Goal: Task Accomplishment & Management: Manage account settings

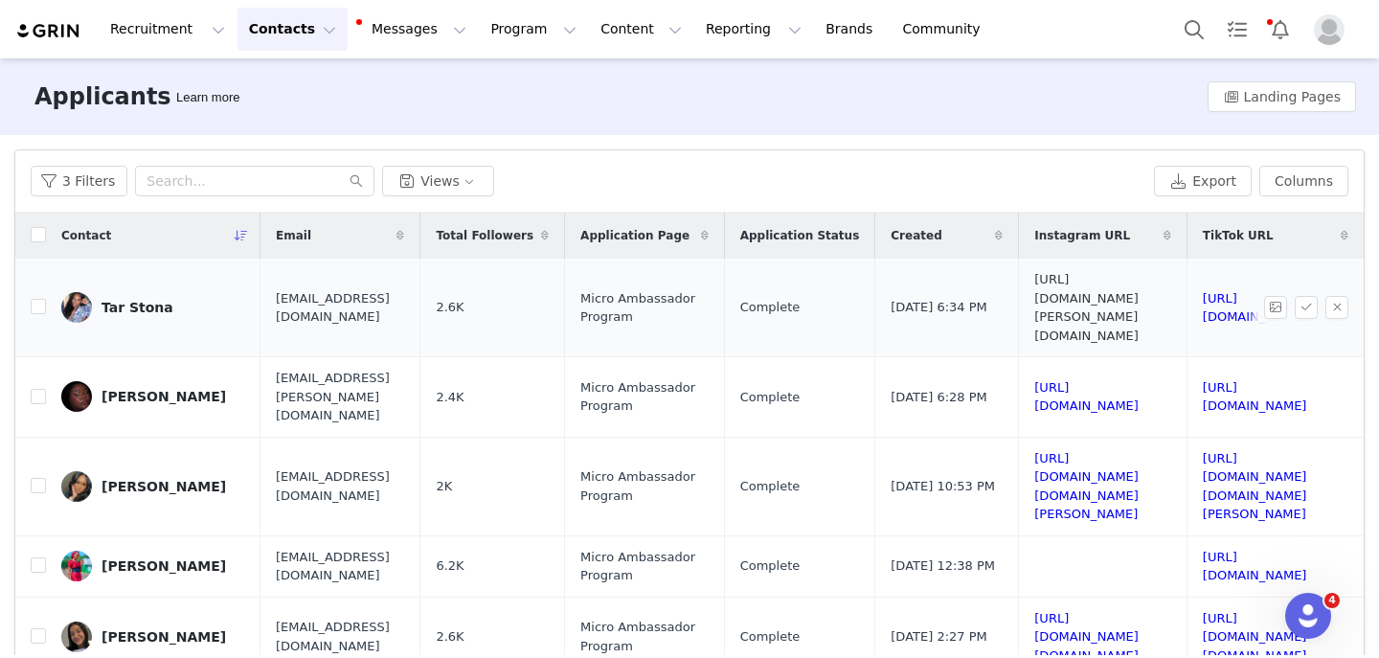
click at [1034, 289] on link "https://www.instagram.com/tara.nicoleee" at bounding box center [1086, 307] width 104 height 71
click at [1203, 292] on link "https://www.tiktok.com/@tarastona" at bounding box center [1255, 308] width 104 height 34
click at [1034, 289] on link "https://www.instagram.com/tara.nicoleee" at bounding box center [1086, 307] width 104 height 71
click at [34, 298] on label at bounding box center [38, 308] width 15 height 20
click at [34, 299] on input "checkbox" at bounding box center [38, 306] width 15 height 15
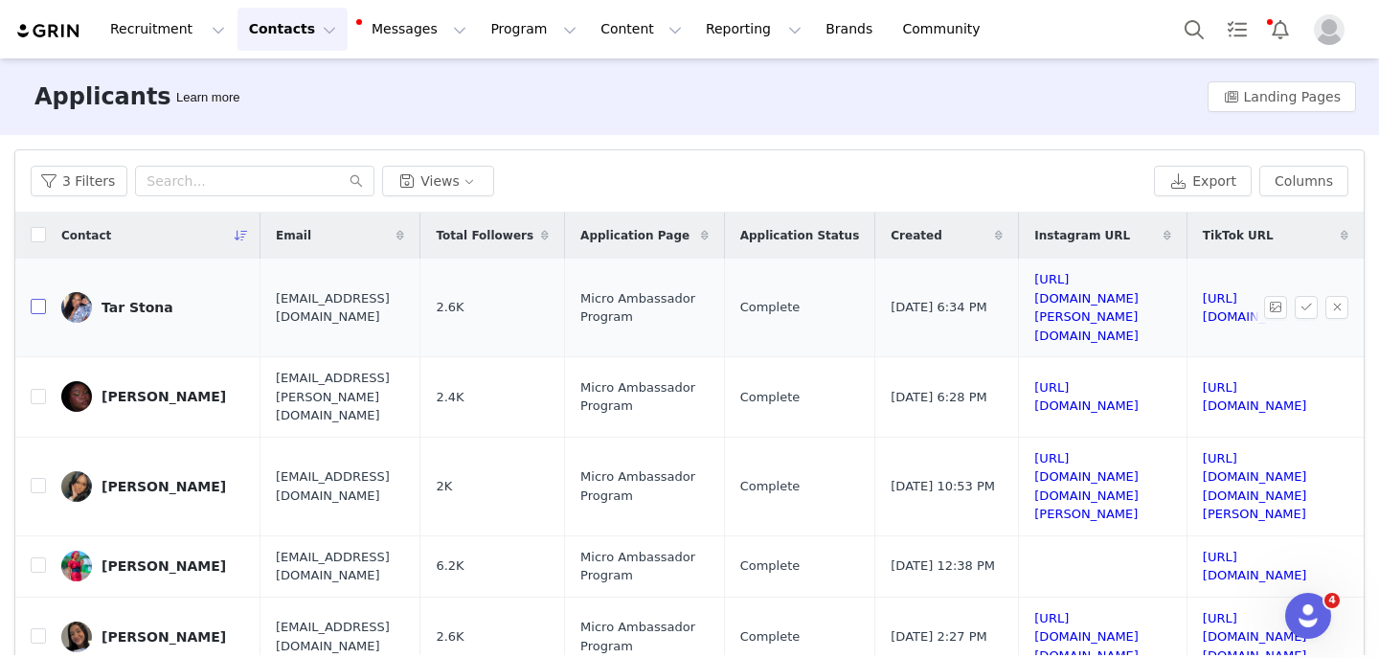
checkbox input "true"
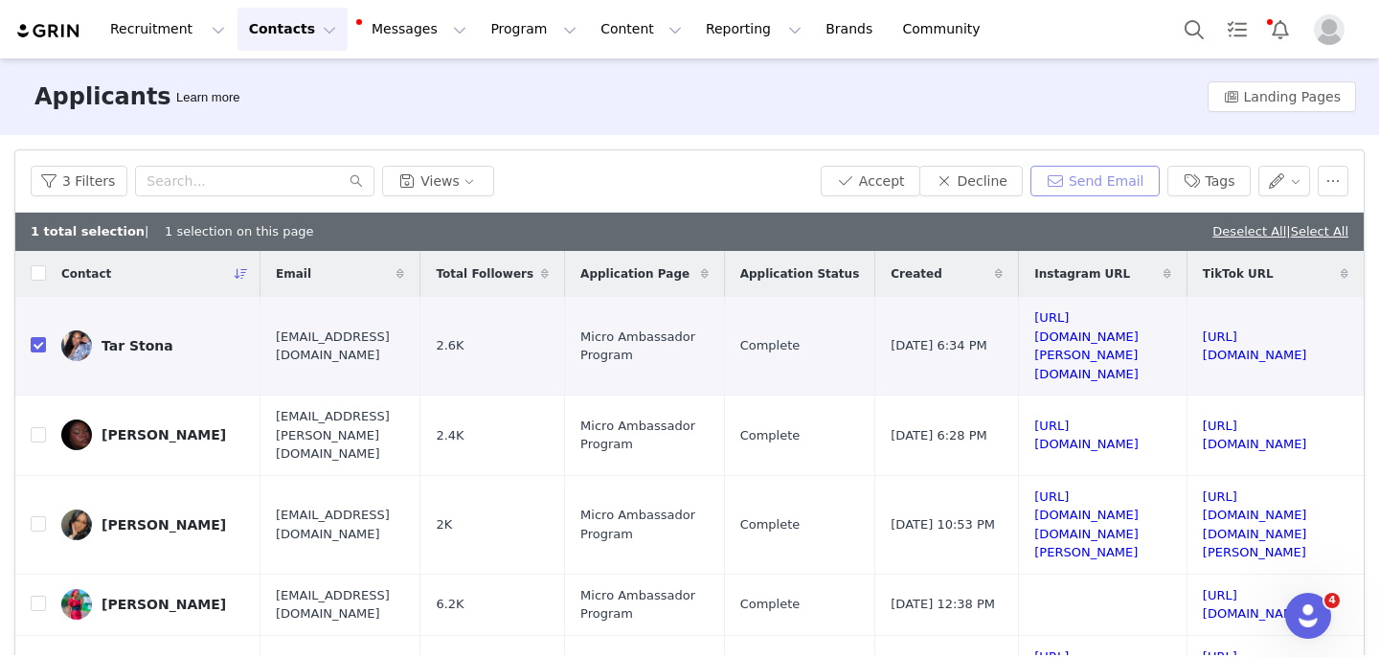
click at [1070, 193] on button "Send Email" at bounding box center [1095, 181] width 129 height 31
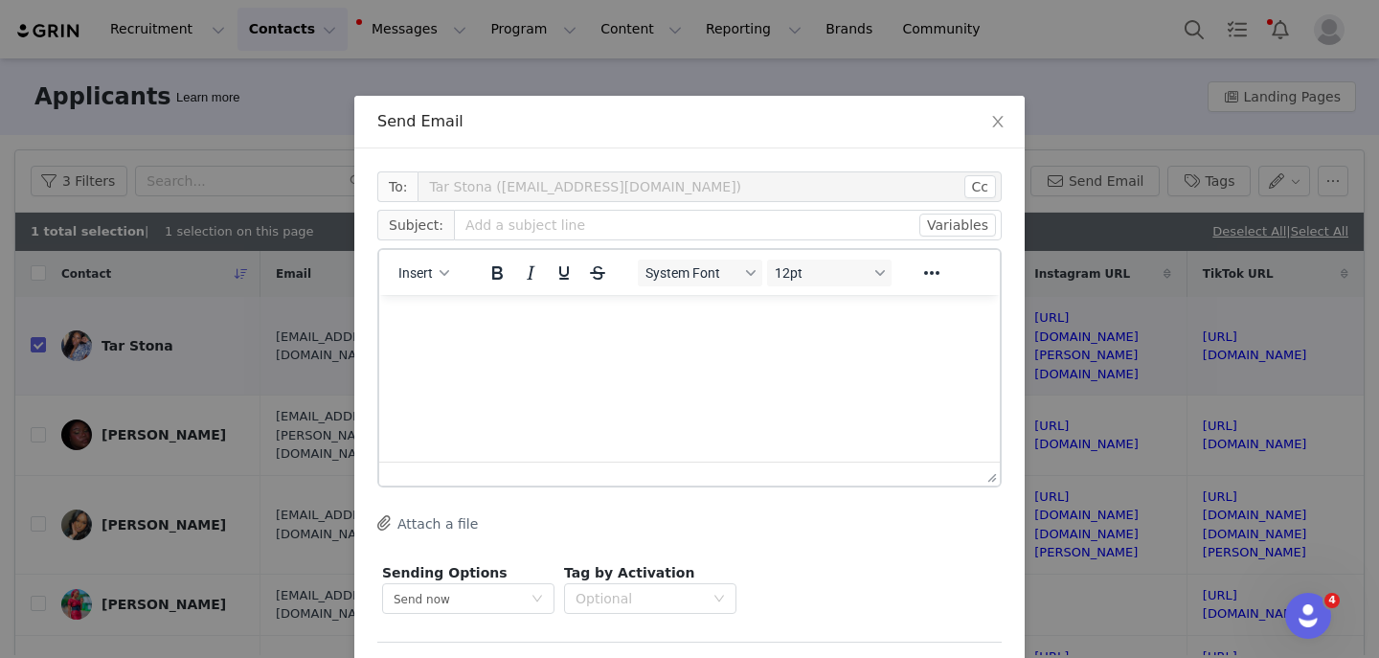
click at [424, 289] on div "Insert" at bounding box center [424, 272] width 90 height 37
click at [421, 265] on span "Insert" at bounding box center [415, 272] width 34 height 15
click at [420, 305] on div "Insert Template" at bounding box center [493, 306] width 172 height 23
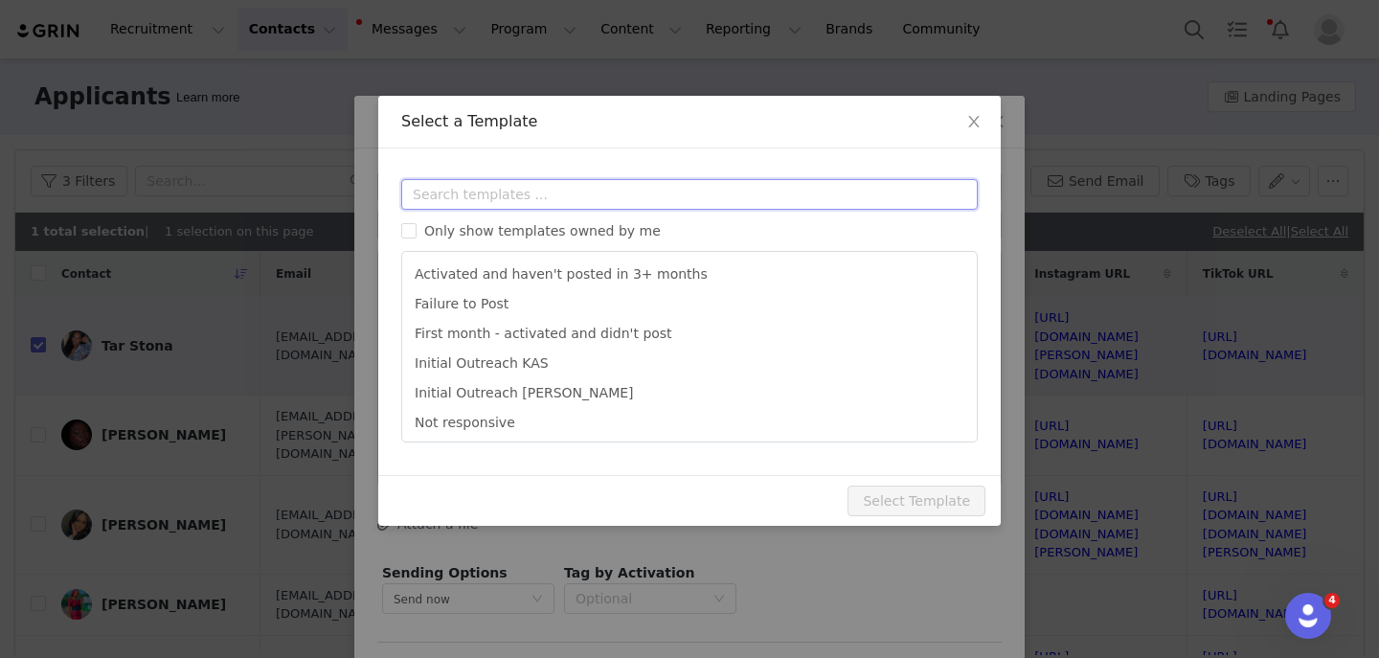
click at [444, 197] on input "text" at bounding box center [689, 194] width 577 height 31
type input "q"
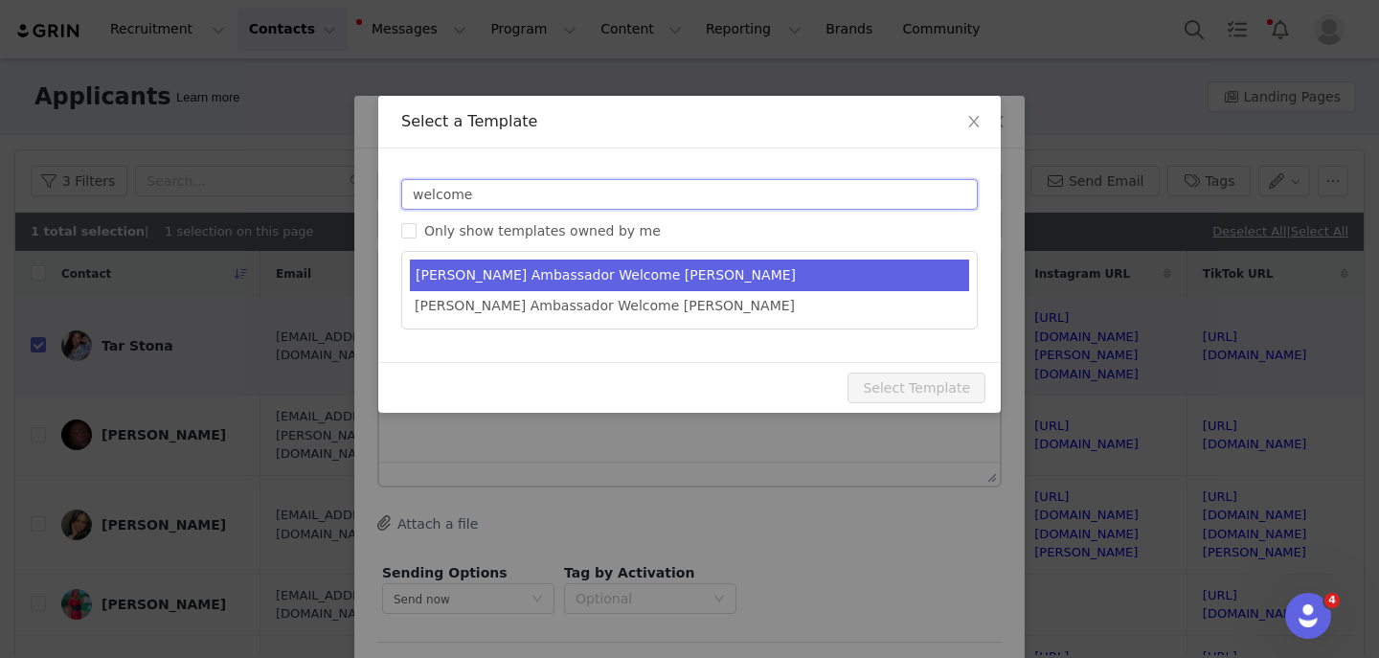
type input "welcome"
type input "[PERSON_NAME] Ambassador | Welcome, it's about damn time!"
click at [538, 284] on li "Yitty Ambassador Welcome KAS" at bounding box center [689, 276] width 559 height 32
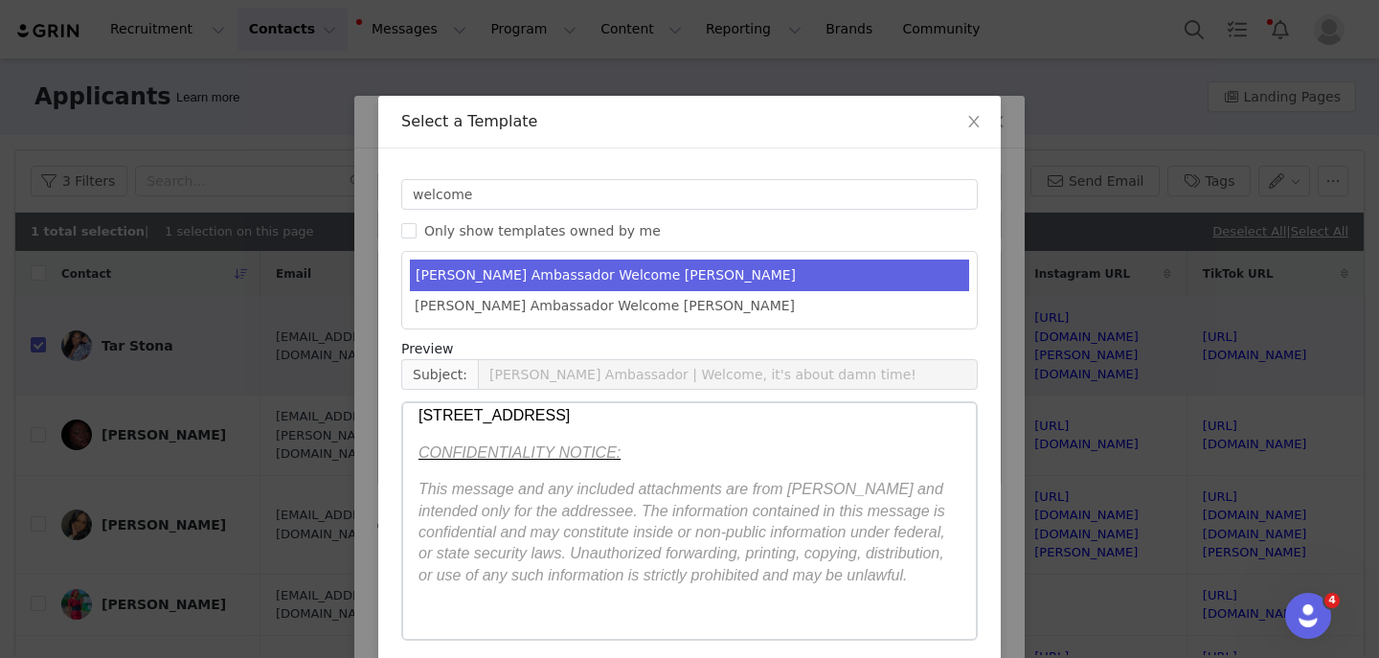
scroll to position [79, 0]
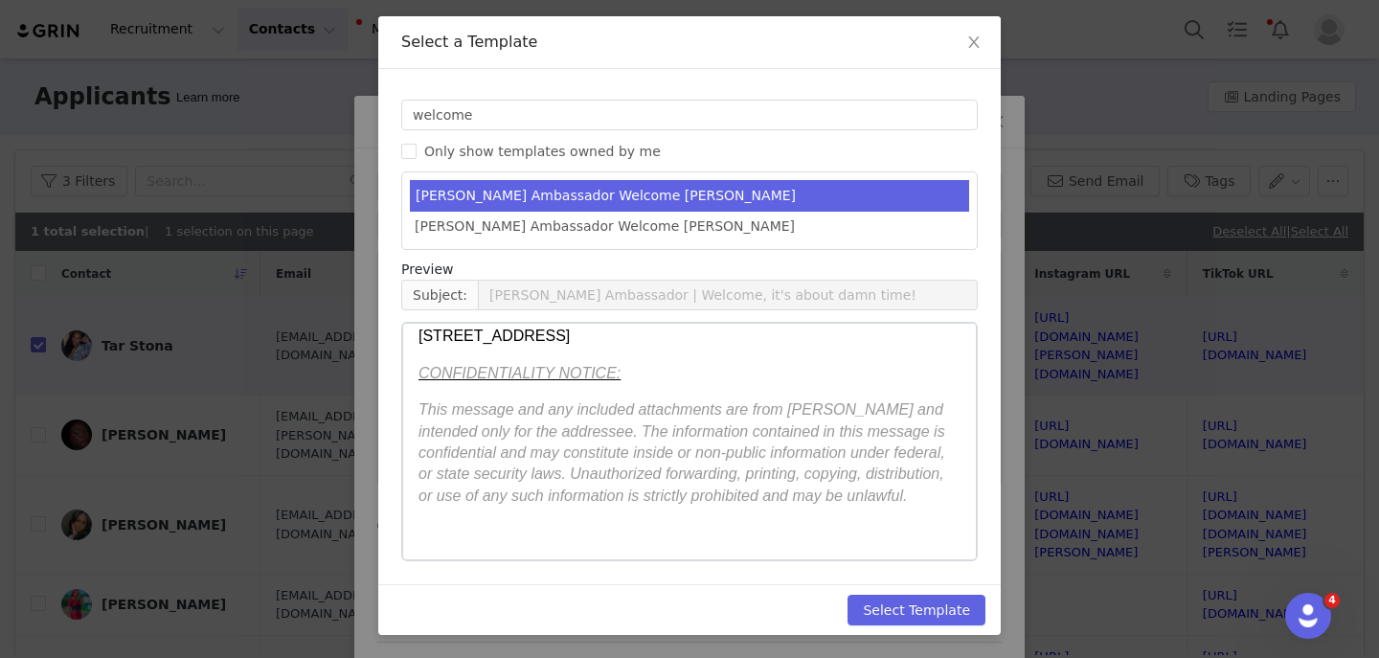
click at [886, 631] on div "Select Template" at bounding box center [689, 609] width 623 height 51
click at [888, 601] on button "Select Template" at bounding box center [917, 610] width 138 height 31
type input "YITTY Ambassador | Welcome, it's about damn time!"
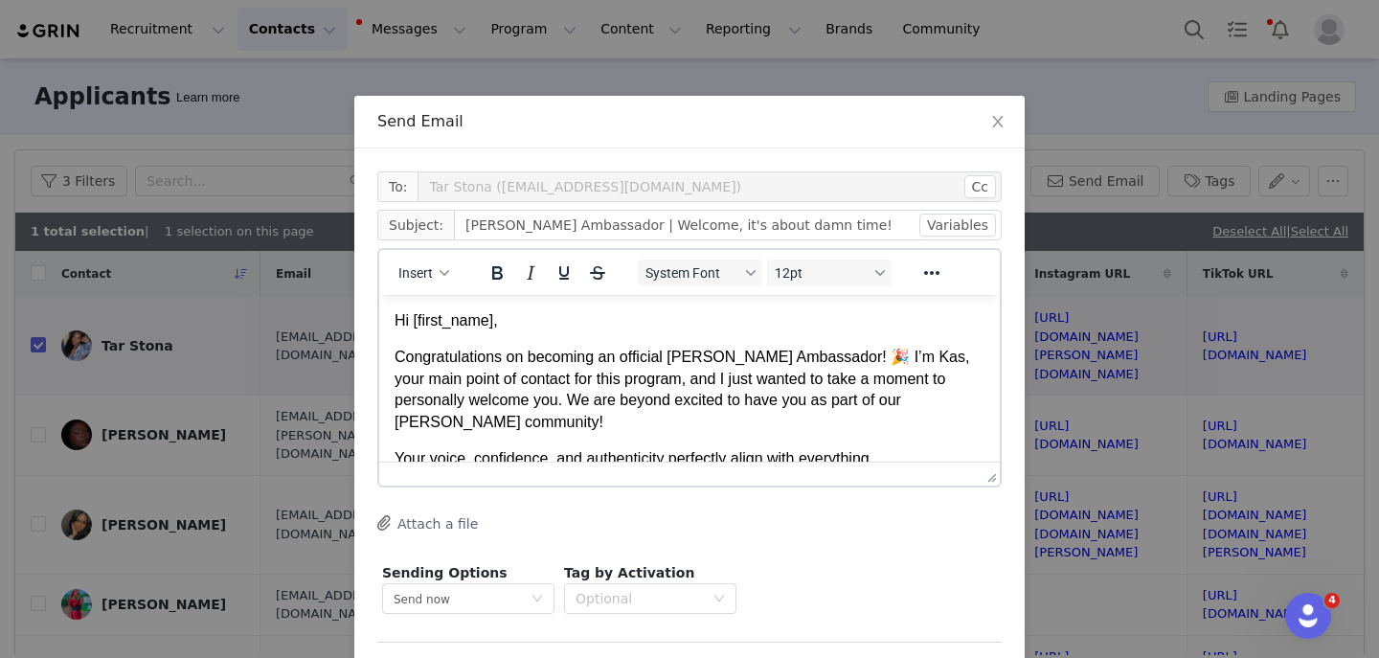
scroll to position [77, 0]
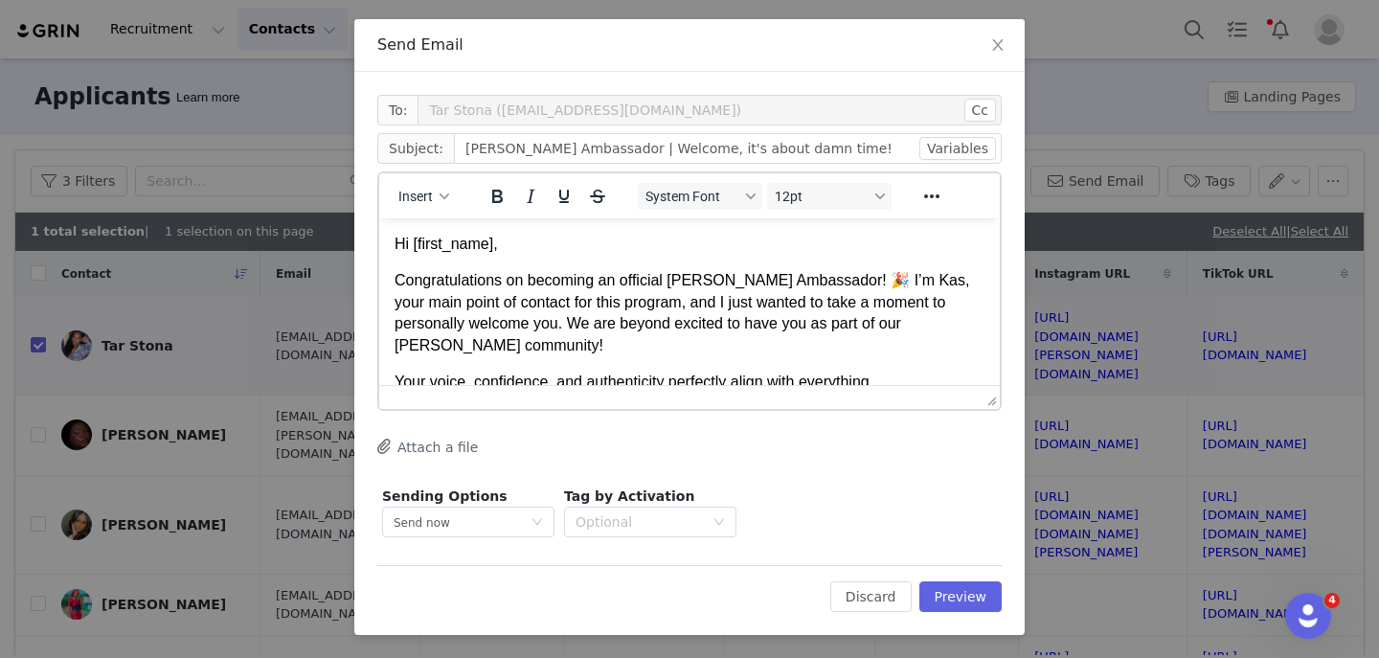
click at [950, 614] on div "To: Tar Stona (Tarastona@gmail.com) Cc Cc: Subject: YITTY Ambassador | Welcome,…" at bounding box center [689, 353] width 670 height 563
click at [946, 593] on button "Preview" at bounding box center [960, 596] width 83 height 31
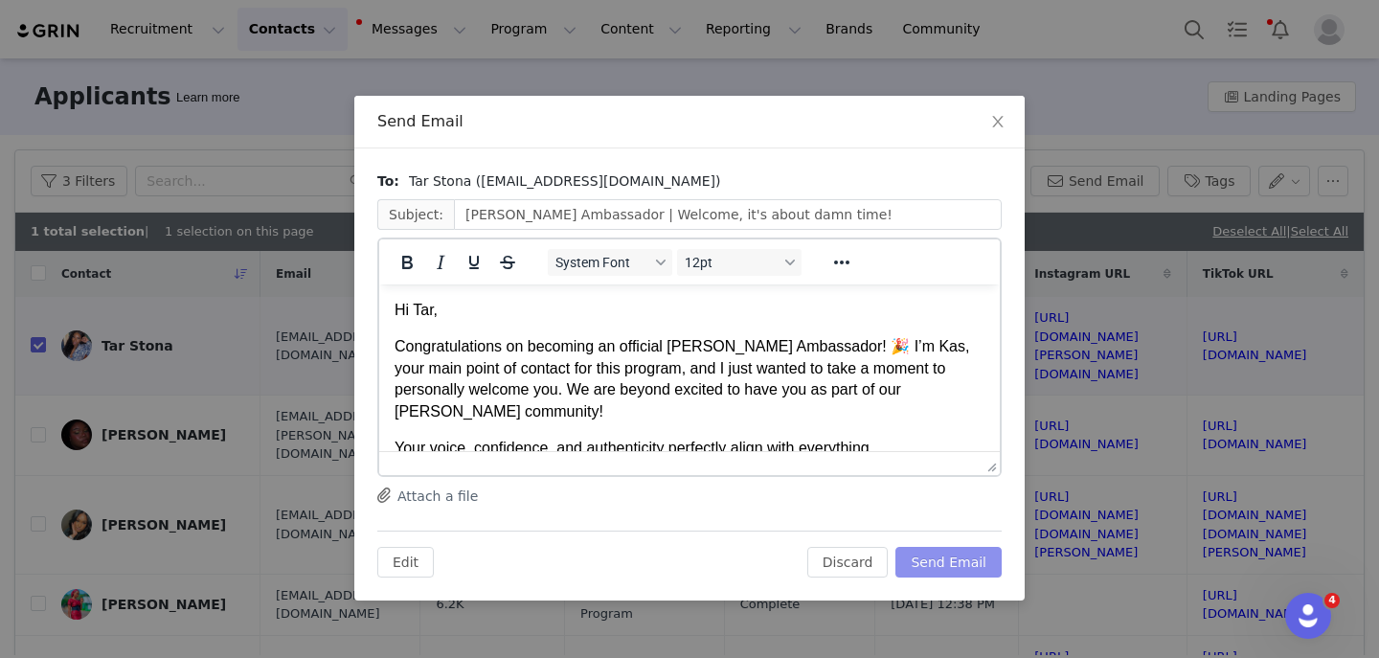
scroll to position [0, 0]
click at [952, 553] on button "Send Email" at bounding box center [949, 562] width 106 height 31
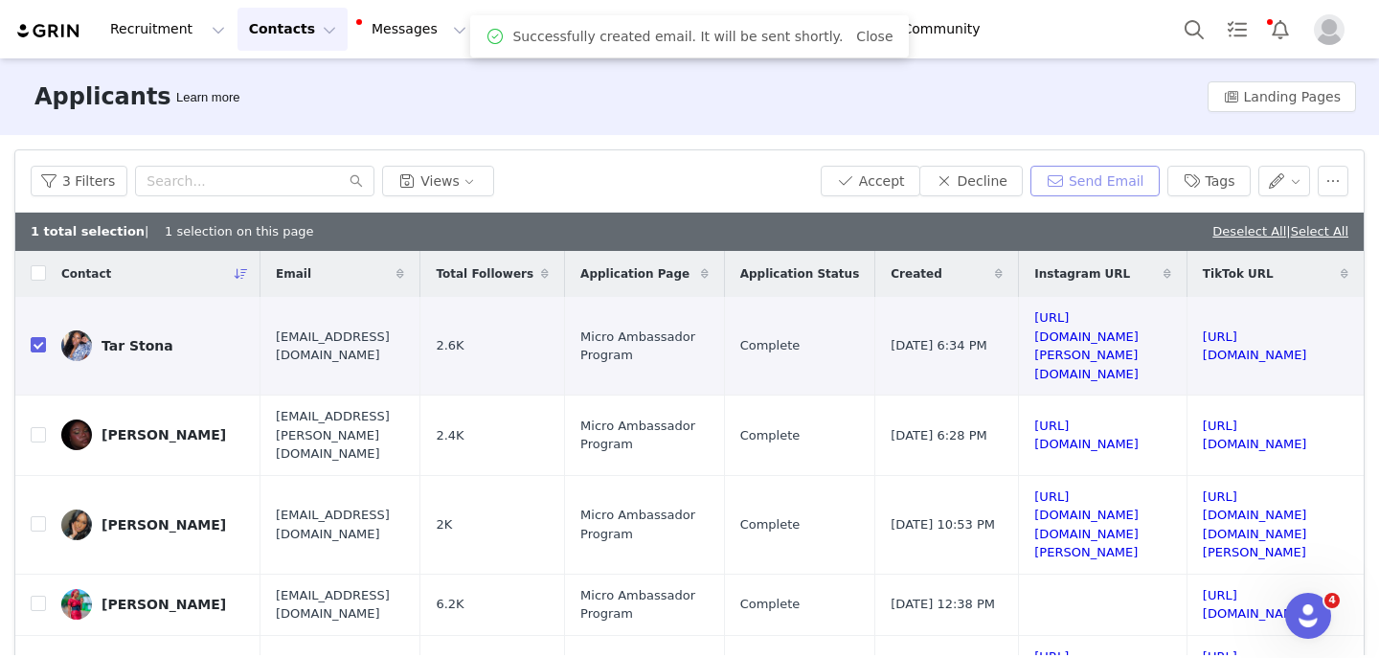
click at [1073, 193] on button "Send Email" at bounding box center [1095, 181] width 129 height 31
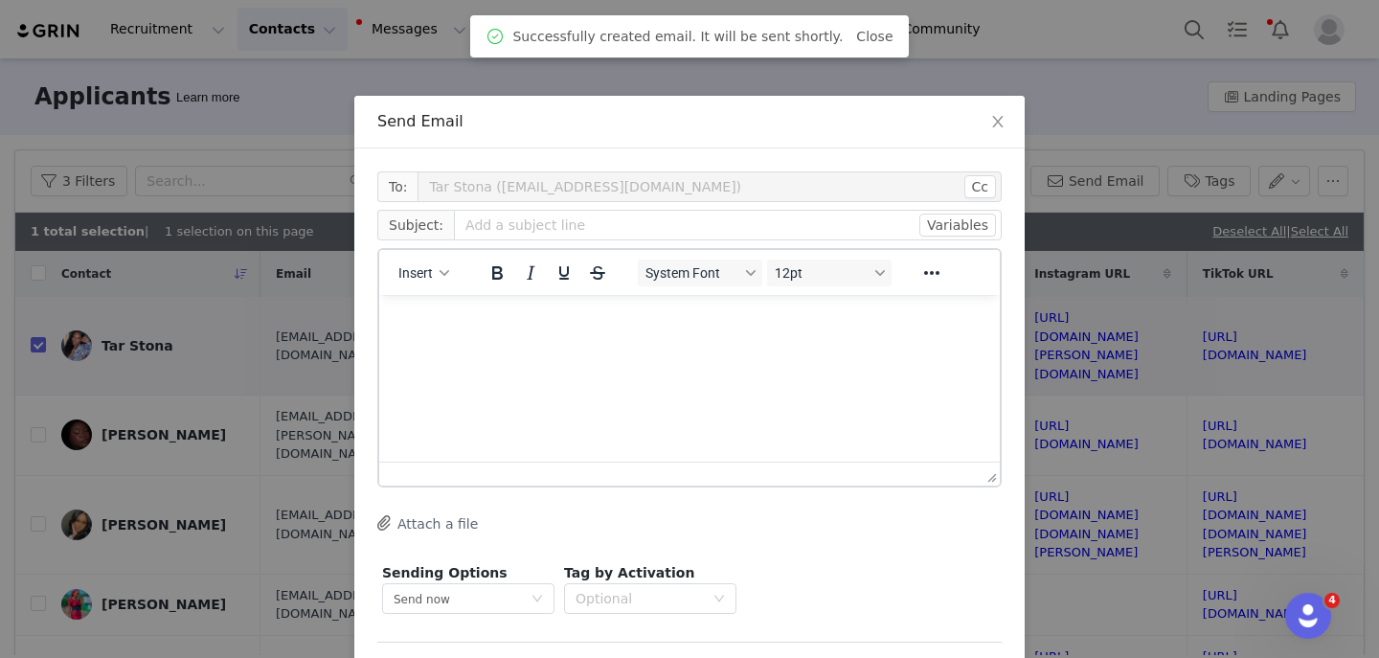
click at [433, 288] on div "Insert" at bounding box center [424, 272] width 90 height 37
click at [425, 281] on button "Insert" at bounding box center [424, 273] width 66 height 27
click at [425, 291] on div "Insert Template" at bounding box center [492, 306] width 192 height 31
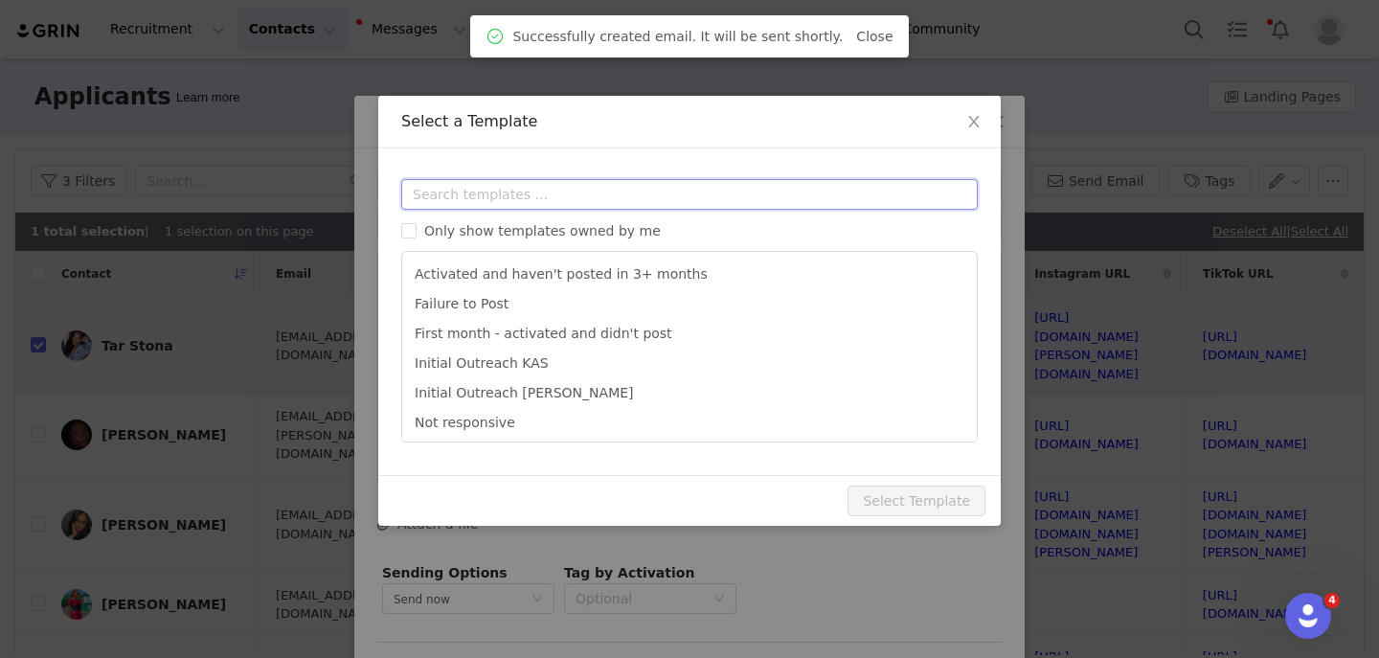
click at [446, 198] on input "text" at bounding box center [689, 194] width 577 height 31
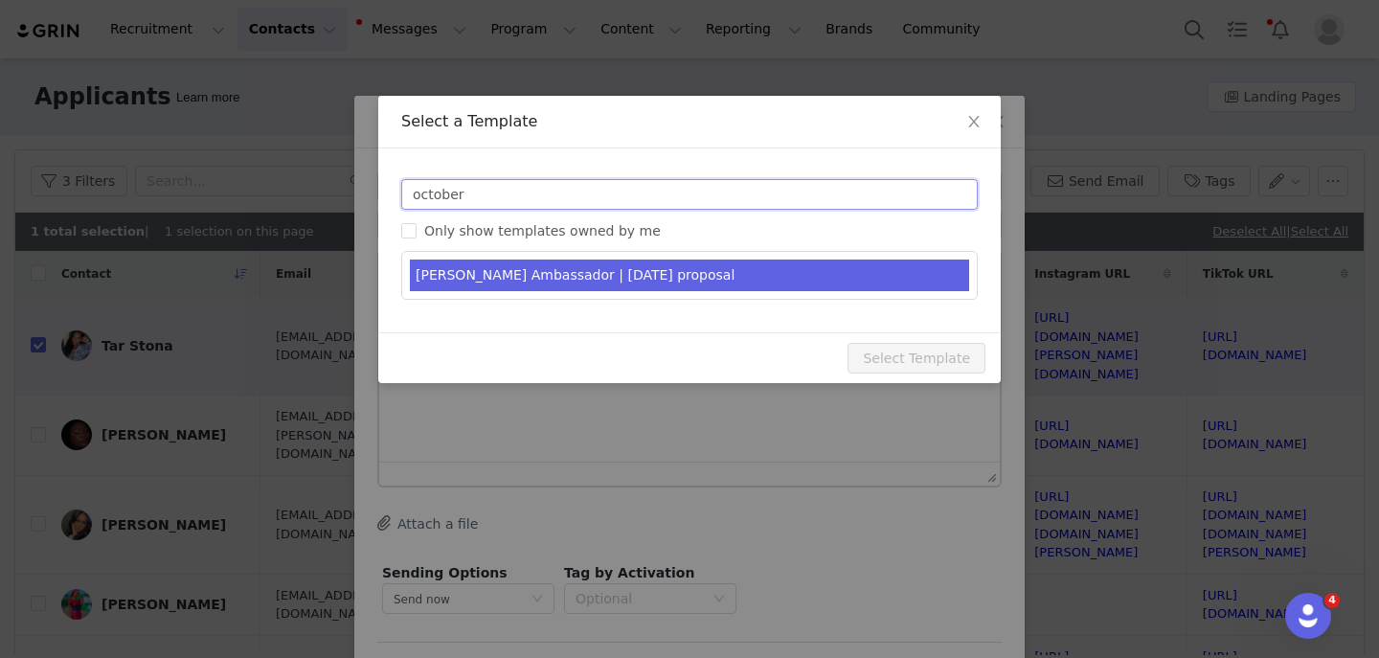
type input "october"
type input "YITTY Ambassador | October 2025"
click at [519, 272] on li "YITTY Ambassador | October 2025 proposal" at bounding box center [689, 276] width 559 height 32
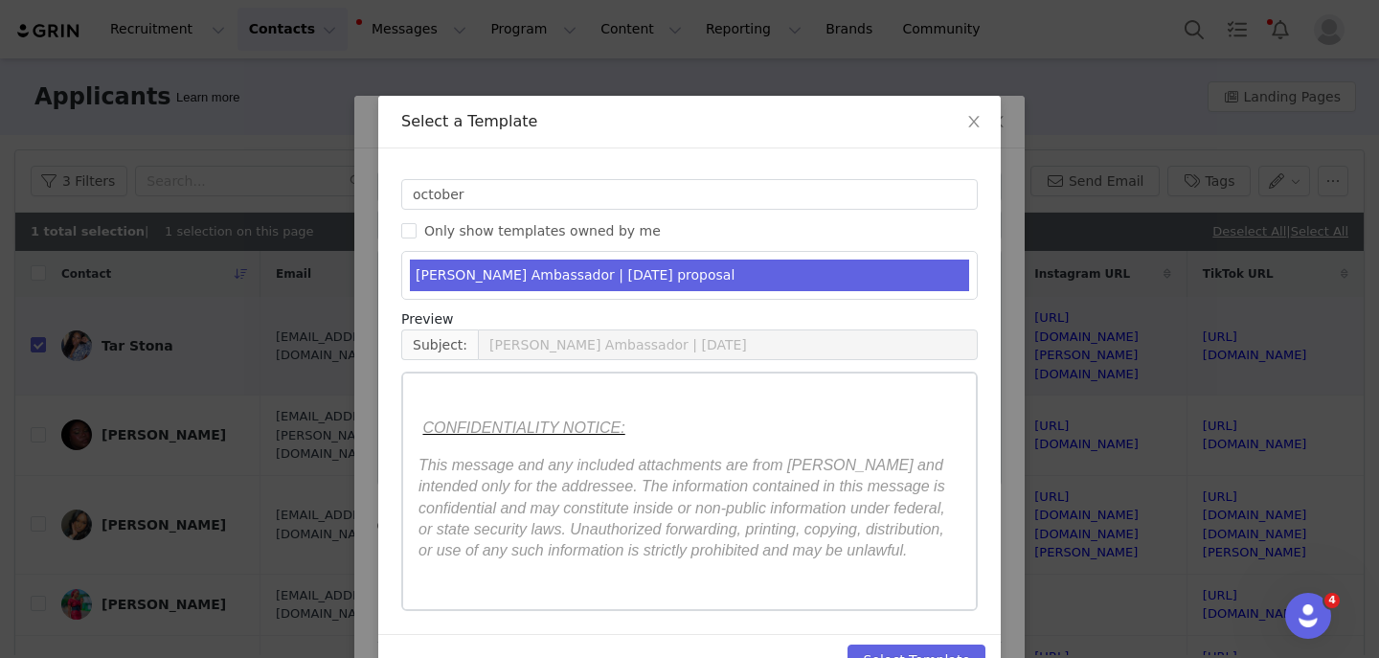
scroll to position [50, 0]
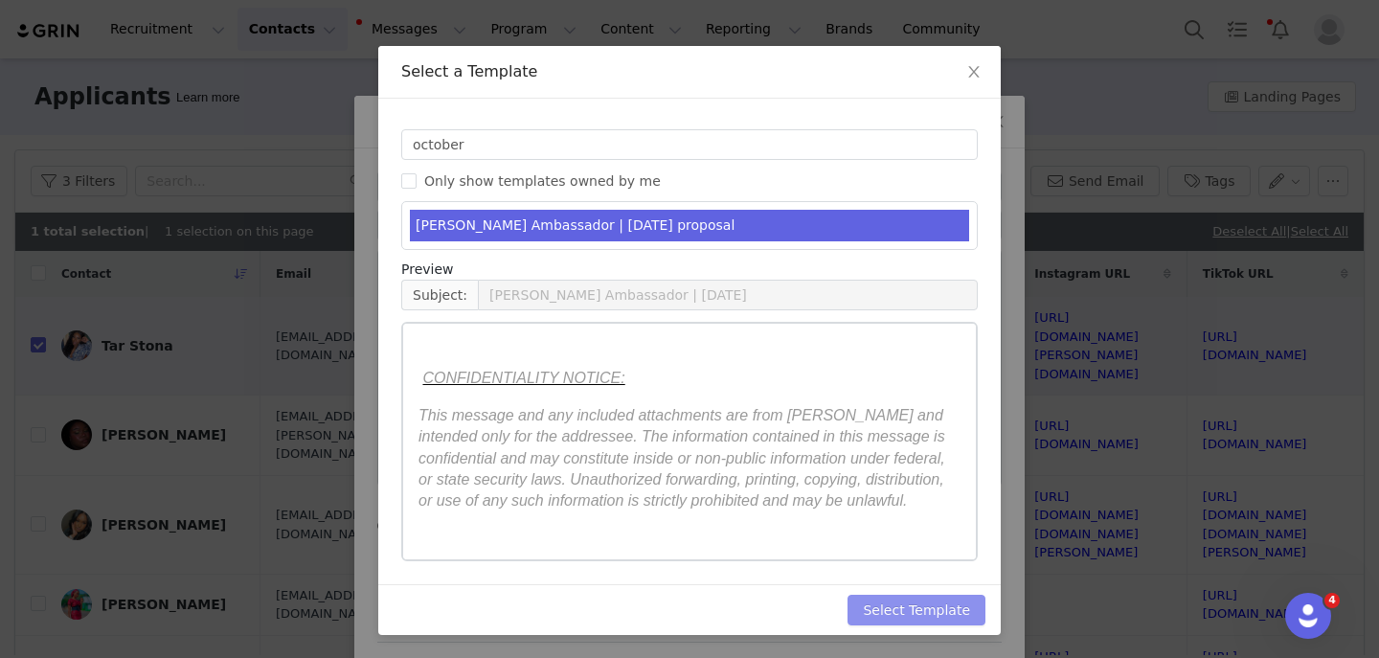
click at [874, 614] on button "Select Template" at bounding box center [917, 610] width 138 height 31
type input "YITTY Ambassador | October 2025"
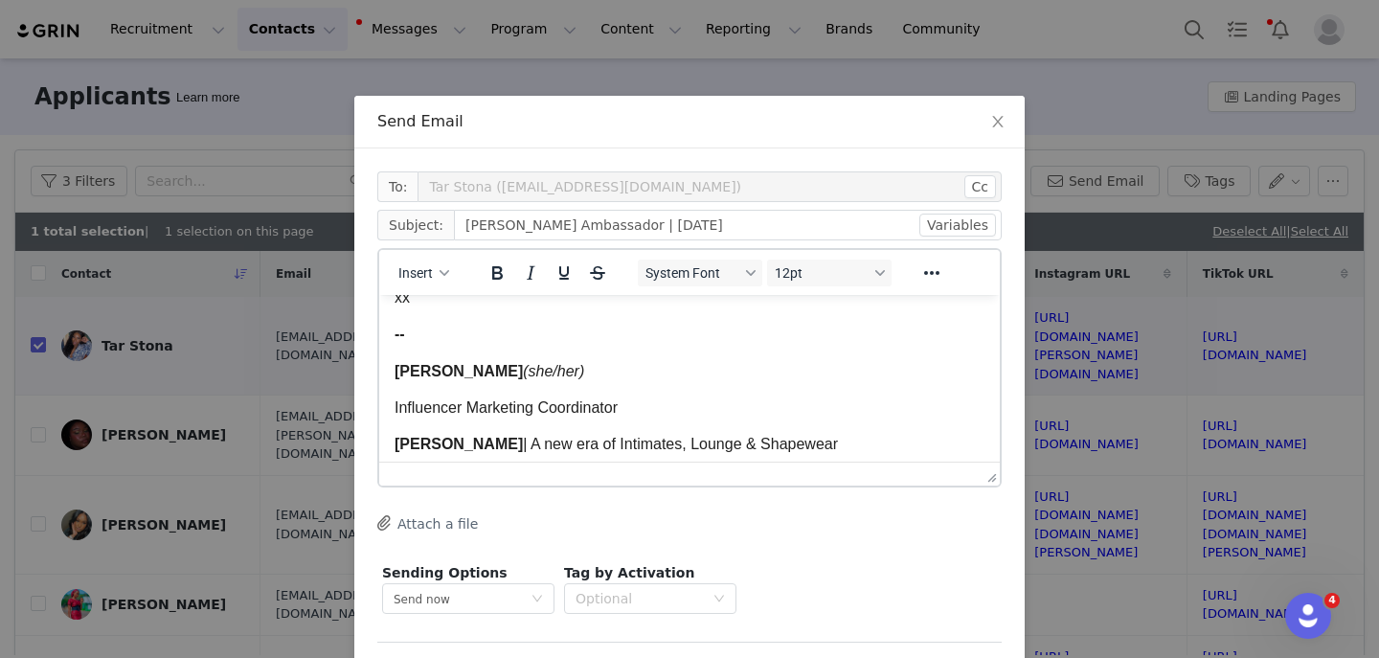
scroll to position [4187, 0]
click at [441, 381] on span "Melissa Larson" at bounding box center [459, 373] width 128 height 16
click at [465, 378] on span "Kas Larson" at bounding box center [459, 373] width 128 height 16
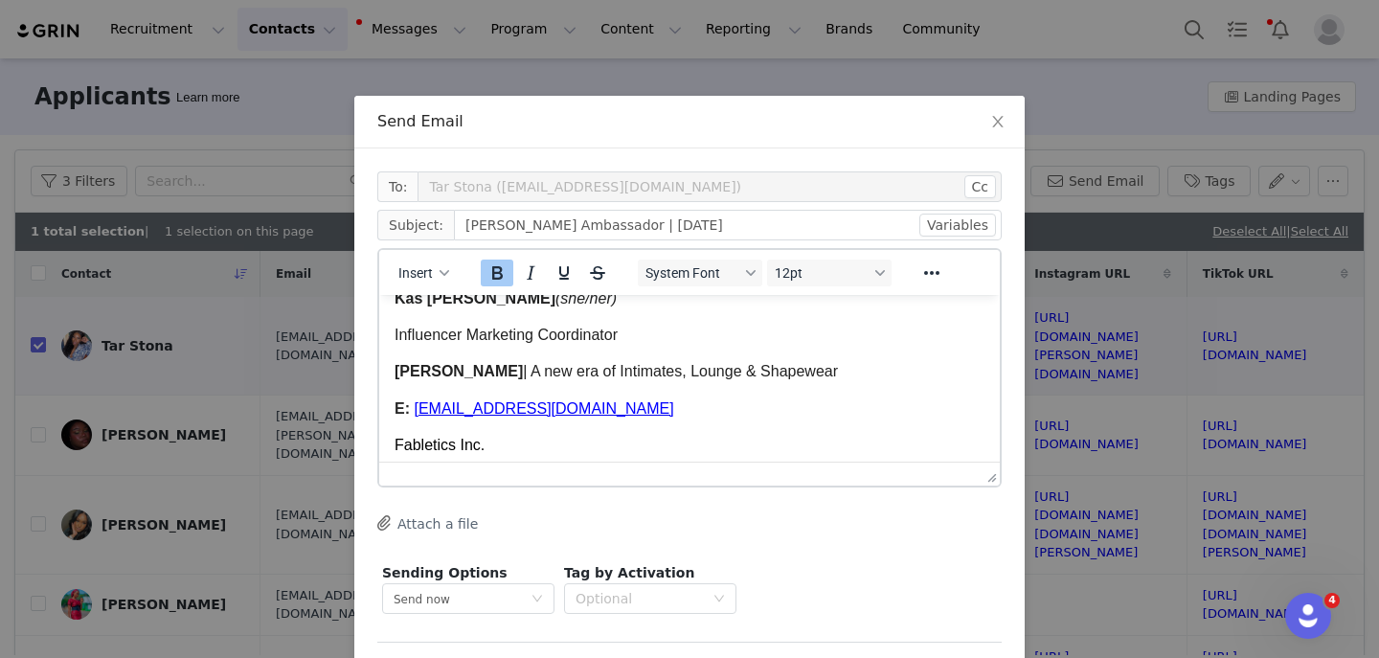
scroll to position [4263, 0]
click at [426, 416] on span "MLarson@fabletics.com" at bounding box center [544, 407] width 260 height 16
click at [457, 416] on span "﻿KLarson@fabletics.com" at bounding box center [544, 407] width 260 height 16
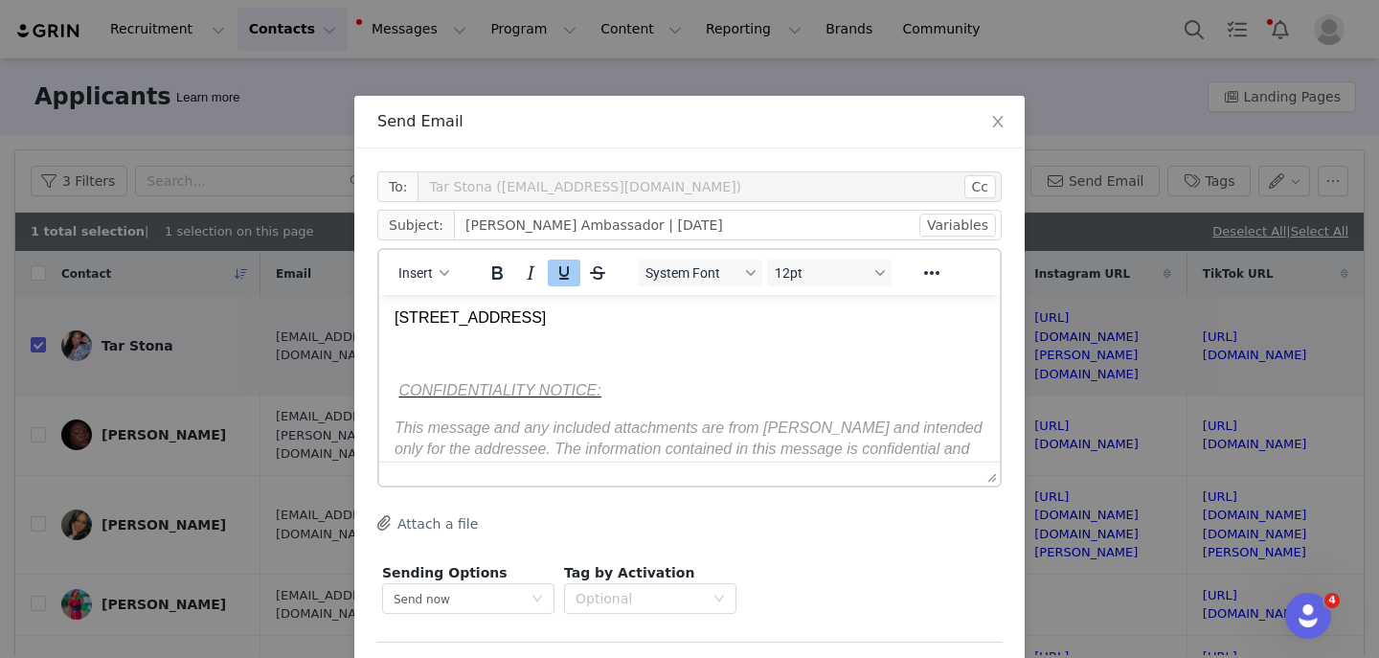
scroll to position [77, 0]
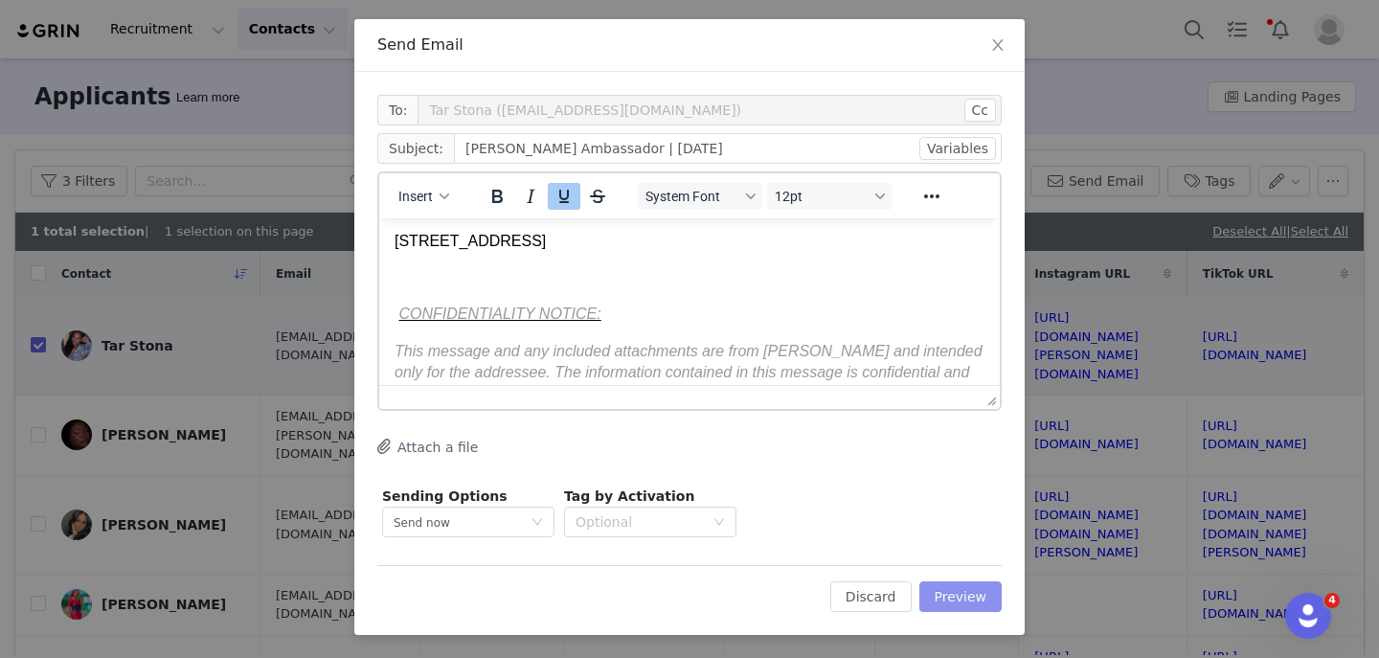
click at [946, 596] on button "Preview" at bounding box center [960, 596] width 83 height 31
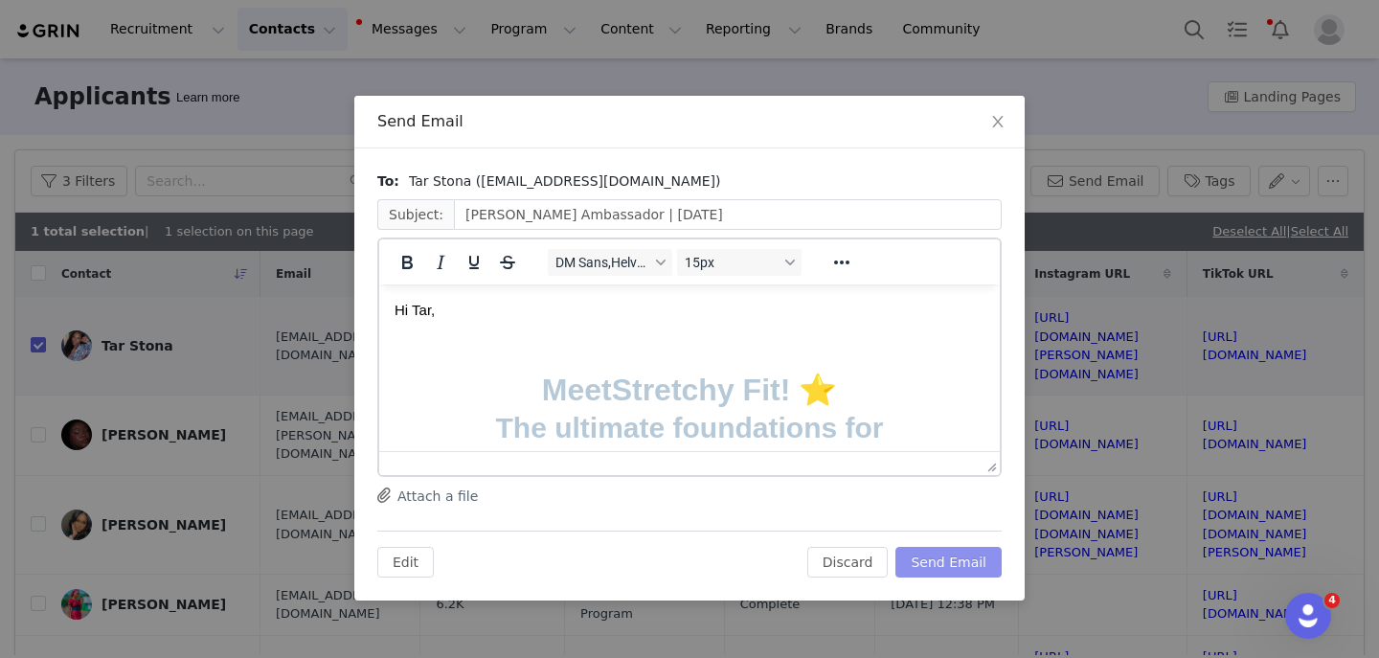
scroll to position [0, 0]
click at [943, 570] on button "Send Email" at bounding box center [949, 562] width 106 height 31
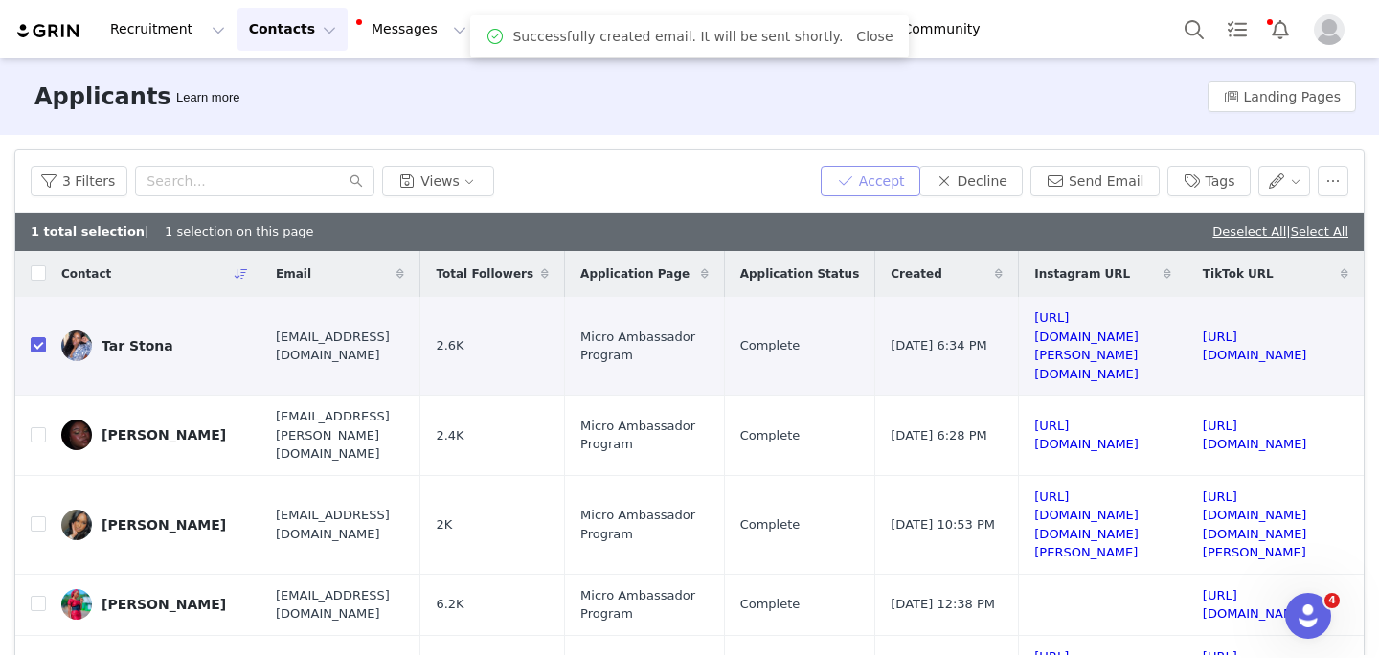
click at [900, 172] on button "Accept" at bounding box center [871, 181] width 100 height 31
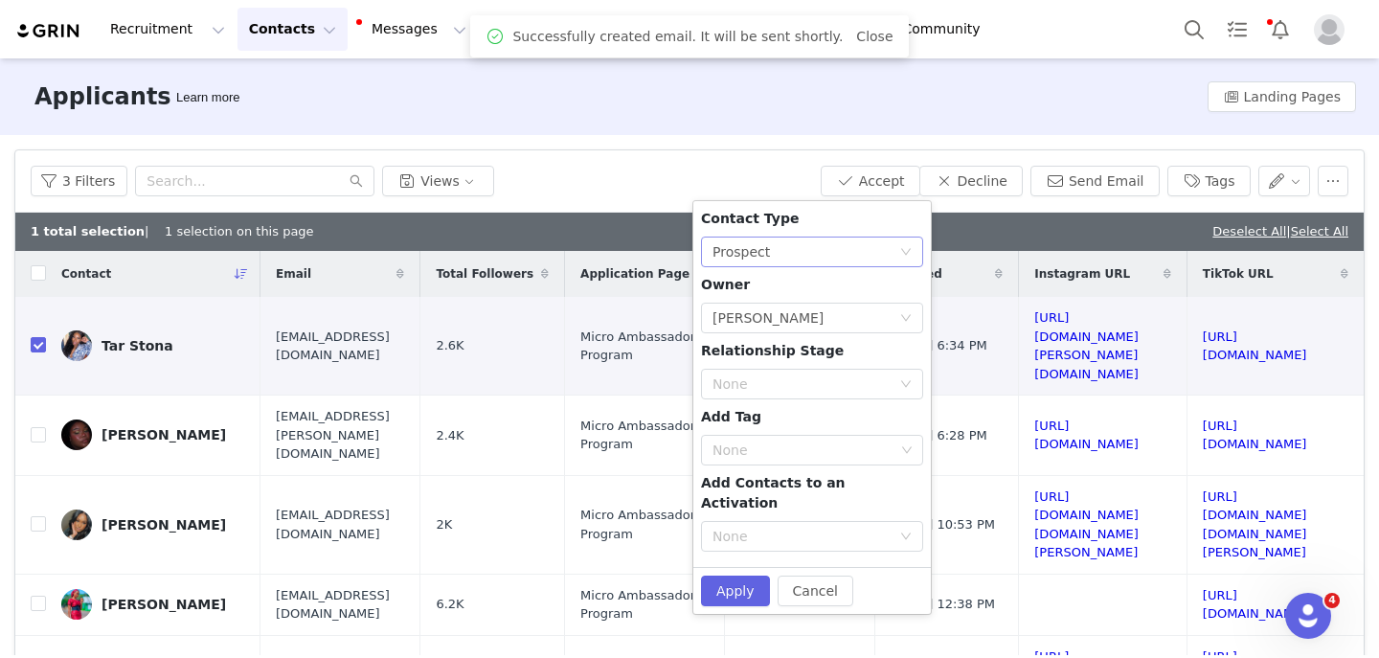
click at [795, 254] on div "None Prospect" at bounding box center [806, 252] width 187 height 29
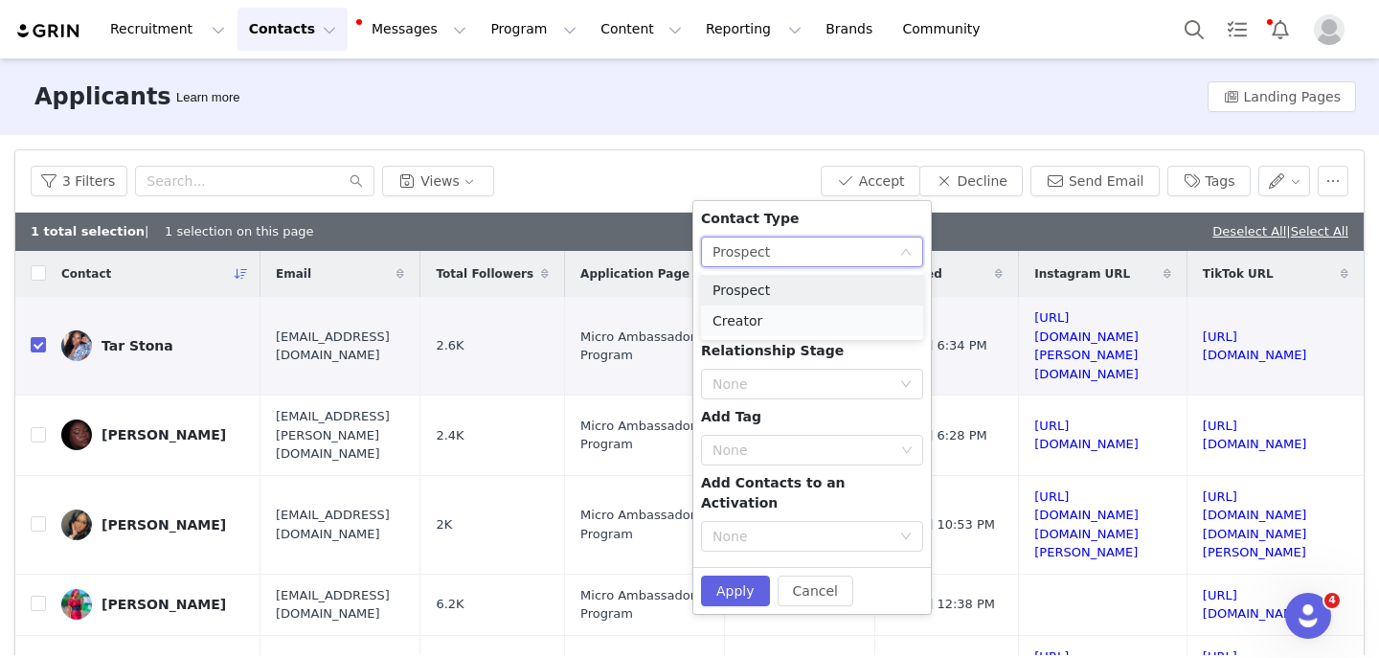
click at [756, 322] on li "Creator" at bounding box center [812, 321] width 222 height 31
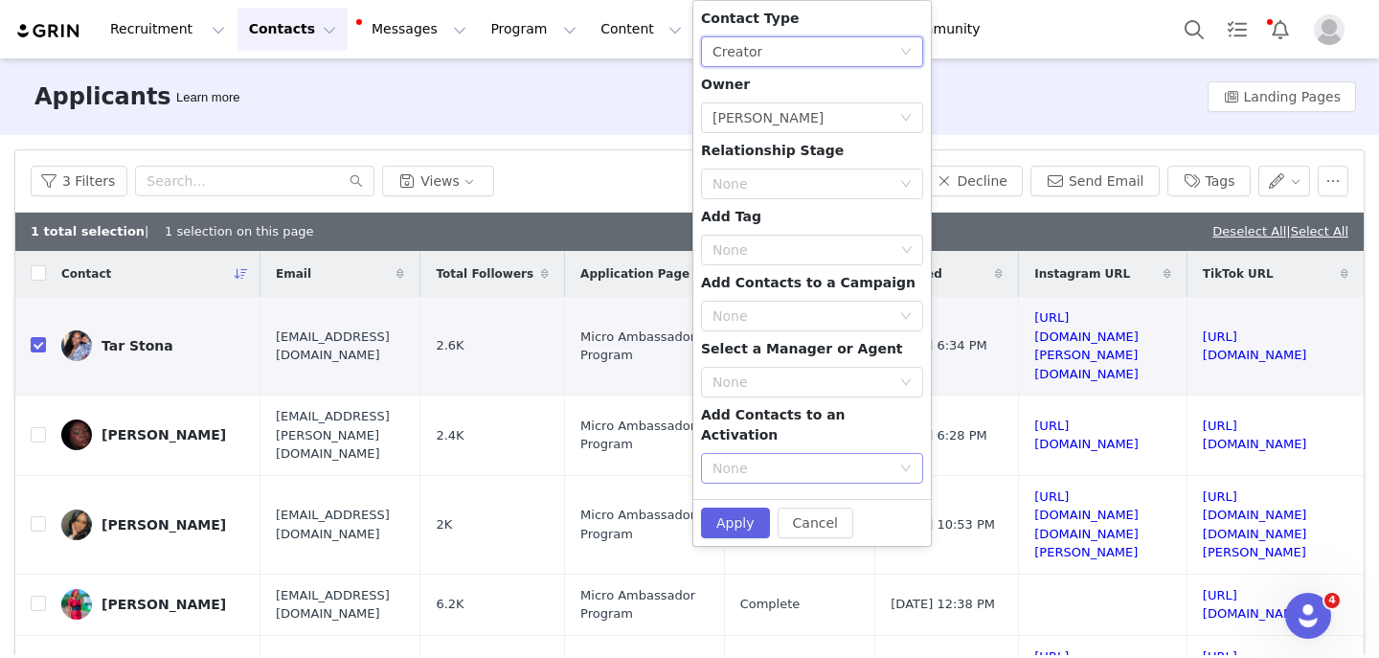
click at [742, 459] on div "None" at bounding box center [802, 468] width 178 height 19
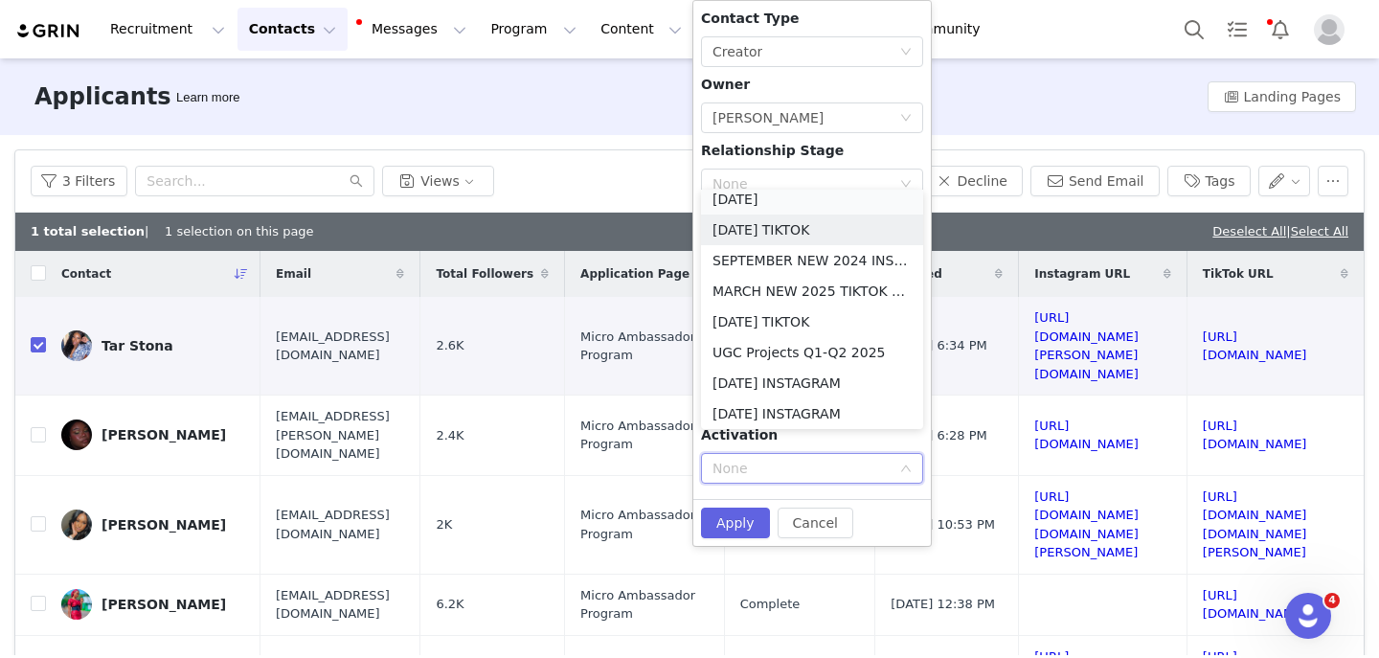
scroll to position [4, 0]
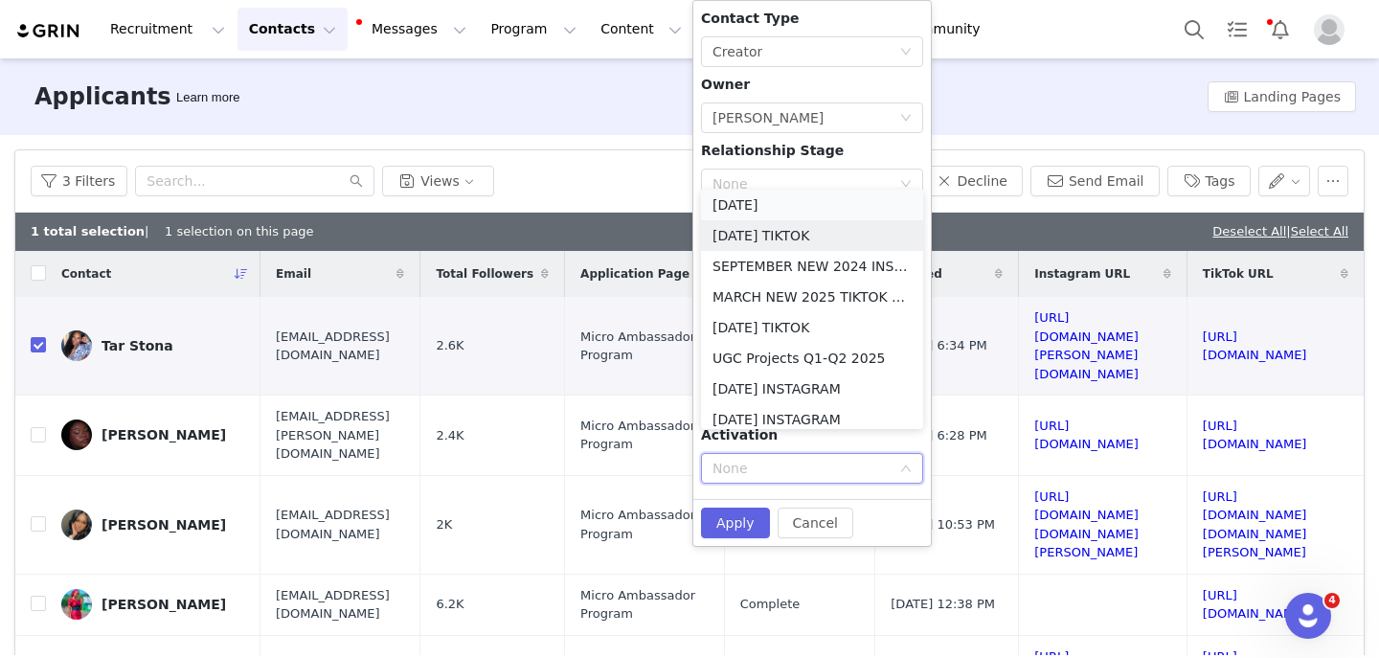
click at [771, 203] on li "[DATE]" at bounding box center [812, 205] width 222 height 31
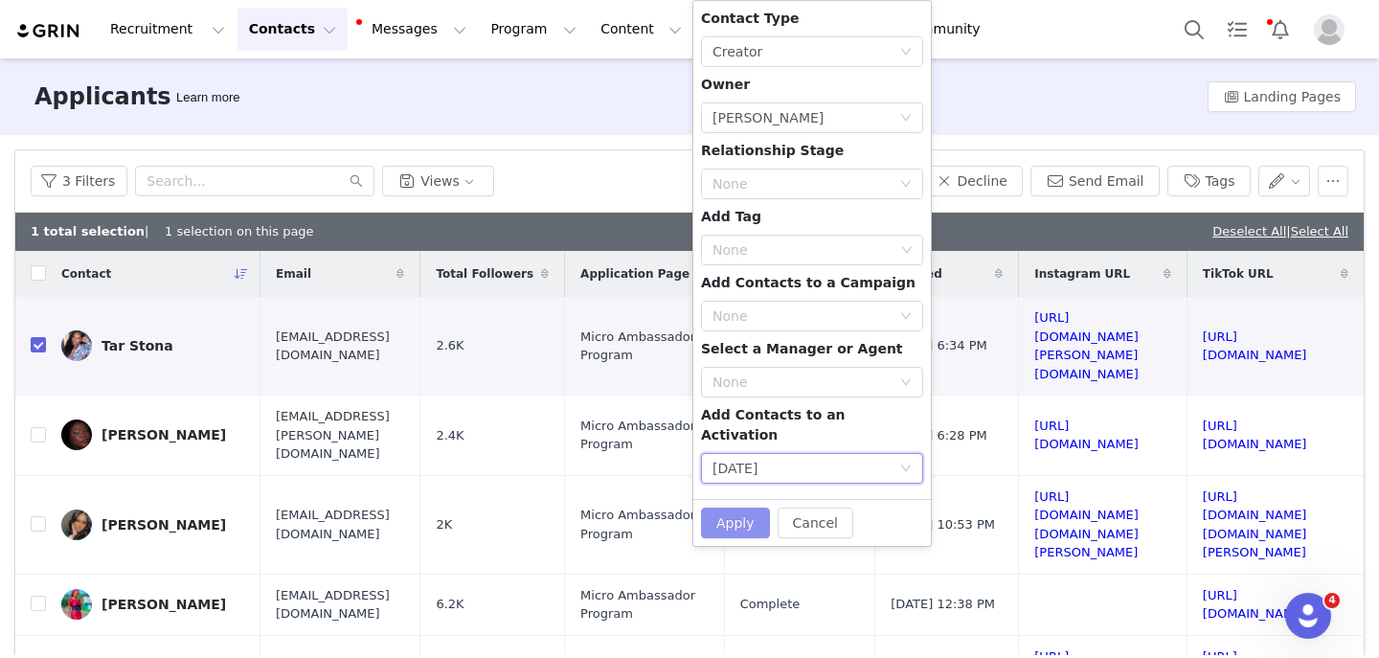
click at [735, 508] on button "Apply" at bounding box center [735, 523] width 69 height 31
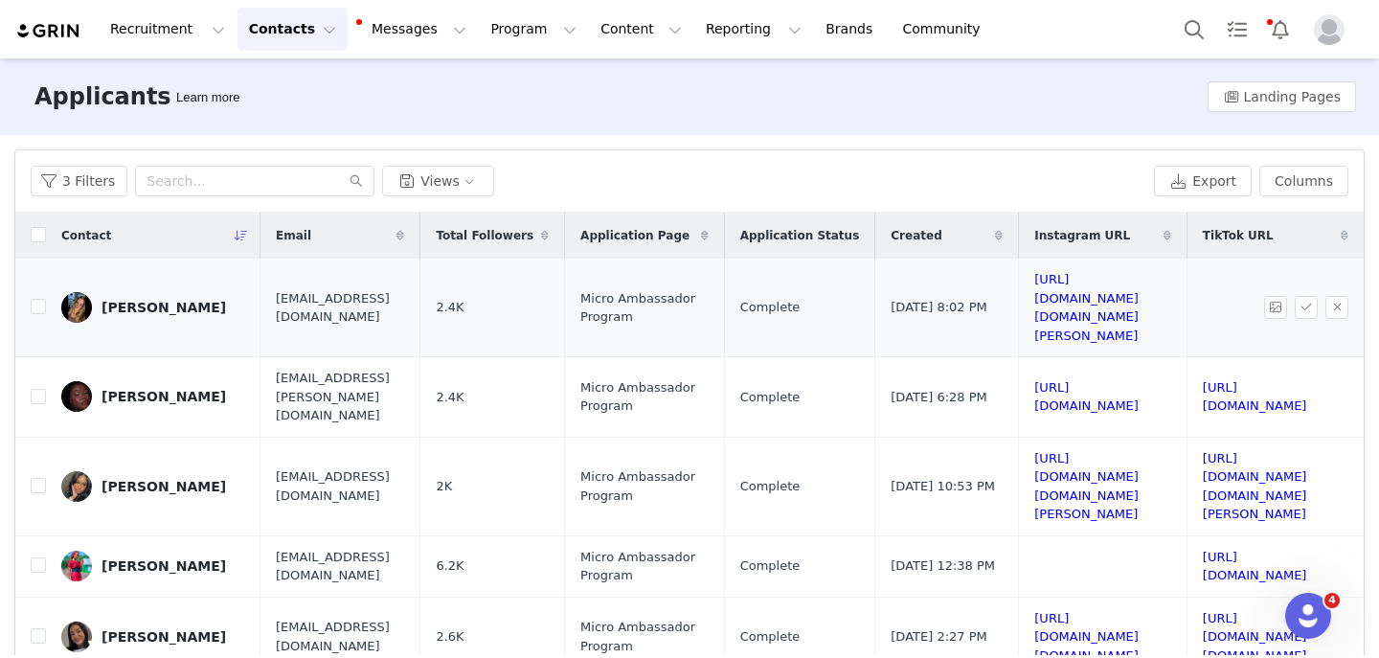
scroll to position [0, 329]
click at [1034, 284] on link "https://www.instagram.com/syd.francis" at bounding box center [1086, 307] width 104 height 71
click at [1330, 296] on button "button" at bounding box center [1337, 307] width 23 height 23
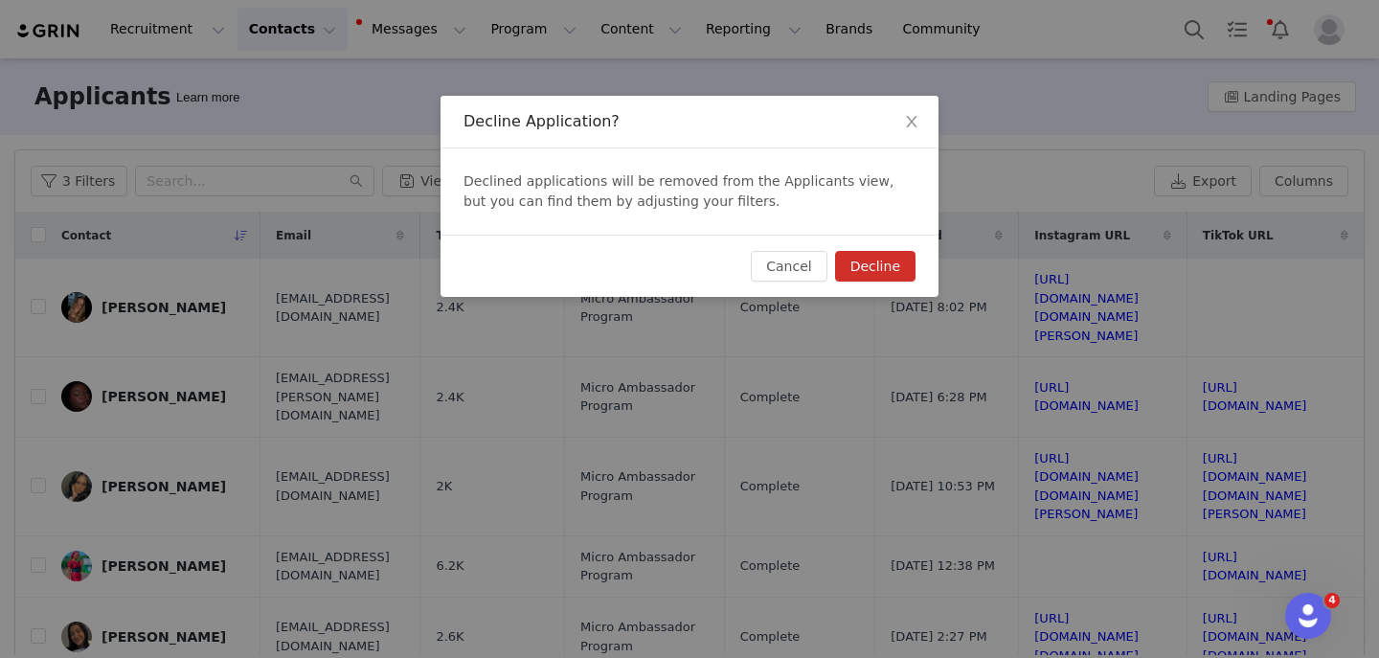
click at [874, 257] on button "Decline" at bounding box center [875, 266] width 80 height 31
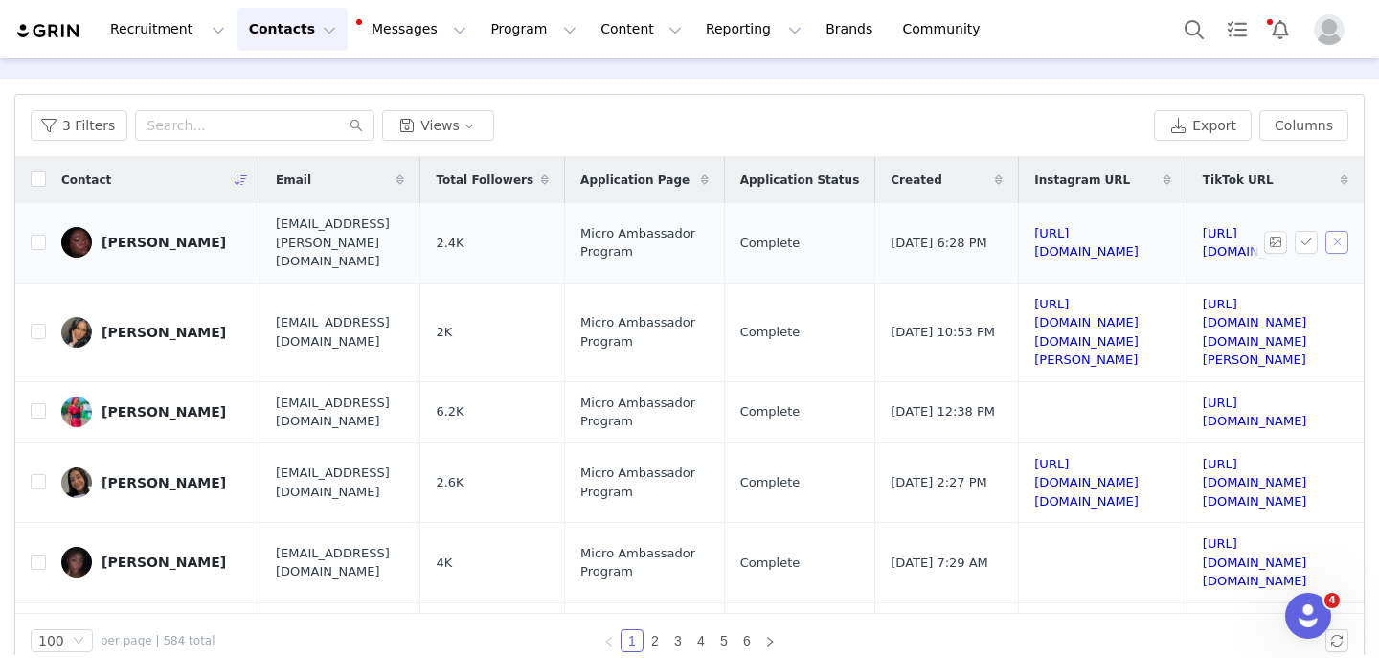
scroll to position [0, 53]
click at [1062, 231] on link "https://www.instagram.com/xo_shaylah" at bounding box center [1086, 243] width 104 height 34
click at [1203, 233] on link "https://www.tiktok.com/@xo_shaylah" at bounding box center [1255, 243] width 104 height 34
click at [1340, 237] on button "button" at bounding box center [1337, 242] width 23 height 23
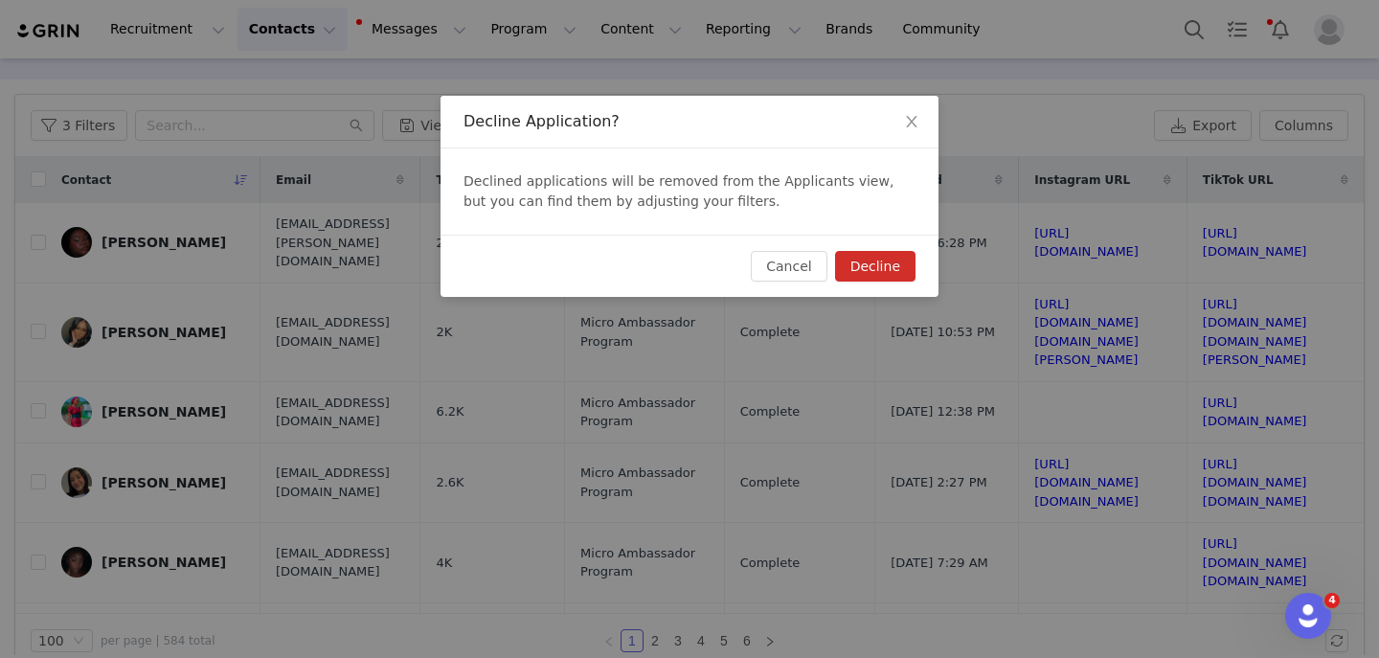
click at [900, 261] on button "Decline" at bounding box center [875, 266] width 80 height 31
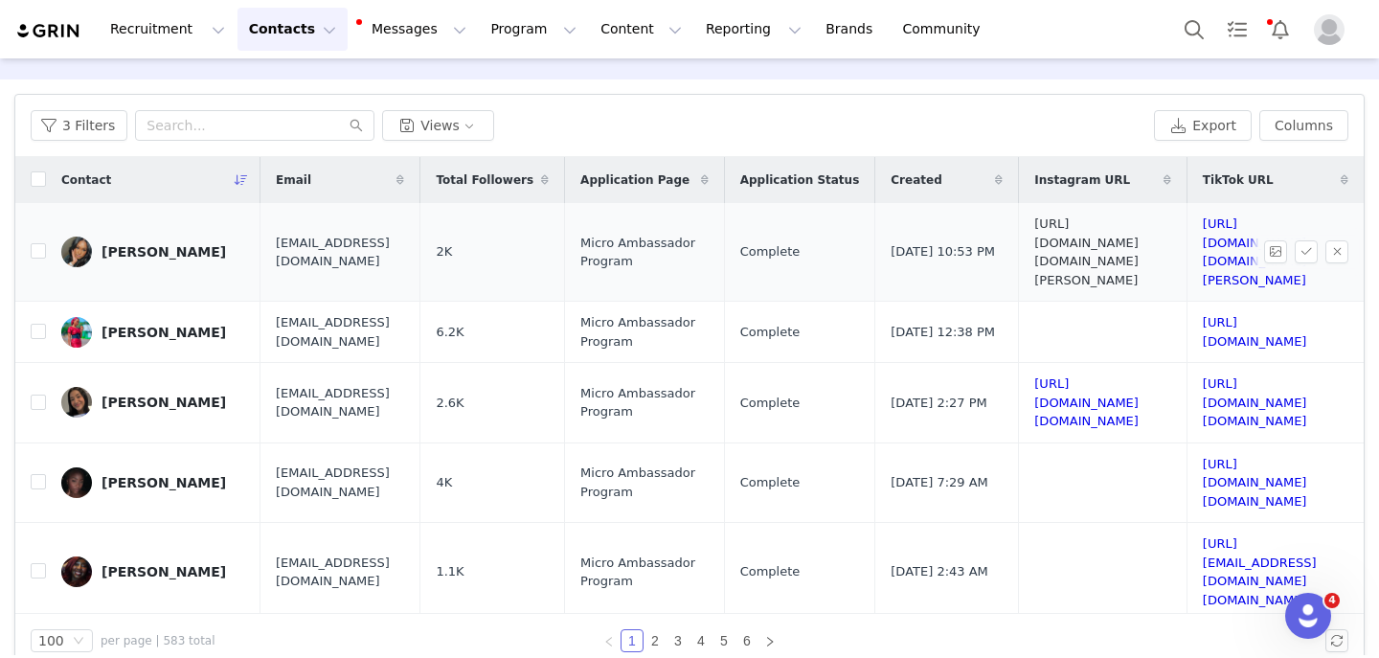
click at [1034, 238] on link "https://www.instagram.com/live.love.aaliyah" at bounding box center [1086, 251] width 104 height 71
click at [1203, 234] on link "https://www.tiktok.com/@live.love.aaliyah" at bounding box center [1255, 251] width 104 height 71
click at [1332, 240] on button "button" at bounding box center [1337, 251] width 23 height 23
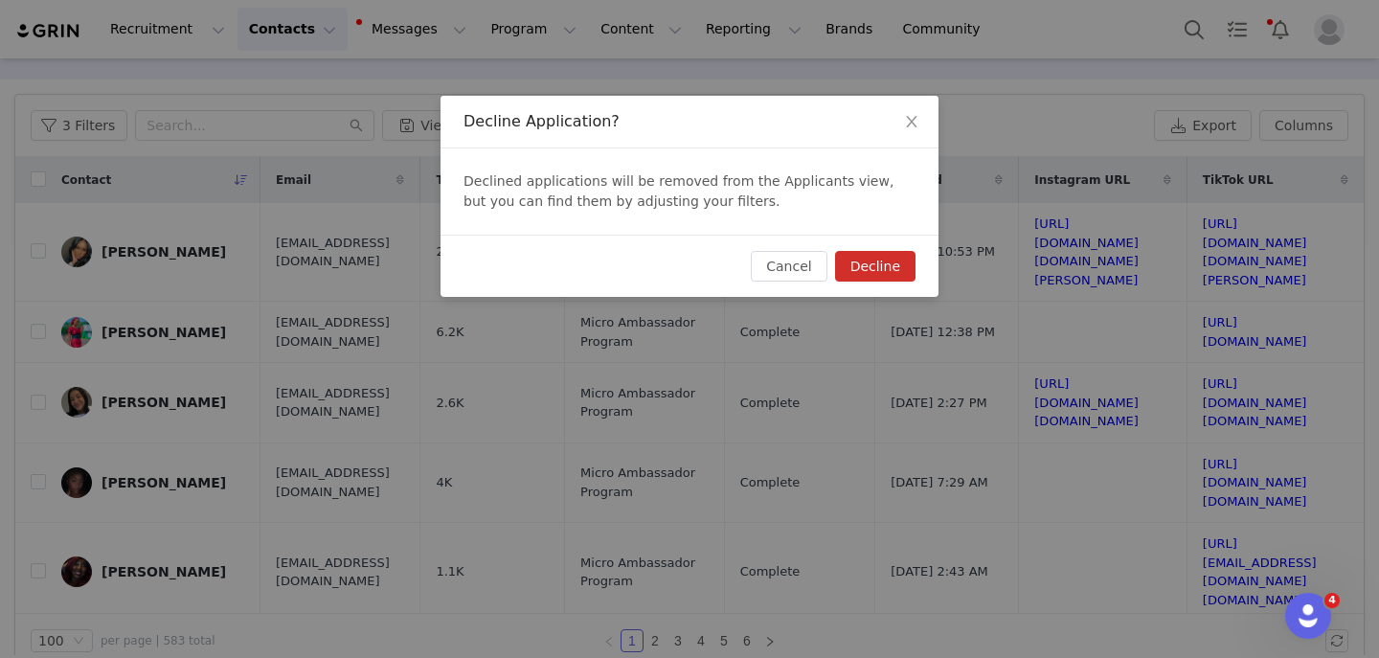
click at [876, 260] on button "Decline" at bounding box center [875, 266] width 80 height 31
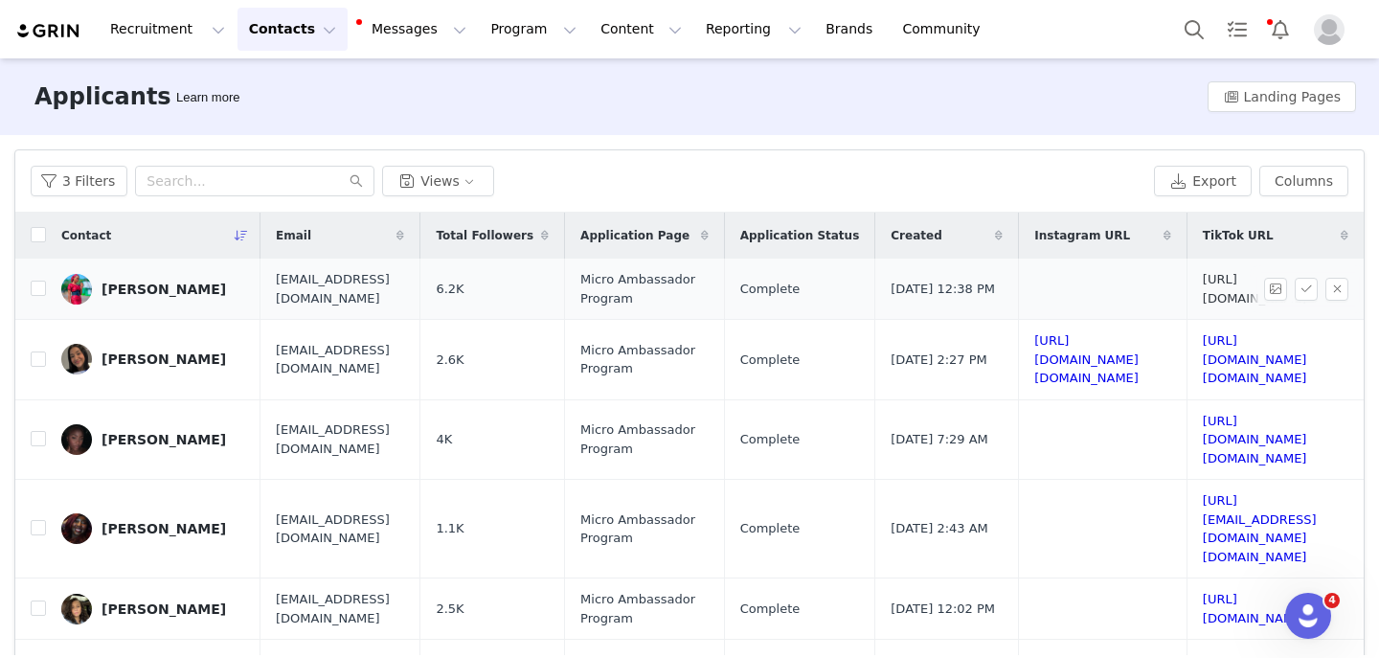
click at [1203, 284] on link "https://www.tiktok.com/@radia_mohammed_0" at bounding box center [1255, 289] width 104 height 34
click at [1336, 296] on button "button" at bounding box center [1337, 289] width 23 height 23
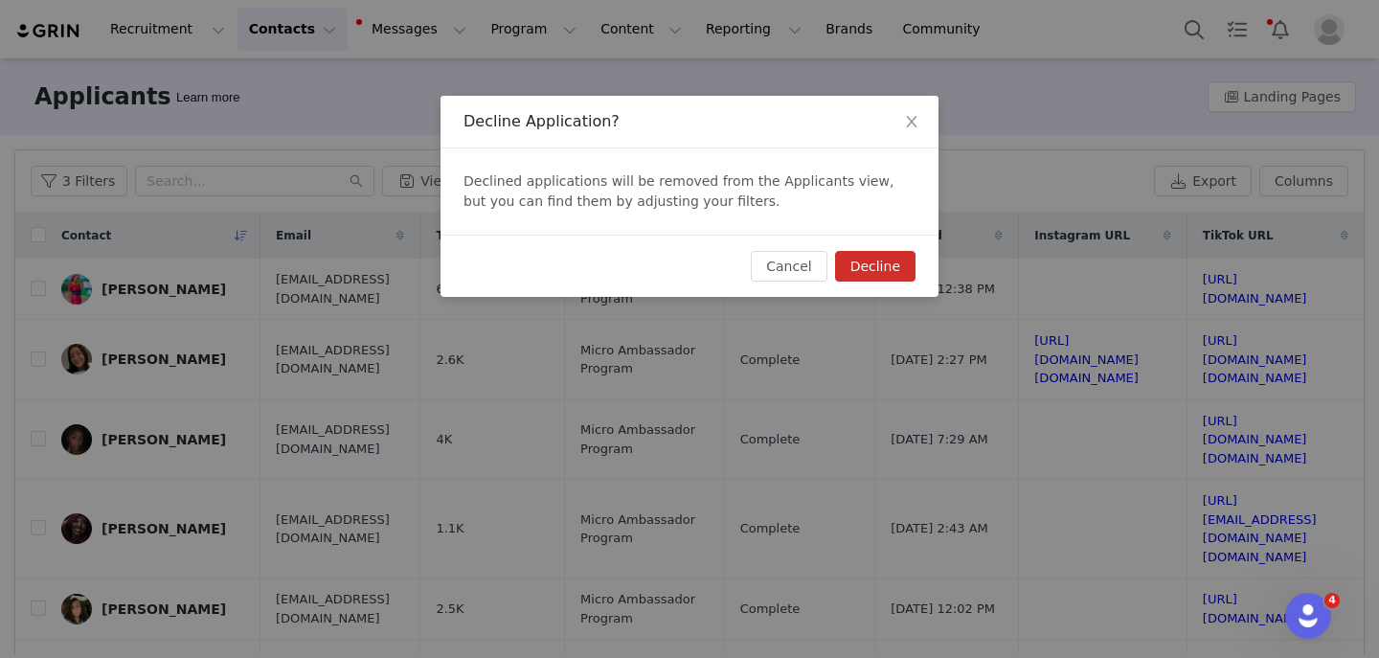
click at [913, 261] on button "Decline" at bounding box center [875, 266] width 80 height 31
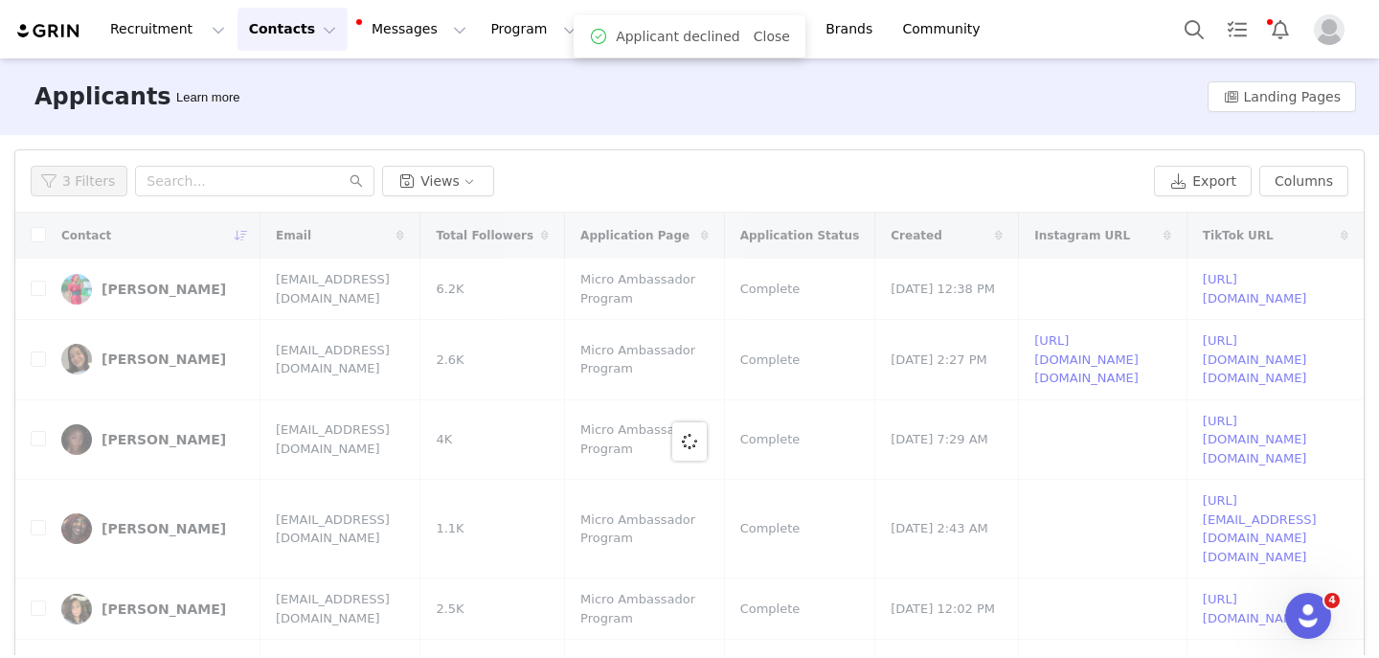
scroll to position [0, 0]
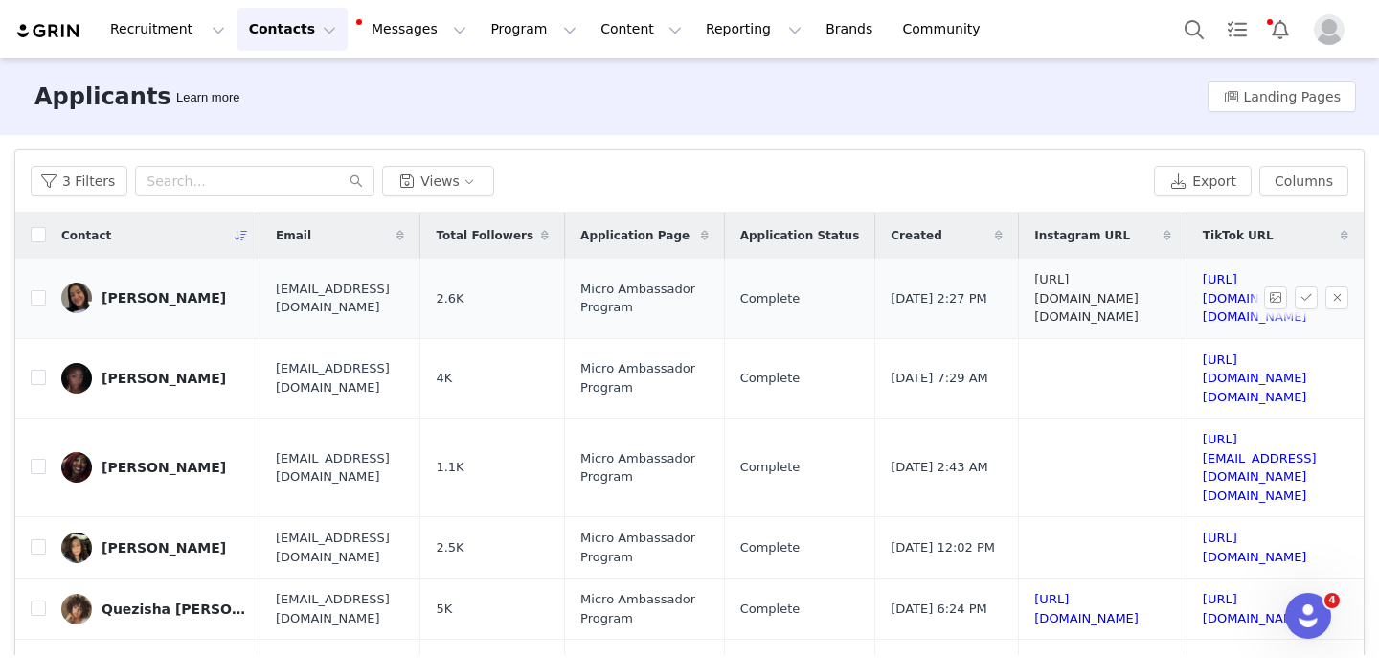
click at [1111, 292] on link "https://www.instagram.com/real.lifewithrach" at bounding box center [1086, 298] width 104 height 52
click at [1203, 284] on link "https://www.tiktok.com/@real.lifewithrach" at bounding box center [1255, 298] width 104 height 52
click at [1334, 295] on button "button" at bounding box center [1337, 297] width 23 height 23
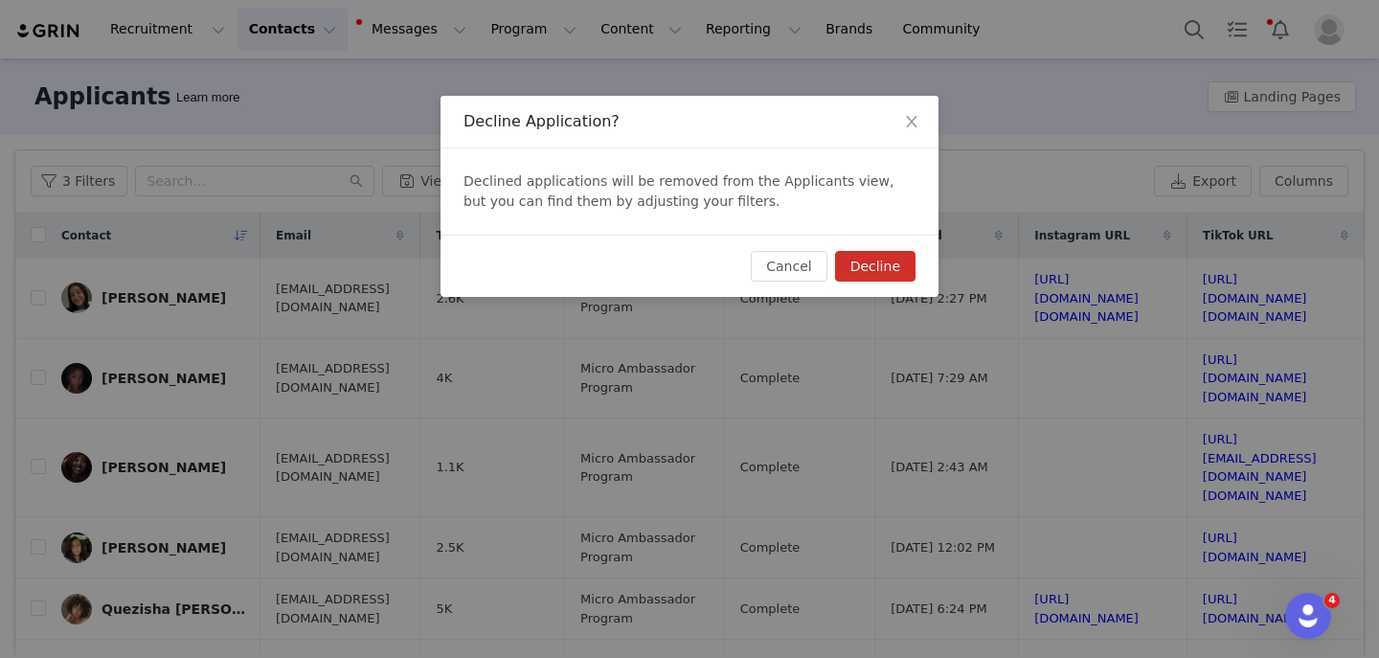
click at [899, 267] on button "Decline" at bounding box center [875, 266] width 80 height 31
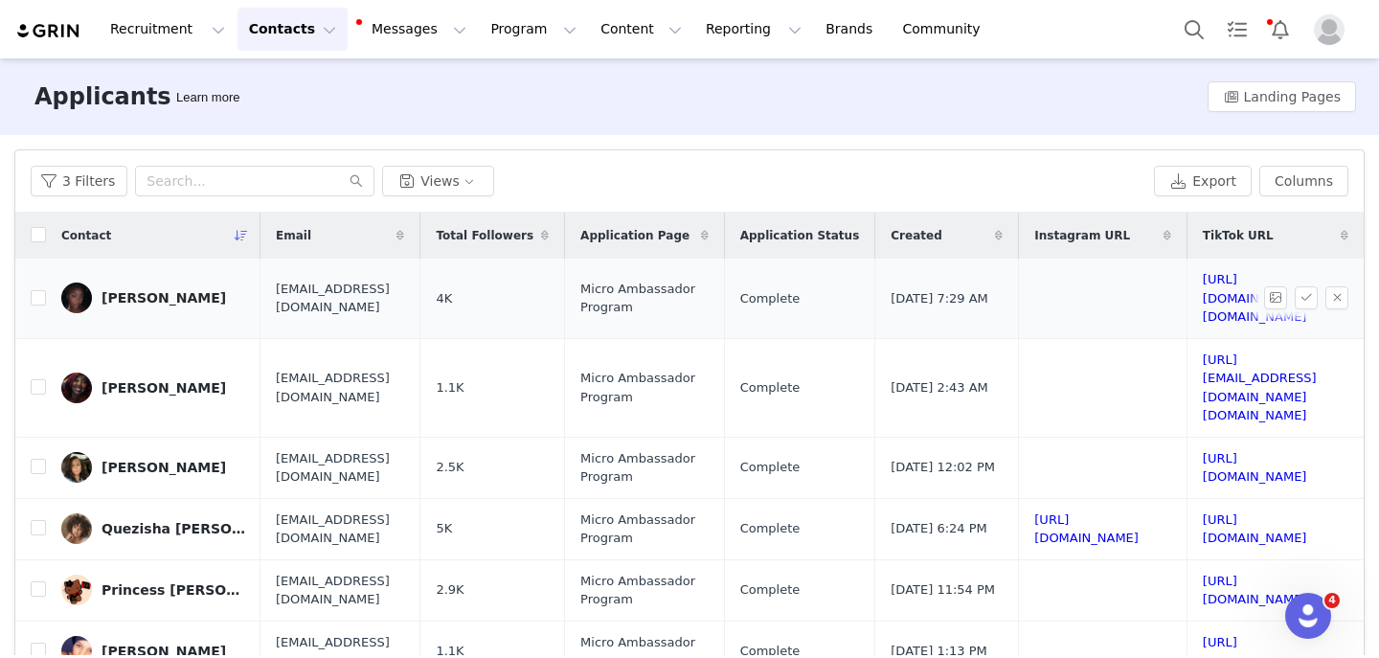
click at [1187, 281] on td "https://www.tiktok.com/@rachael.jg" at bounding box center [1272, 298] width 170 height 79
click at [1203, 286] on link "https://www.tiktok.com/@rachael.jg" at bounding box center [1255, 298] width 104 height 52
click at [1337, 286] on button "button" at bounding box center [1337, 297] width 23 height 23
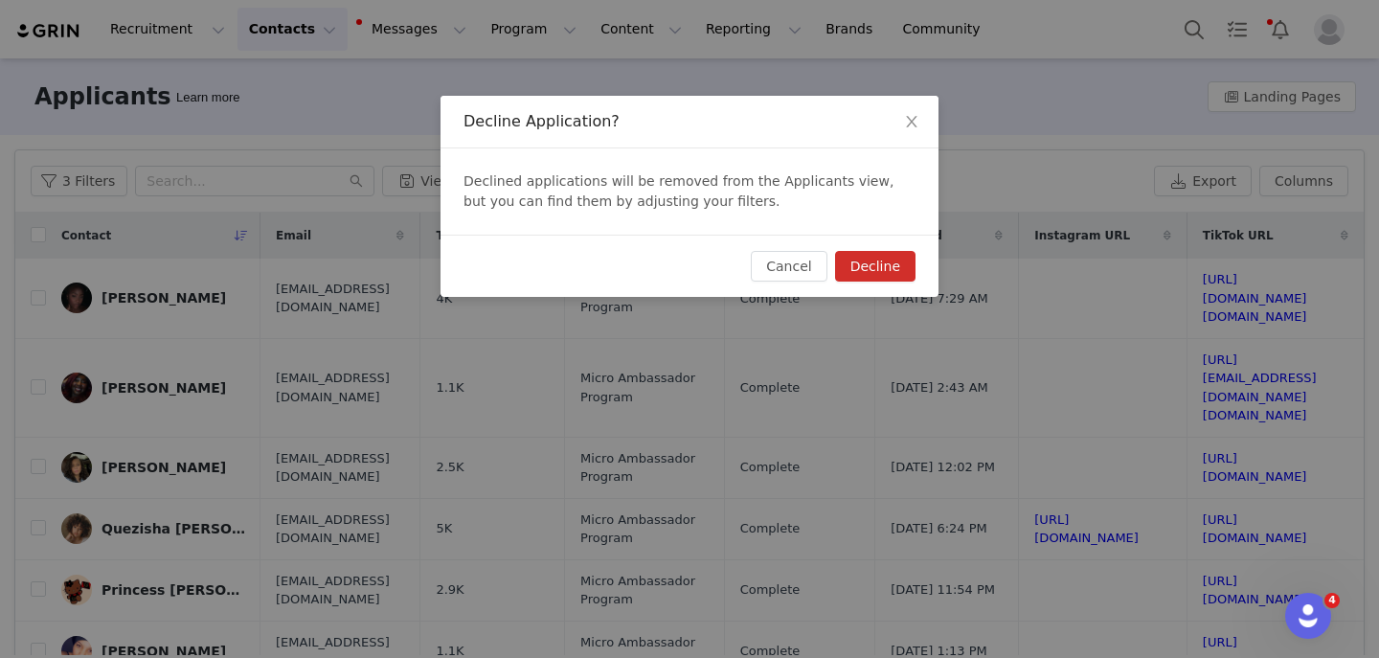
click at [904, 275] on button "Decline" at bounding box center [875, 266] width 80 height 31
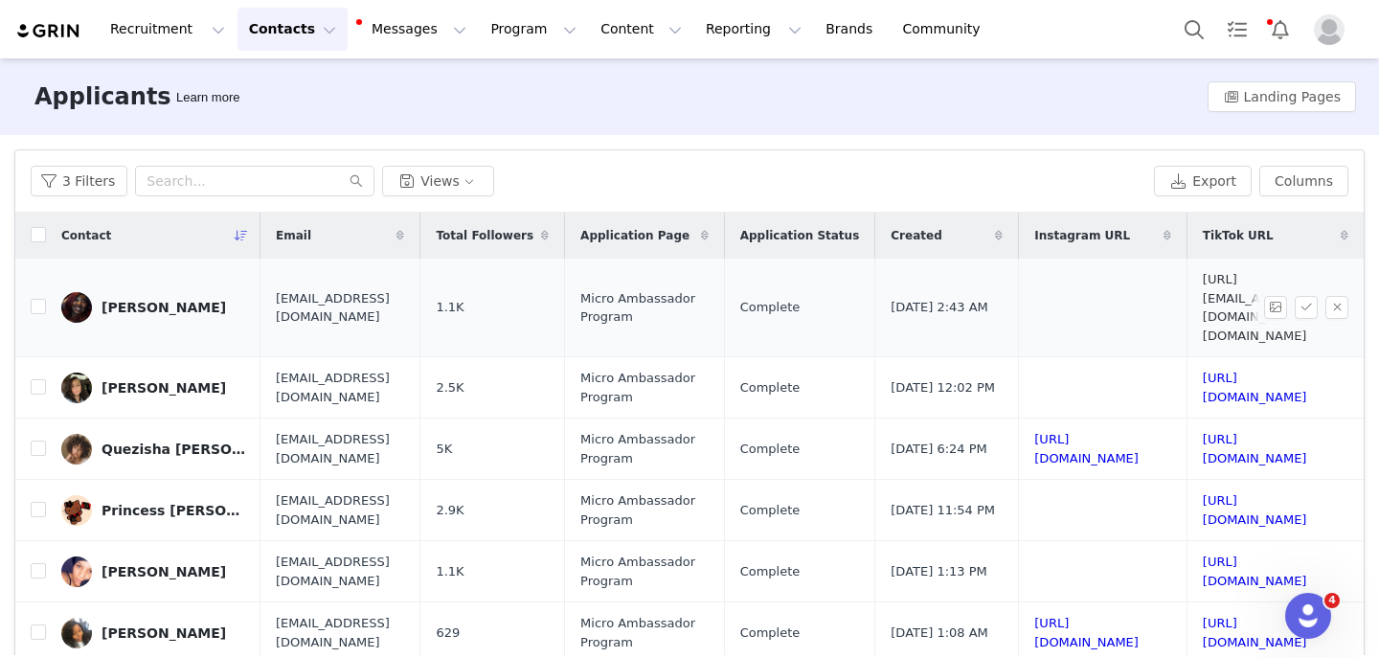
click at [1203, 295] on link "https://www.tiktok.com/@emerald.mov" at bounding box center [1260, 307] width 114 height 71
click at [1333, 296] on button "button" at bounding box center [1337, 307] width 23 height 23
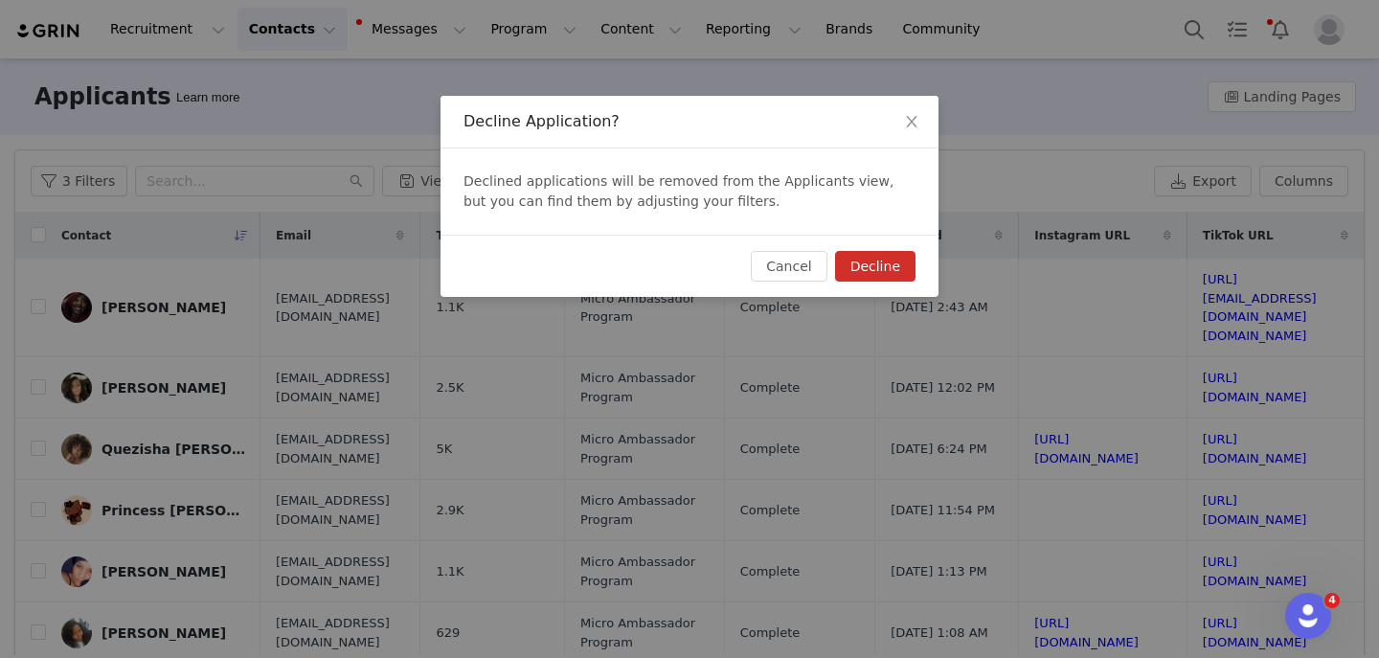
click at [905, 255] on button "Decline" at bounding box center [875, 266] width 80 height 31
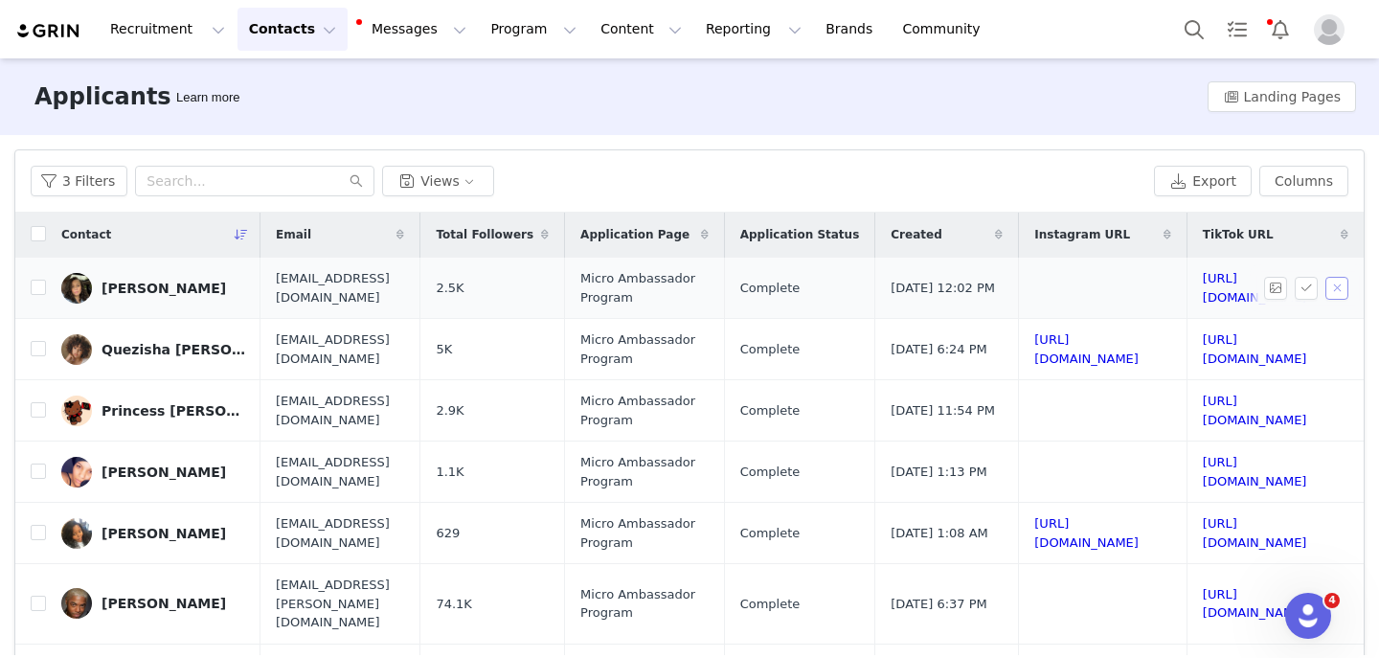
scroll to position [1, 329]
click at [1203, 288] on link "https://www.tiktok.com/@qs_momentos" at bounding box center [1255, 288] width 104 height 34
click at [1336, 291] on button "button" at bounding box center [1337, 288] width 23 height 23
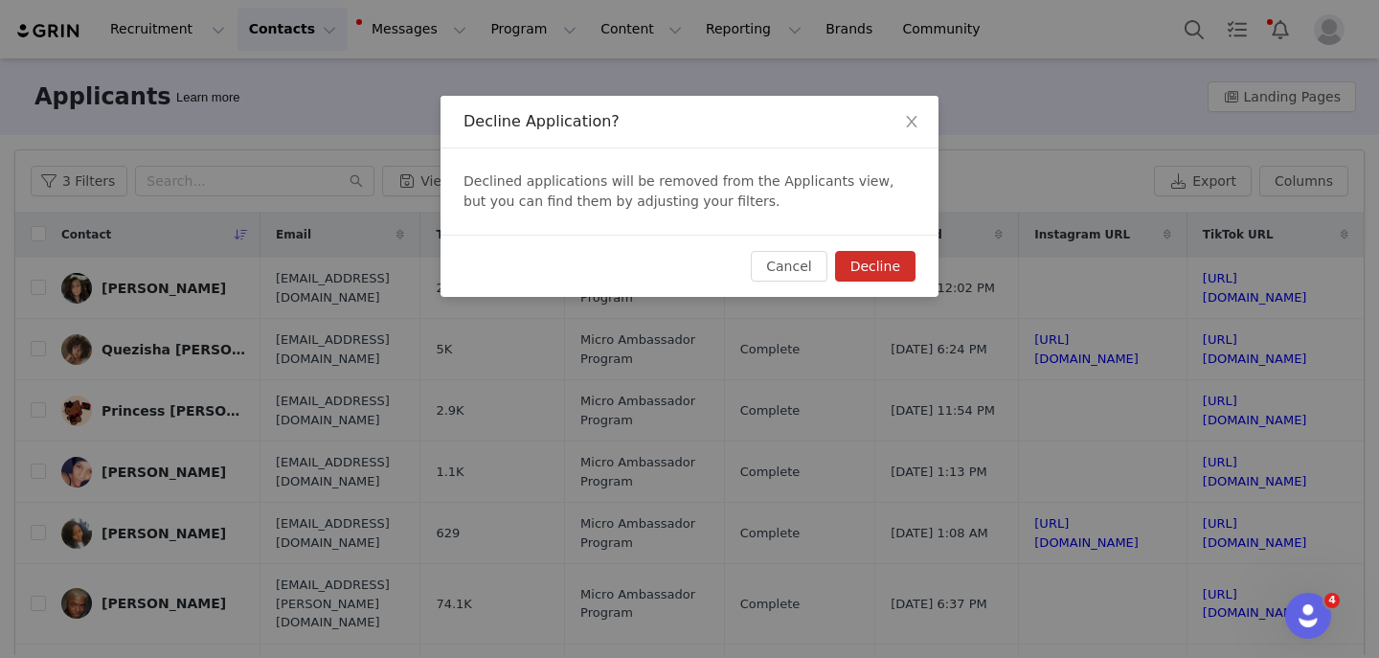
click at [919, 278] on div "Cancel Decline" at bounding box center [690, 266] width 498 height 62
click at [888, 276] on button "Decline" at bounding box center [875, 266] width 80 height 31
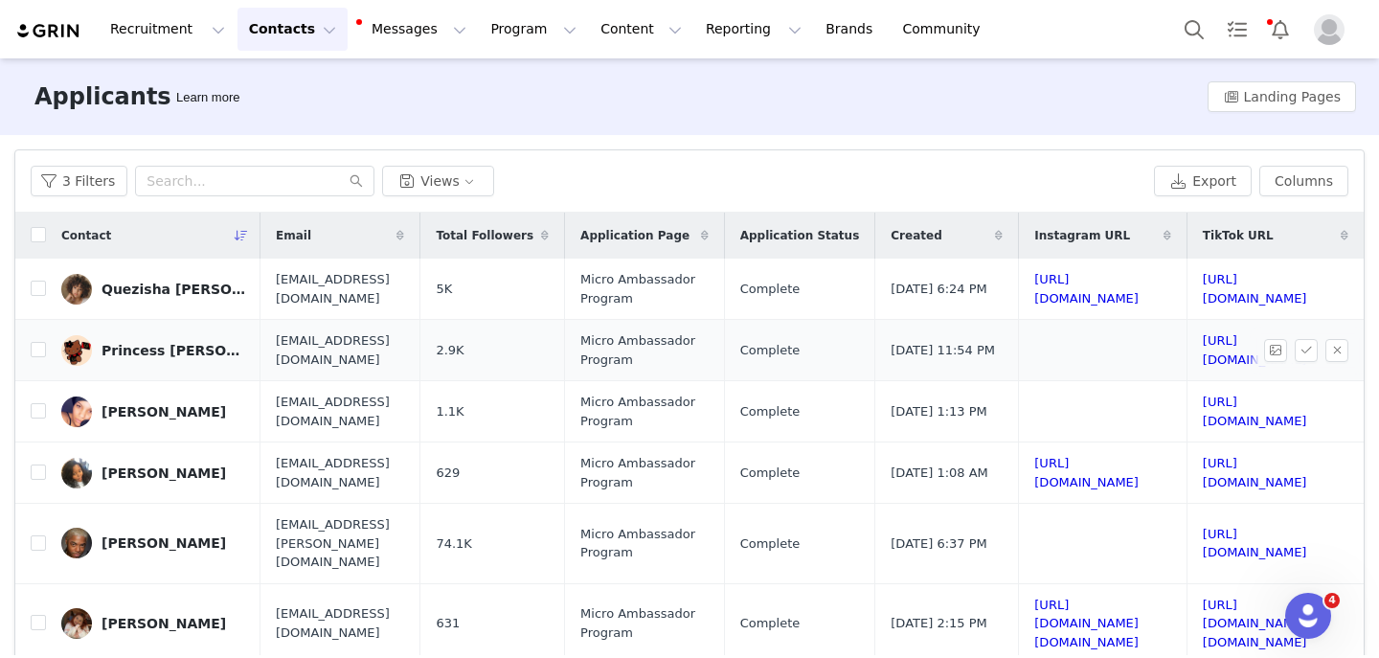
scroll to position [0, 329]
click at [1034, 285] on link "https://www.instagram.com/quezishalaruth" at bounding box center [1086, 289] width 104 height 34
click at [1203, 286] on link "https://www.tiktok.com/@quezishalaruth" at bounding box center [1255, 289] width 104 height 34
click at [1333, 286] on button "button" at bounding box center [1337, 289] width 23 height 23
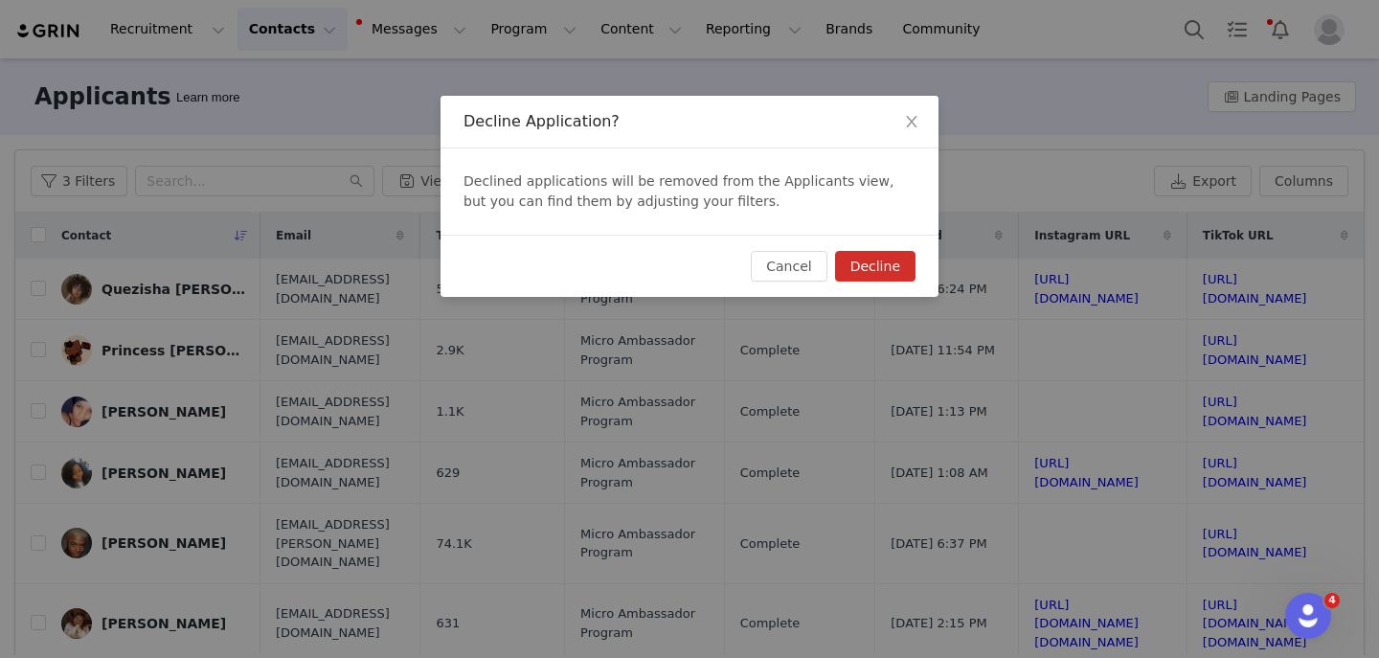
click at [893, 267] on button "Decline" at bounding box center [875, 266] width 80 height 31
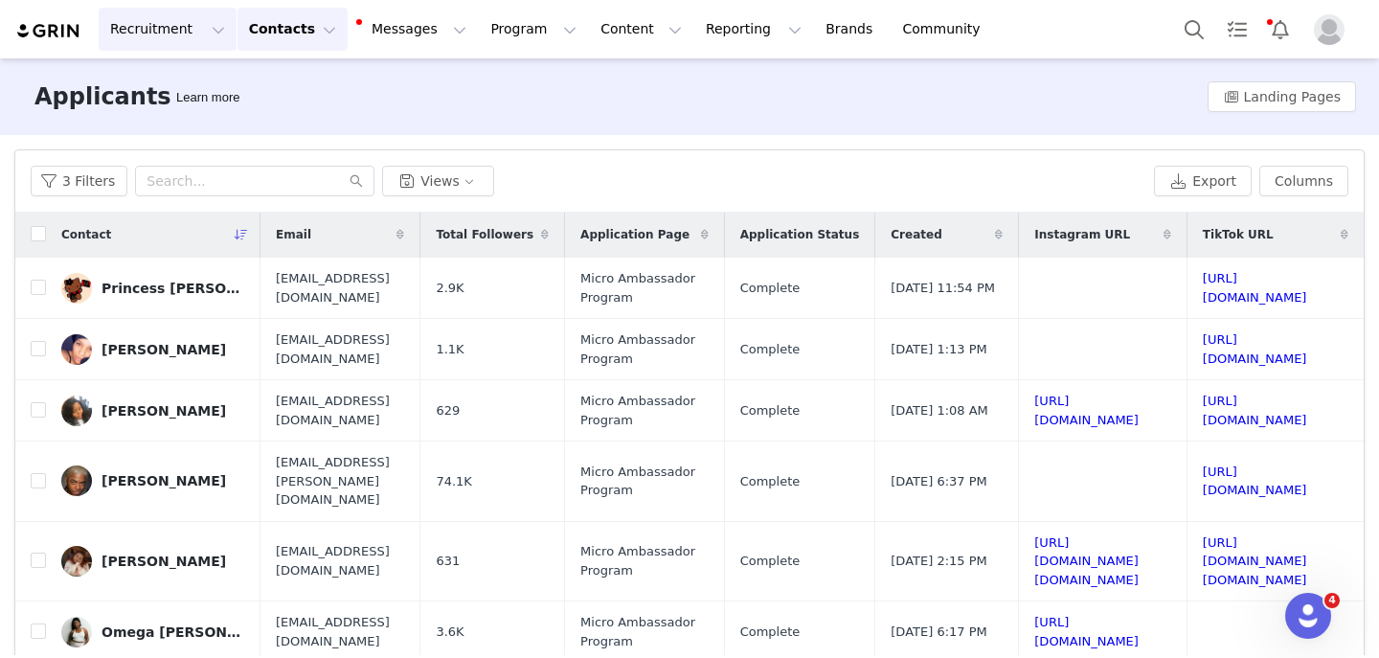
scroll to position [1, 329]
click at [1203, 286] on link "https://www.tiktok.com/@princessly888" at bounding box center [1255, 288] width 104 height 34
click at [1332, 288] on button "button" at bounding box center [1337, 288] width 23 height 23
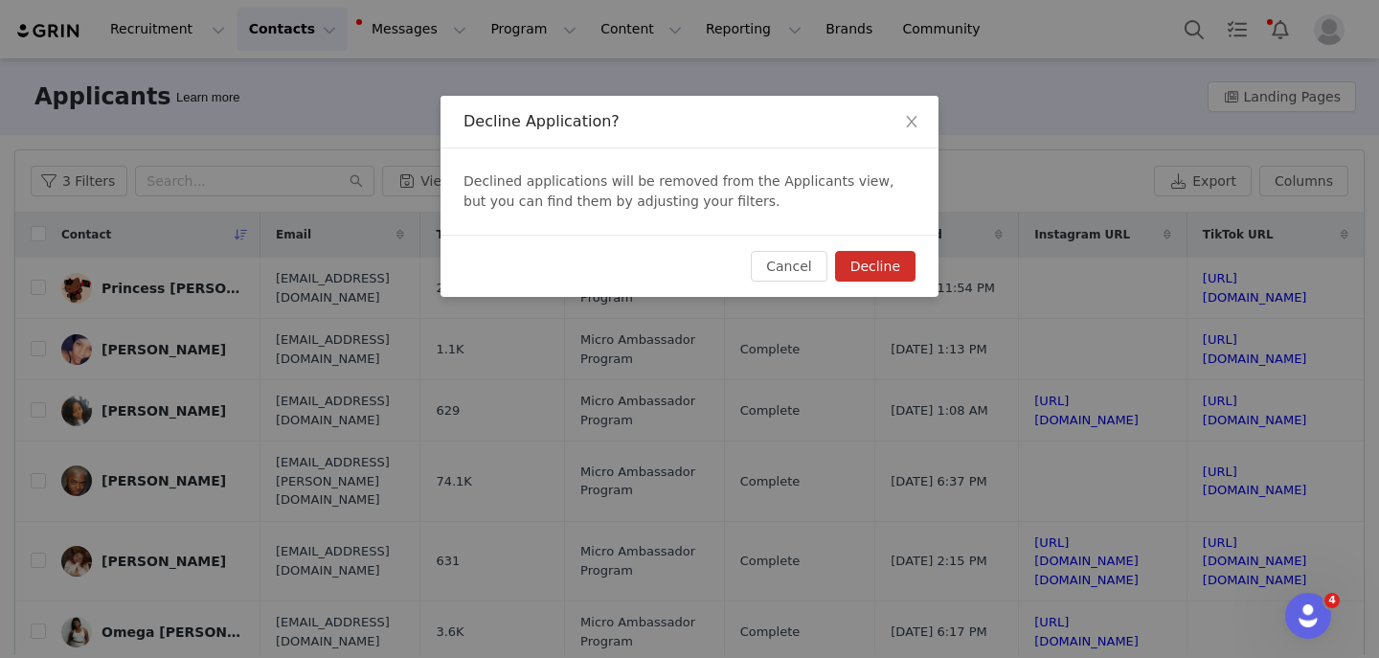
click at [873, 267] on button "Decline" at bounding box center [875, 266] width 80 height 31
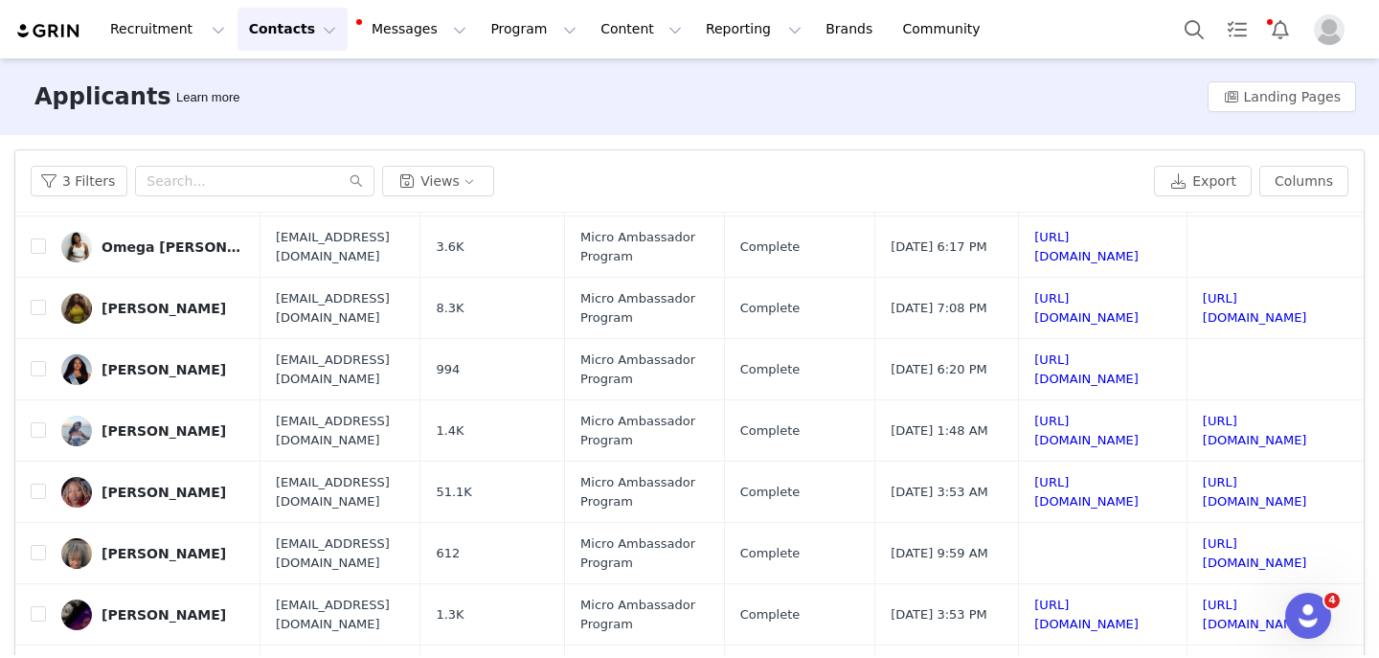
scroll to position [0, 329]
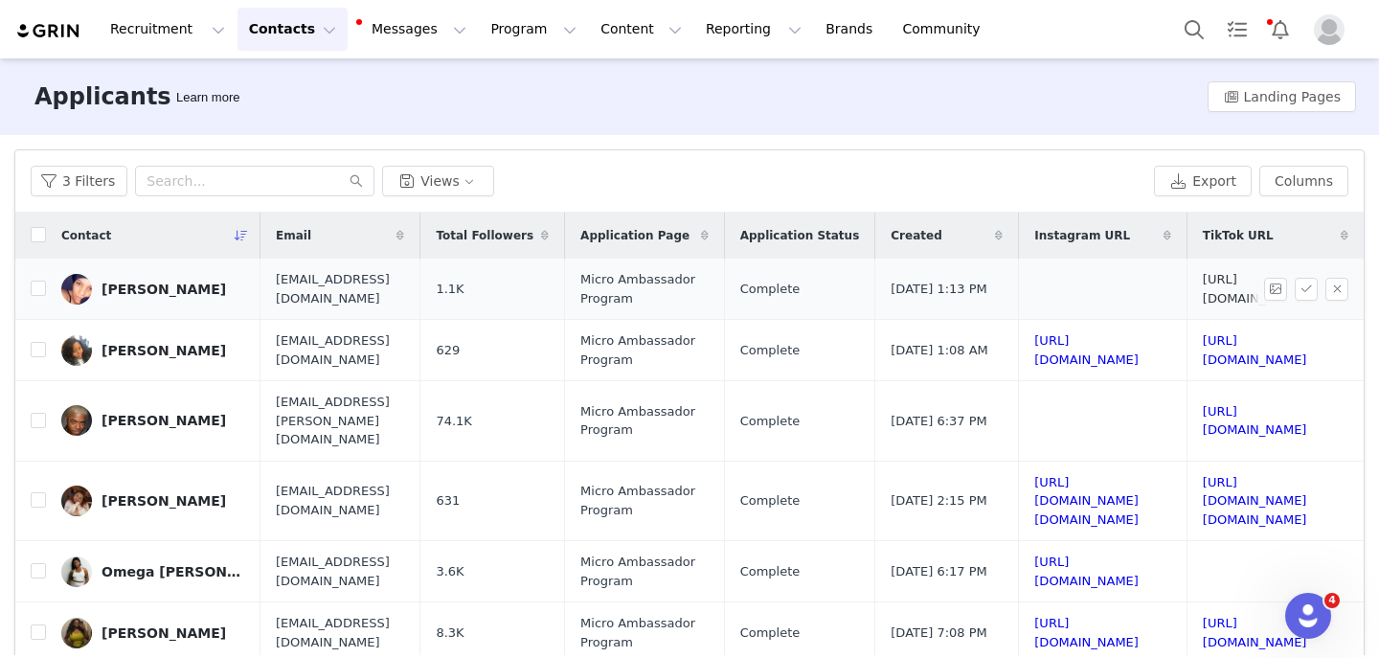
click at [1203, 283] on link "https://www.tiktok.com/@paysworldd" at bounding box center [1255, 289] width 104 height 34
click at [1333, 295] on button "button" at bounding box center [1337, 289] width 23 height 23
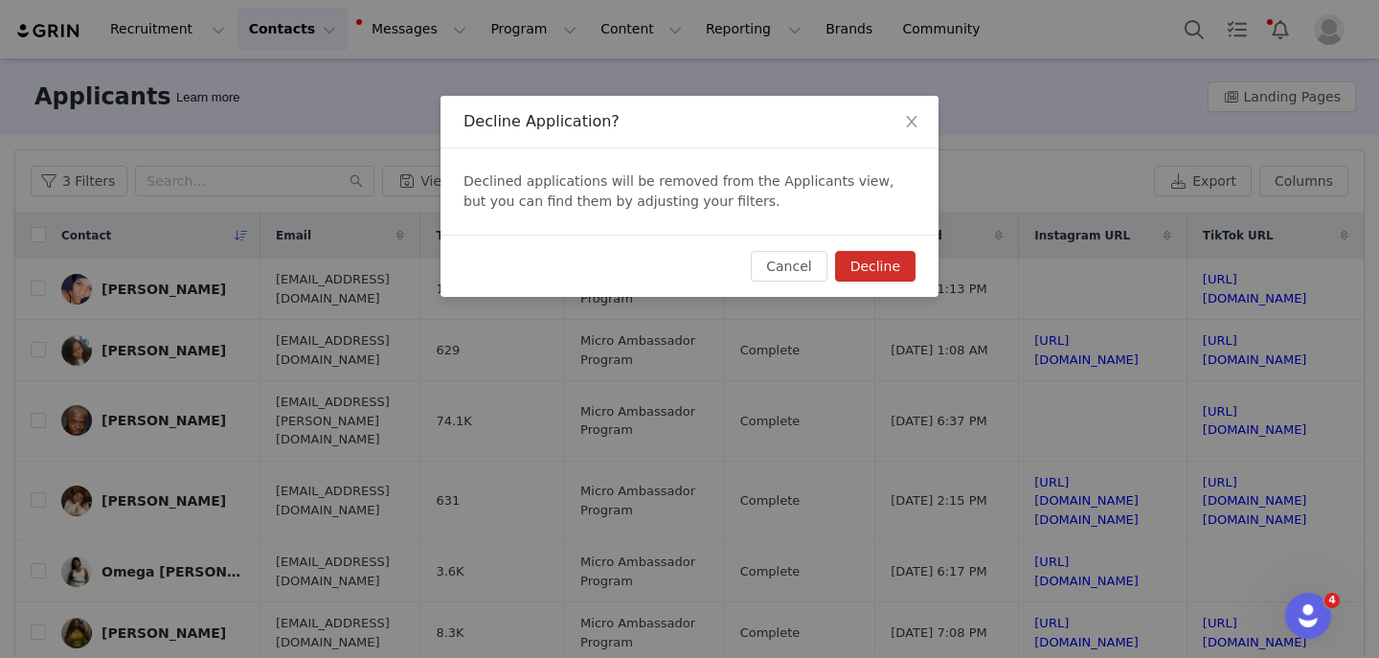
click at [909, 267] on button "Decline" at bounding box center [875, 266] width 80 height 31
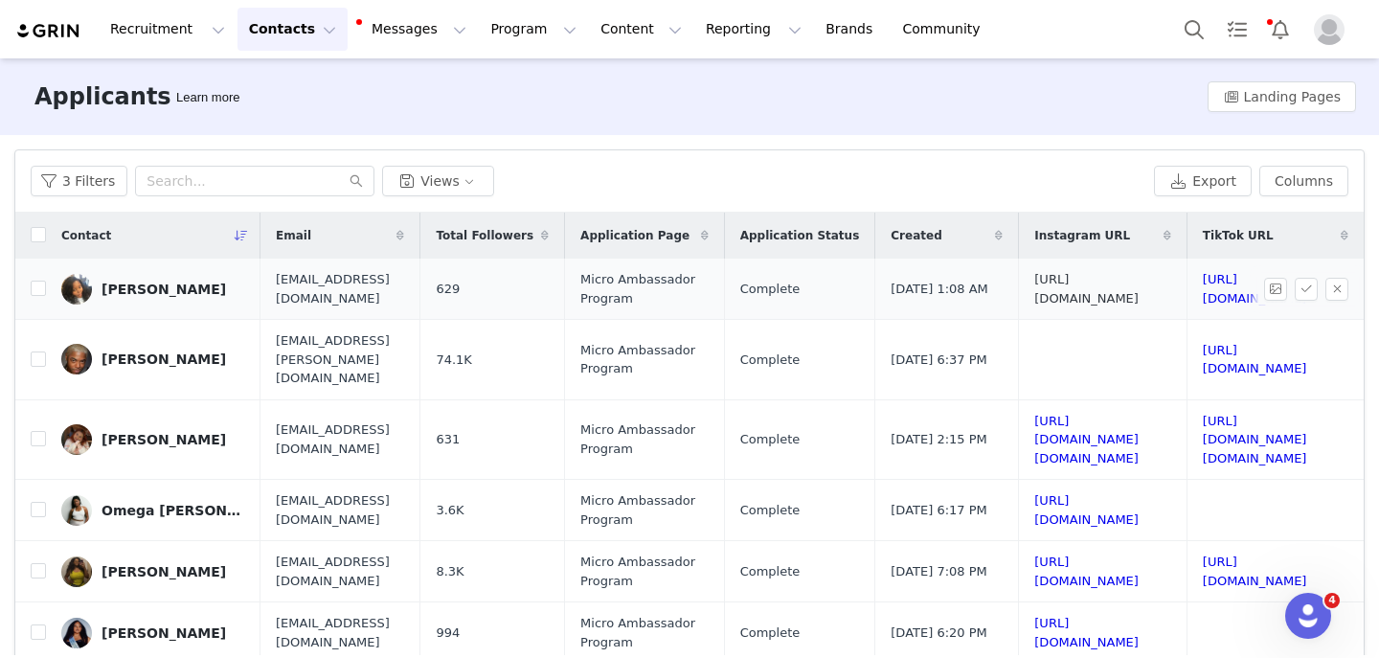
click at [1034, 286] on link "https://www.instagram.com/beautiful_dyaster" at bounding box center [1086, 289] width 104 height 34
click at [1187, 281] on td "https://www.tiktok.com/@beautiful_dyaster" at bounding box center [1272, 289] width 170 height 61
click at [1203, 289] on link "https://www.tiktok.com/@beautiful_dyaster" at bounding box center [1255, 289] width 104 height 34
click at [1326, 281] on button "button" at bounding box center [1337, 289] width 23 height 23
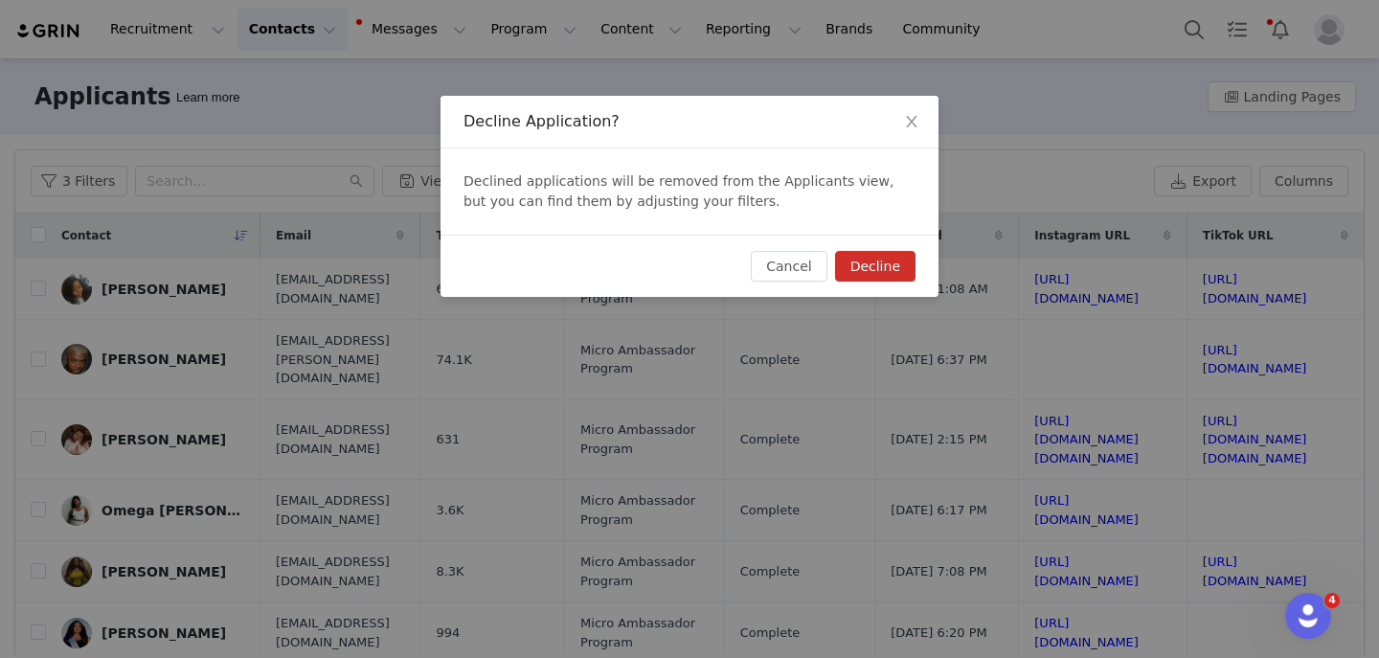
click at [859, 262] on button "Decline" at bounding box center [875, 266] width 80 height 31
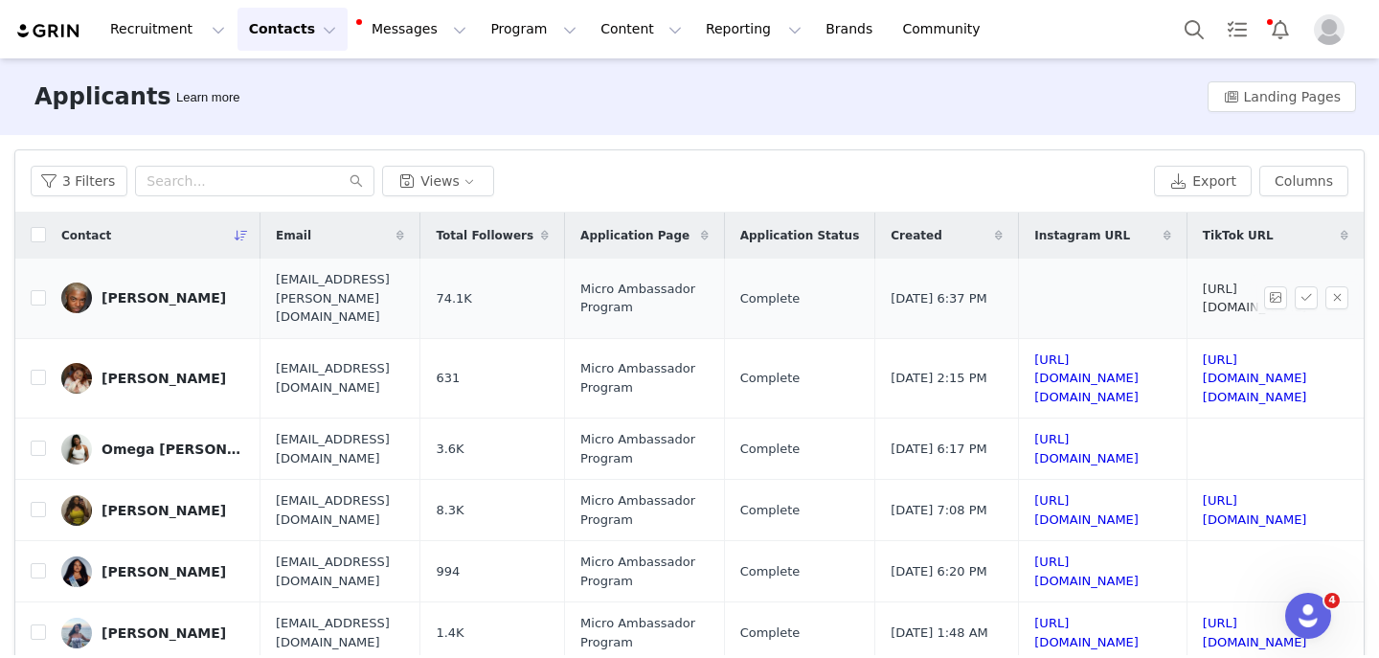
click at [1203, 283] on link "https://www.tiktok.com/@player2paris" at bounding box center [1255, 299] width 104 height 34
click at [1336, 289] on button "button" at bounding box center [1337, 297] width 23 height 23
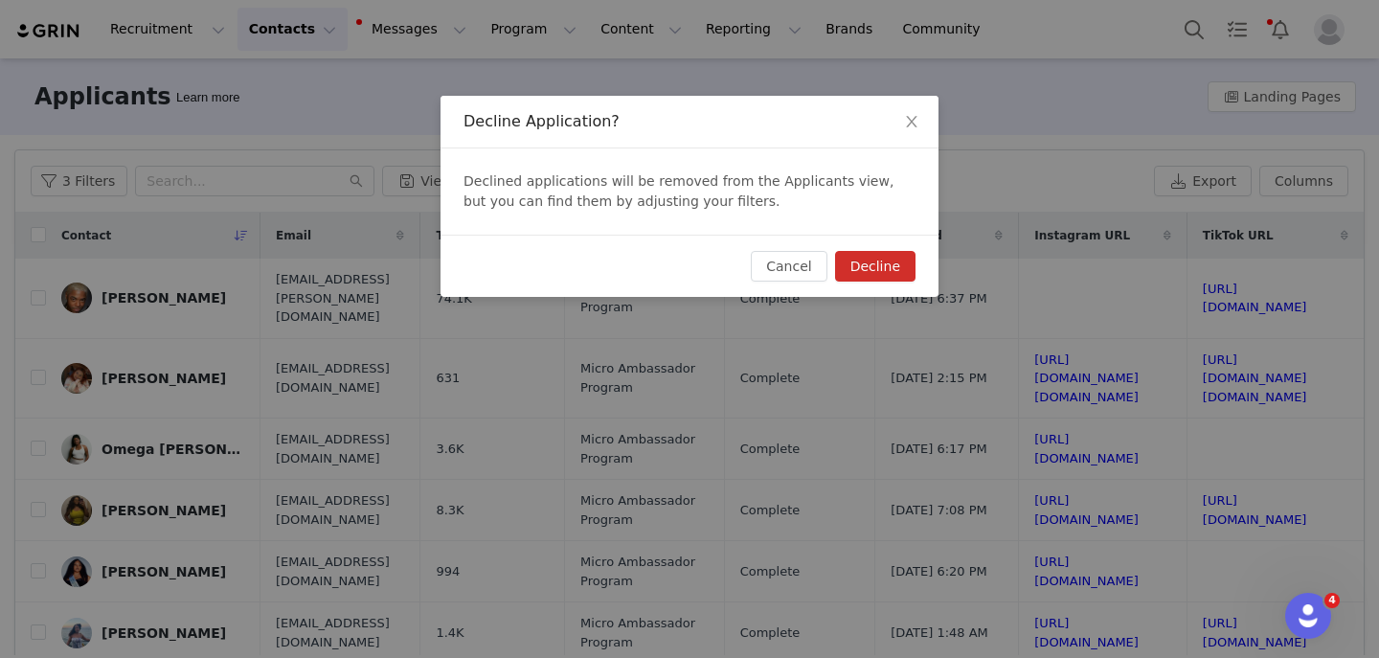
click at [878, 264] on button "Decline" at bounding box center [875, 266] width 80 height 31
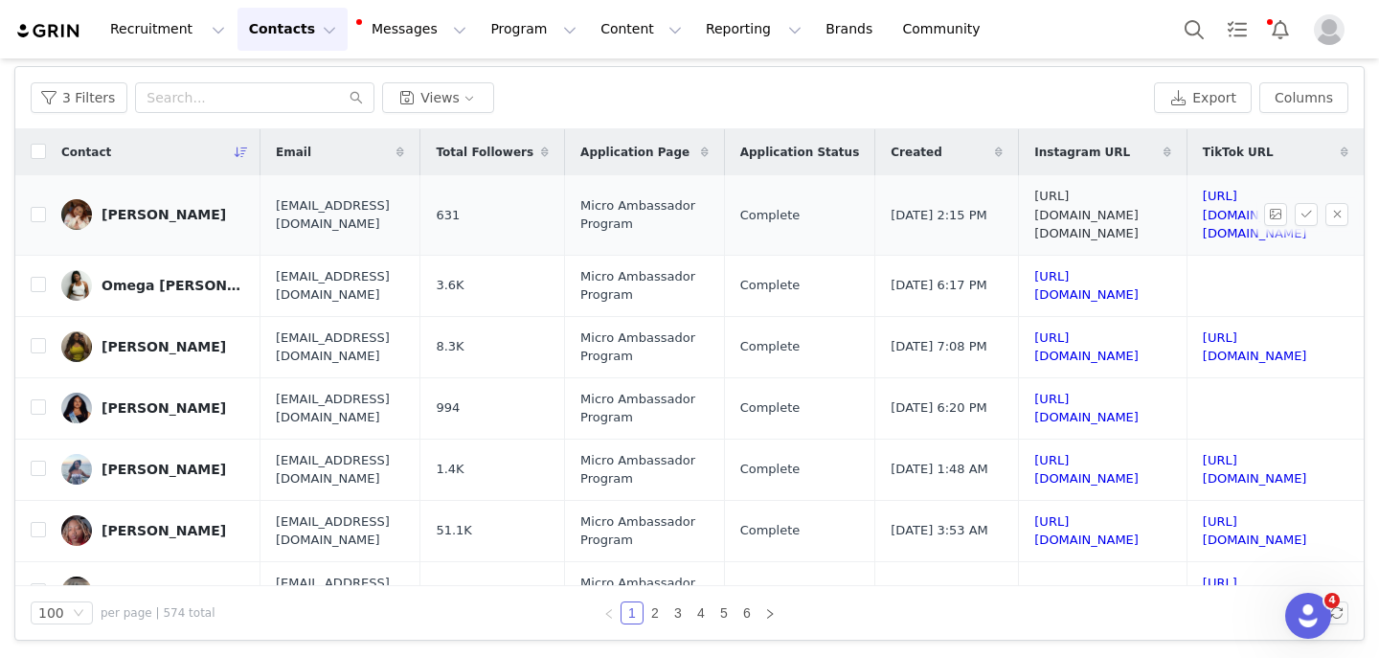
click at [1034, 210] on link "https://www.instagram.com/mochi.osiris" at bounding box center [1086, 215] width 104 height 52
click at [1337, 208] on button "button" at bounding box center [1337, 214] width 23 height 23
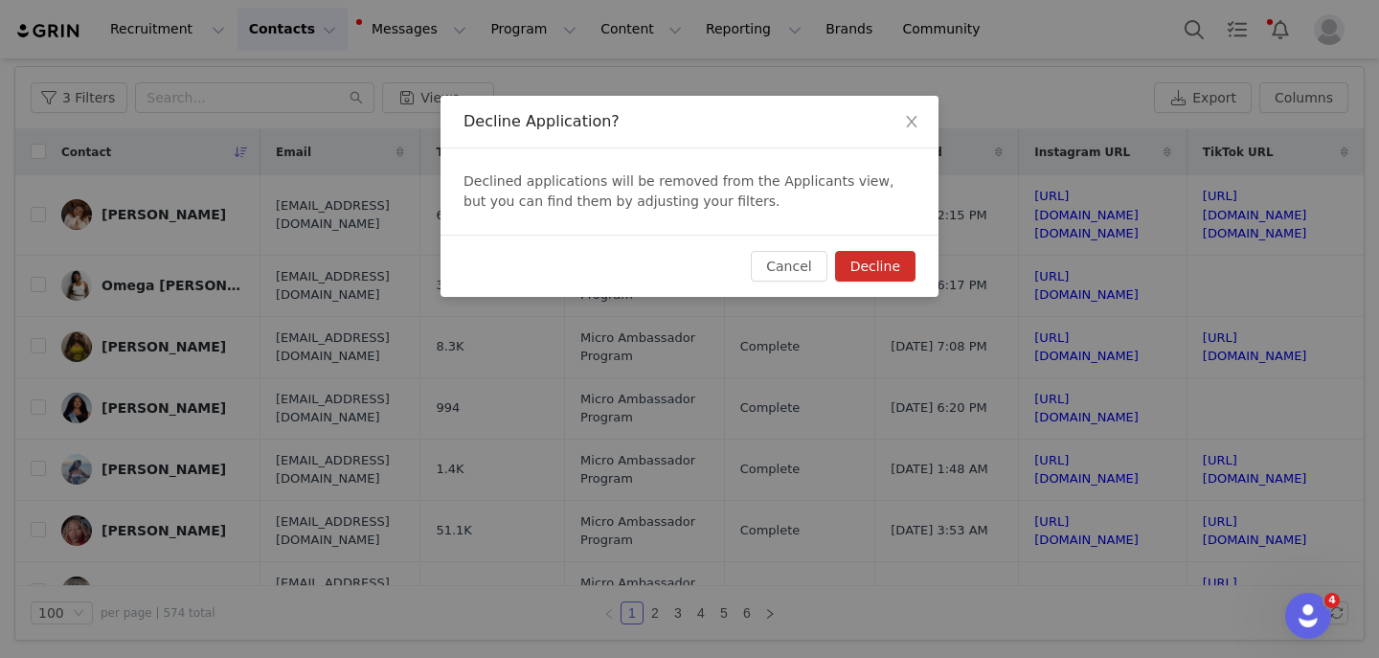
click at [864, 259] on button "Decline" at bounding box center [875, 266] width 80 height 31
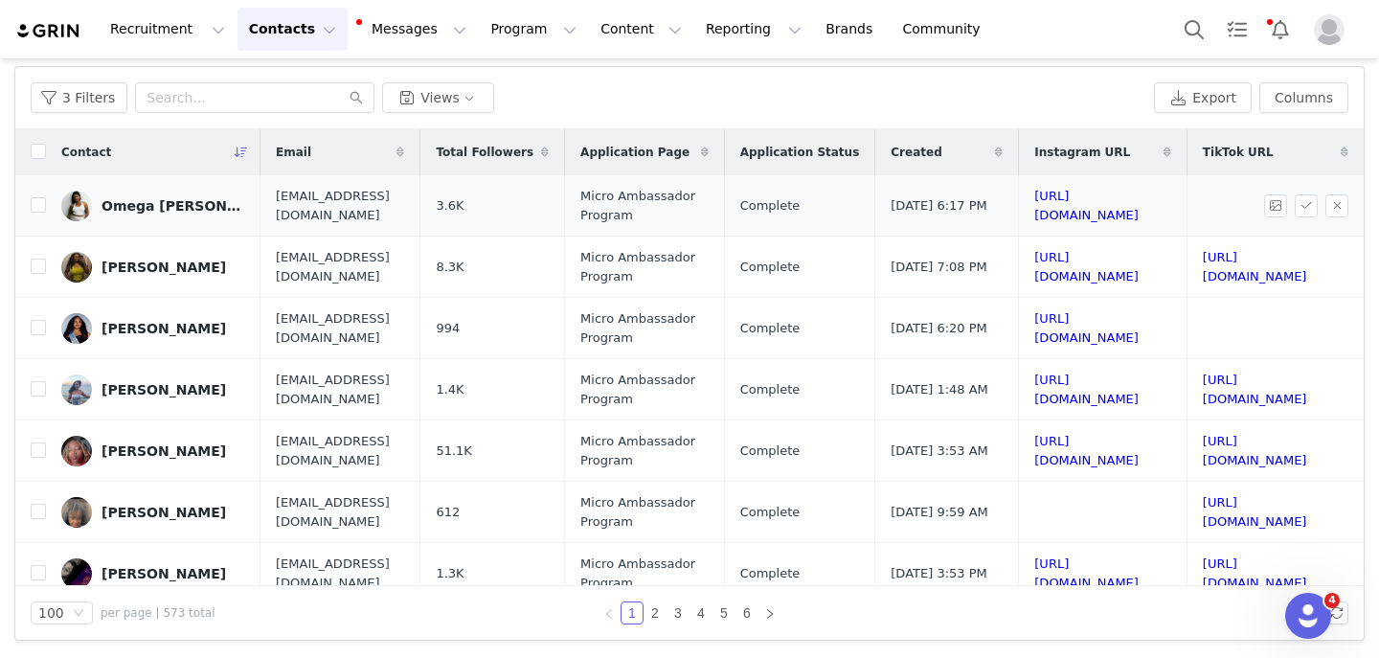
click at [1019, 192] on td "https://www.instagram.com/everythingomega" at bounding box center [1103, 205] width 169 height 61
click at [1034, 204] on link "https://www.instagram.com/everythingomega" at bounding box center [1086, 206] width 104 height 34
click at [1331, 210] on button "button" at bounding box center [1337, 205] width 23 height 23
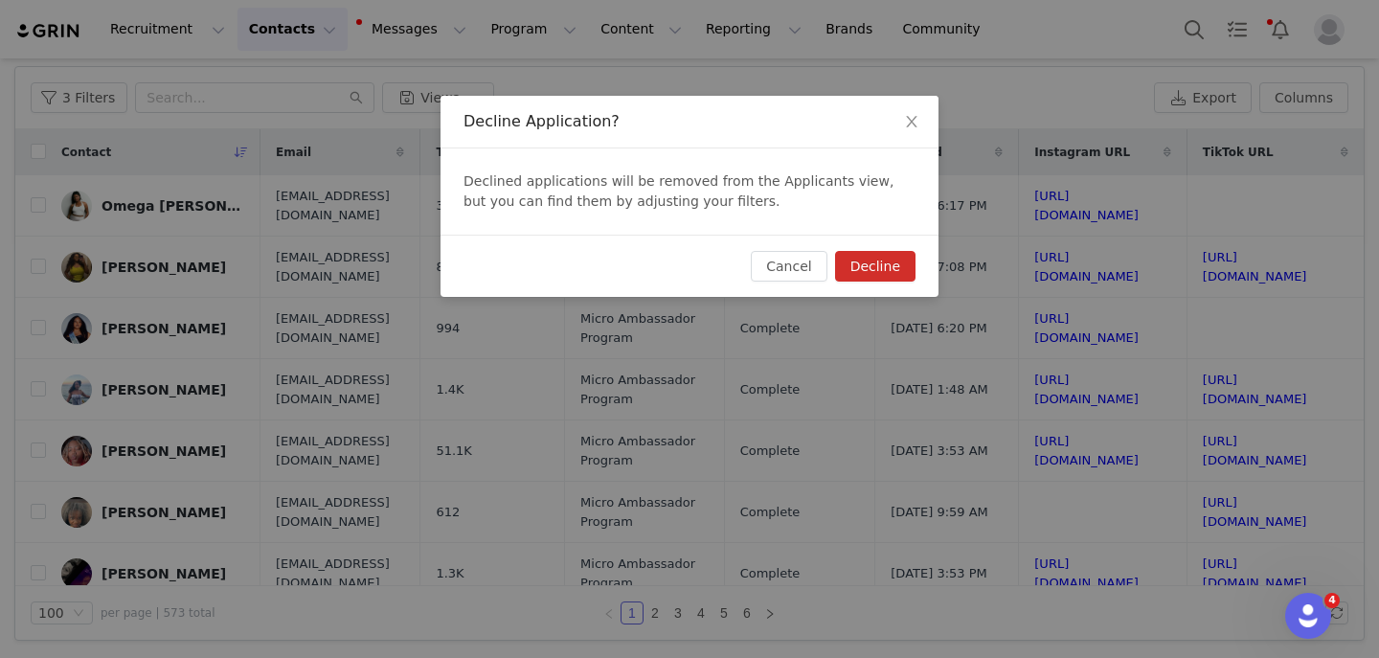
click at [908, 268] on button "Decline" at bounding box center [875, 266] width 80 height 31
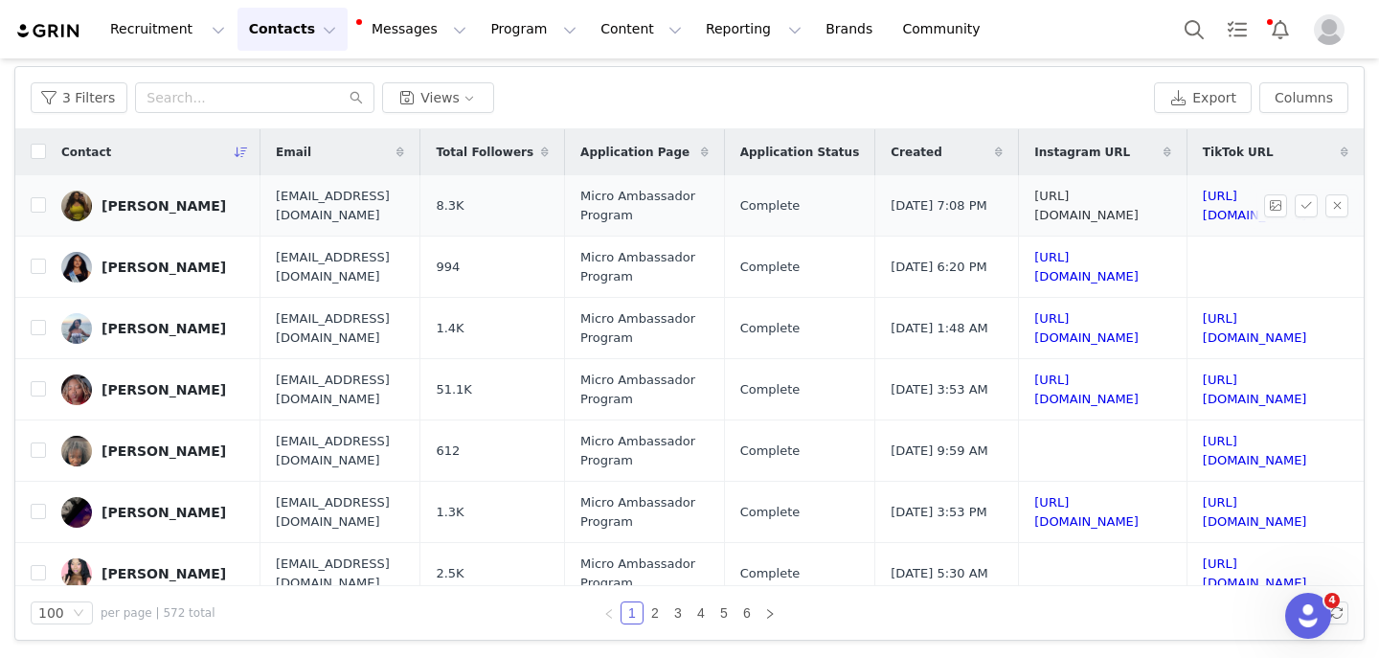
click at [1034, 211] on link "https://www.instagram.com/livsinterlude_" at bounding box center [1086, 206] width 104 height 34
click at [1187, 213] on td "https://www.tiktok.com/@livsinterlude_" at bounding box center [1272, 205] width 170 height 61
click at [1203, 202] on link "https://www.tiktok.com/@livsinterlude_" at bounding box center [1255, 206] width 104 height 34
click at [1337, 207] on button "button" at bounding box center [1337, 205] width 23 height 23
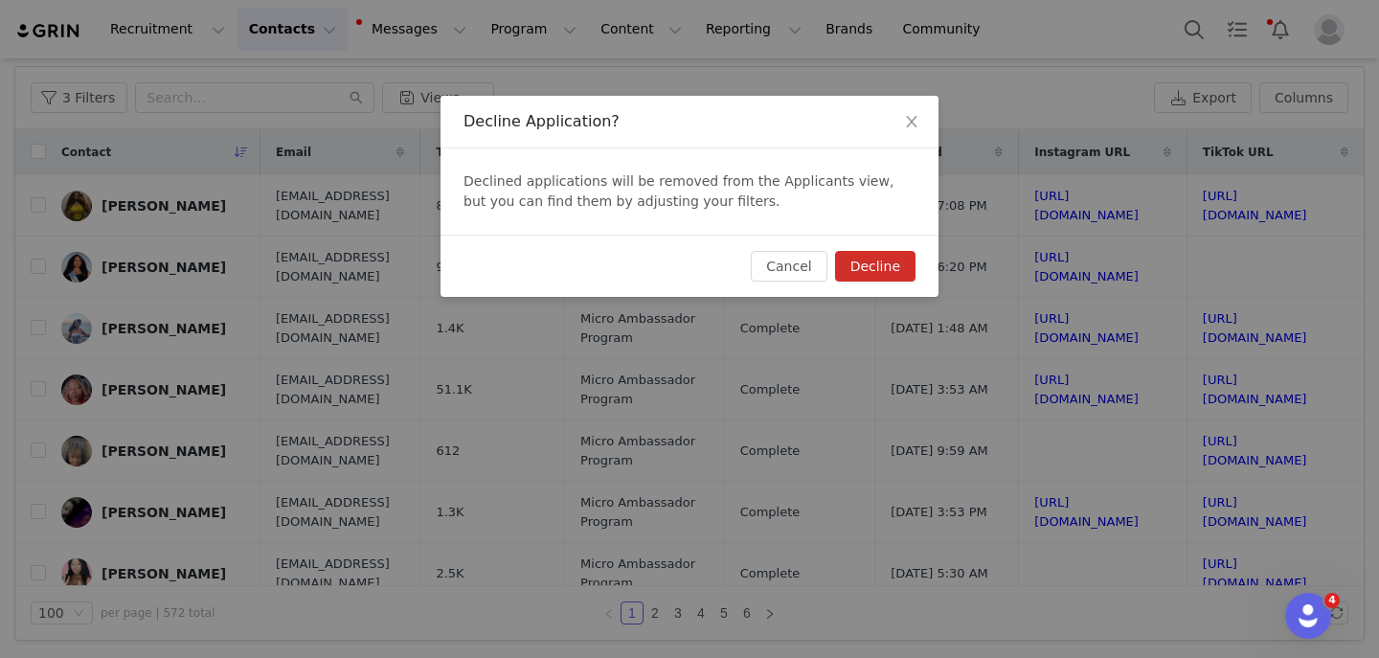
click at [881, 267] on button "Decline" at bounding box center [875, 266] width 80 height 31
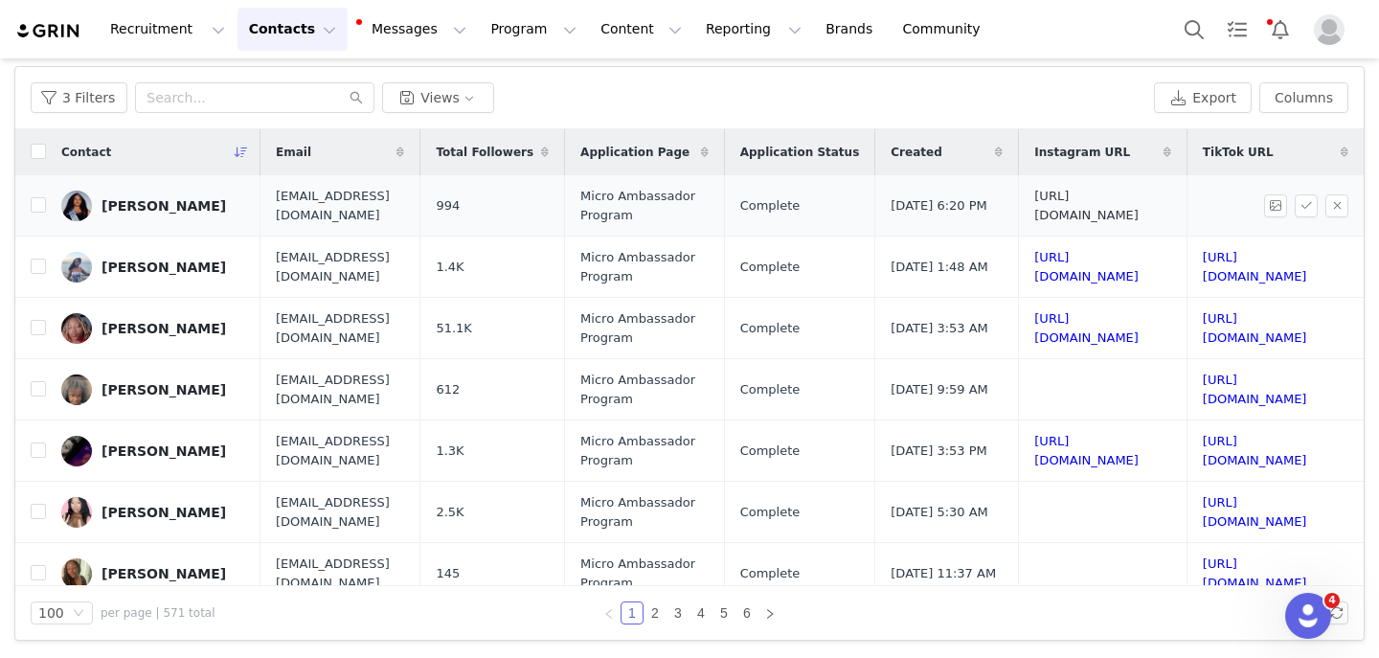
click at [1034, 208] on link "https://www.instagram.com/itsjust_livia" at bounding box center [1086, 206] width 104 height 34
click at [1333, 212] on button "button" at bounding box center [1337, 205] width 23 height 23
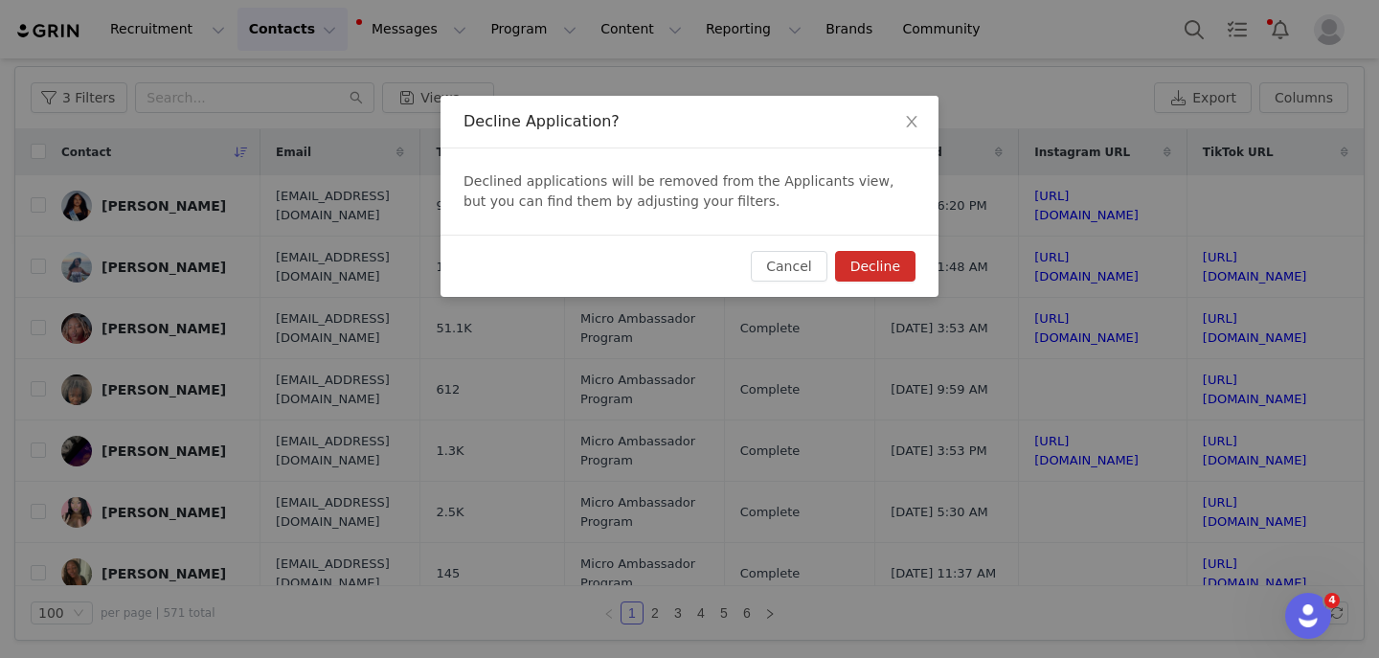
click at [890, 261] on button "Decline" at bounding box center [875, 266] width 80 height 31
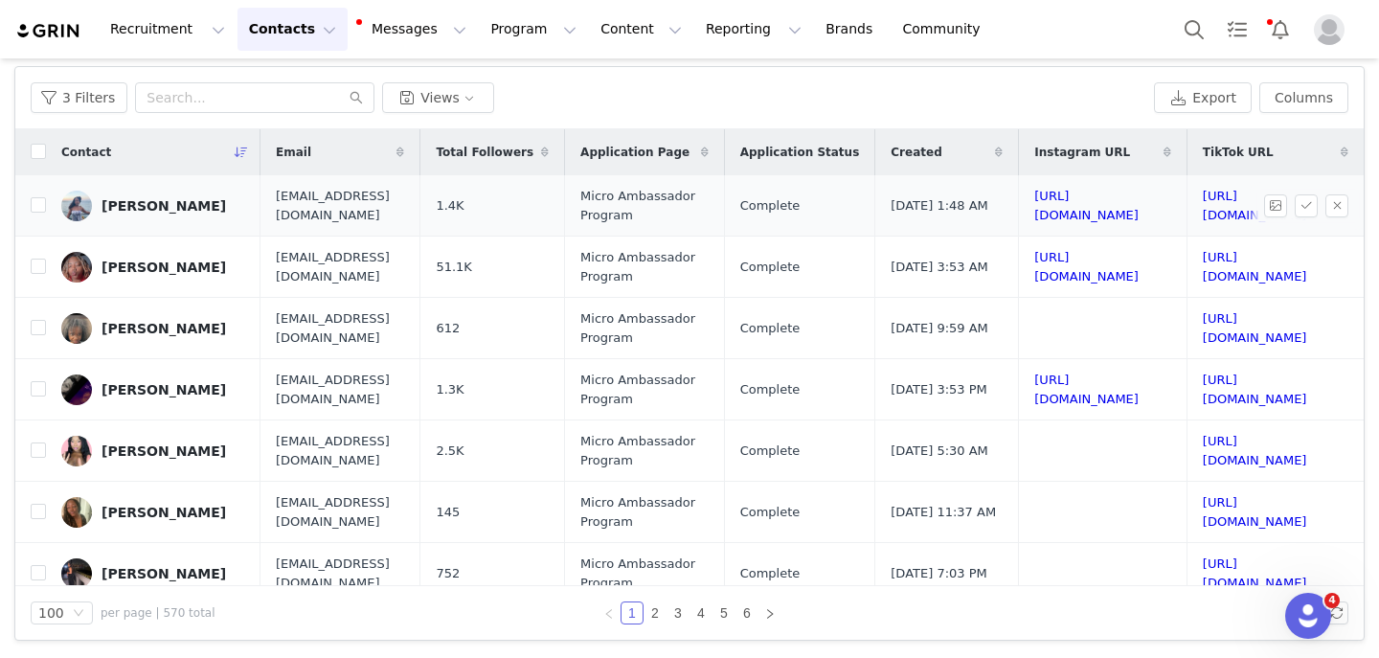
click at [1019, 214] on td "https://www.instagram.com/octaviai_" at bounding box center [1103, 205] width 169 height 61
click at [1034, 209] on link "https://www.instagram.com/octaviai_" at bounding box center [1086, 206] width 104 height 34
click at [1203, 210] on link "https://www.tiktok.com/@tavy_baby" at bounding box center [1255, 206] width 104 height 34
click at [1337, 208] on button "button" at bounding box center [1337, 205] width 23 height 23
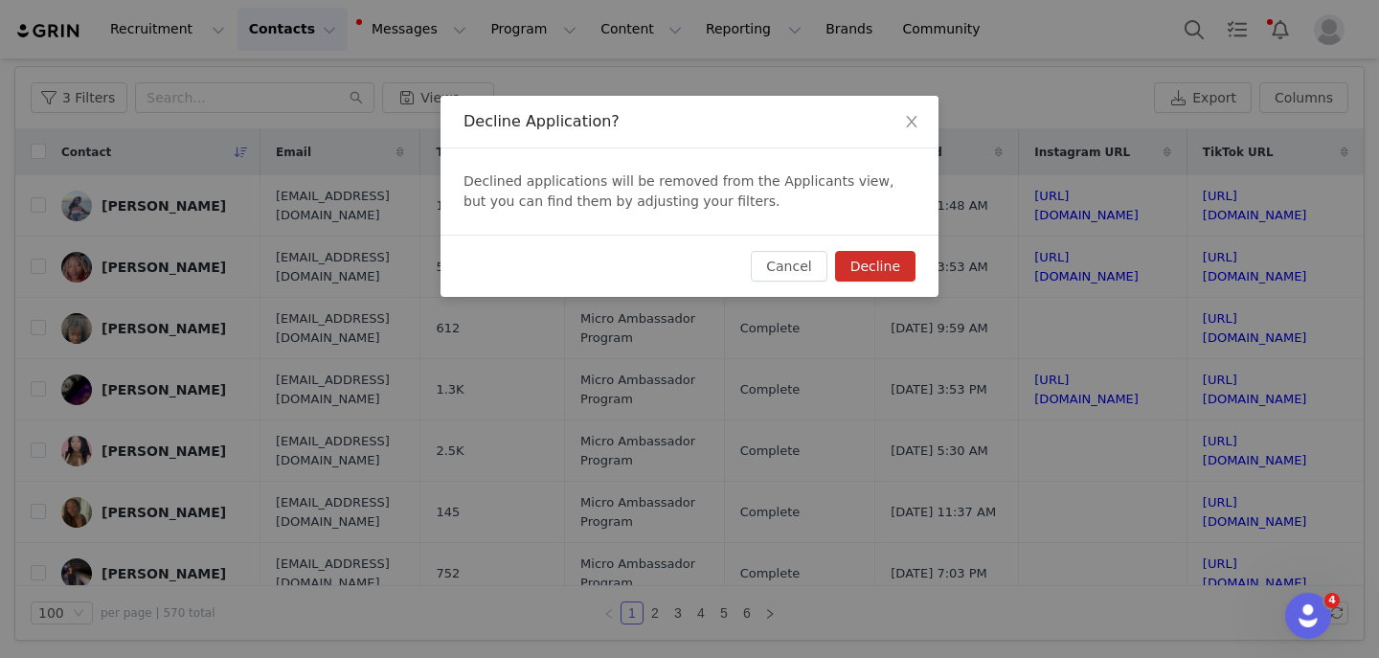
click at [860, 276] on button "Decline" at bounding box center [875, 266] width 80 height 31
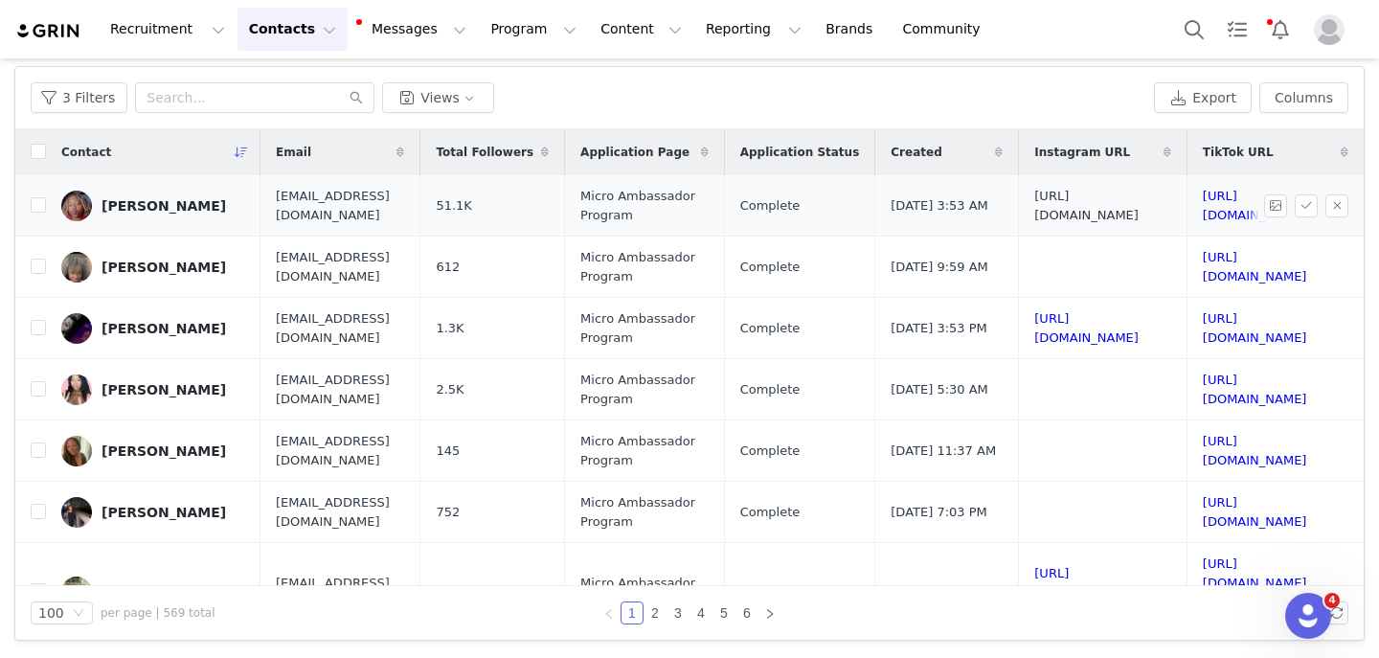
click at [1034, 197] on link "https://www.instagram.com/deedvgod__" at bounding box center [1086, 206] width 104 height 34
click at [1187, 213] on td "https://www.tiktok.com/@prettyyynikkii" at bounding box center [1272, 205] width 170 height 61
click at [1203, 201] on link "https://www.tiktok.com/@prettyyynikkii" at bounding box center [1255, 206] width 104 height 34
click at [1334, 207] on button "button" at bounding box center [1337, 205] width 23 height 23
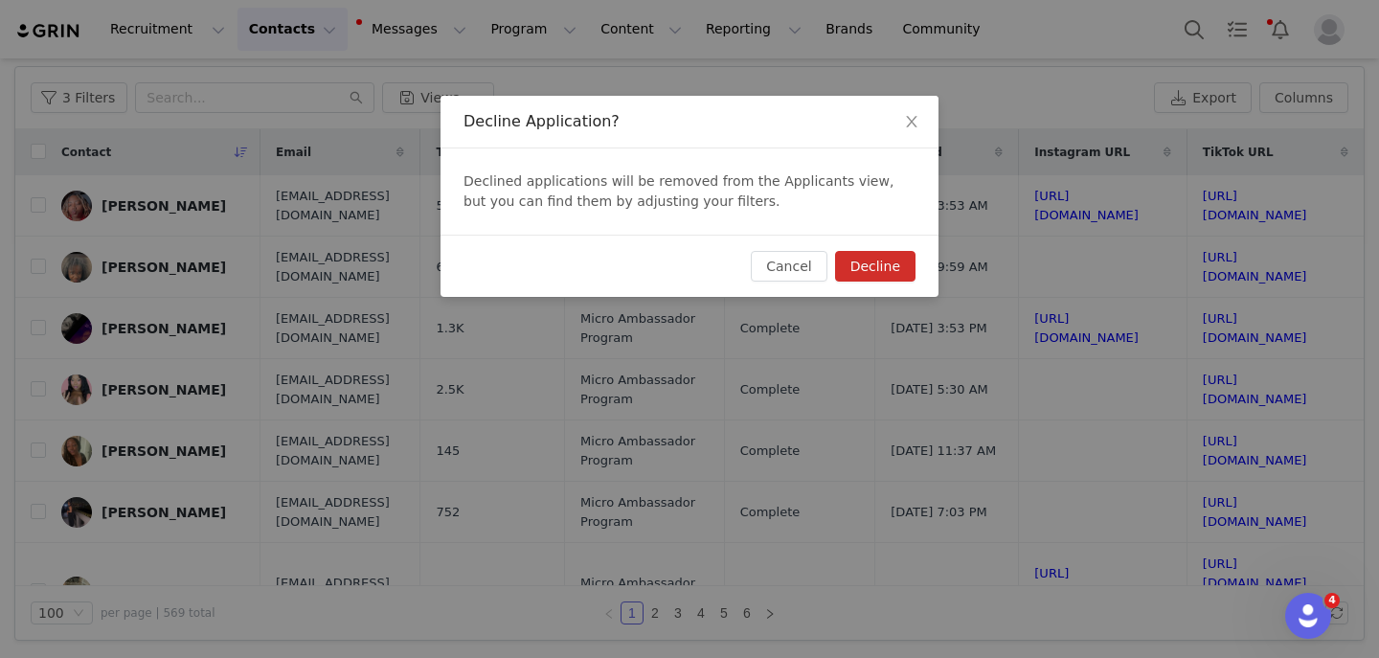
click at [894, 262] on button "Decline" at bounding box center [875, 266] width 80 height 31
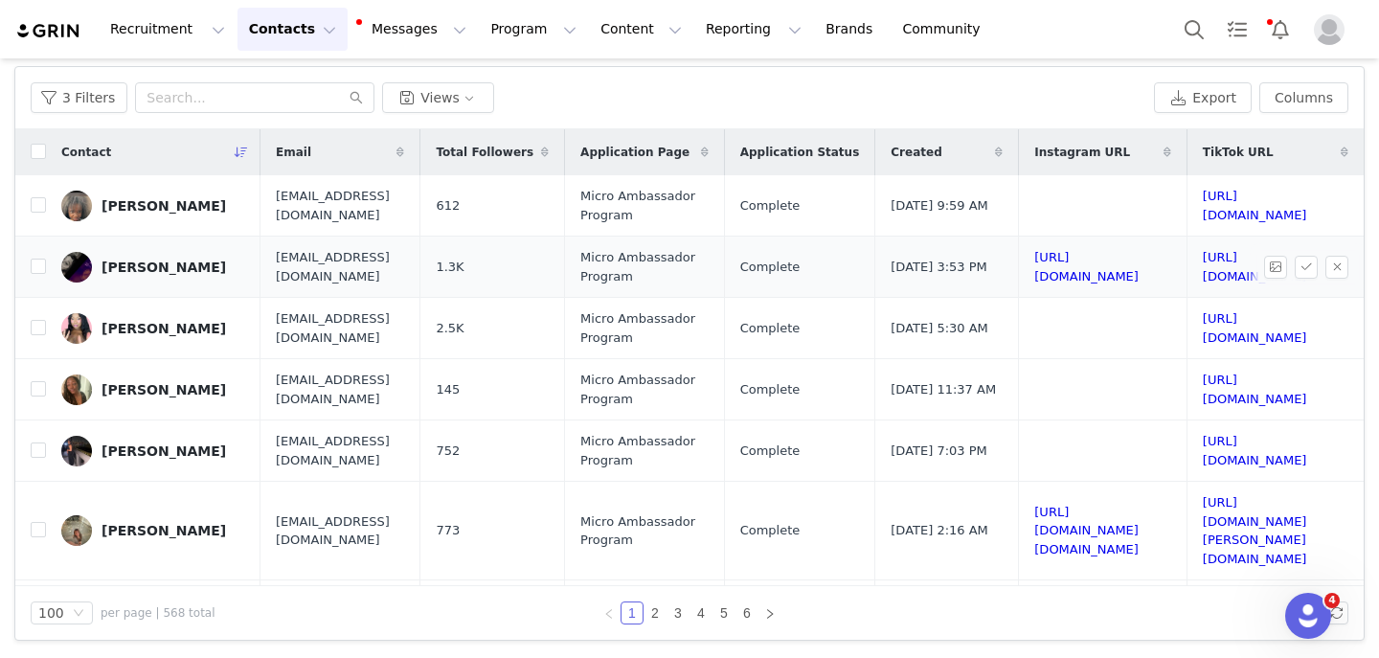
scroll to position [63, 0]
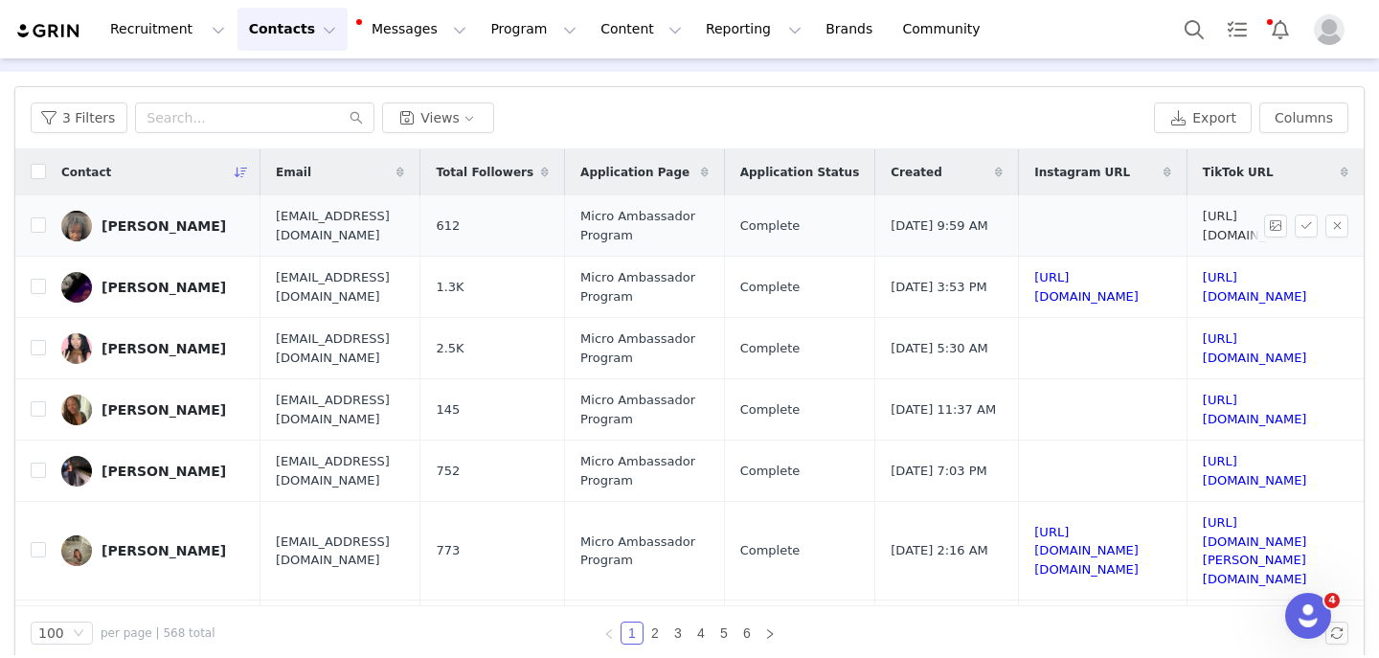
click at [1203, 232] on link "https://www.tiktok.com/@dollfacewomdantso0" at bounding box center [1255, 226] width 104 height 34
click at [1339, 221] on button "button" at bounding box center [1337, 226] width 23 height 23
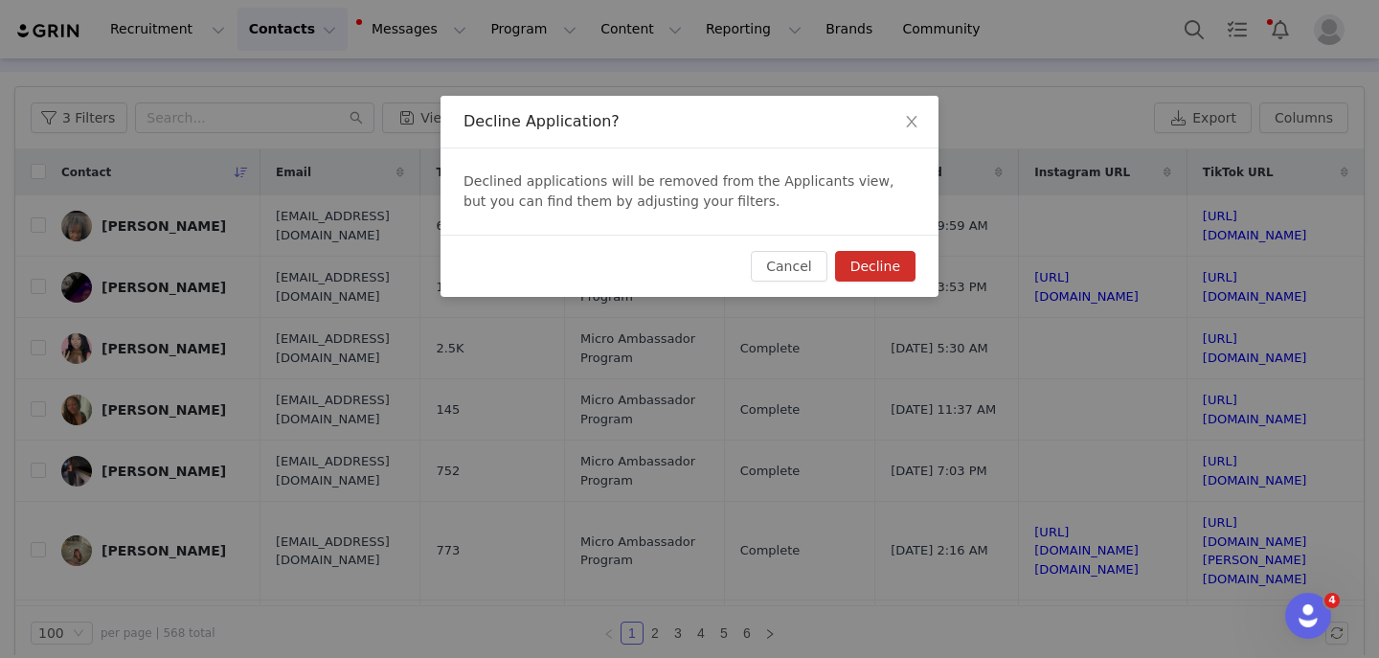
click at [908, 256] on button "Decline" at bounding box center [875, 266] width 80 height 31
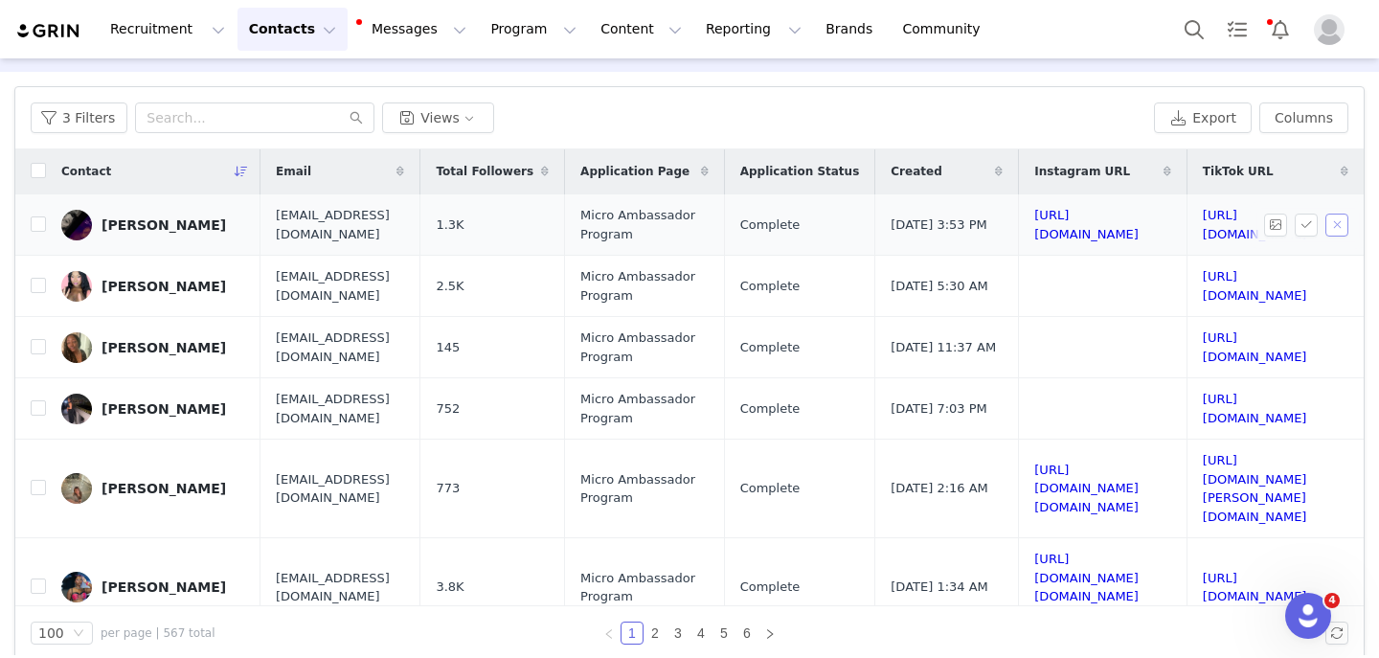
scroll to position [1, 329]
click at [1019, 214] on td "https://www.instagram.com/liilcutiee___v" at bounding box center [1103, 224] width 169 height 61
click at [1034, 221] on link "https://www.instagram.com/liilcutiee___v" at bounding box center [1086, 225] width 104 height 34
click at [1203, 219] on link "https://www.tiktok.com/@babydollxnn" at bounding box center [1255, 225] width 104 height 34
click at [1334, 233] on button "button" at bounding box center [1337, 225] width 23 height 23
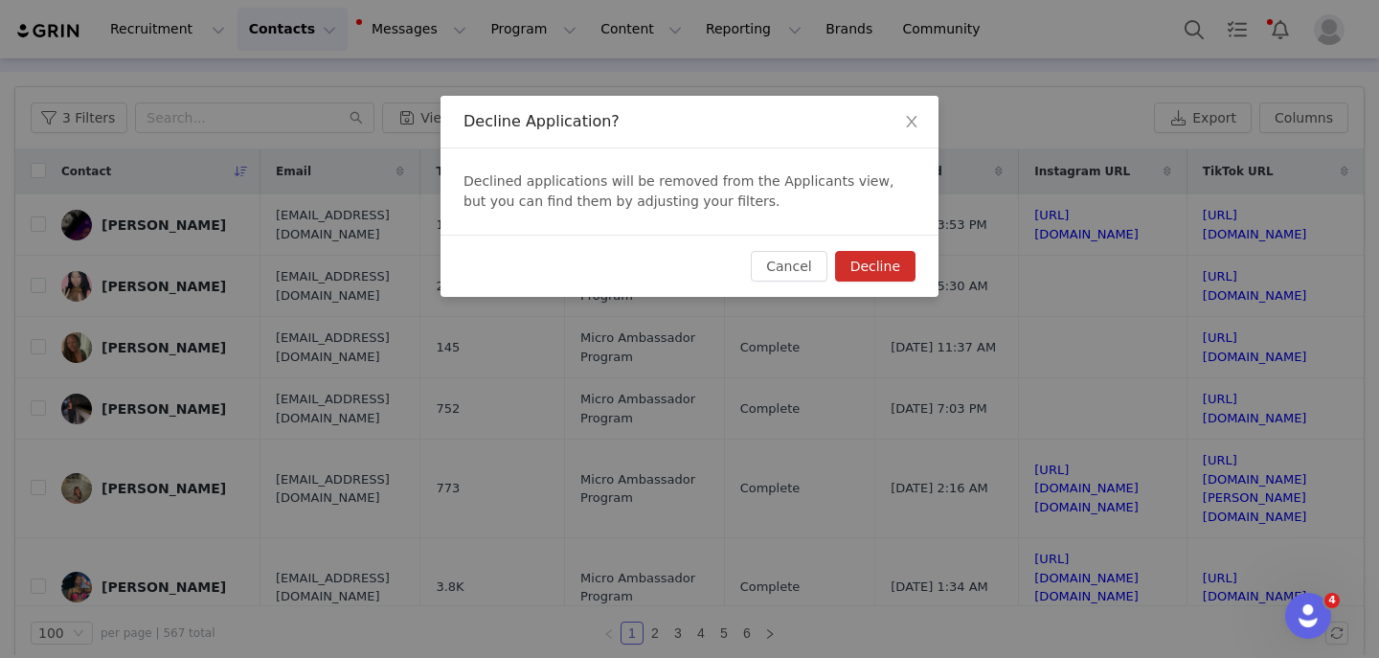
click at [892, 270] on button "Decline" at bounding box center [875, 266] width 80 height 31
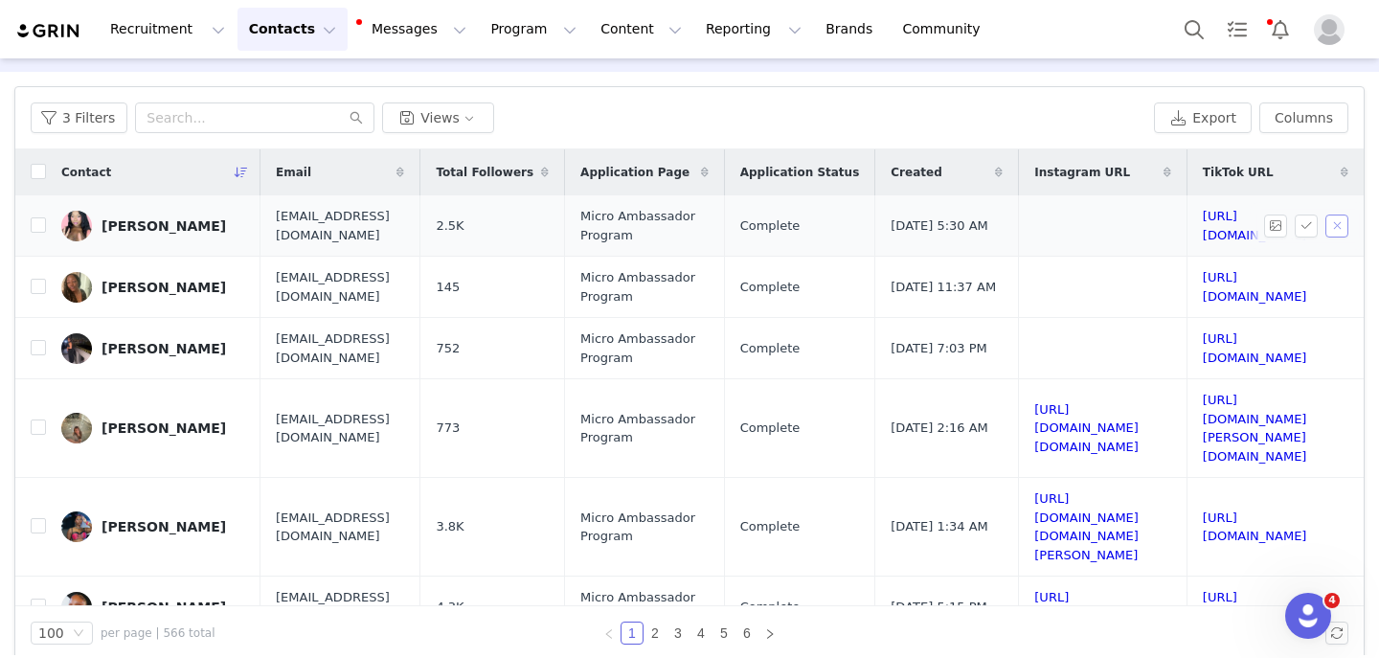
scroll to position [0, 329]
click at [1203, 229] on link "https://www.tiktok.com/@nisyababy" at bounding box center [1255, 226] width 104 height 34
click at [1328, 222] on button "button" at bounding box center [1337, 226] width 23 height 23
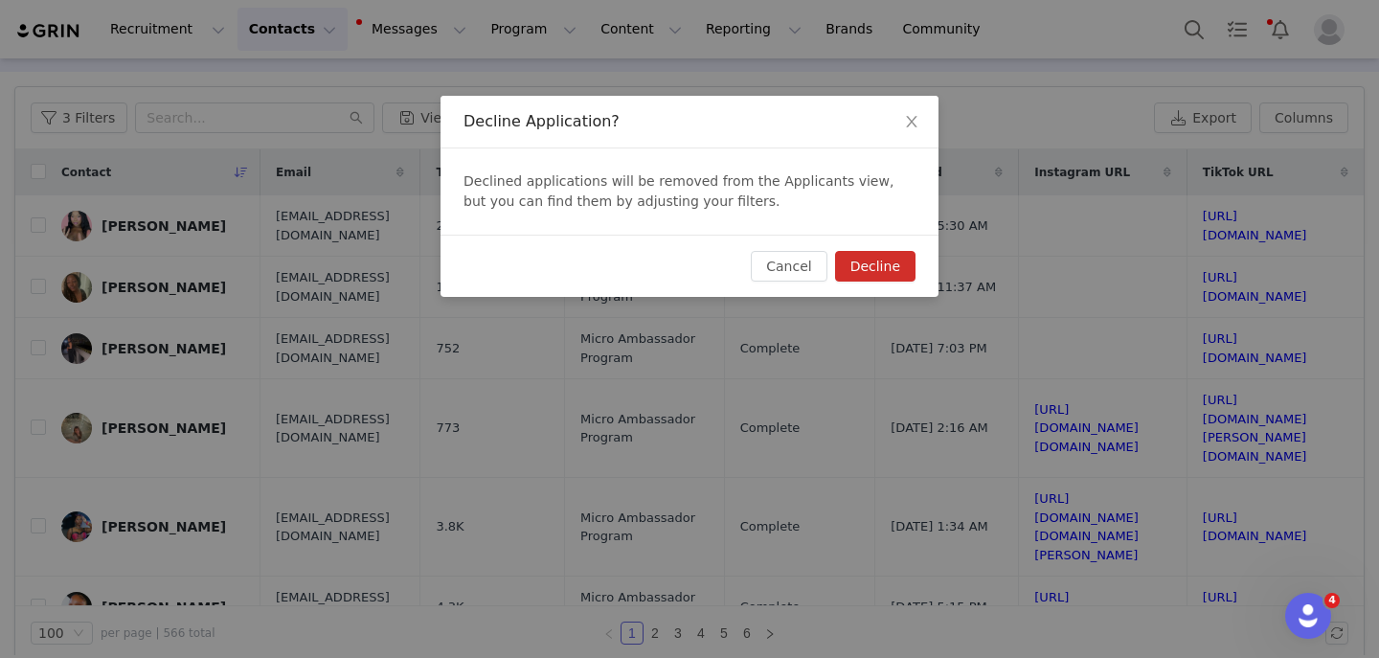
click at [881, 263] on button "Decline" at bounding box center [875, 266] width 80 height 31
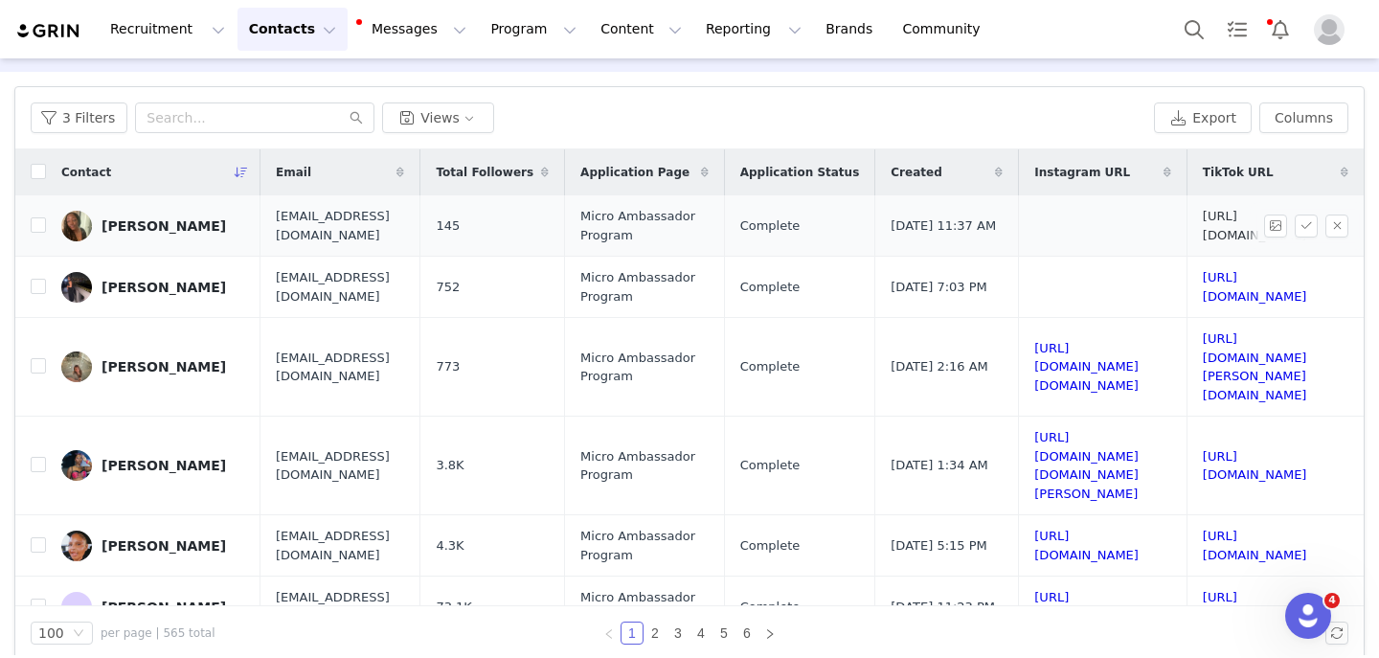
click at [1203, 218] on link "https://www.tiktok.com/@nikkig66" at bounding box center [1255, 226] width 104 height 34
click at [1340, 224] on button "button" at bounding box center [1337, 226] width 23 height 23
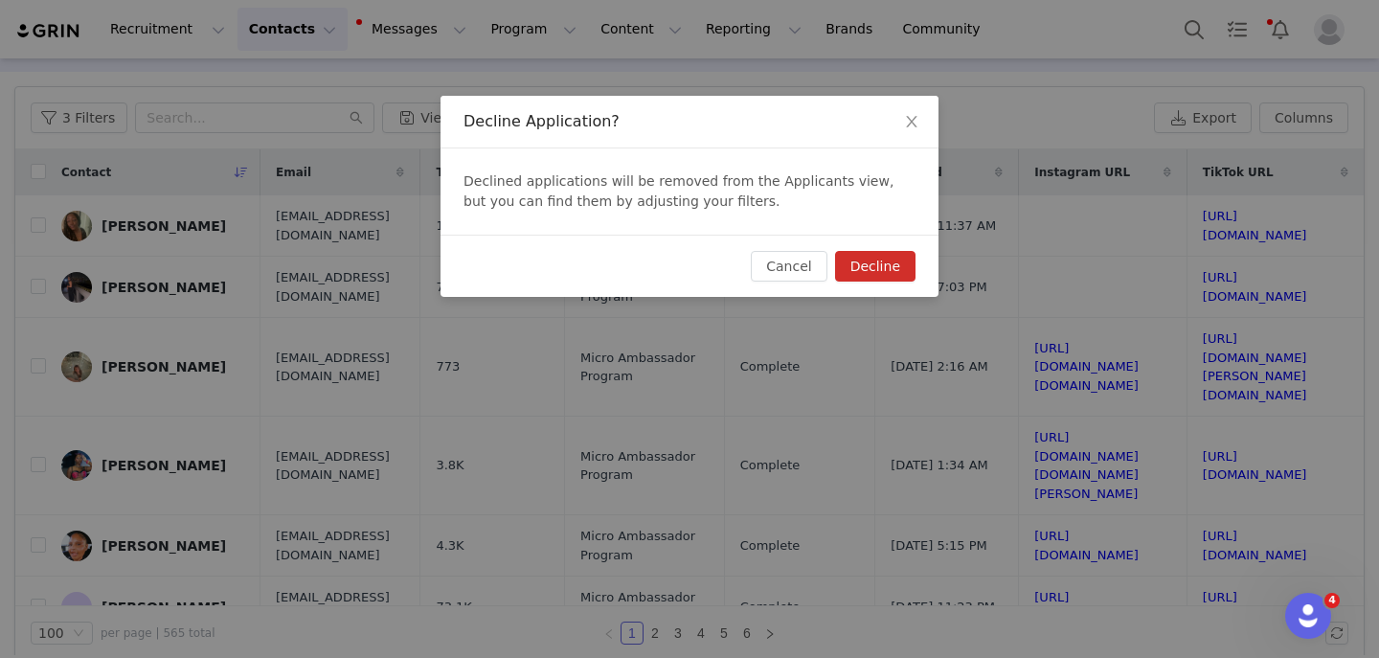
click at [843, 284] on div "Cancel Decline" at bounding box center [690, 266] width 498 height 62
click at [869, 275] on button "Decline" at bounding box center [875, 266] width 80 height 31
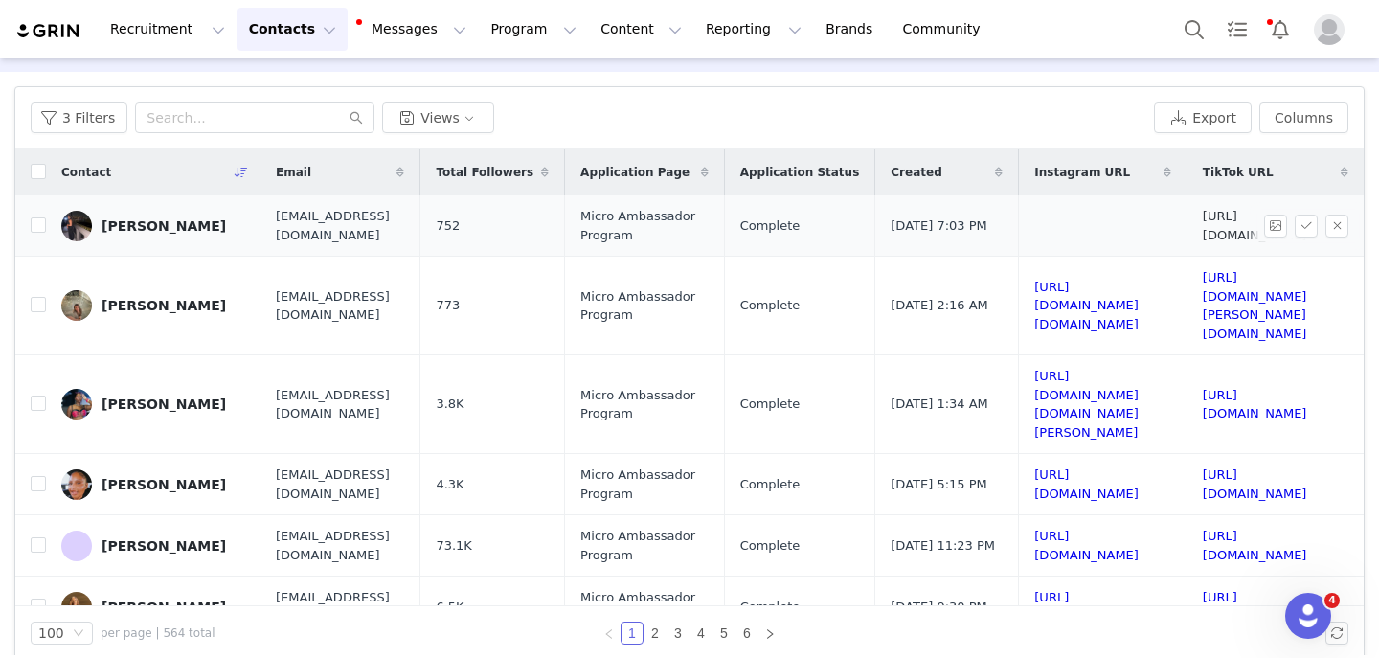
click at [1203, 224] on link "https://www.tiktok.com/@_knicknac_" at bounding box center [1255, 226] width 104 height 34
click at [1342, 220] on button "button" at bounding box center [1337, 226] width 23 height 23
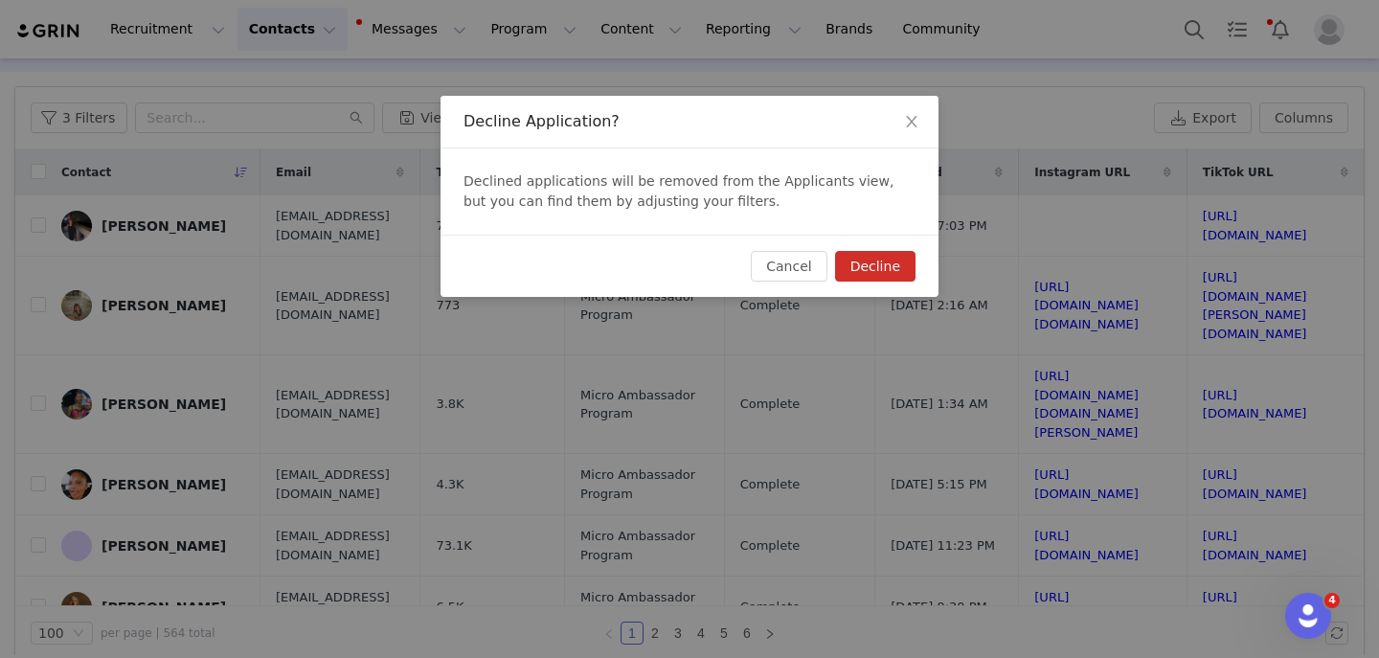
click at [875, 260] on button "Decline" at bounding box center [875, 266] width 80 height 31
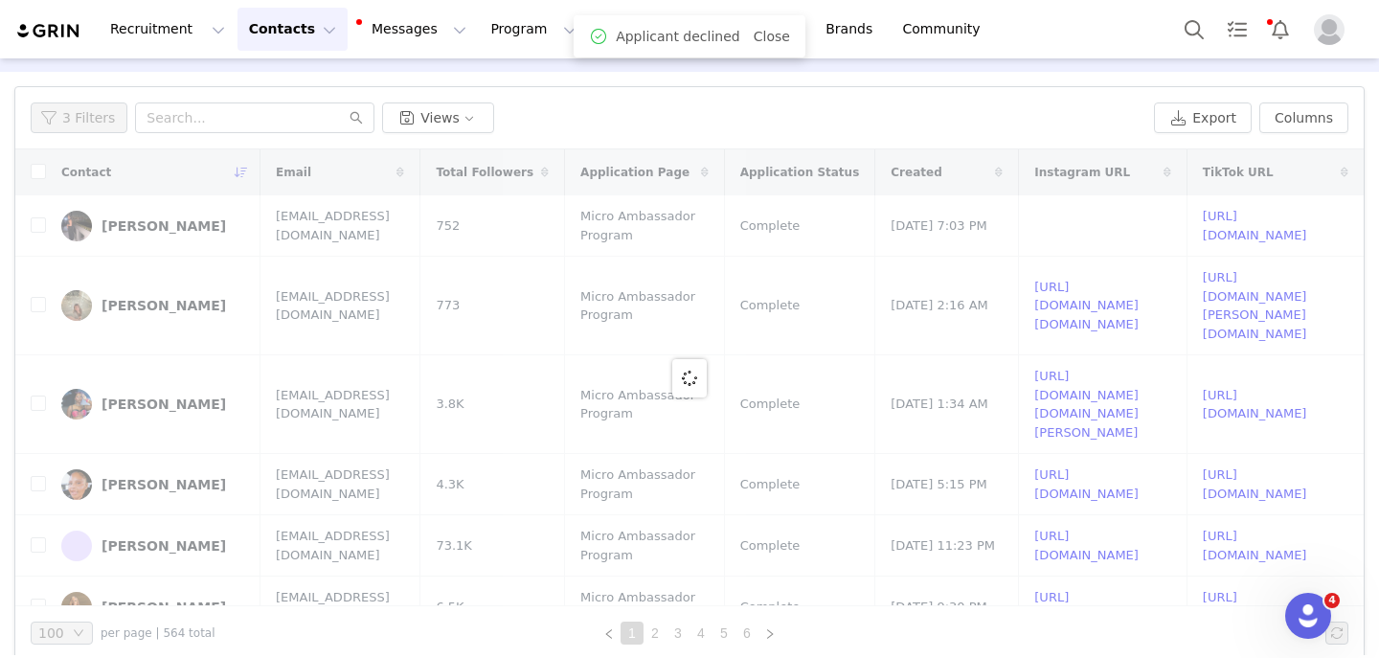
scroll to position [0, 0]
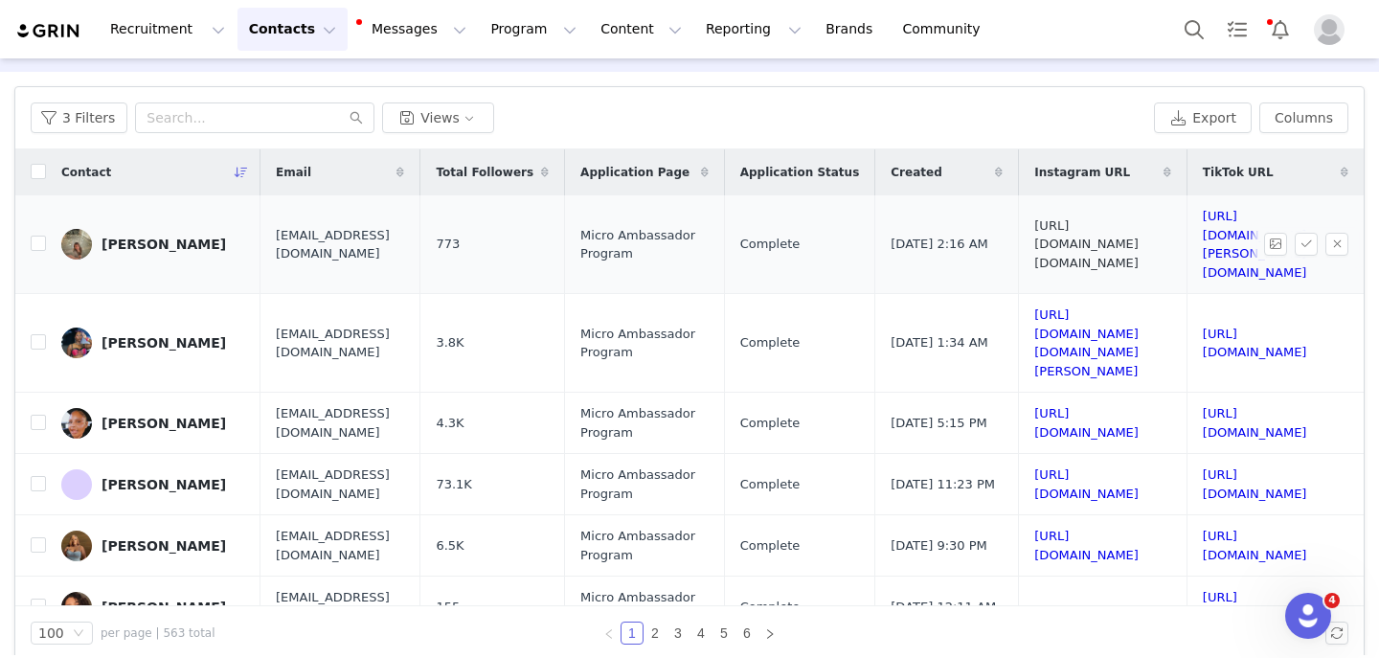
click at [1139, 218] on link "https://www.instagram.com/brit.ma" at bounding box center [1086, 244] width 104 height 52
click at [1203, 222] on link "https://www.tiktok.com/@nicole.ma07" at bounding box center [1255, 244] width 104 height 71
click at [1340, 233] on button "button" at bounding box center [1337, 244] width 23 height 23
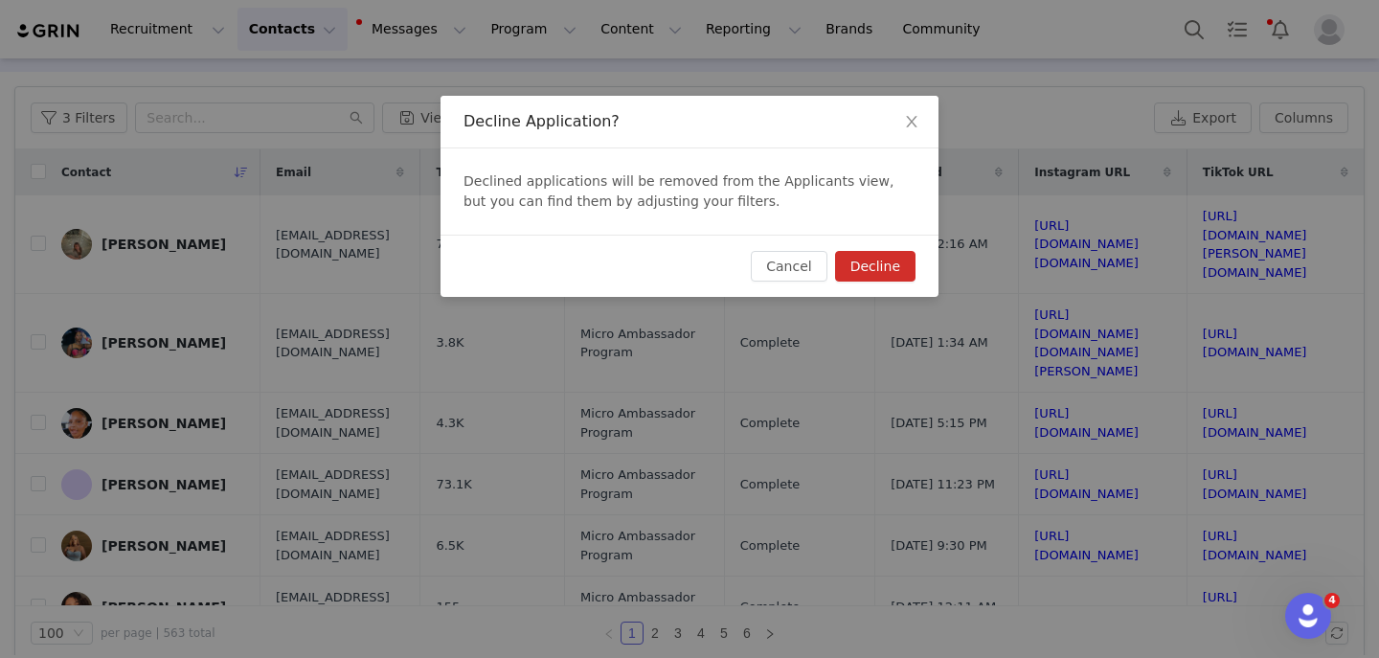
click at [878, 272] on button "Decline" at bounding box center [875, 266] width 80 height 31
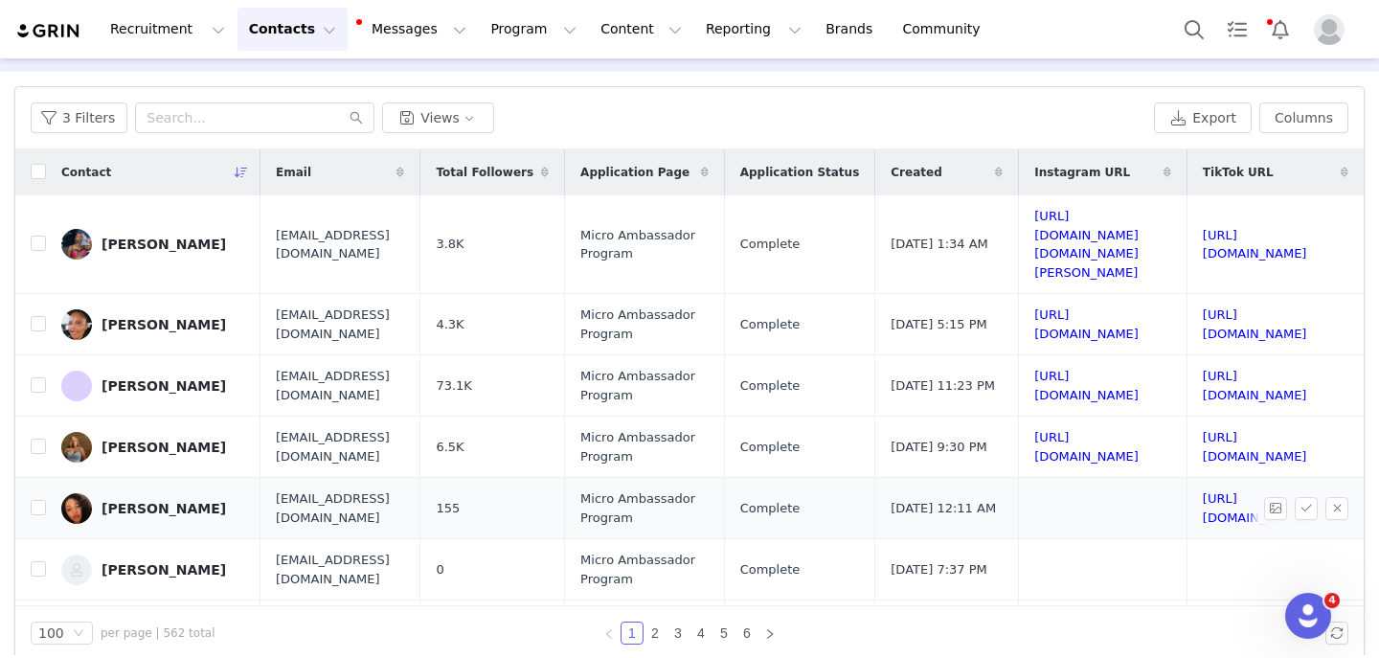
scroll to position [2, 329]
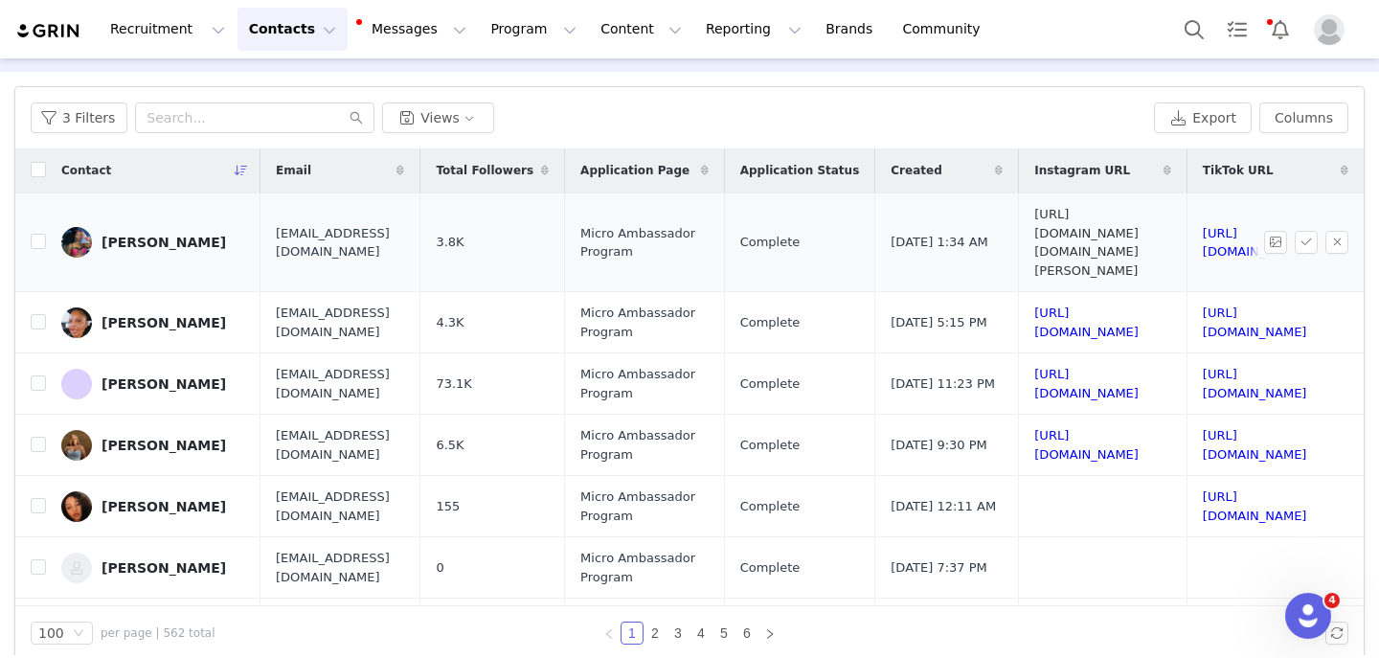
click at [1034, 228] on link "https://www.instagram.com/nicoler.gonzalez" at bounding box center [1086, 242] width 104 height 71
click at [1203, 228] on link "https://www.tiktok.com/@nicolergonzalez" at bounding box center [1255, 243] width 104 height 34
click at [1333, 231] on button "button" at bounding box center [1337, 242] width 23 height 23
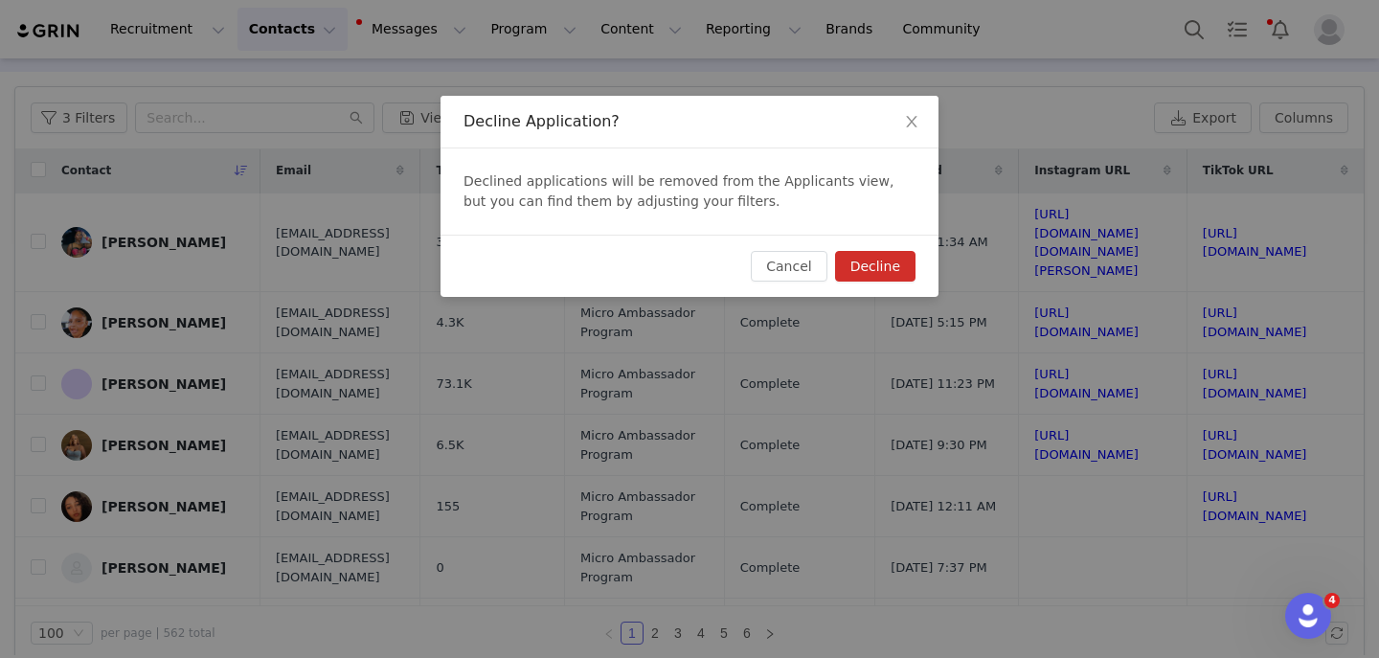
click at [871, 272] on button "Decline" at bounding box center [875, 266] width 80 height 31
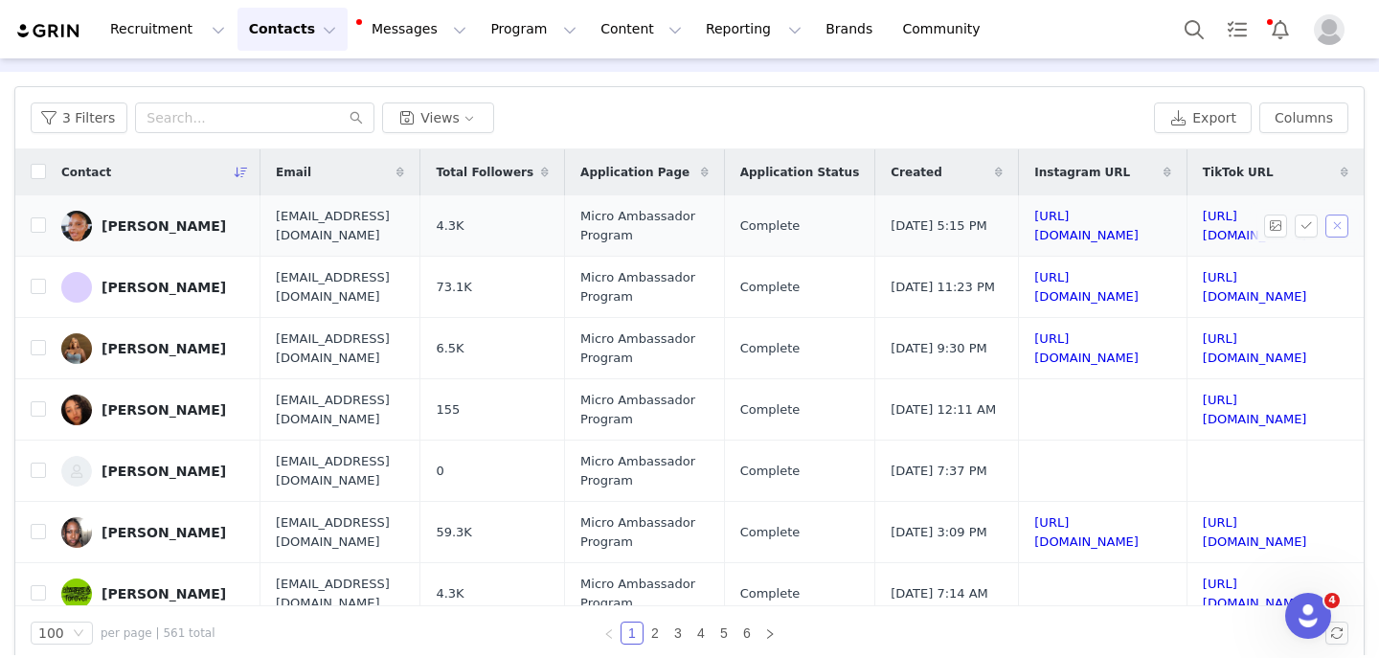
scroll to position [0, 329]
click at [1034, 228] on link "https://www.instagram.com/rebel_heart81" at bounding box center [1086, 226] width 104 height 34
click at [1187, 234] on td "https://www.tiktok.com/@rebel_heart81" at bounding box center [1272, 225] width 170 height 61
click at [1203, 227] on link "https://www.tiktok.com/@rebel_heart81" at bounding box center [1255, 226] width 104 height 34
click at [1336, 227] on button "button" at bounding box center [1337, 226] width 23 height 23
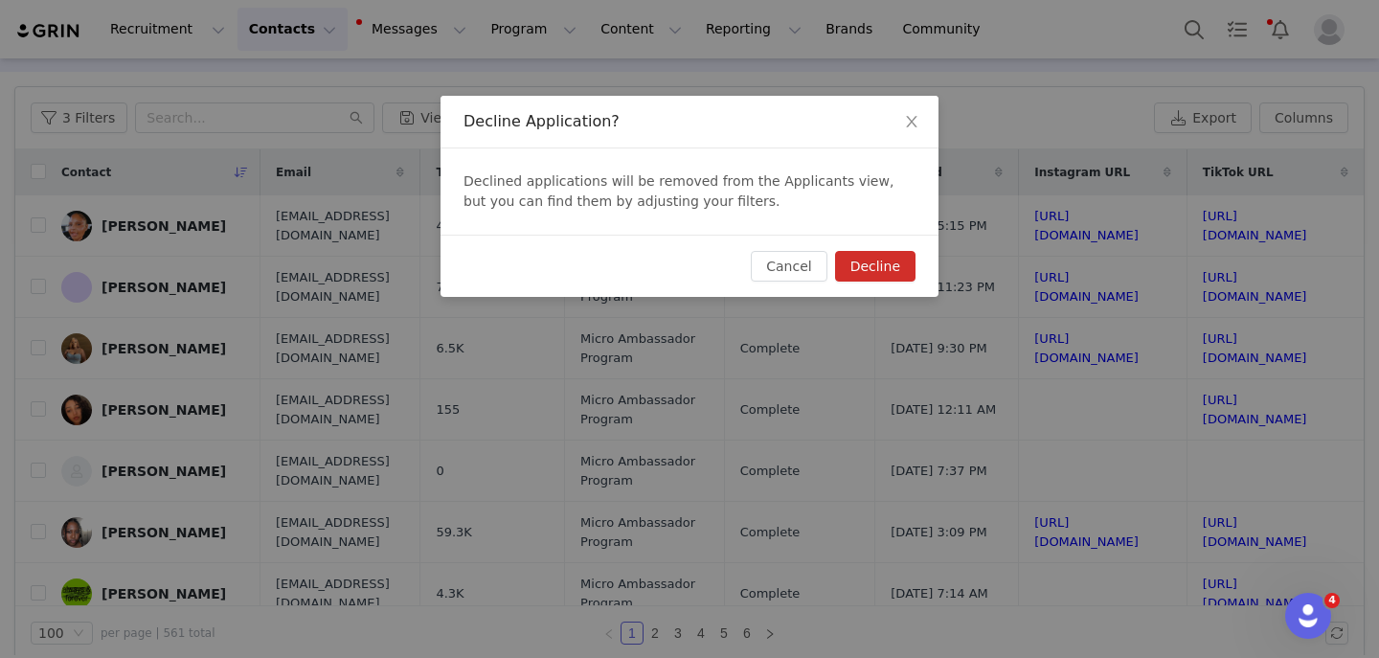
click at [877, 258] on button "Decline" at bounding box center [875, 266] width 80 height 31
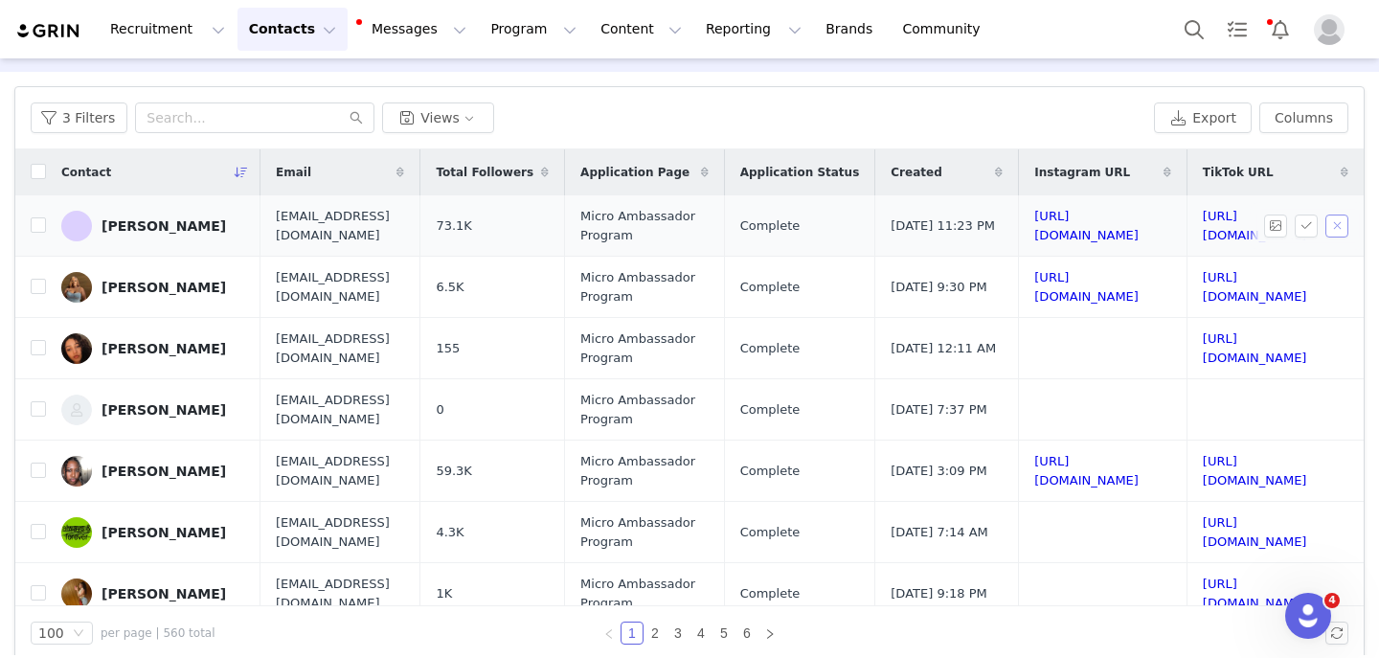
scroll to position [2, 329]
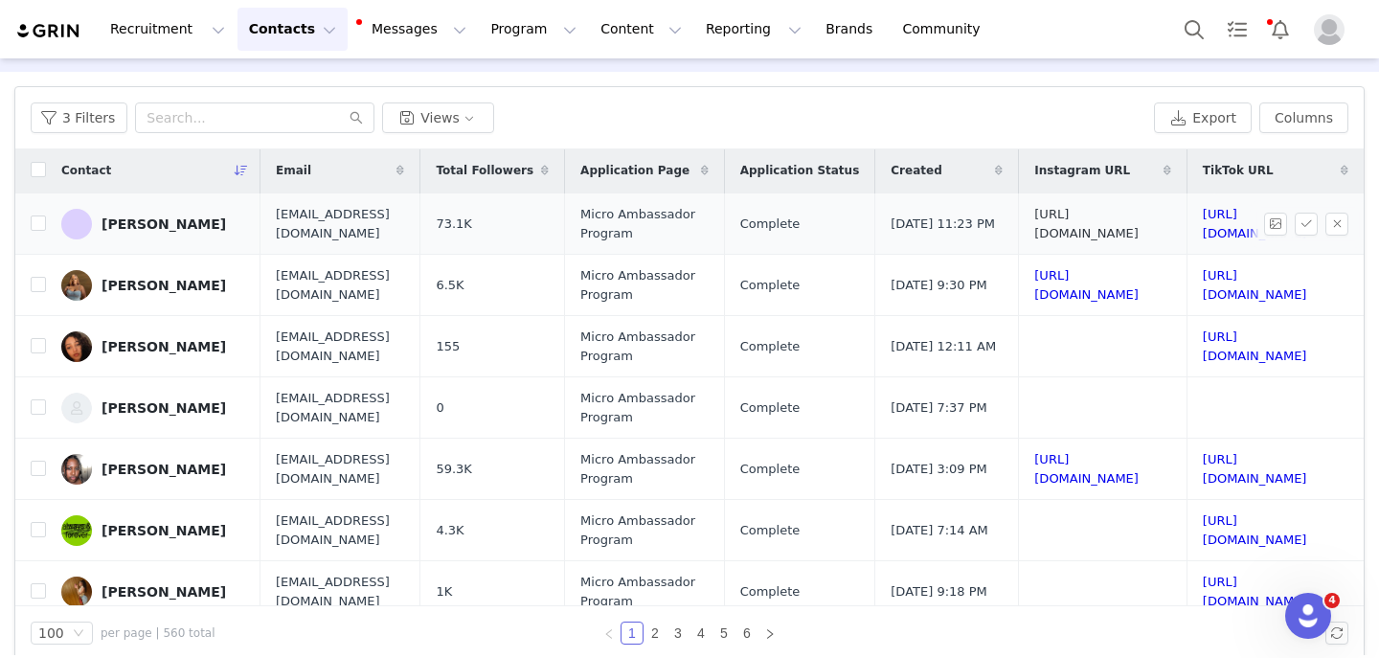
click at [1034, 223] on link "https://www.instagram.com/nevpalmer" at bounding box center [1086, 224] width 104 height 34
click at [1203, 226] on link "https://www.tiktok.com/@nevpalmer" at bounding box center [1255, 224] width 104 height 34
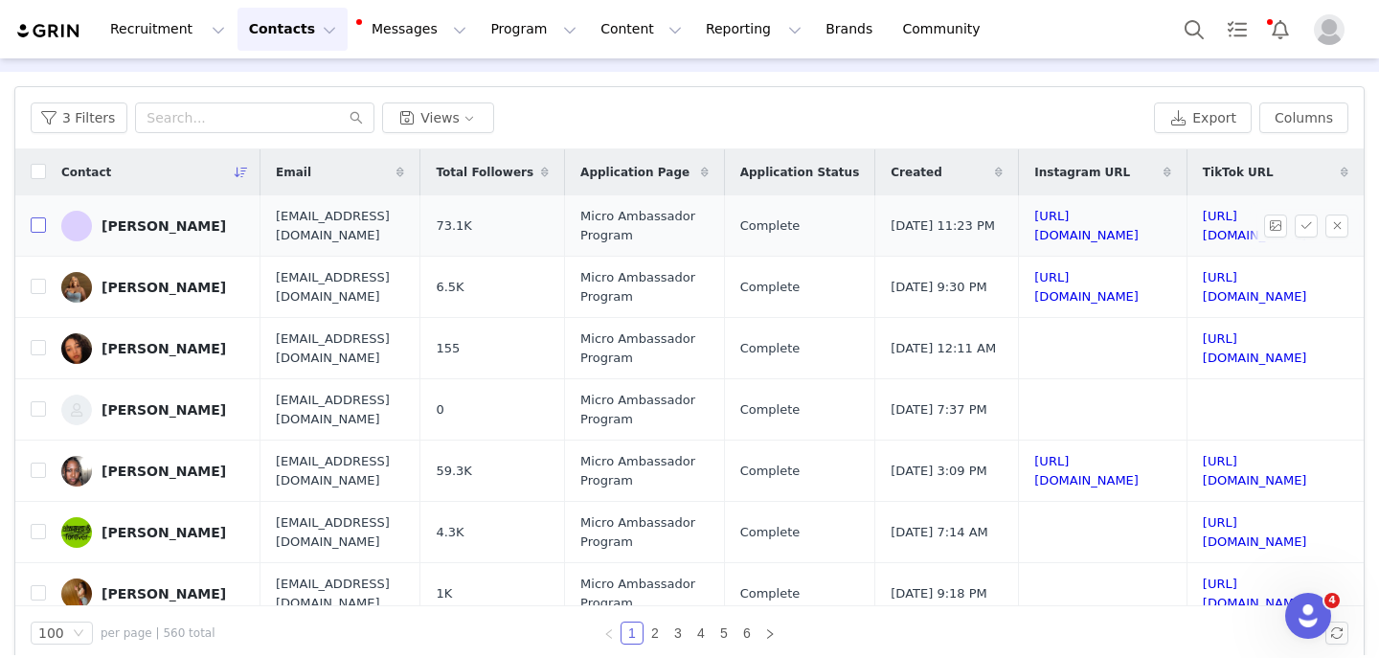
click at [40, 218] on input "checkbox" at bounding box center [38, 224] width 15 height 15
checkbox input "true"
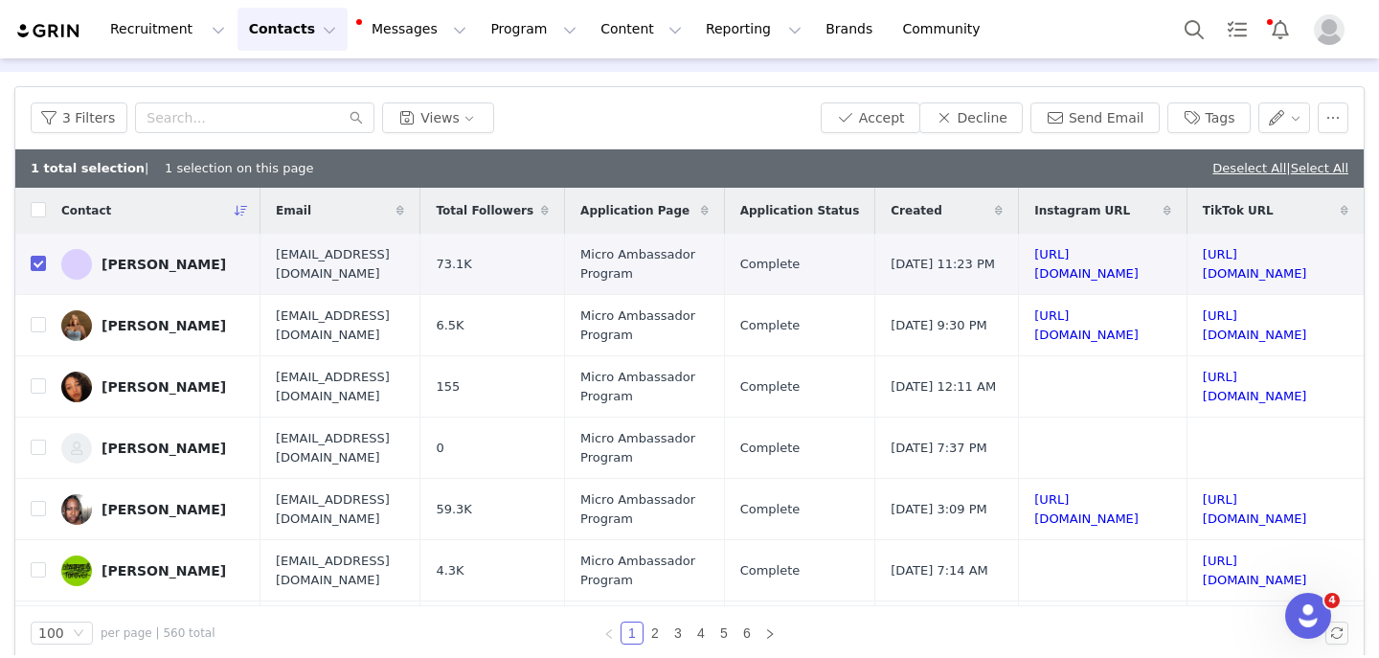
scroll to position [0, 0]
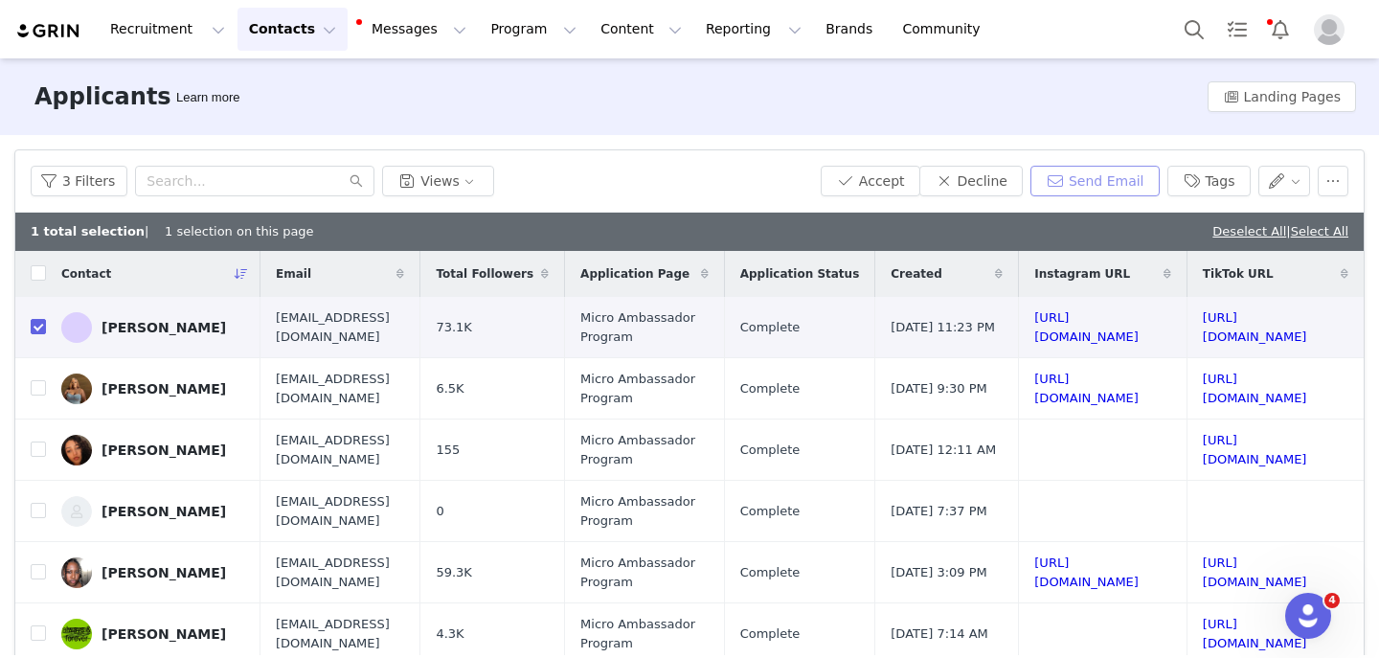
click at [1104, 174] on button "Send Email" at bounding box center [1095, 181] width 129 height 31
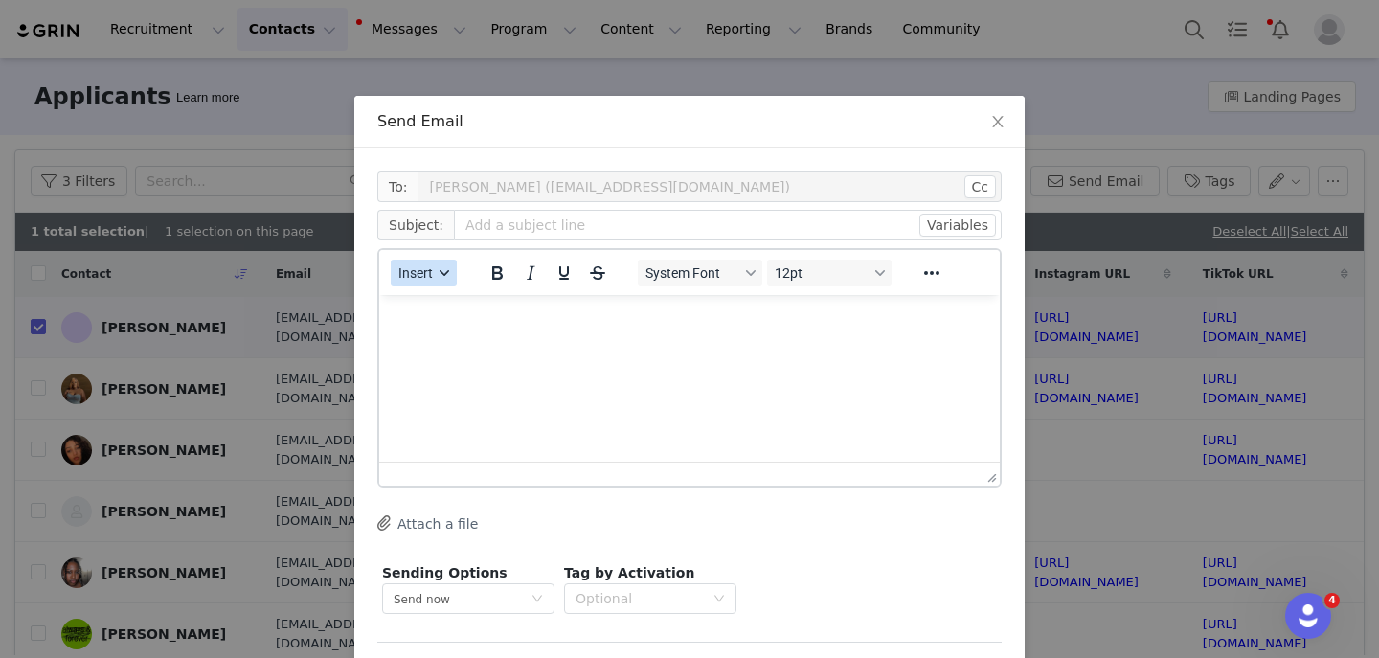
click at [454, 277] on button "Insert" at bounding box center [424, 273] width 66 height 27
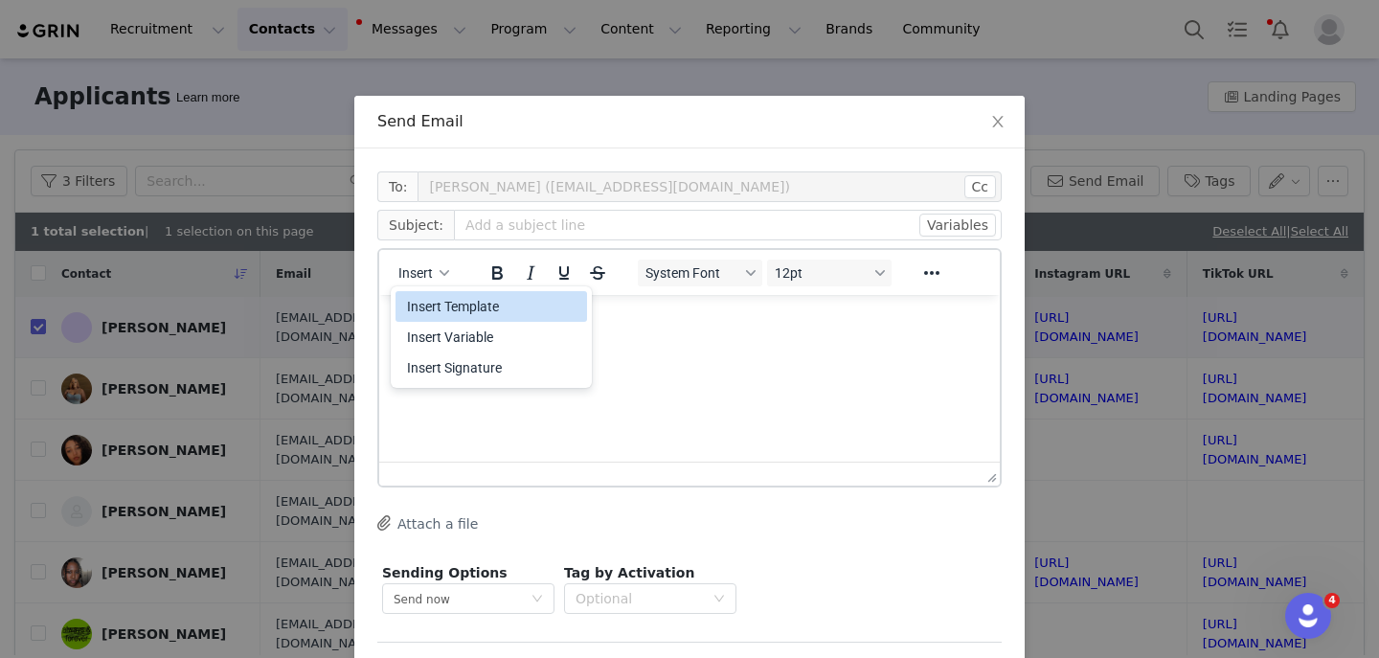
click at [448, 305] on div "Insert Template" at bounding box center [493, 306] width 172 height 23
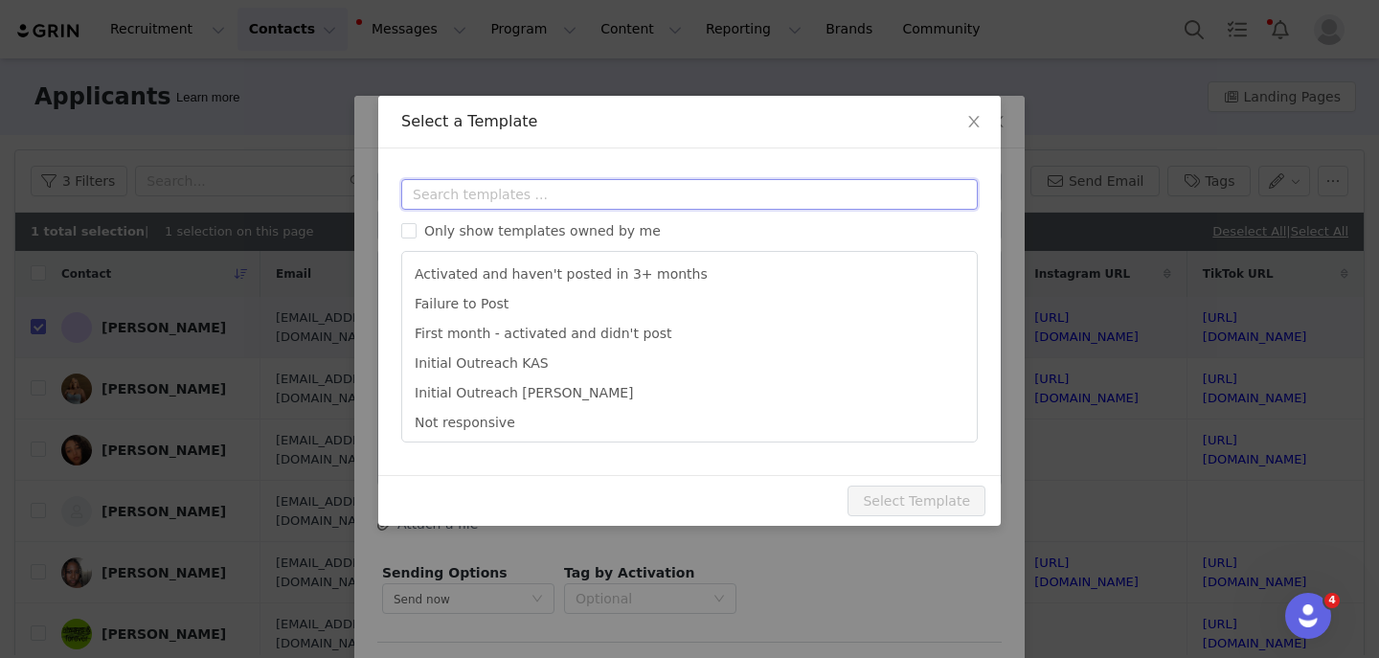
click at [465, 196] on input "text" at bounding box center [689, 194] width 577 height 31
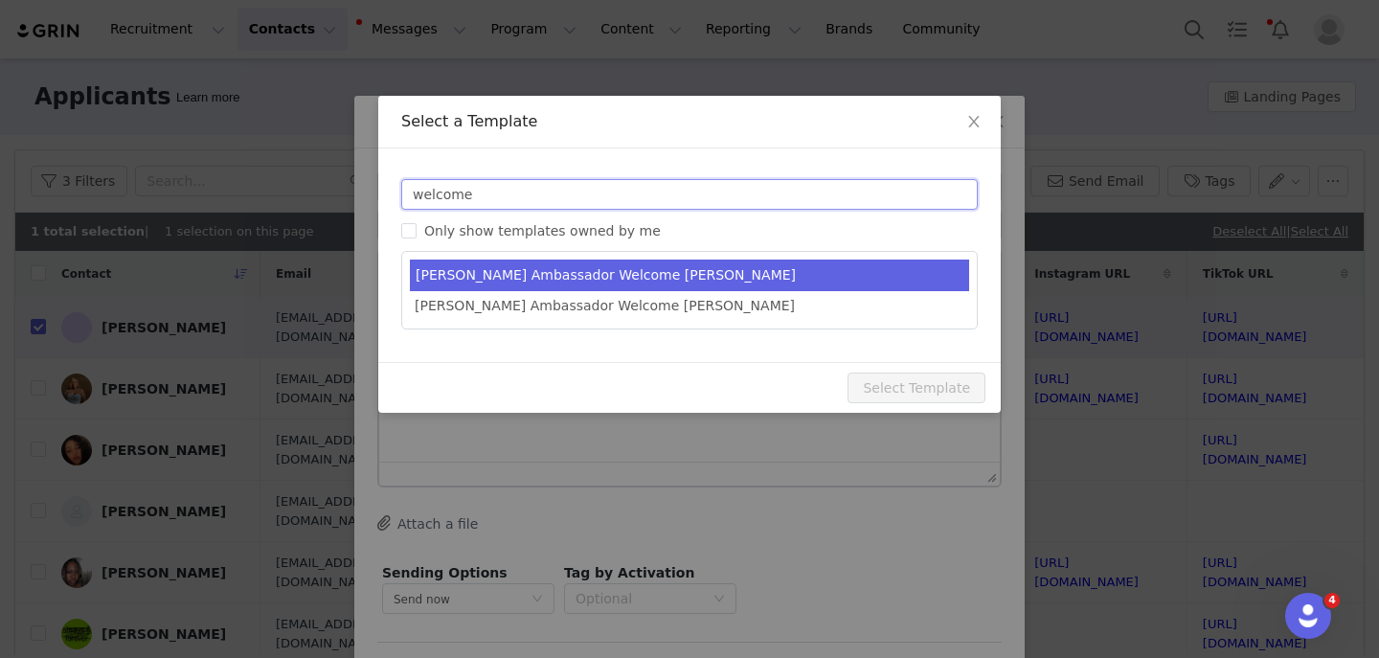
type input "welcome"
type input "YITTY Ambassador | Welcome, it's about damn time!"
click at [541, 284] on li "Yitty Ambassador Welcome KAS" at bounding box center [689, 276] width 559 height 32
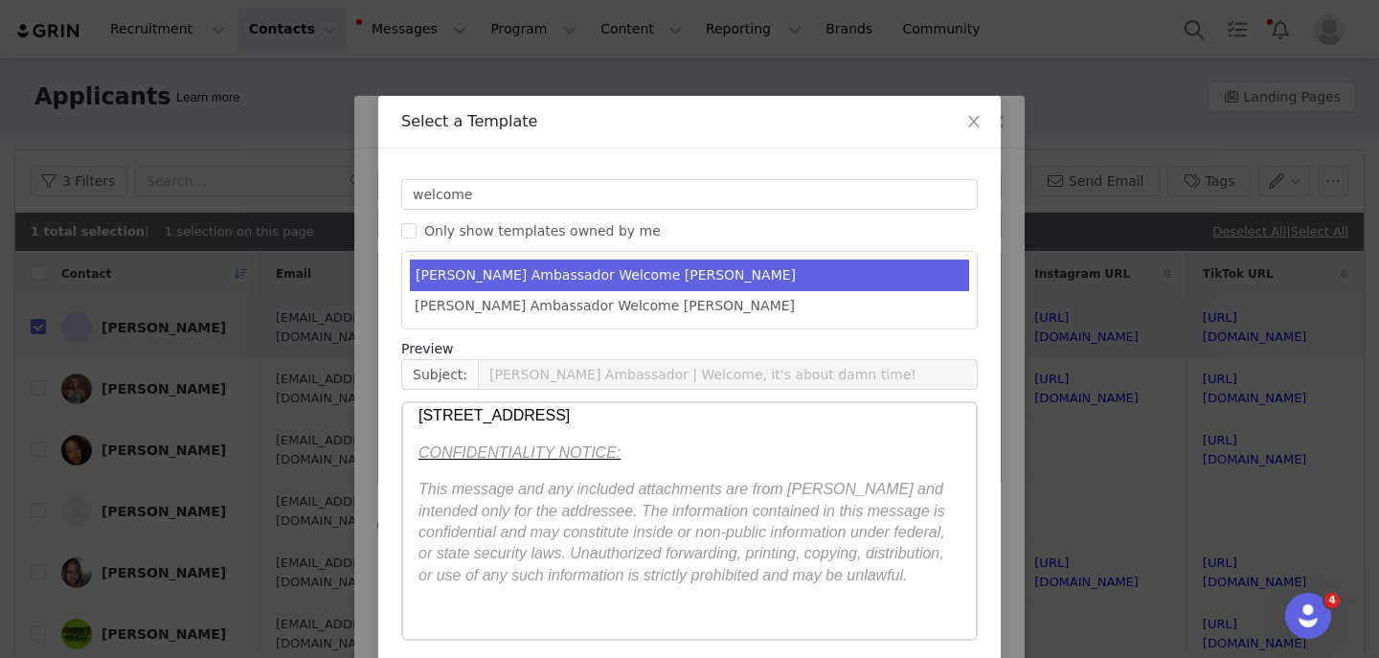
scroll to position [79, 0]
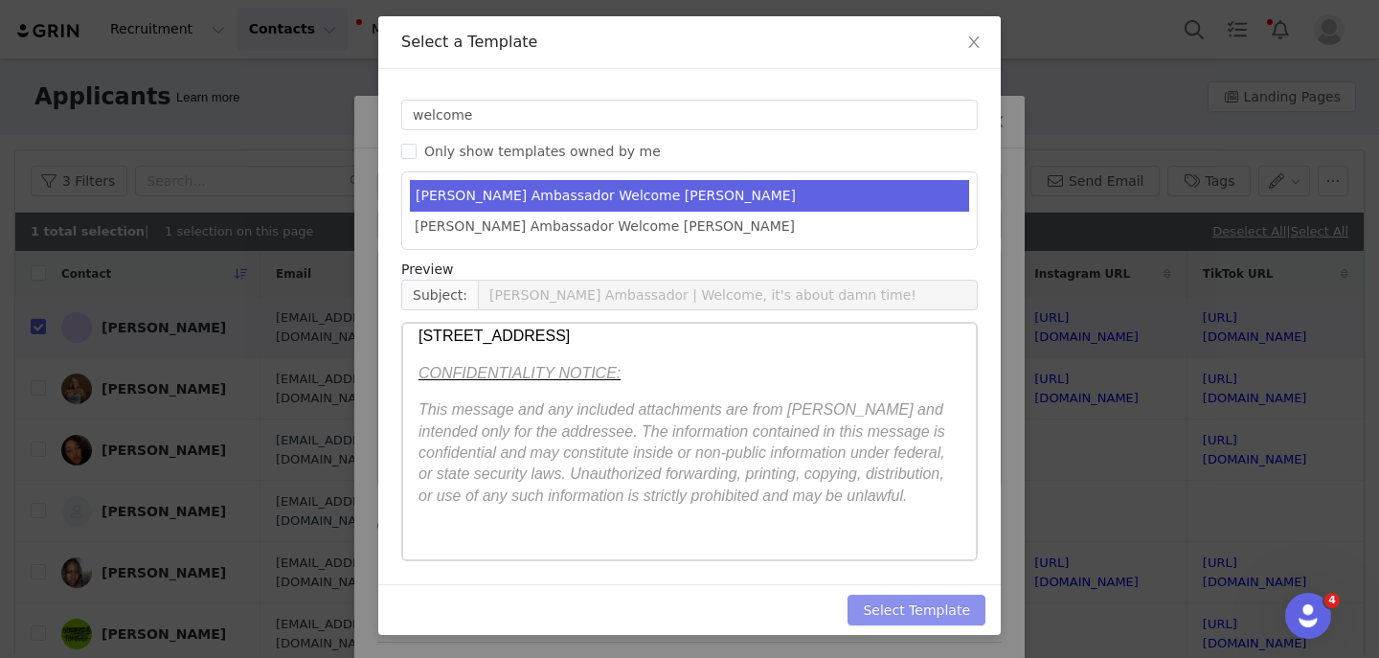
click at [955, 610] on button "Select Template" at bounding box center [917, 610] width 138 height 31
type input "YITTY Ambassador | Welcome, it's about damn time!"
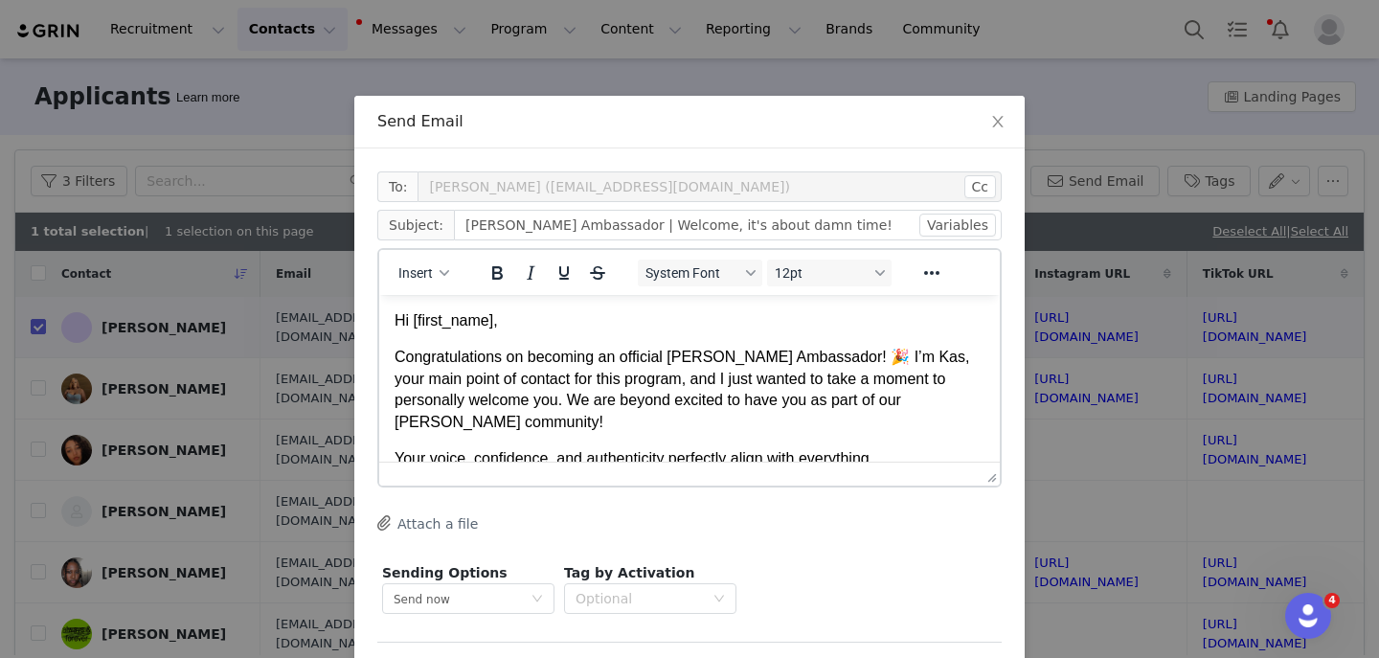
scroll to position [77, 0]
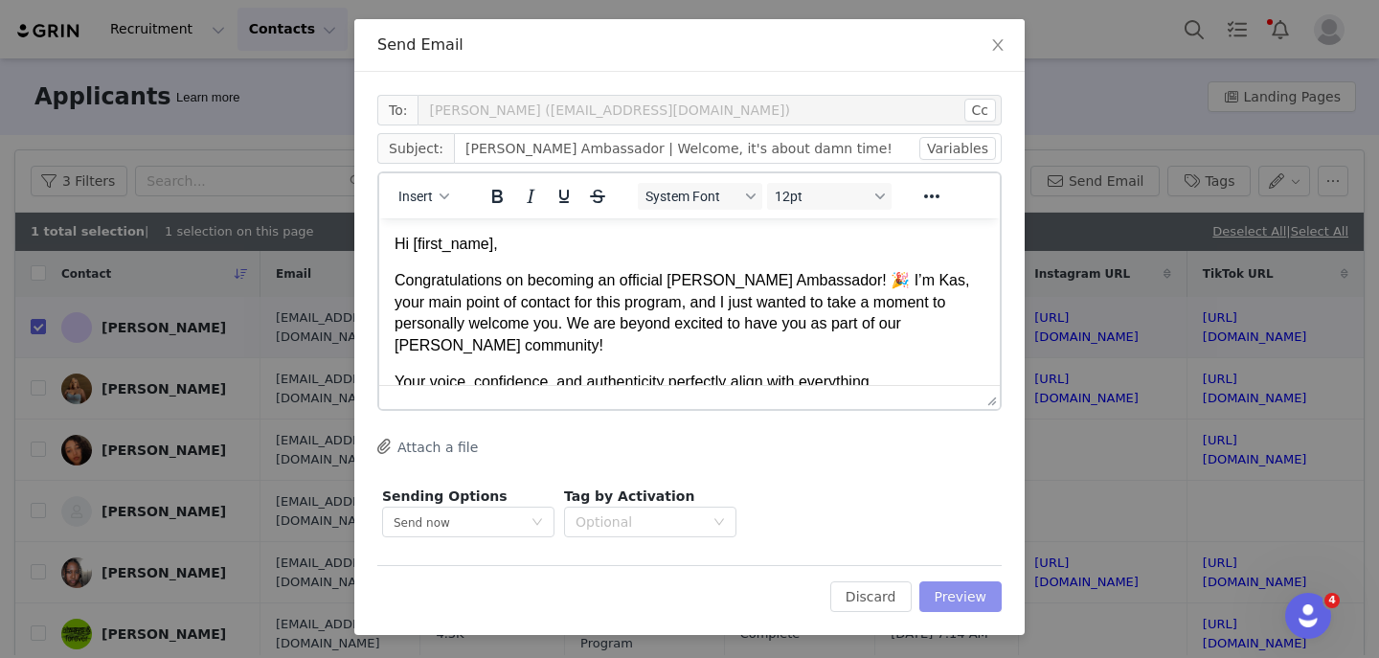
click at [964, 593] on button "Preview" at bounding box center [960, 596] width 83 height 31
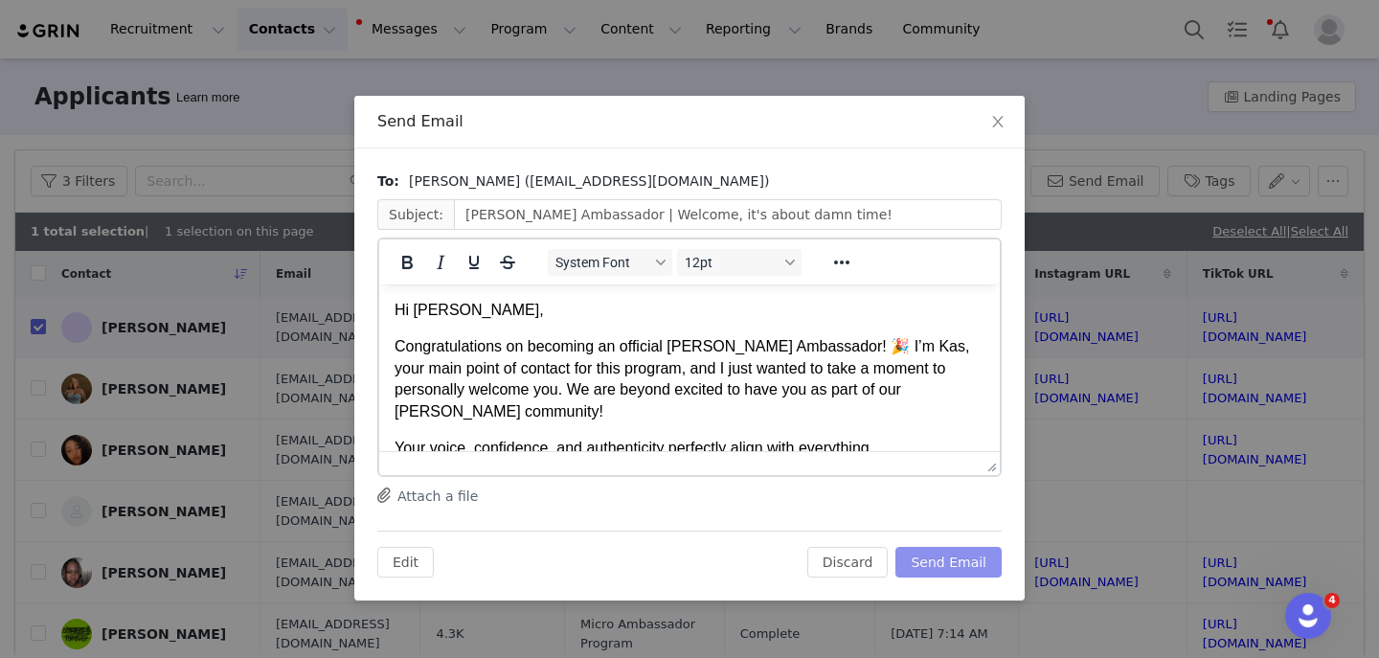
scroll to position [0, 0]
click at [971, 558] on button "Send Email" at bounding box center [949, 562] width 106 height 31
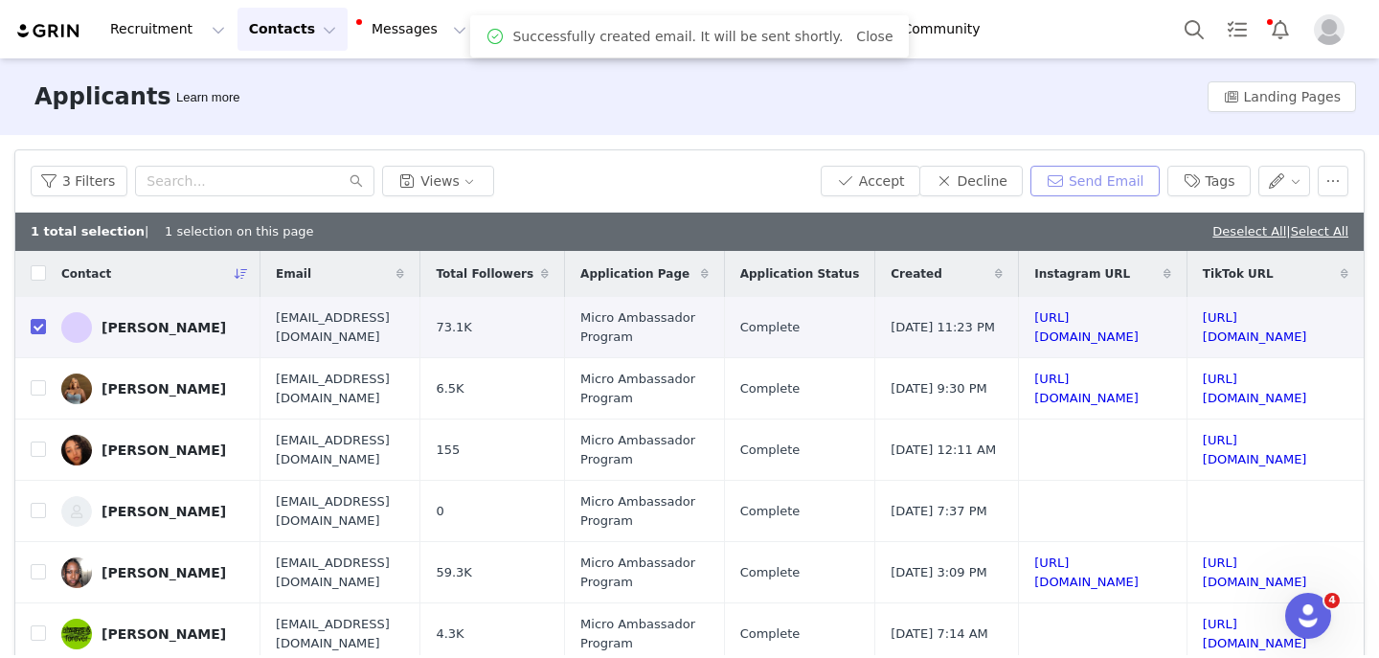
click at [1064, 182] on button "Send Email" at bounding box center [1095, 181] width 129 height 31
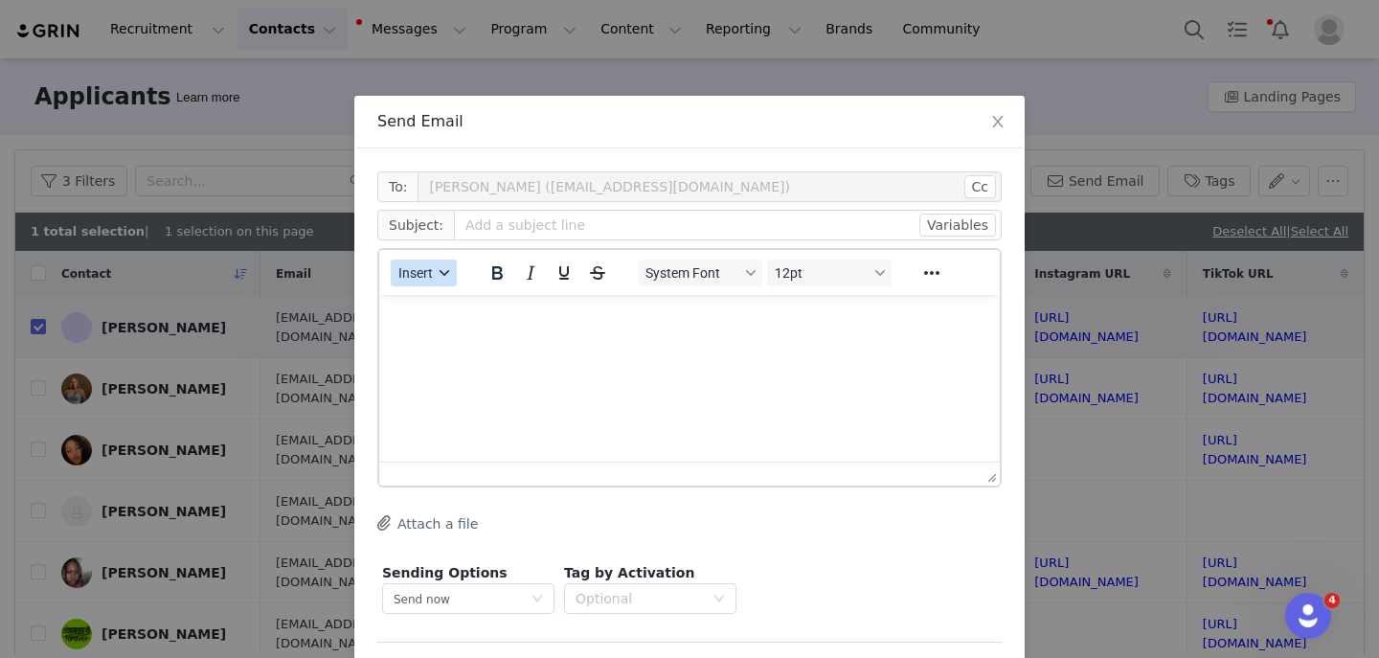
click at [422, 275] on span "Insert" at bounding box center [415, 272] width 34 height 15
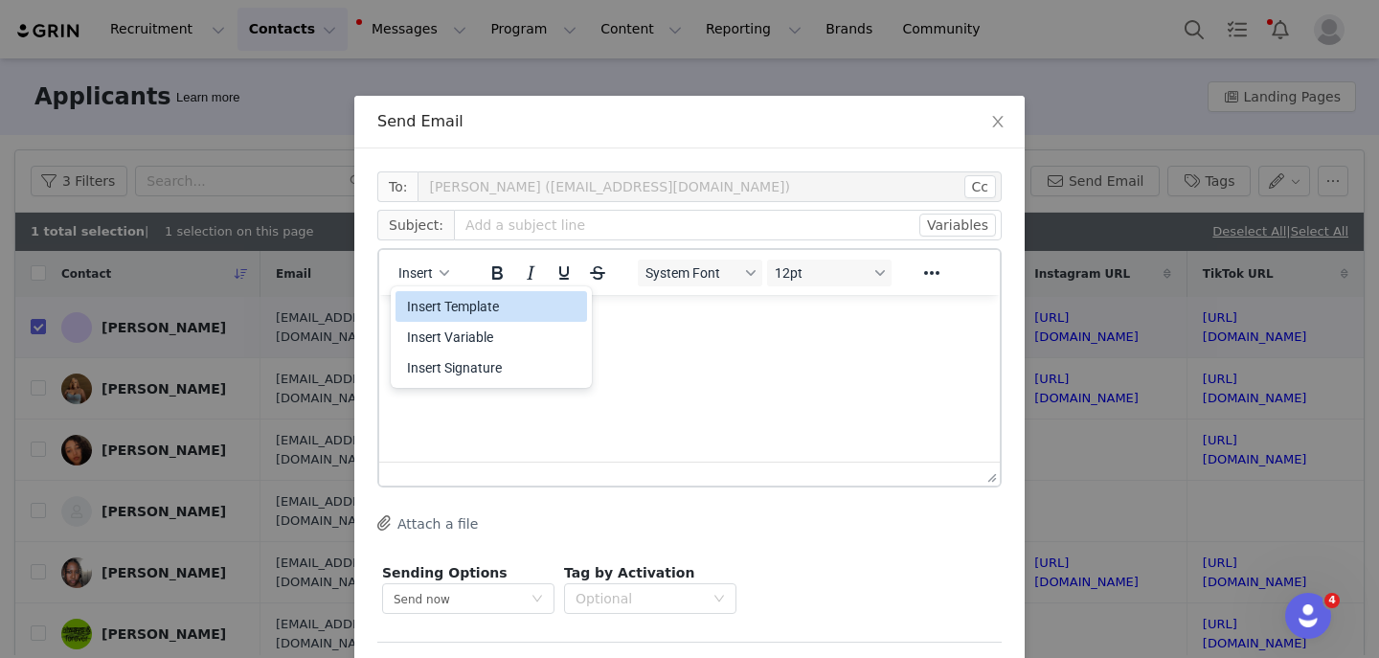
click at [440, 296] on div "Insert Template" at bounding box center [493, 306] width 172 height 23
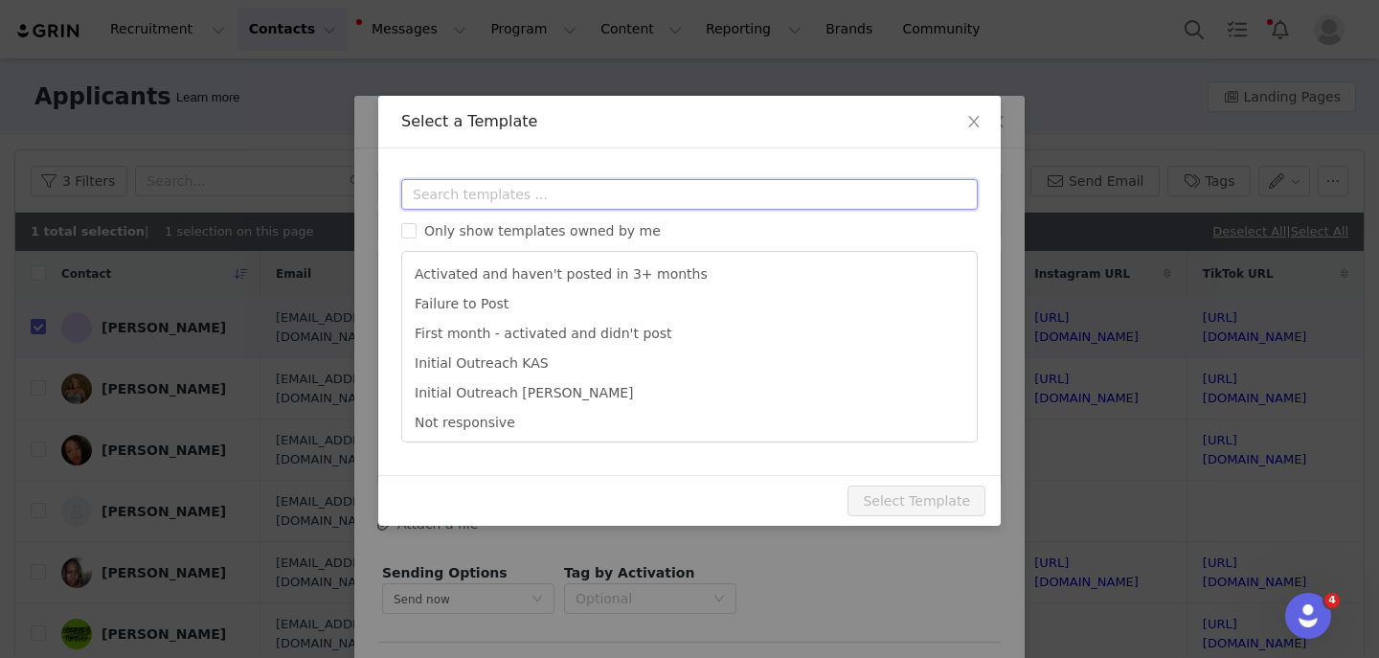
click at [481, 189] on input "text" at bounding box center [689, 194] width 577 height 31
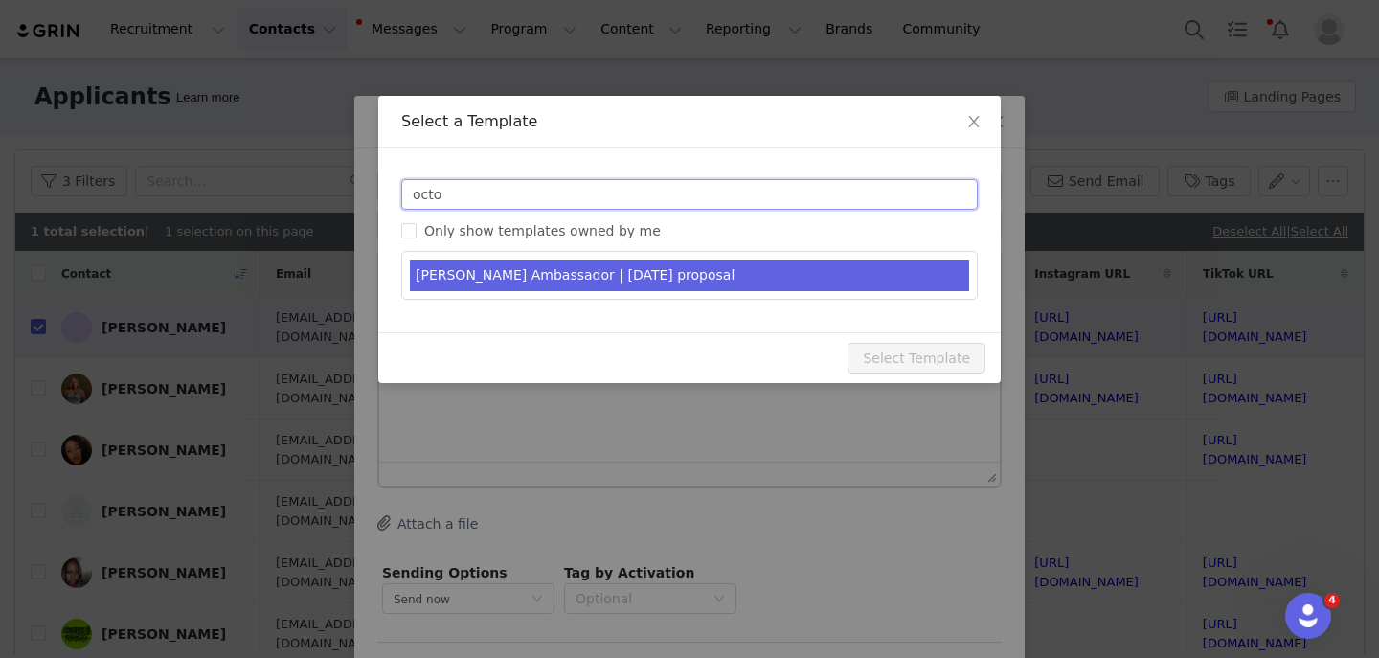
type input "octo"
type input "YITTY Ambassador | October 2025"
click at [504, 289] on li "YITTY Ambassador | October 2025 proposal" at bounding box center [689, 276] width 559 height 32
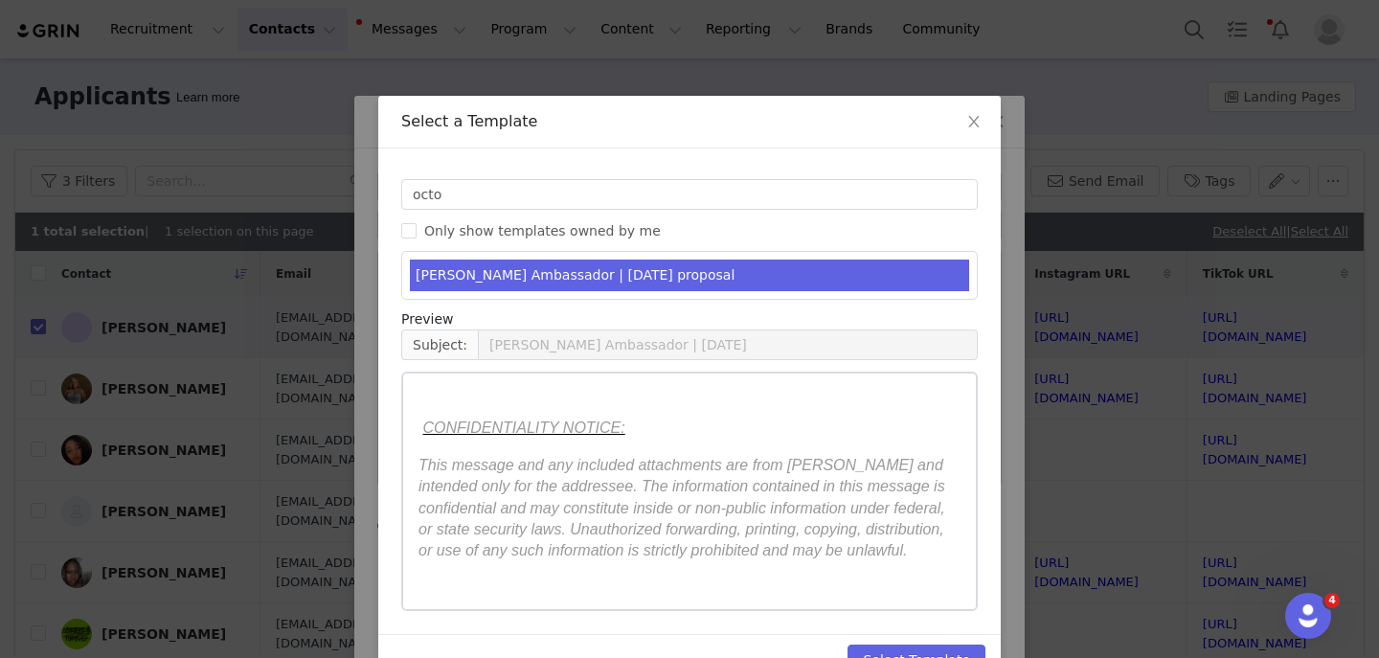
scroll to position [50, 0]
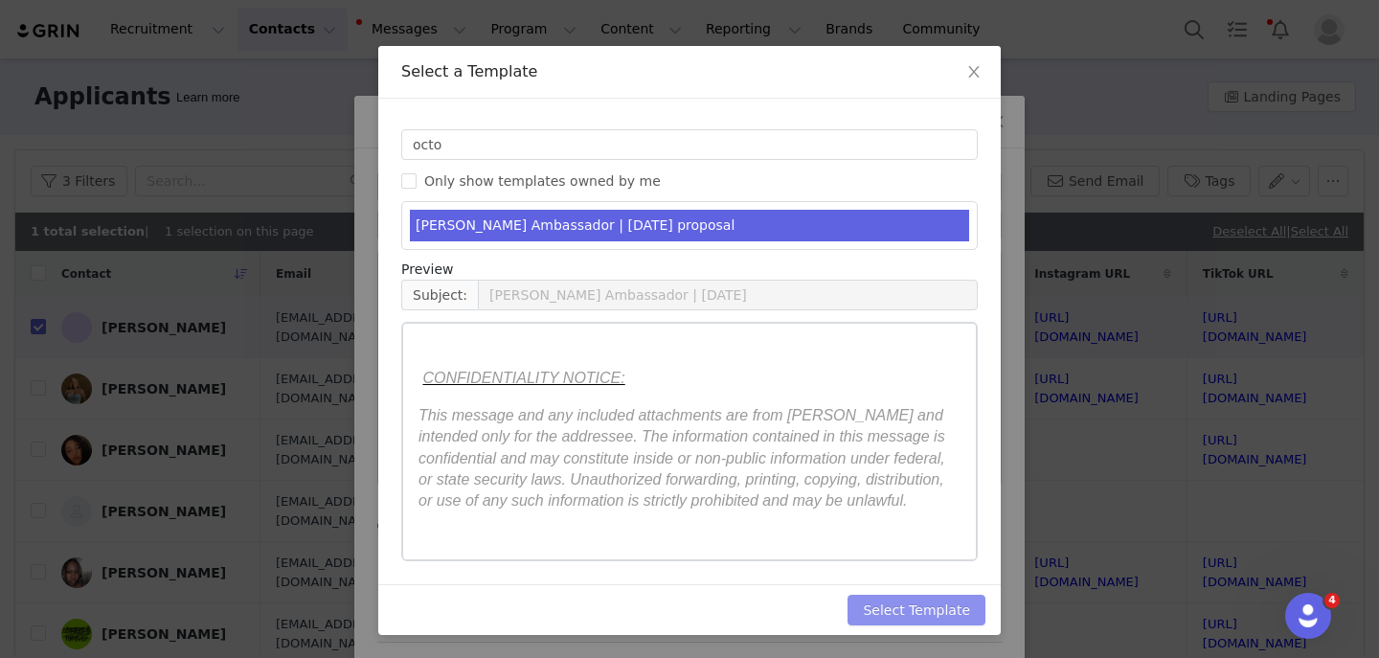
click at [863, 604] on button "Select Template" at bounding box center [917, 610] width 138 height 31
type input "YITTY Ambassador | October 2025"
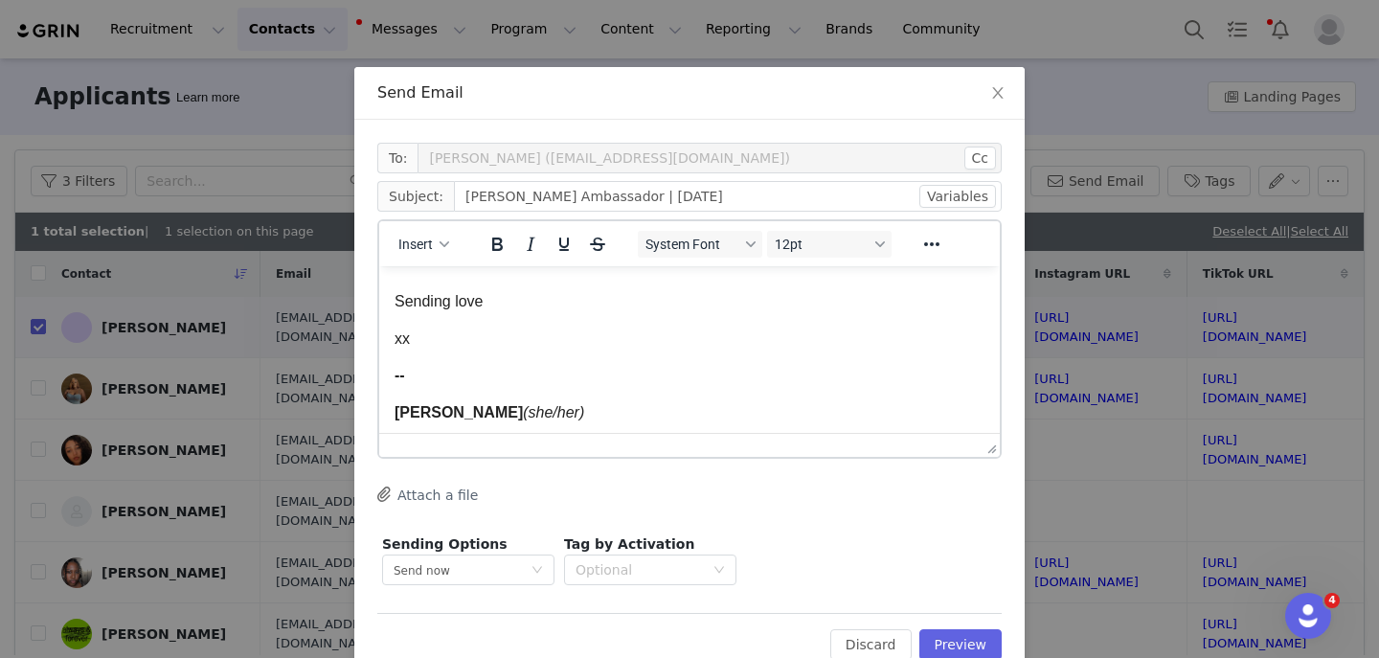
scroll to position [4180, 0]
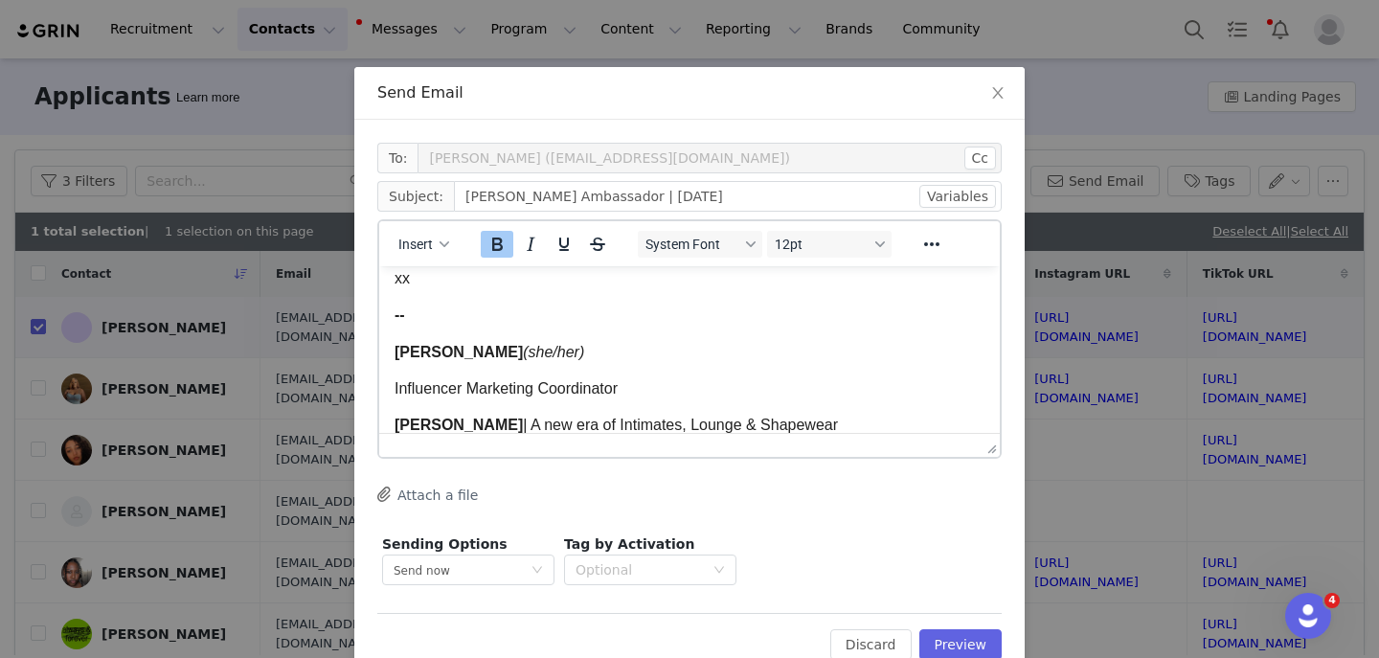
click at [444, 363] on p "Melissa Larson (she/her)" at bounding box center [690, 352] width 590 height 21
click at [442, 359] on span "[PERSON_NAME]" at bounding box center [459, 352] width 128 height 16
click at [465, 353] on span "Kas Larson" at bounding box center [459, 352] width 128 height 16
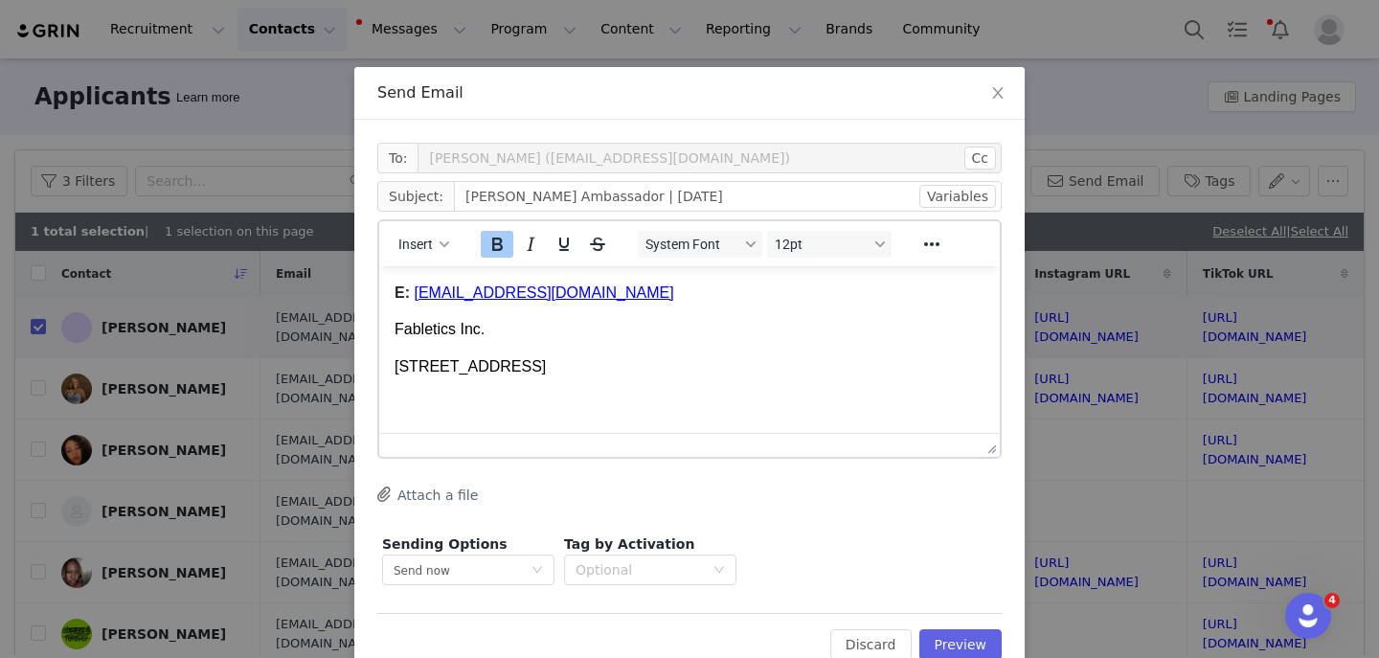
scroll to position [4348, 0]
click at [422, 296] on span "MLarson@fabletics.com" at bounding box center [544, 293] width 260 height 16
click at [458, 302] on span "﻿KLarson@fabletics.com" at bounding box center [544, 293] width 260 height 16
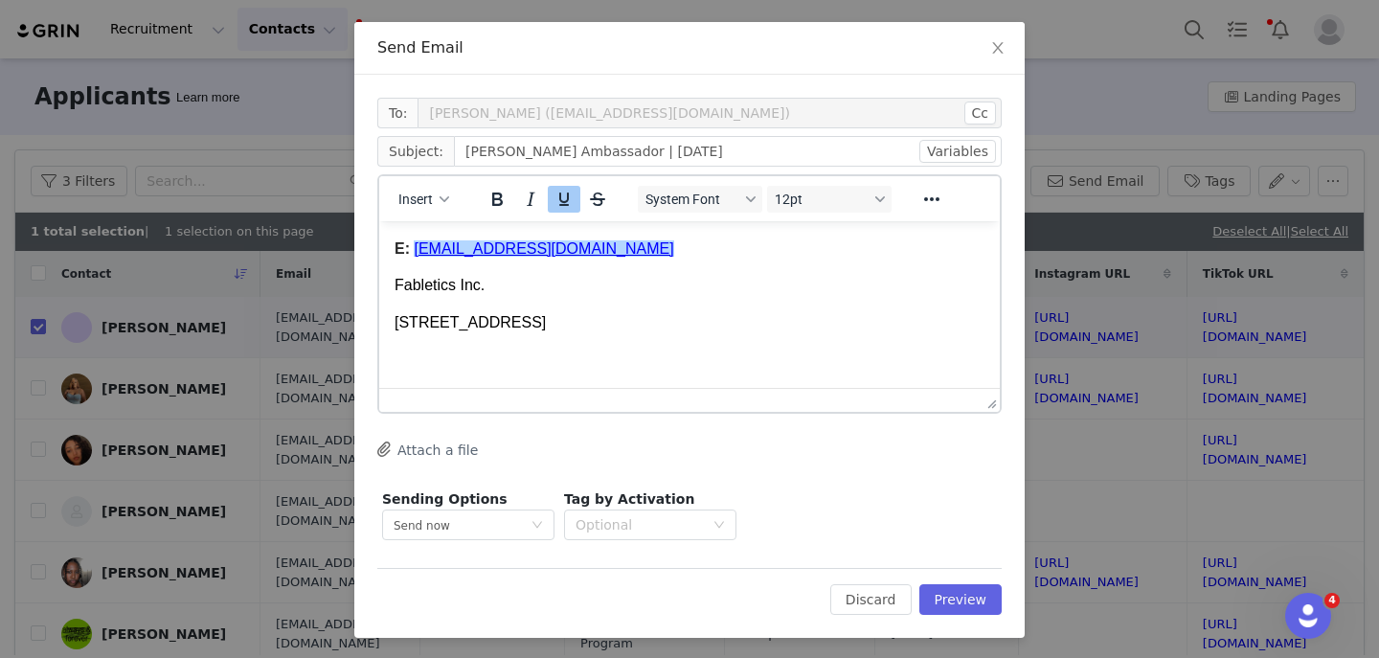
scroll to position [77, 0]
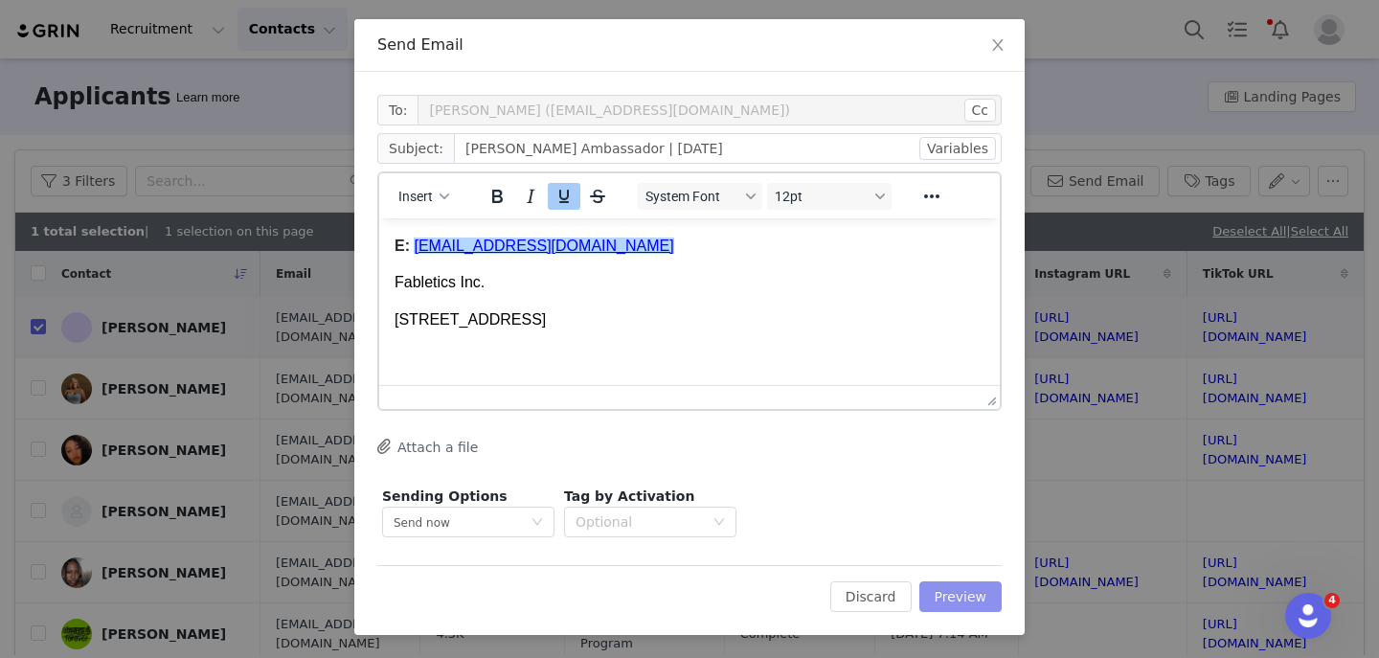
click at [946, 601] on button "Preview" at bounding box center [960, 596] width 83 height 31
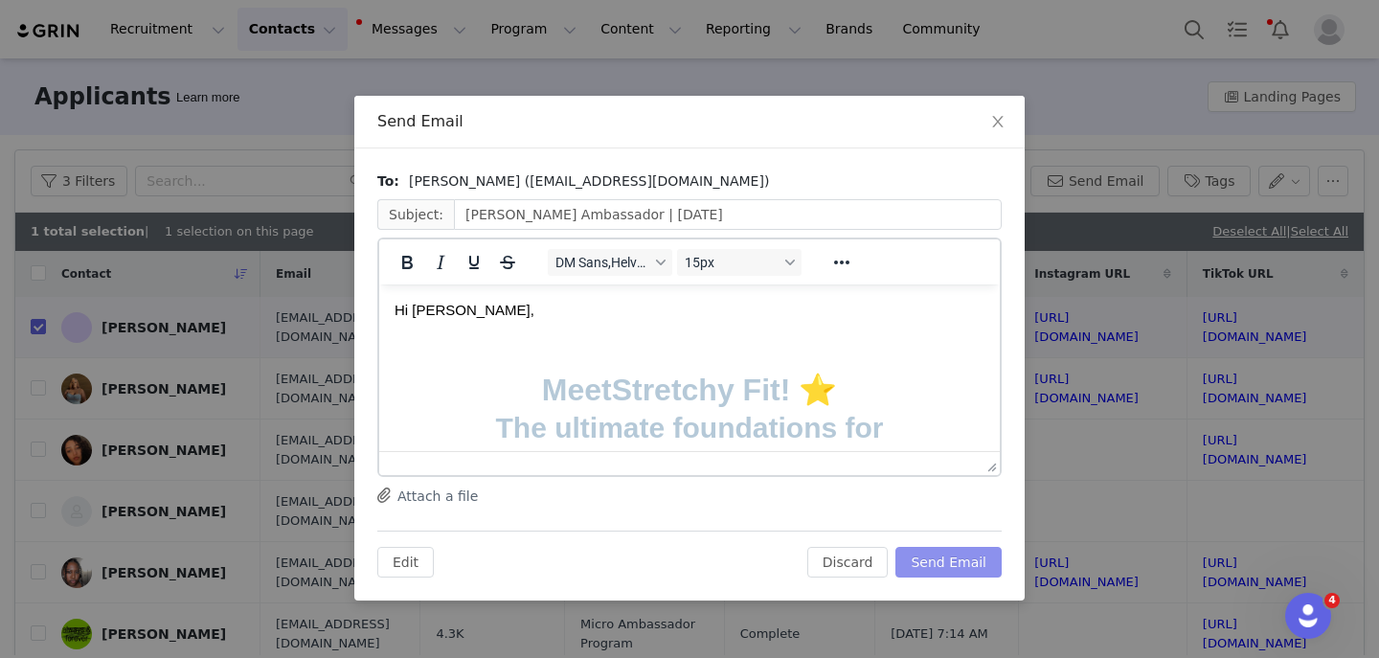
scroll to position [0, 0]
click at [968, 565] on button "Send Email" at bounding box center [949, 562] width 106 height 31
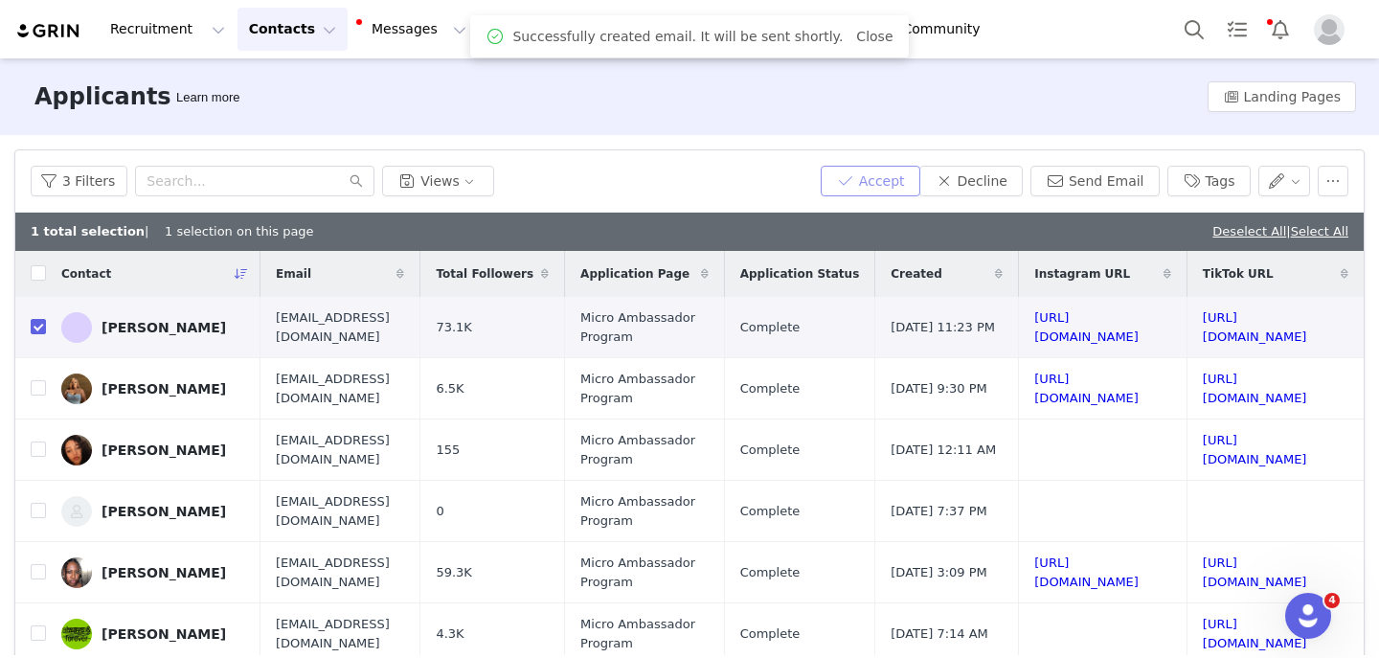
click at [906, 188] on button "Accept" at bounding box center [871, 181] width 100 height 31
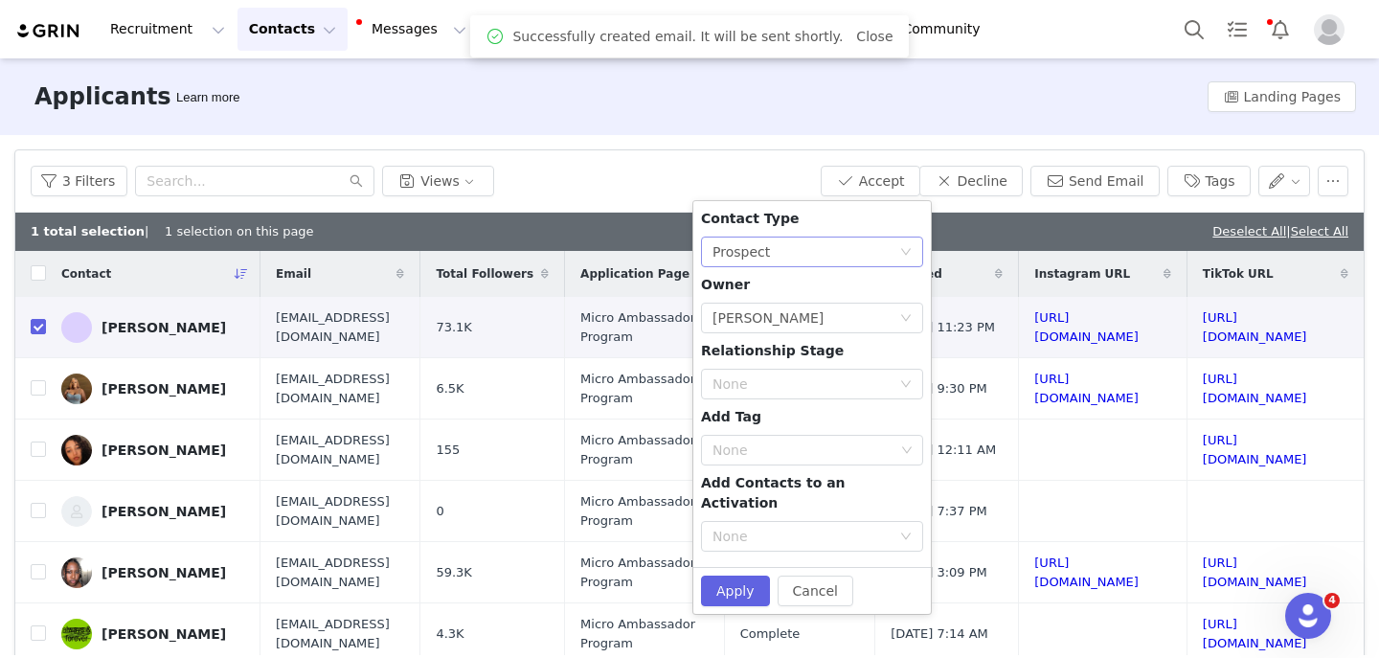
click at [805, 251] on div "None Prospect" at bounding box center [806, 252] width 187 height 29
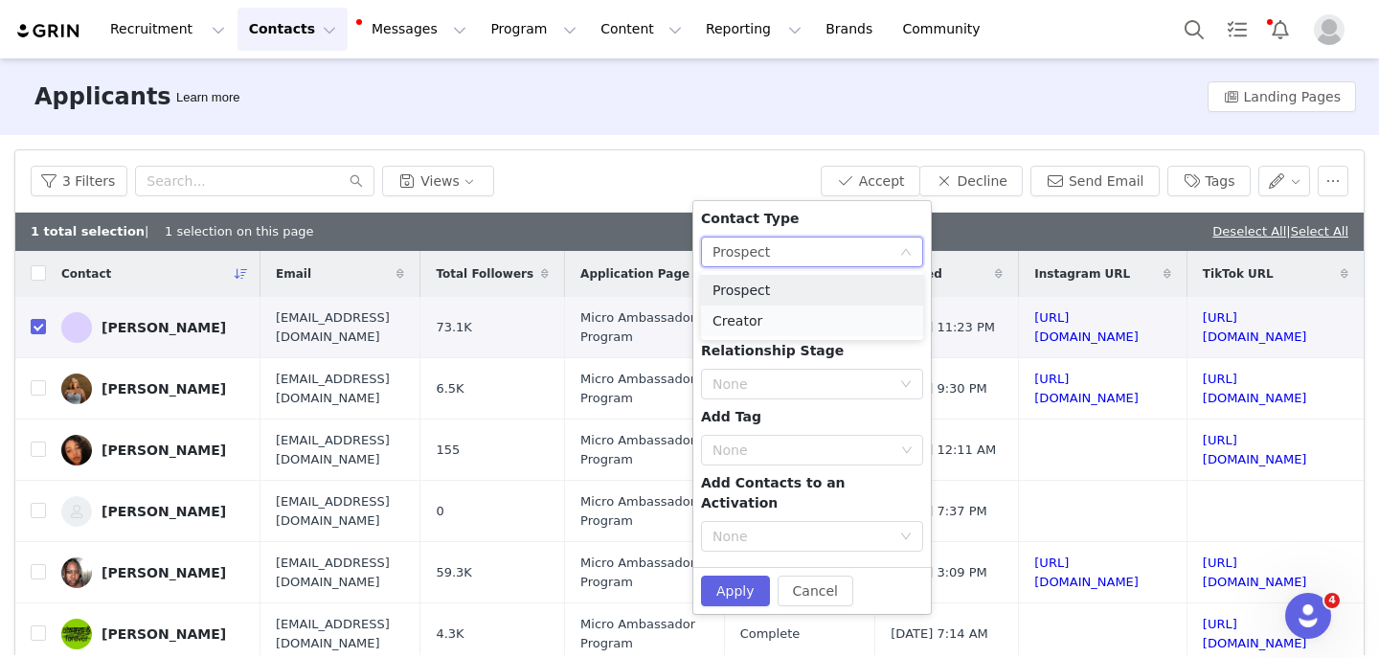
click at [756, 319] on li "Creator" at bounding box center [812, 321] width 222 height 31
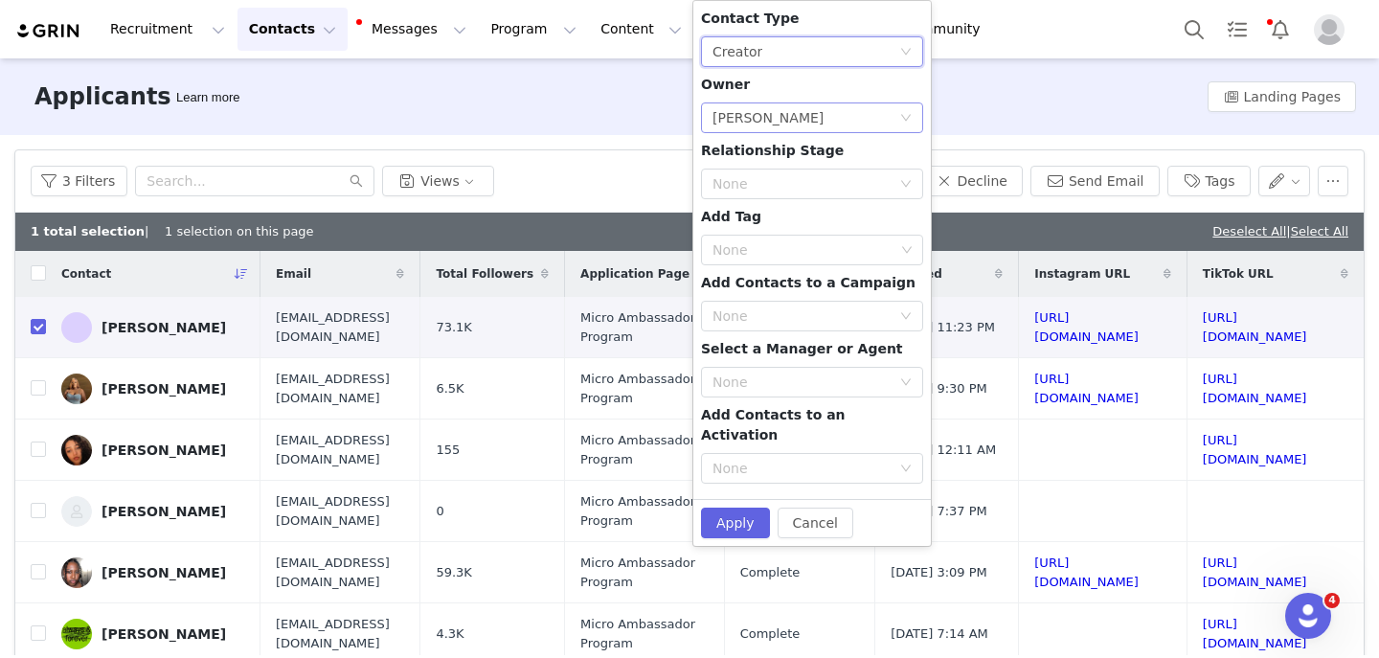
click at [773, 119] on div "[PERSON_NAME]" at bounding box center [768, 117] width 111 height 29
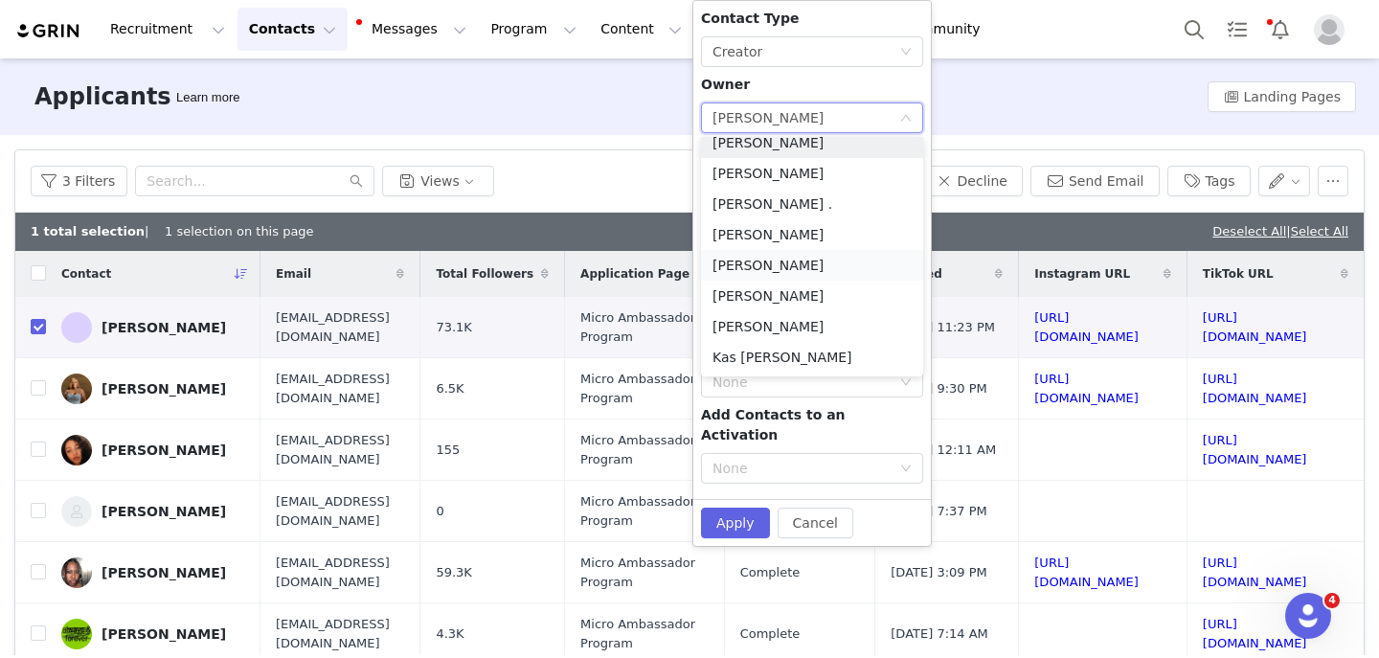
scroll to position [53, 0]
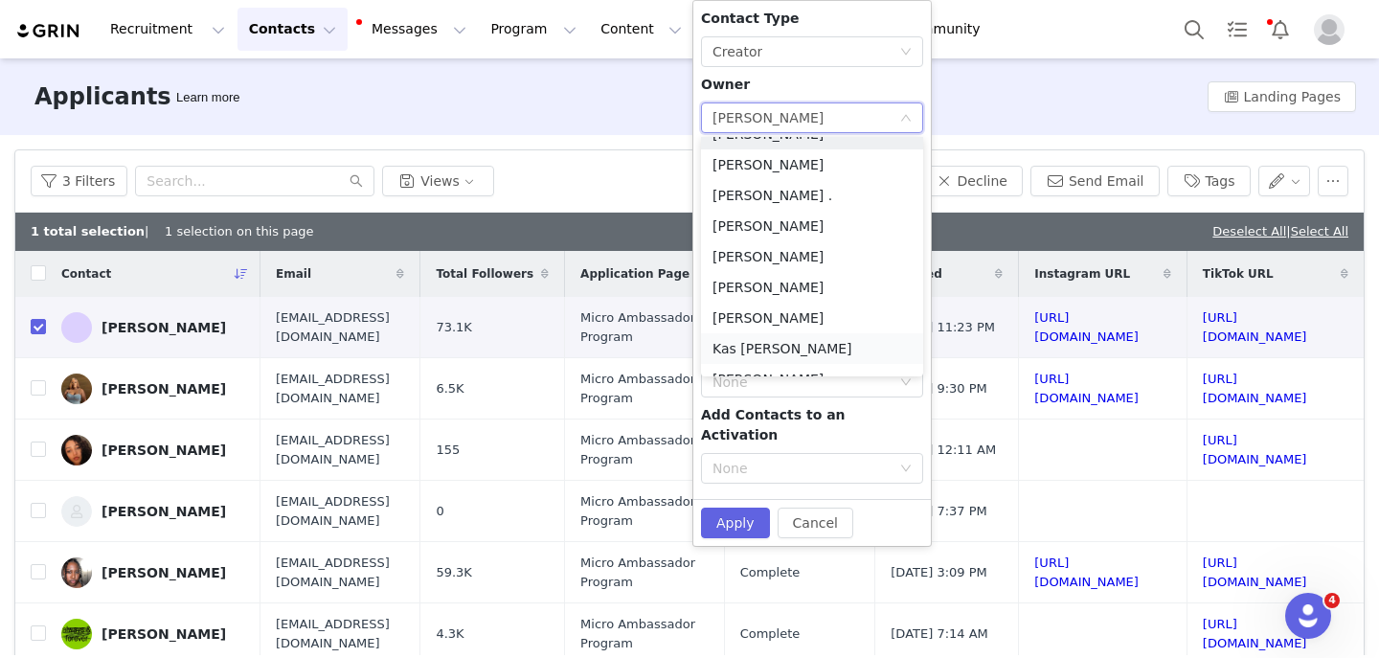
click at [746, 349] on li "Kas [PERSON_NAME]" at bounding box center [812, 348] width 222 height 31
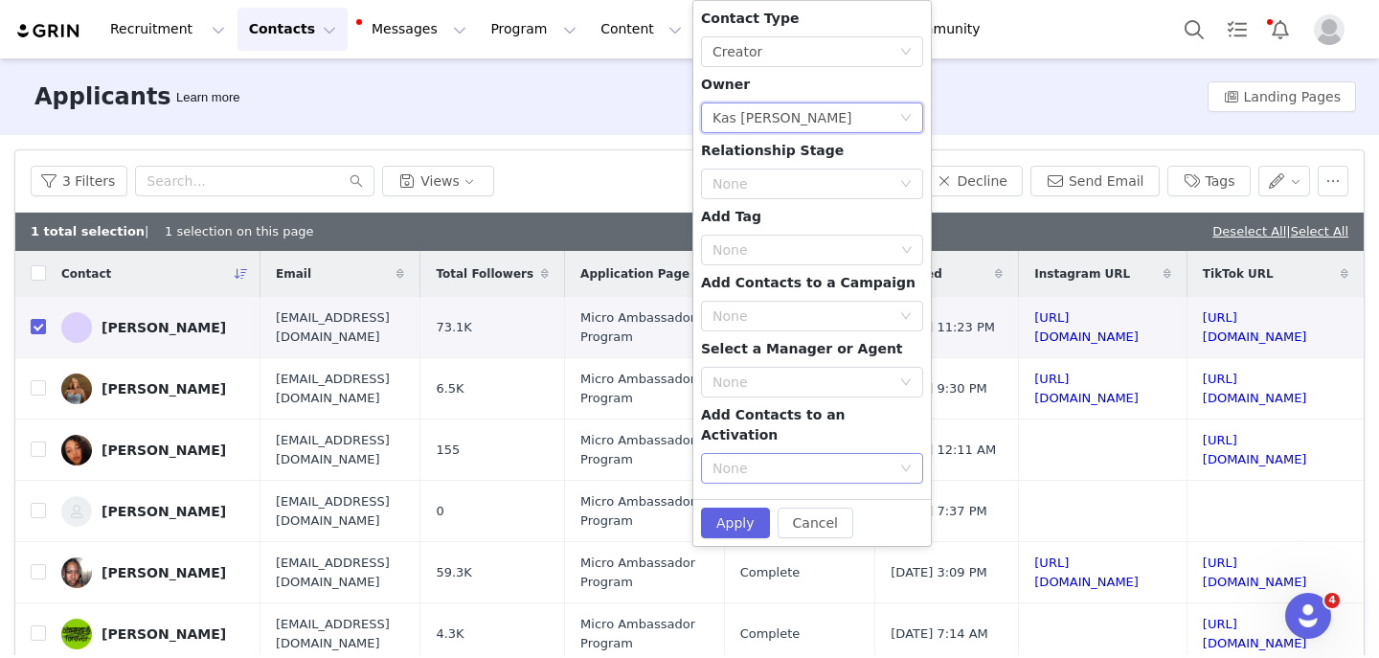
click at [783, 459] on div "None" at bounding box center [802, 468] width 178 height 19
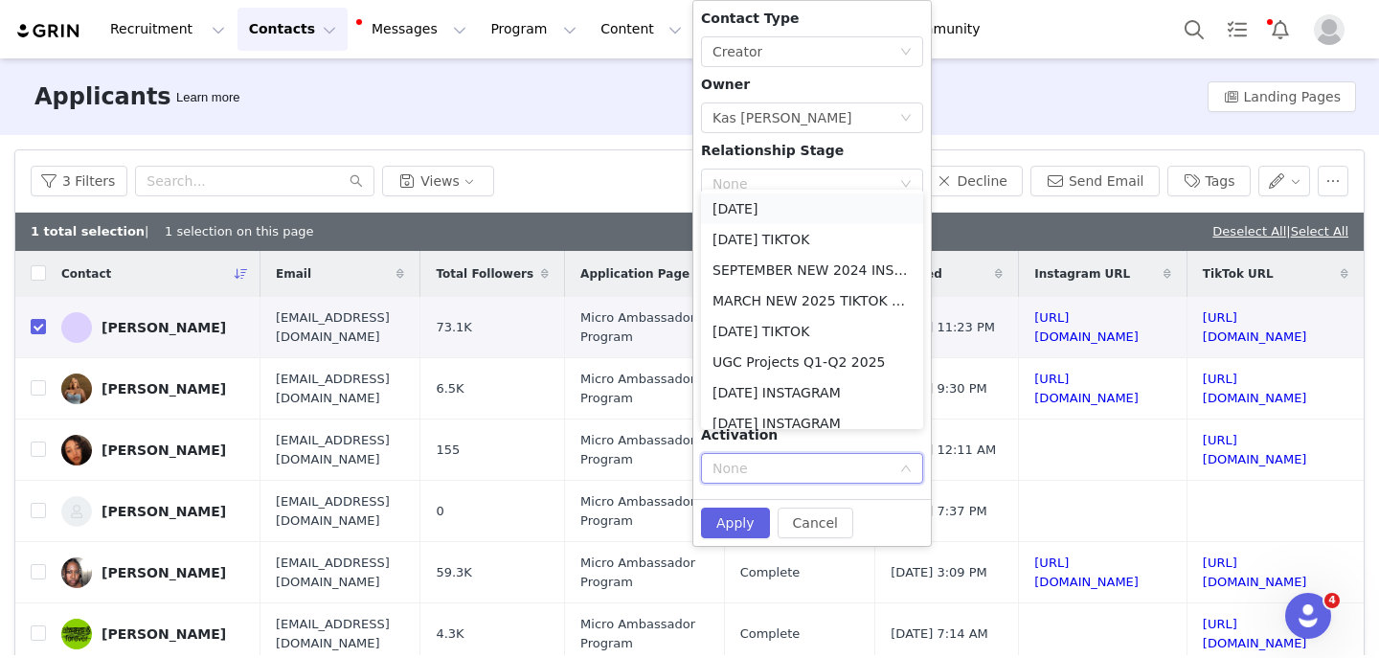
click at [761, 216] on li "[DATE]" at bounding box center [812, 208] width 222 height 31
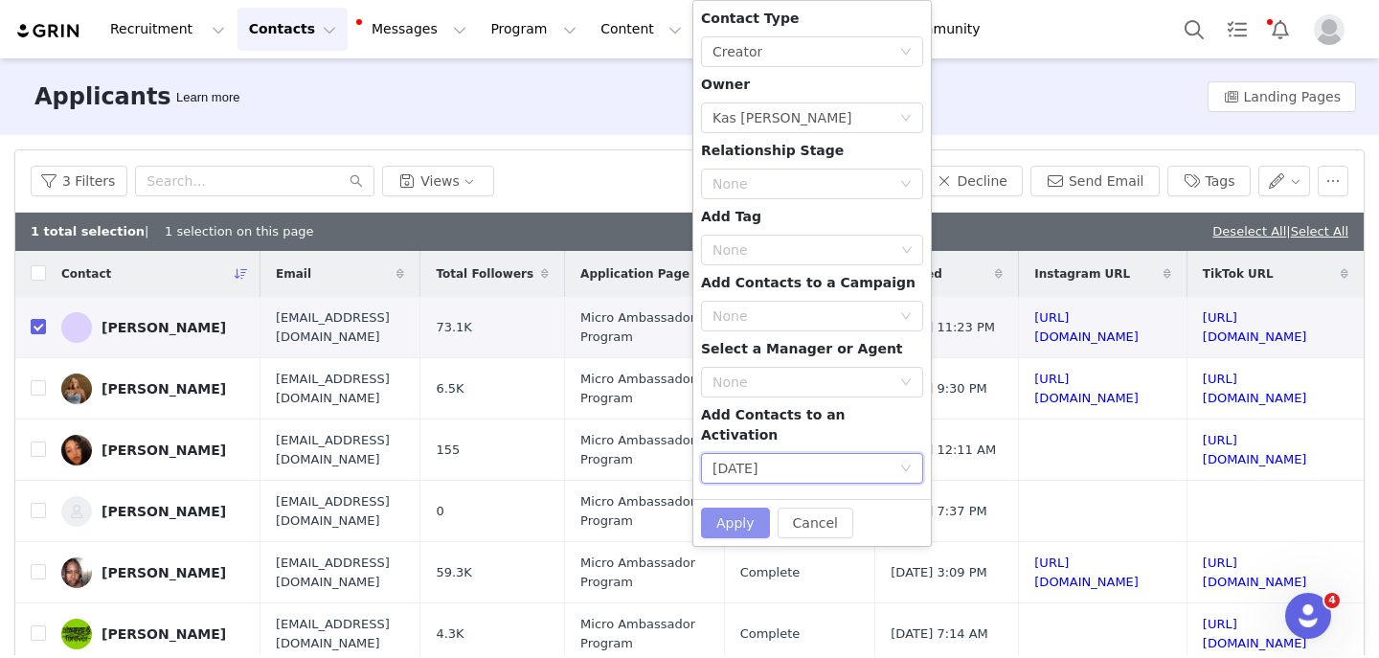
click at [723, 511] on button "Apply" at bounding box center [735, 523] width 69 height 31
checkbox input "false"
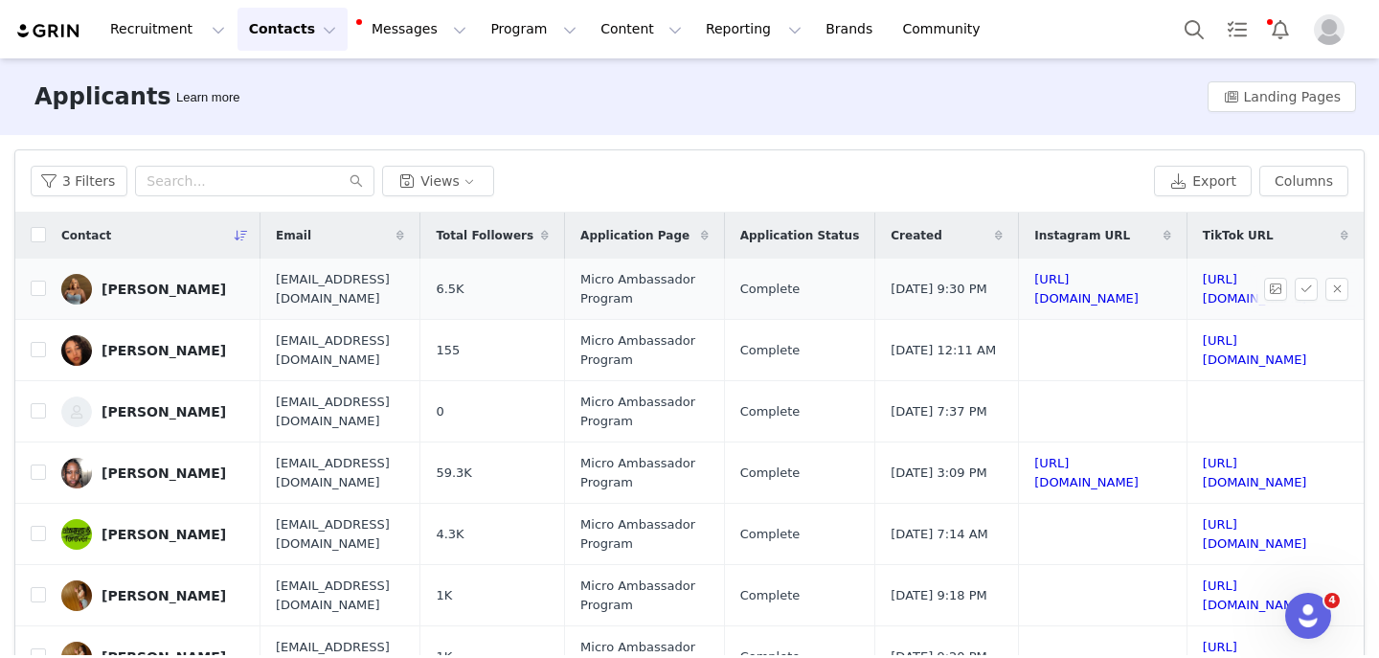
scroll to position [0, 336]
click at [1034, 291] on link "https://www.instagram.com/virgogirlygirl" at bounding box center [1086, 289] width 104 height 34
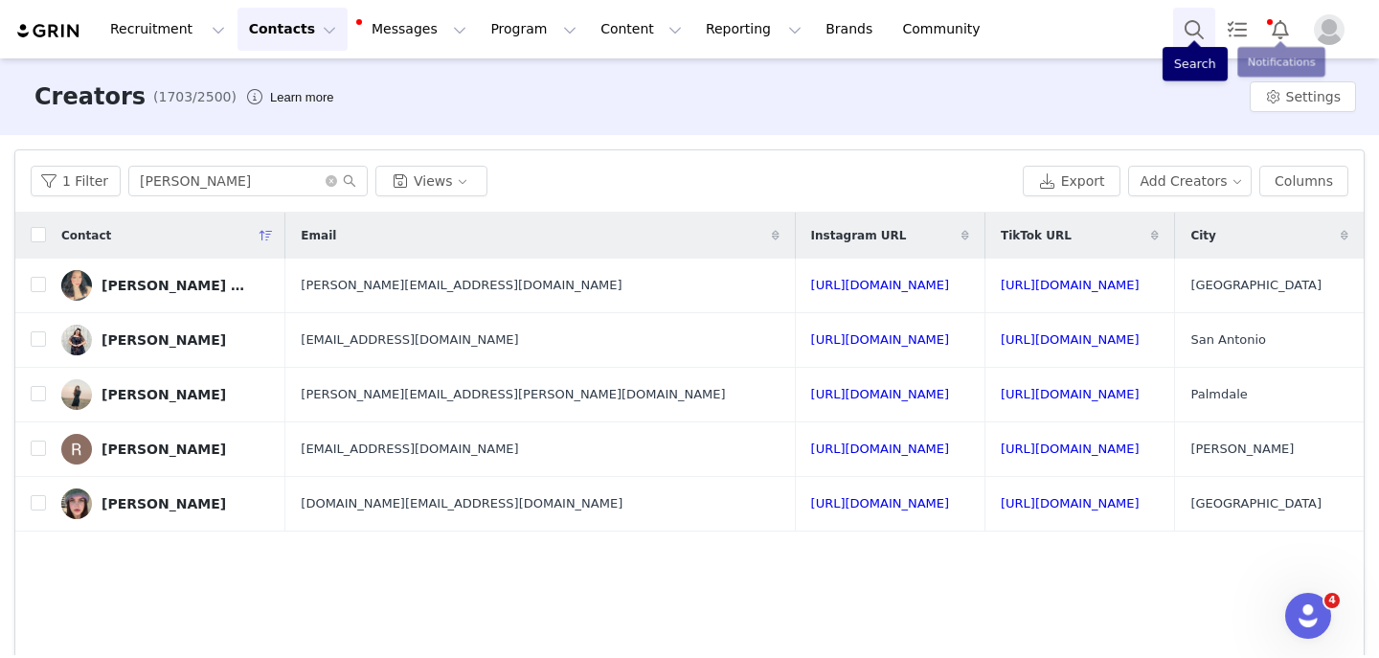
click at [1199, 32] on button "Search" at bounding box center [1194, 29] width 42 height 43
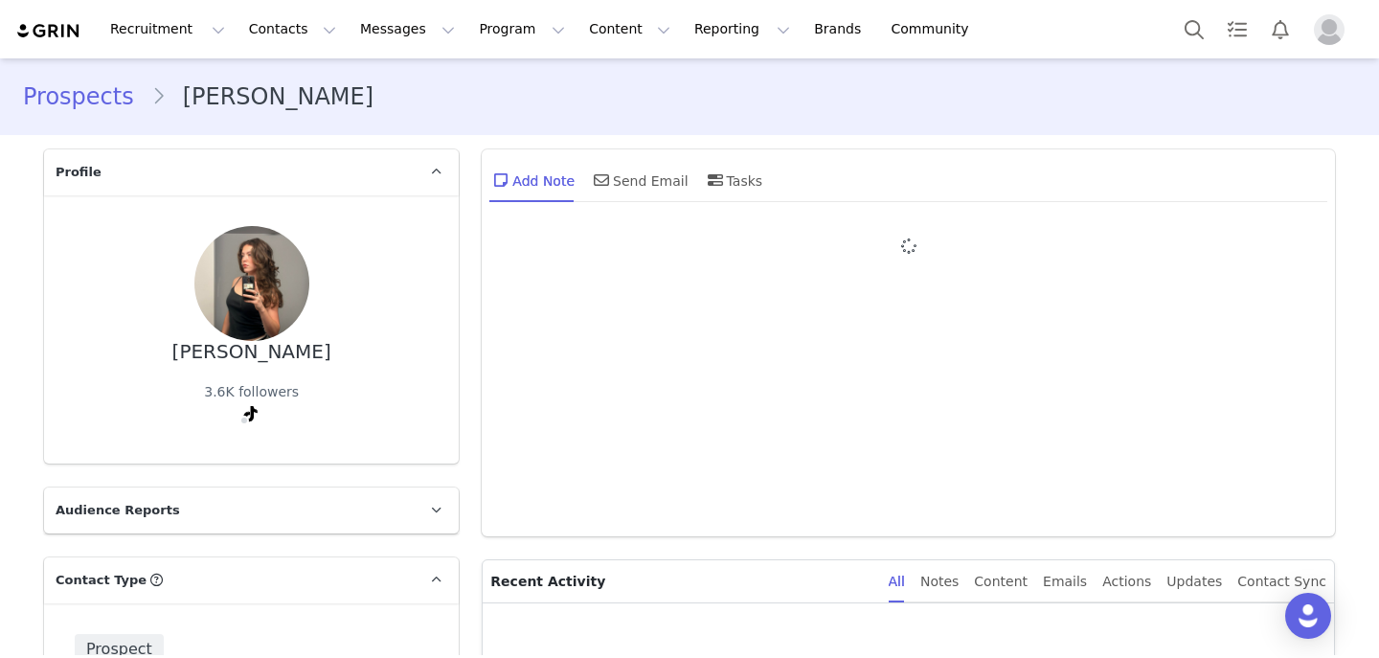
type input "+1 (United States)"
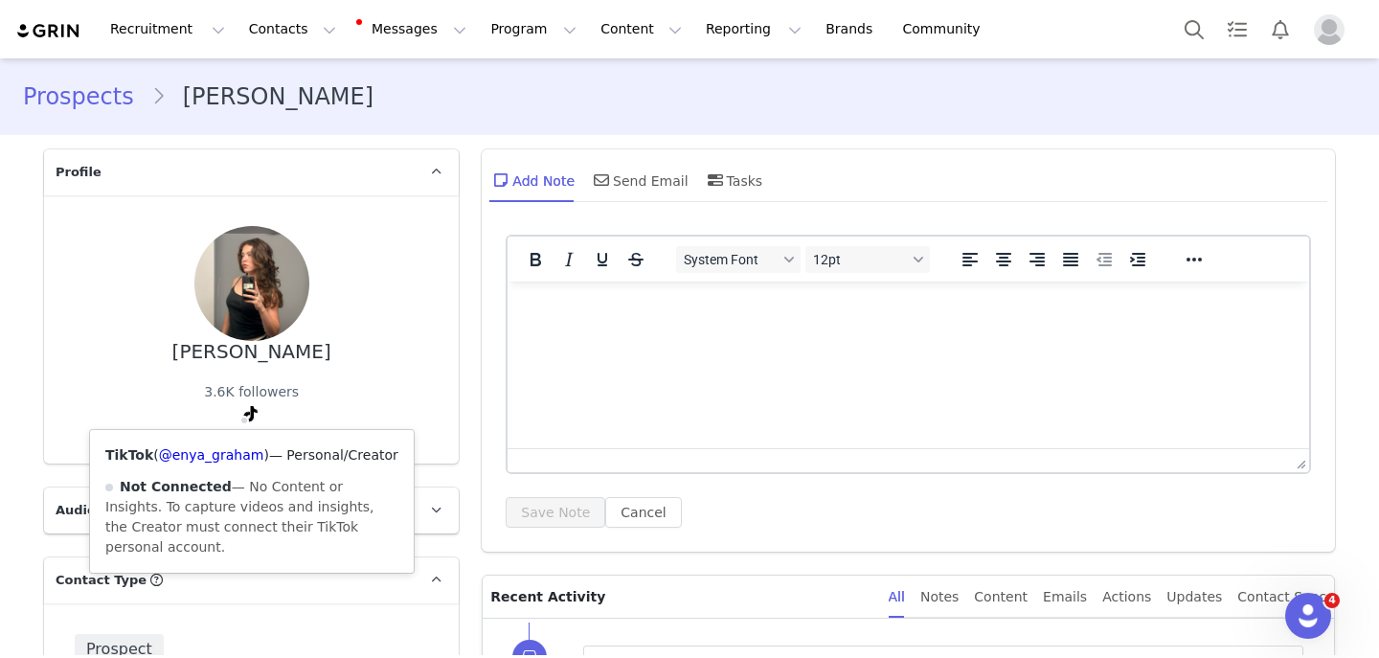
click at [229, 445] on div "TikTok ( @enya_graham ) — Personal/Creator Not Connected — No Content or Insigh…" at bounding box center [252, 501] width 324 height 143
click at [212, 467] on div "TikTok ( @enya_graham ) — Personal/Creator Not Connected — No Content or Insigh…" at bounding box center [252, 501] width 324 height 143
click at [216, 462] on link "@enya_graham" at bounding box center [211, 454] width 105 height 15
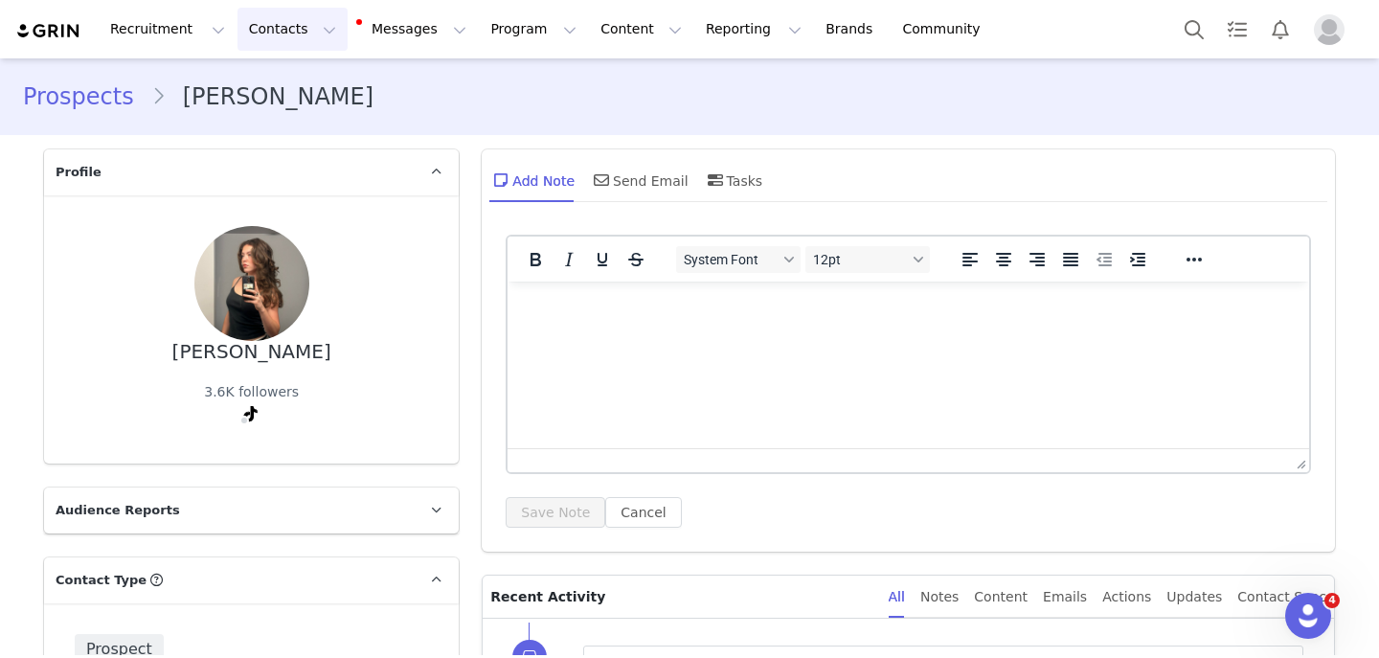
click at [285, 24] on button "Contacts Contacts" at bounding box center [293, 29] width 110 height 43
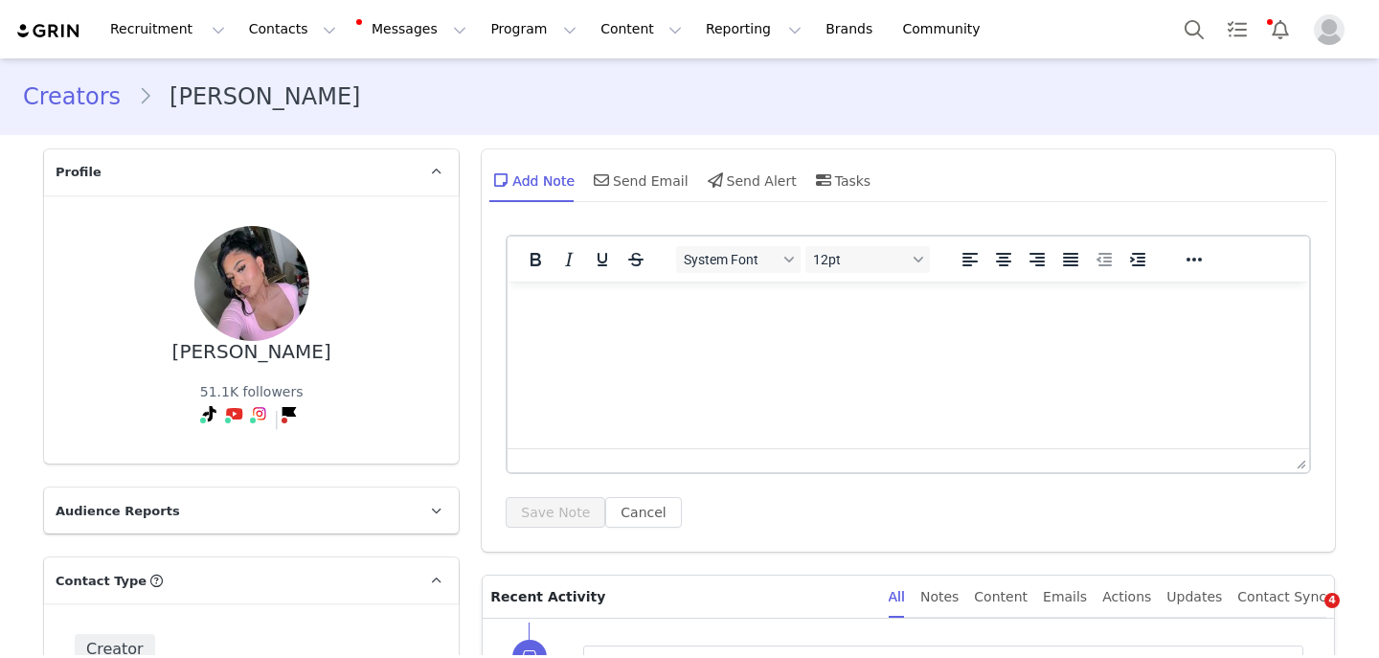
click at [297, 29] on button "Contacts Contacts" at bounding box center [293, 29] width 110 height 43
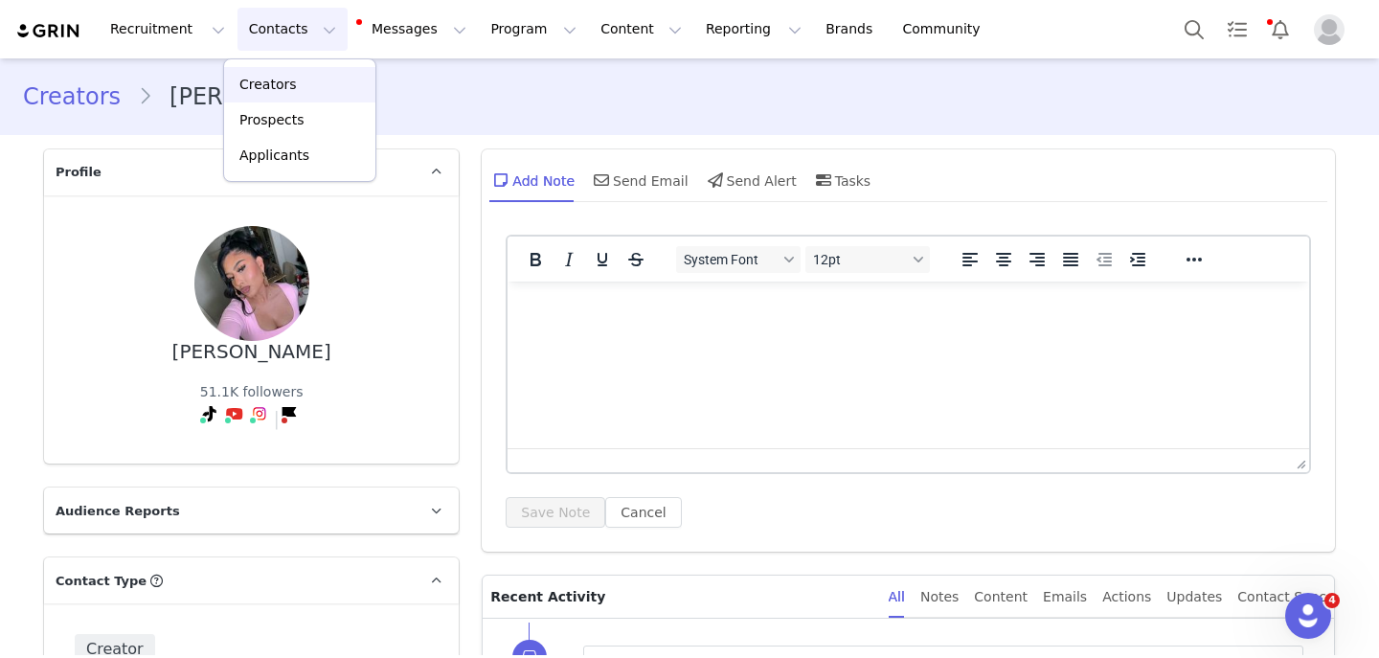
click at [284, 72] on link "Creators" at bounding box center [299, 84] width 151 height 35
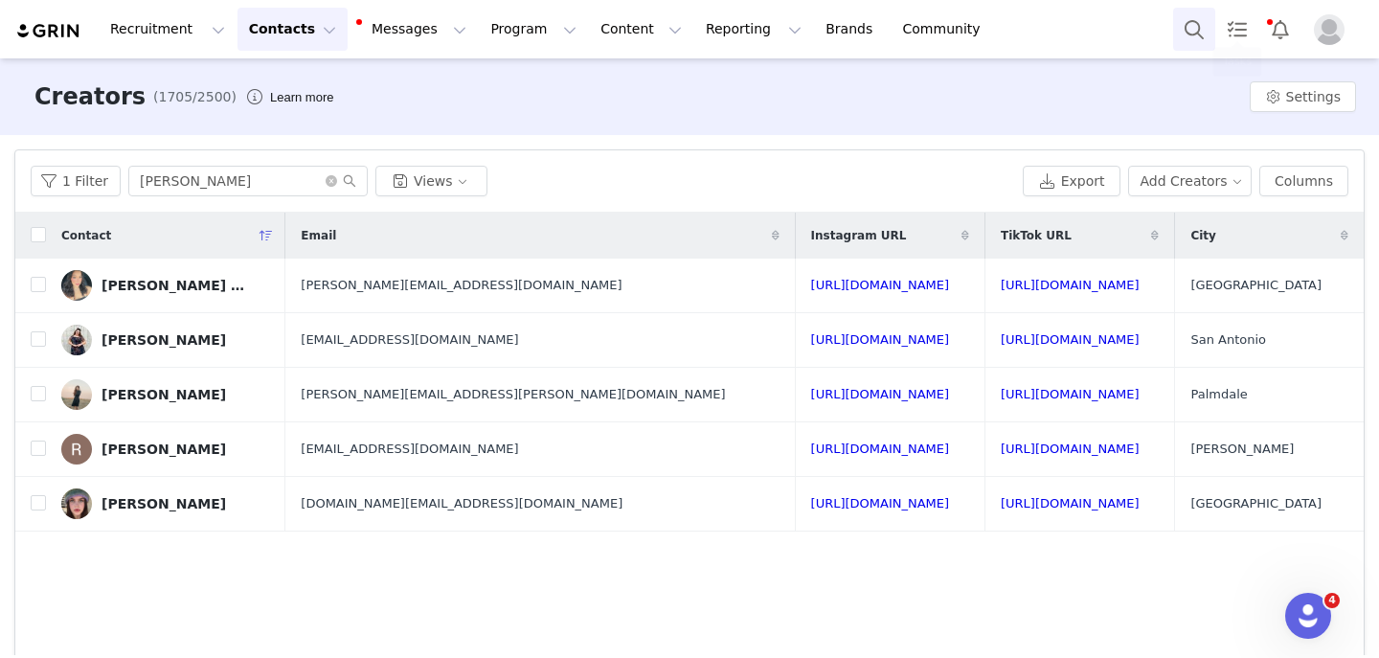
click at [1189, 20] on button "Search" at bounding box center [1194, 29] width 42 height 43
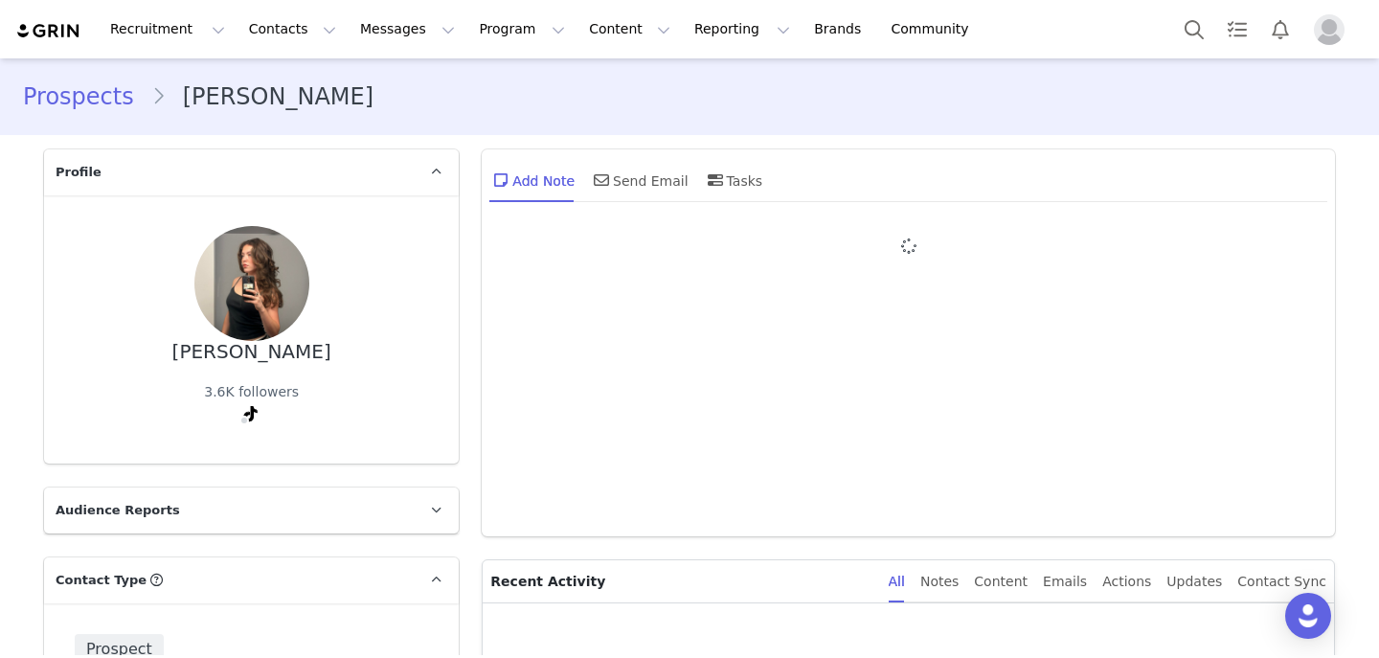
type input "+1 ([GEOGRAPHIC_DATA])"
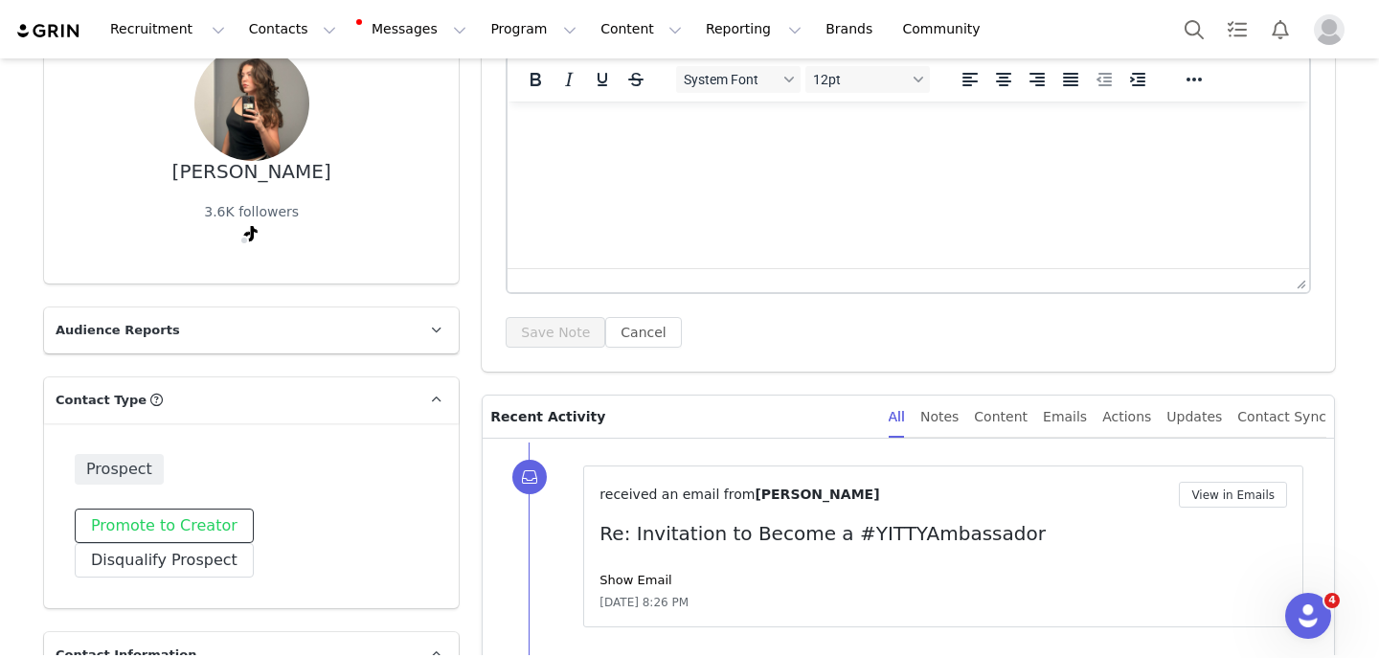
click at [178, 513] on button "Promote to Creator" at bounding box center [164, 526] width 179 height 34
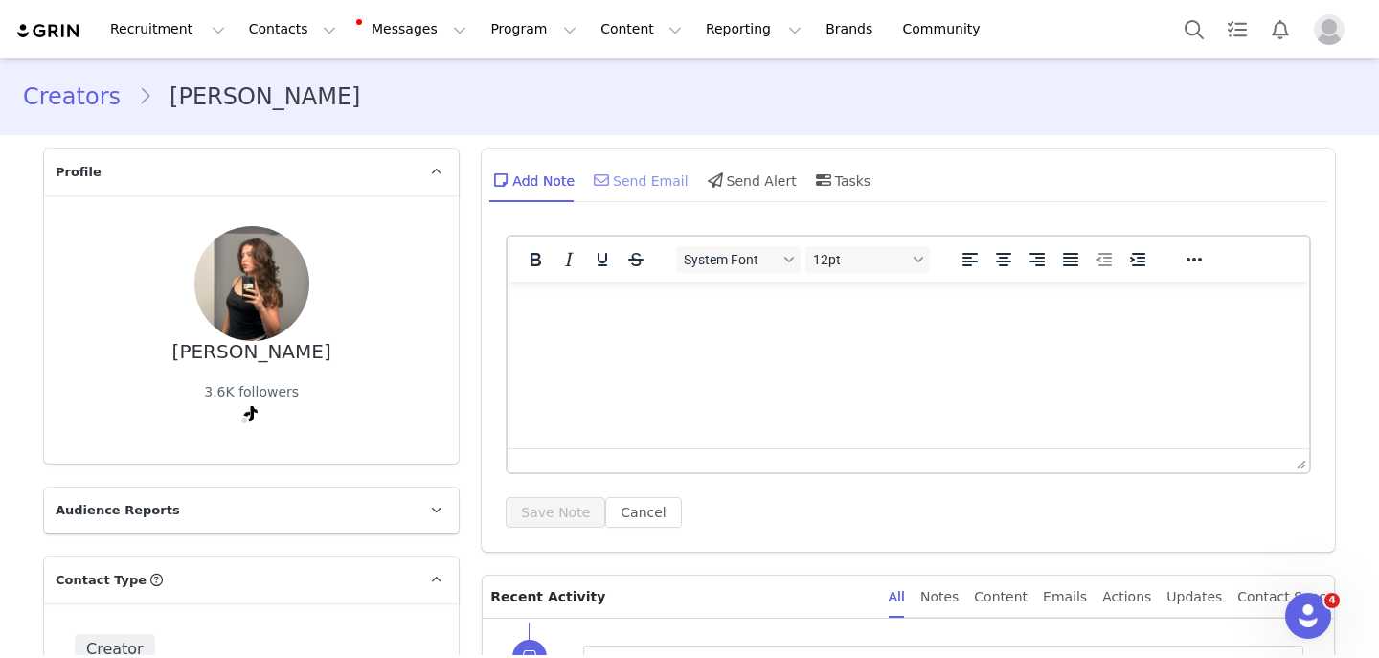
click at [655, 182] on div "Send Email" at bounding box center [639, 180] width 99 height 46
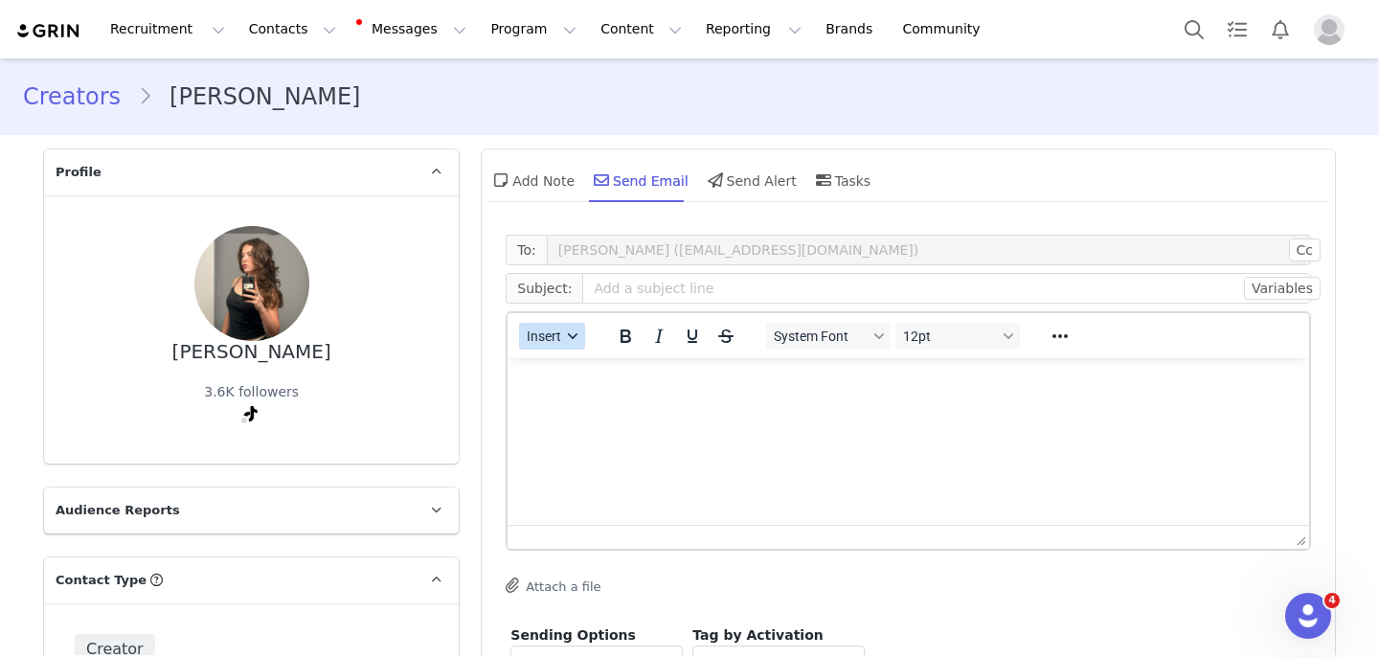
click at [551, 332] on span "Insert" at bounding box center [545, 336] width 34 height 15
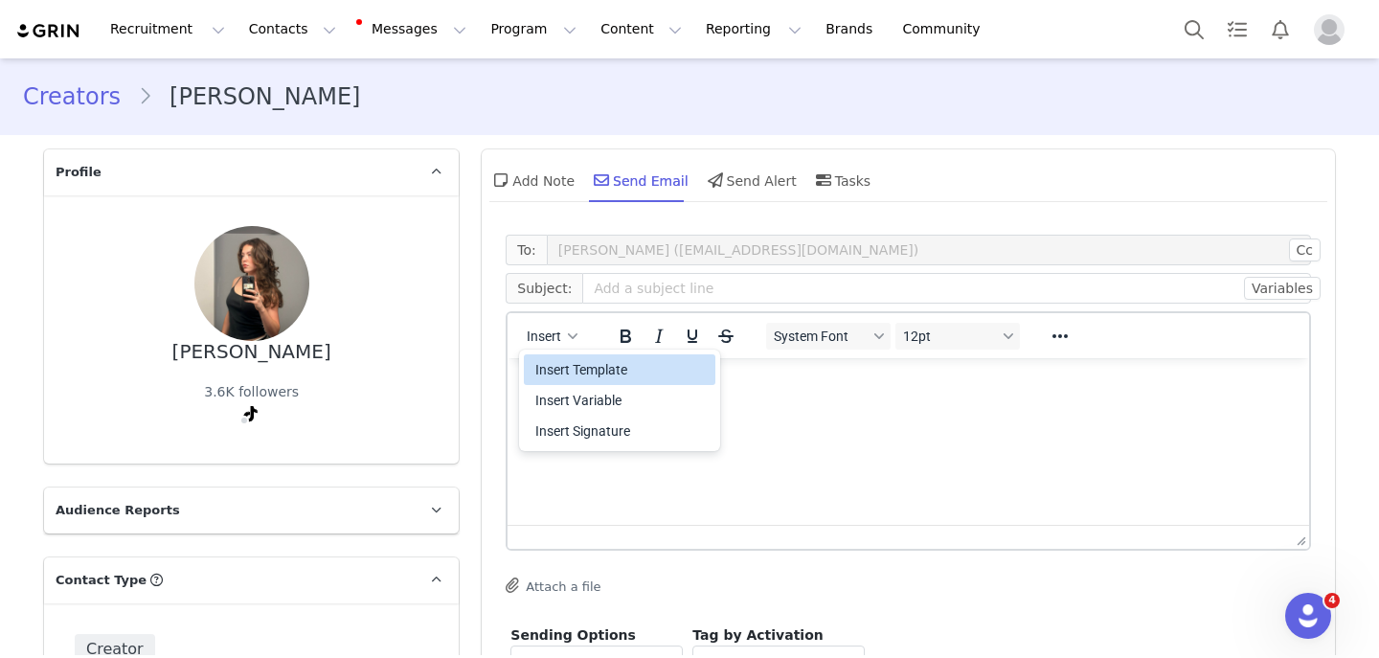
click at [558, 363] on div "Insert Template" at bounding box center [621, 369] width 172 height 23
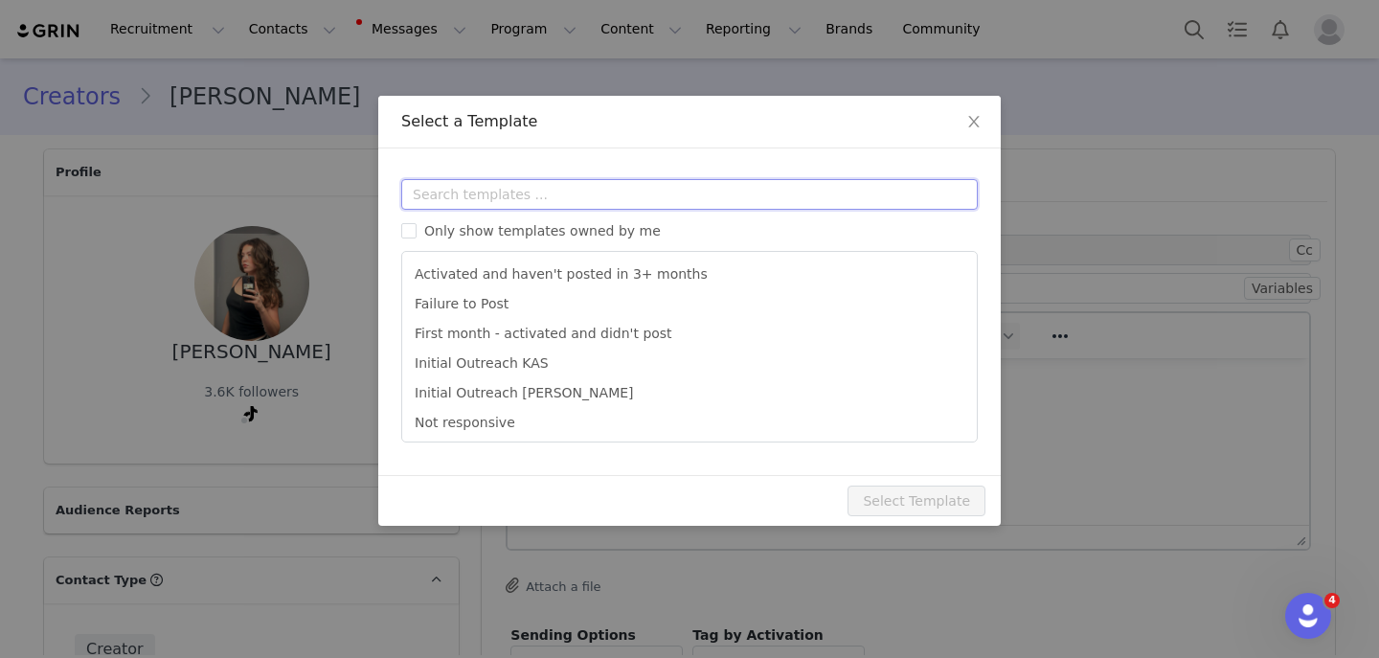
click at [548, 186] on input "text" at bounding box center [689, 194] width 577 height 31
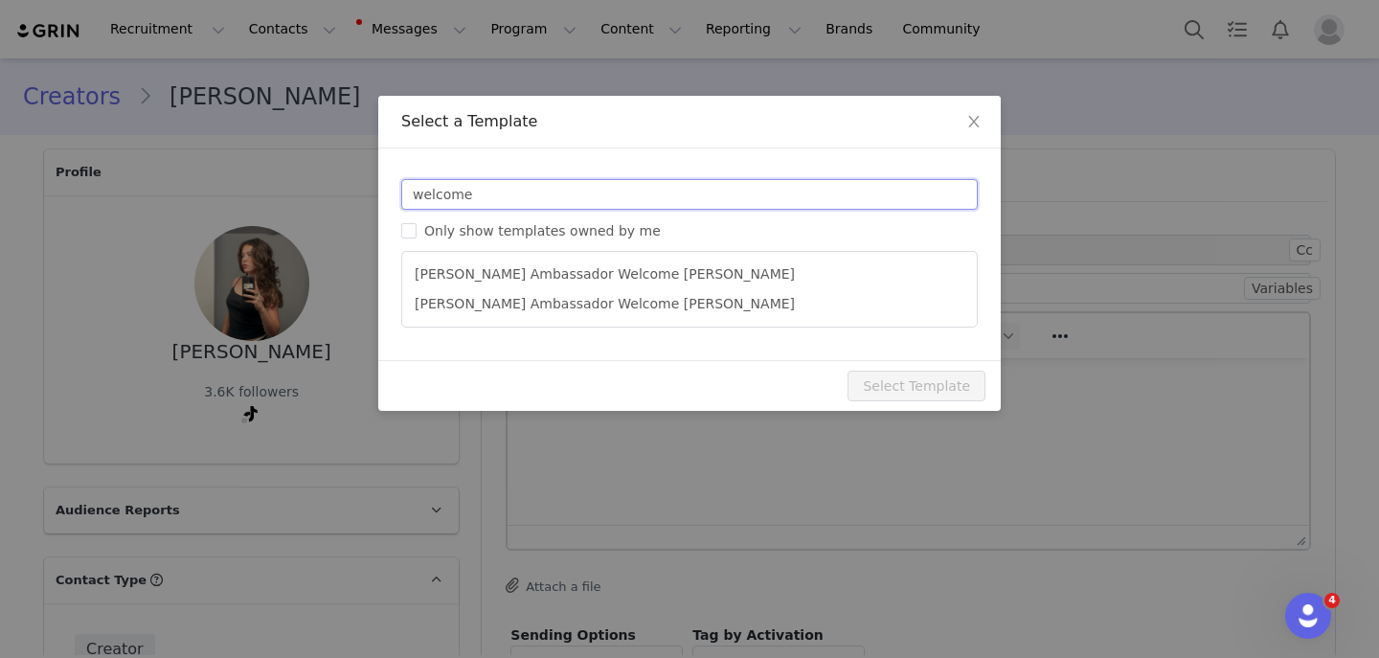
type input "welcome"
type input "YITTY Ambassador | Welcome, it's about damn time!"
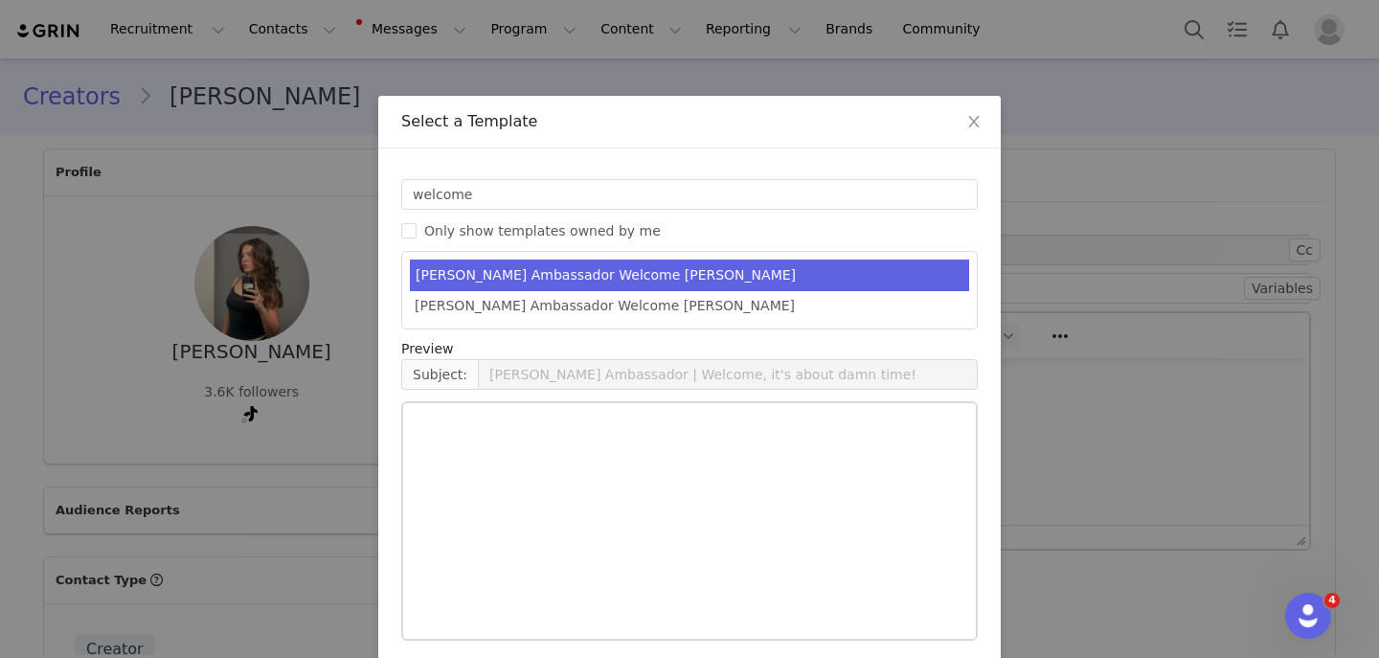
click at [573, 255] on ul "Yitty Ambassador Welcome KAS Yitty Ambassador Welcome MELISSA" at bounding box center [689, 290] width 577 height 79
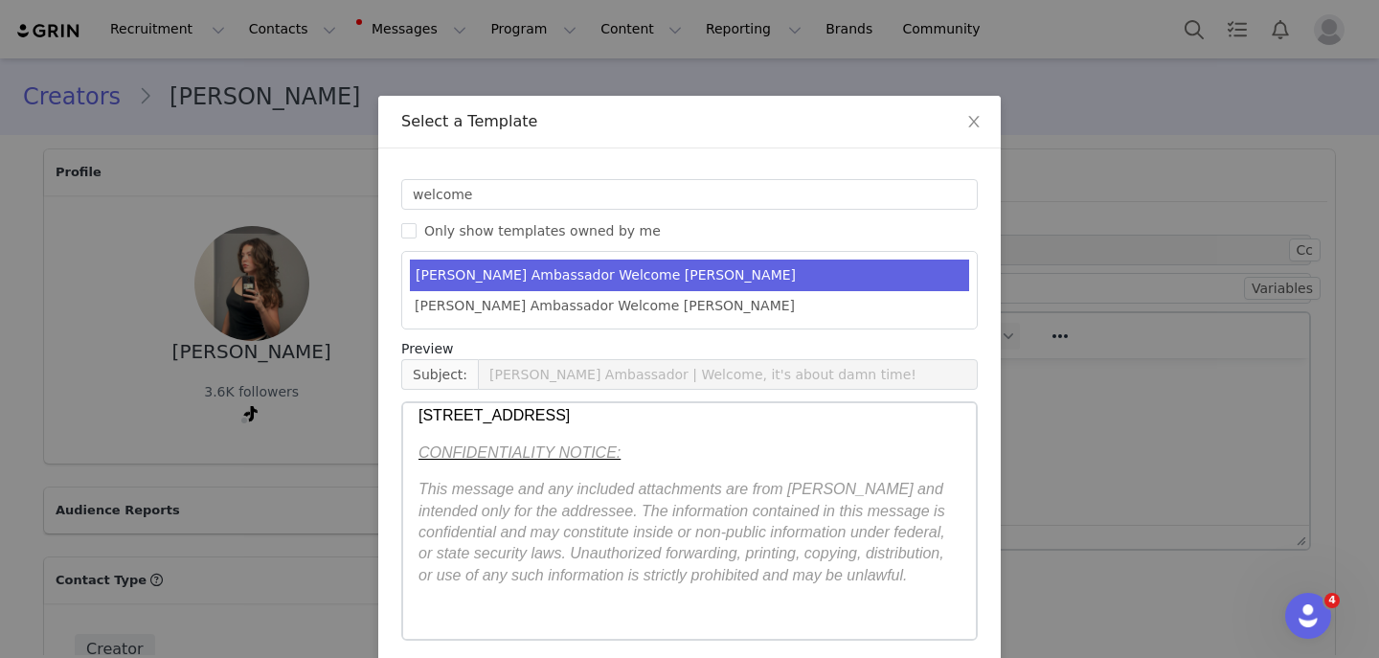
scroll to position [79, 0]
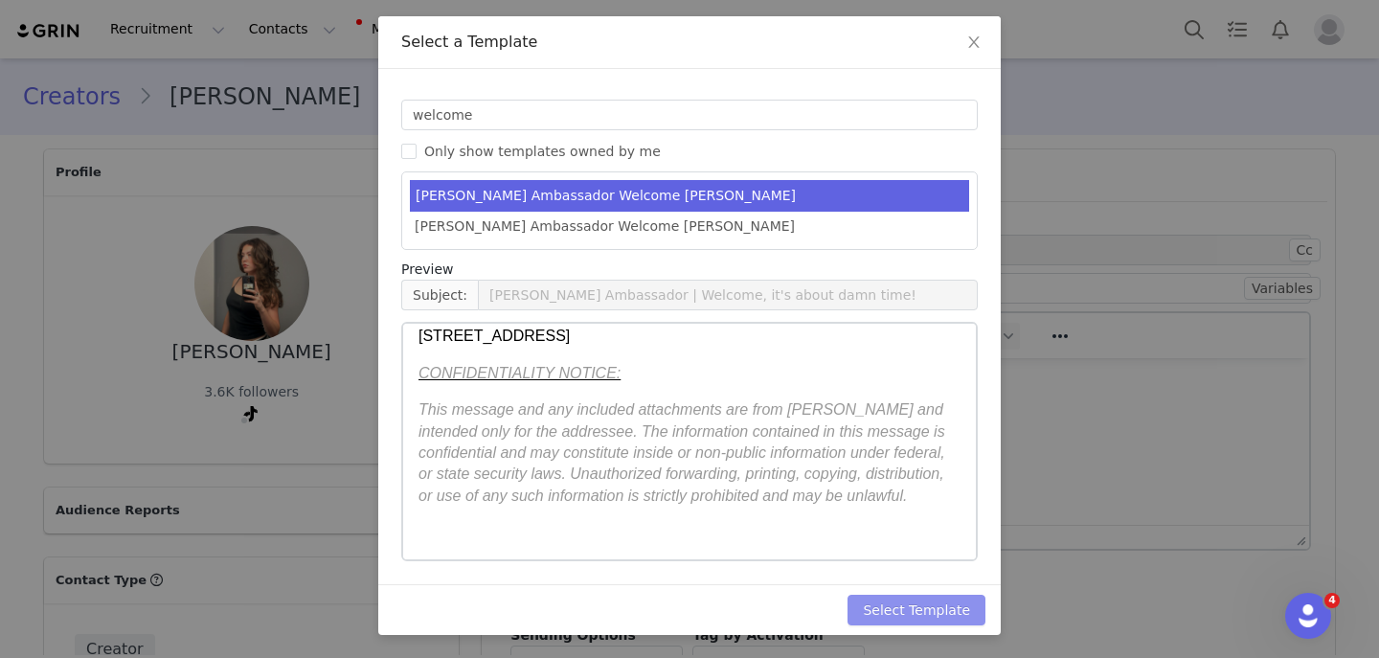
click at [873, 601] on button "Select Template" at bounding box center [917, 610] width 138 height 31
type input "[PERSON_NAME] Ambassador | Welcome, it's about damn time!"
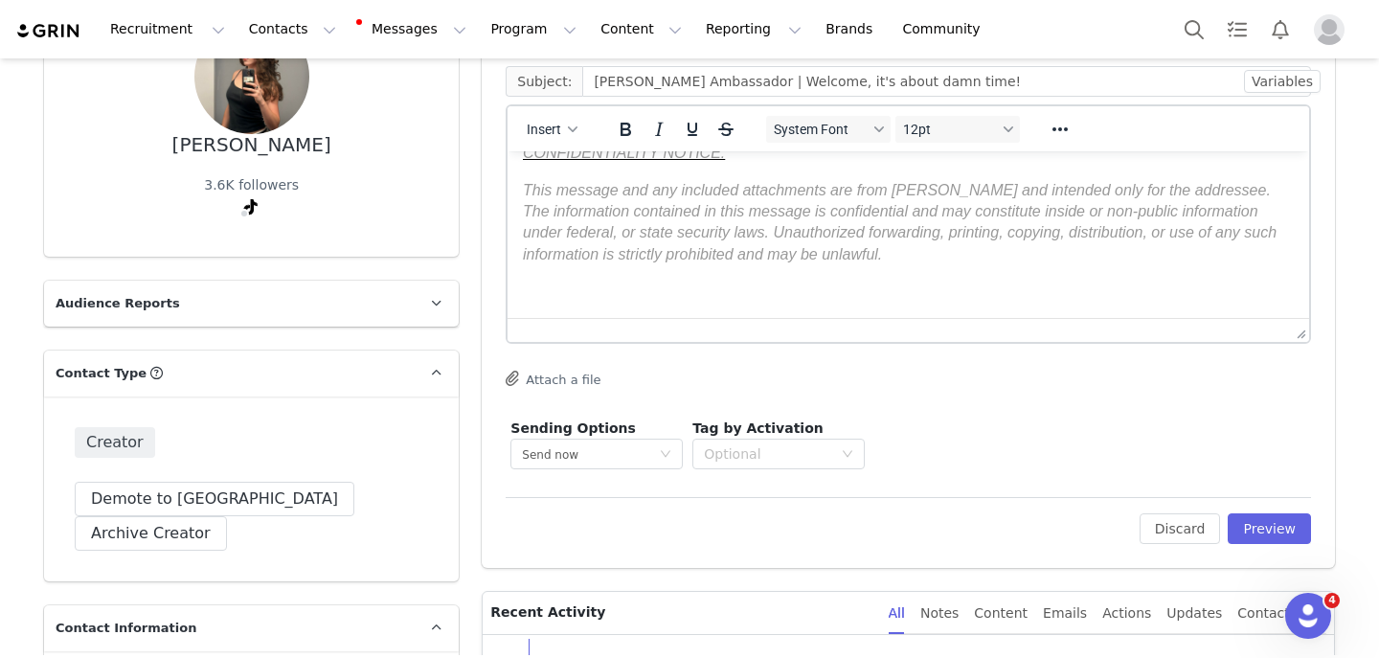
scroll to position [254, 0]
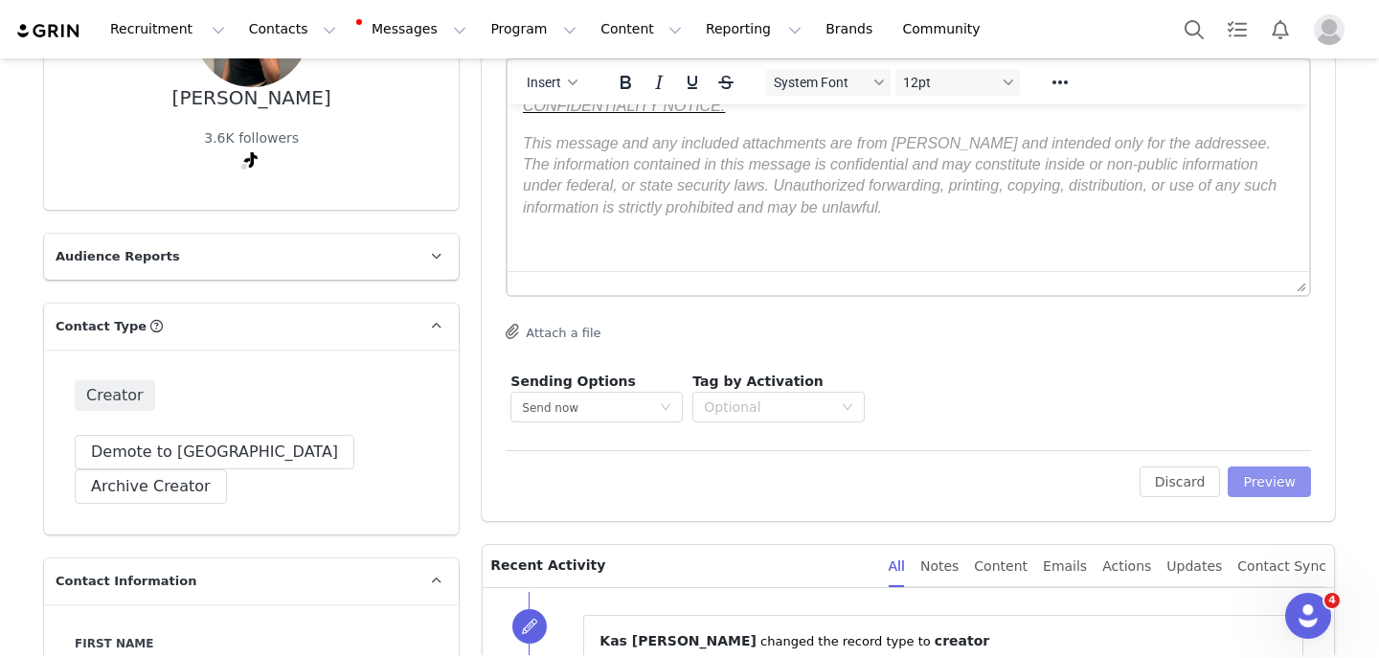
click at [1248, 477] on button "Preview" at bounding box center [1269, 481] width 83 height 31
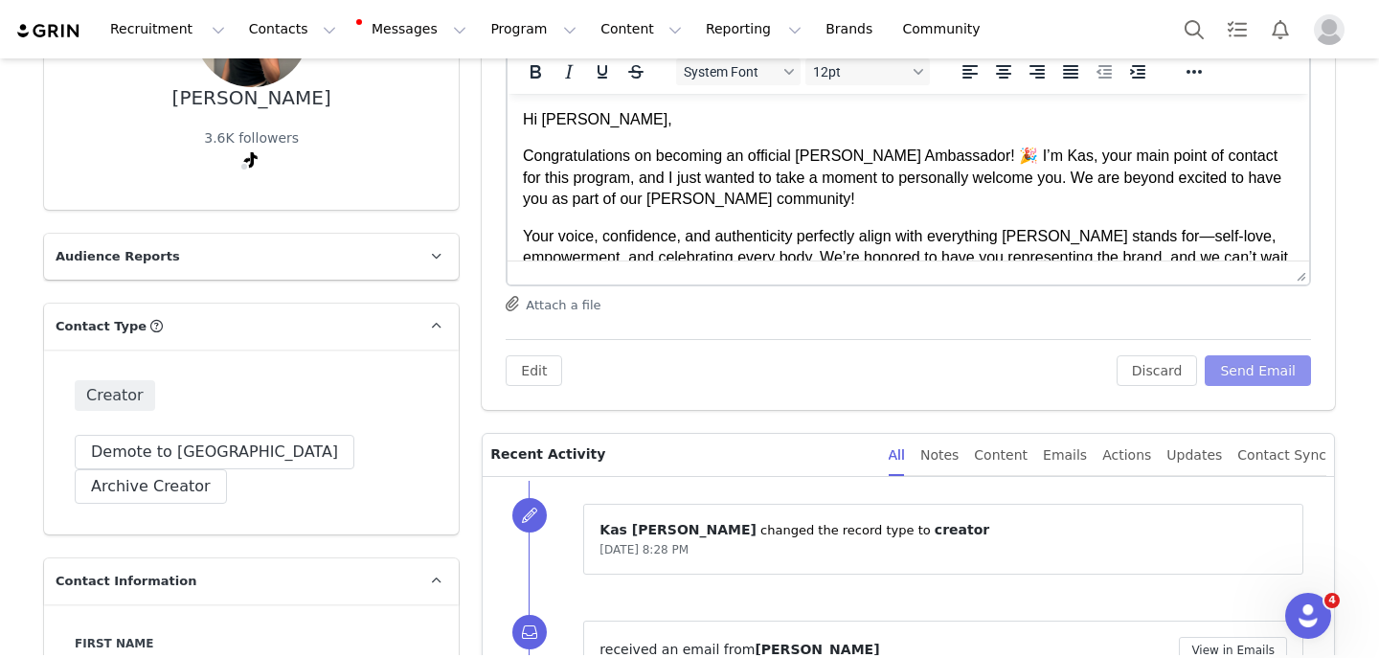
scroll to position [0, 0]
click at [1246, 362] on button "Send Email" at bounding box center [1258, 370] width 106 height 31
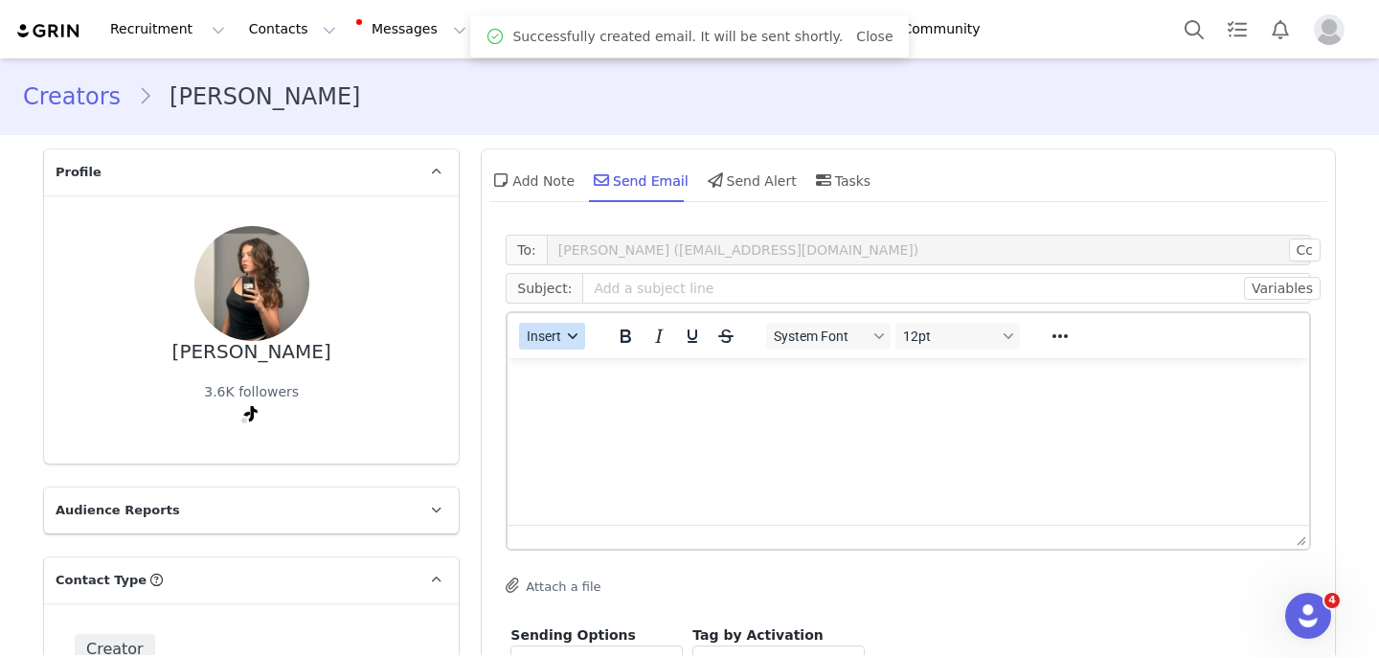
click at [543, 331] on span "Insert" at bounding box center [545, 336] width 34 height 15
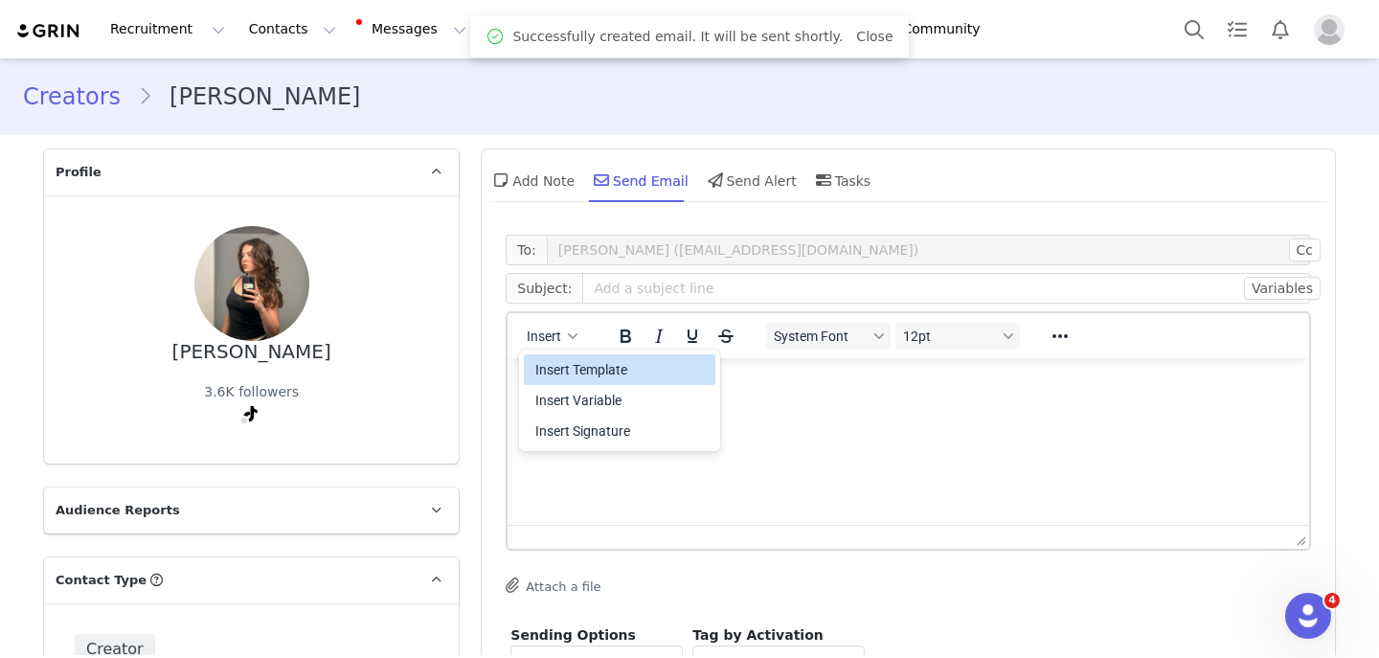
click at [556, 372] on div "Insert Template" at bounding box center [621, 369] width 172 height 23
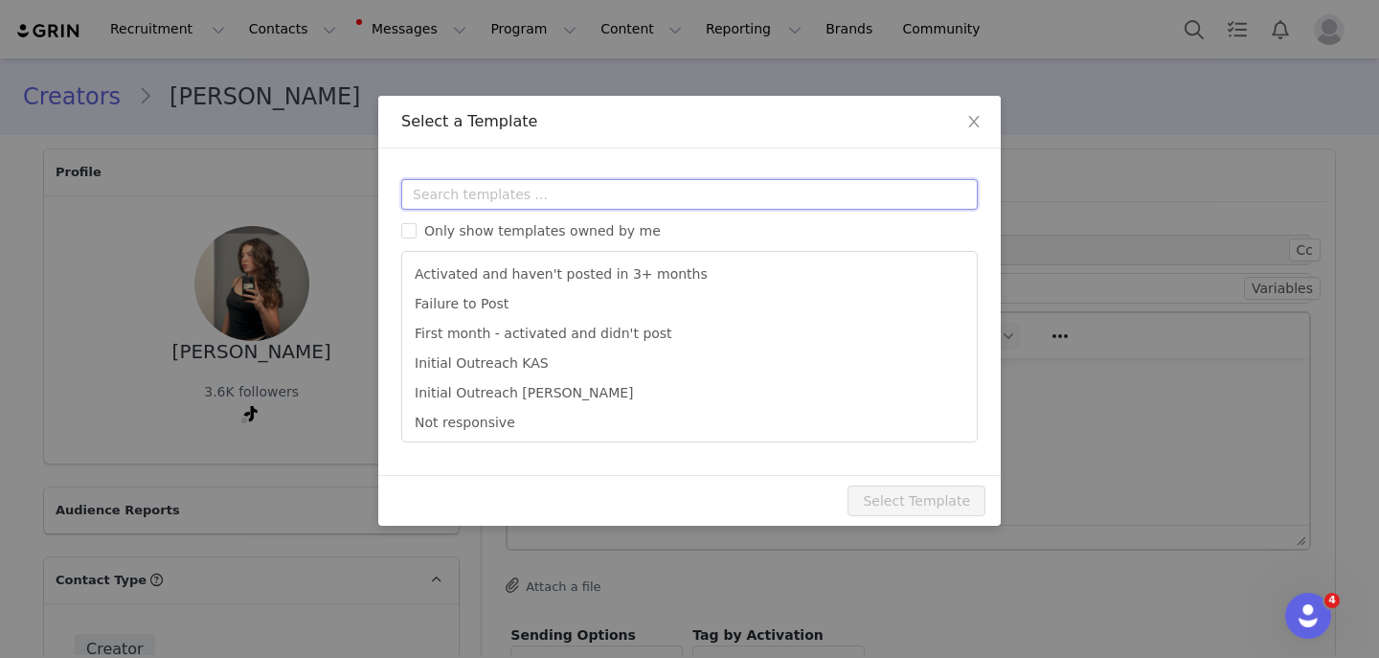
click at [571, 180] on input "text" at bounding box center [689, 194] width 577 height 31
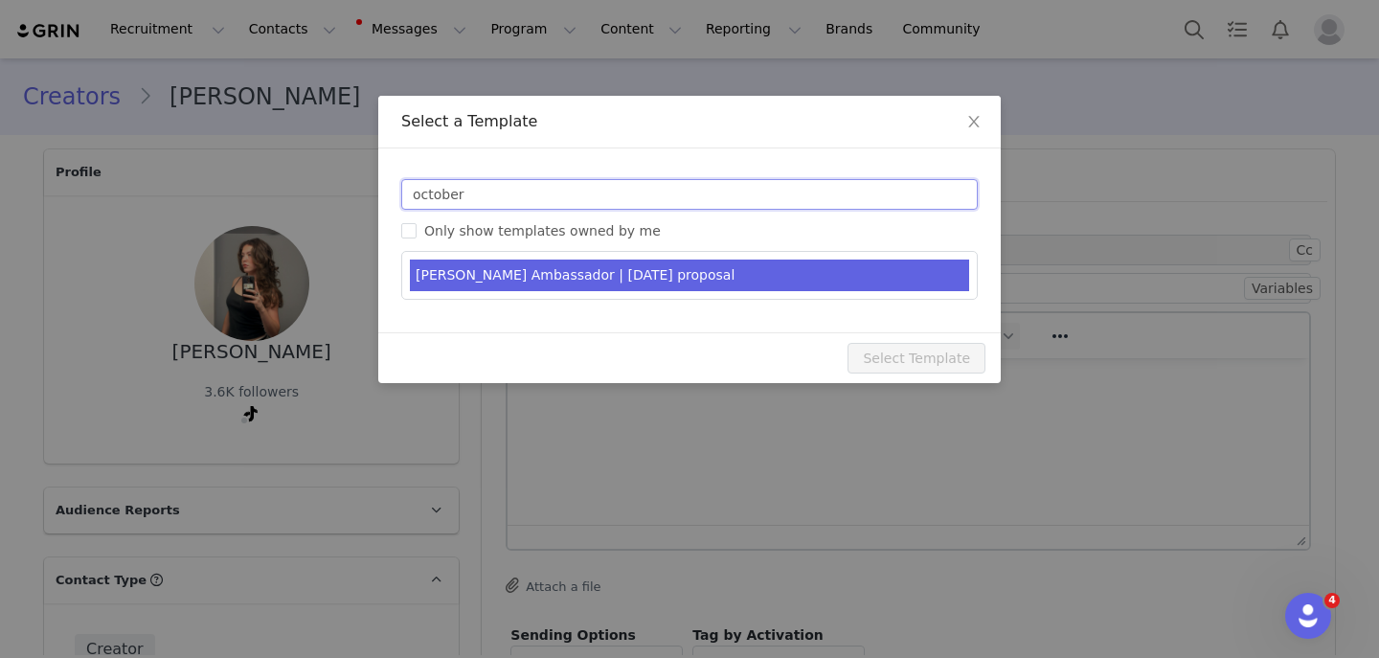
type input "october"
type input "[PERSON_NAME] Ambassador | [DATE]"
click at [555, 260] on li "YITTY Ambassador | October 2025 proposal" at bounding box center [689, 276] width 559 height 32
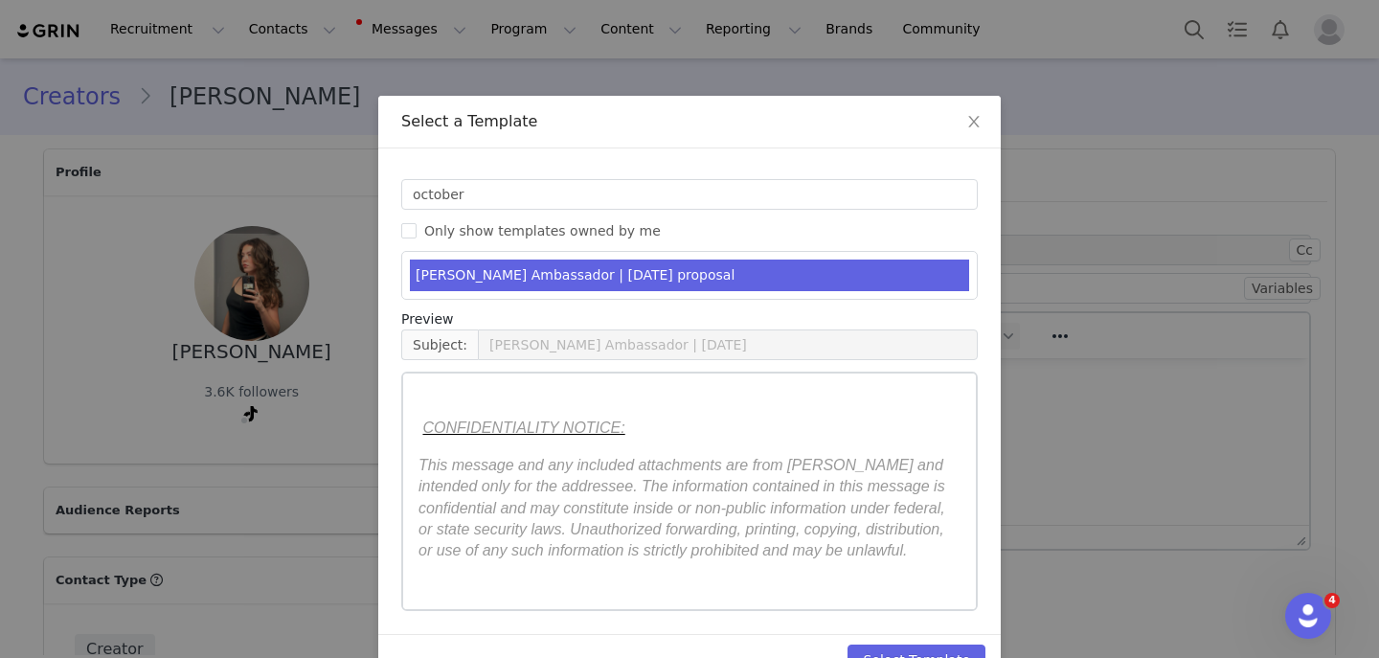
scroll to position [50, 0]
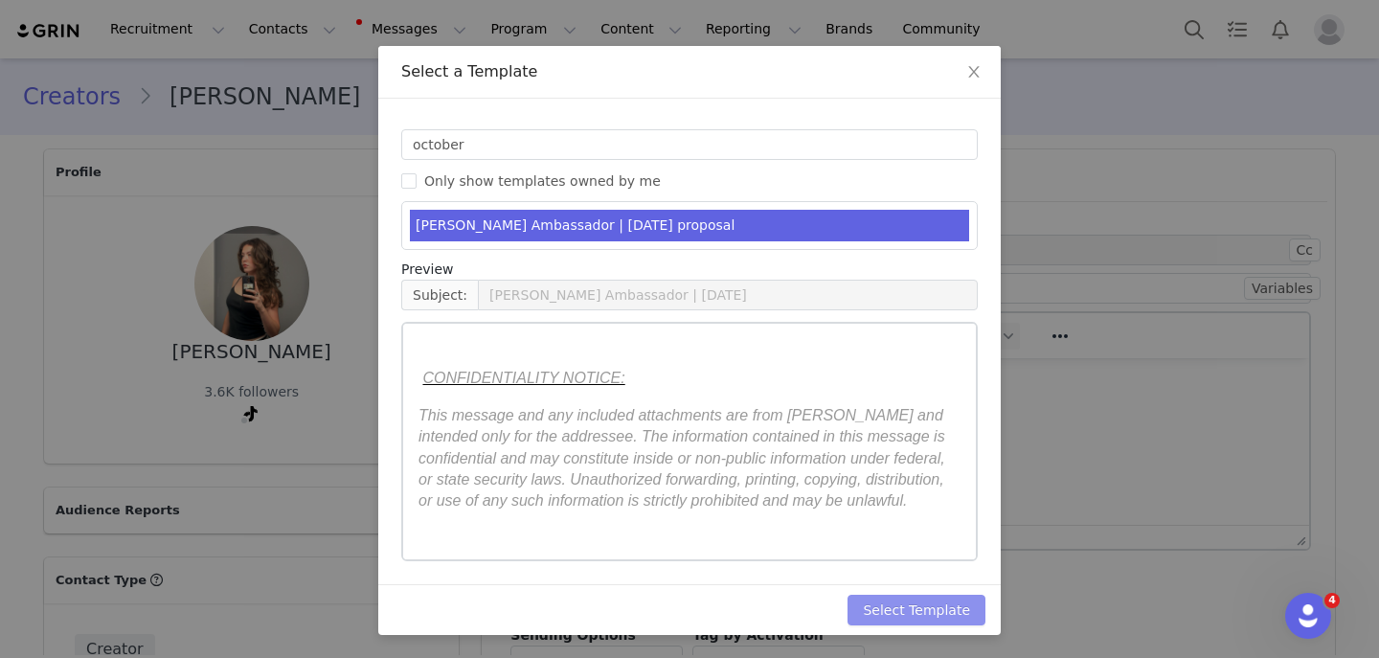
click at [872, 613] on button "Select Template" at bounding box center [917, 610] width 138 height 31
type input "[PERSON_NAME] Ambassador | [DATE]"
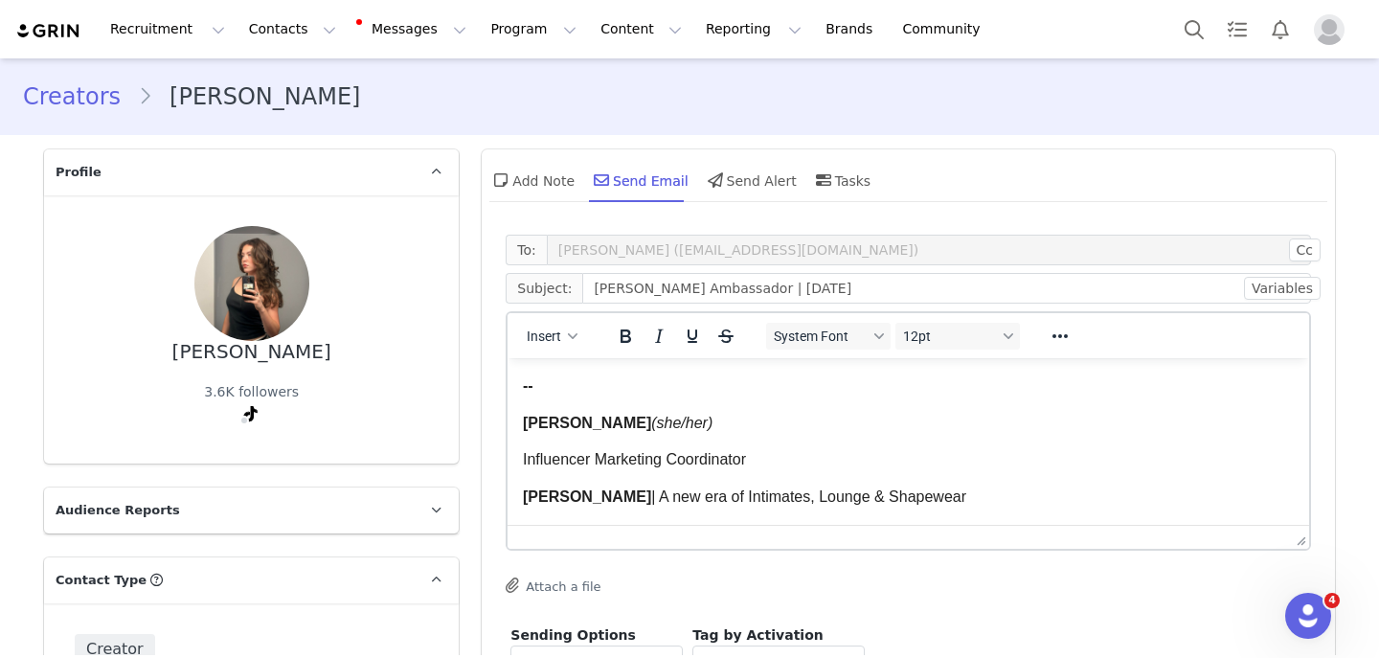
scroll to position [3998, 0]
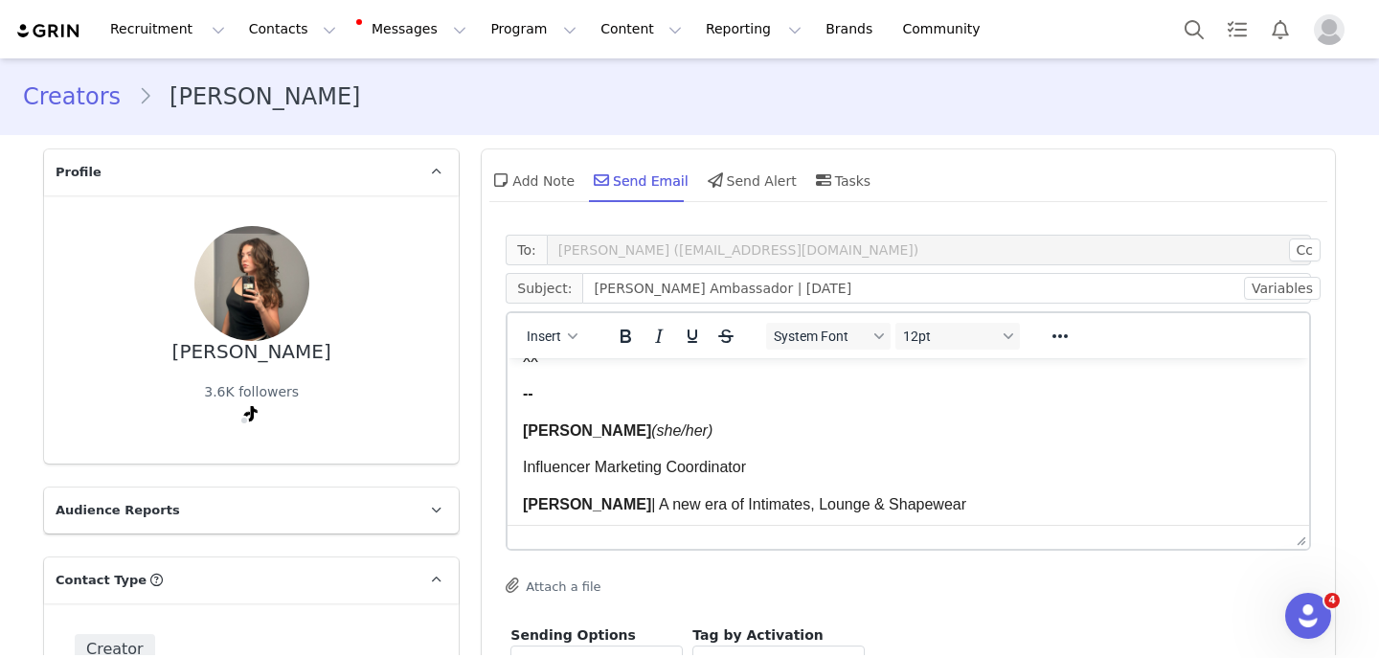
click at [570, 439] on span "[PERSON_NAME]" at bounding box center [587, 430] width 128 height 16
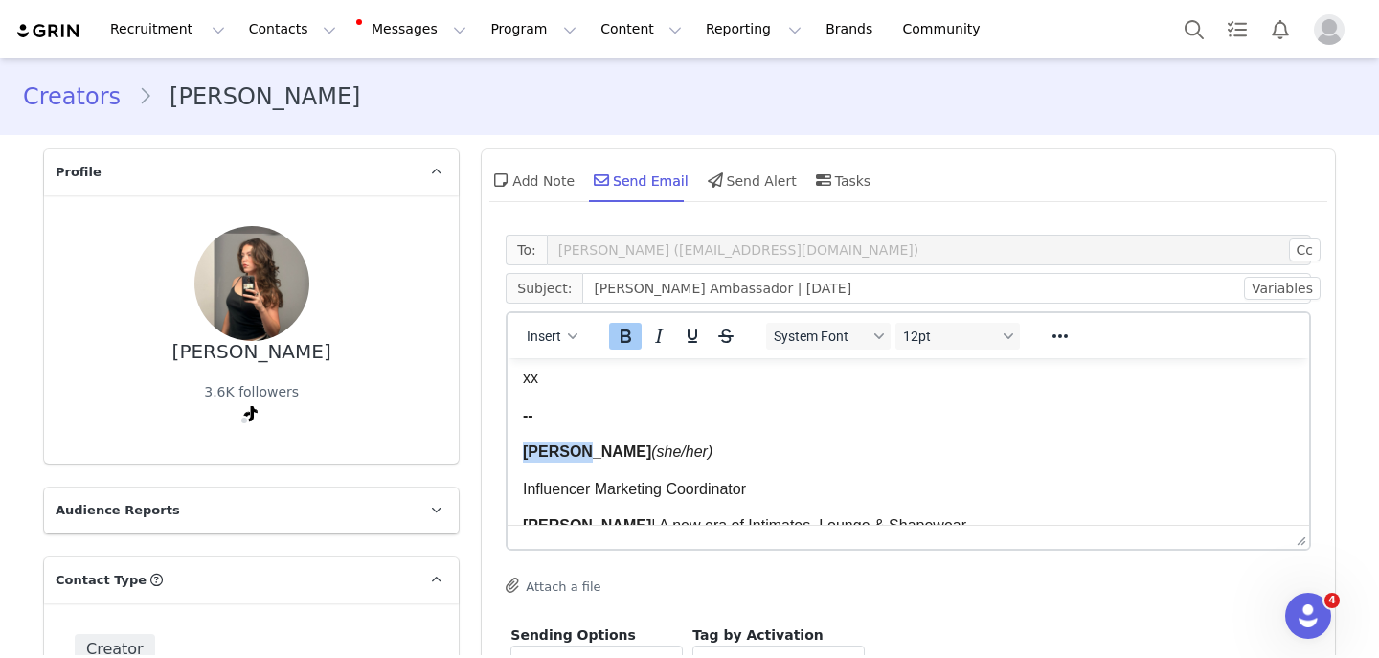
click at [570, 459] on span "[PERSON_NAME]" at bounding box center [587, 451] width 128 height 16
click at [595, 460] on span "Kas Larson" at bounding box center [587, 451] width 128 height 16
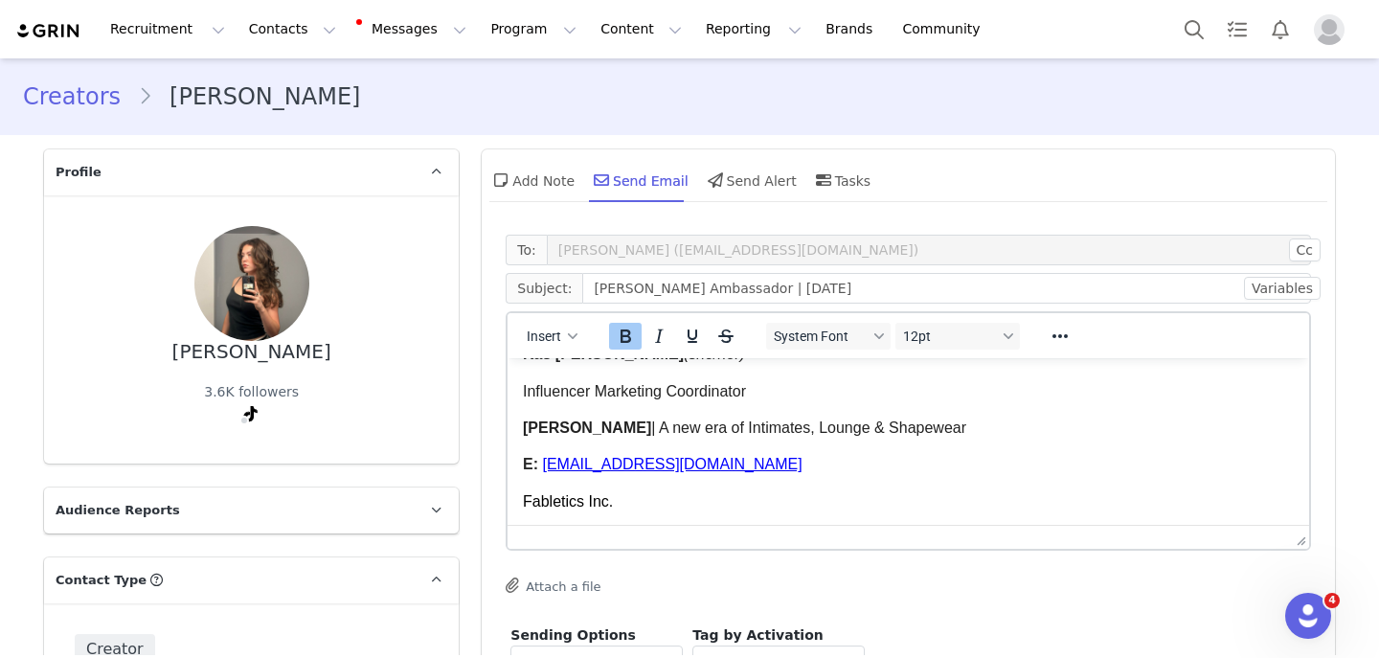
scroll to position [4097, 0]
click at [548, 470] on span "MLarson@fabletics.com" at bounding box center [672, 462] width 260 height 16
click at [585, 467] on span "﻿KLarson@fabletics.com" at bounding box center [672, 462] width 260 height 16
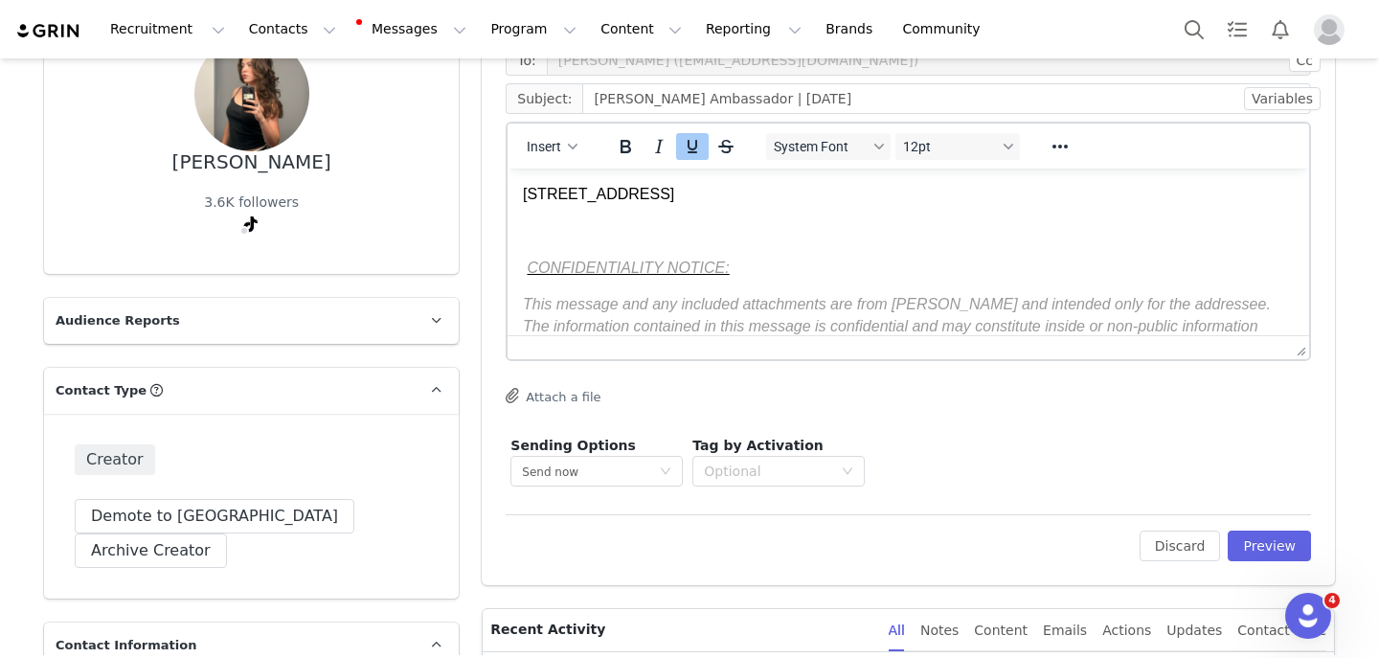
scroll to position [215, 0]
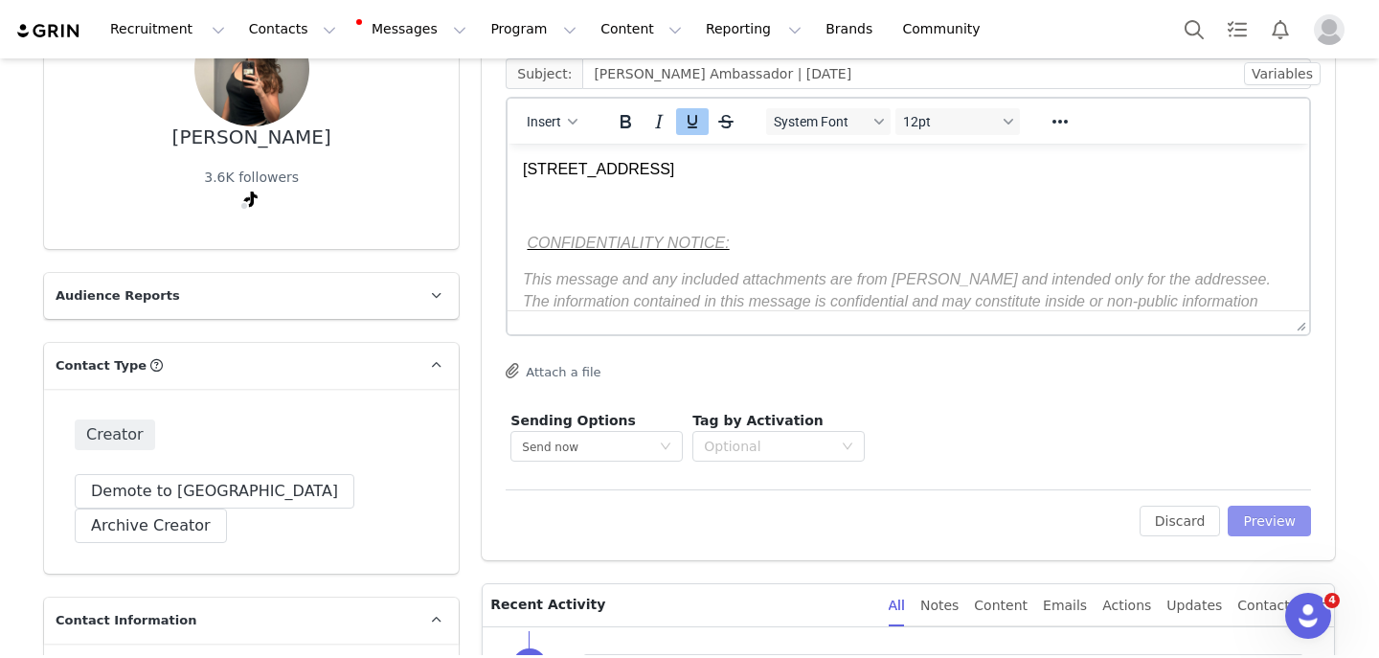
click at [1276, 514] on button "Preview" at bounding box center [1269, 521] width 83 height 31
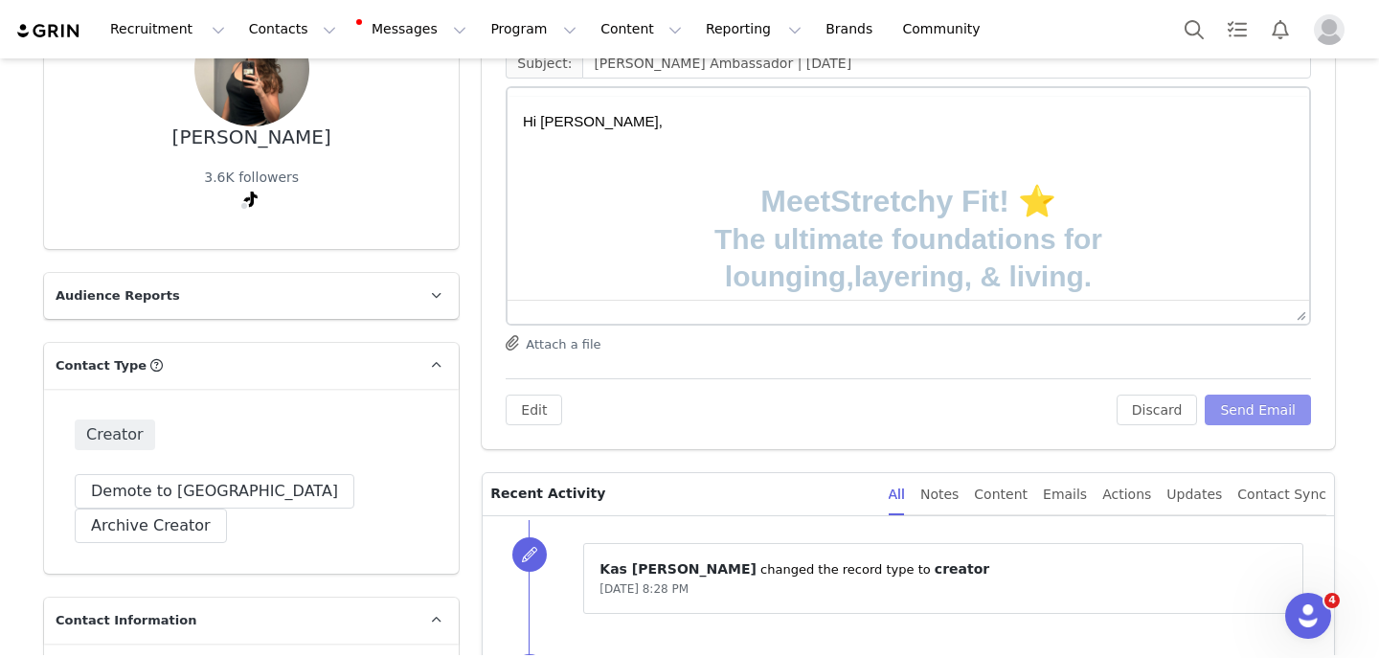
scroll to position [0, 0]
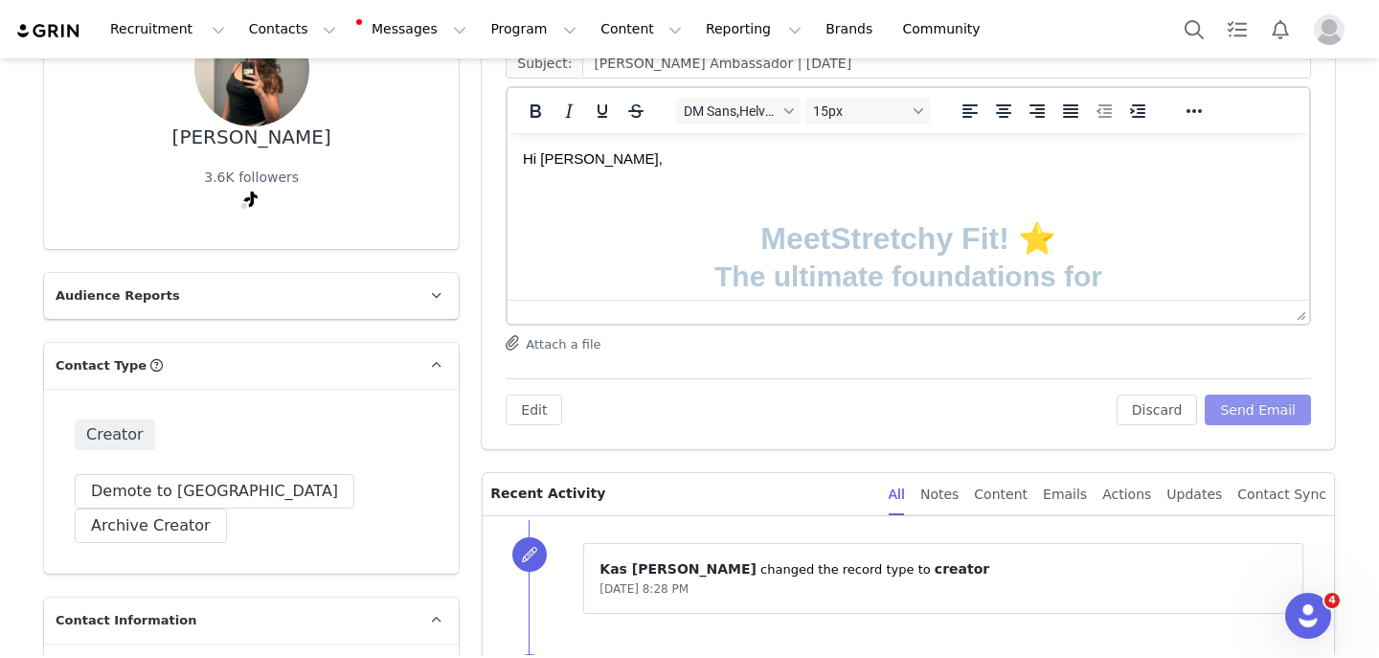
click at [1253, 406] on button "Send Email" at bounding box center [1258, 410] width 106 height 31
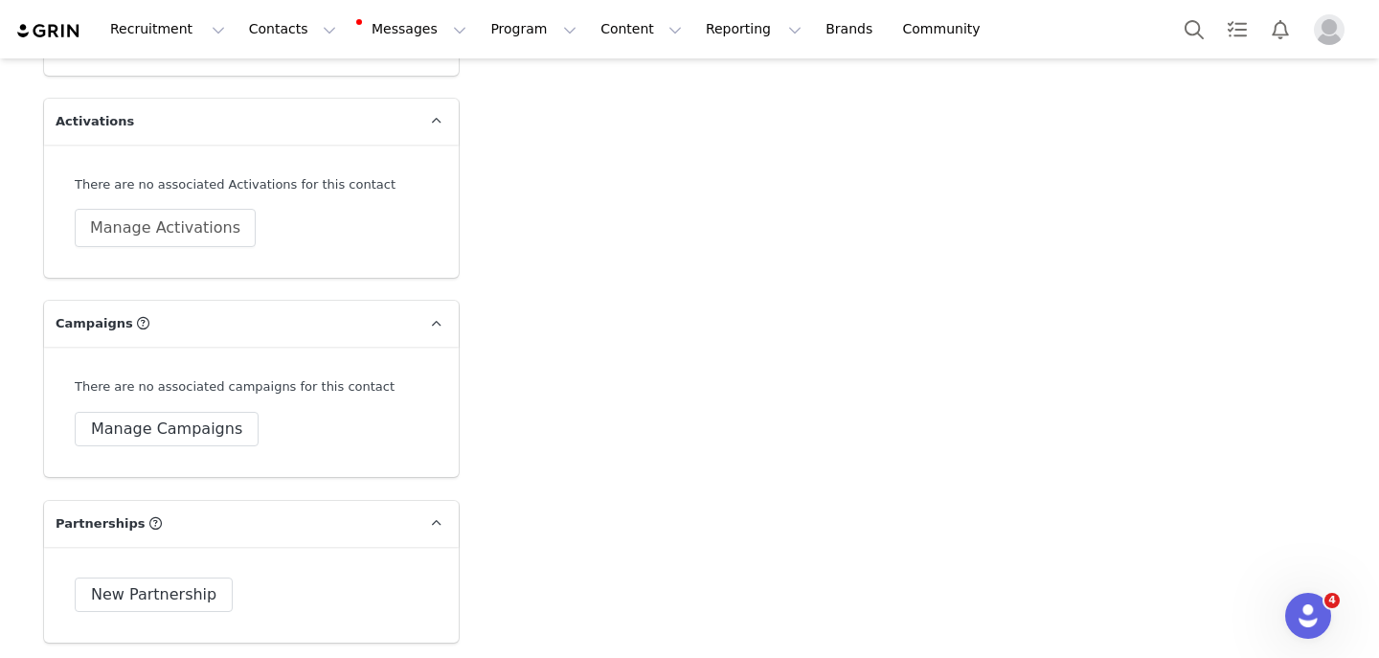
scroll to position [6925, 0]
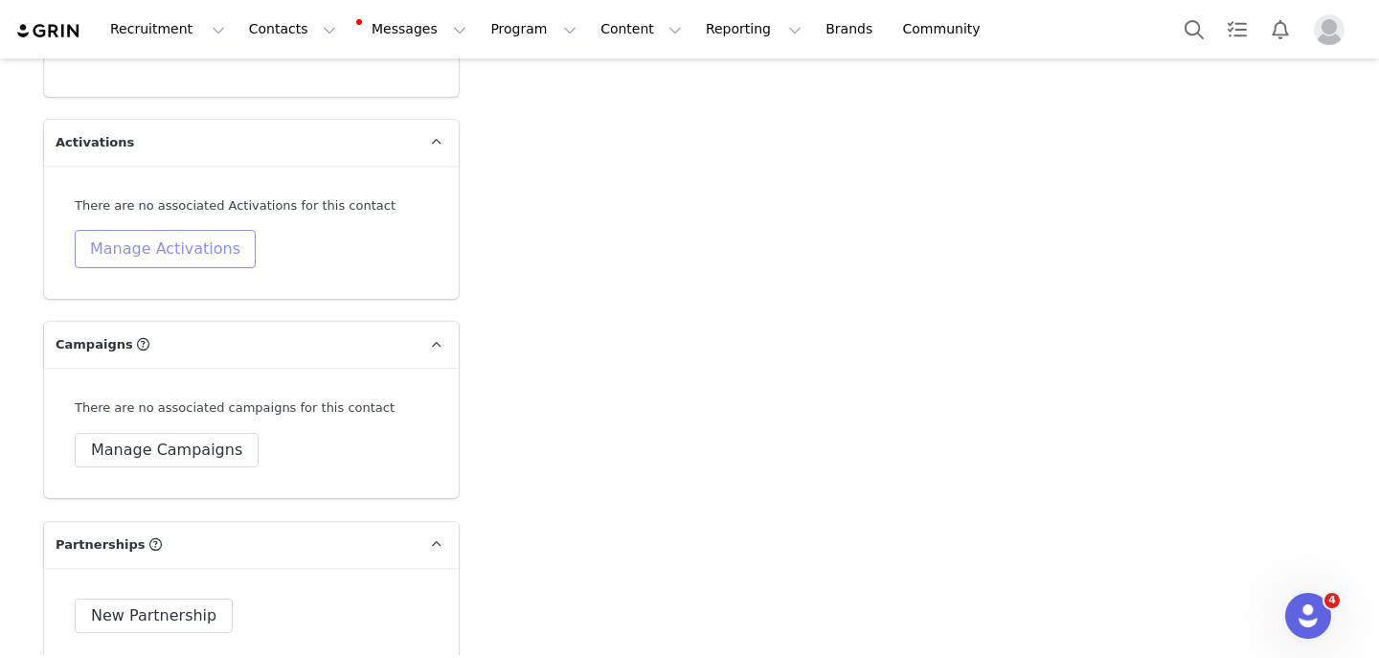
click at [178, 230] on button "Manage Activations" at bounding box center [165, 249] width 181 height 38
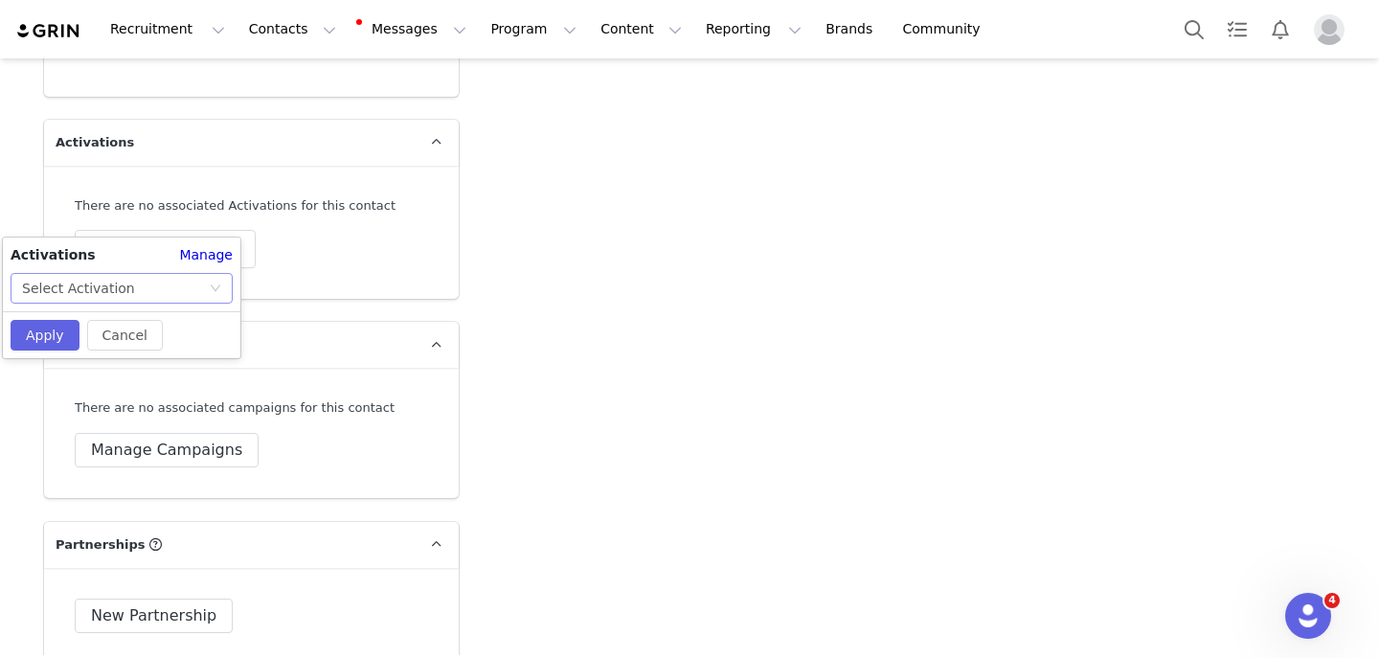
click at [143, 289] on div "Select Activation" at bounding box center [115, 288] width 187 height 29
click at [126, 336] on li "[DATE]" at bounding box center [122, 326] width 222 height 31
click at [44, 324] on button "Apply" at bounding box center [45, 335] width 69 height 31
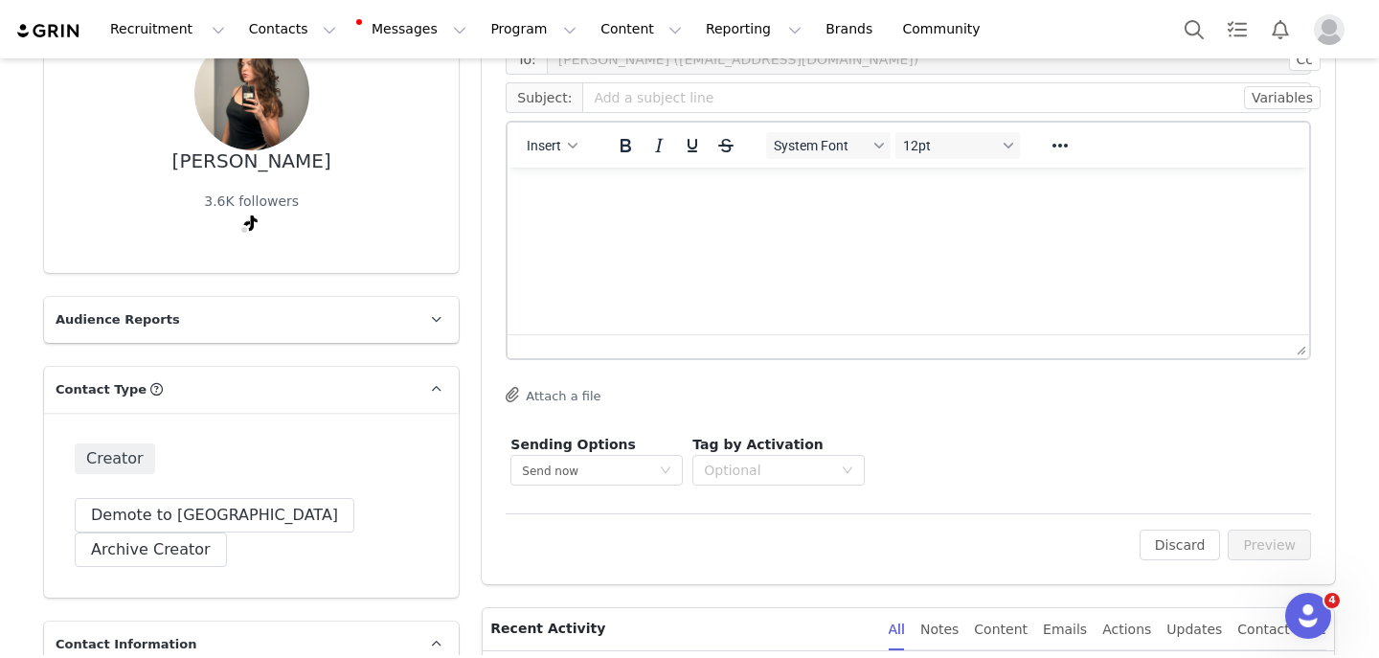
scroll to position [0, 0]
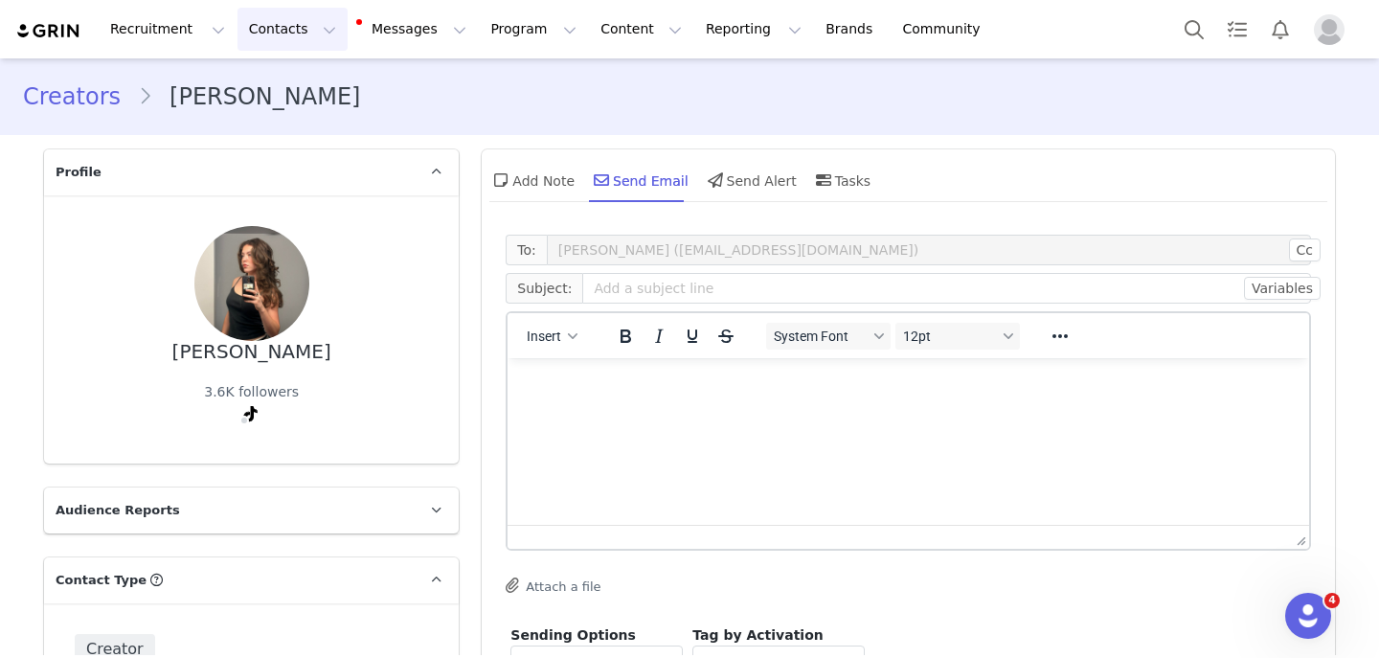
click at [242, 31] on button "Contacts Contacts" at bounding box center [293, 29] width 110 height 43
click at [240, 79] on p "Creators" at bounding box center [267, 85] width 57 height 20
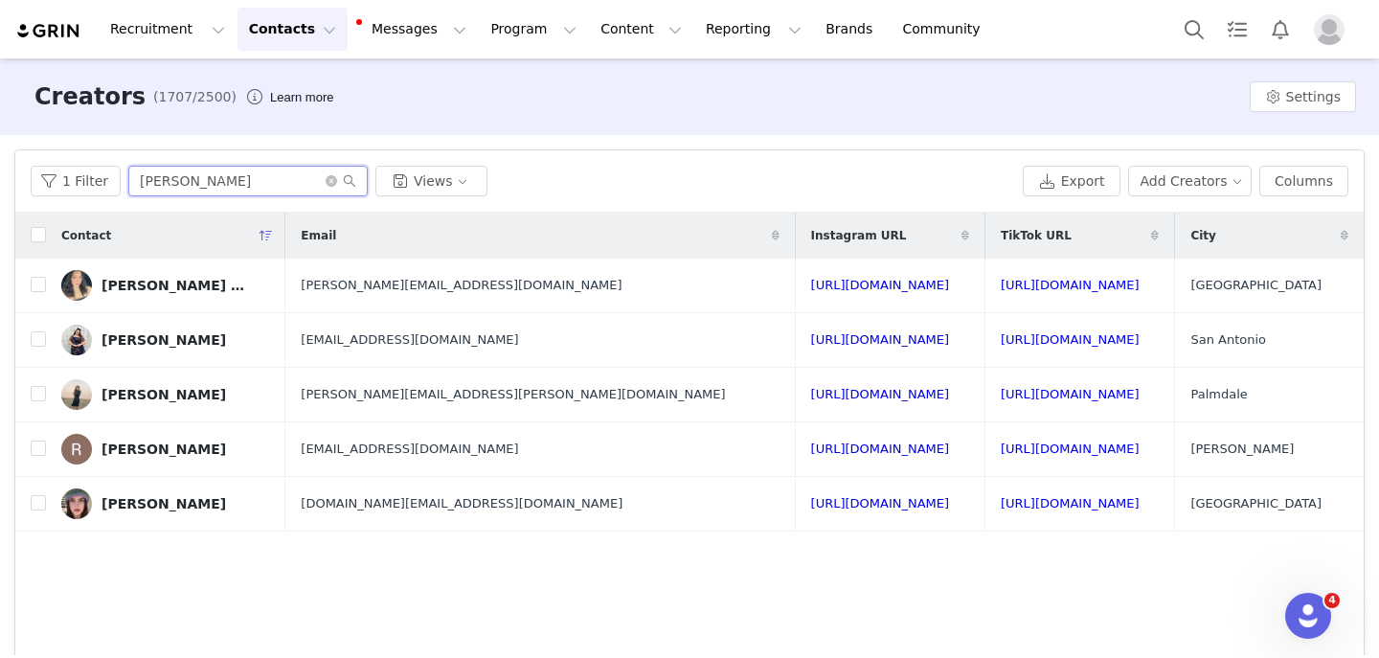
click at [258, 176] on input "rebecca" at bounding box center [247, 181] width 239 height 31
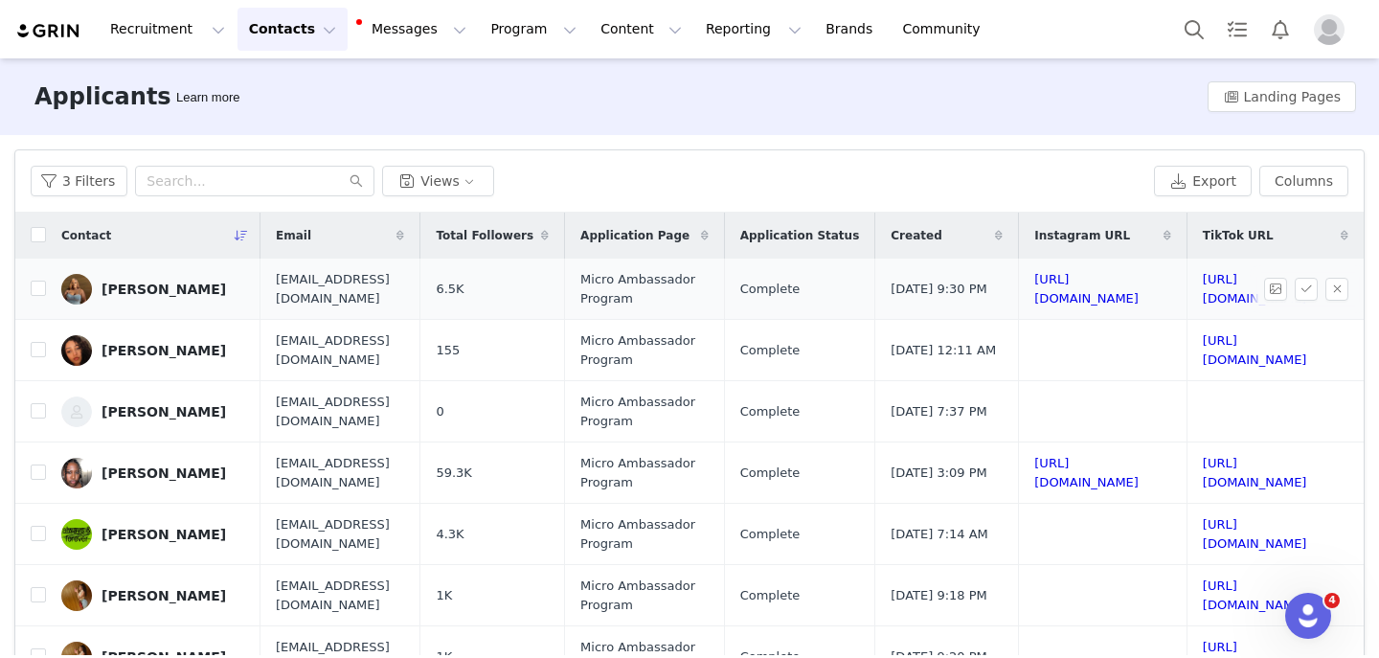
scroll to position [0, 336]
click at [1203, 288] on link "https://www.tiktok.com/@virgogirlygirl2" at bounding box center [1255, 289] width 104 height 34
click at [1341, 290] on button "button" at bounding box center [1337, 289] width 23 height 23
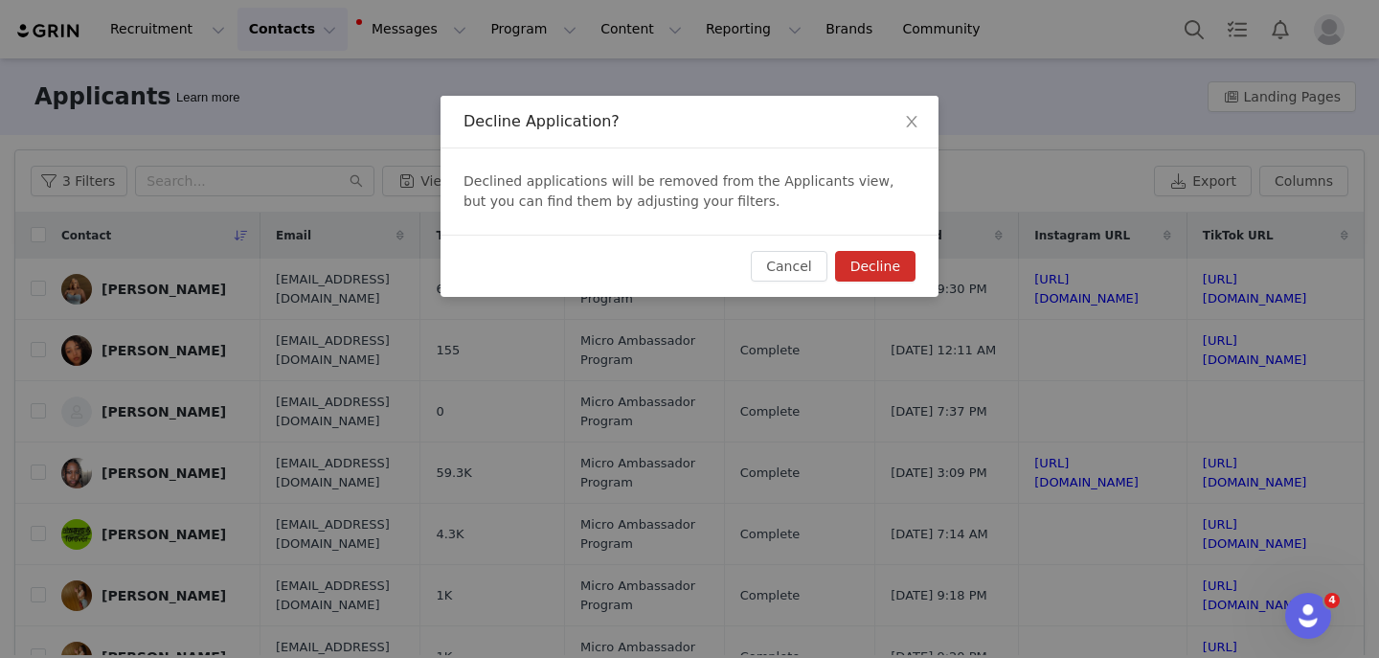
click at [877, 268] on button "Decline" at bounding box center [875, 266] width 80 height 31
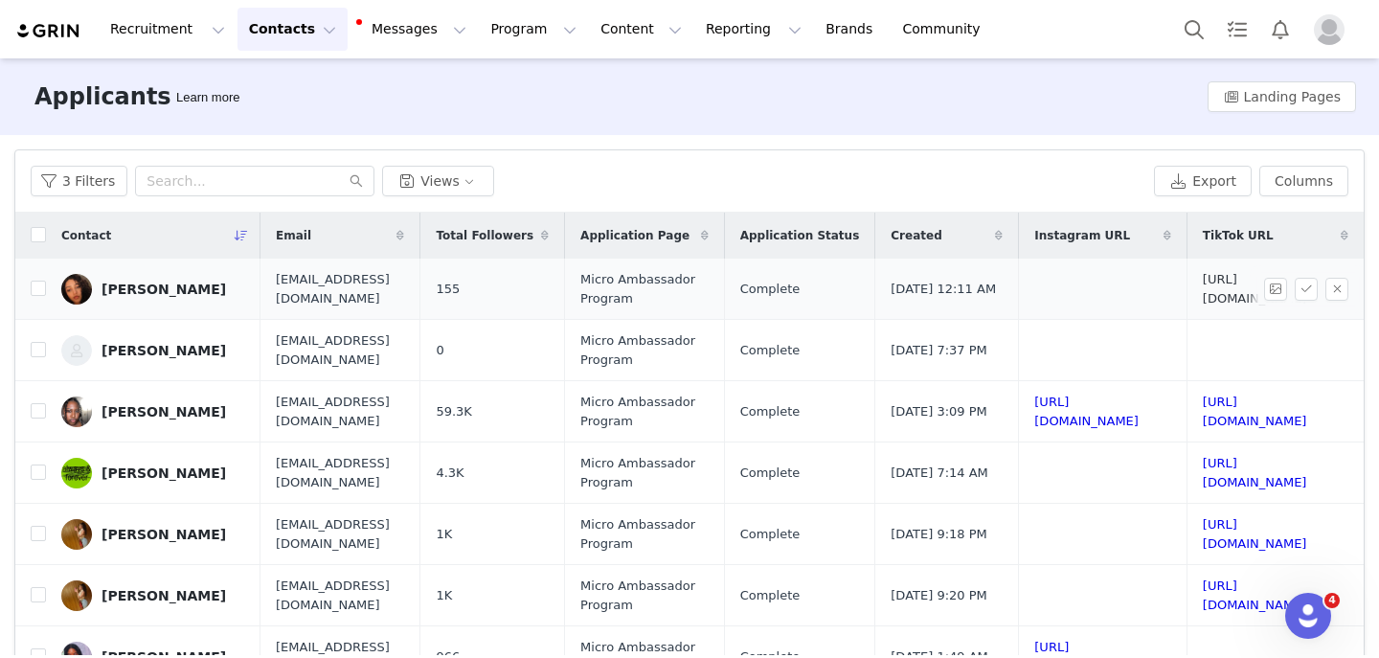
click at [1203, 286] on link "https://www.tiktok.com/@nenaj111" at bounding box center [1255, 289] width 104 height 34
click at [1336, 291] on button "button" at bounding box center [1337, 289] width 23 height 23
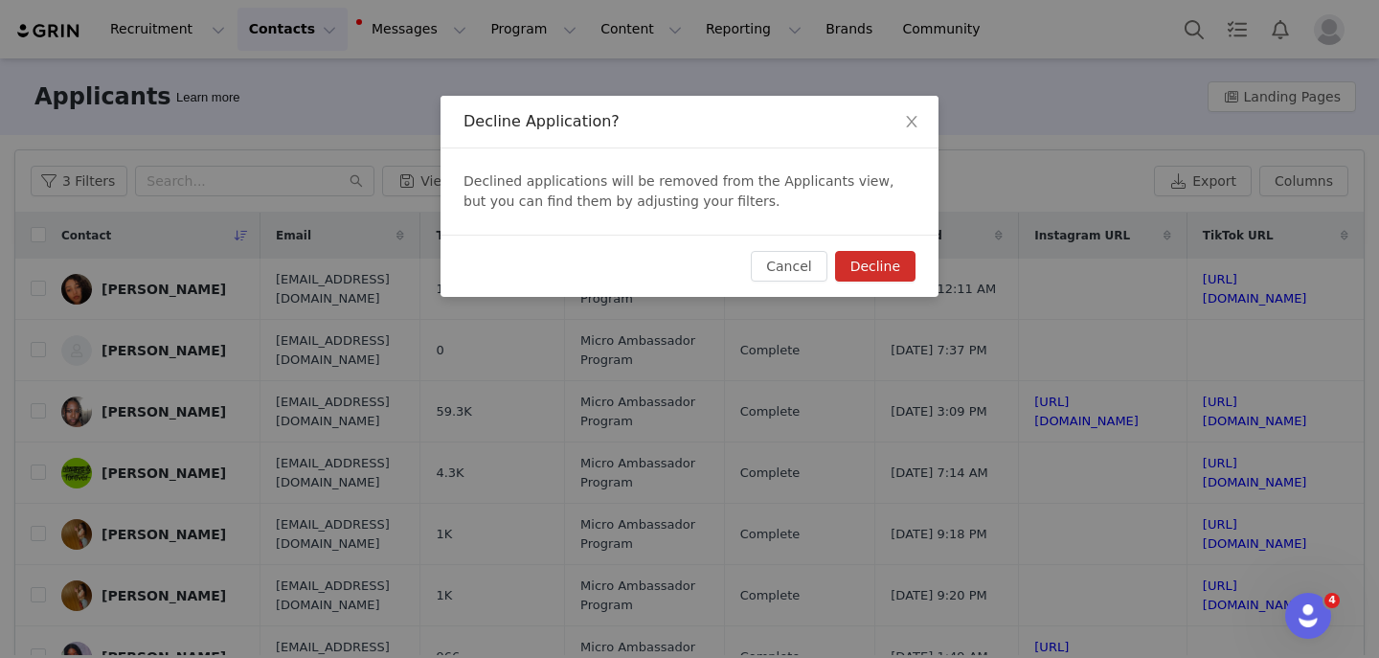
click at [879, 272] on button "Decline" at bounding box center [875, 266] width 80 height 31
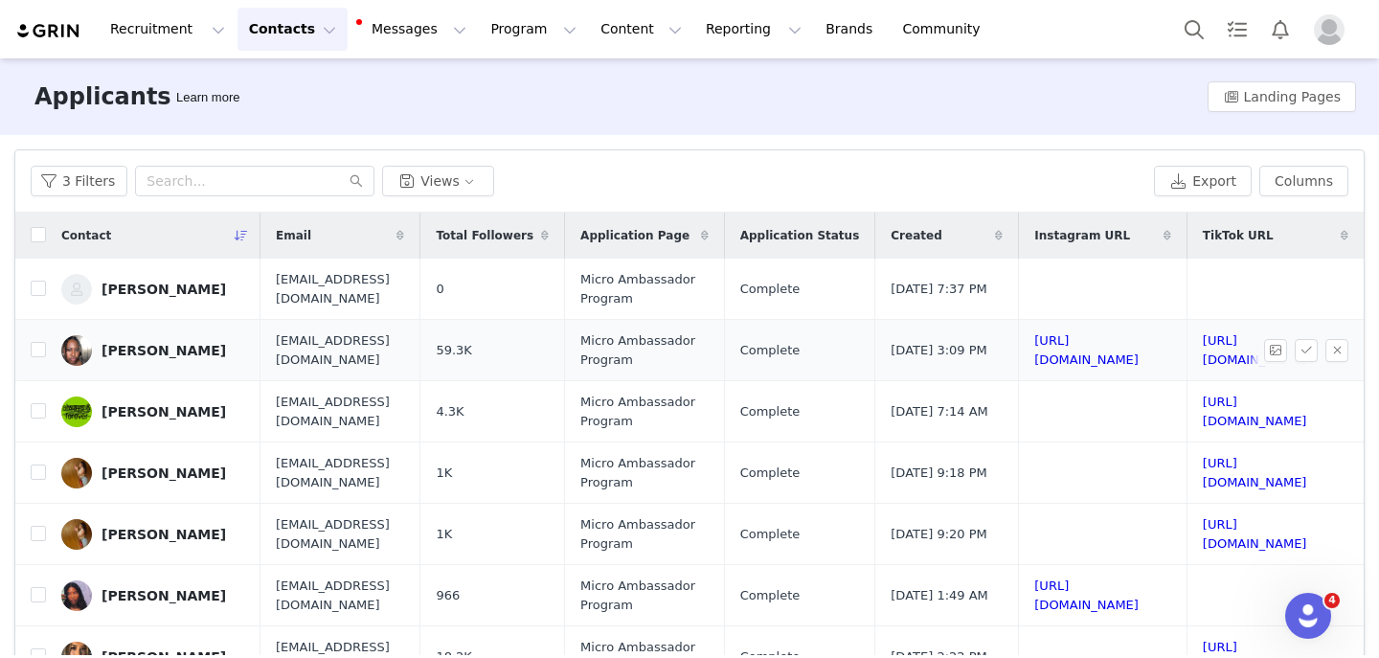
scroll to position [0, 0]
drag, startPoint x: 478, startPoint y: 306, endPoint x: 267, endPoint y: 289, distance: 211.3
click at [267, 289] on td "natashagordon12510@gmail.com" at bounding box center [341, 289] width 160 height 61
copy span "natashagordon12510@gmail.com"
click at [1334, 298] on button "button" at bounding box center [1337, 289] width 23 height 23
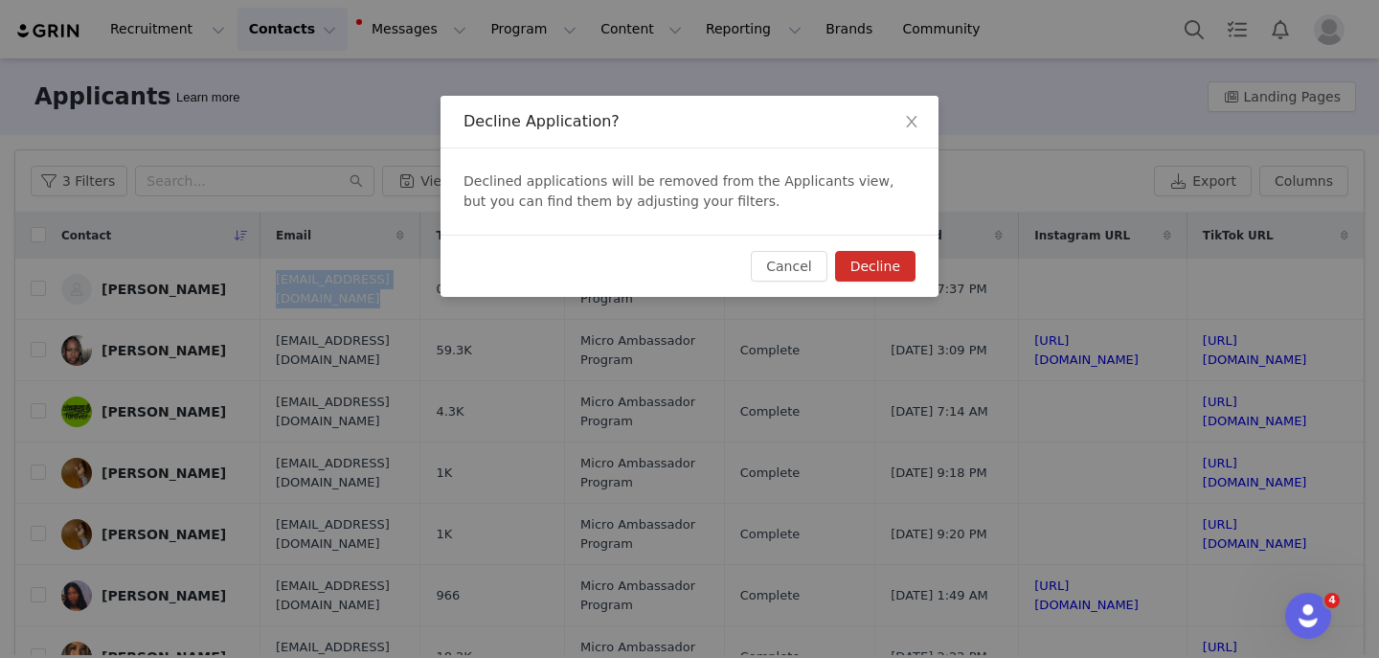
click at [873, 273] on button "Decline" at bounding box center [875, 266] width 80 height 31
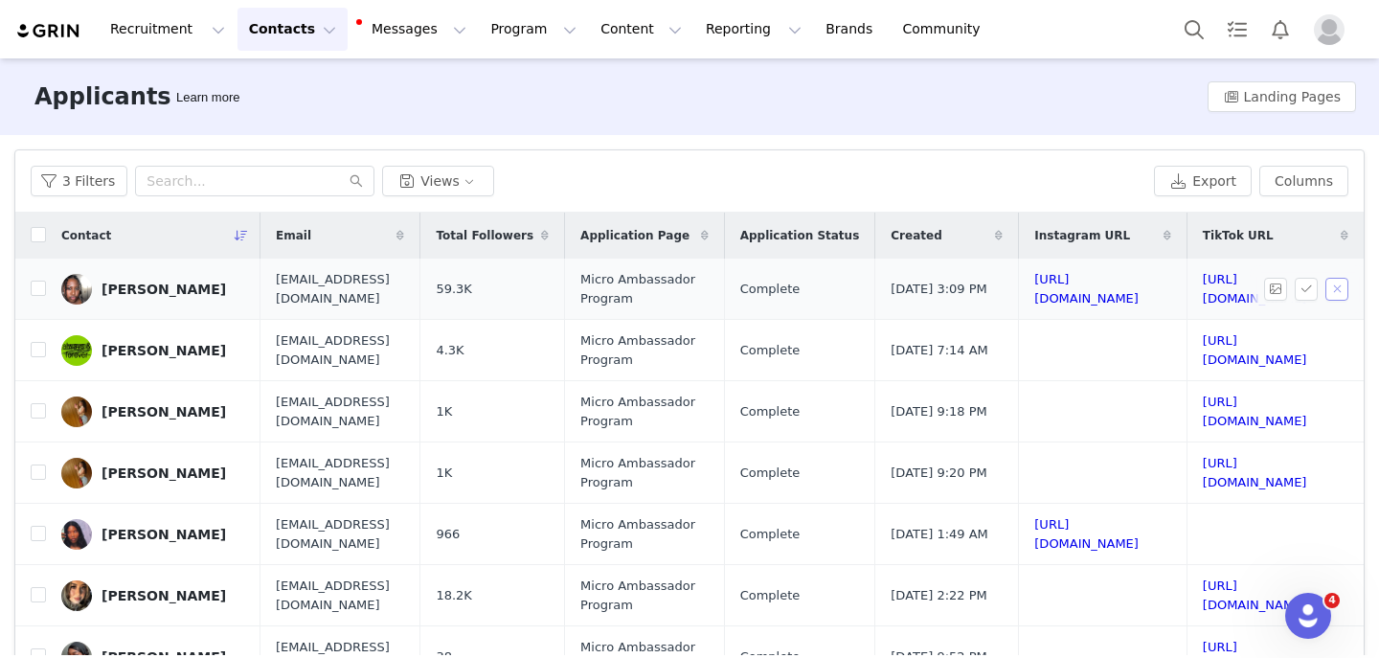
scroll to position [0, 336]
click at [1034, 288] on link "https://www.instagram.com/narly.j" at bounding box center [1086, 289] width 104 height 34
click at [1203, 290] on link "https://www.tiktok.com/@narly..j" at bounding box center [1255, 289] width 104 height 34
click at [1334, 288] on button "button" at bounding box center [1337, 289] width 23 height 23
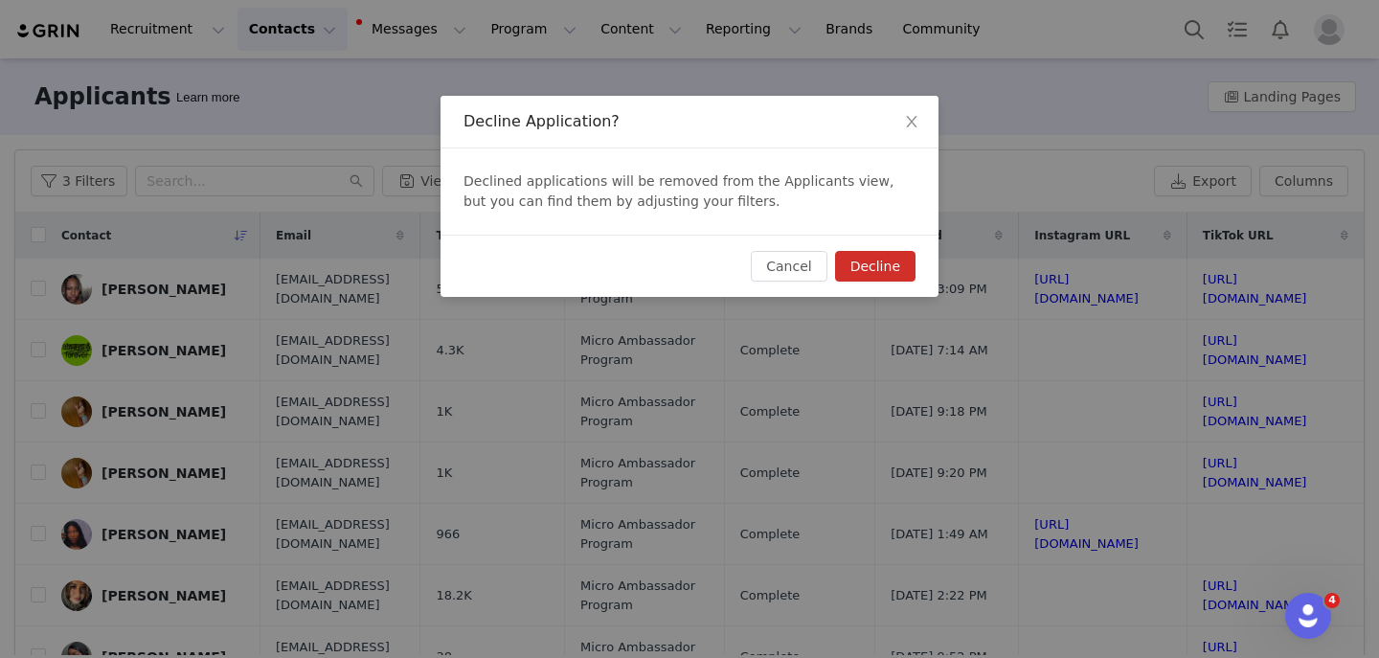
click at [880, 263] on button "Decline" at bounding box center [875, 266] width 80 height 31
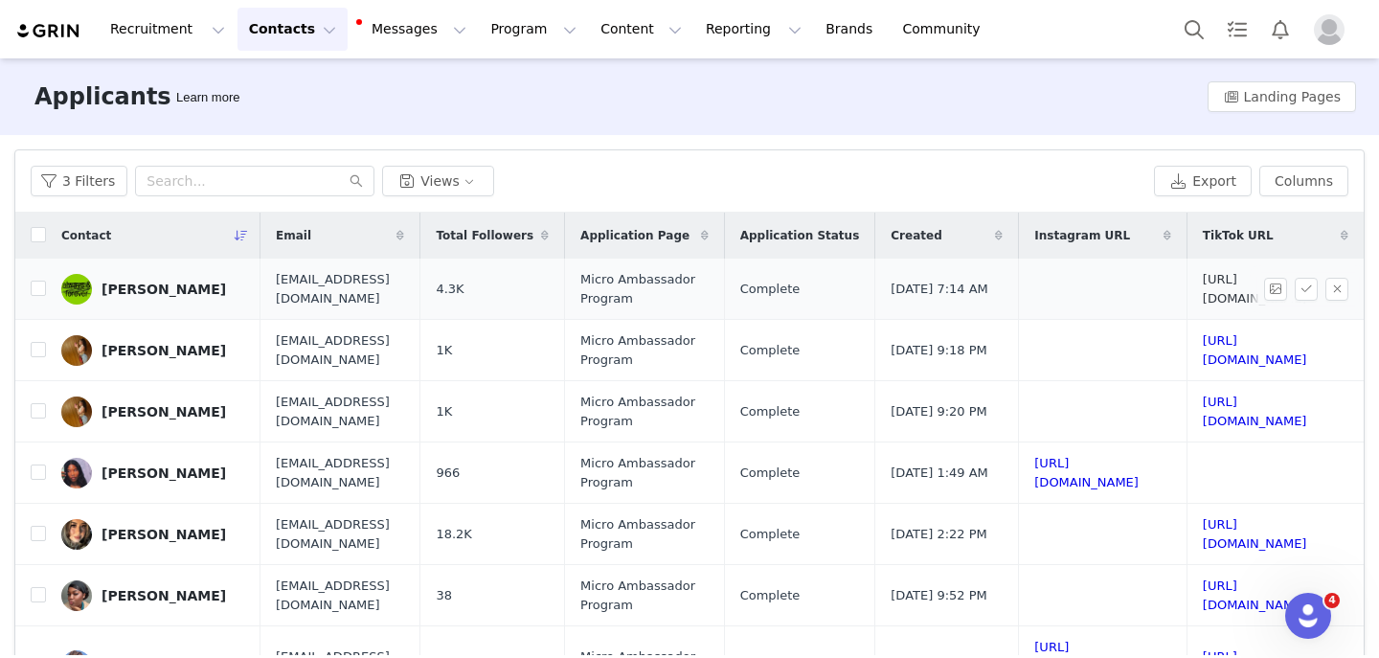
click at [1203, 288] on link "https://www.tiktok.com/@esconaomi" at bounding box center [1255, 289] width 104 height 34
click at [1328, 296] on button "button" at bounding box center [1337, 289] width 23 height 23
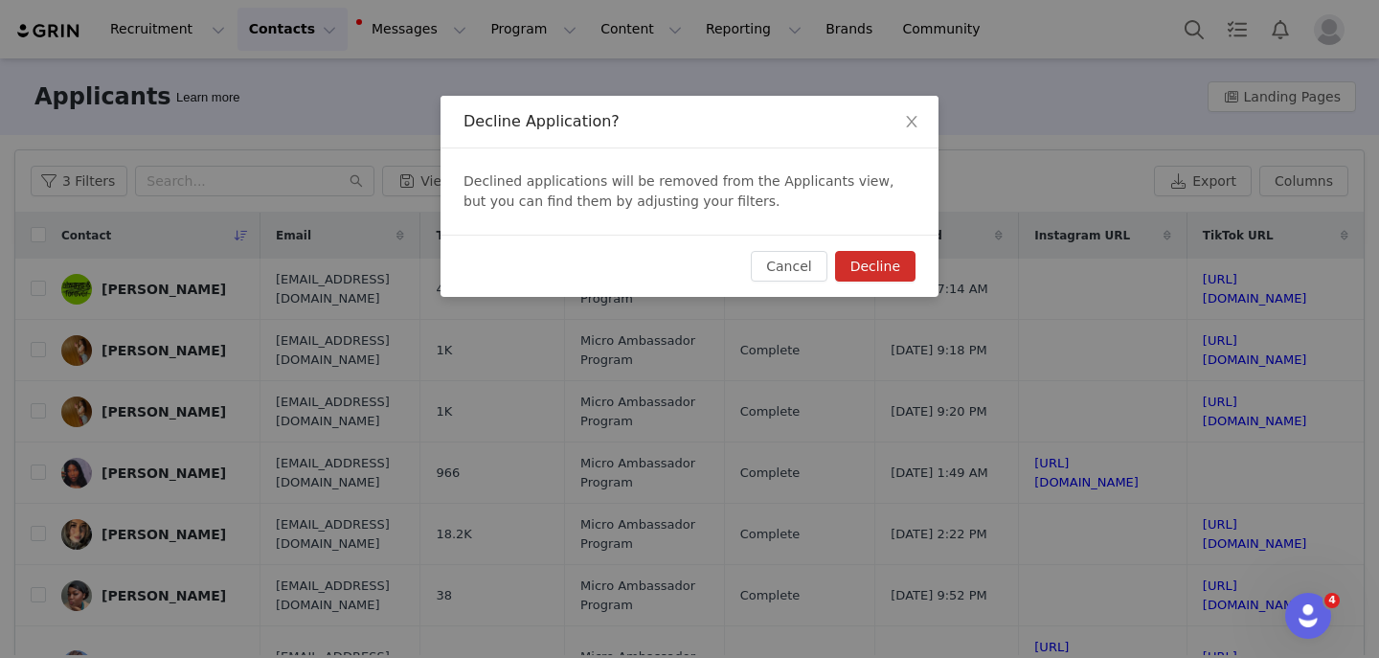
click at [893, 264] on button "Decline" at bounding box center [875, 266] width 80 height 31
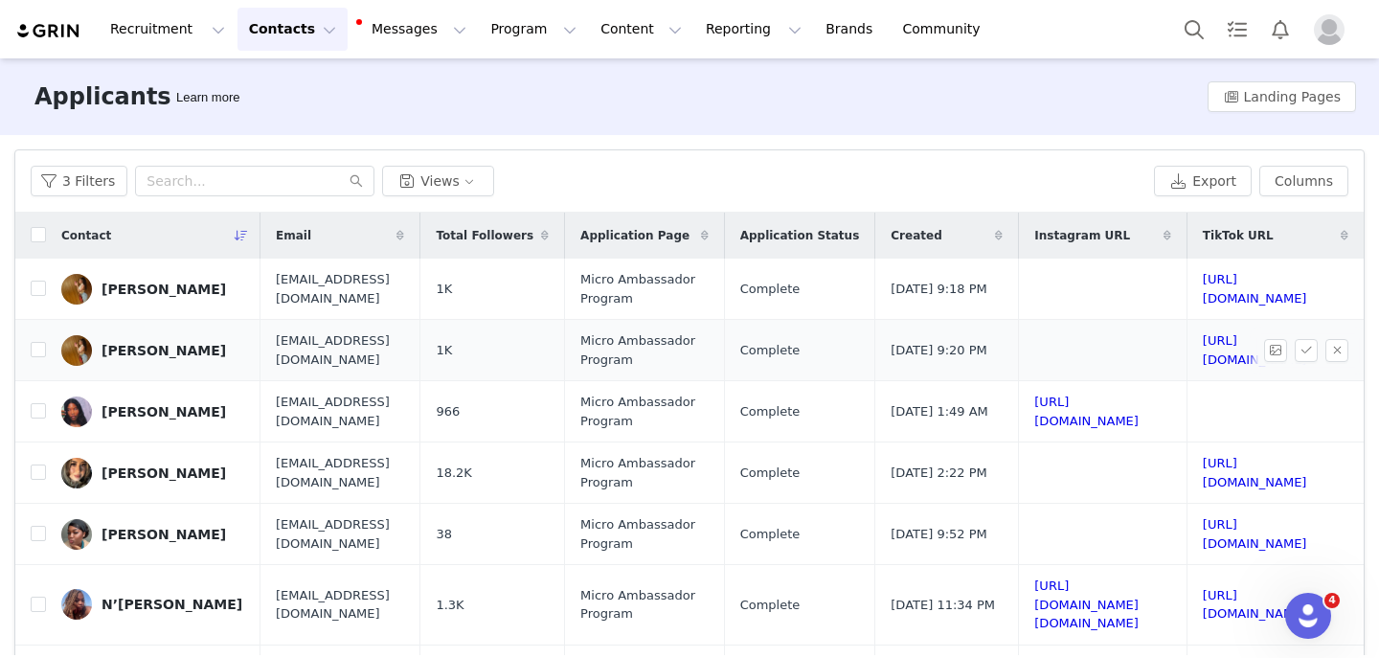
scroll to position [0, 339]
click at [1203, 283] on link "https://www.tiktok.com/@naomiigiselle" at bounding box center [1255, 289] width 104 height 34
click at [1338, 294] on button "button" at bounding box center [1337, 289] width 23 height 23
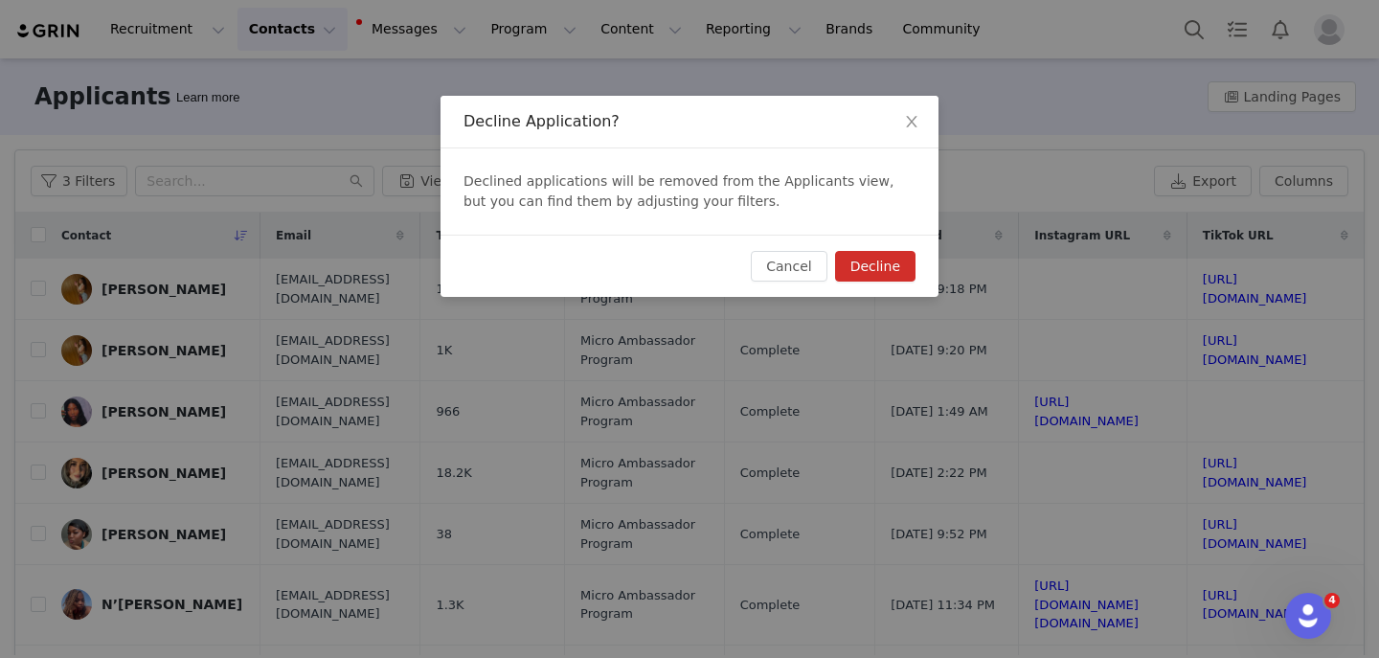
click at [907, 256] on button "Decline" at bounding box center [875, 266] width 80 height 31
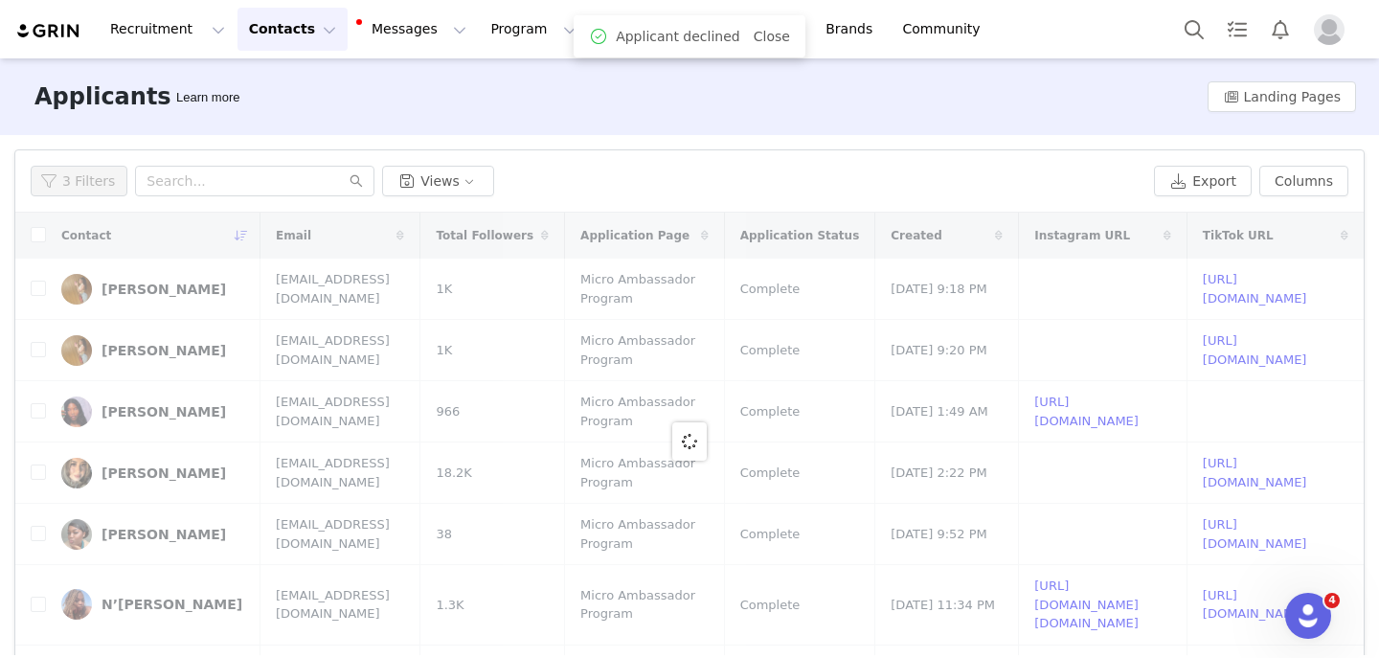
scroll to position [0, 0]
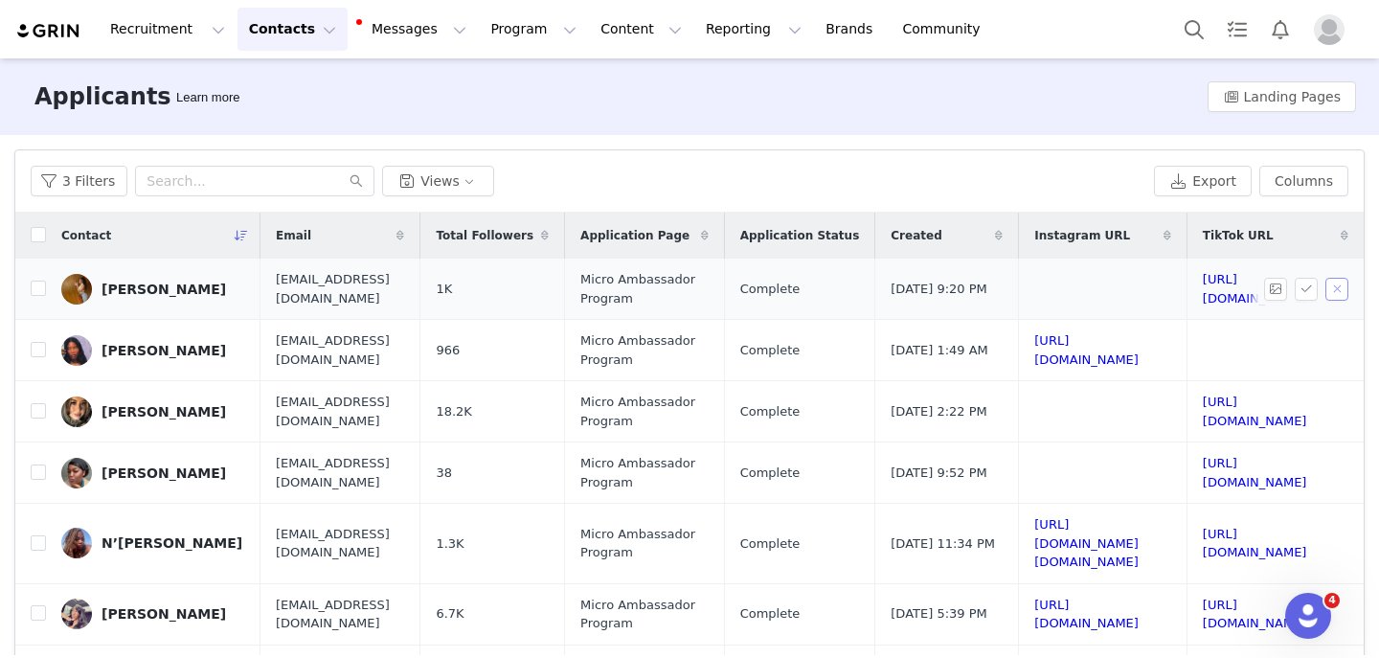
click at [1337, 294] on button "button" at bounding box center [1337, 289] width 23 height 23
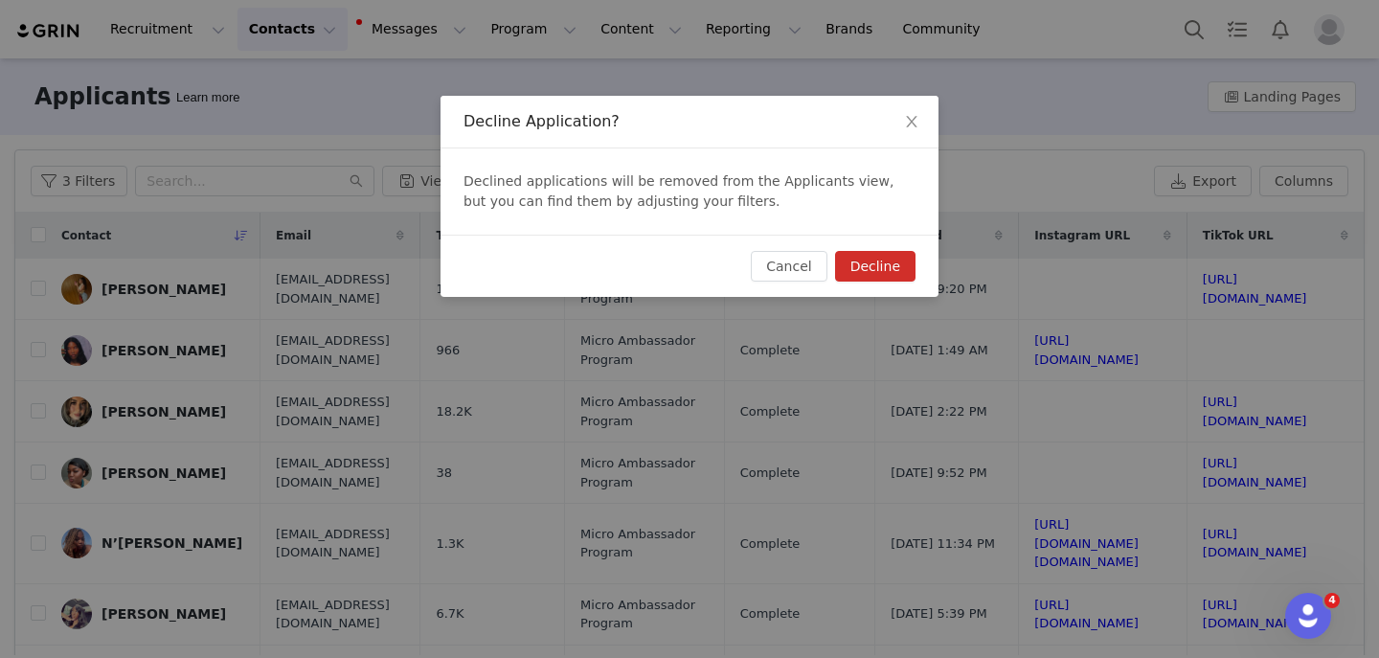
click at [866, 252] on button "Decline" at bounding box center [875, 266] width 80 height 31
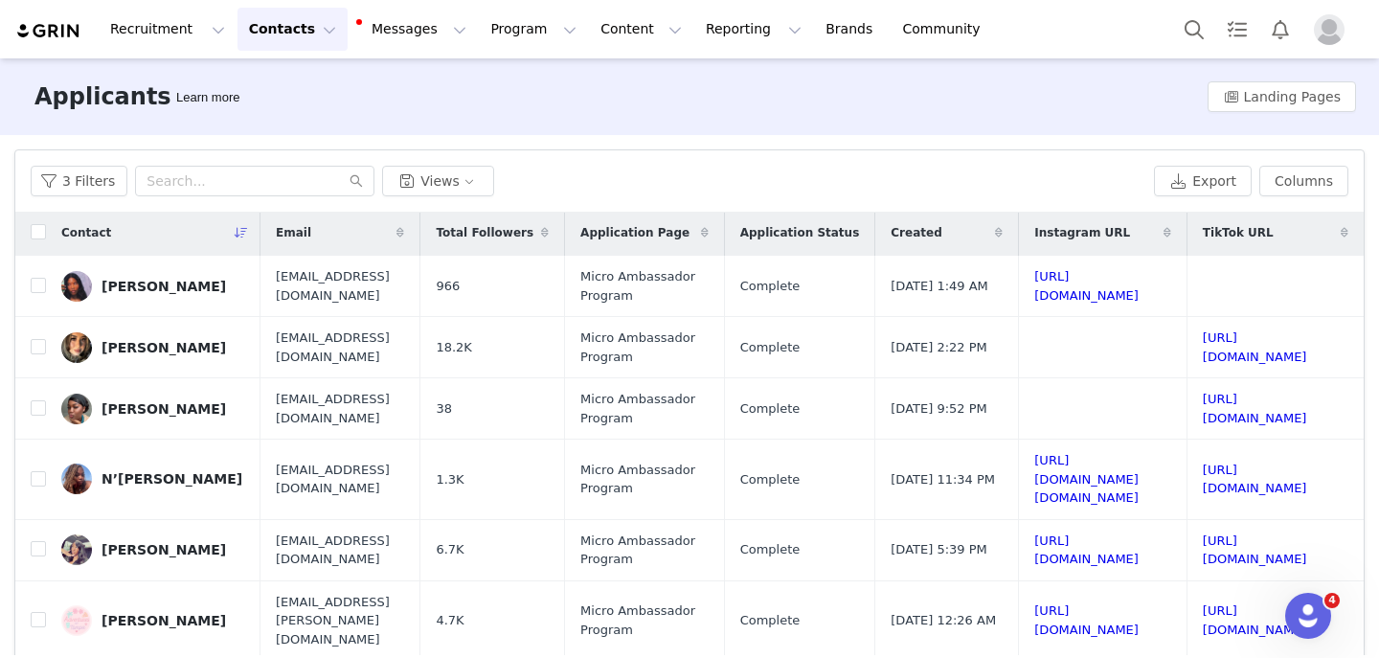
scroll to position [3, 339]
click at [1034, 286] on link "https://www.instagram.com/_nailahhhhhh" at bounding box center [1086, 286] width 104 height 34
click at [1326, 286] on button "button" at bounding box center [1337, 286] width 23 height 23
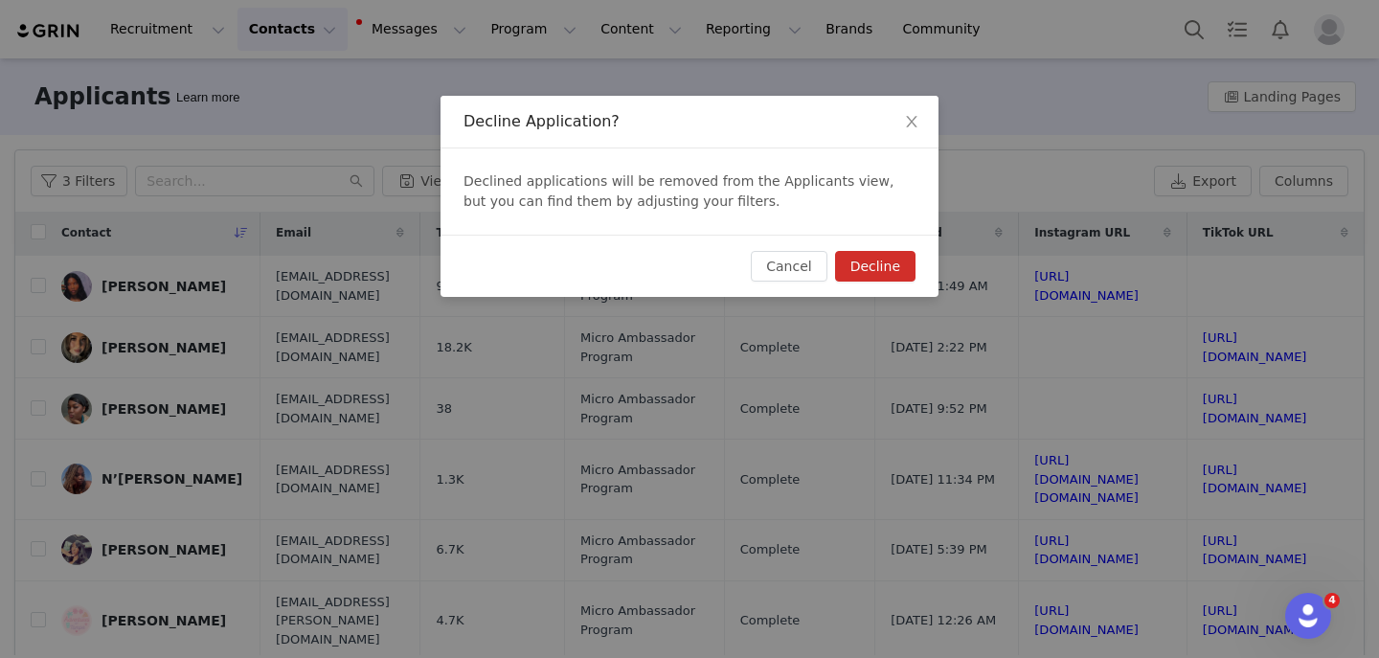
click at [859, 262] on button "Decline" at bounding box center [875, 266] width 80 height 31
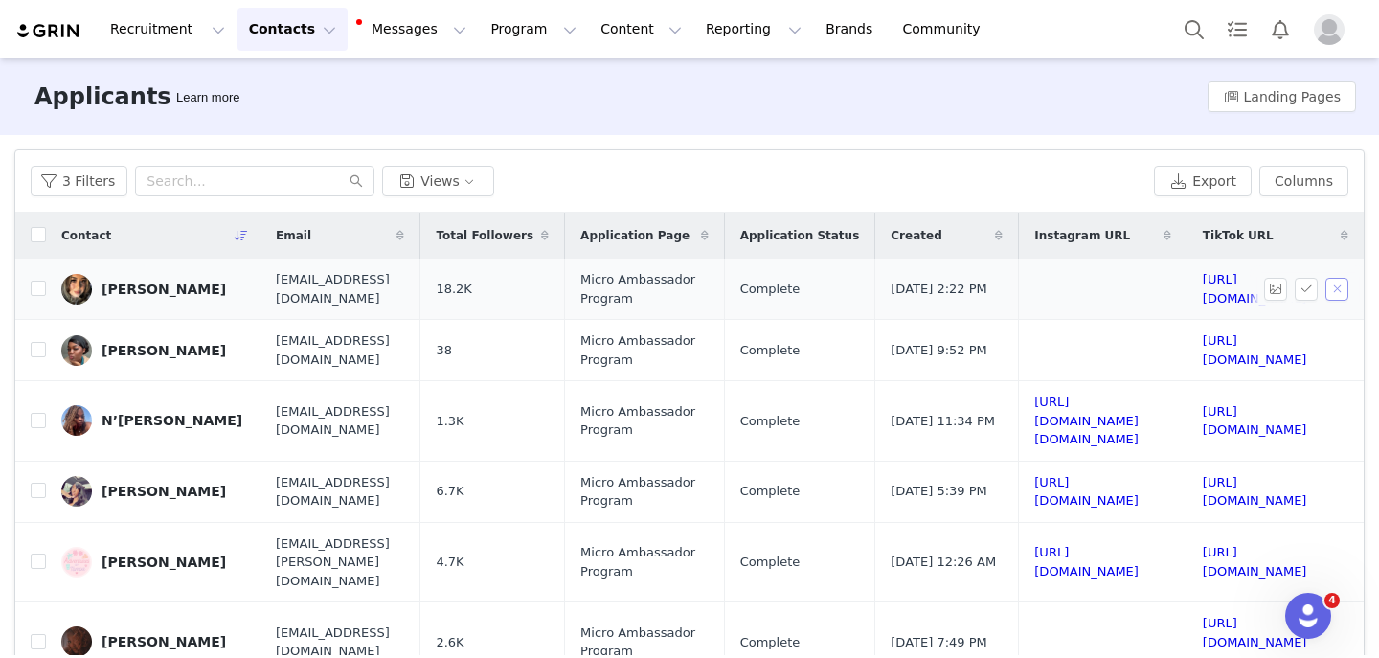
scroll to position [0, 339]
click at [1203, 290] on link "https://www.tiktok.com/@nottyuh.0" at bounding box center [1255, 289] width 104 height 34
click at [1332, 286] on button "button" at bounding box center [1337, 289] width 23 height 23
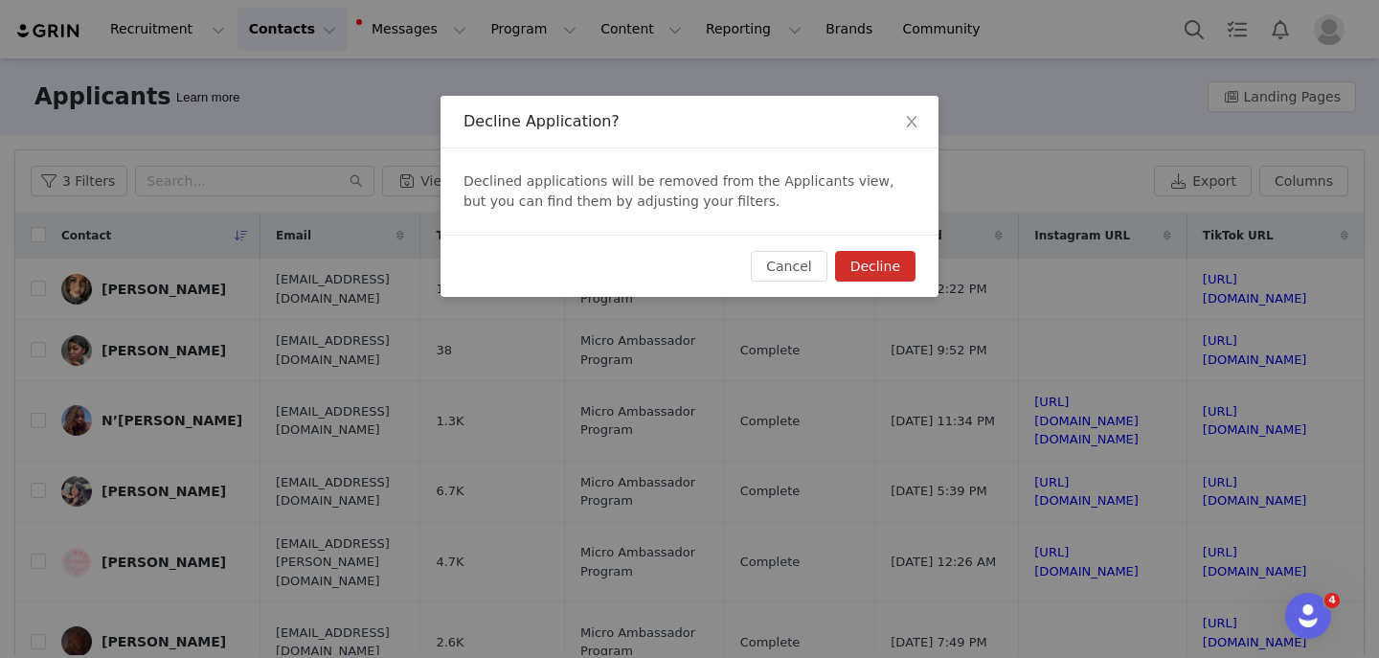
click at [895, 266] on button "Decline" at bounding box center [875, 266] width 80 height 31
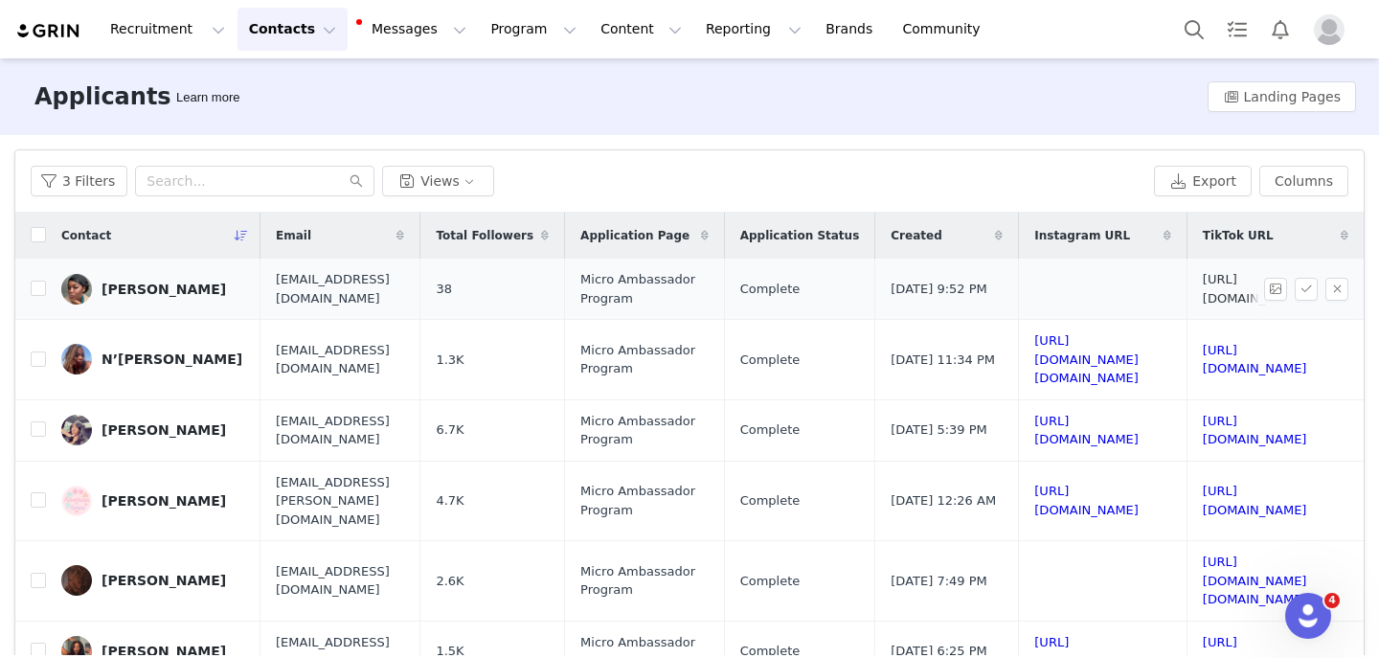
click at [1203, 283] on link "https://www.tiktok.com/@nadia46203" at bounding box center [1255, 289] width 104 height 34
click at [1331, 285] on button "button" at bounding box center [1337, 289] width 23 height 23
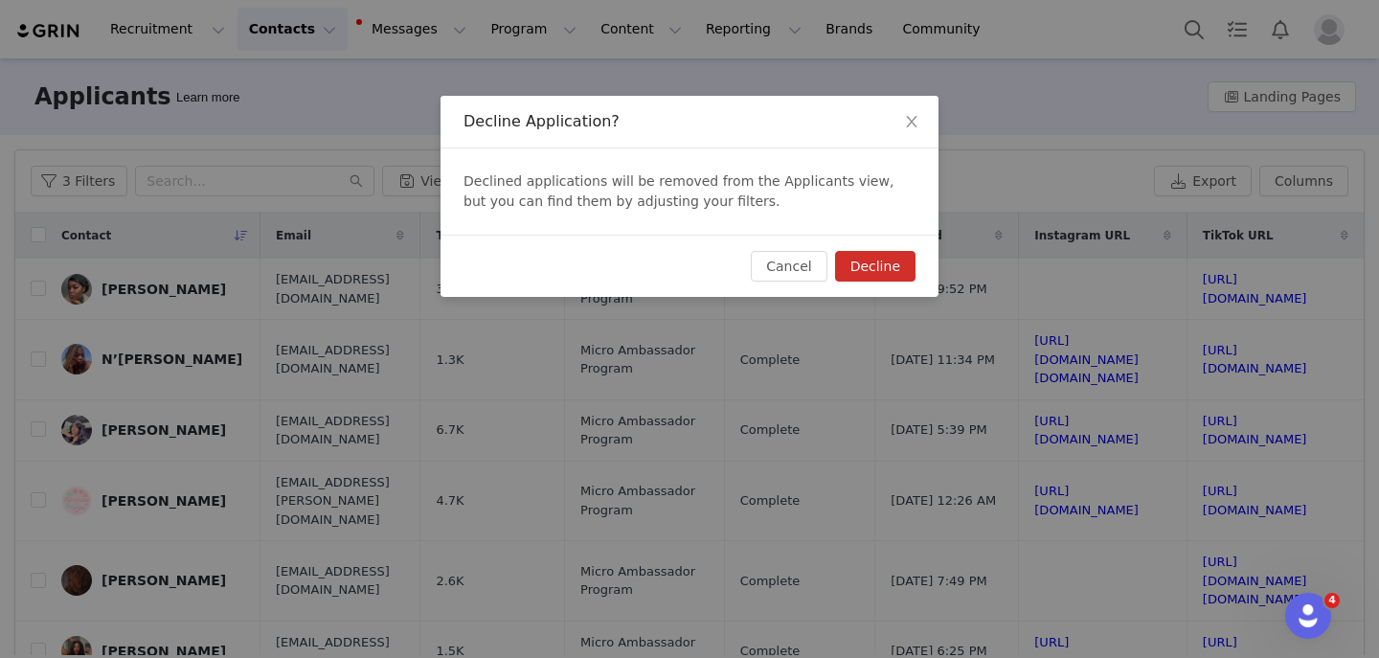
click at [871, 271] on button "Decline" at bounding box center [875, 266] width 80 height 31
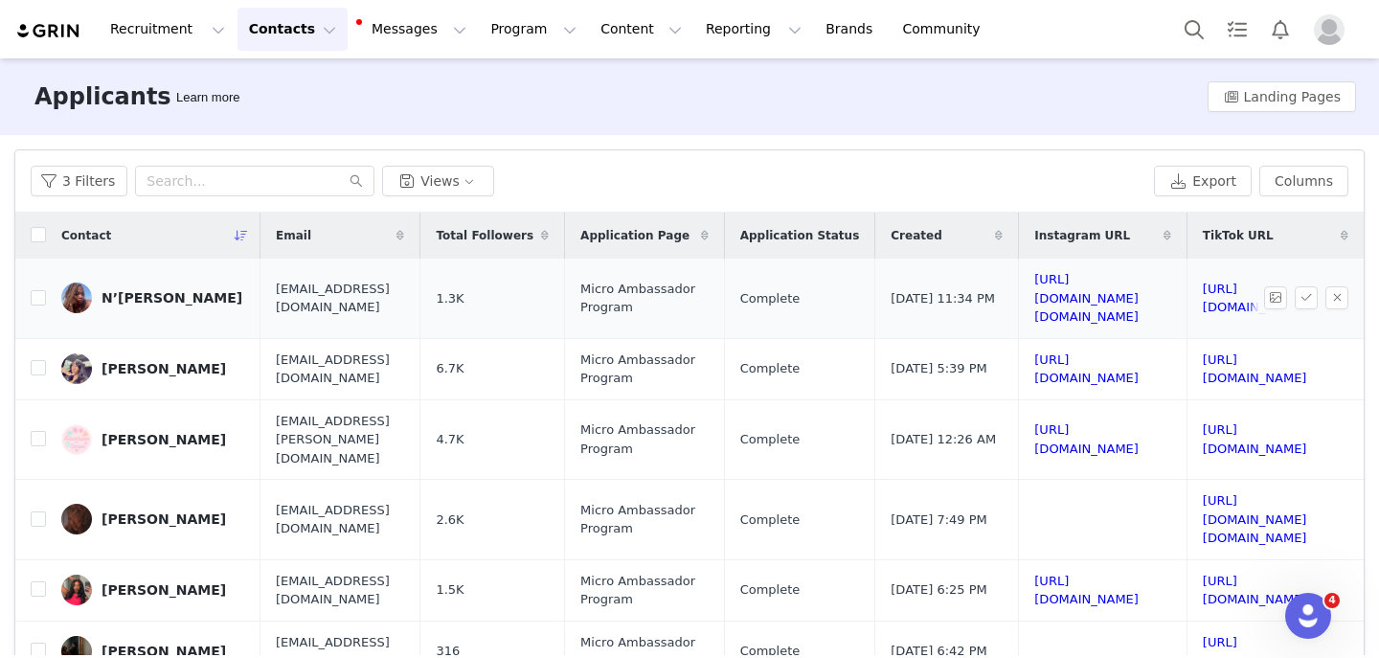
click at [1019, 278] on td "https://www.instagram.com/iconik.nkaela" at bounding box center [1103, 298] width 169 height 79
click at [1034, 282] on link "https://www.instagram.com/iconik.nkaela" at bounding box center [1086, 298] width 104 height 52
click at [1203, 292] on link "https://www.tiktok.com/@nkaeeeela" at bounding box center [1255, 299] width 104 height 34
click at [1342, 288] on button "button" at bounding box center [1337, 297] width 23 height 23
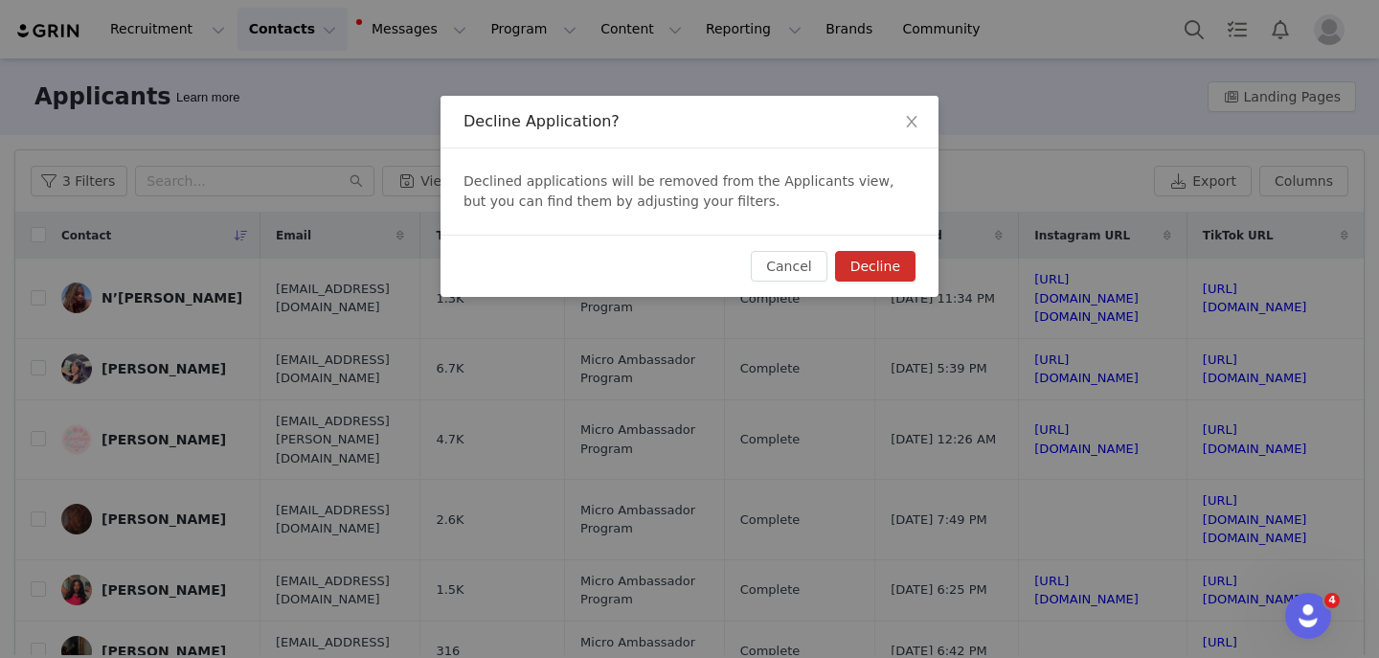
click at [877, 263] on button "Decline" at bounding box center [875, 266] width 80 height 31
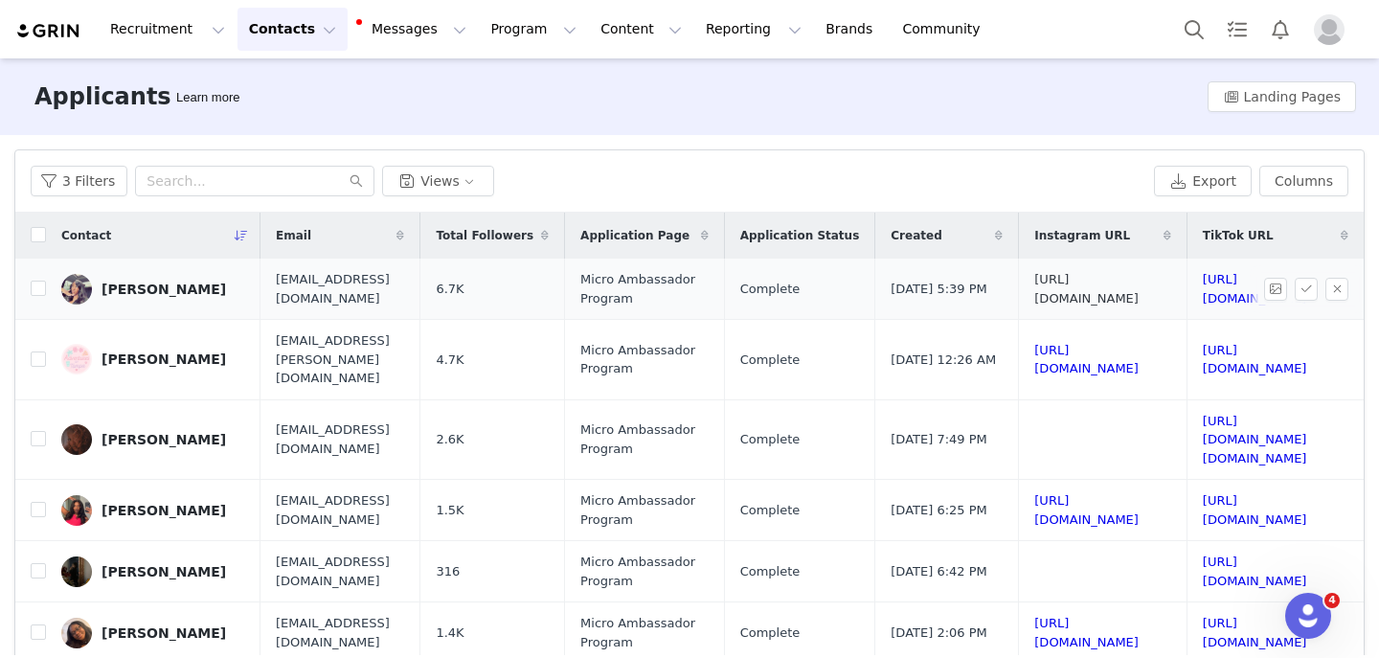
click at [1034, 284] on link "https://www.instagram.com/myriaakia" at bounding box center [1086, 289] width 104 height 34
click at [1203, 283] on link "https://www.tiktok.com/@myriaakia" at bounding box center [1255, 289] width 104 height 34
click at [1334, 298] on button "button" at bounding box center [1337, 289] width 23 height 23
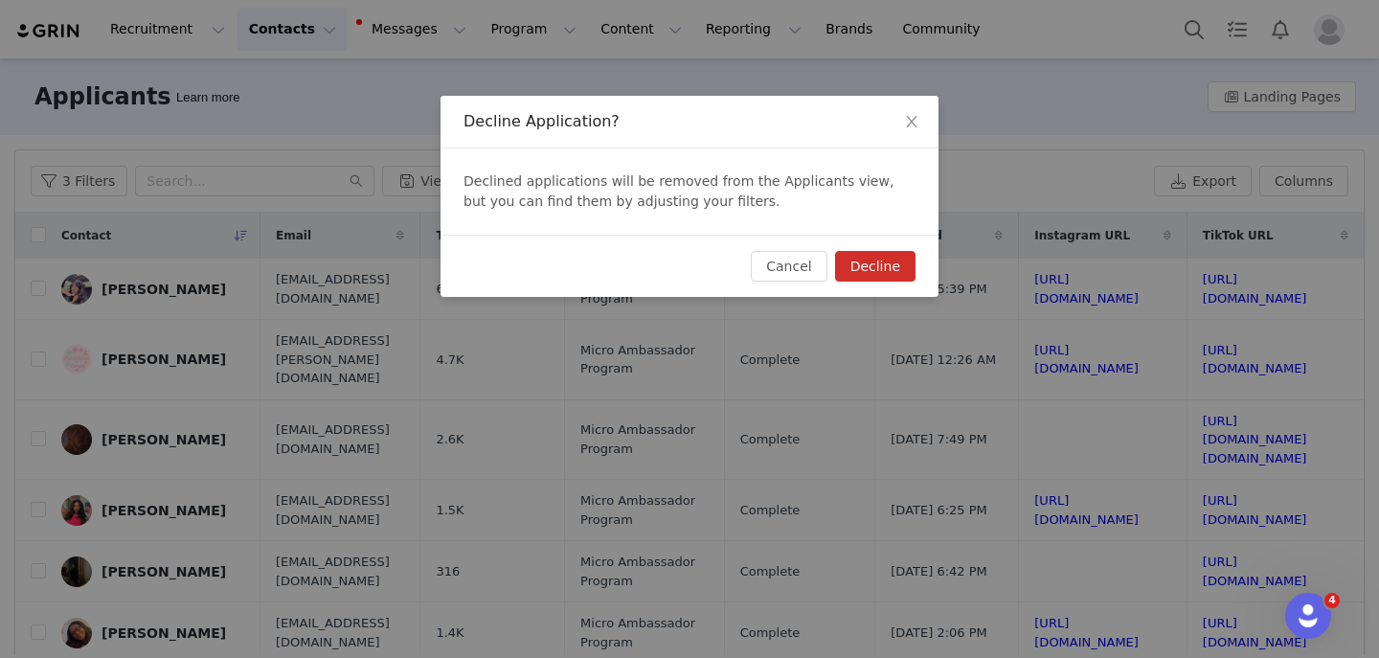
click at [896, 263] on button "Decline" at bounding box center [875, 266] width 80 height 31
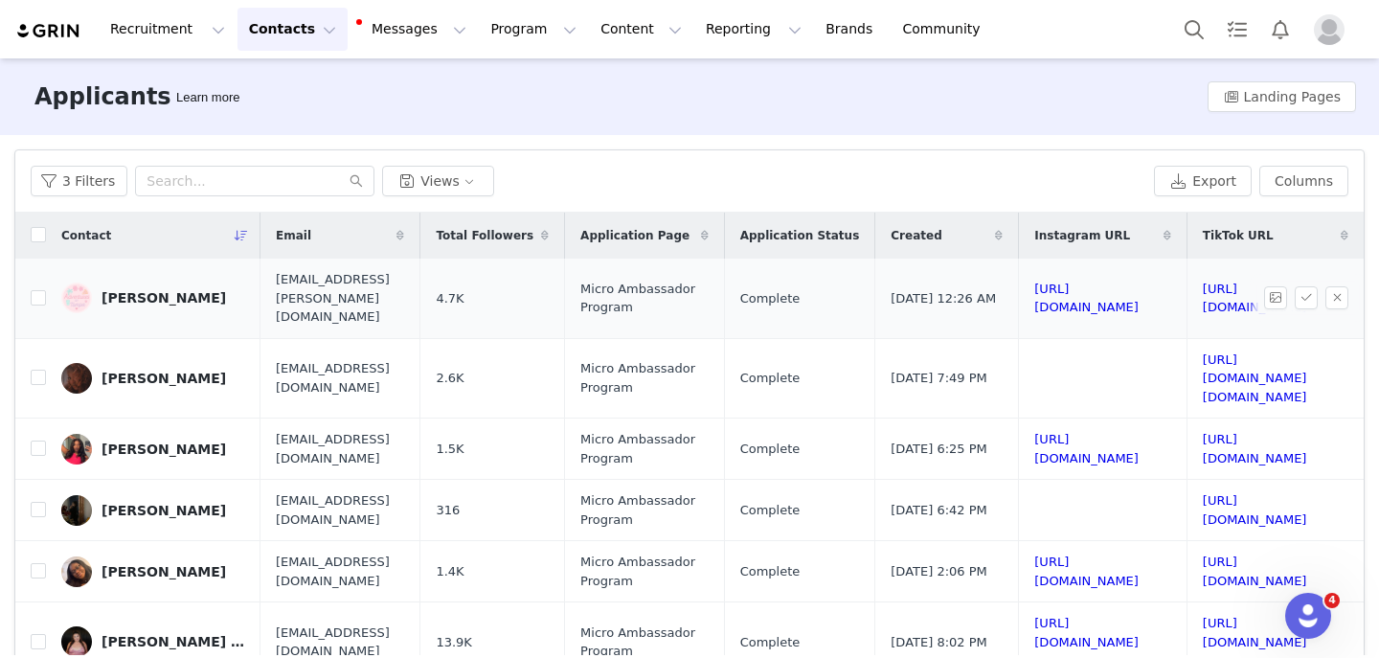
click at [1019, 299] on td "https://www.instagram.com/adventuresoftampa" at bounding box center [1103, 298] width 169 height 79
click at [1019, 296] on td "https://www.instagram.com/adventuresoftampa" at bounding box center [1103, 298] width 169 height 79
click at [1034, 294] on link "https://www.instagram.com/adventuresoftampa" at bounding box center [1086, 299] width 104 height 34
click at [1203, 282] on link "https://www.tiktok.com/@adventuresofmyah" at bounding box center [1255, 299] width 104 height 34
click at [1332, 293] on button "button" at bounding box center [1337, 297] width 23 height 23
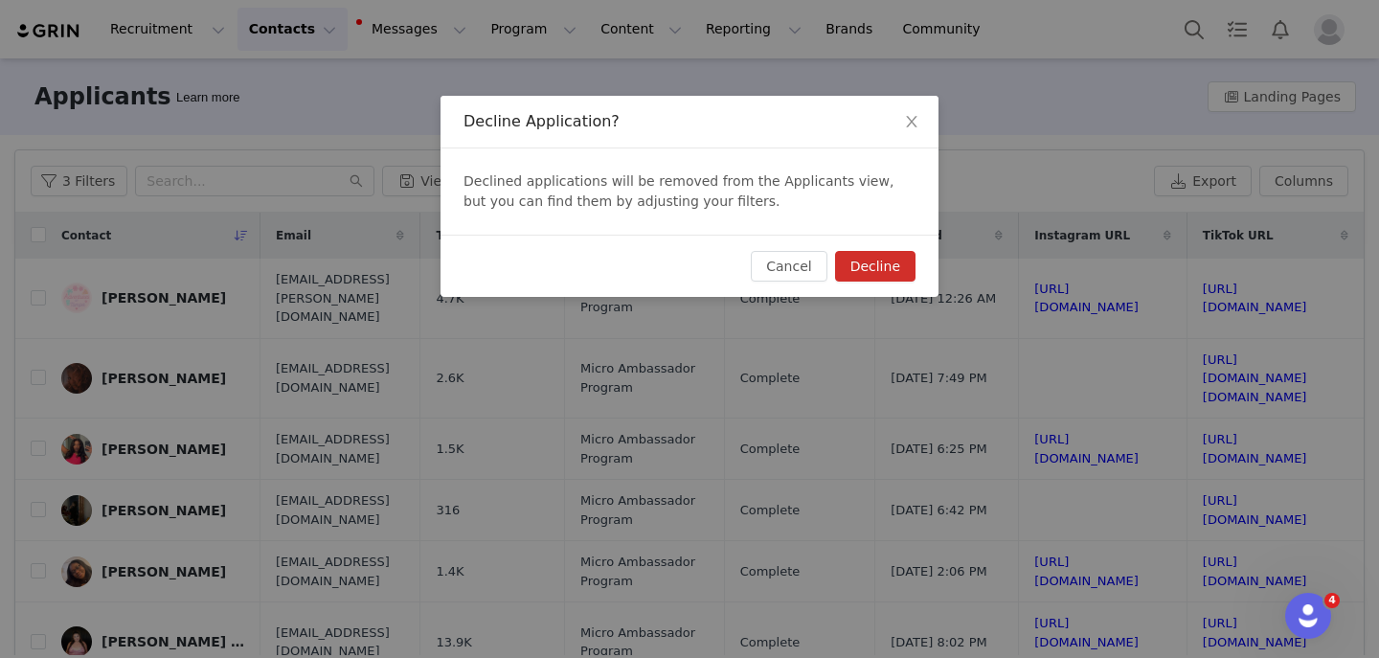
click at [885, 278] on button "Decline" at bounding box center [875, 266] width 80 height 31
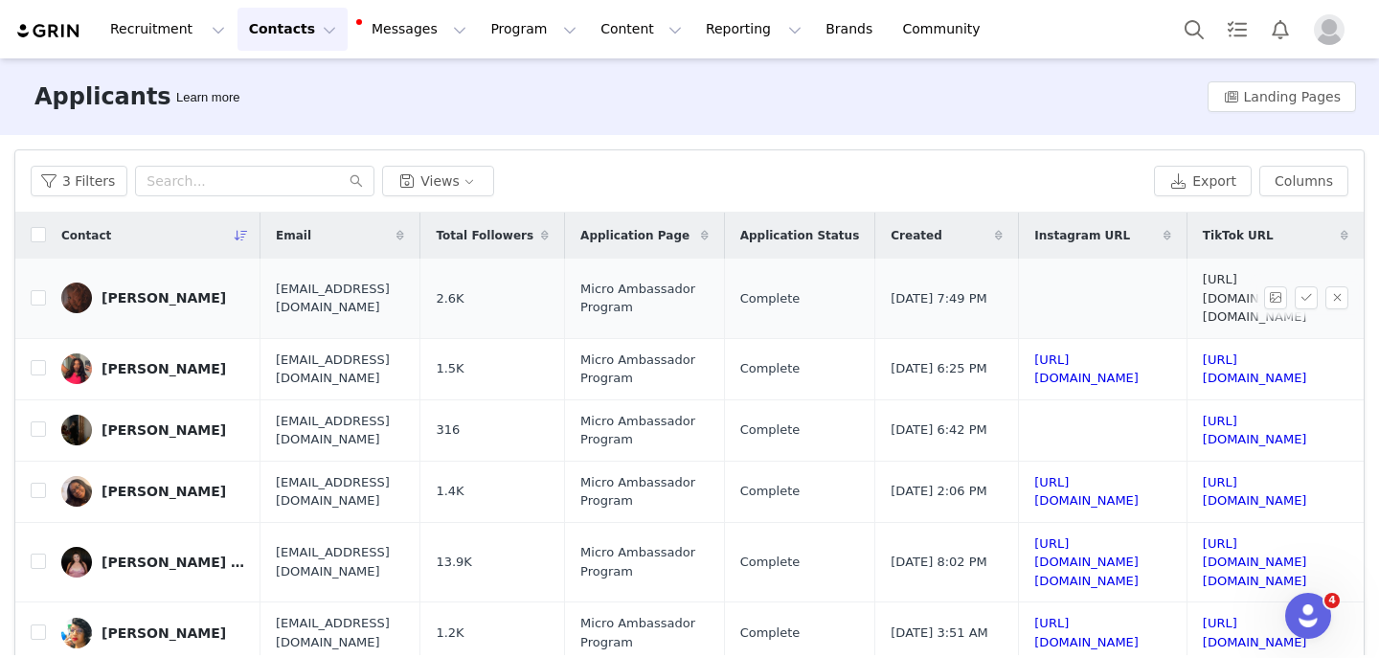
click at [1203, 291] on link "https://www.tiktok.com/@mys.worlddd" at bounding box center [1255, 298] width 104 height 52
click at [1338, 296] on button "button" at bounding box center [1337, 297] width 23 height 23
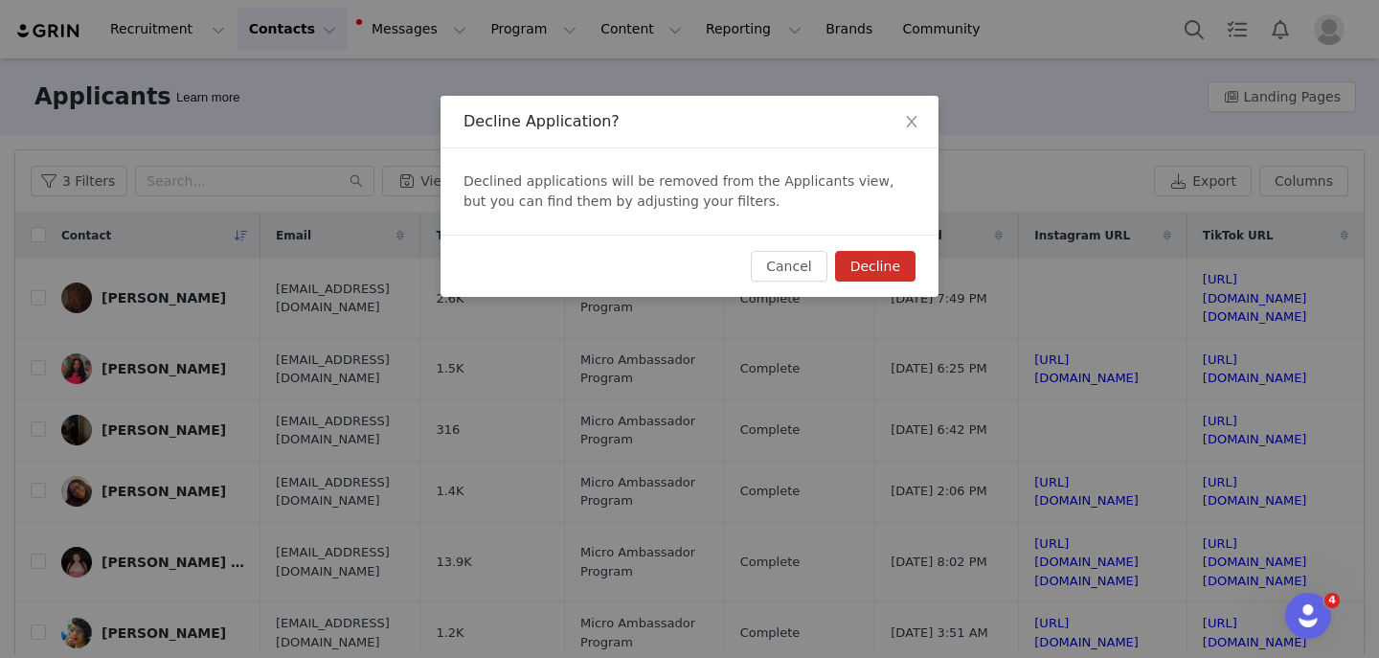
click at [882, 260] on button "Decline" at bounding box center [875, 266] width 80 height 31
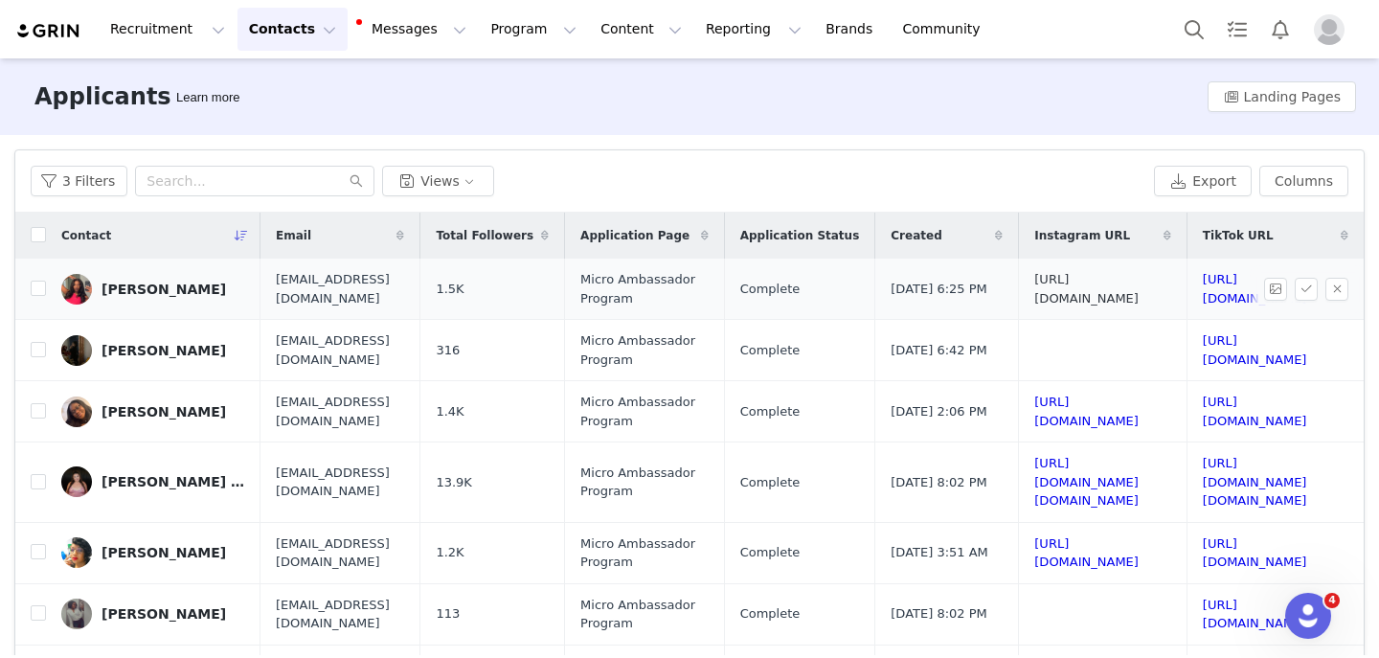
click at [1034, 285] on link "https://www.instagram.com/mya__olivares" at bounding box center [1086, 289] width 104 height 34
click at [1203, 285] on link "https://www.tiktok.com/@myaajalay" at bounding box center [1255, 289] width 104 height 34
click at [1337, 288] on button "button" at bounding box center [1337, 289] width 23 height 23
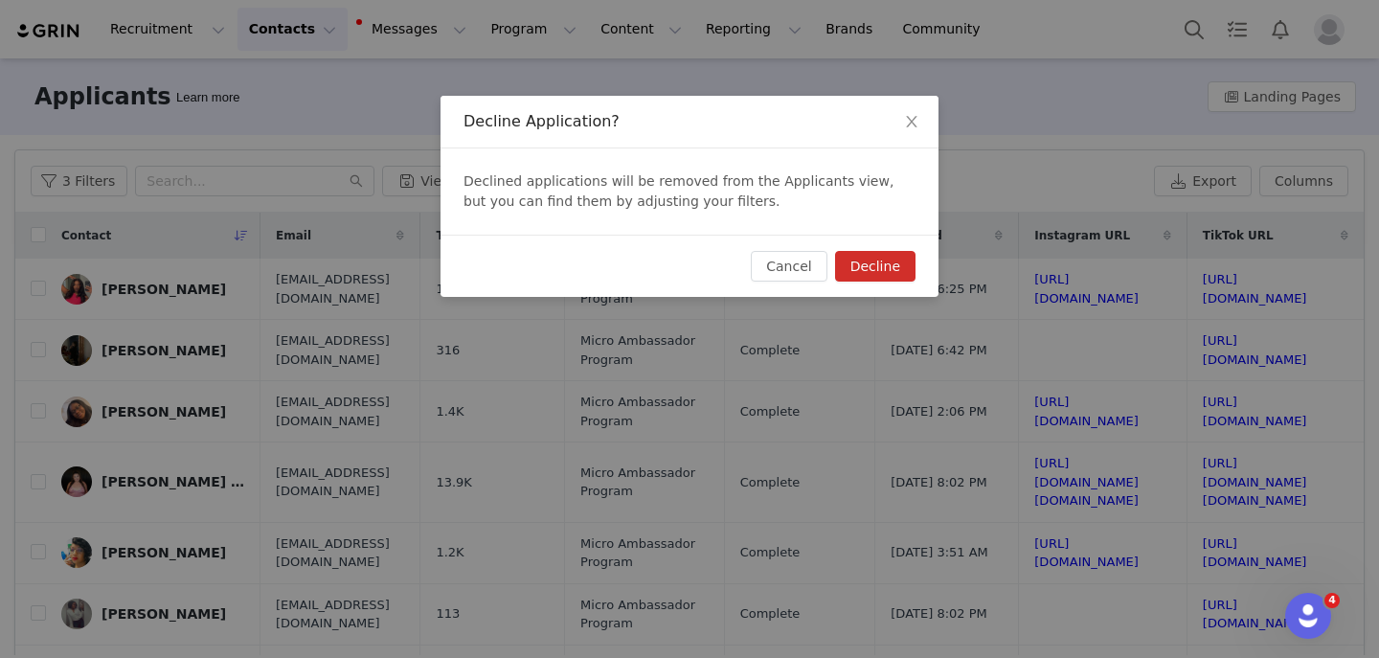
click at [877, 273] on button "Decline" at bounding box center [875, 266] width 80 height 31
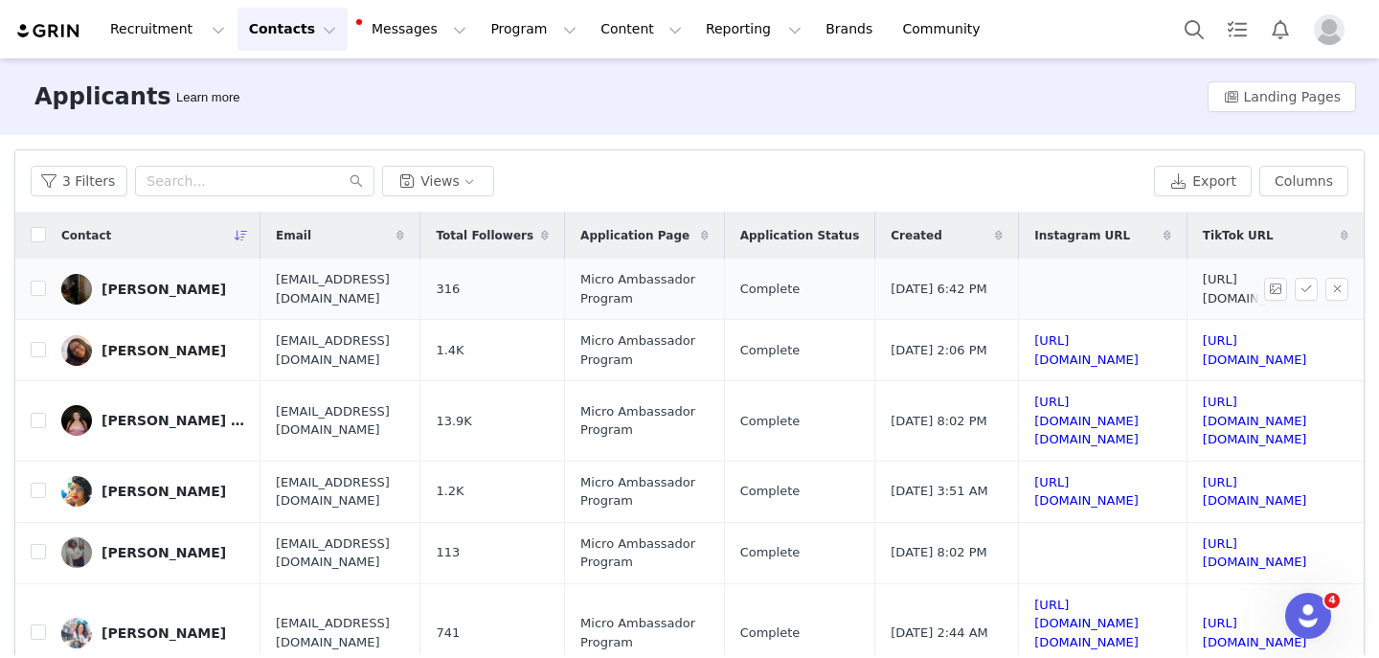
click at [1203, 288] on link "https://www.tiktok.com/@myalynnszn" at bounding box center [1255, 289] width 104 height 34
click at [1332, 291] on button "button" at bounding box center [1337, 289] width 23 height 23
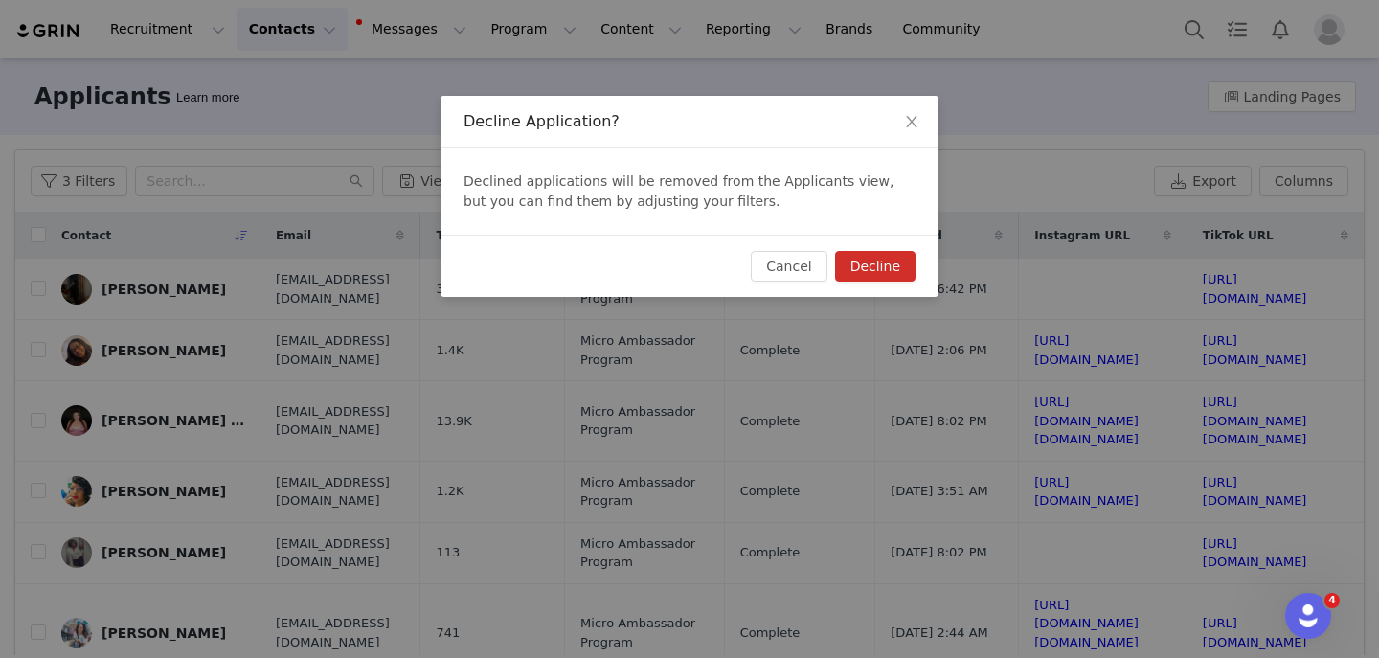
click at [896, 271] on button "Decline" at bounding box center [875, 266] width 80 height 31
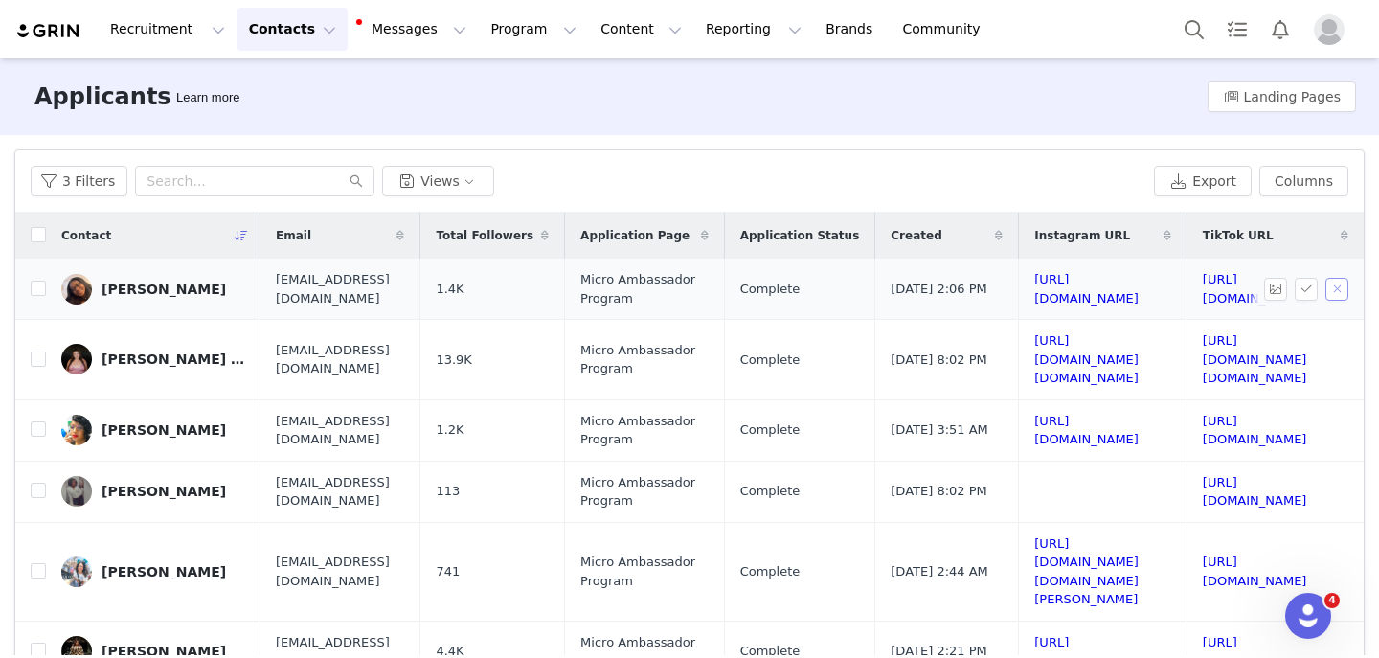
scroll to position [1, 339]
click at [1034, 287] on link "https://www.instagram.com/mosellegraceee_" at bounding box center [1086, 288] width 104 height 34
click at [1203, 292] on link "https://www.tiktok.com/@mos3lle" at bounding box center [1255, 288] width 104 height 34
click at [1341, 291] on button "button" at bounding box center [1337, 288] width 23 height 23
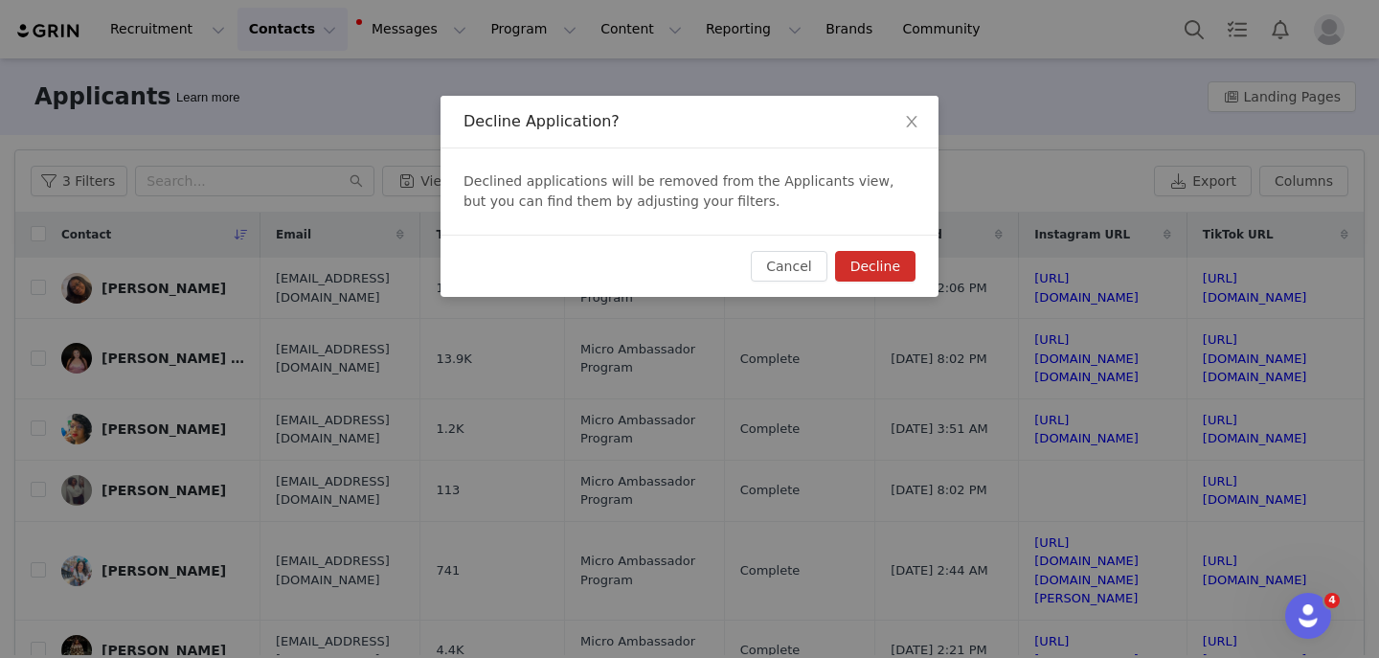
click at [902, 252] on button "Decline" at bounding box center [875, 266] width 80 height 31
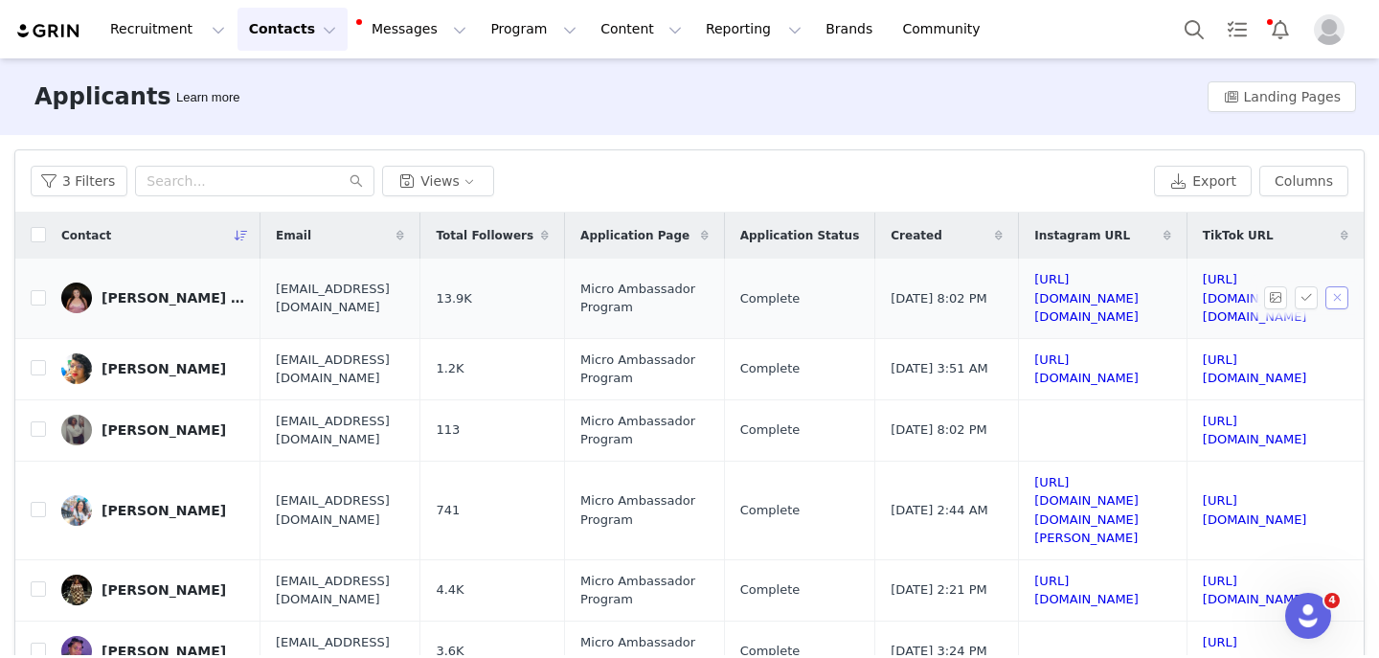
scroll to position [0, 339]
click at [1034, 291] on link "https://www.instagram.com/thats.so.morgann" at bounding box center [1086, 298] width 104 height 52
click at [1203, 285] on link "https://www.tiktok.com/@thats.so.morgann" at bounding box center [1255, 298] width 104 height 52
click at [1330, 289] on button "button" at bounding box center [1337, 297] width 23 height 23
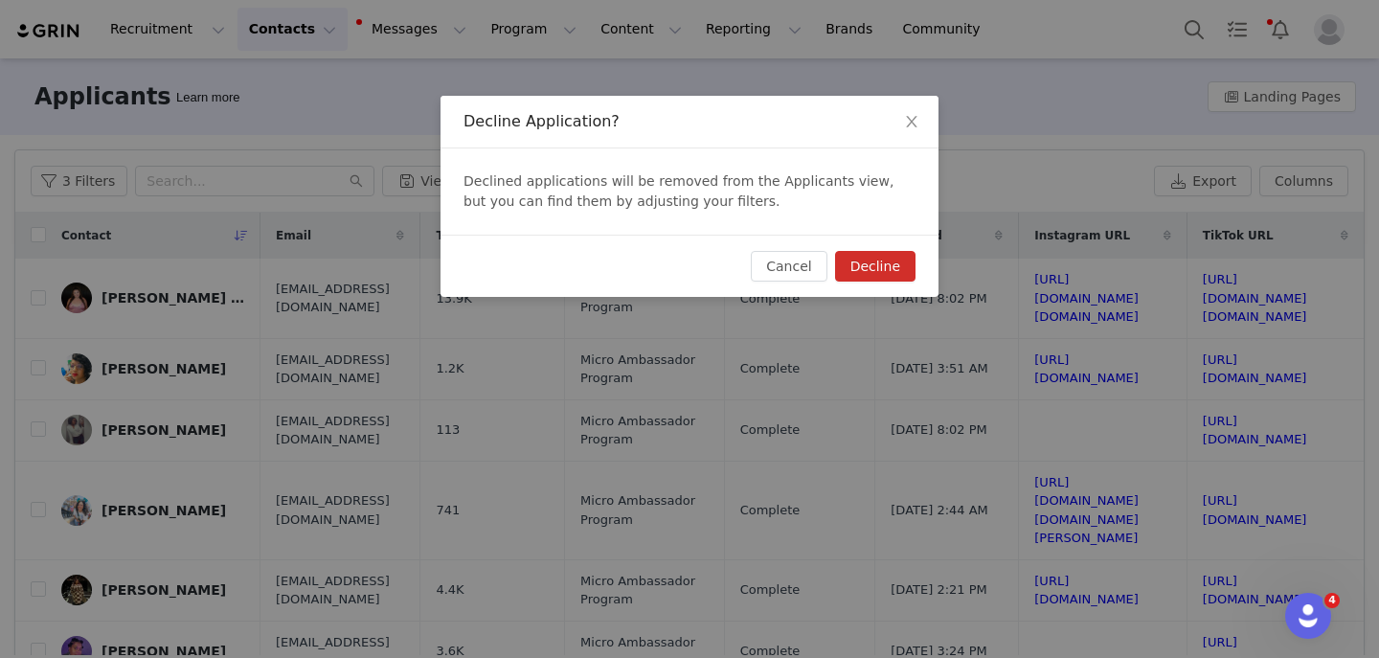
click at [907, 271] on button "Decline" at bounding box center [875, 266] width 80 height 31
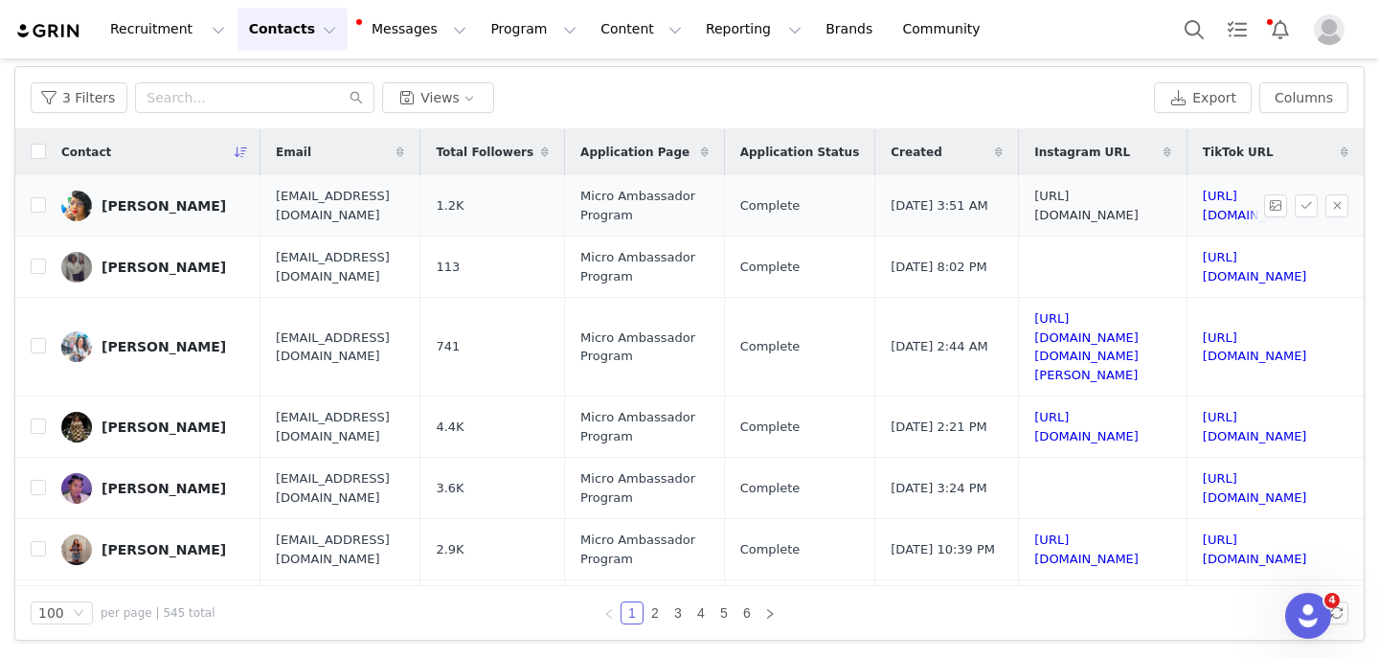
click at [1034, 204] on link "https://www.instagram.com/twinsmommy27" at bounding box center [1086, 206] width 104 height 34
click at [1203, 208] on link "https://www.tiktok.com/@twinsmommy27" at bounding box center [1255, 206] width 104 height 34
click at [1335, 205] on button "button" at bounding box center [1337, 205] width 23 height 23
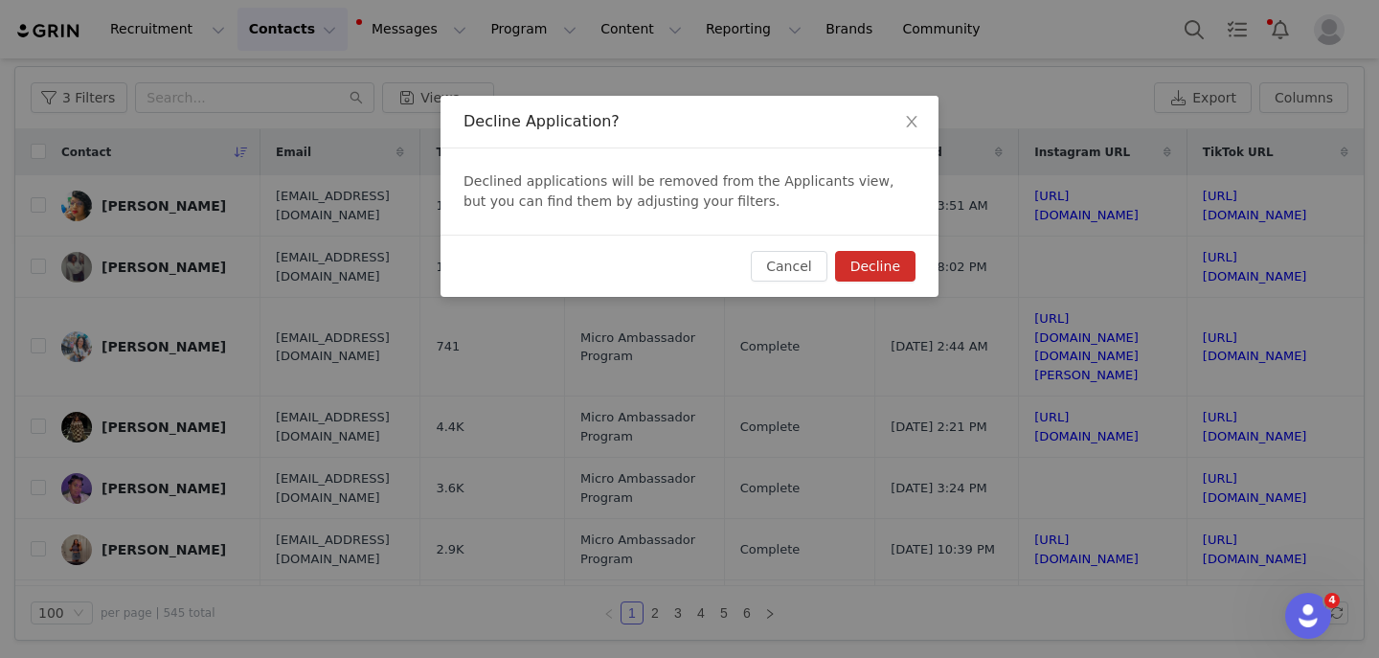
click at [888, 265] on button "Decline" at bounding box center [875, 266] width 80 height 31
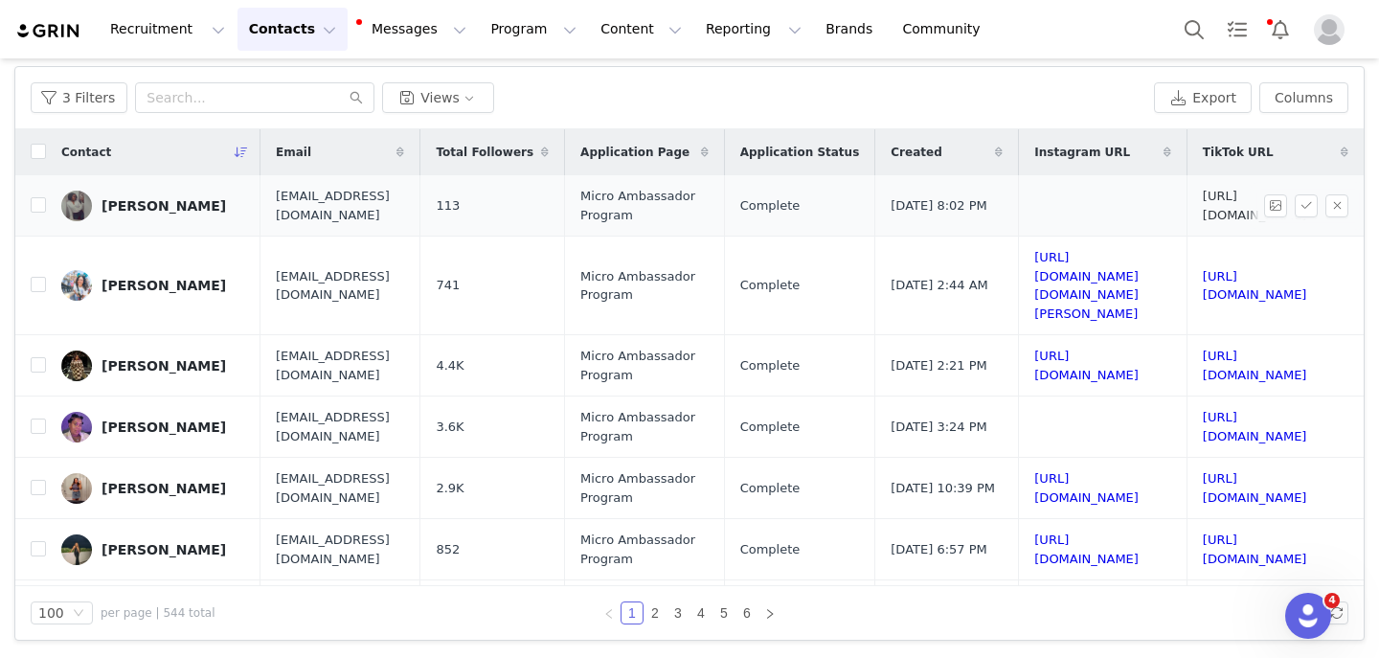
click at [1203, 206] on link "https://www.tiktok.com/@momoney.13" at bounding box center [1255, 206] width 104 height 34
click at [1337, 201] on button "button" at bounding box center [1337, 205] width 23 height 23
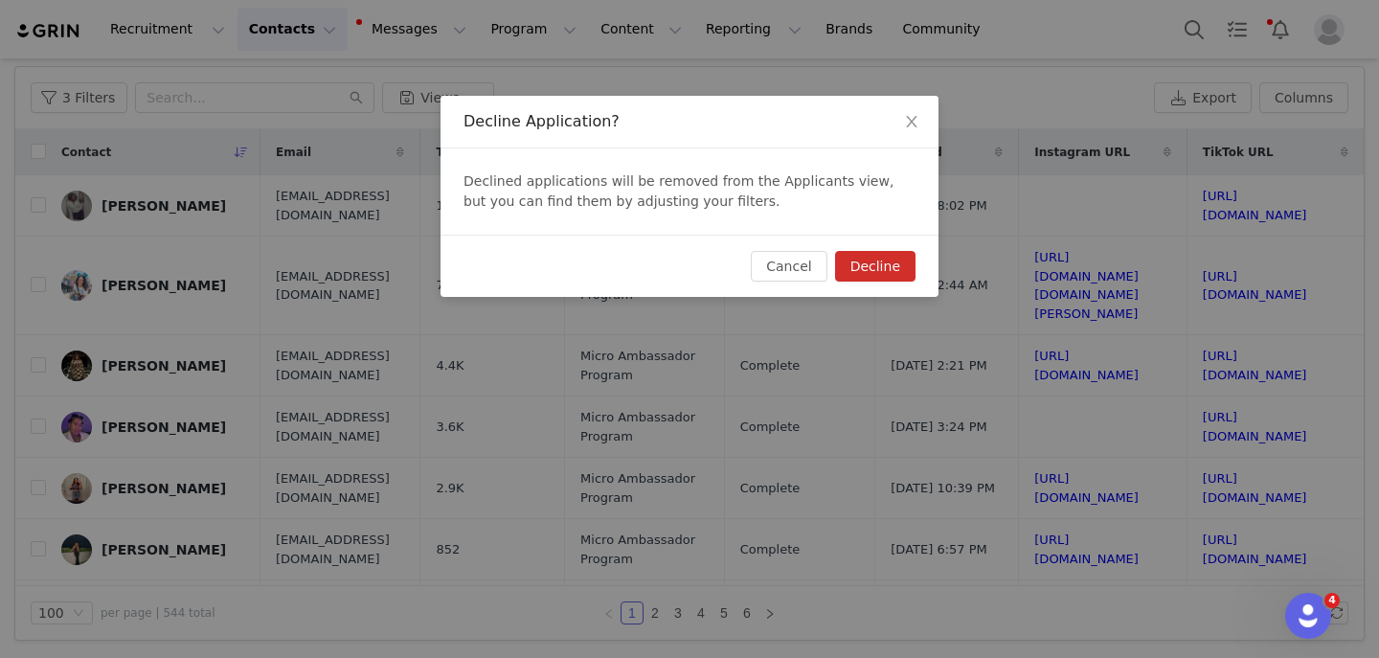
click at [912, 278] on button "Decline" at bounding box center [875, 266] width 80 height 31
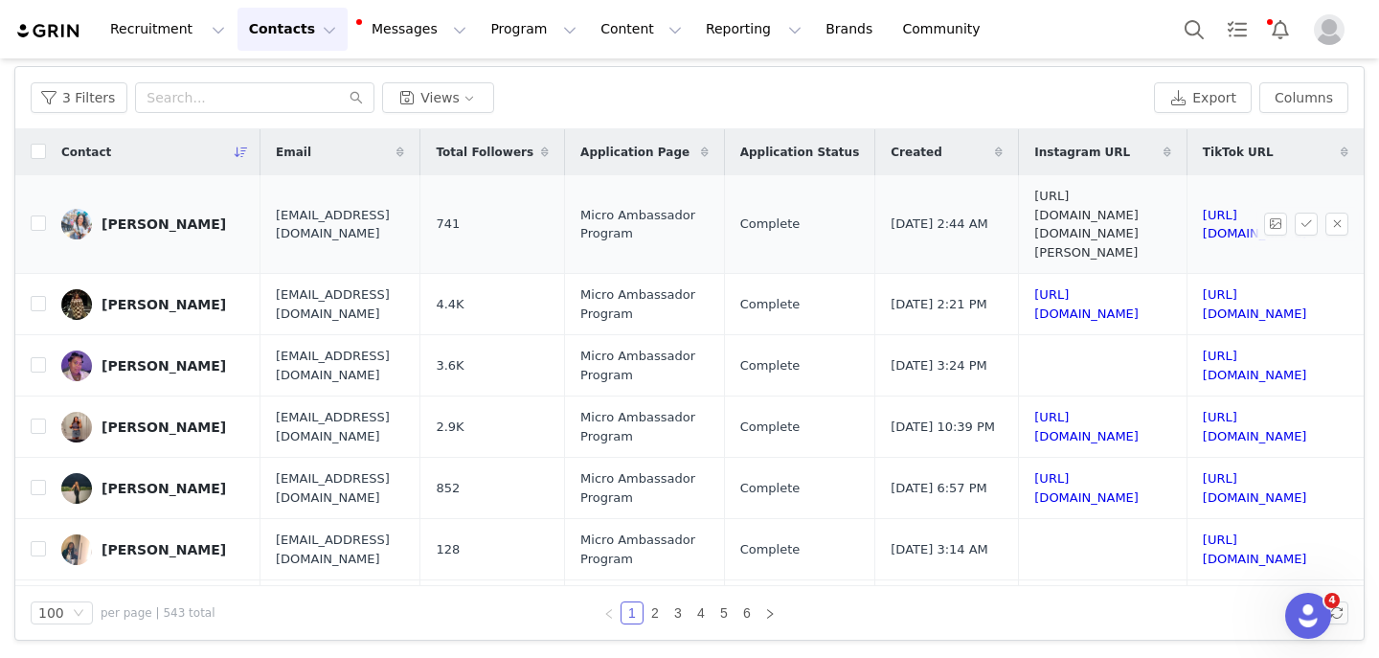
click at [1034, 209] on link "https://www.instagram.com/thats.so.monica" at bounding box center [1086, 224] width 104 height 71
click at [1187, 196] on td "https://www.tiktok.com/@thats_so_monica" at bounding box center [1272, 224] width 170 height 99
click at [1203, 208] on link "https://www.tiktok.com/@thats_so_monica" at bounding box center [1255, 225] width 104 height 34
click at [1328, 213] on button "button" at bounding box center [1337, 224] width 23 height 23
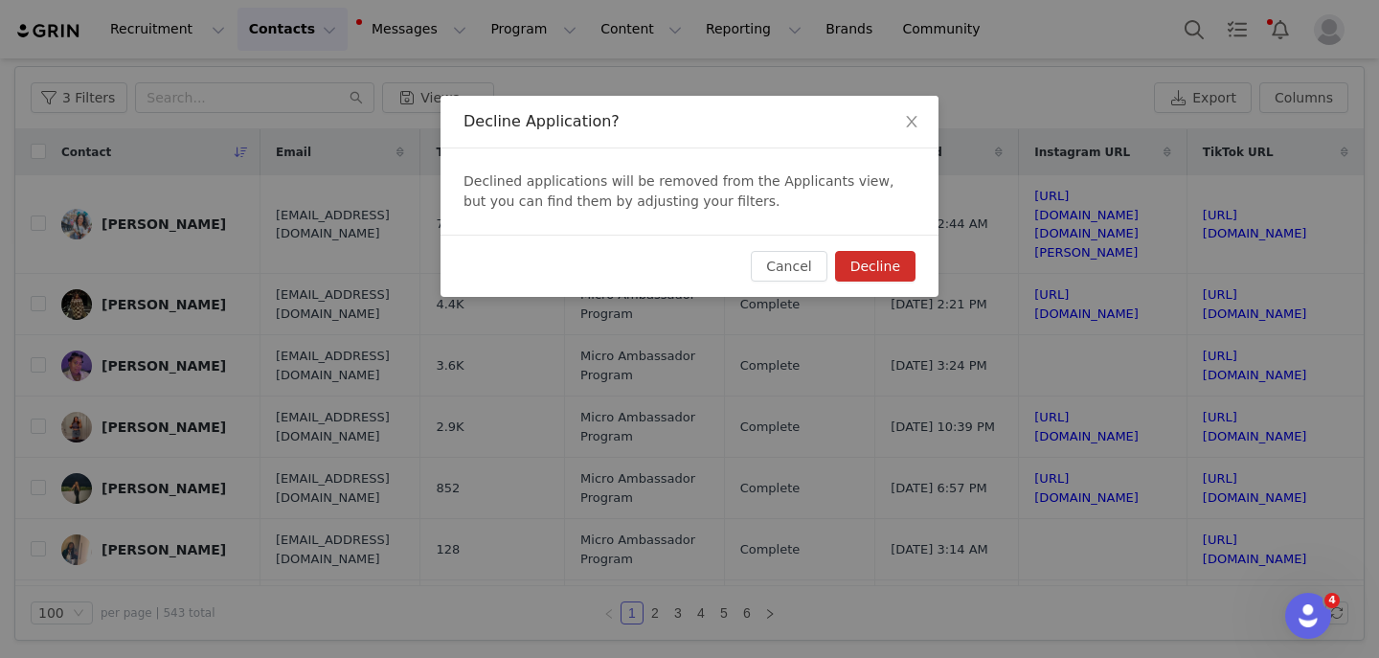
click at [889, 272] on button "Decline" at bounding box center [875, 266] width 80 height 31
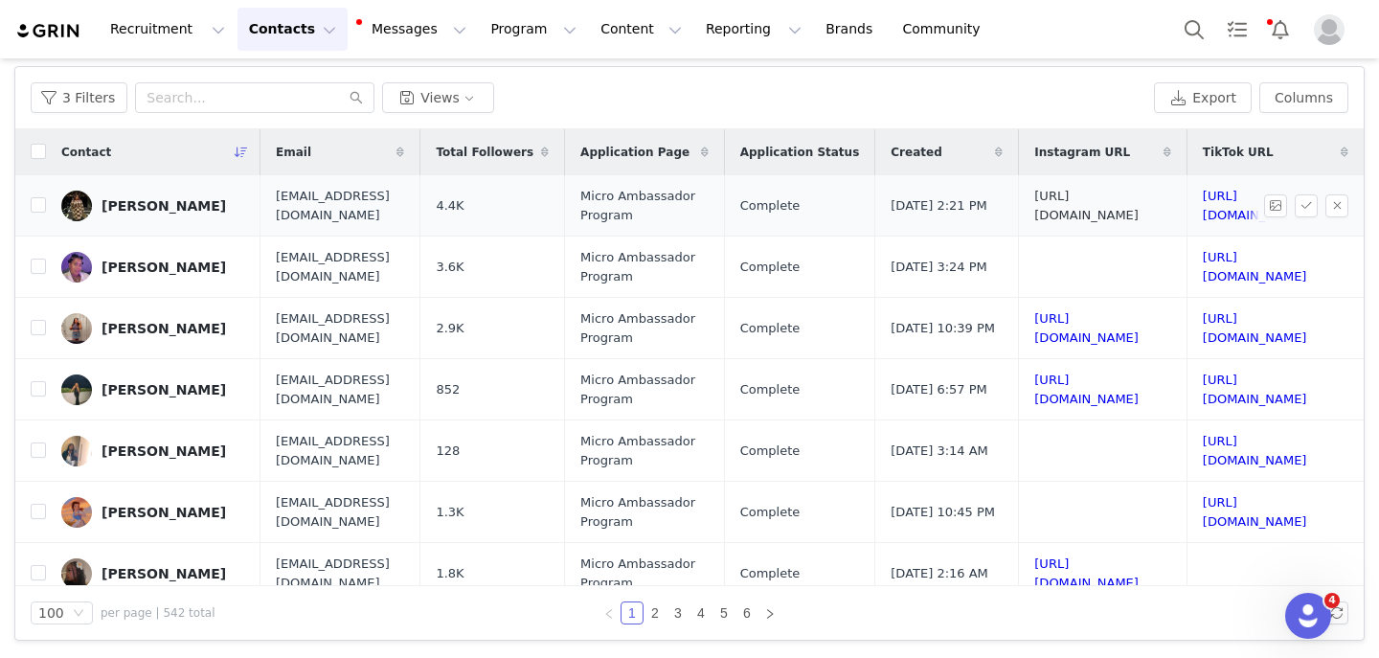
click at [1034, 203] on link "https://www.instagram.com/monistylesca" at bounding box center [1086, 206] width 104 height 34
click at [1203, 203] on link "https://www.tiktok.com/@monistylesca" at bounding box center [1255, 206] width 104 height 34
click at [1336, 208] on button "button" at bounding box center [1337, 205] width 23 height 23
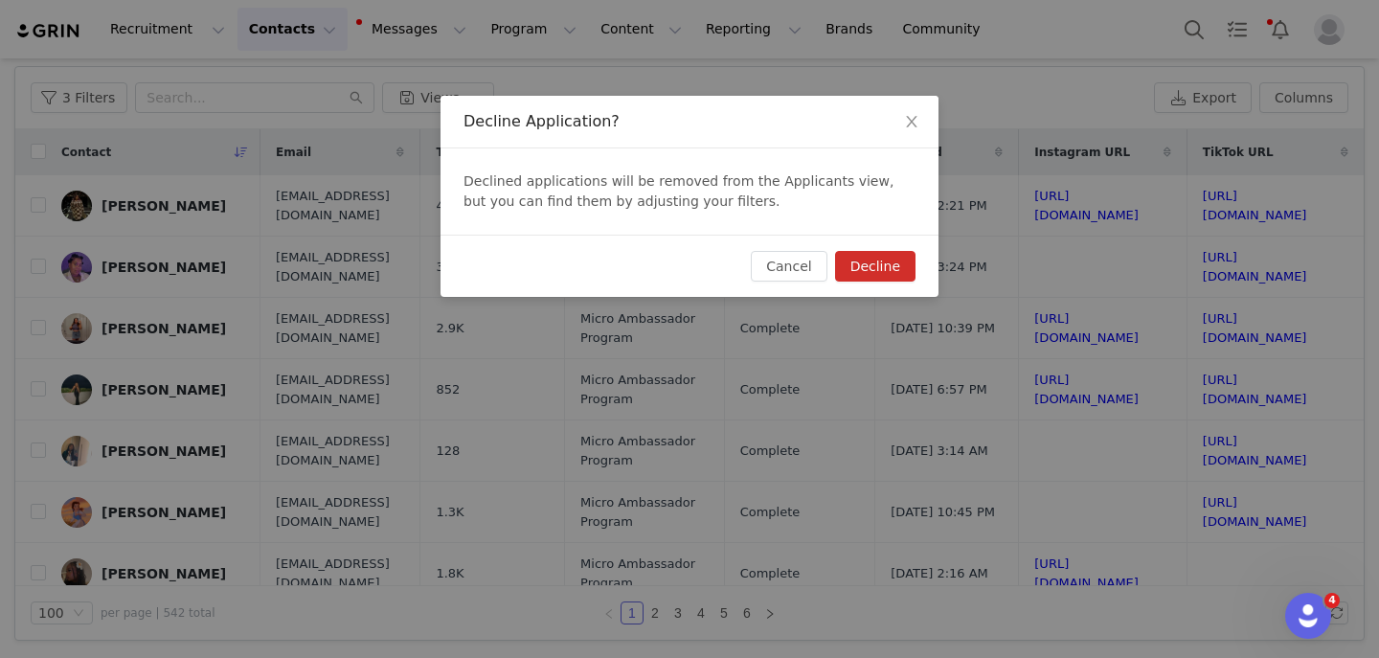
click at [882, 274] on button "Decline" at bounding box center [875, 266] width 80 height 31
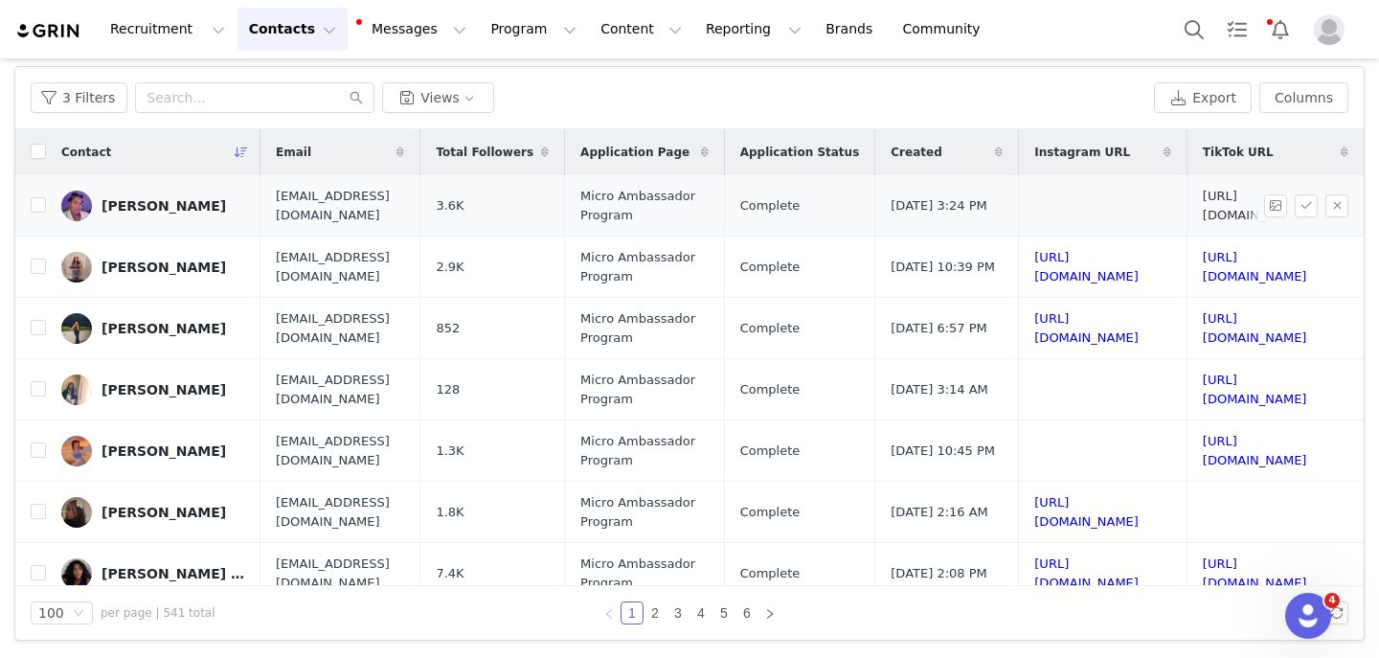
click at [1203, 204] on link "https://www.tiktok.com/@lavendermonet" at bounding box center [1255, 206] width 104 height 34
click at [1330, 205] on button "button" at bounding box center [1337, 205] width 23 height 23
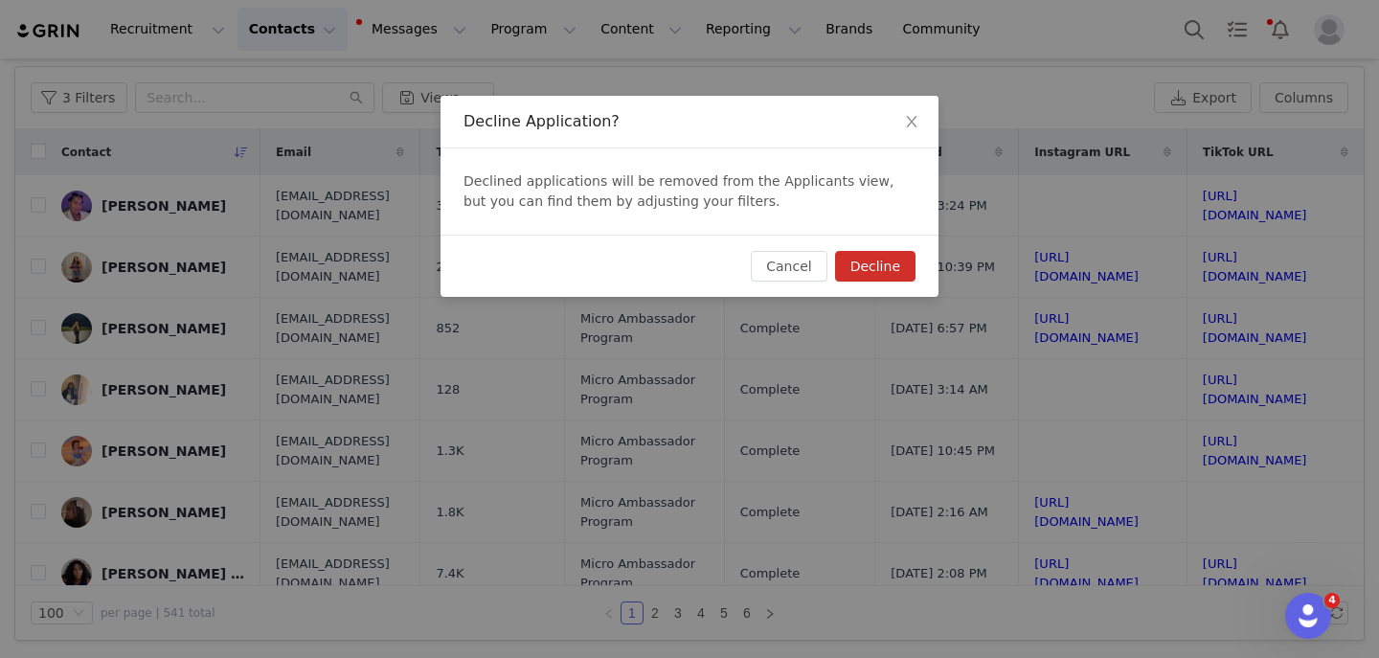
click at [876, 257] on button "Decline" at bounding box center [875, 266] width 80 height 31
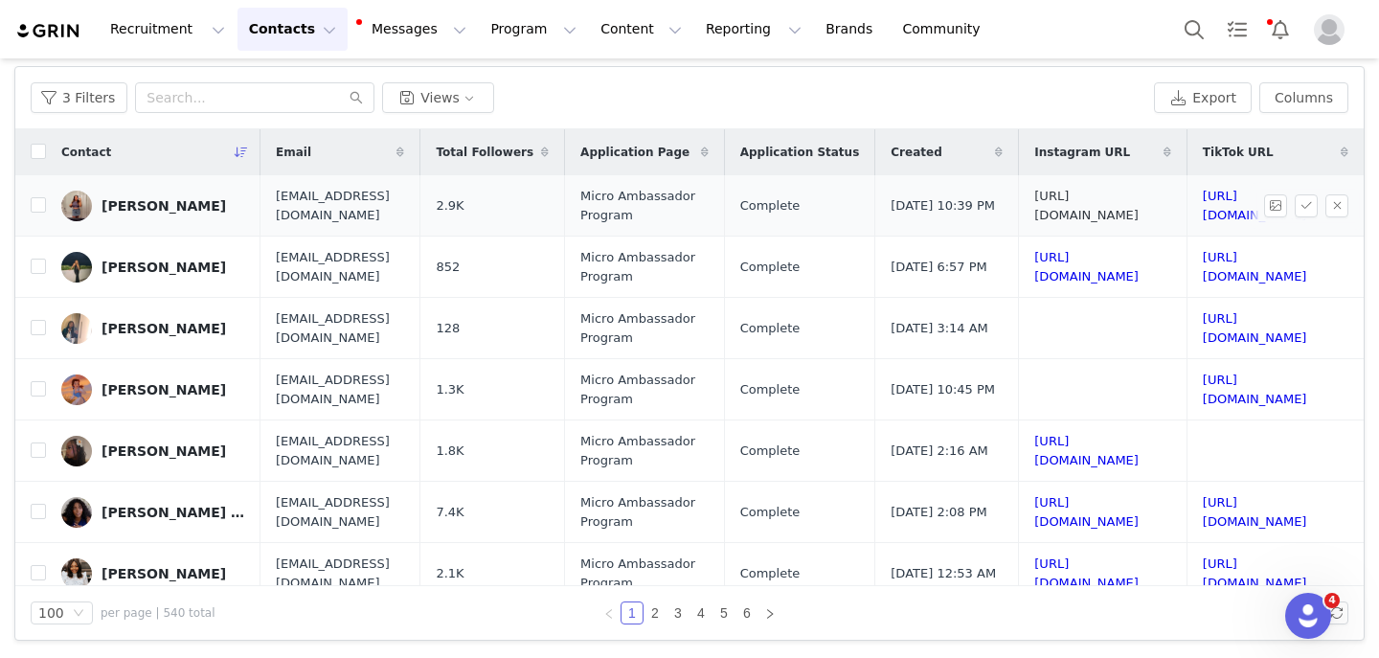
click at [1034, 210] on link "https://www.instagram.com/misty__rayy" at bounding box center [1086, 206] width 104 height 34
click at [1203, 209] on link "https://www.tiktok.com/@misty_rayy" at bounding box center [1255, 206] width 104 height 34
click at [1334, 205] on button "button" at bounding box center [1337, 205] width 23 height 23
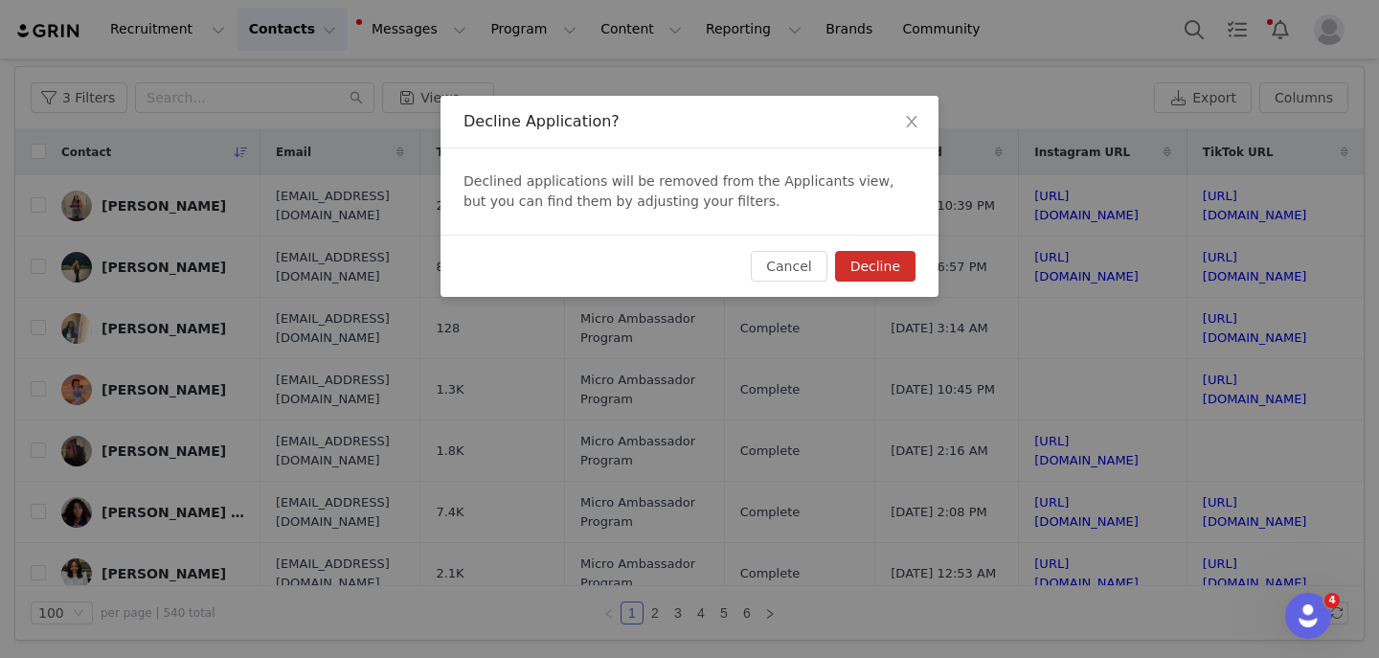
click at [877, 277] on button "Decline" at bounding box center [875, 266] width 80 height 31
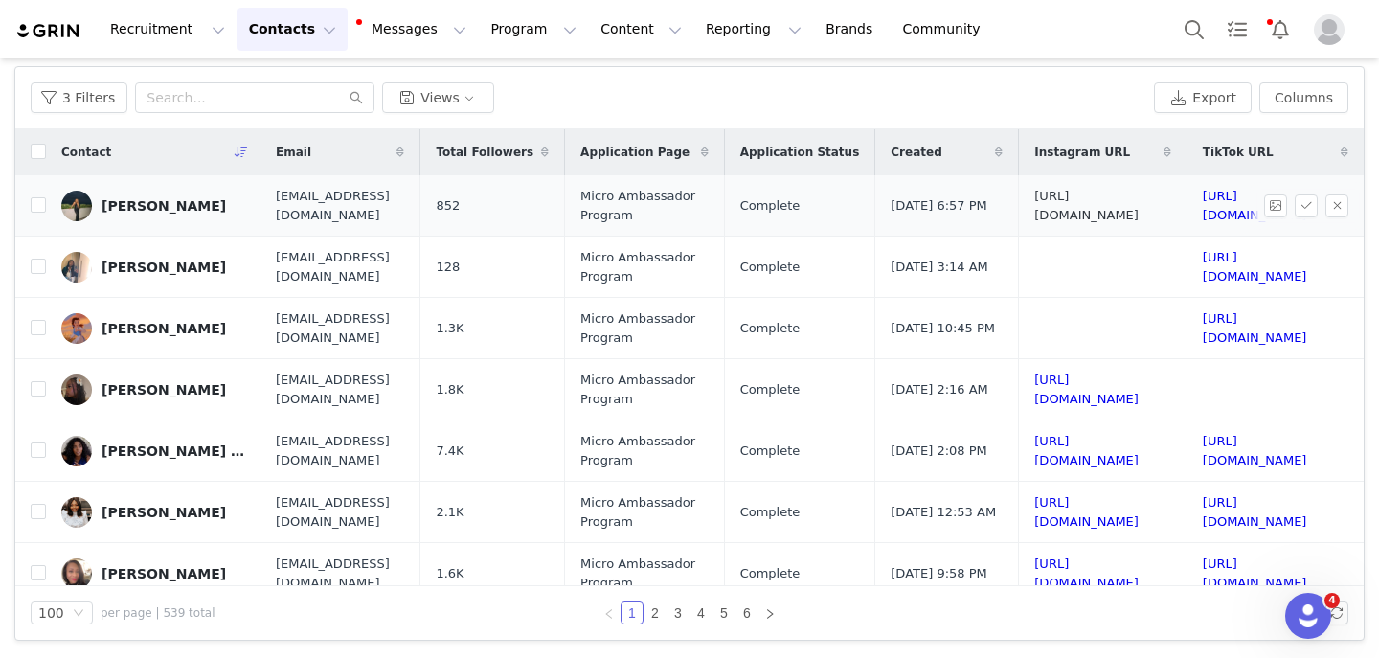
click at [1034, 206] on link "https://www.instagram.com/milanjackson_" at bounding box center [1086, 206] width 104 height 34
click at [1203, 205] on link "https://www.tiktok.com/@milanjackson_" at bounding box center [1255, 206] width 104 height 34
click at [1034, 201] on link "https://www.instagram.com/milanjackson_" at bounding box center [1086, 206] width 104 height 34
click at [1019, 214] on td "https://www.instagram.com/milanjackson_" at bounding box center [1103, 205] width 169 height 61
click at [1034, 198] on link "https://www.instagram.com/milanjackson_" at bounding box center [1086, 206] width 104 height 34
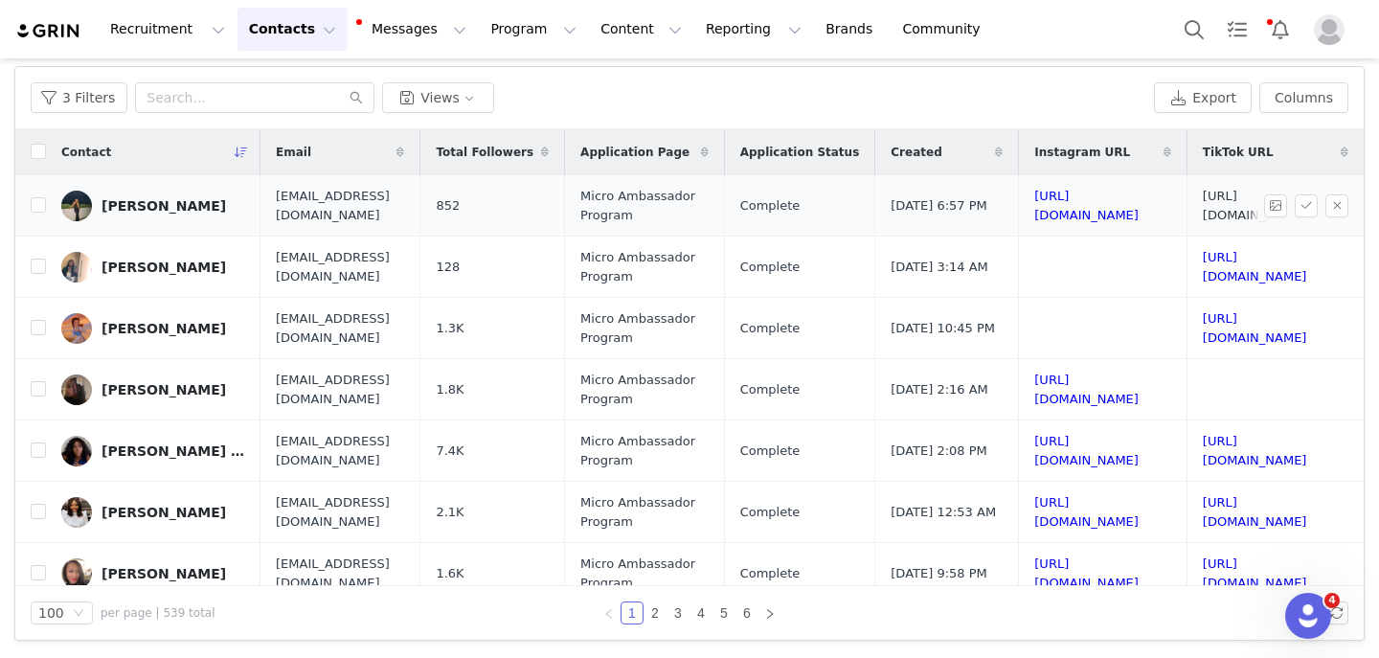
click at [1203, 202] on link "https://www.tiktok.com/@milanjackson_" at bounding box center [1255, 206] width 104 height 34
click at [1334, 206] on button "button" at bounding box center [1337, 205] width 23 height 23
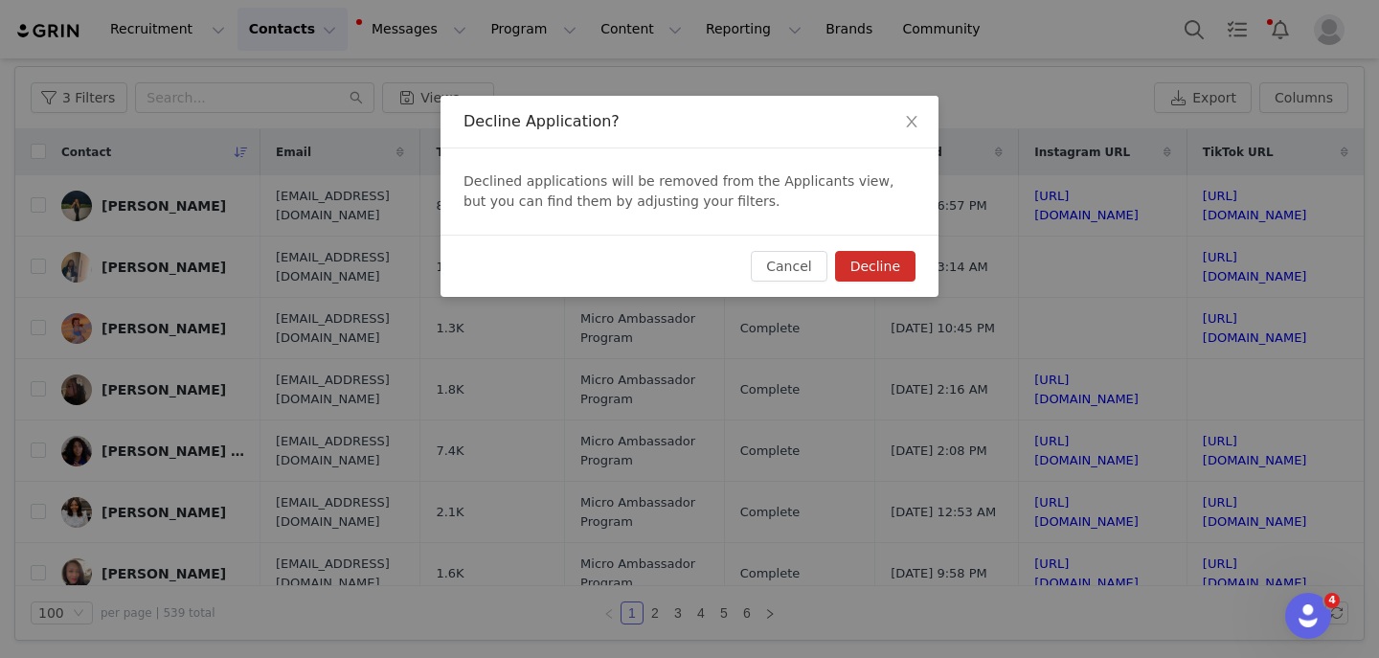
click at [874, 265] on button "Decline" at bounding box center [875, 266] width 80 height 31
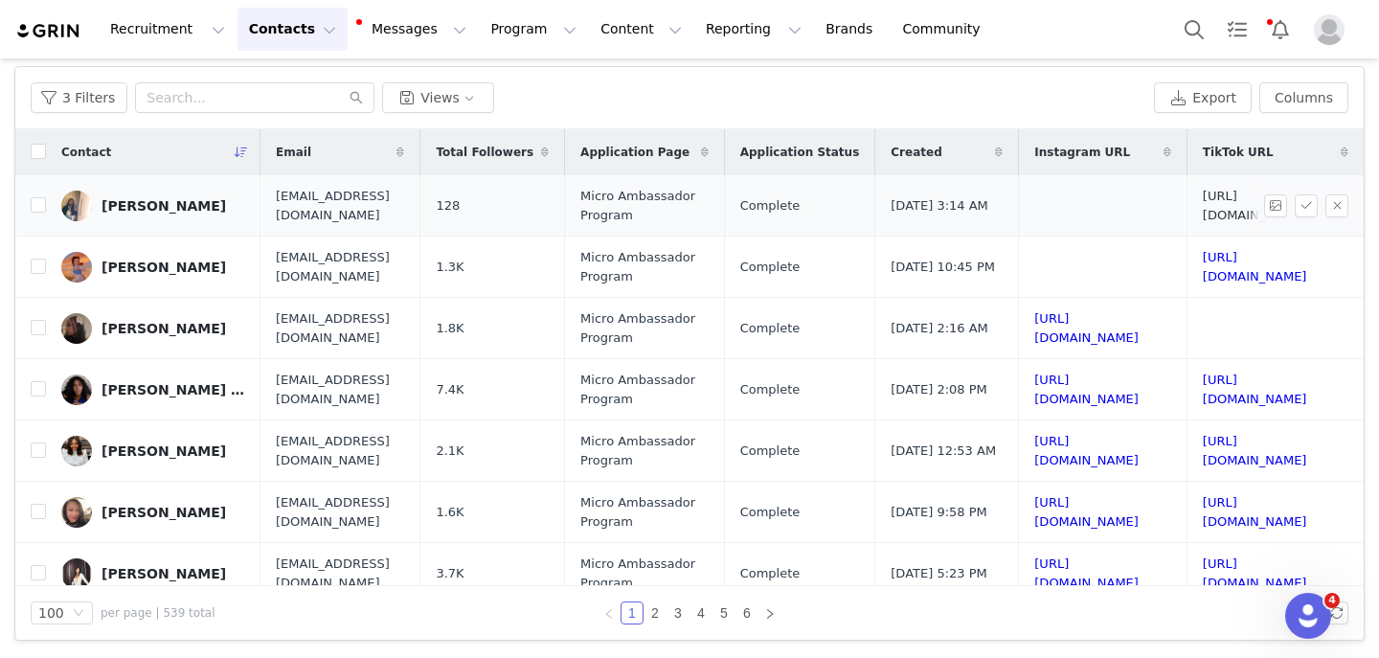
click at [1203, 201] on link "https://www.tiktok.com/@_.antiisocialmikee" at bounding box center [1255, 206] width 104 height 34
click at [1326, 208] on button "button" at bounding box center [1337, 205] width 23 height 23
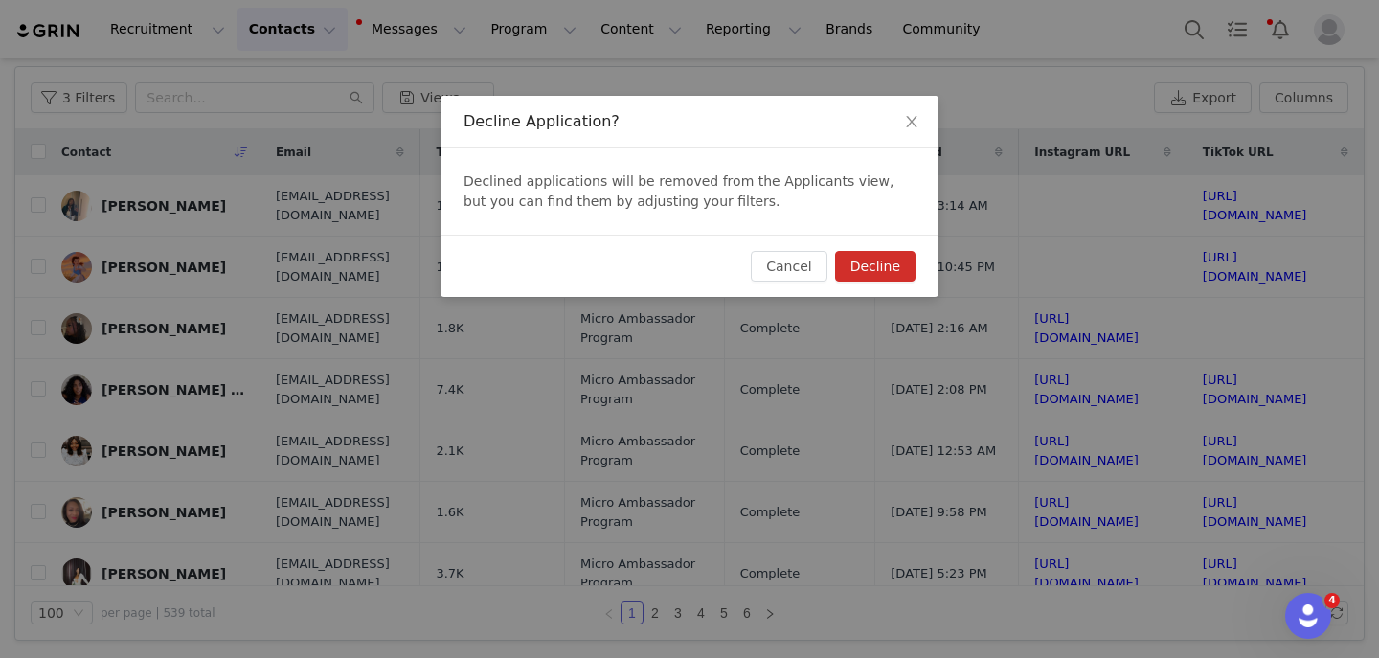
click at [896, 251] on button "Decline" at bounding box center [875, 266] width 80 height 31
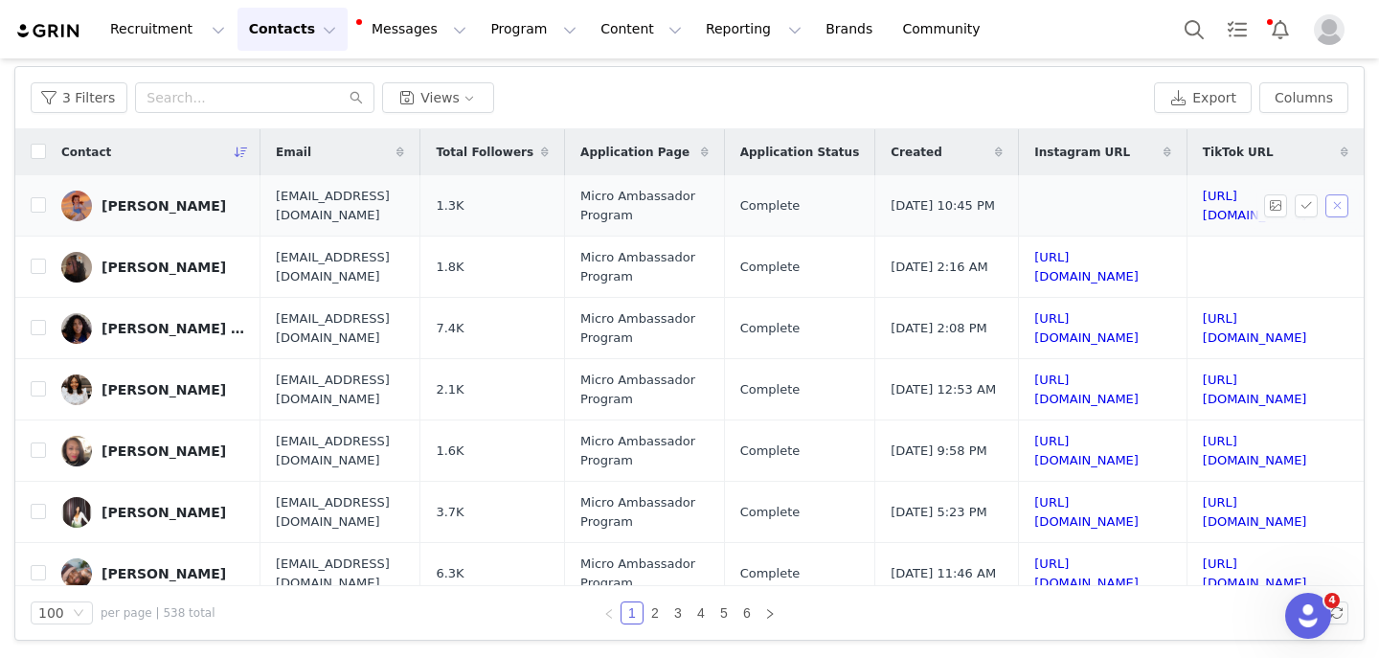
scroll to position [0, 352]
click at [1203, 210] on link "https://www.tiktok.com/@beautyfindsxx" at bounding box center [1255, 206] width 104 height 34
click at [1333, 202] on button "button" at bounding box center [1337, 205] width 23 height 23
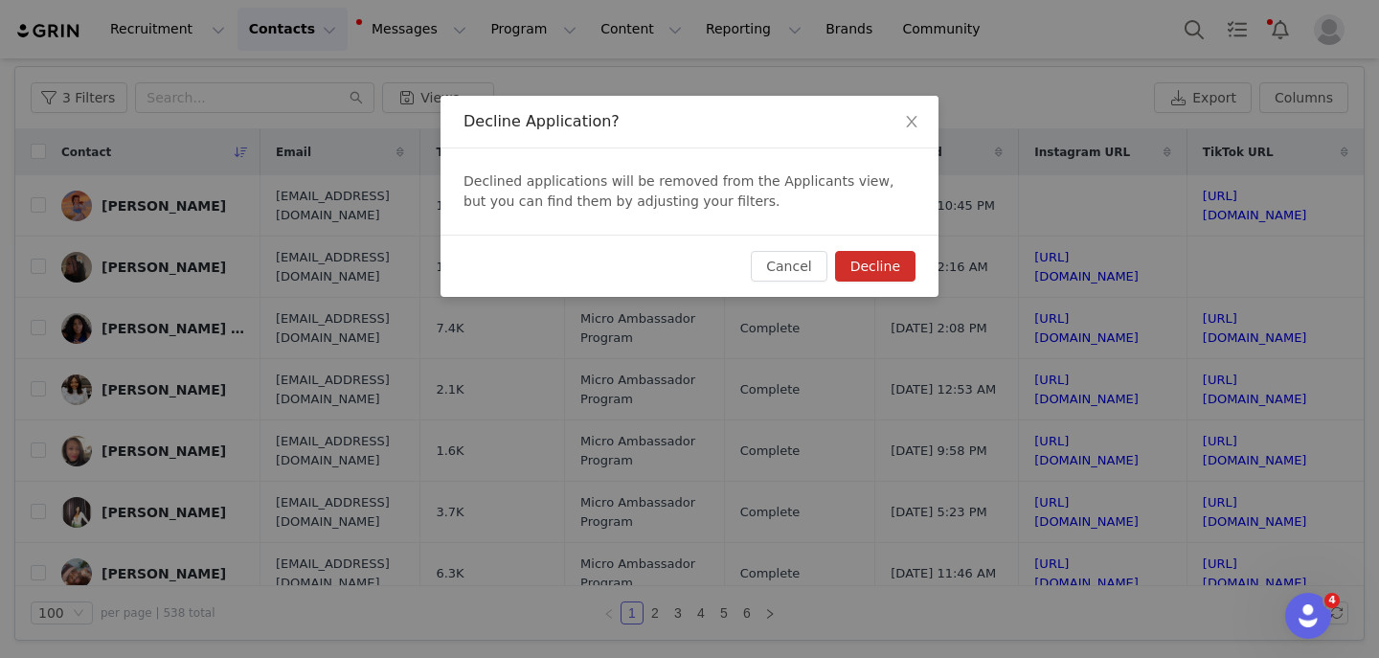
click at [884, 251] on button "Decline" at bounding box center [875, 266] width 80 height 31
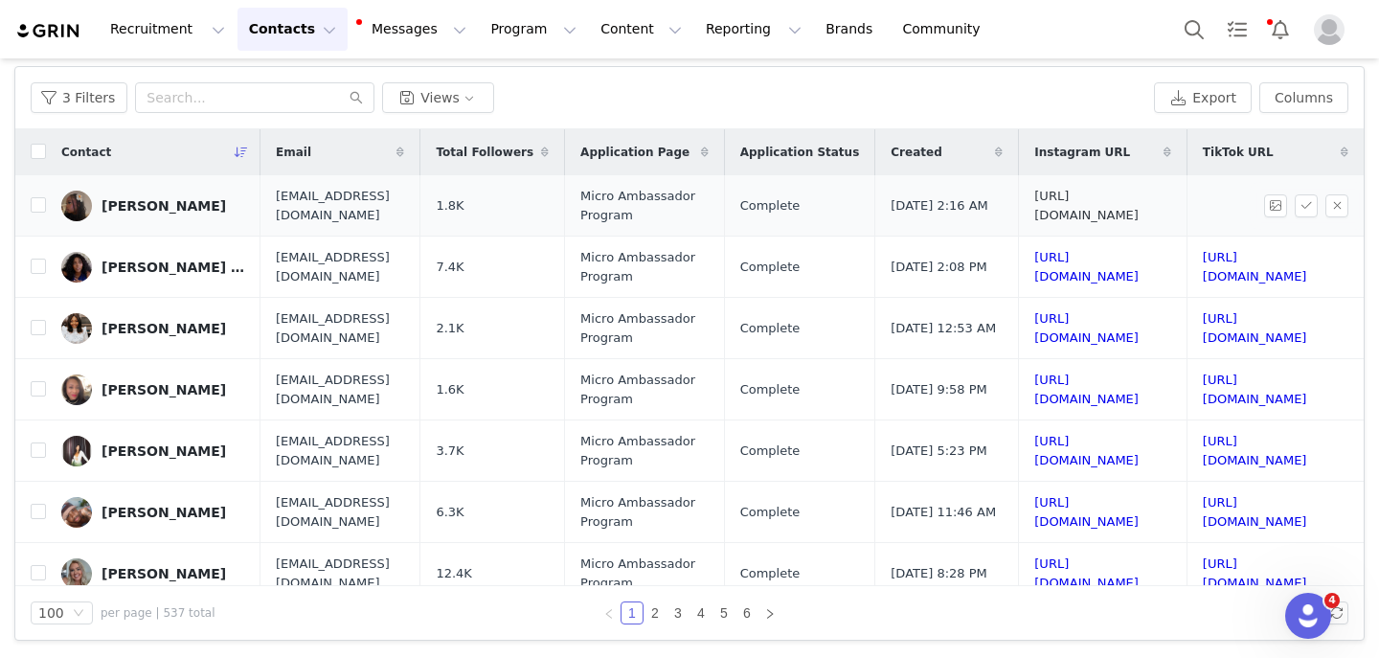
click at [1034, 208] on link "https://www.instagram.com/mikaelaakessler" at bounding box center [1086, 206] width 104 height 34
click at [1336, 212] on button "button" at bounding box center [1337, 205] width 23 height 23
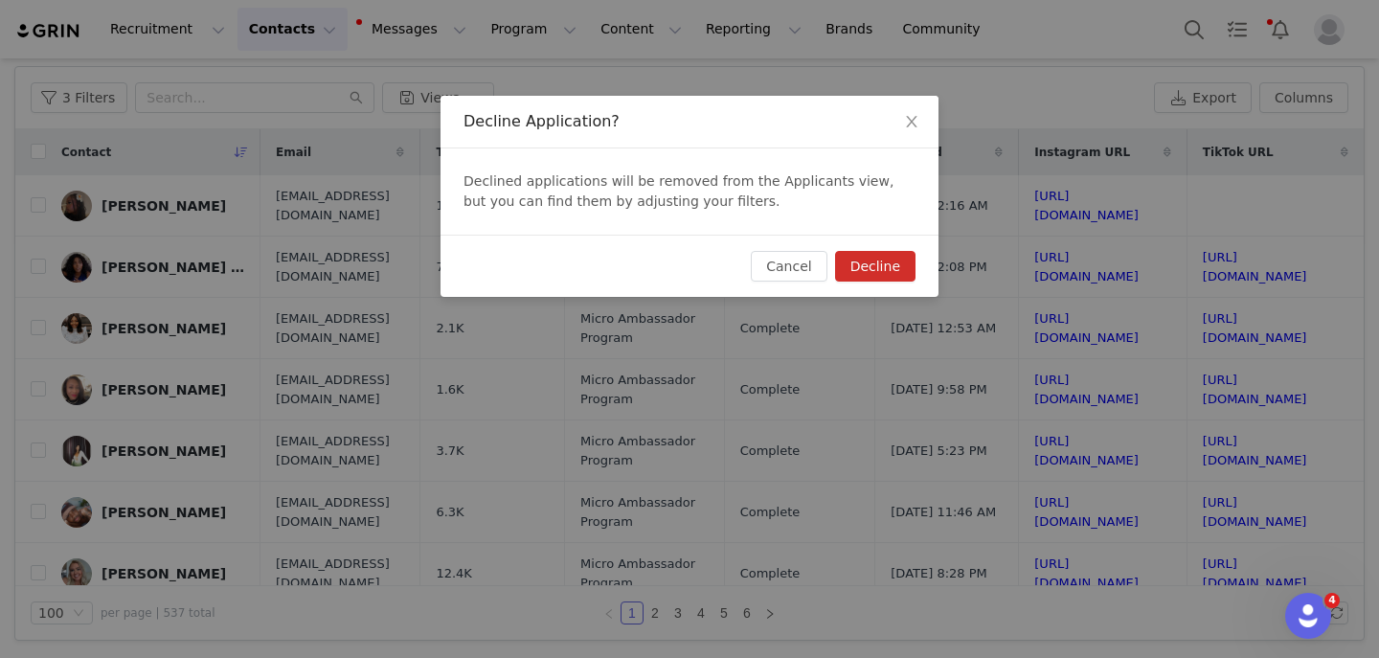
click at [879, 275] on button "Decline" at bounding box center [875, 266] width 80 height 31
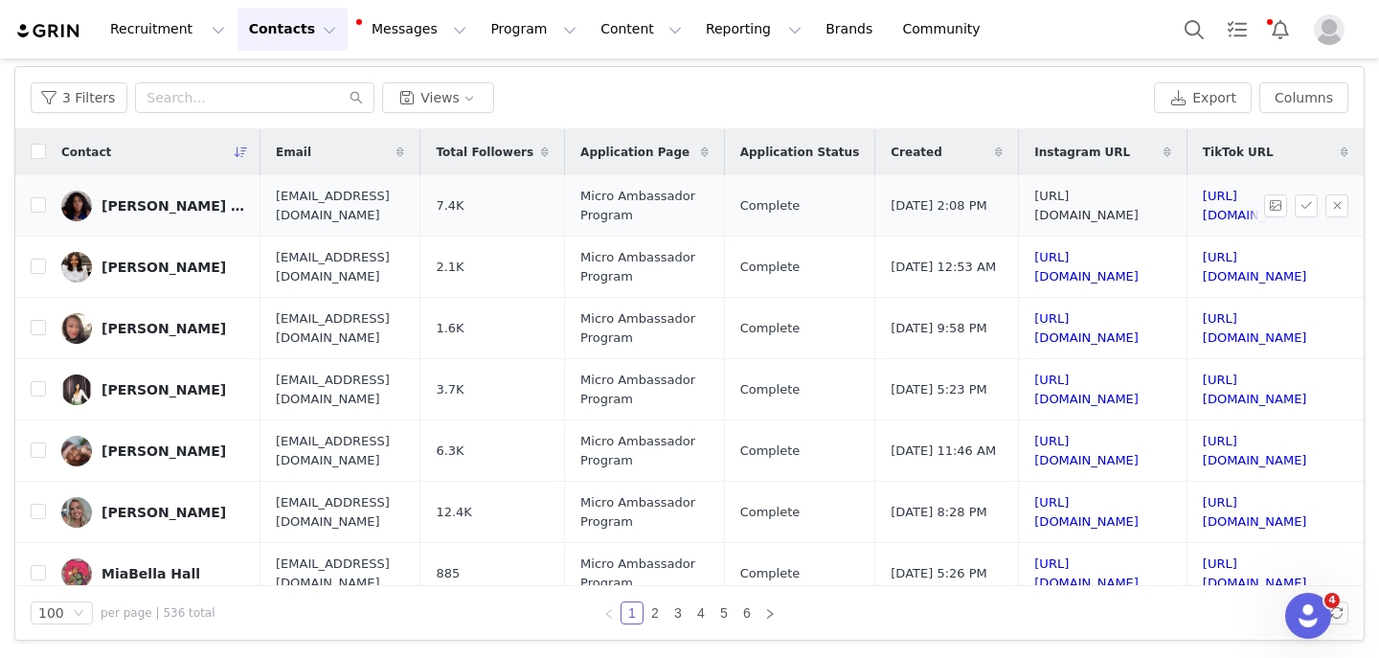
click at [1034, 201] on link "https://www.instagram.com/signedmak" at bounding box center [1086, 206] width 104 height 34
click at [1203, 206] on link "https://www.tiktok.com/@signedmak" at bounding box center [1255, 206] width 104 height 34
click at [1341, 205] on button "button" at bounding box center [1337, 205] width 23 height 23
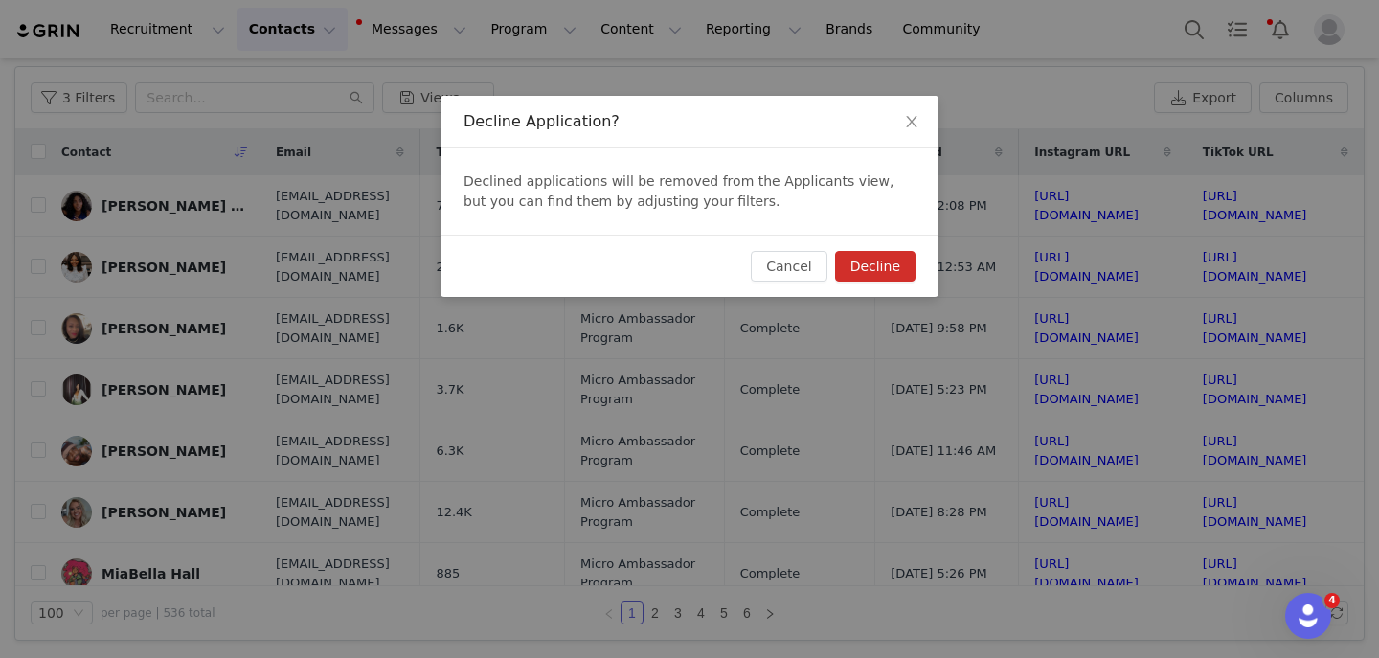
click at [900, 275] on button "Decline" at bounding box center [875, 266] width 80 height 31
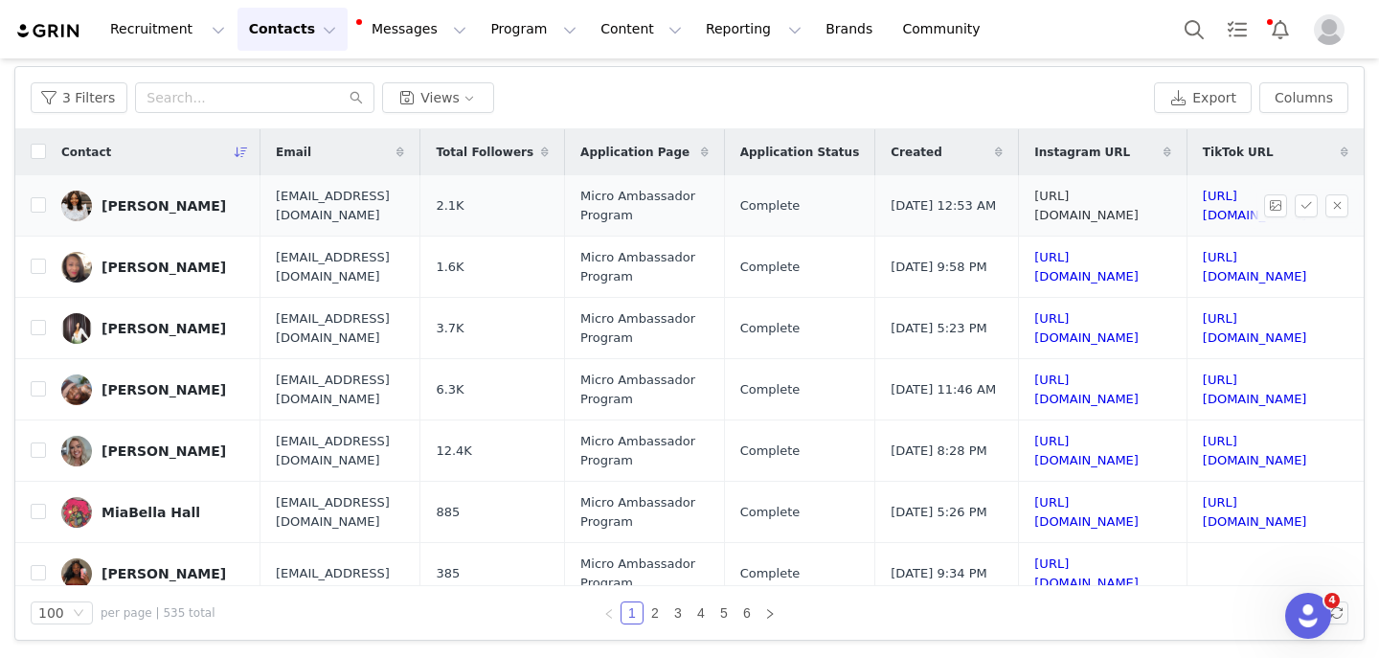
click at [1034, 201] on link "https://www.instagram.com/michellenandeti" at bounding box center [1086, 206] width 104 height 34
click at [1203, 206] on link "https://www.tiktok.com/@michellesnandeti" at bounding box center [1255, 206] width 104 height 34
click at [1332, 205] on button "button" at bounding box center [1337, 205] width 23 height 23
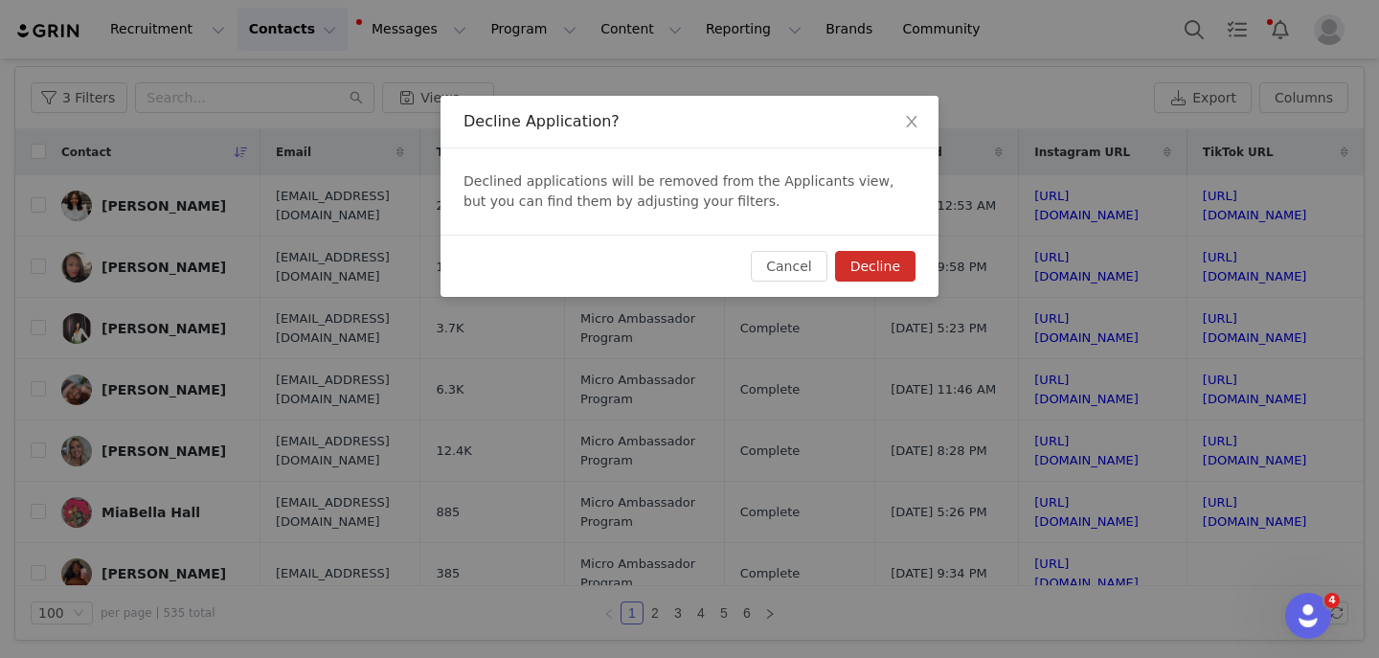
click at [884, 249] on div "Cancel Decline" at bounding box center [690, 266] width 498 height 62
click at [876, 265] on button "Decline" at bounding box center [875, 266] width 80 height 31
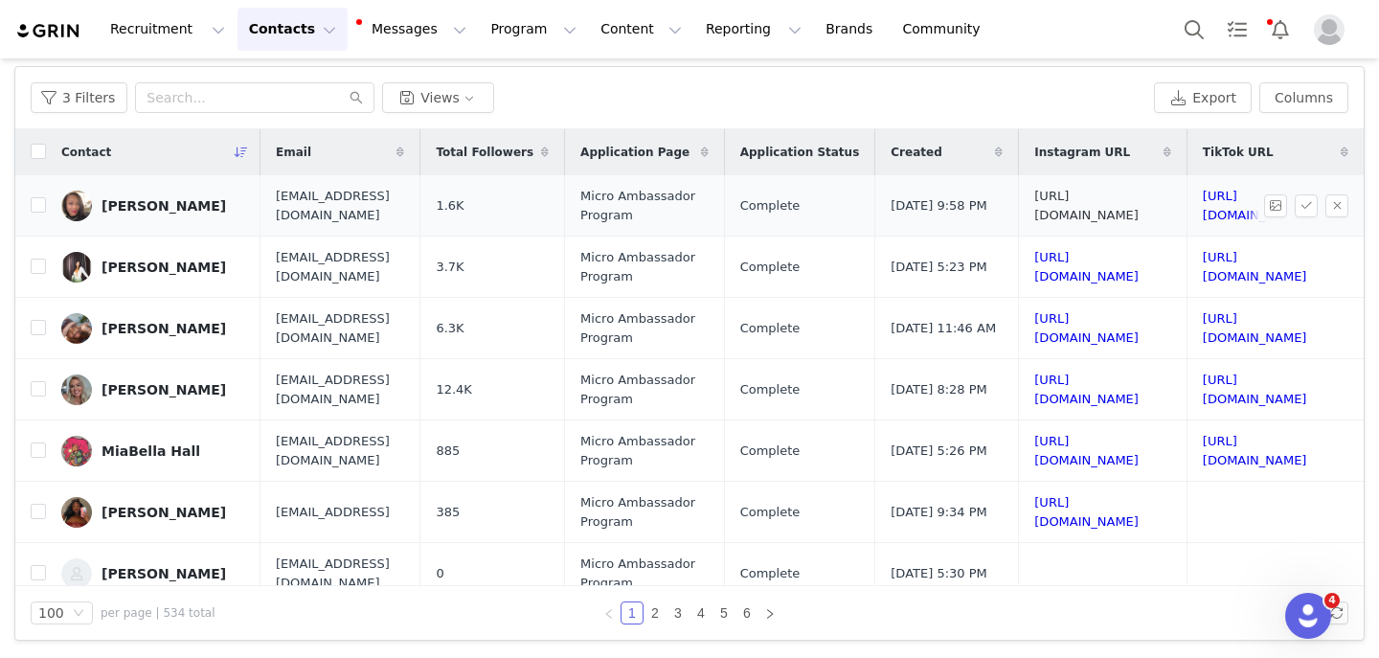
click at [1034, 207] on link "https://www.instagram.com/free2bmj" at bounding box center [1086, 206] width 104 height 34
click at [1203, 205] on link "https://www.tiktok.com/@free2bmj" at bounding box center [1255, 206] width 104 height 34
click at [1332, 203] on button "button" at bounding box center [1337, 205] width 23 height 23
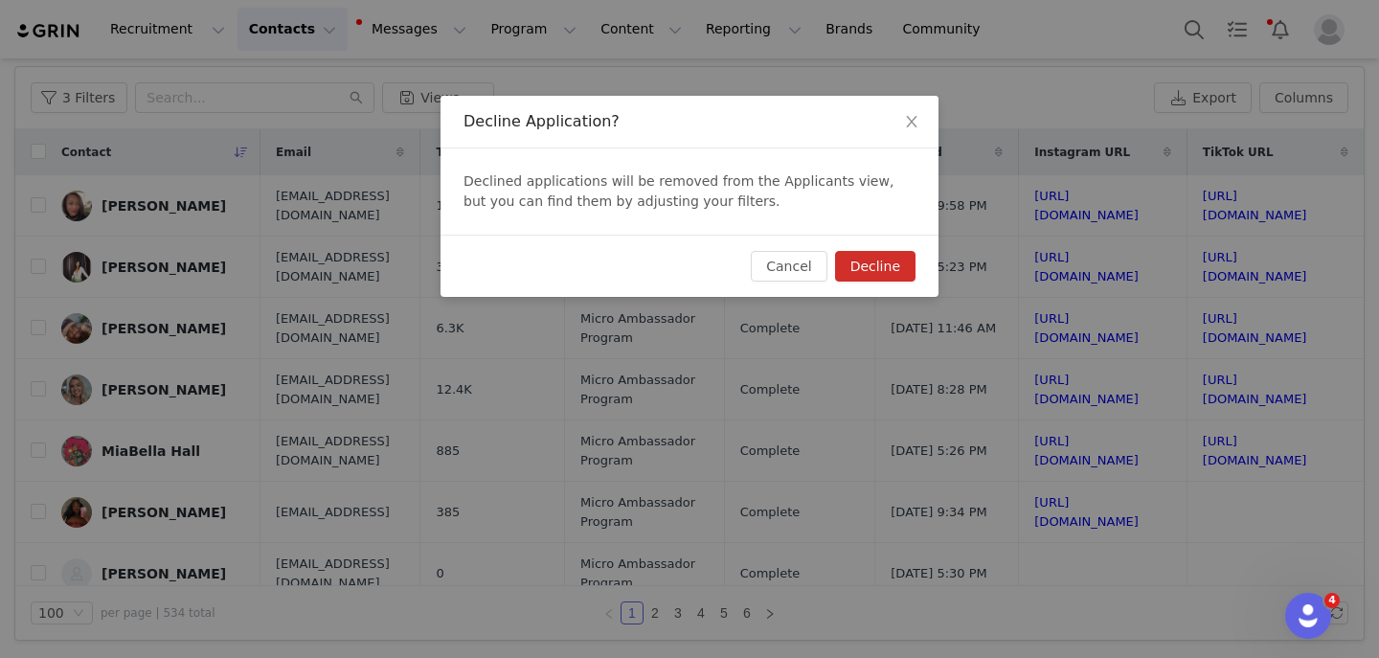
click at [915, 265] on button "Decline" at bounding box center [875, 266] width 80 height 31
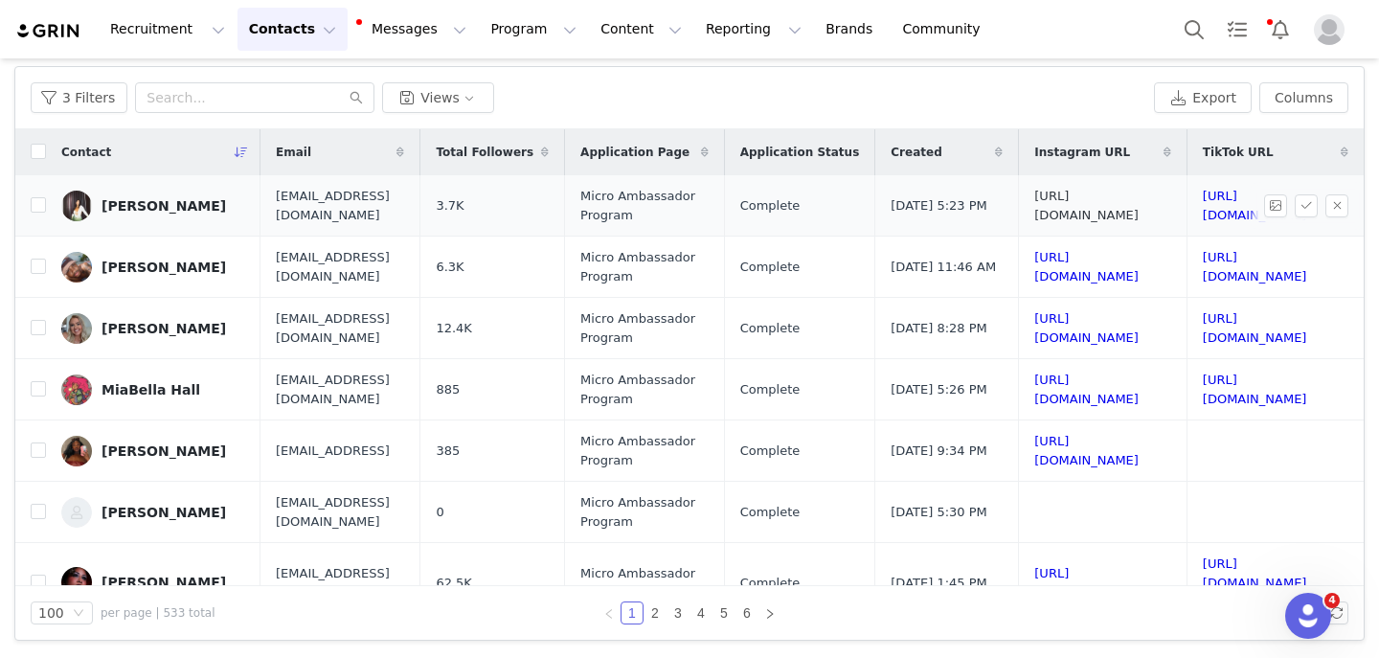
click at [1034, 203] on link "https://www.instagram.com/mychellleee" at bounding box center [1086, 206] width 104 height 34
click at [1203, 206] on link "https://www.tiktok.com/@mychellleee" at bounding box center [1255, 206] width 104 height 34
click at [1327, 205] on button "button" at bounding box center [1337, 205] width 23 height 23
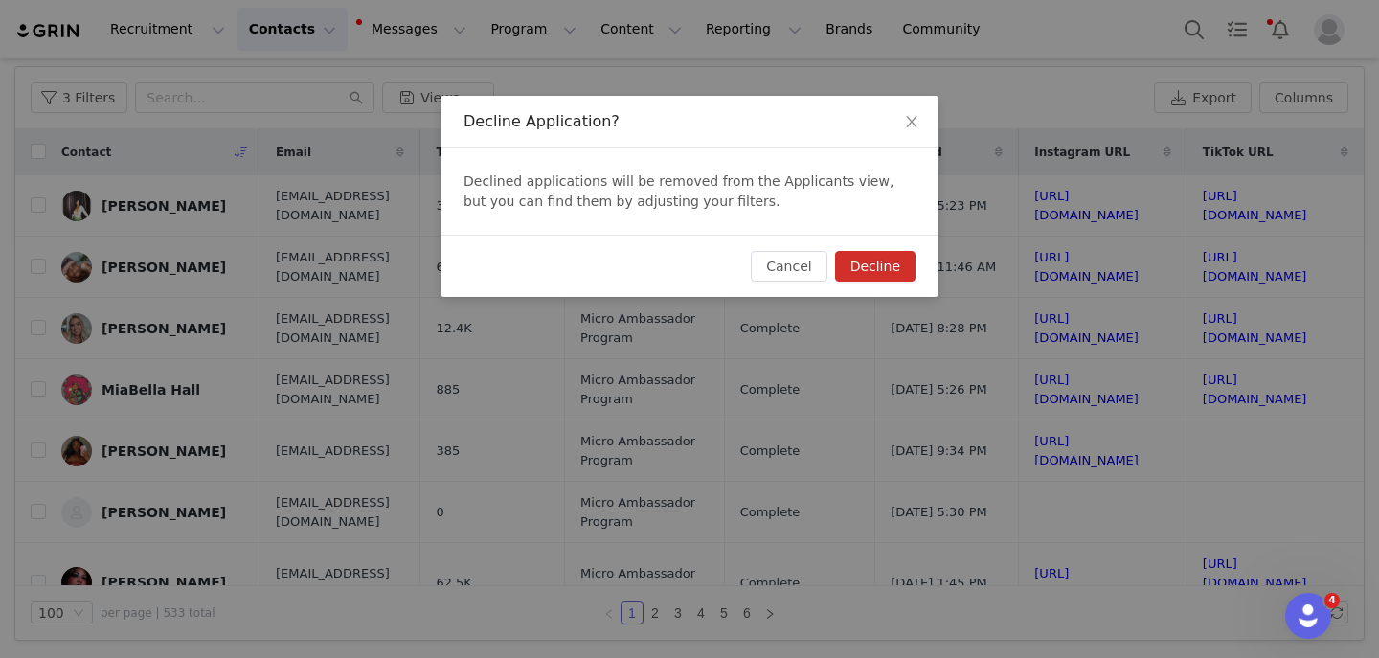
click at [869, 251] on button "Decline" at bounding box center [875, 266] width 80 height 31
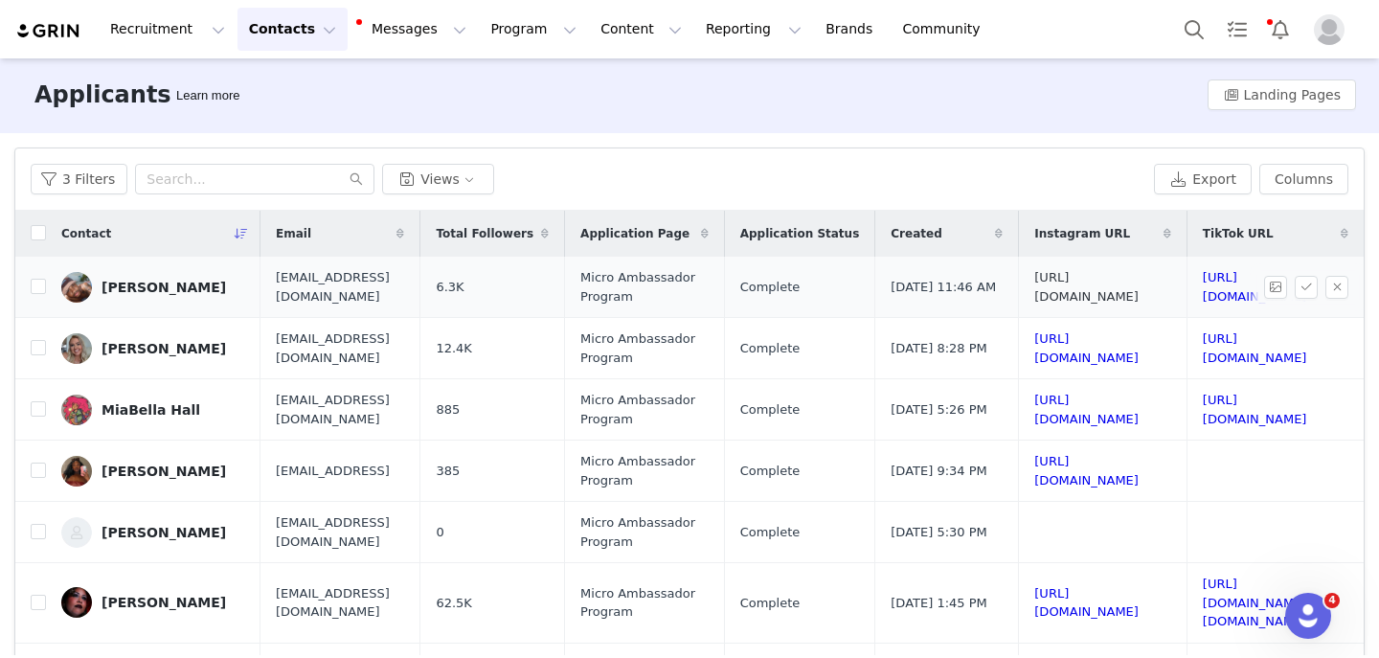
click at [1034, 283] on link "https://www.instagram.com/michaelstallworth" at bounding box center [1086, 287] width 104 height 34
click at [1187, 269] on td "https://www.tiktok.com/@bigmikefromla" at bounding box center [1272, 287] width 170 height 61
click at [1203, 282] on link "https://www.tiktok.com/@bigmikefromla" at bounding box center [1255, 287] width 104 height 34
click at [1034, 293] on link "https://www.instagram.com/michaelstallworth" at bounding box center [1086, 287] width 104 height 34
click at [1342, 289] on button "button" at bounding box center [1337, 287] width 23 height 23
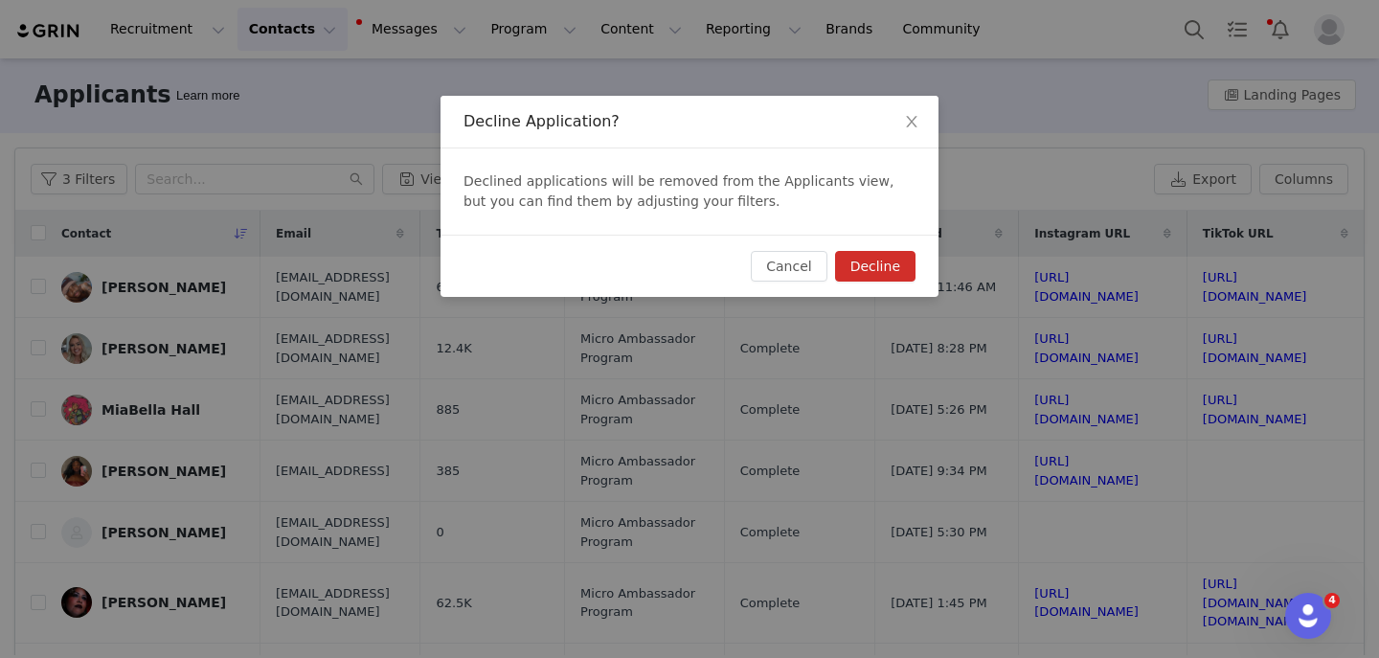
click at [857, 265] on button "Decline" at bounding box center [875, 266] width 80 height 31
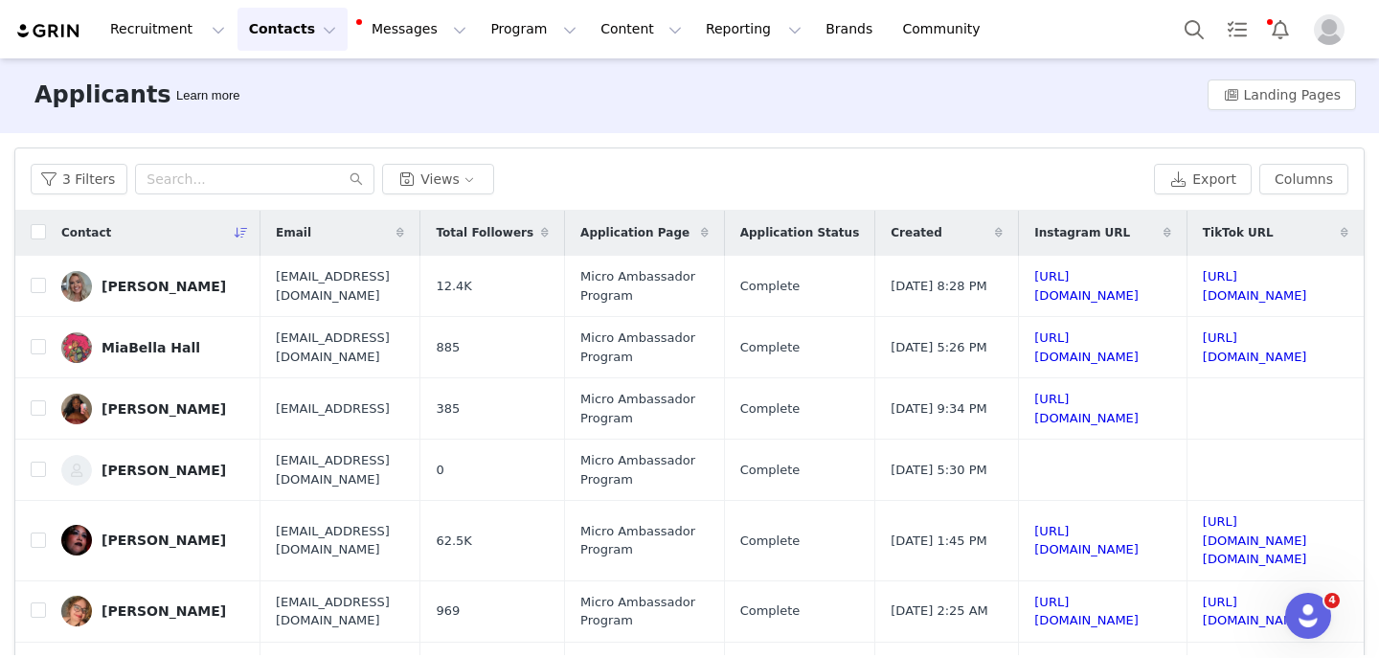
scroll to position [1, 352]
click at [1034, 284] on link "https://www.instagram.com/motherhoodiscalling" at bounding box center [1086, 286] width 104 height 34
click at [1203, 286] on link "https://www.tiktok.com/@mmotherhoodiscalling" at bounding box center [1255, 286] width 104 height 34
click at [1337, 285] on button "button" at bounding box center [1337, 286] width 23 height 23
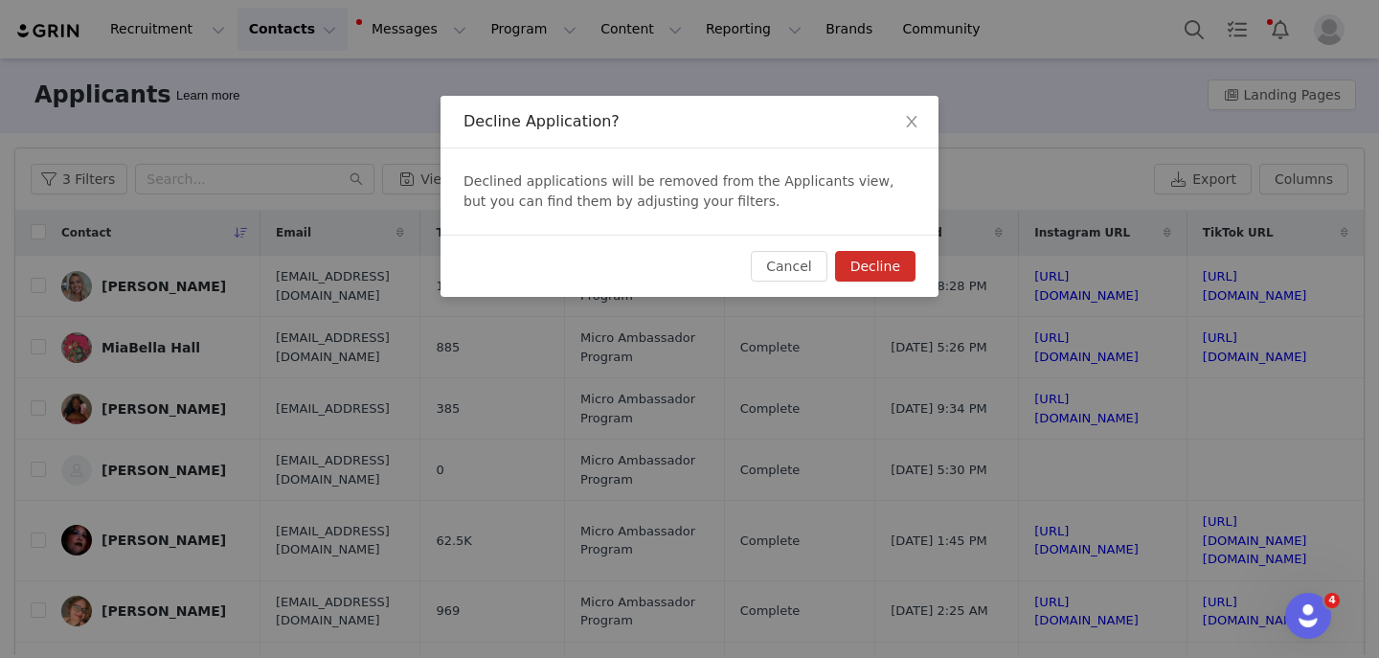
click at [897, 262] on button "Decline" at bounding box center [875, 266] width 80 height 31
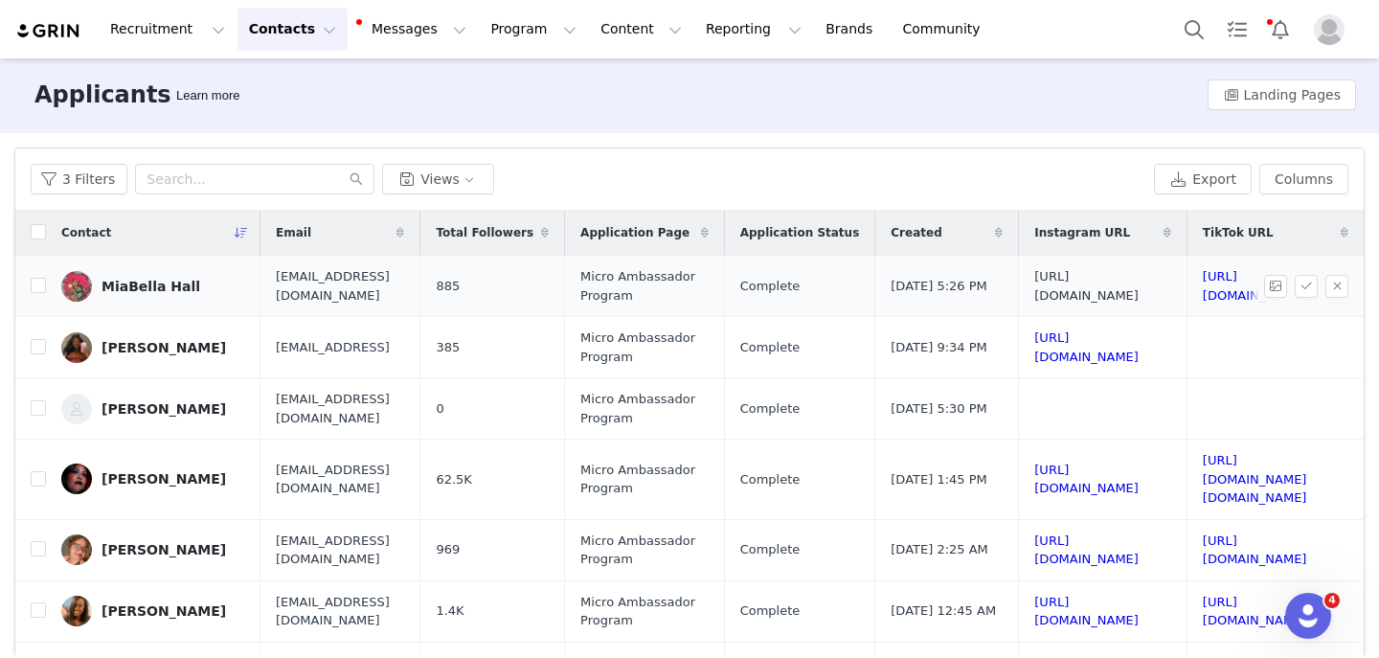
click at [1034, 282] on link "https://www.instagram.com/itsmiabellaa" at bounding box center [1086, 286] width 104 height 34
click at [1203, 282] on link "https://www.tiktok.com/@itsmiabellaa" at bounding box center [1255, 286] width 104 height 34
click at [1034, 288] on link "https://www.instagram.com/itsmiabellaa" at bounding box center [1086, 286] width 104 height 34
click at [1187, 297] on td "https://www.tiktok.com/@itsmiabellaa" at bounding box center [1272, 286] width 170 height 61
click at [1203, 283] on link "https://www.tiktok.com/@itsmiabellaa" at bounding box center [1255, 286] width 104 height 34
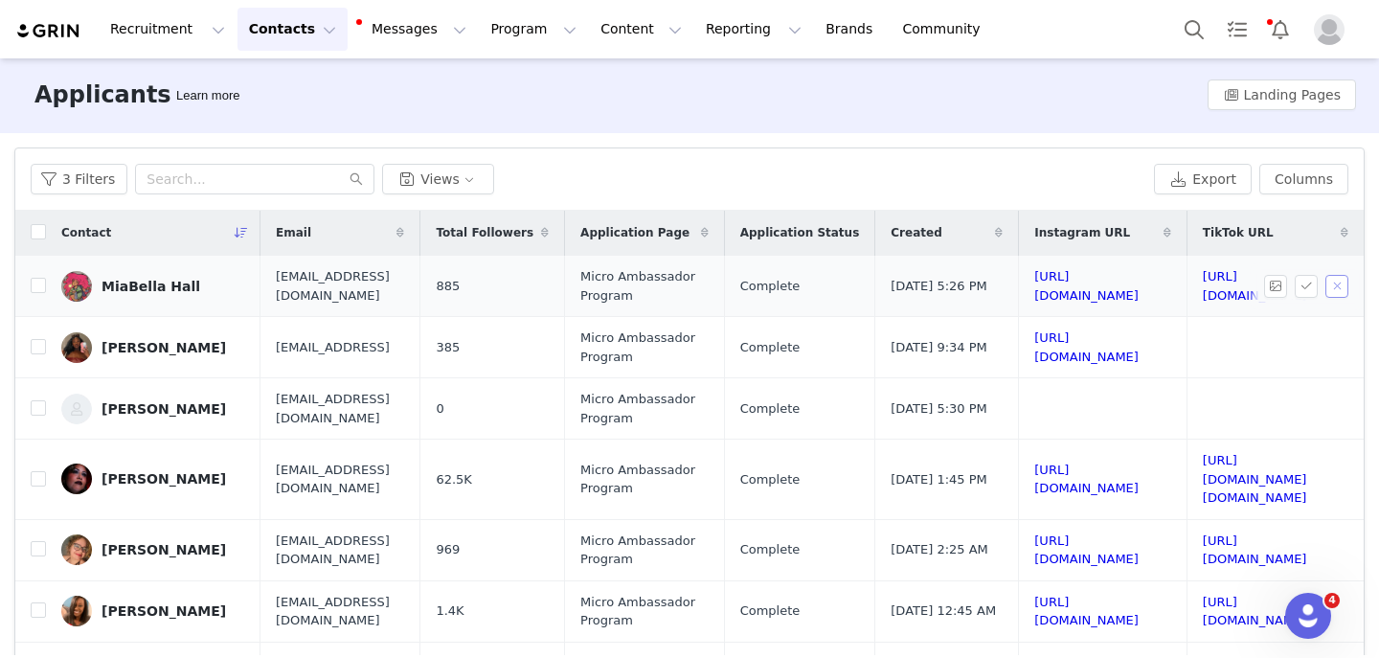
click at [1333, 294] on button "button" at bounding box center [1337, 286] width 23 height 23
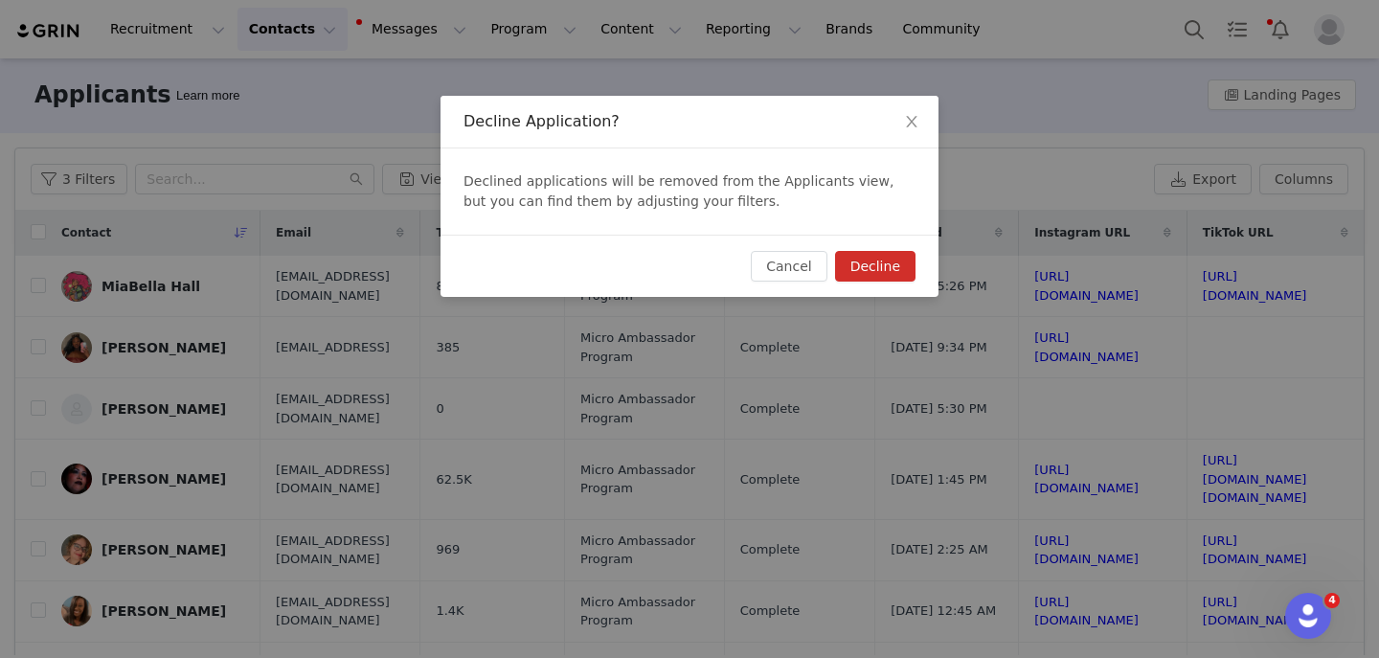
click at [868, 260] on button "Decline" at bounding box center [875, 266] width 80 height 31
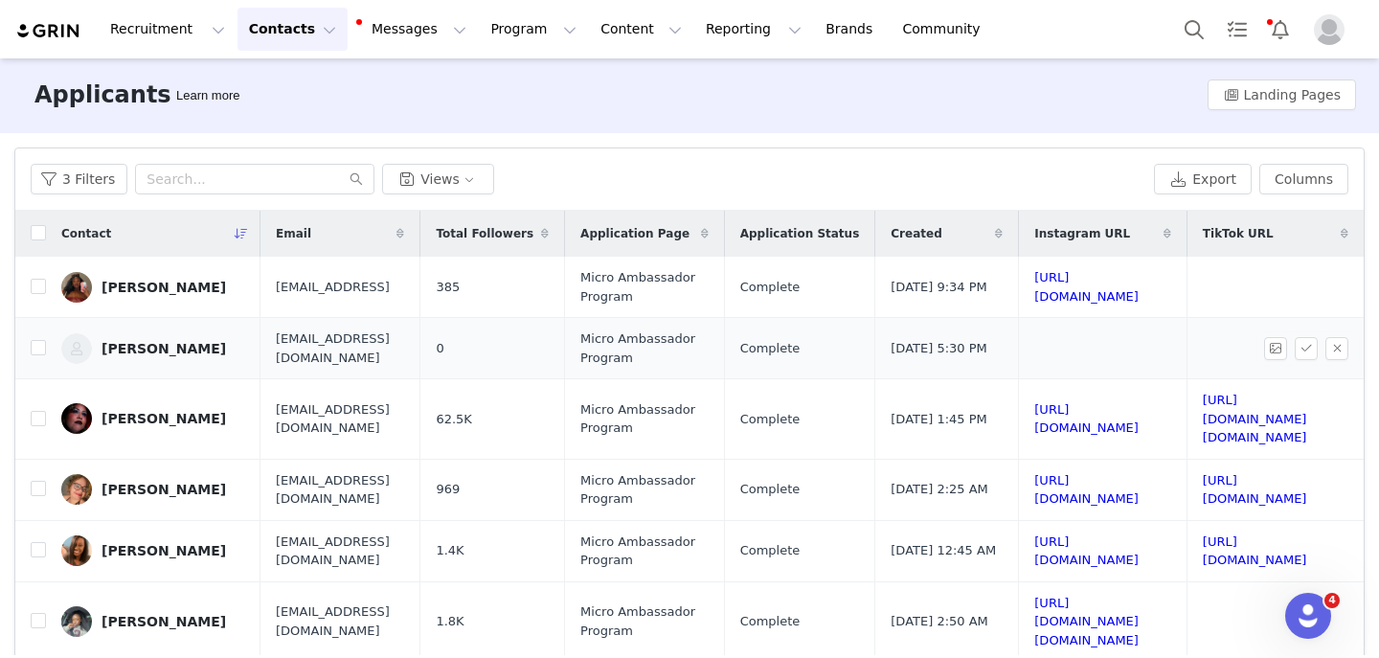
scroll to position [0, 352]
click at [1034, 293] on link "https://www.instagram.com/its_simone101" at bounding box center [1086, 287] width 104 height 34
click at [1034, 280] on link "https://www.instagram.com/its_simone101" at bounding box center [1086, 287] width 104 height 34
click at [1338, 282] on button "button" at bounding box center [1337, 287] width 23 height 23
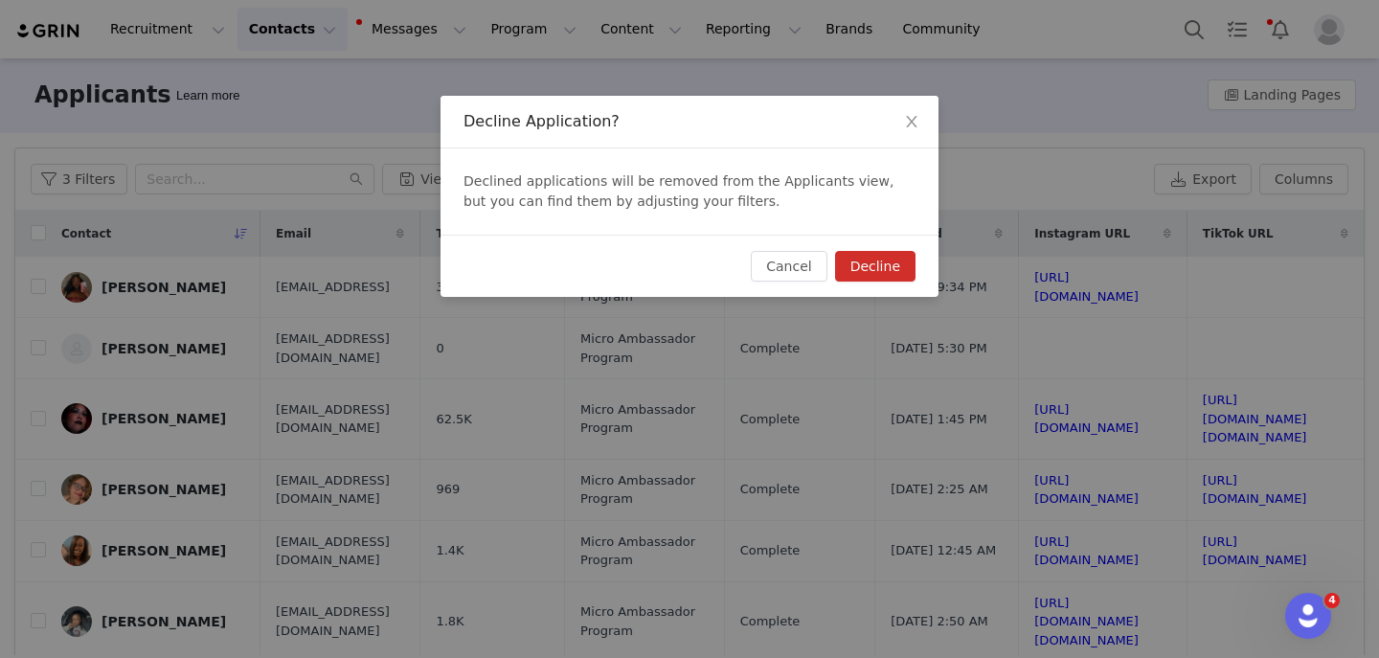
click at [875, 271] on button "Decline" at bounding box center [875, 266] width 80 height 31
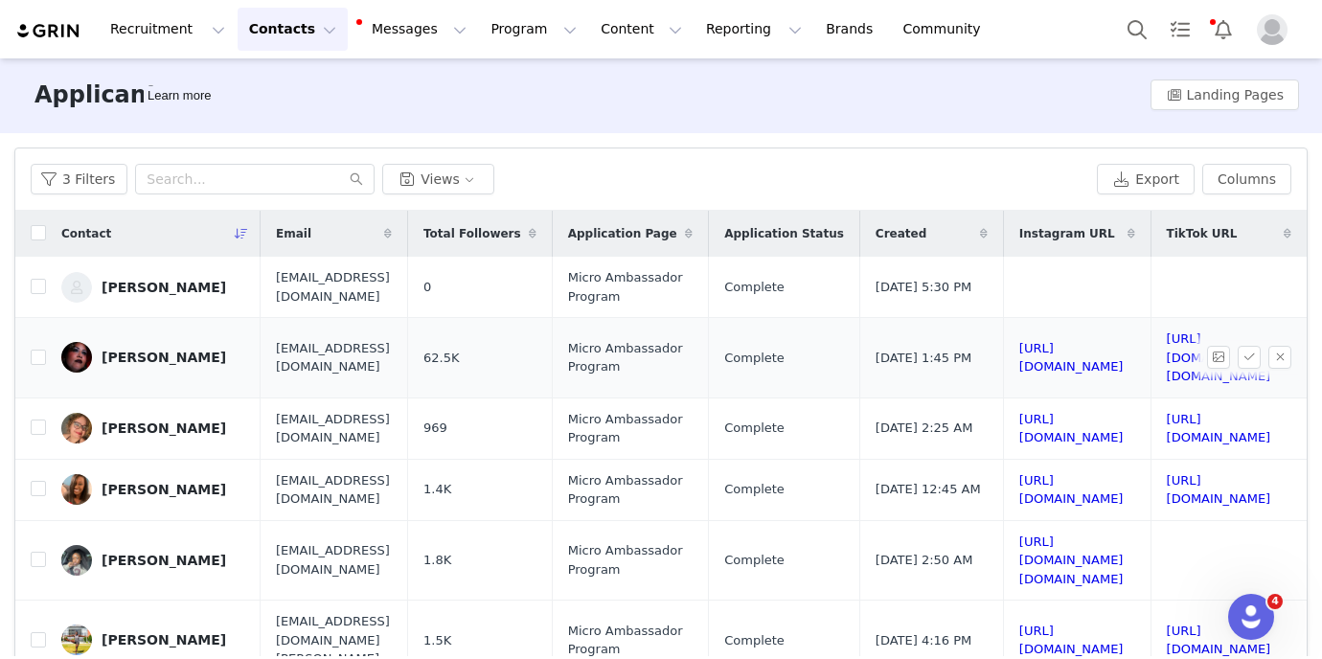
scroll to position [1, 410]
click at [1281, 284] on button "button" at bounding box center [1279, 286] width 23 height 23
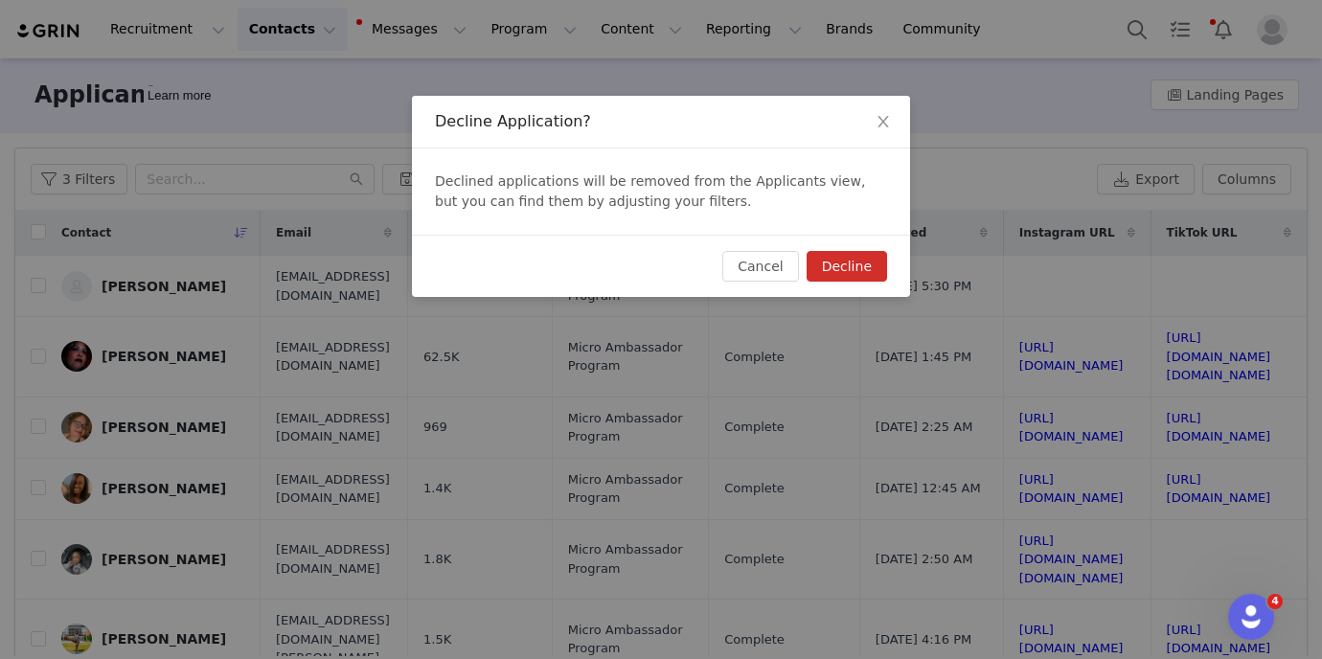
click at [837, 260] on button "Decline" at bounding box center [846, 266] width 80 height 31
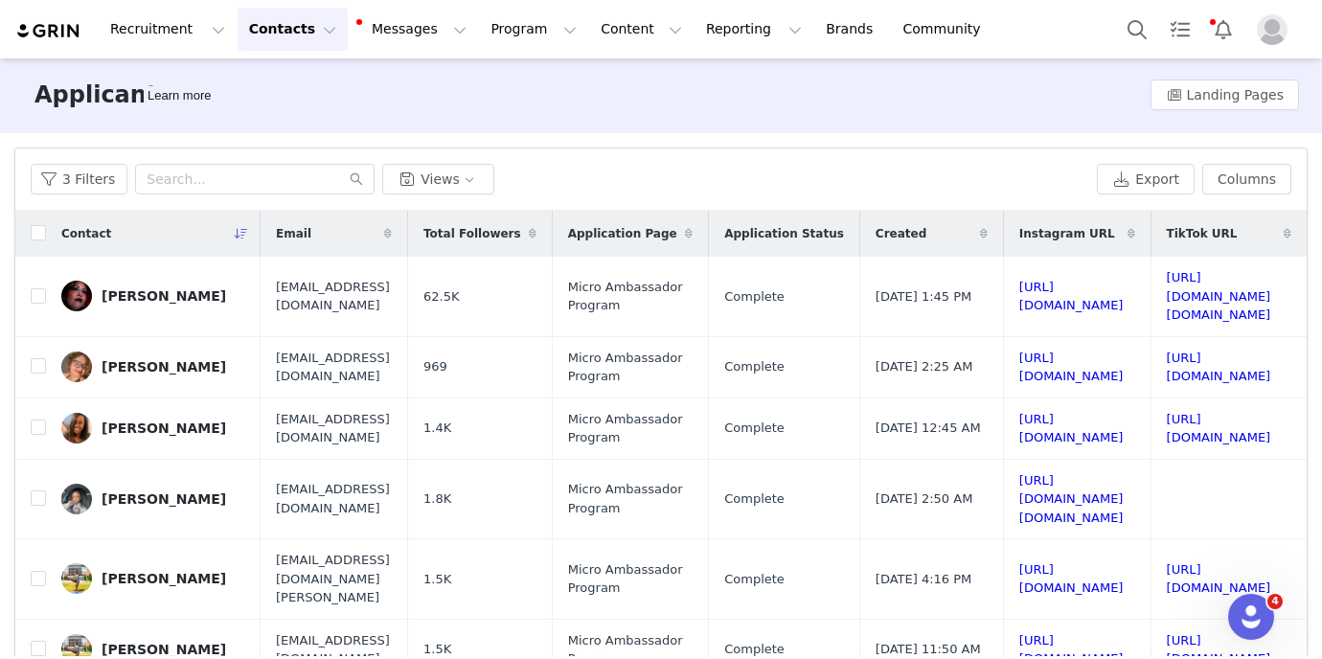
scroll to position [0, 410]
click at [1019, 293] on link "https://www.instagram.com/the_makeup_wizard" at bounding box center [1071, 297] width 104 height 34
click at [1167, 288] on link "https://www.tiktok.com/@makeup.magic.merlin" at bounding box center [1219, 296] width 104 height 52
click at [1273, 291] on button "button" at bounding box center [1279, 295] width 23 height 23
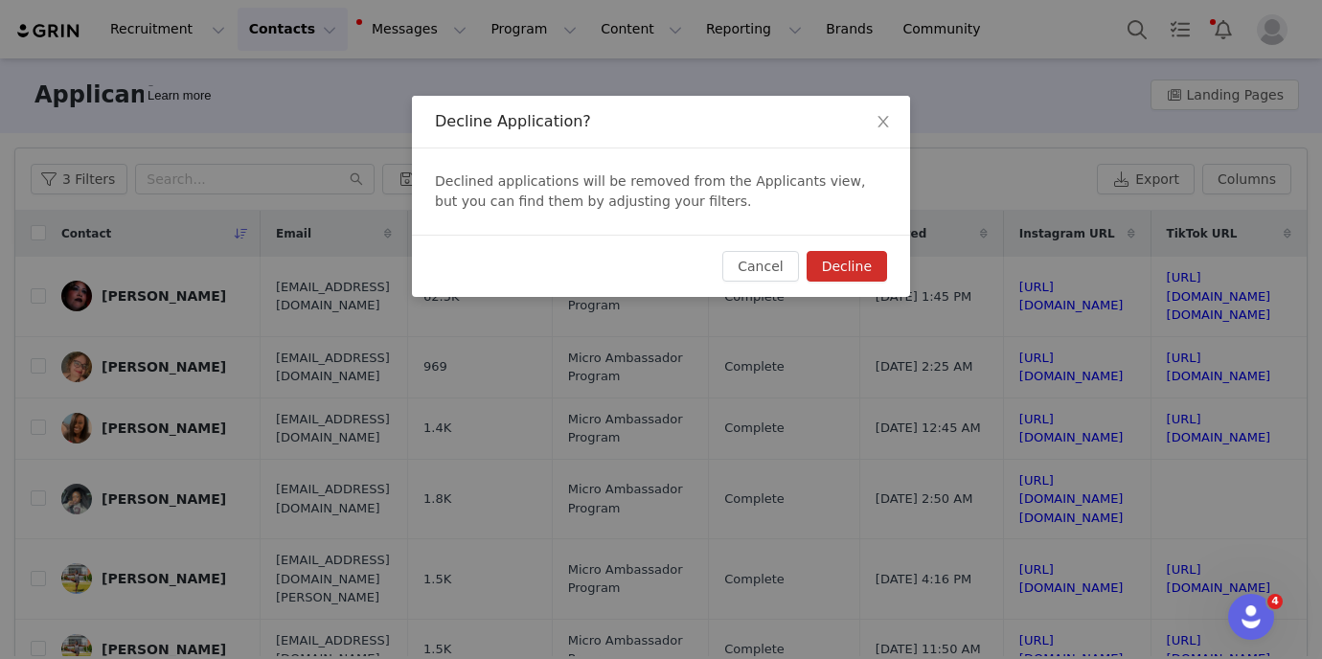
click at [843, 275] on button "Decline" at bounding box center [846, 266] width 80 height 31
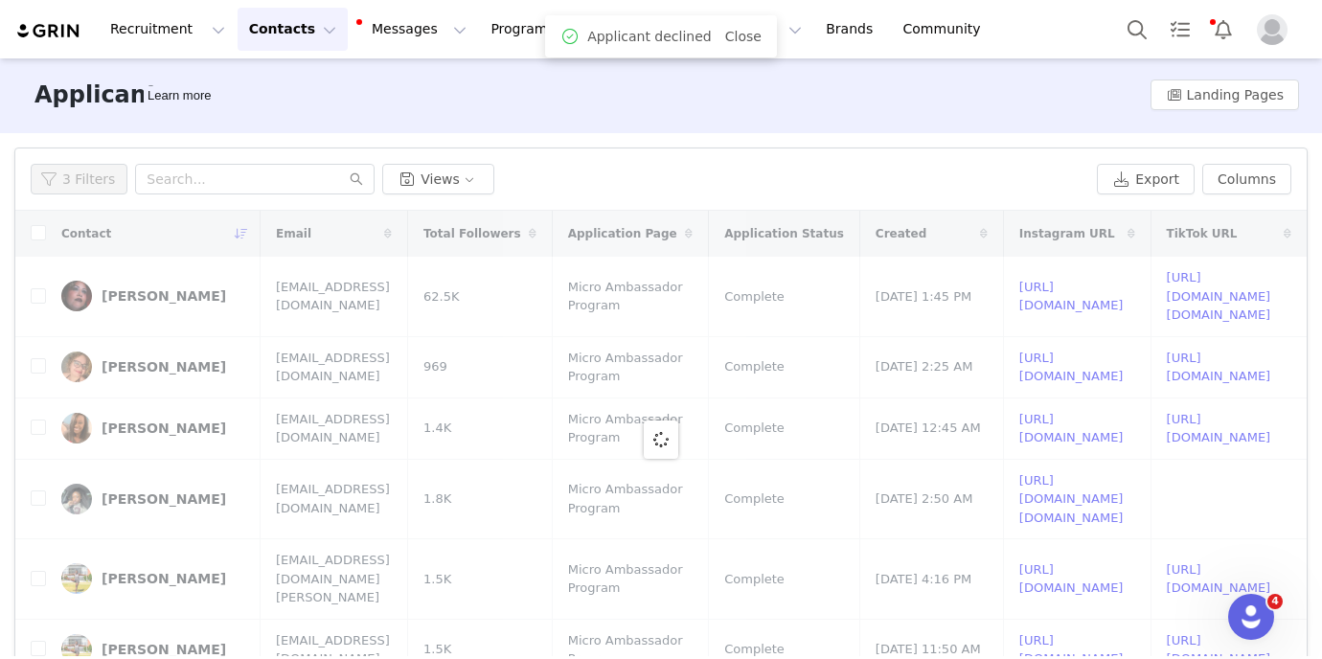
scroll to position [0, 0]
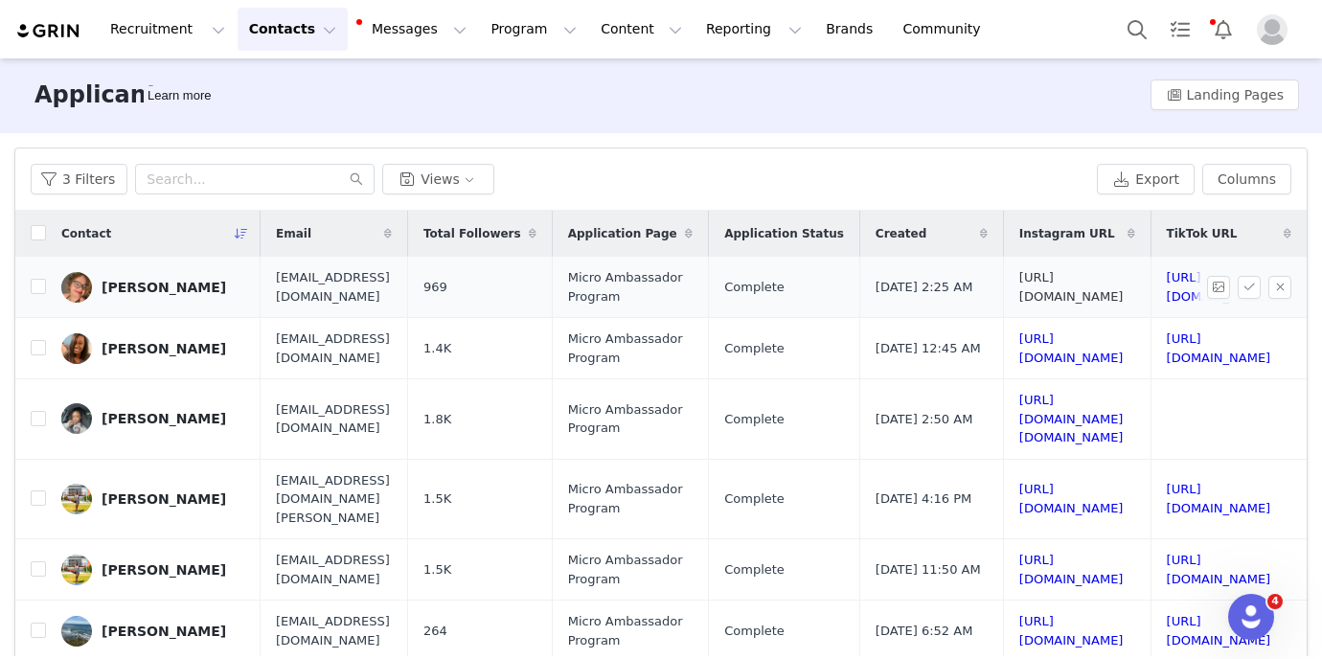
click at [1107, 291] on link "https://www.instagram.com/marvelous_hurricane" at bounding box center [1071, 287] width 104 height 34
click at [1167, 289] on link "https://www.tiktok.com/@marvelous_hurricane" at bounding box center [1219, 286] width 104 height 34
click at [1278, 290] on button "button" at bounding box center [1279, 286] width 23 height 23
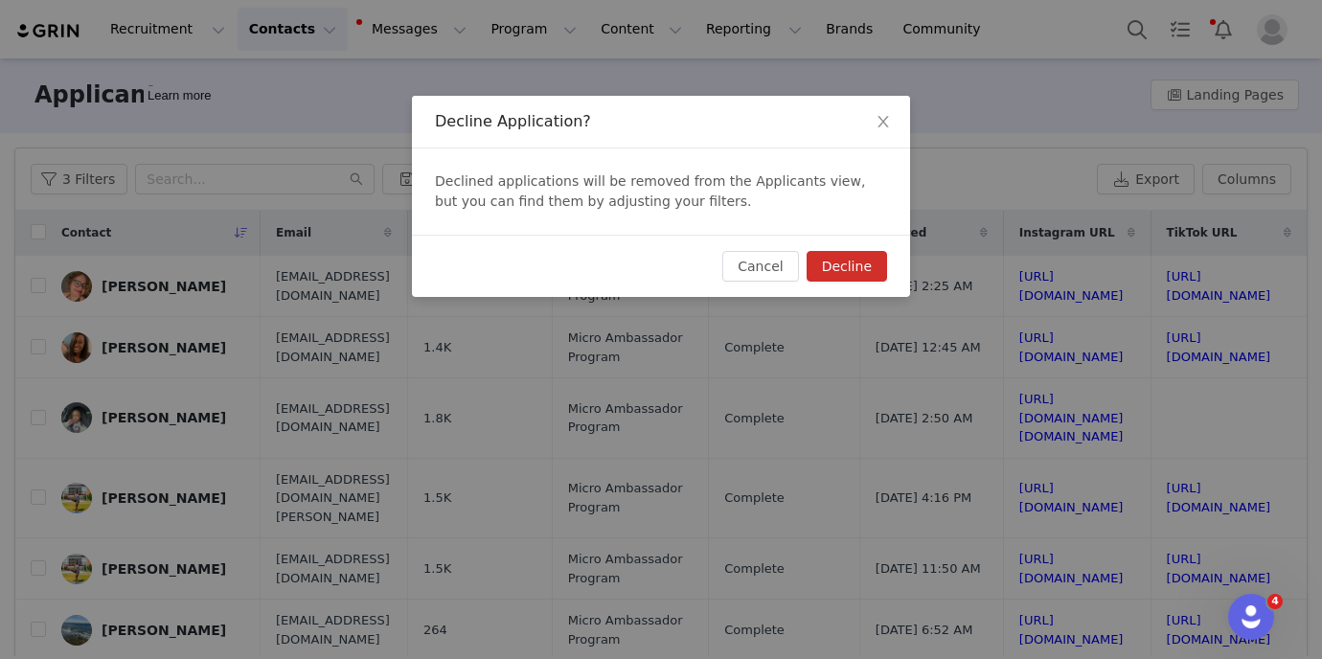
click at [866, 261] on button "Decline" at bounding box center [846, 266] width 80 height 31
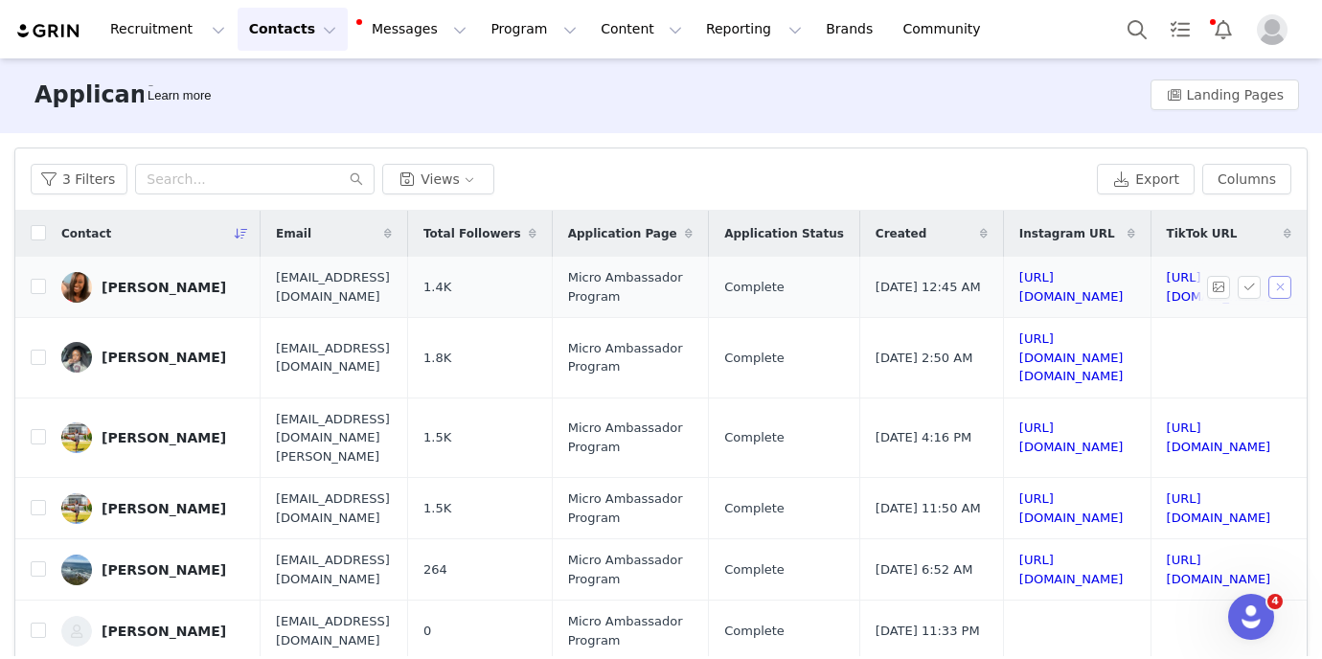
scroll to position [0, 410]
click at [1019, 288] on link "https://www.instagram.com/mercedesalexarai" at bounding box center [1071, 287] width 104 height 34
click at [1167, 283] on link "https://www.tiktok.com/@benzyily09" at bounding box center [1219, 287] width 104 height 34
click at [1284, 287] on button "button" at bounding box center [1279, 287] width 23 height 23
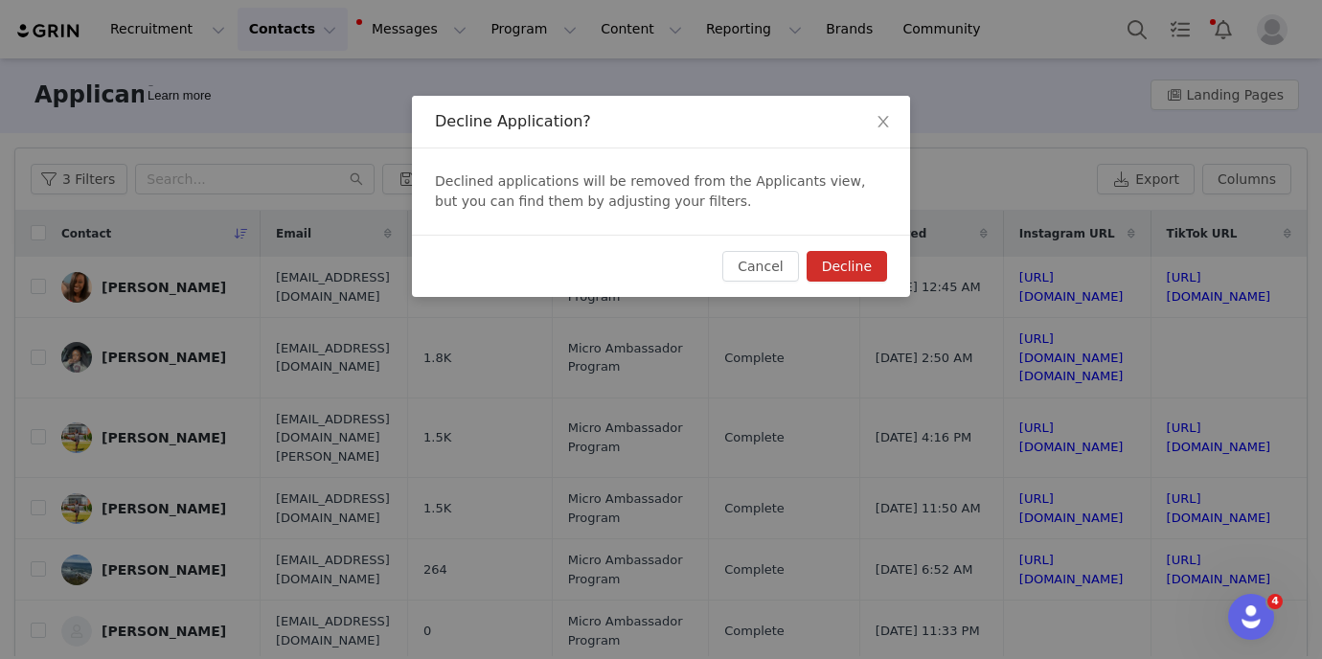
click at [878, 261] on button "Decline" at bounding box center [846, 266] width 80 height 31
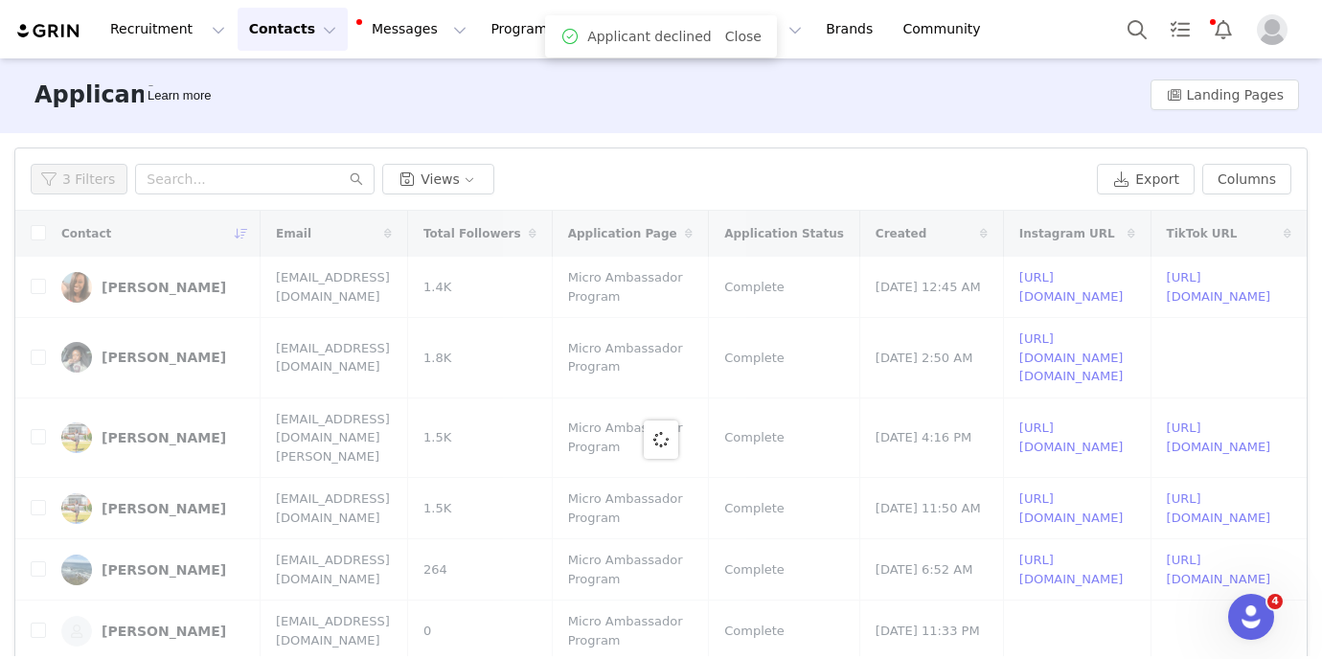
scroll to position [0, 0]
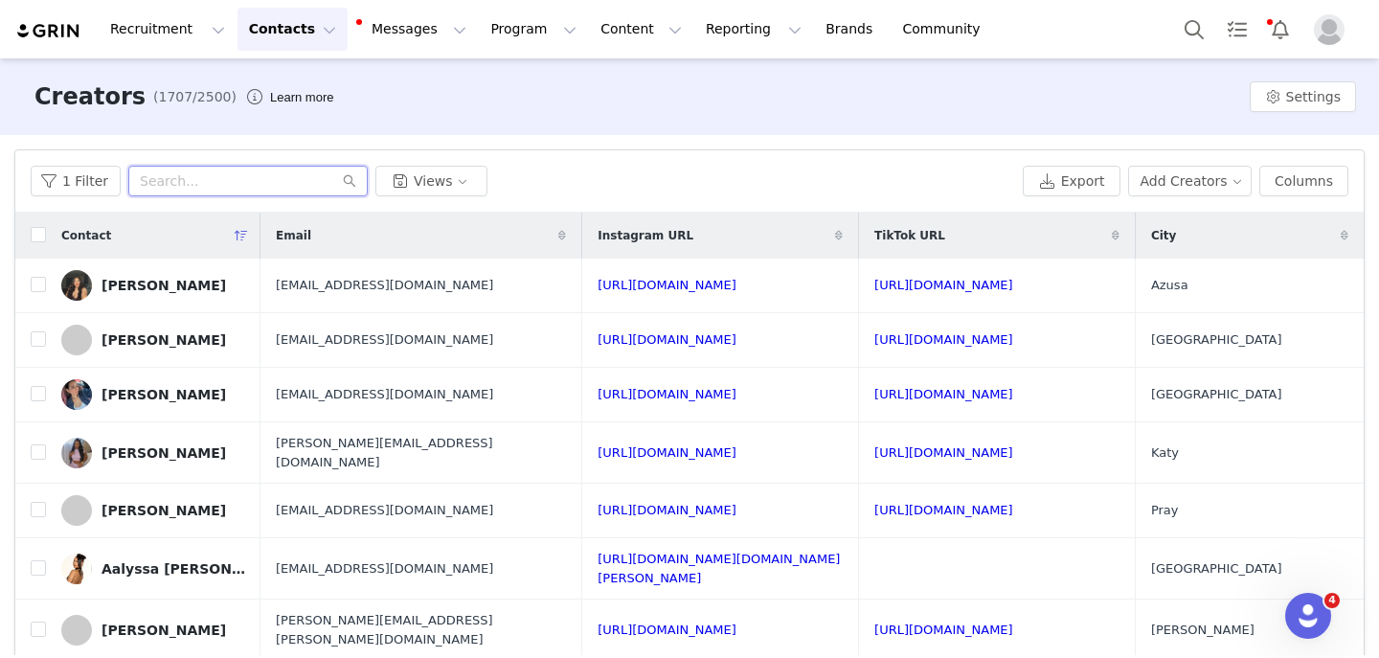
scroll to position [83, 0]
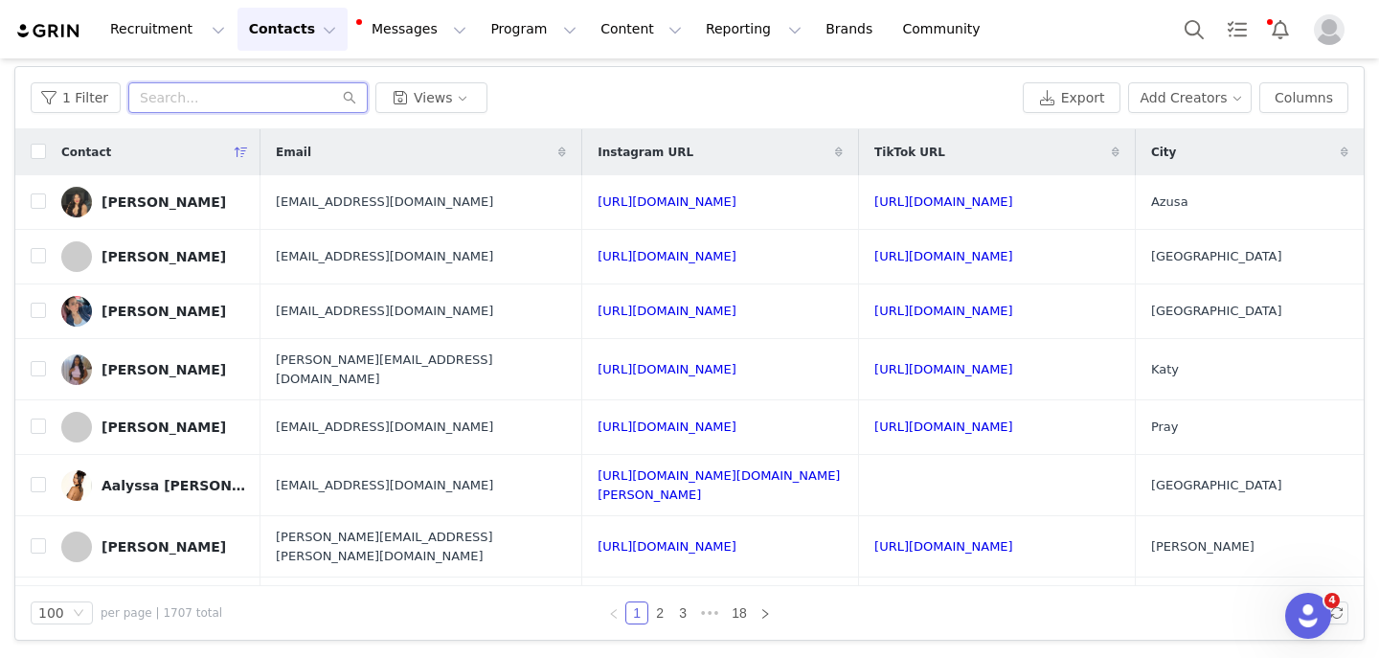
click at [217, 95] on input "text" at bounding box center [247, 97] width 239 height 31
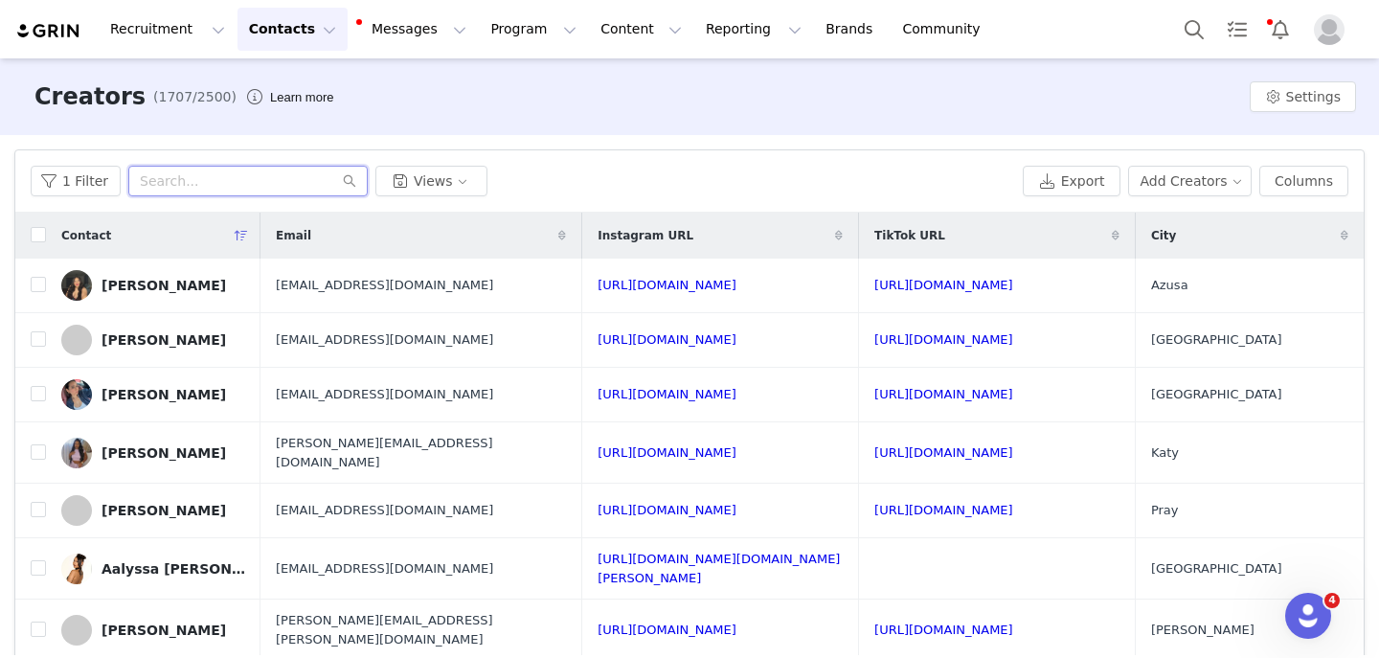
paste input "[EMAIL_ADDRESS][DOMAIN_NAME]"
type input "[EMAIL_ADDRESS][DOMAIN_NAME]"
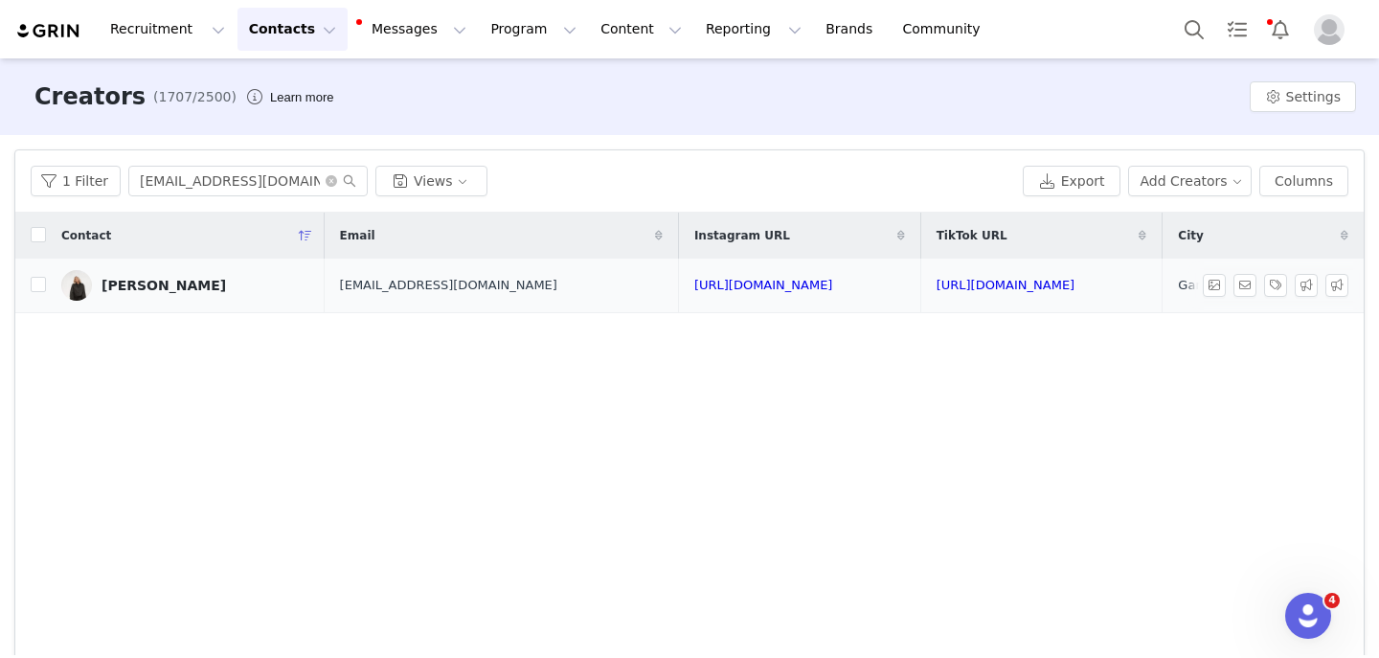
click at [158, 288] on div "[PERSON_NAME]" at bounding box center [164, 285] width 125 height 15
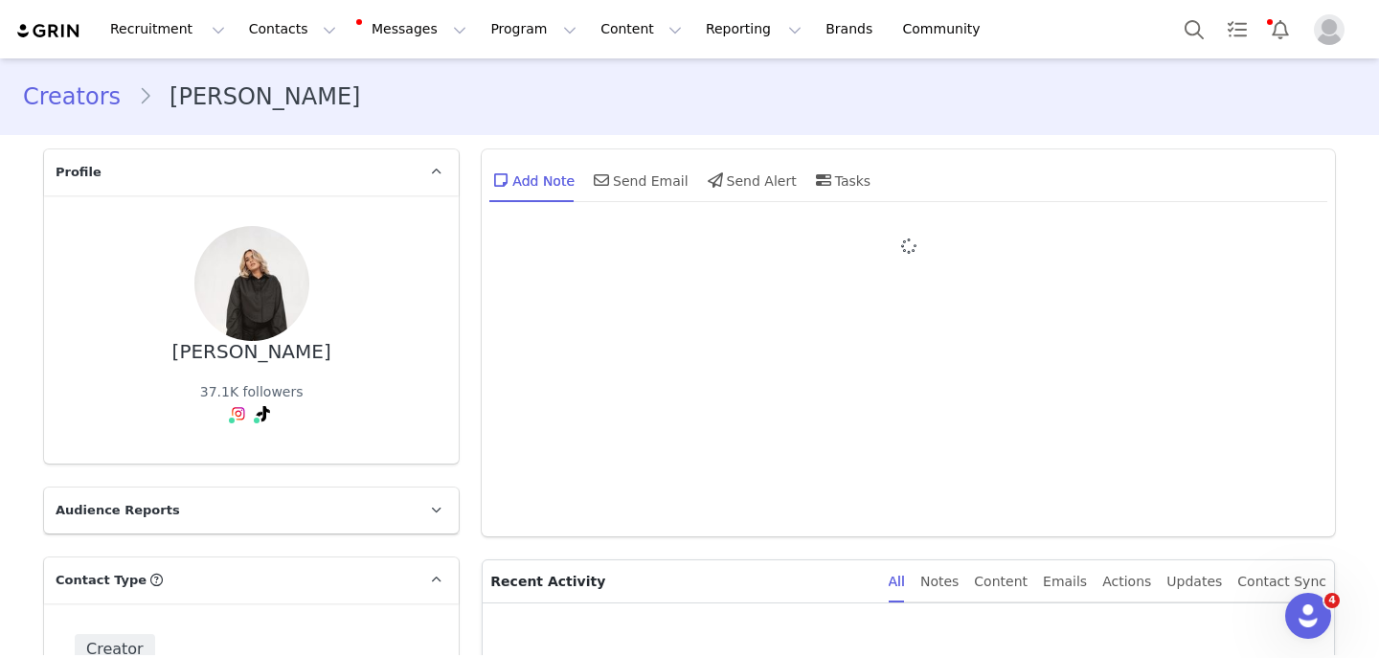
type input "+1 ([GEOGRAPHIC_DATA])"
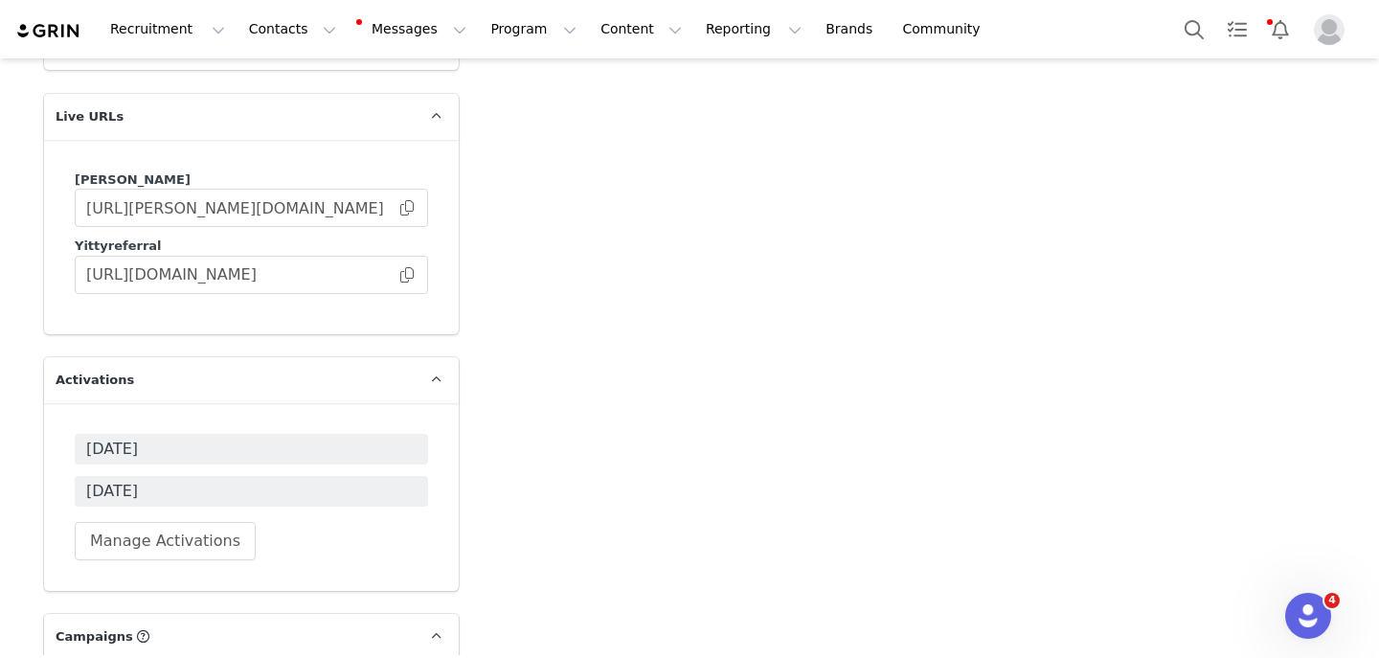
scroll to position [6755, 0]
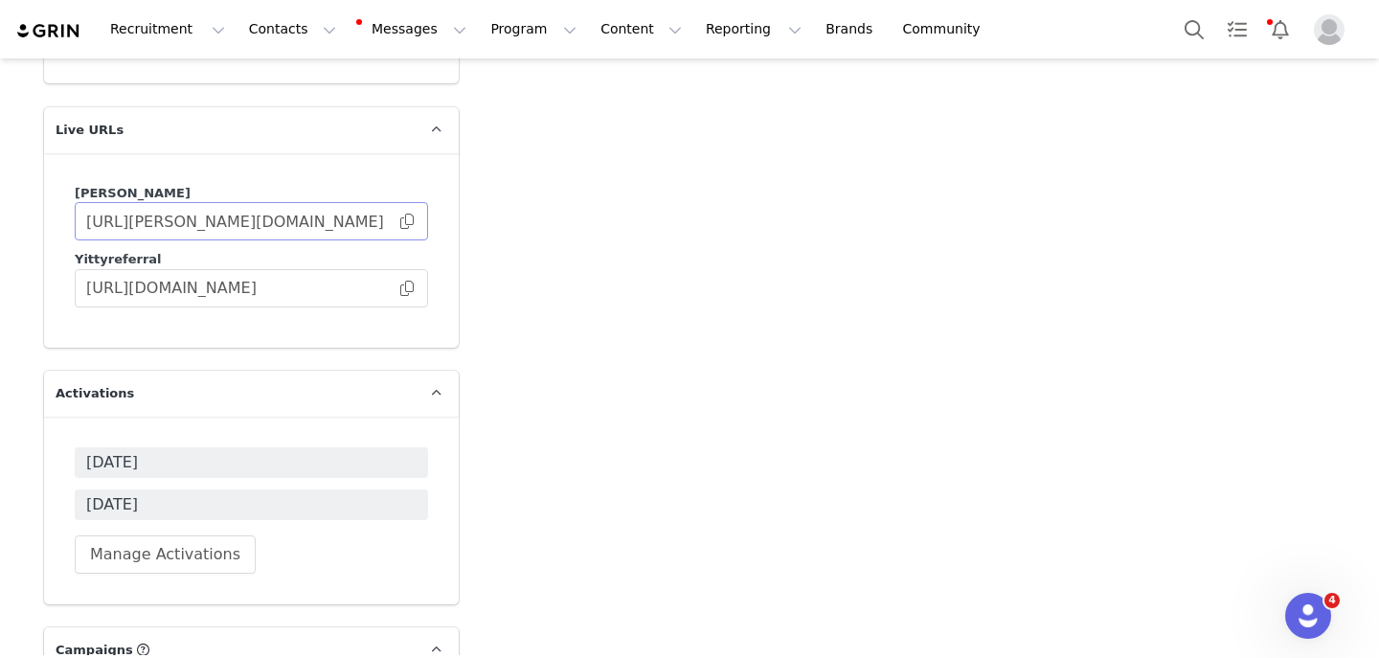
click at [411, 221] on span at bounding box center [406, 221] width 19 height 0
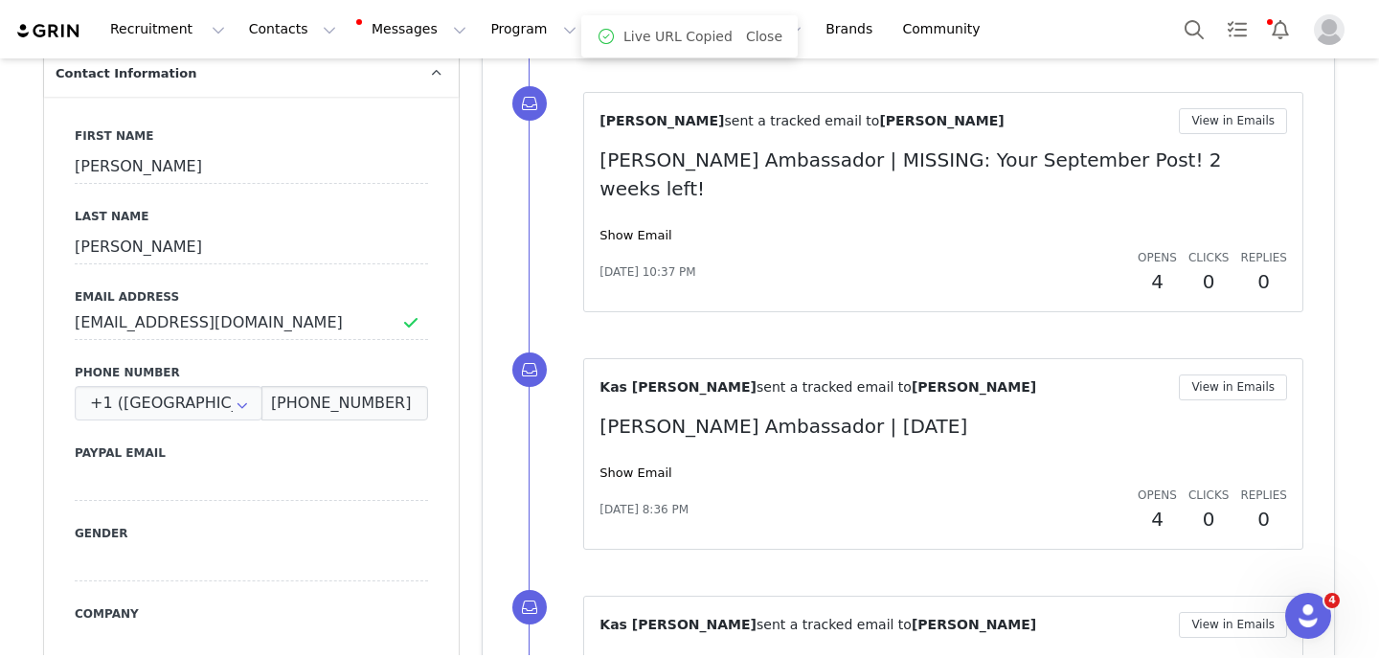
scroll to position [0, 0]
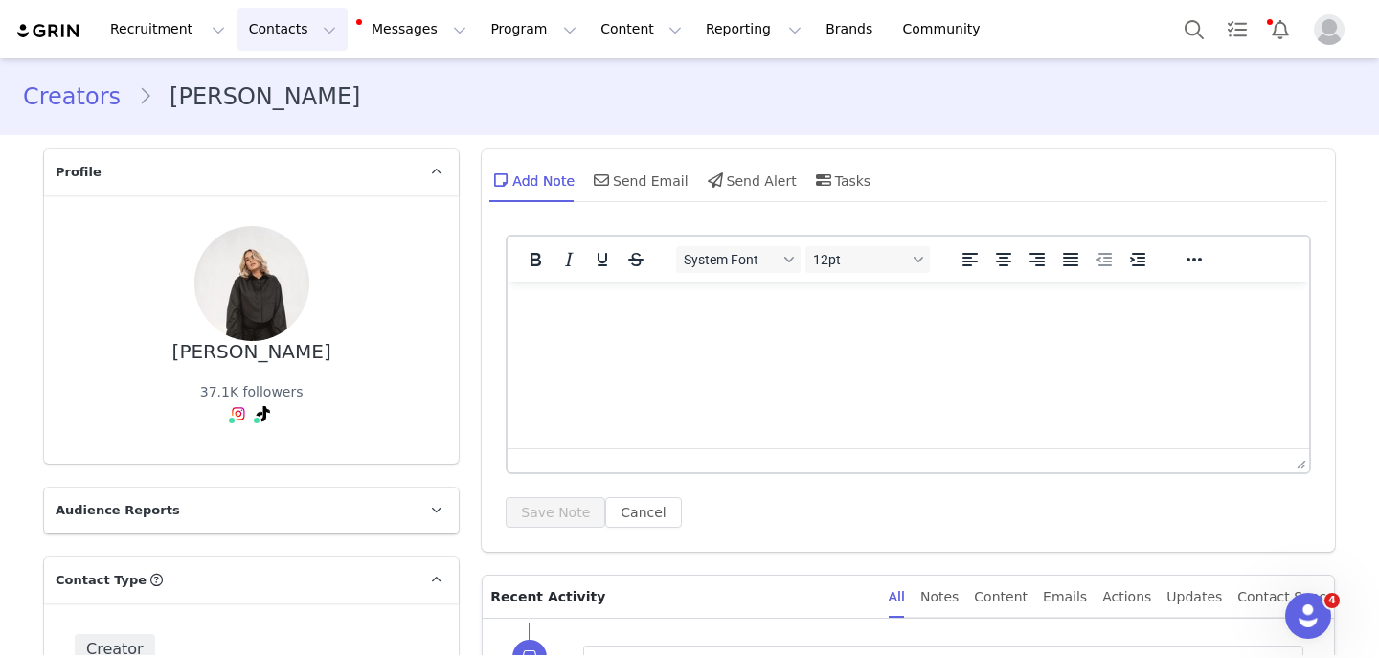
click at [261, 31] on button "Contacts Contacts" at bounding box center [293, 29] width 110 height 43
click at [273, 75] on p "Creators" at bounding box center [267, 85] width 57 height 20
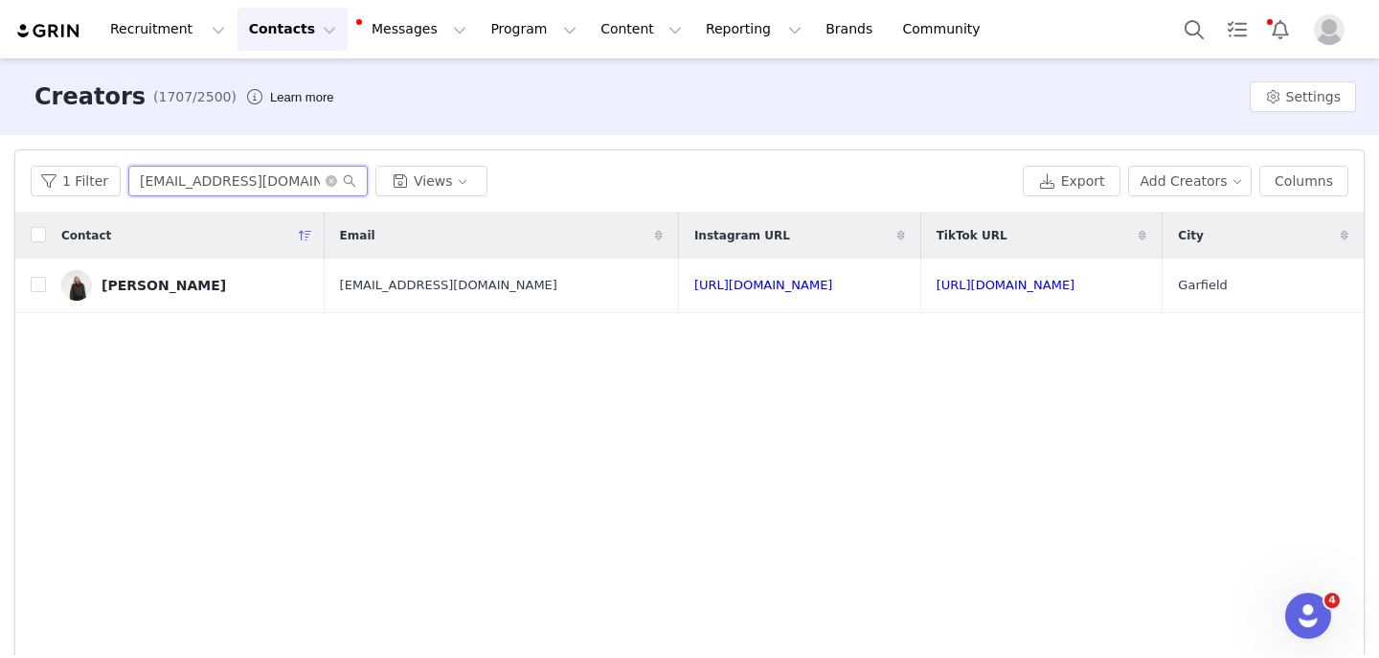
click at [176, 174] on input "[EMAIL_ADDRESS][DOMAIN_NAME]" at bounding box center [247, 181] width 239 height 31
click at [176, 174] on input "joannegonzalez01@gmail.com" at bounding box center [247, 181] width 239 height 31
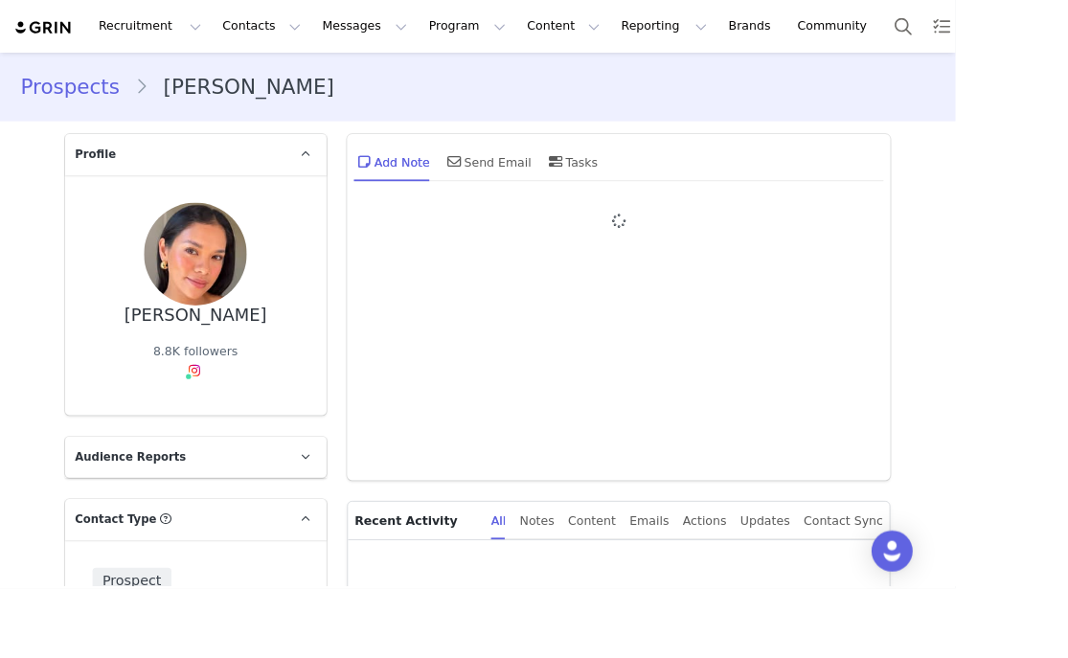
type input "+1 ([GEOGRAPHIC_DATA])"
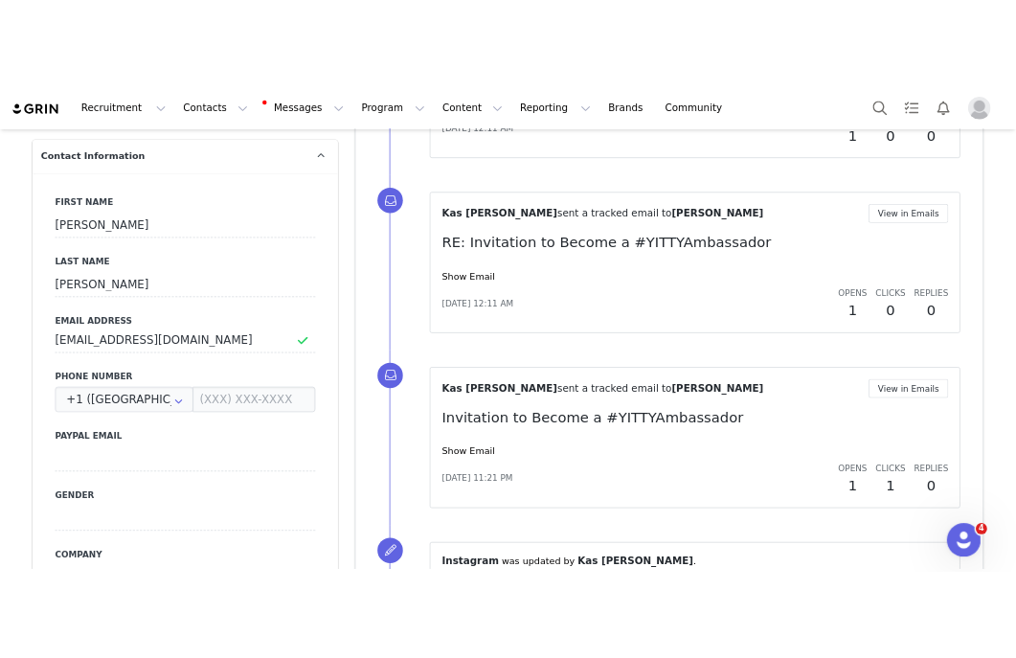
scroll to position [747, 0]
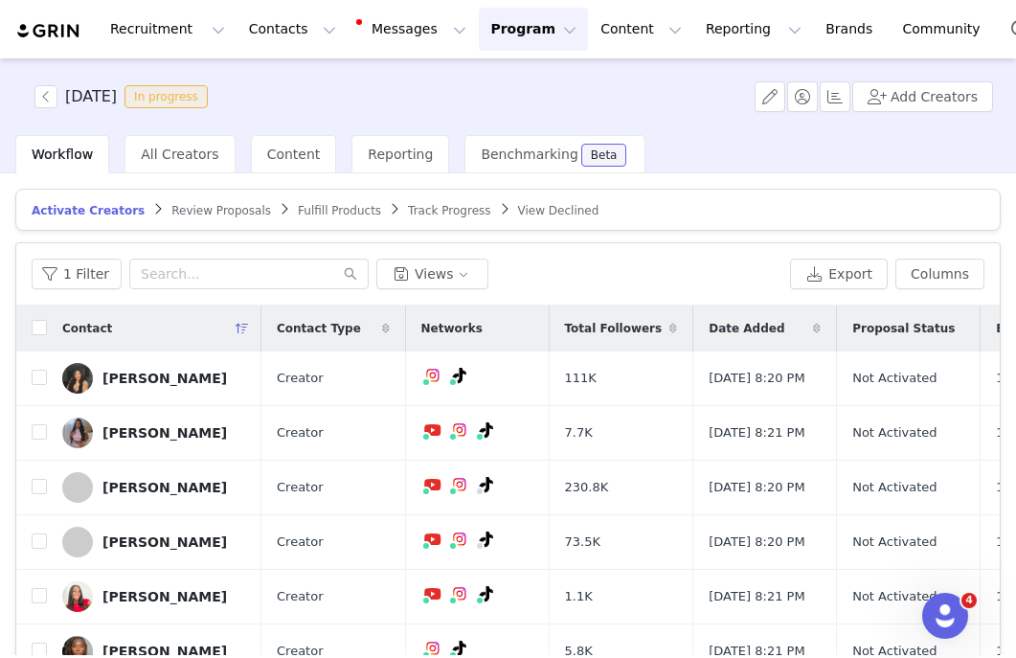
click at [215, 213] on span "Review Proposals" at bounding box center [221, 210] width 100 height 13
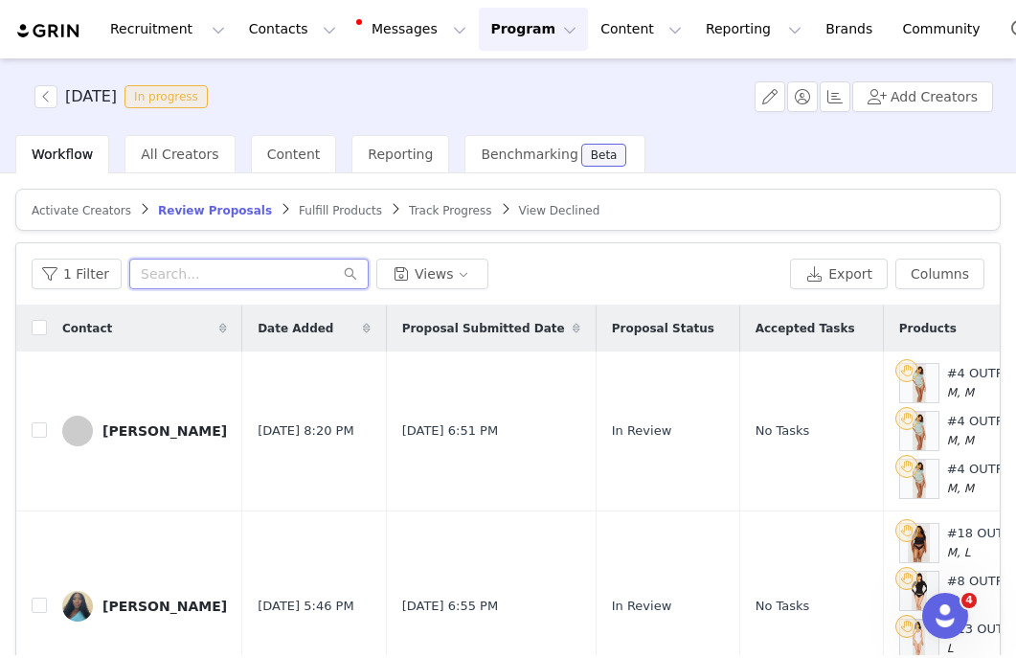
click at [240, 272] on input "text" at bounding box center [248, 274] width 239 height 31
paste input "nevolevia3@gmail.com"
type input "nevolevia3@gmail.com"
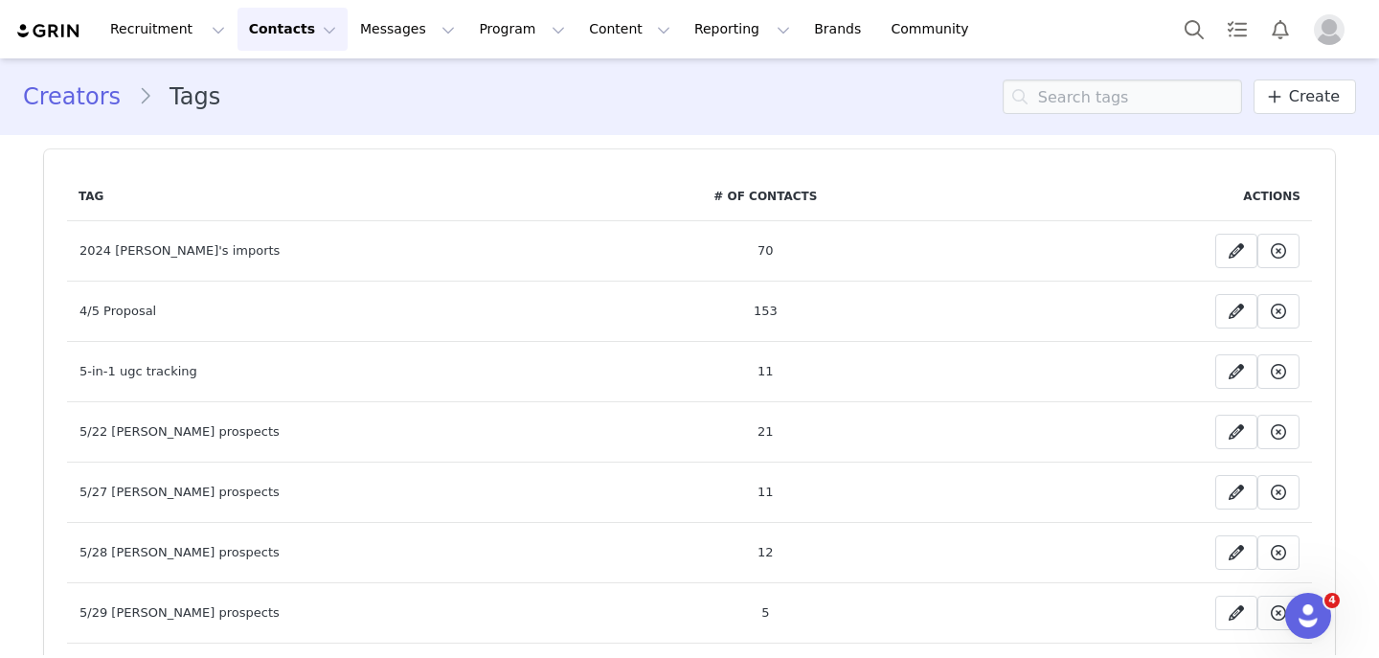
click at [246, 34] on button "Contacts Contacts" at bounding box center [293, 29] width 110 height 43
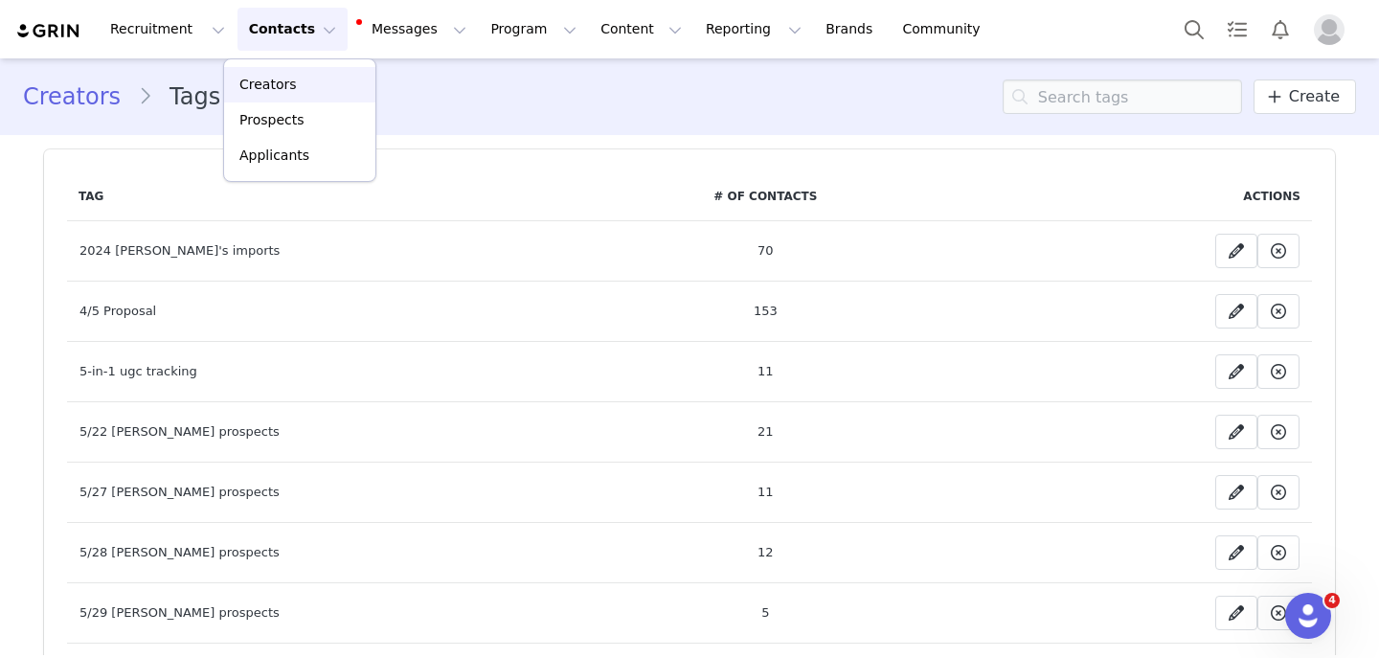
click at [267, 72] on link "Creators" at bounding box center [299, 84] width 151 height 35
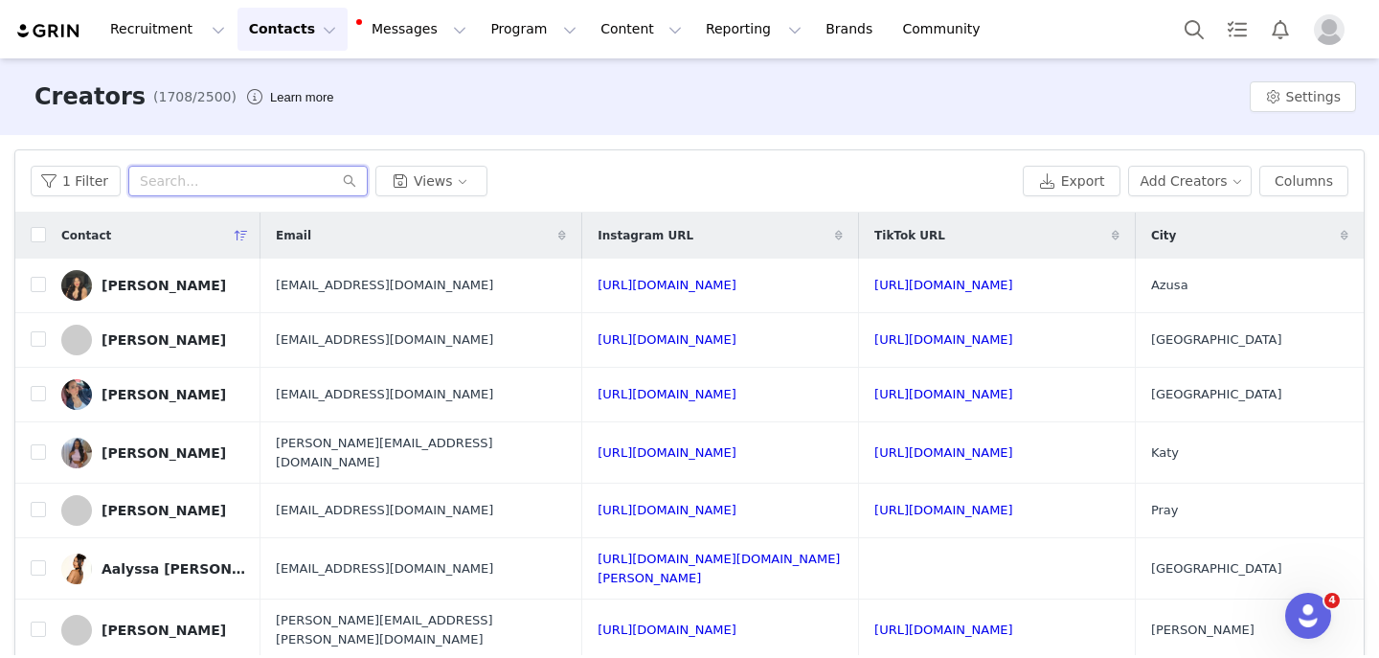
click at [263, 174] on input "text" at bounding box center [247, 181] width 239 height 31
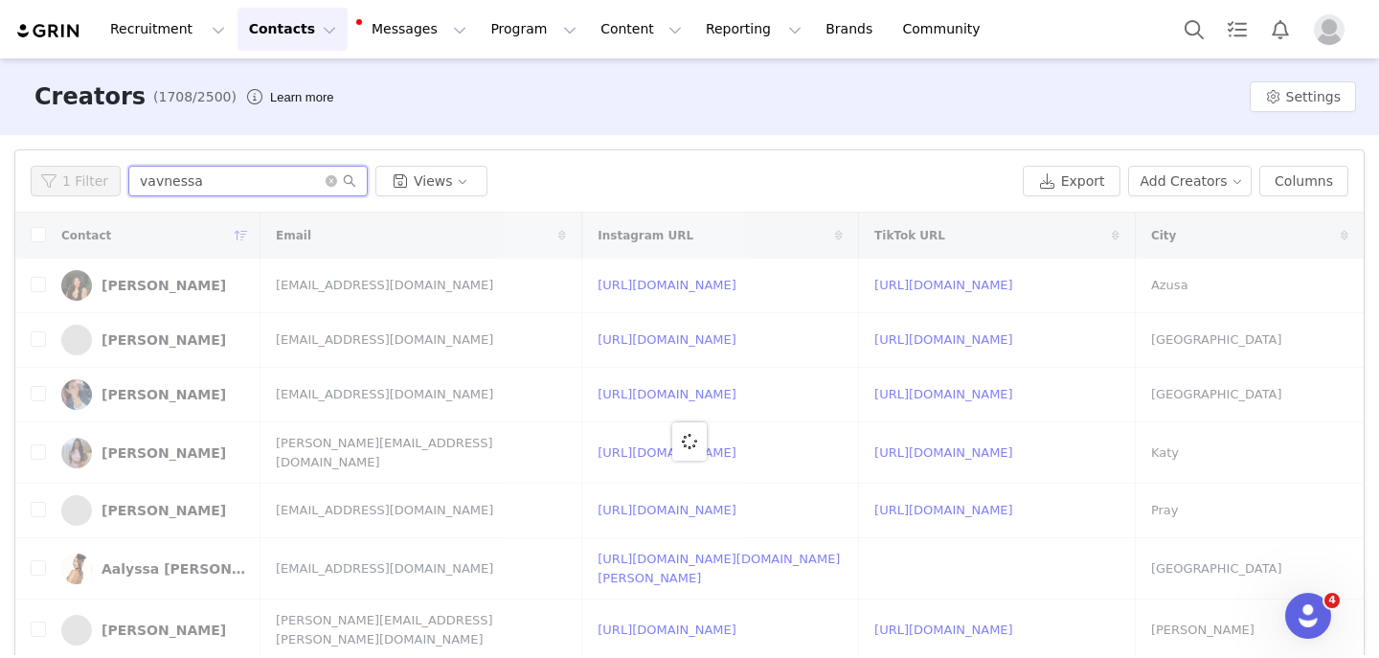
click at [182, 192] on input "vavnessa" at bounding box center [247, 181] width 239 height 31
type input "vanessa"
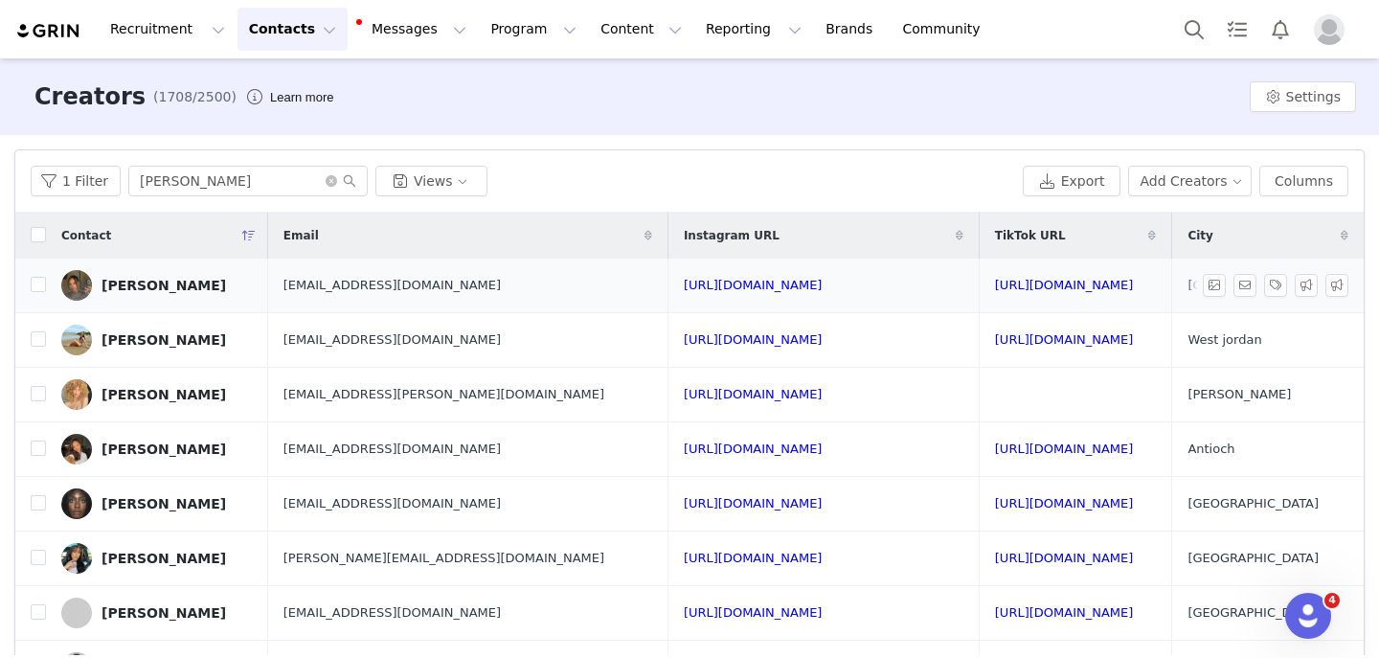
click at [180, 285] on div "[PERSON_NAME]" at bounding box center [164, 285] width 125 height 15
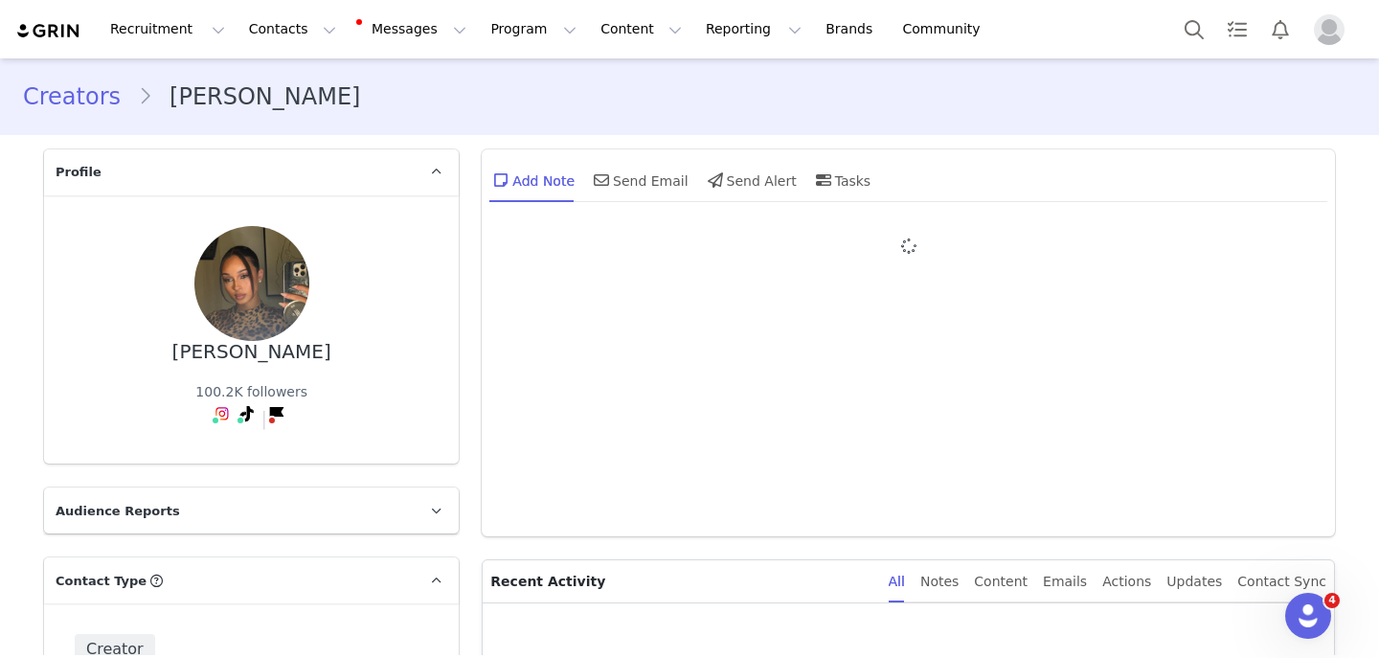
type input "+1 (United States)"
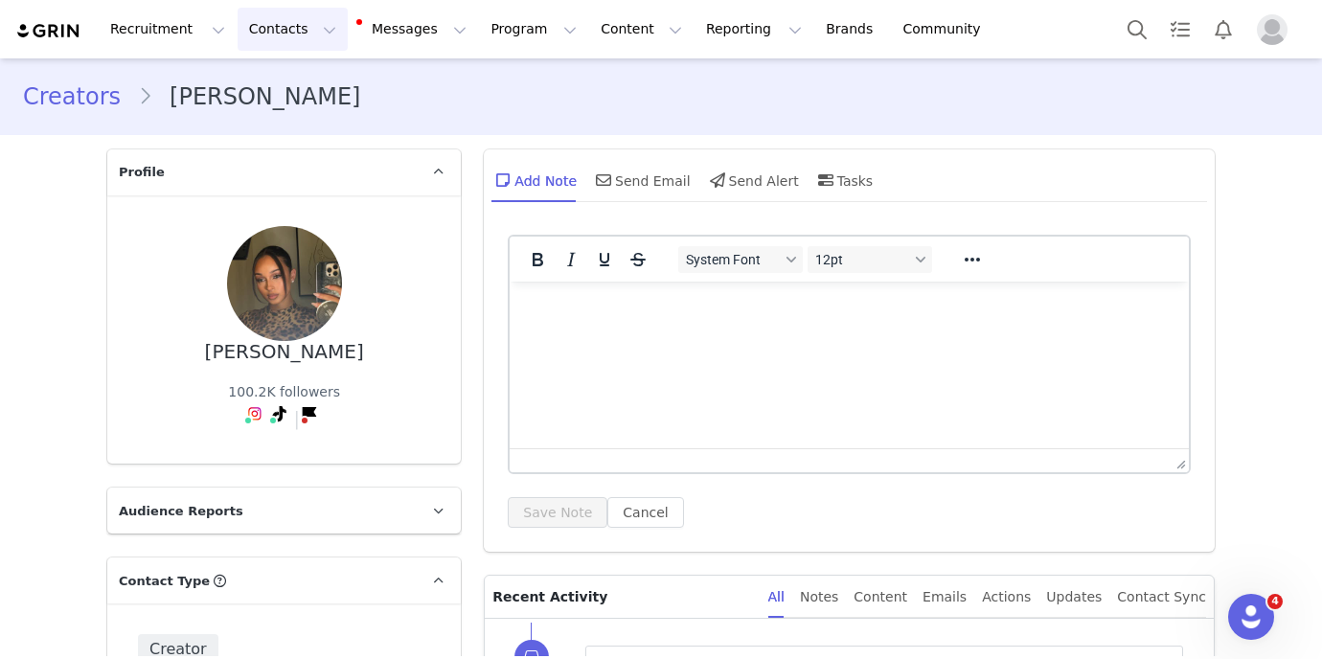
click at [244, 11] on button "Contacts Contacts" at bounding box center [293, 29] width 110 height 43
click at [255, 81] on p "Creators" at bounding box center [267, 85] width 57 height 20
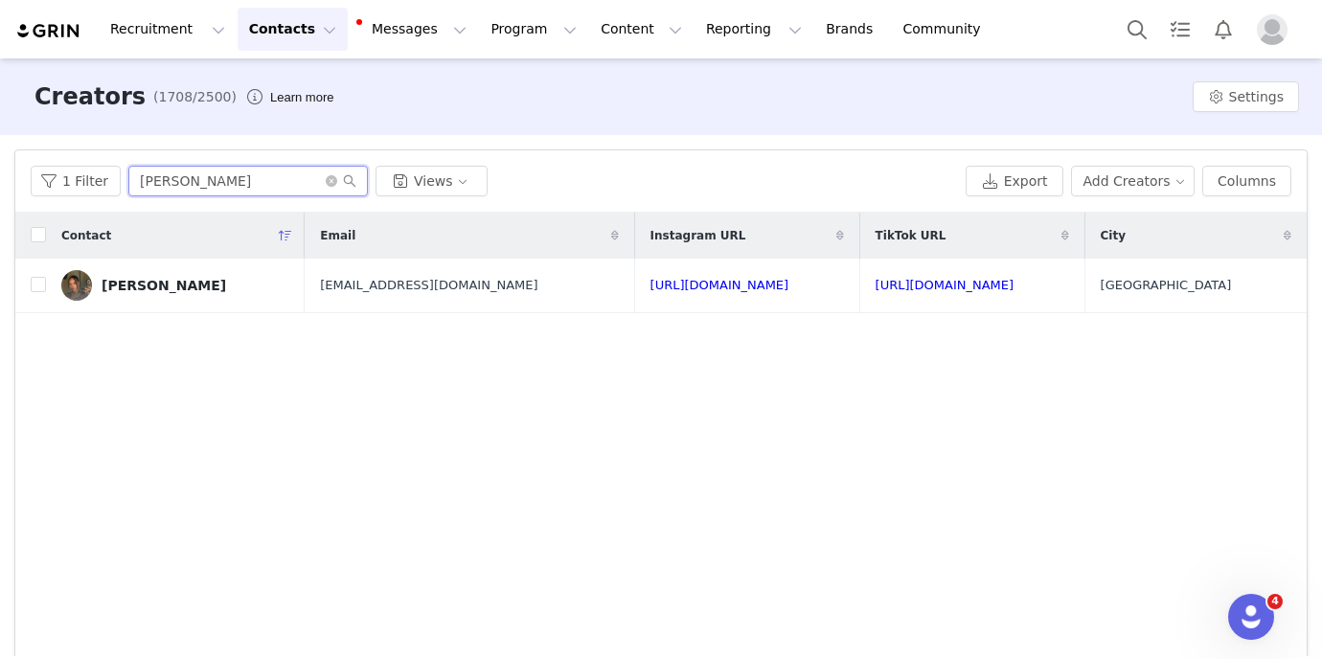
click at [207, 185] on input "vanessa bullock" at bounding box center [247, 181] width 239 height 31
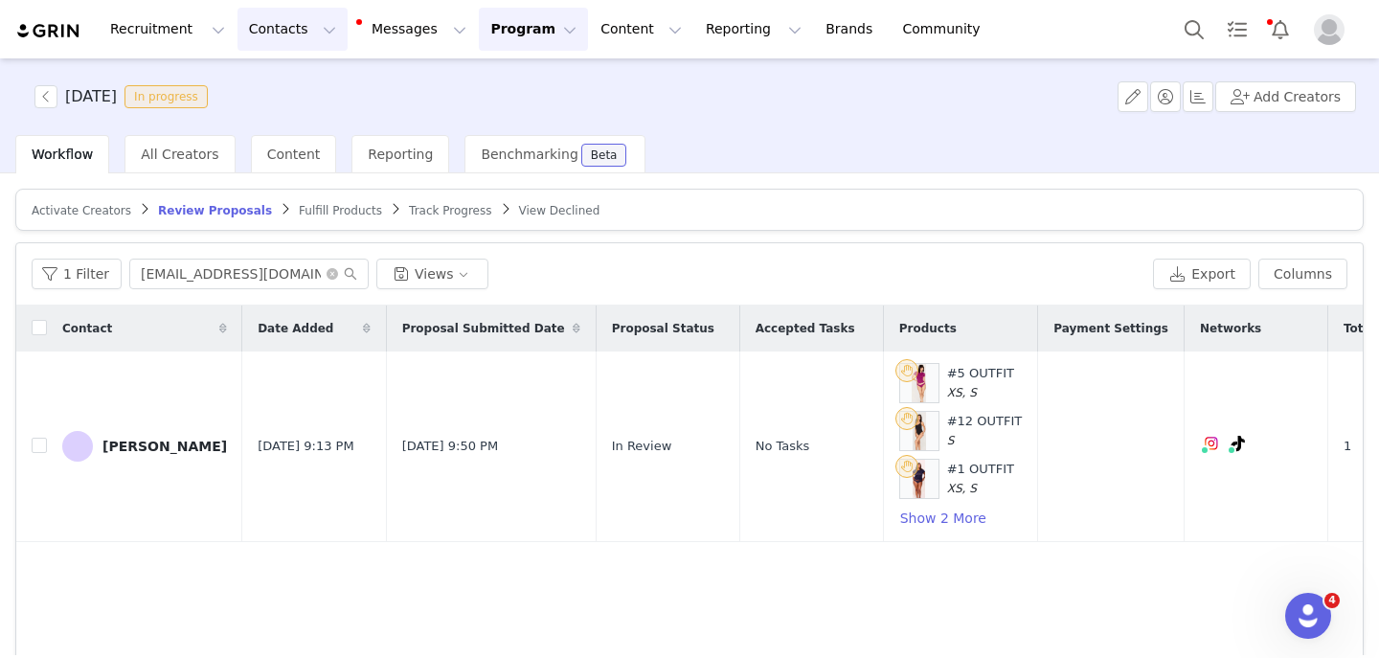
click at [251, 34] on button "Contacts Contacts" at bounding box center [293, 29] width 110 height 43
click at [1310, 44] on button "Profile" at bounding box center [1333, 29] width 61 height 31
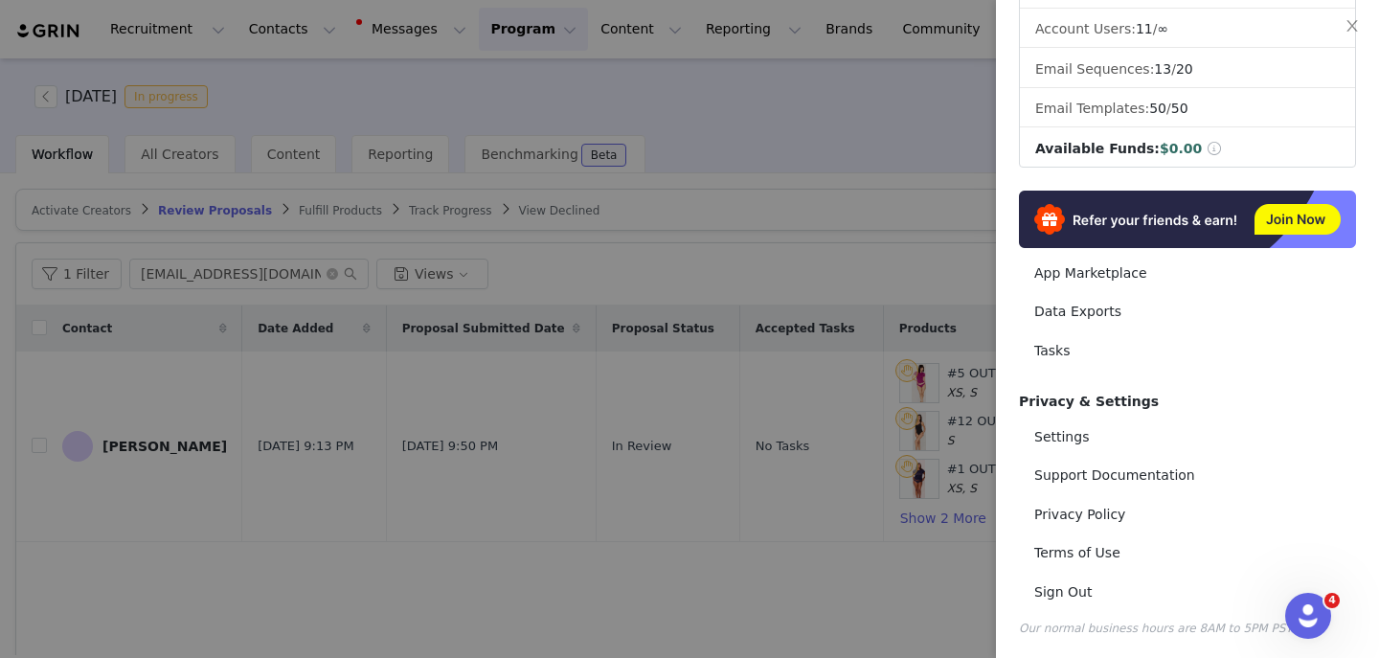
scroll to position [312, 0]
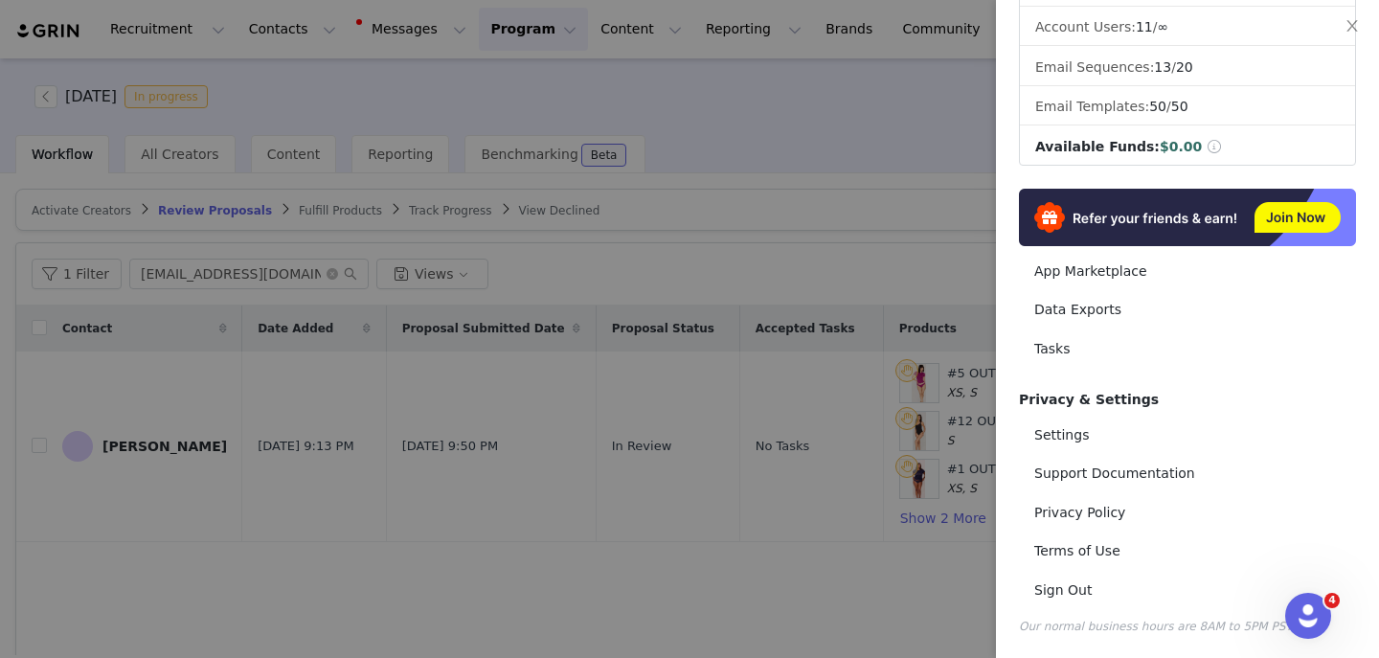
click at [1068, 454] on div "Settings Support Documentation Privacy Policy Terms of Use Sign Out" at bounding box center [1187, 513] width 337 height 191
click at [1068, 446] on link "Settings" at bounding box center [1187, 435] width 337 height 35
select select "UTC"
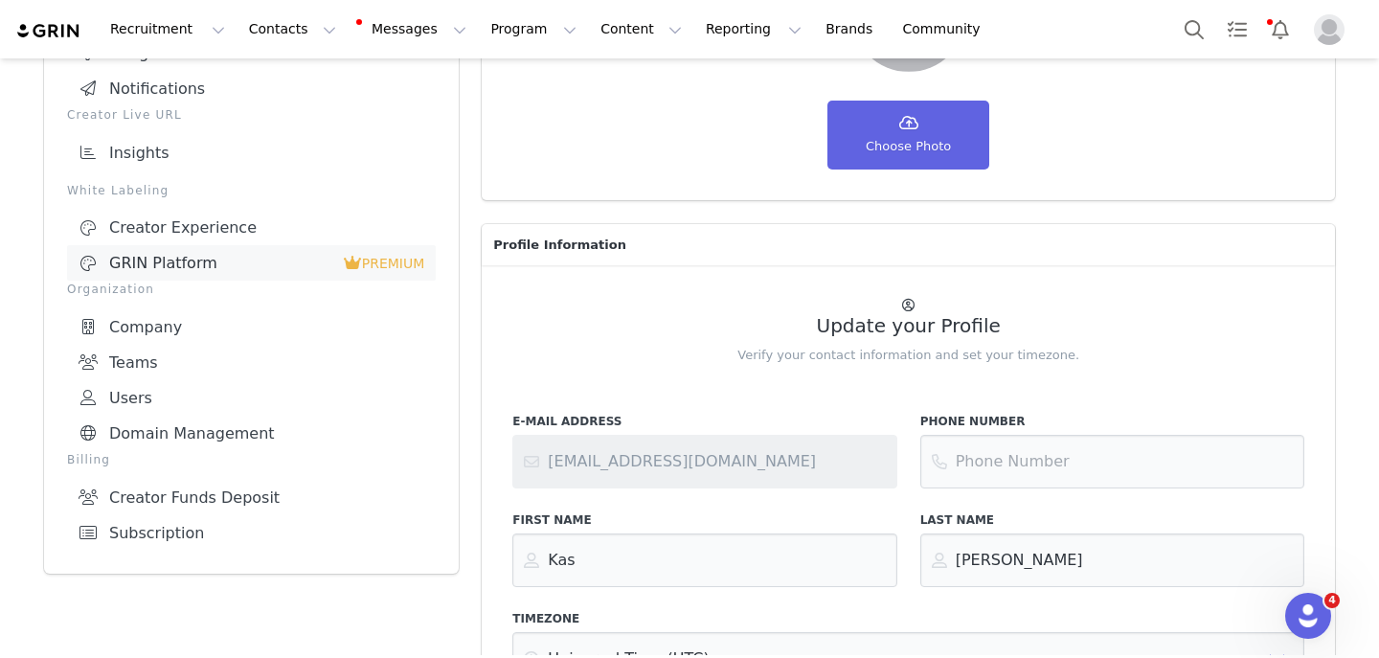
scroll to position [264, 0]
click at [163, 499] on link "Creator Funds Deposit" at bounding box center [251, 498] width 369 height 35
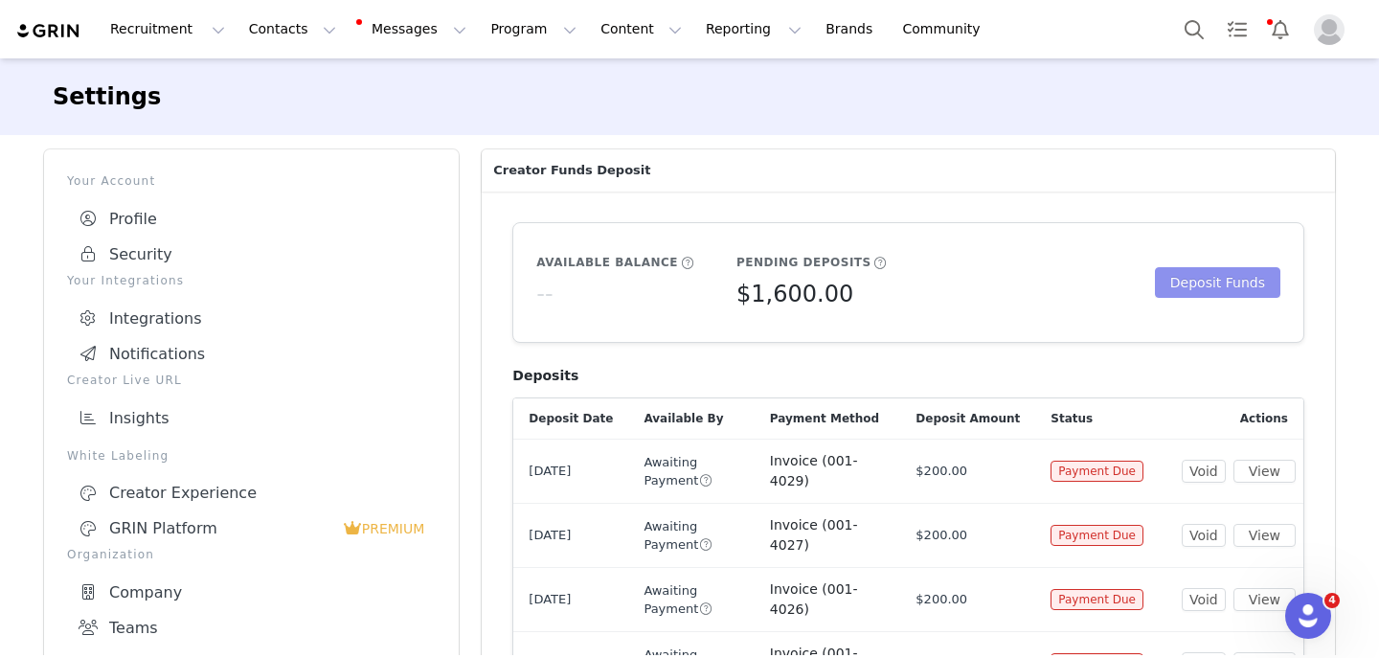
click at [1172, 272] on button "Deposit Funds" at bounding box center [1217, 282] width 125 height 31
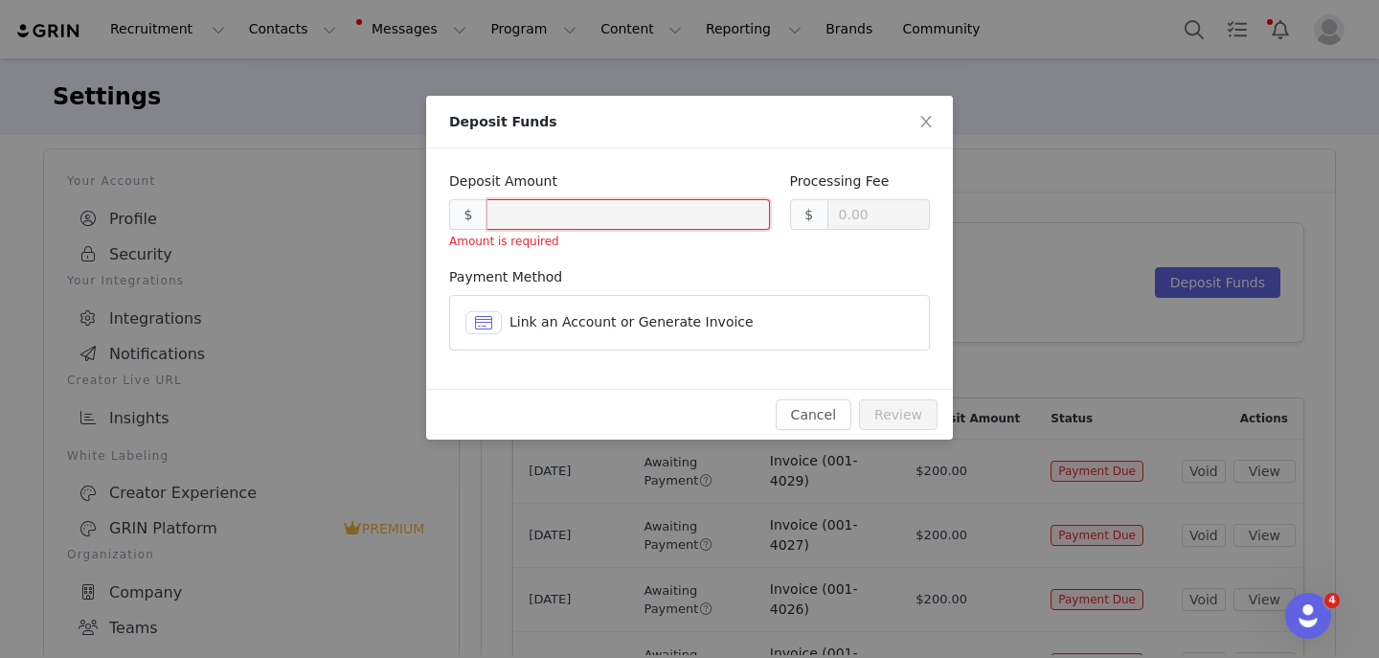
click at [479, 306] on article "Link an Account or Generate Invoice" at bounding box center [689, 323] width 481 height 56
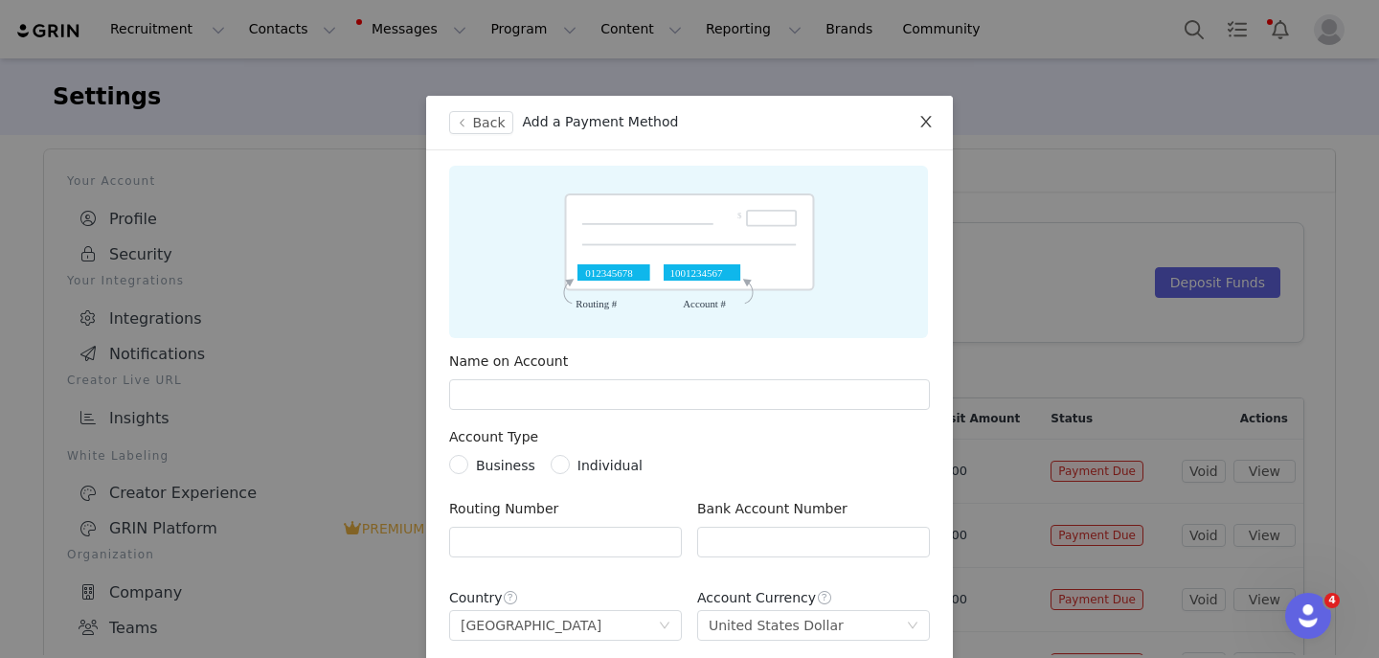
click at [923, 113] on span "Close" at bounding box center [926, 123] width 54 height 54
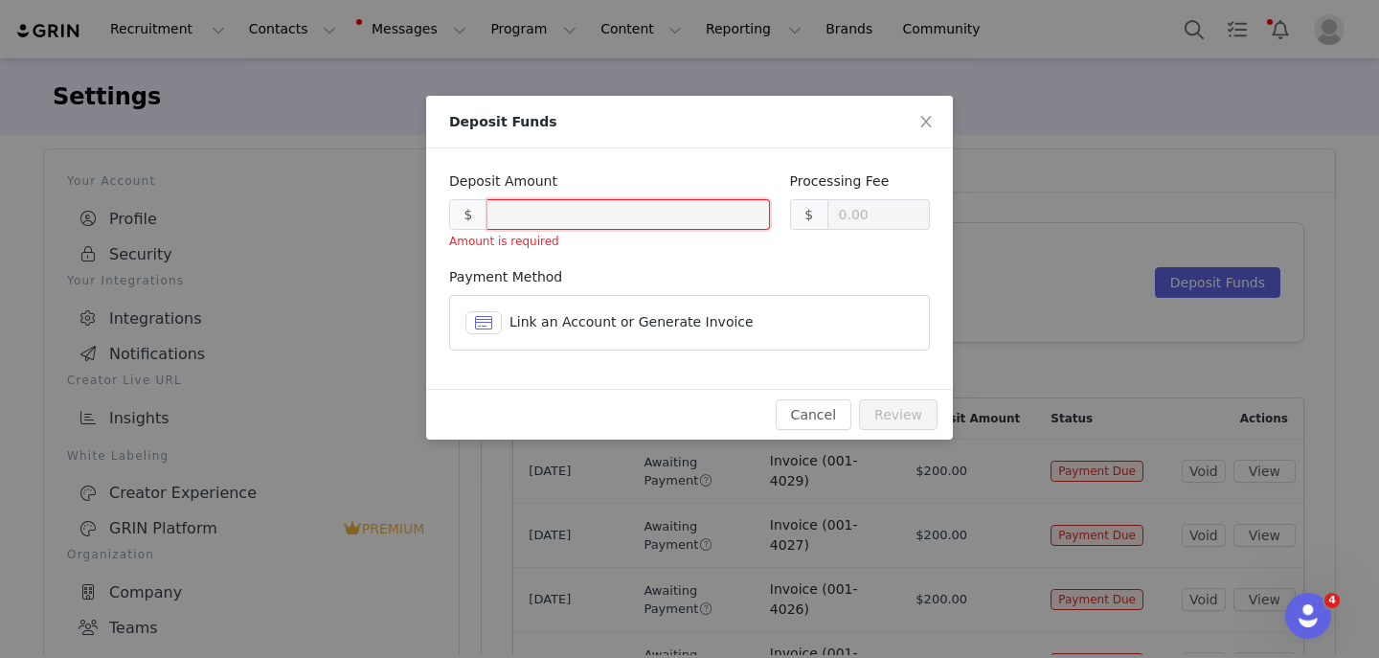
click at [482, 320] on span at bounding box center [483, 322] width 19 height 23
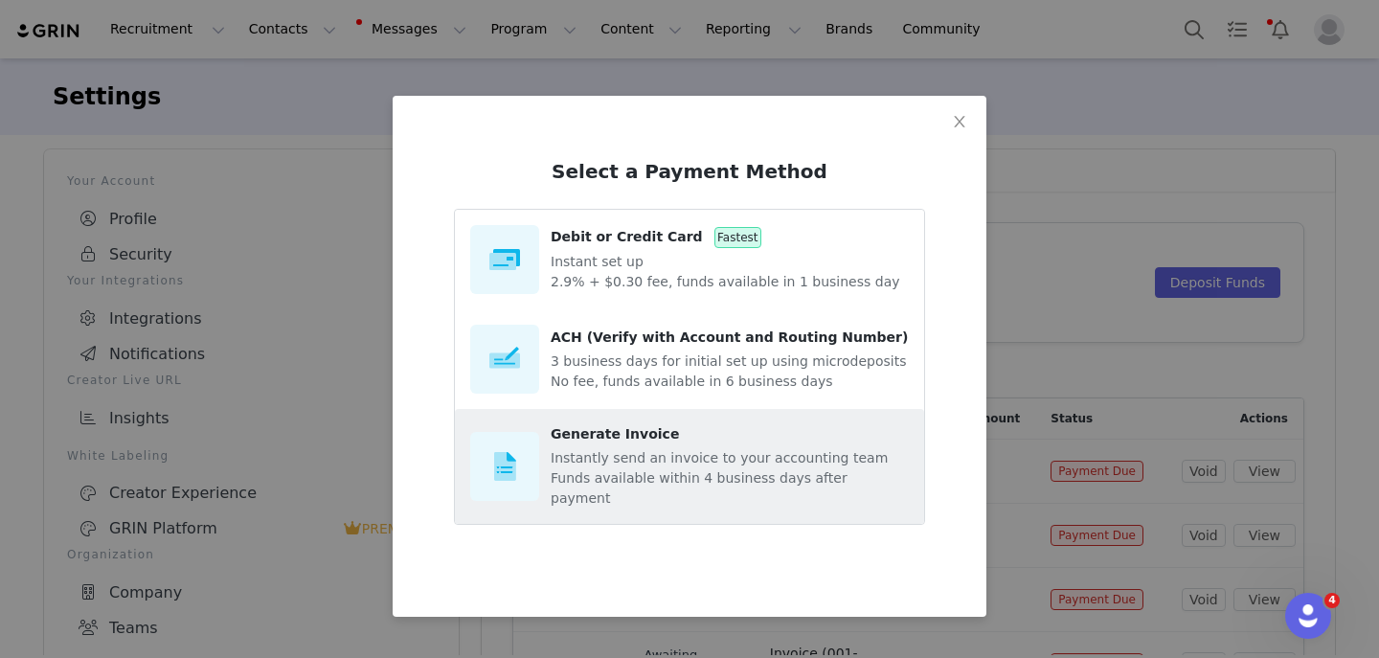
click at [622, 455] on p "Instantly send an invoice to your accounting team" at bounding box center [730, 458] width 358 height 20
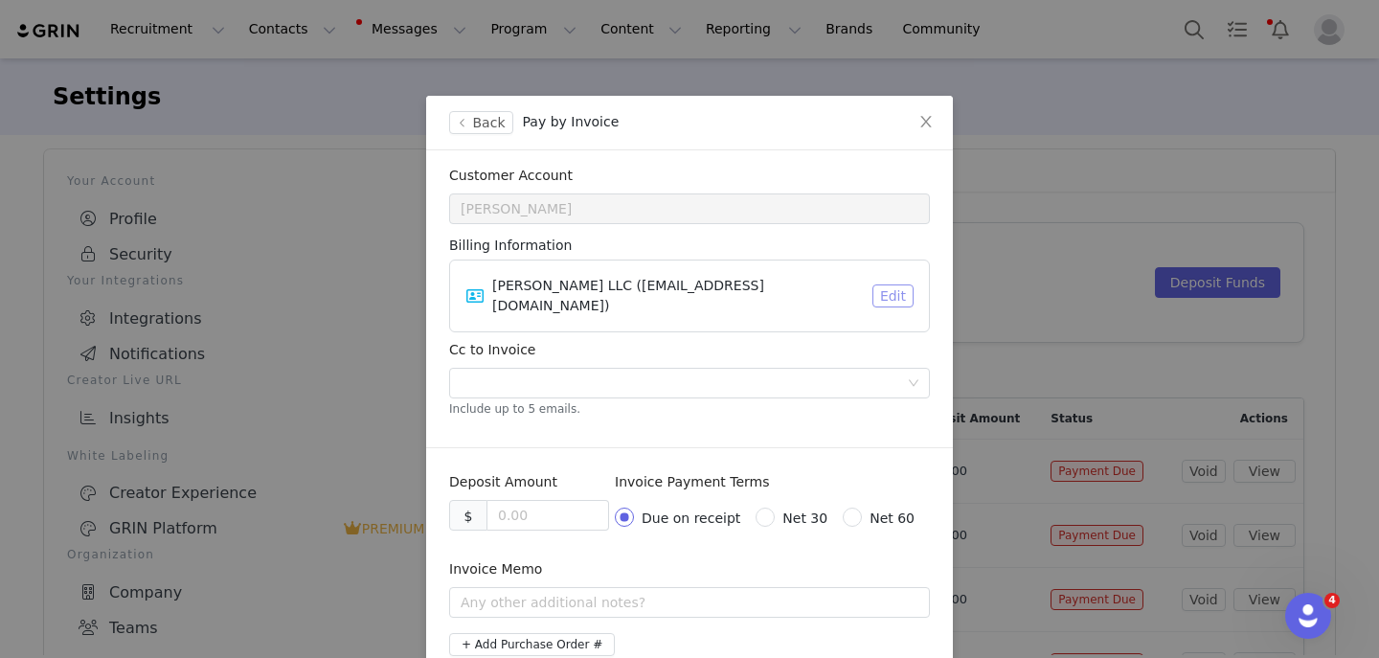
click at [892, 285] on button "Edit" at bounding box center [893, 295] width 41 height 23
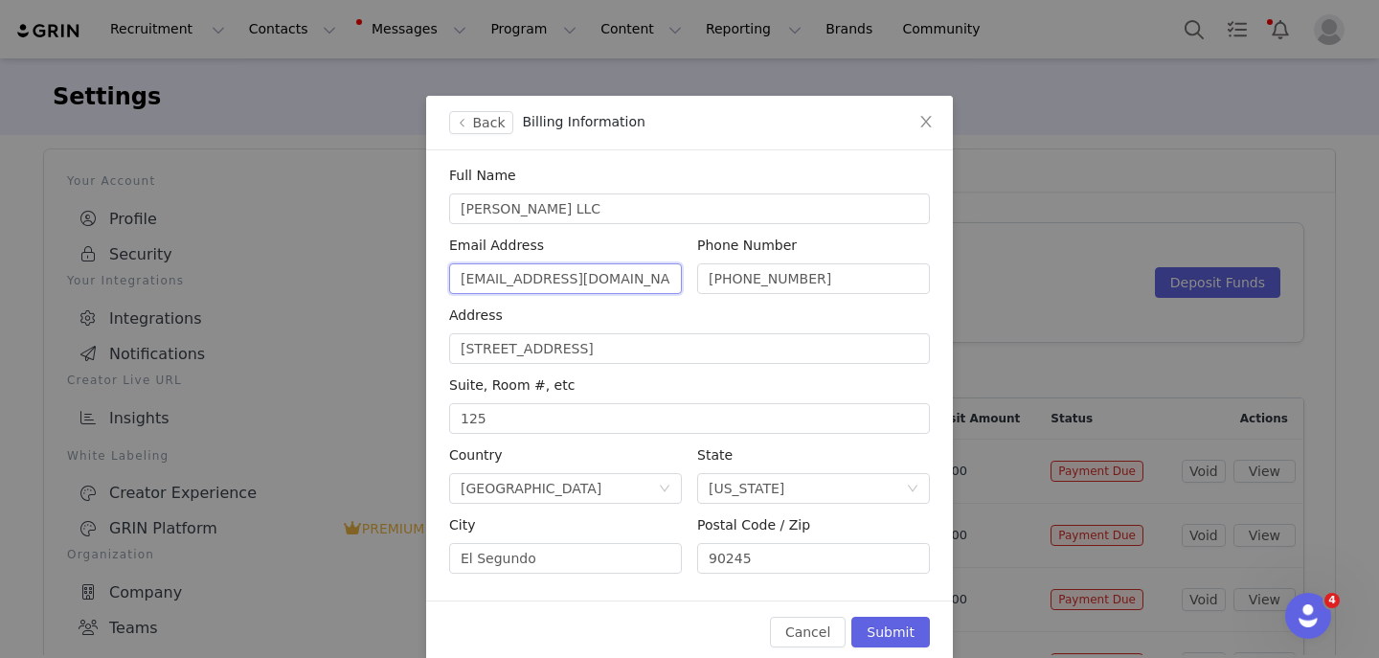
click at [641, 290] on input "[EMAIL_ADDRESS][DOMAIN_NAME]" at bounding box center [565, 278] width 233 height 31
type input "[EMAIL_ADDRESS][DOMAIN_NAME]"
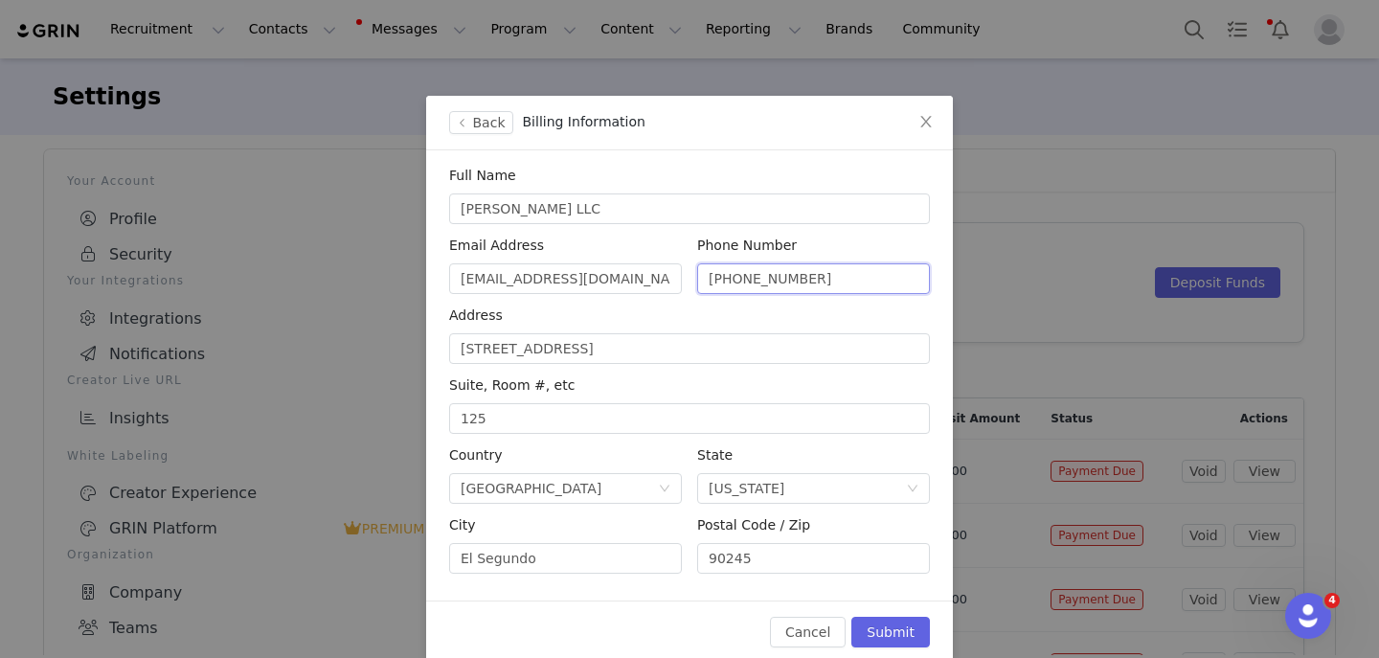
click at [830, 283] on input "[PHONE_NUMBER]" at bounding box center [813, 278] width 233 height 31
type input "[PHONE_NUMBER]"
click at [892, 634] on button "Submit" at bounding box center [890, 632] width 79 height 31
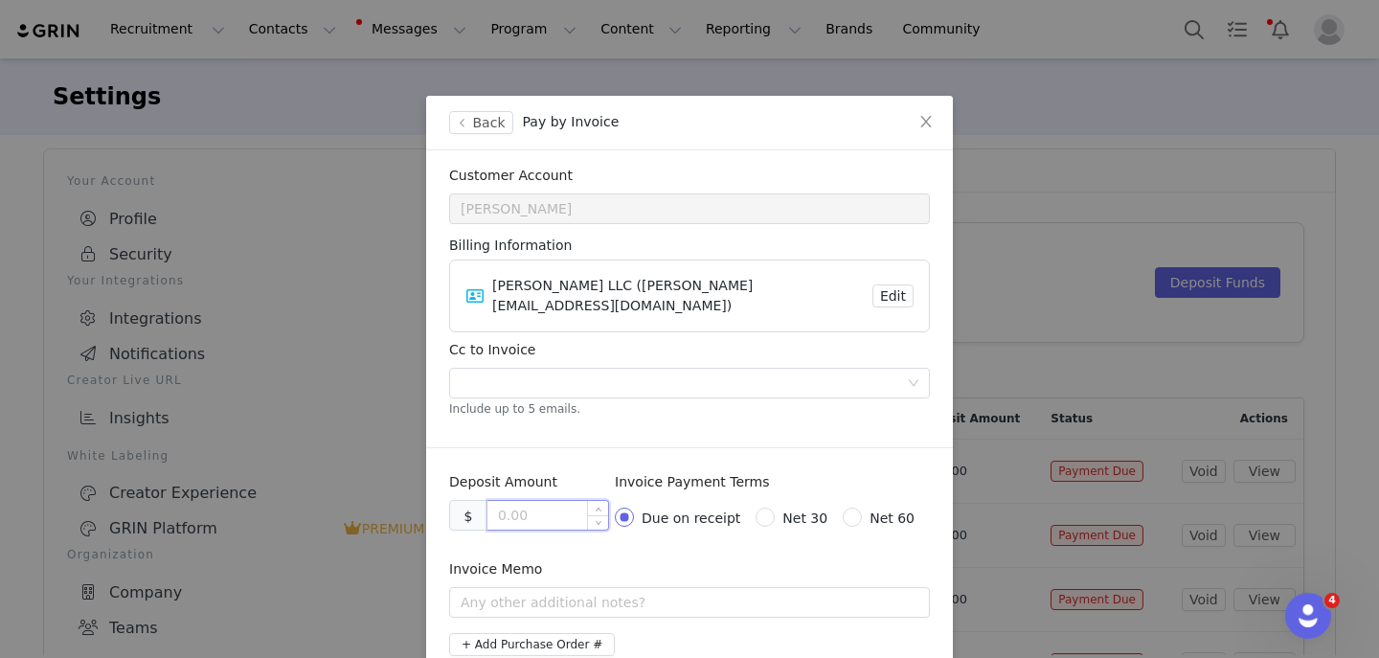
click at [526, 501] on input at bounding box center [548, 515] width 121 height 29
type input "200.00"
click at [766, 508] on input "Net 30" at bounding box center [762, 514] width 13 height 13
radio input "true"
radio input "false"
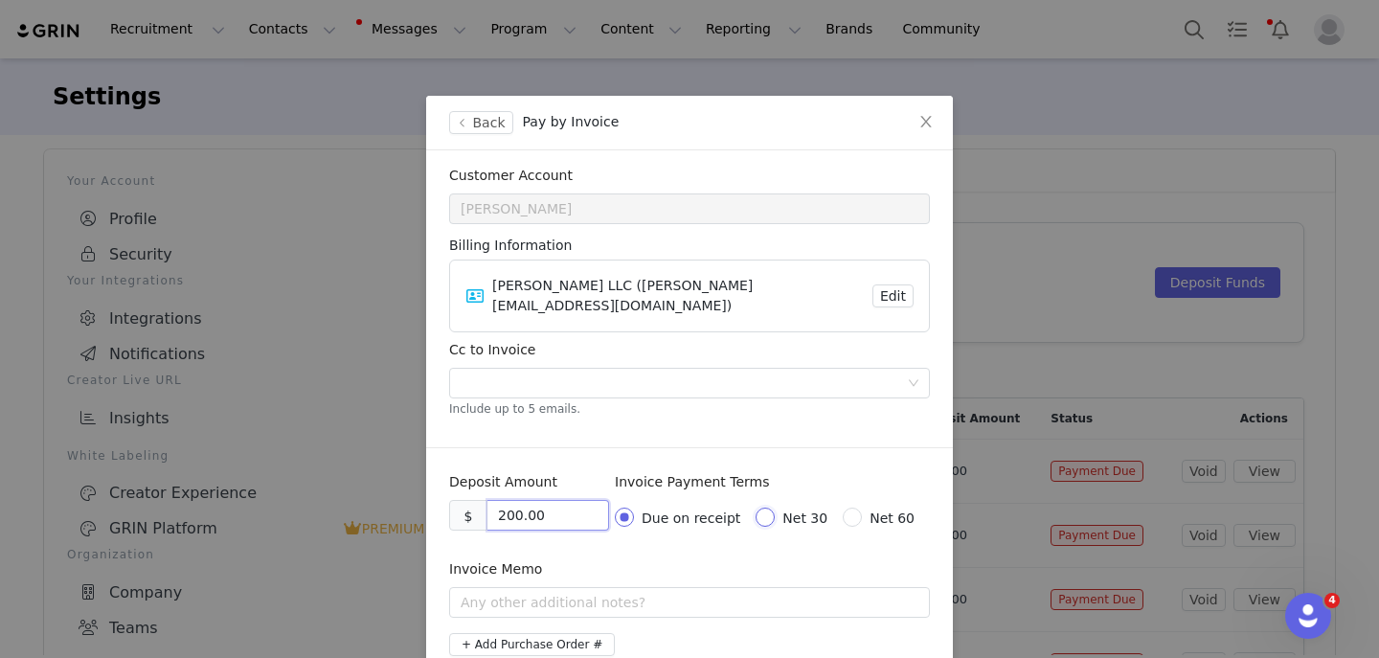
radio input "true"
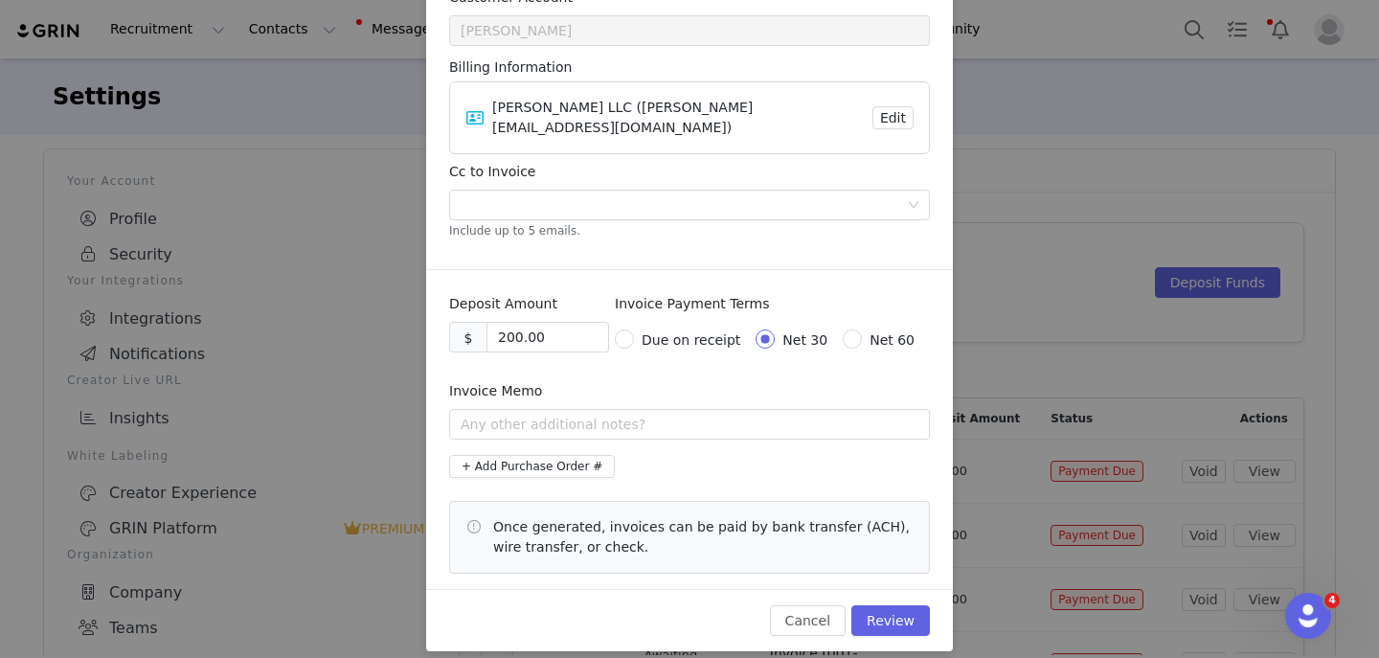
click at [635, 423] on div "Invoice Memo" at bounding box center [689, 414] width 481 height 66
click at [623, 409] on input "text" at bounding box center [689, 424] width 481 height 31
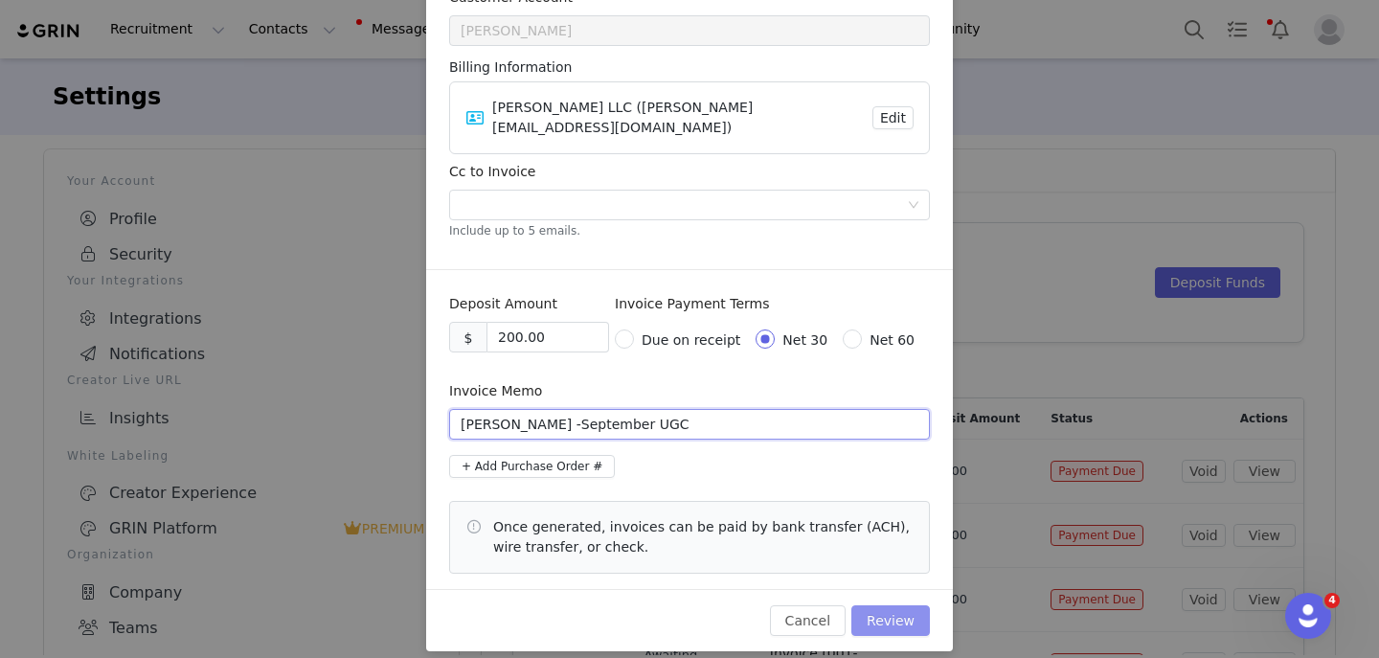
type input "Vanessa Bullock -September UGC"
click at [905, 612] on button "Review" at bounding box center [890, 620] width 79 height 31
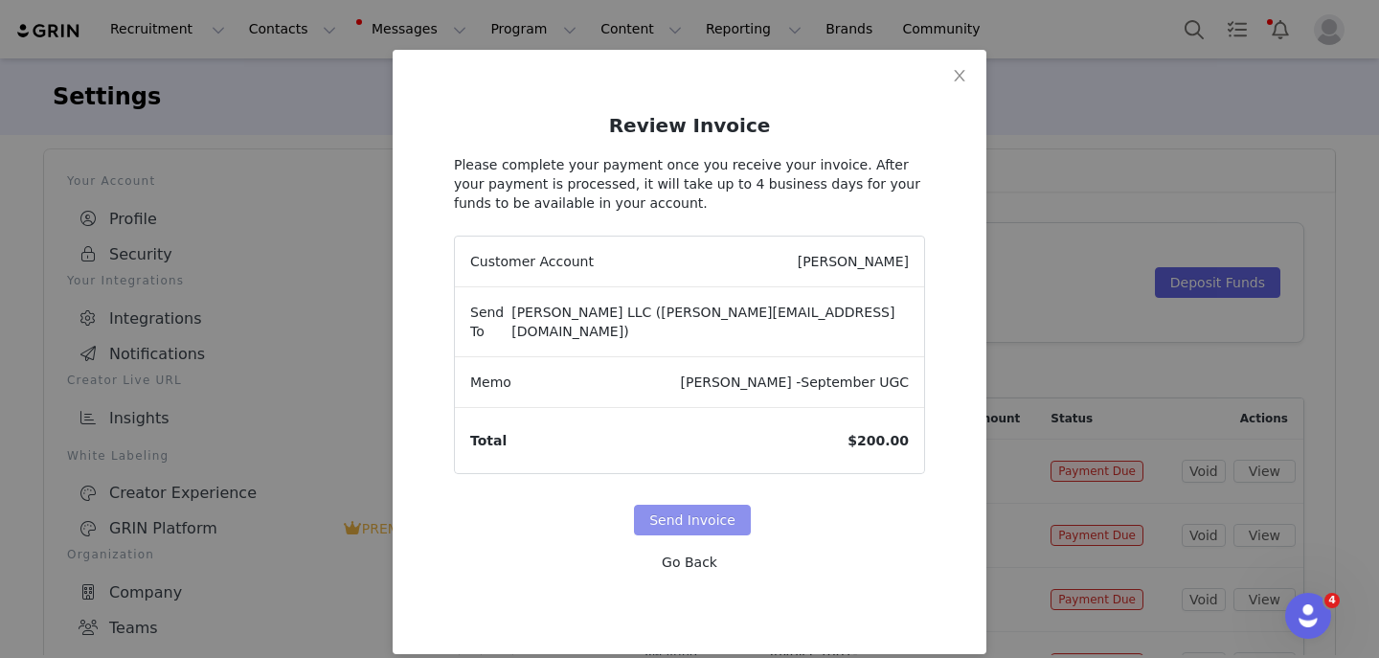
click at [707, 505] on button "Send Invoice" at bounding box center [692, 520] width 117 height 31
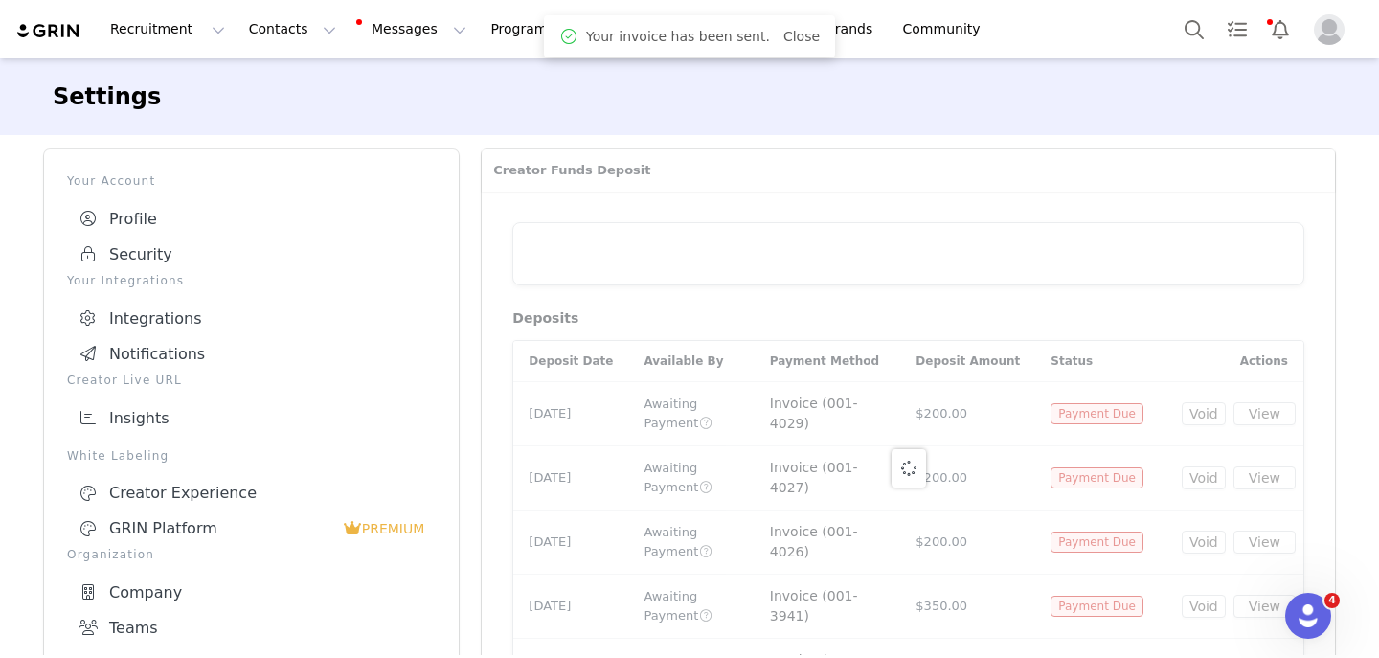
scroll to position [0, 0]
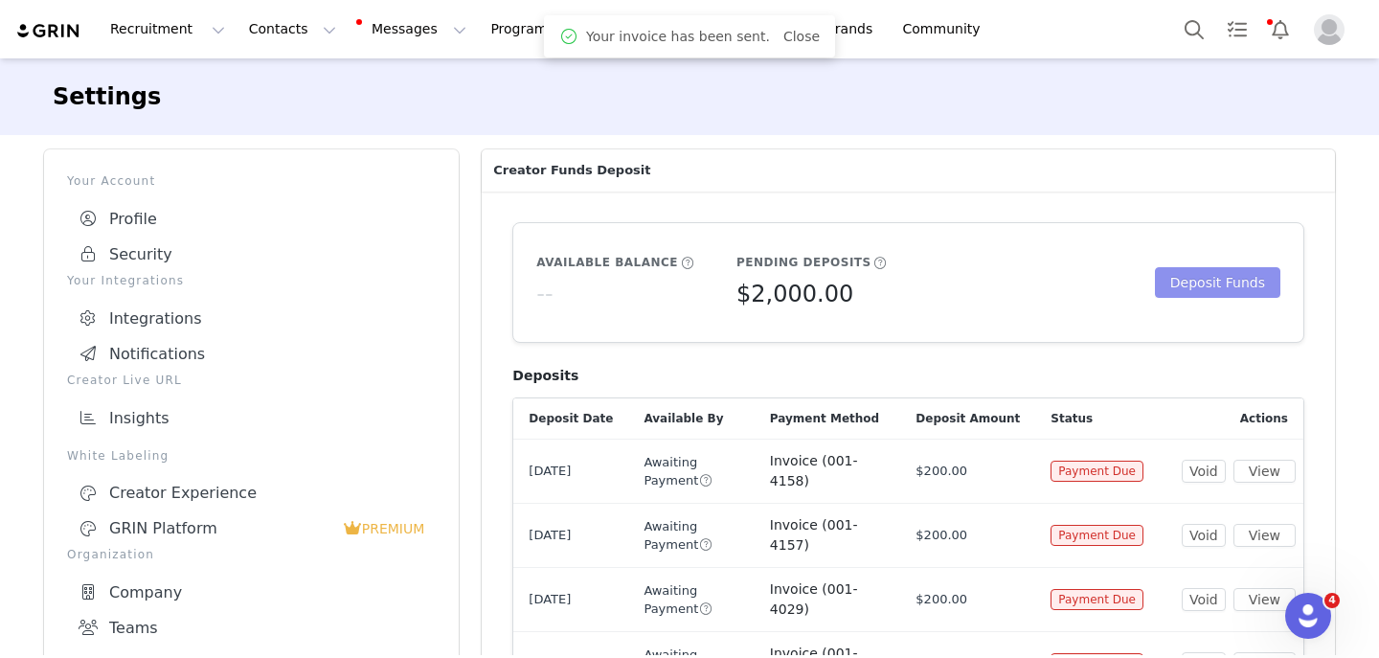
click at [1198, 292] on button "Deposit Funds" at bounding box center [1217, 282] width 125 height 31
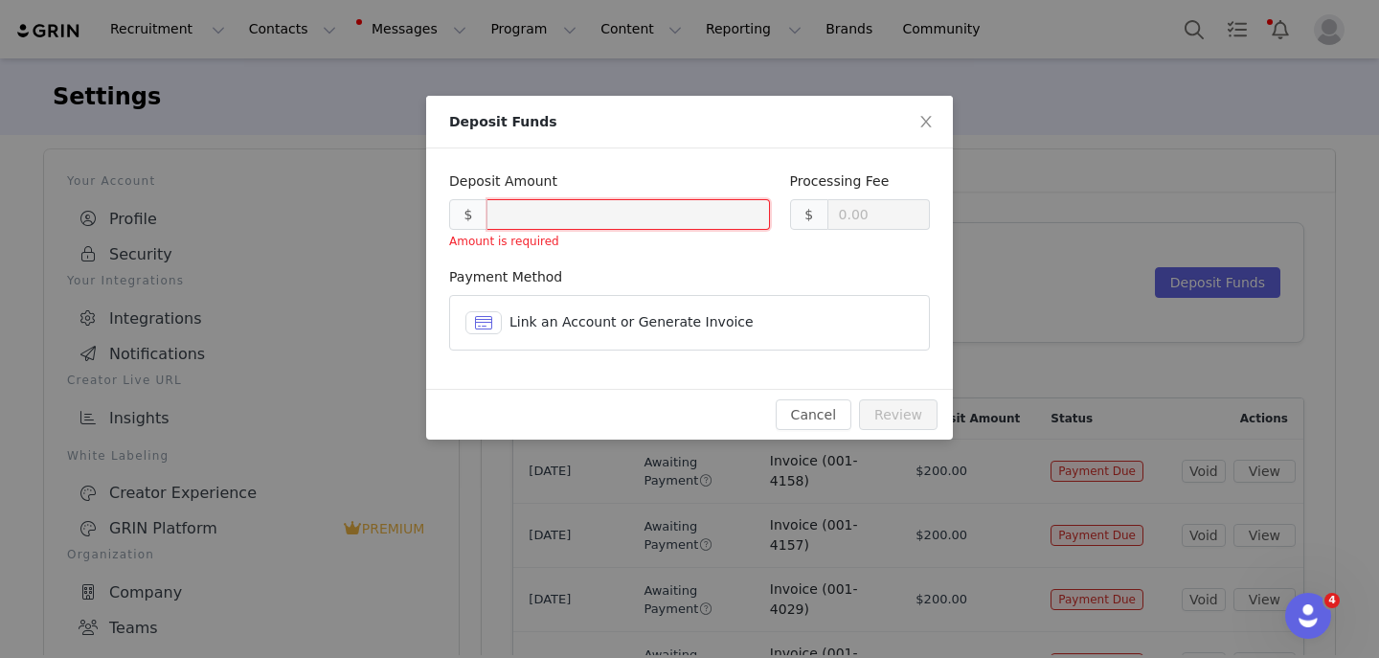
click at [479, 327] on span at bounding box center [483, 322] width 19 height 23
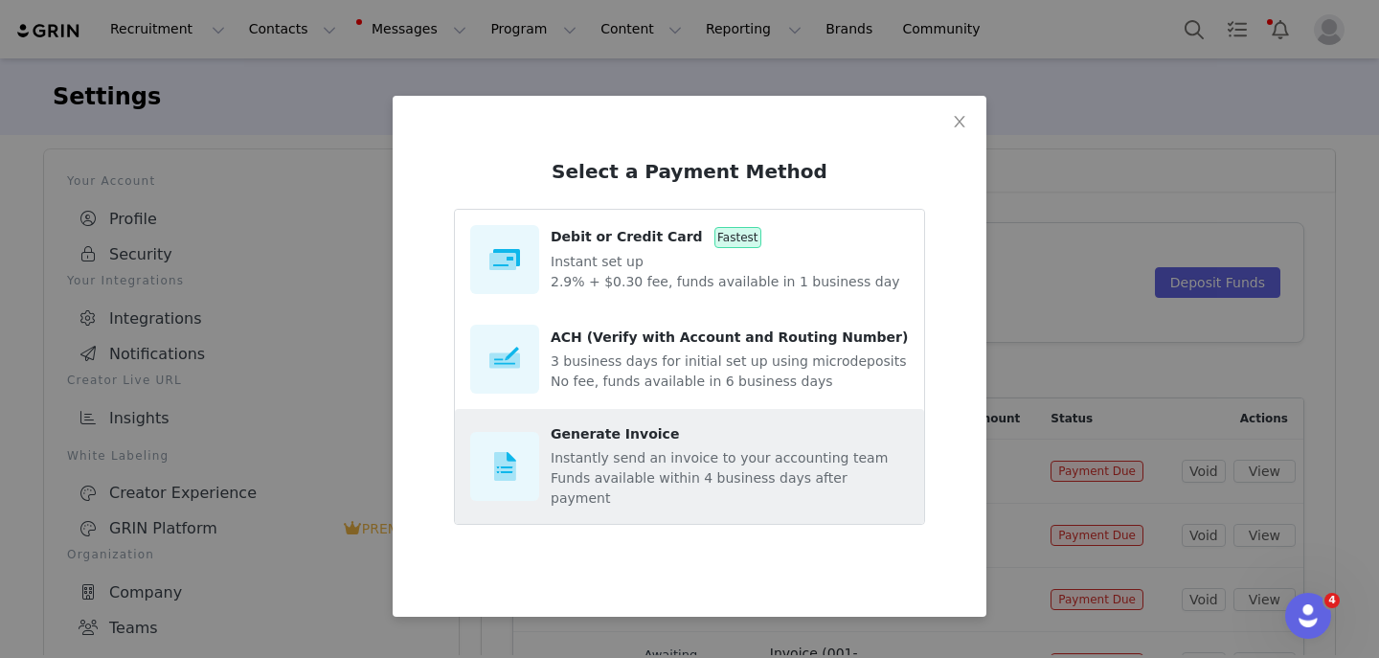
click at [591, 456] on p "Instantly send an invoice to your accounting team" at bounding box center [730, 458] width 358 height 20
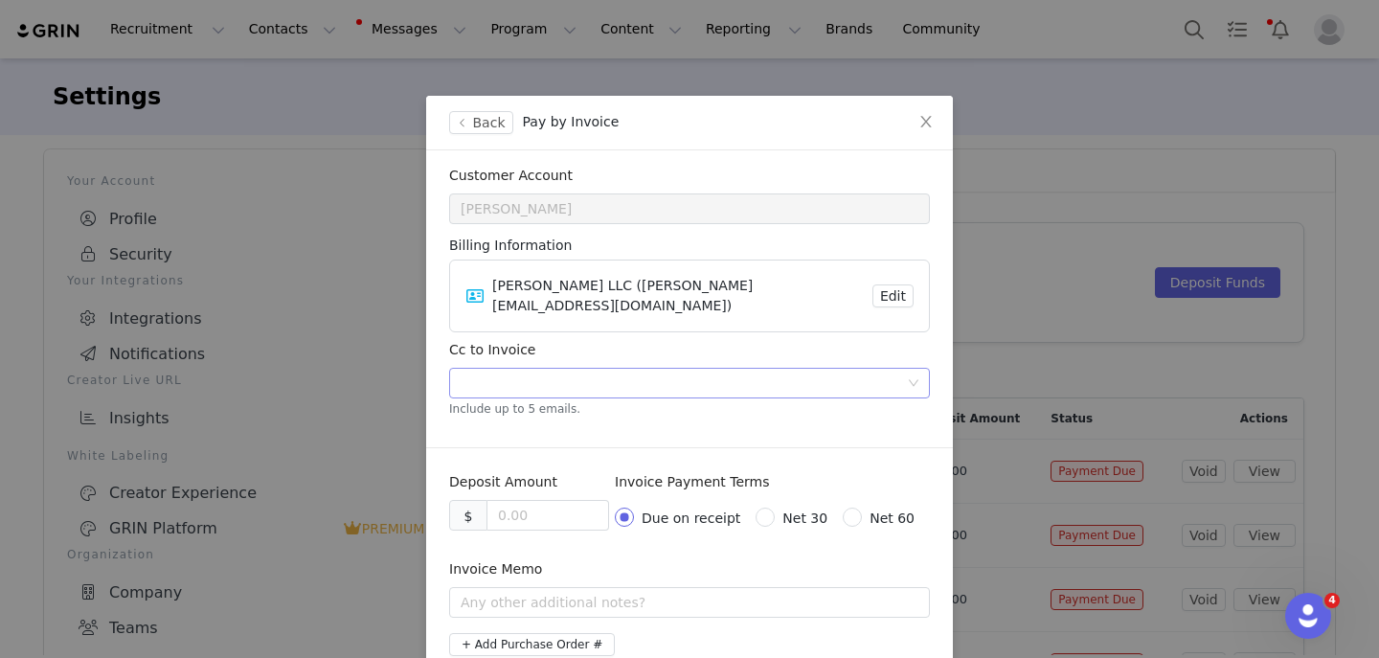
click at [561, 369] on div at bounding box center [682, 383] width 455 height 29
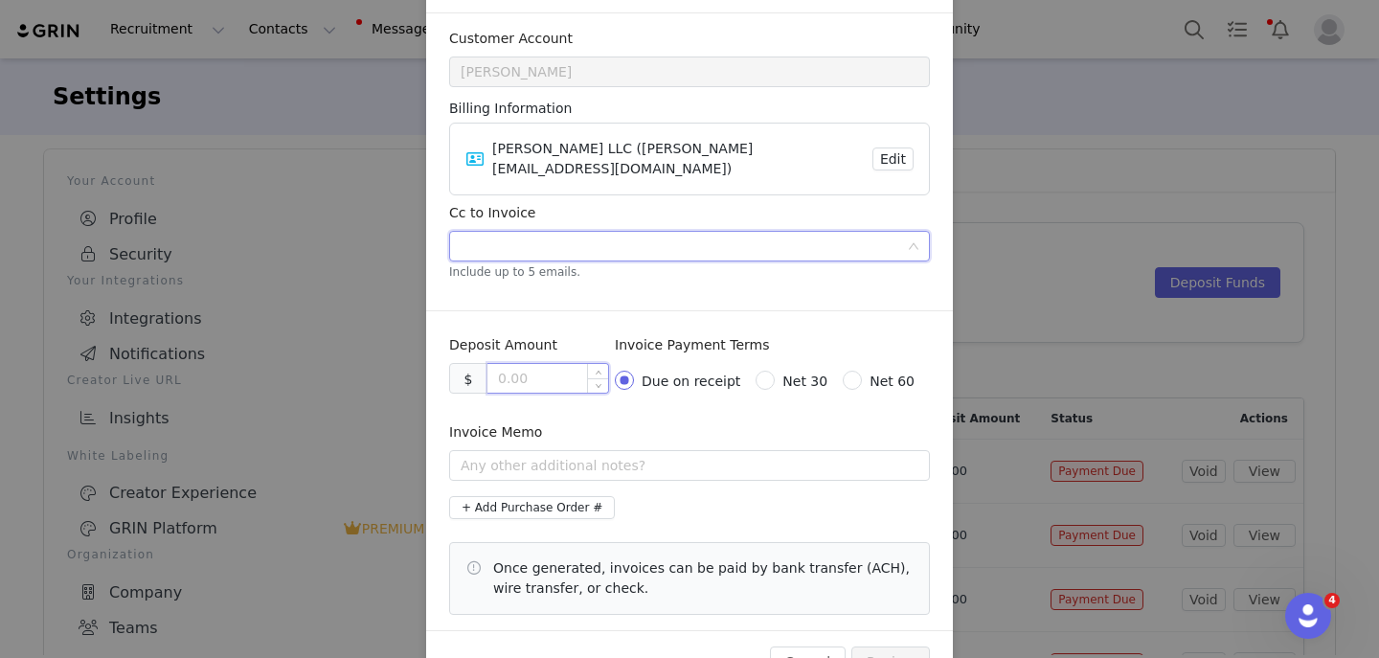
click at [547, 365] on input at bounding box center [548, 378] width 121 height 29
type input "200.00"
click at [768, 371] on input "Net 30" at bounding box center [762, 377] width 13 height 13
radio input "true"
radio input "false"
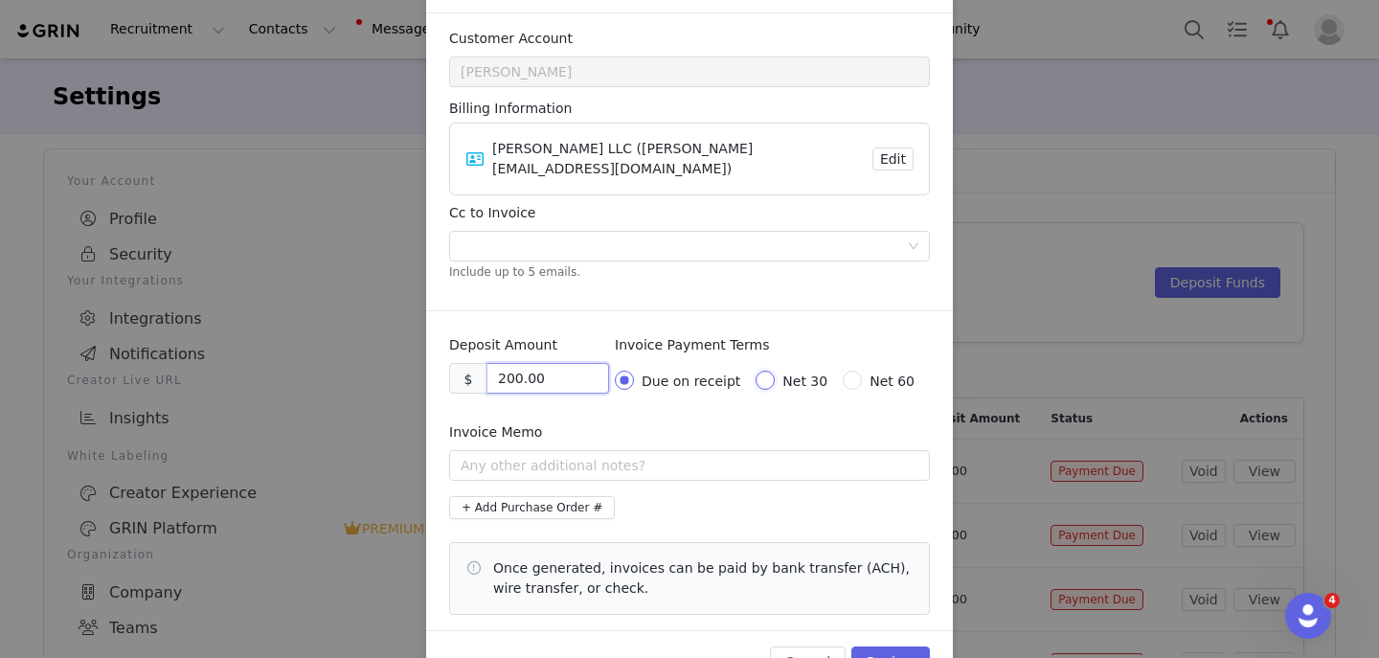
radio input "true"
click at [592, 450] on input "text" at bounding box center [689, 465] width 481 height 31
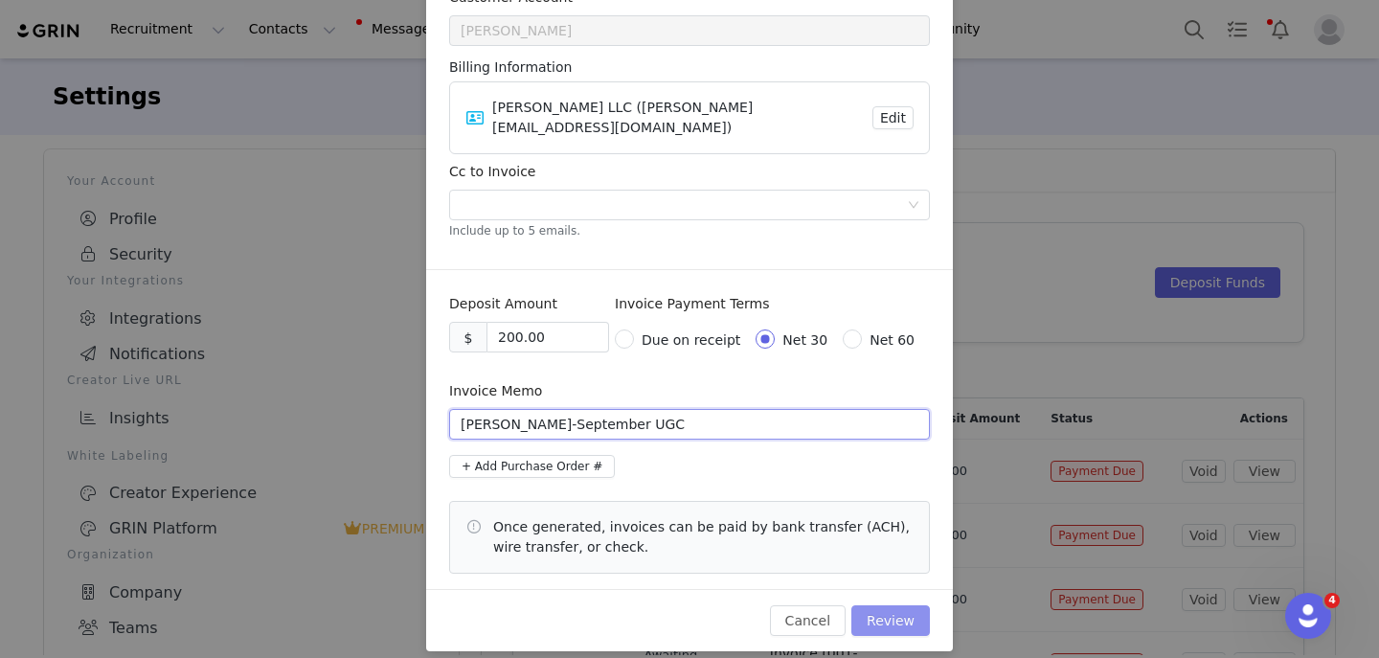
type input "Julia Wikel-September UGC"
click at [880, 605] on button "Review" at bounding box center [890, 620] width 79 height 31
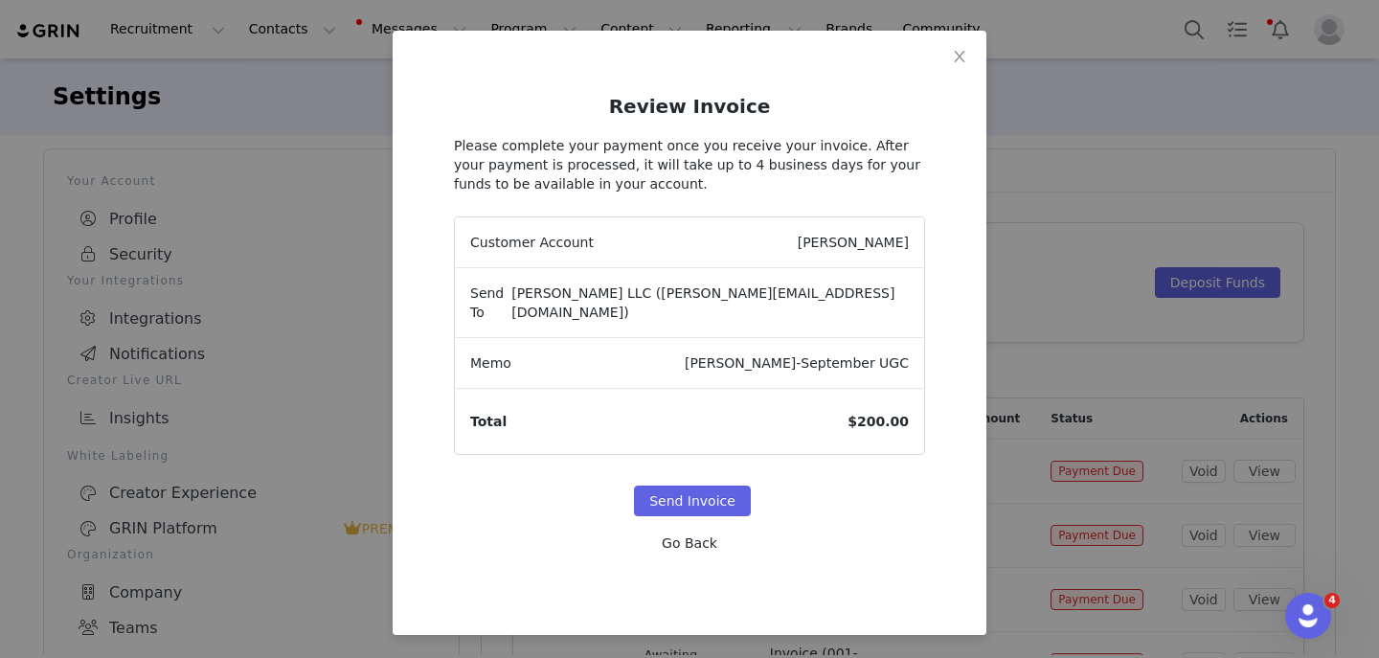
scroll to position [46, 0]
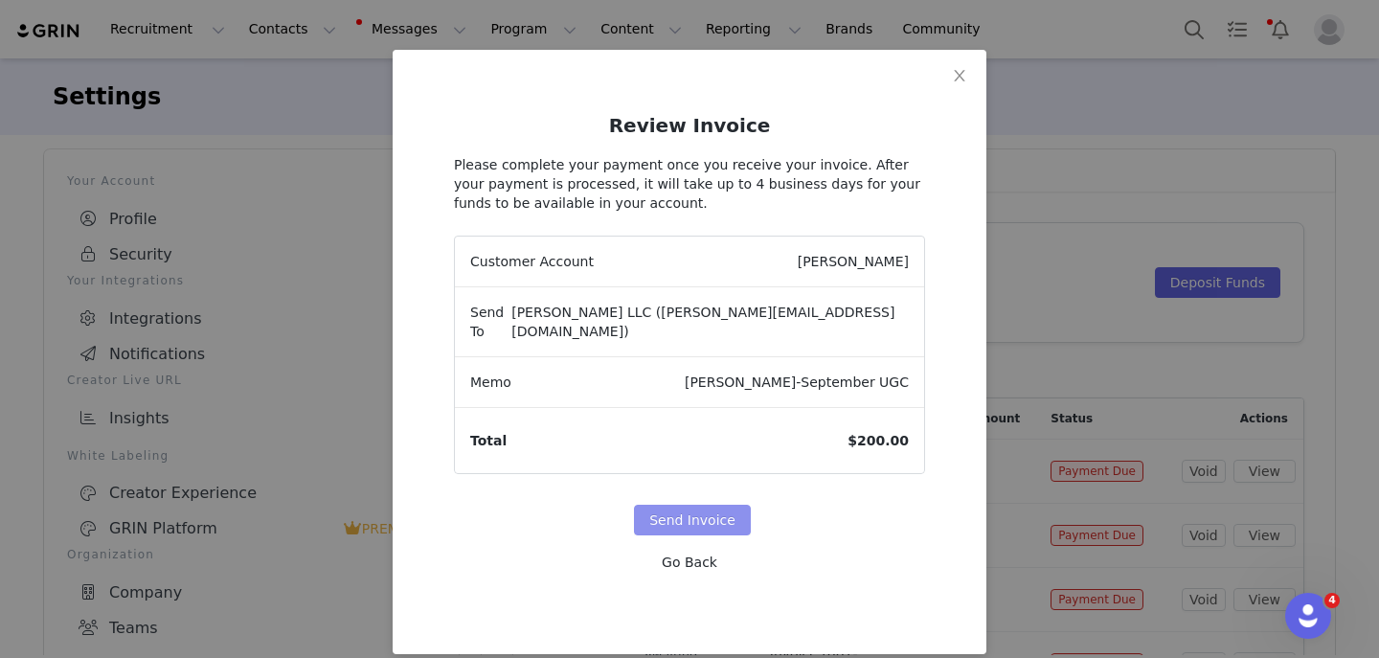
click at [711, 505] on button "Send Invoice" at bounding box center [692, 520] width 117 height 31
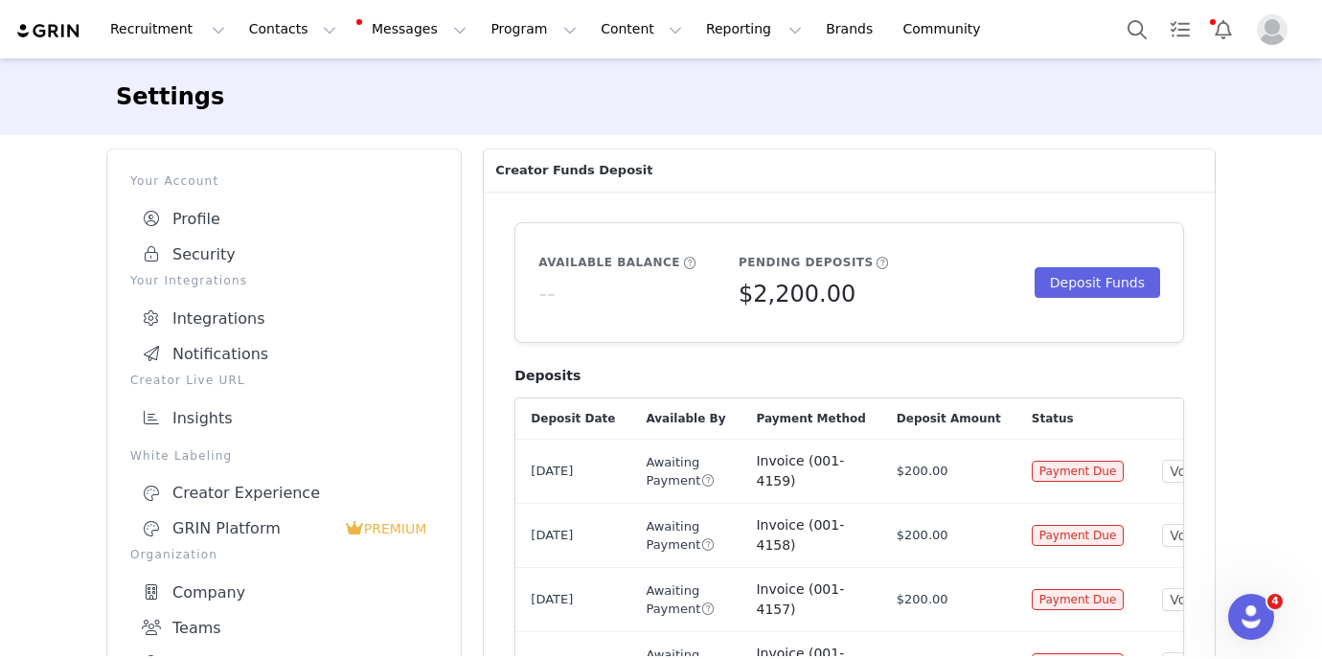
scroll to position [311, 0]
click at [58, 29] on img at bounding box center [48, 31] width 67 height 18
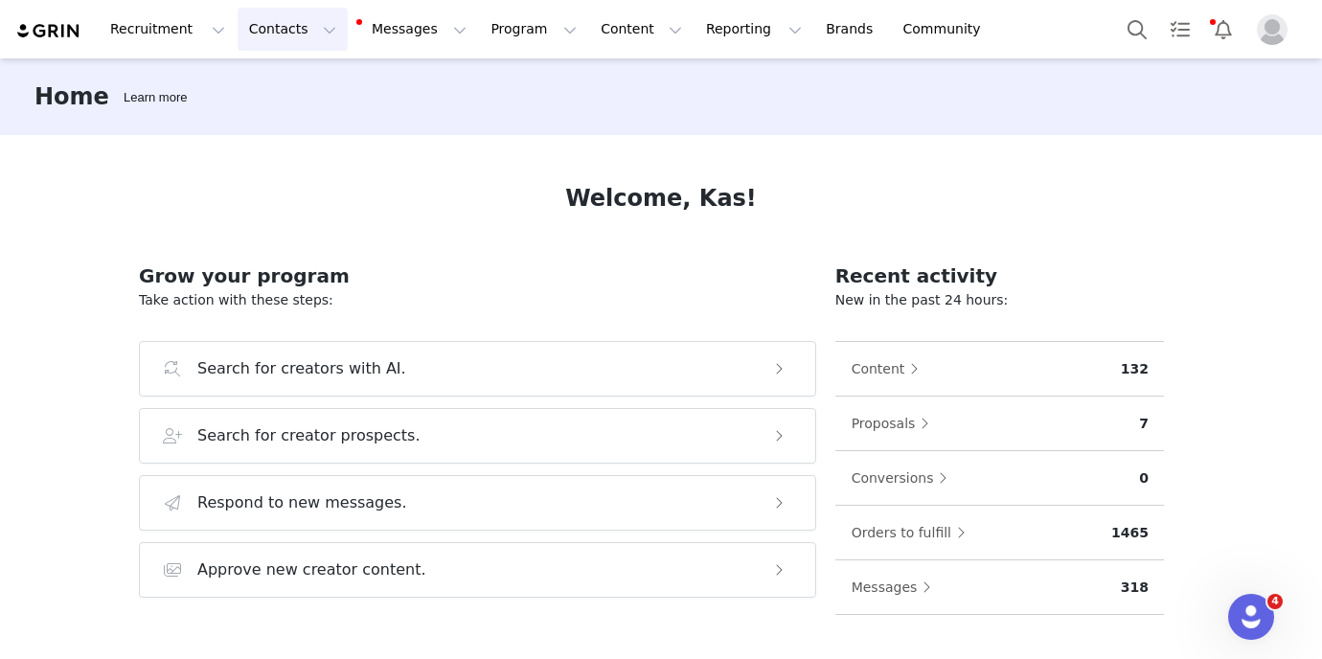
click at [243, 34] on button "Contacts Contacts" at bounding box center [293, 29] width 110 height 43
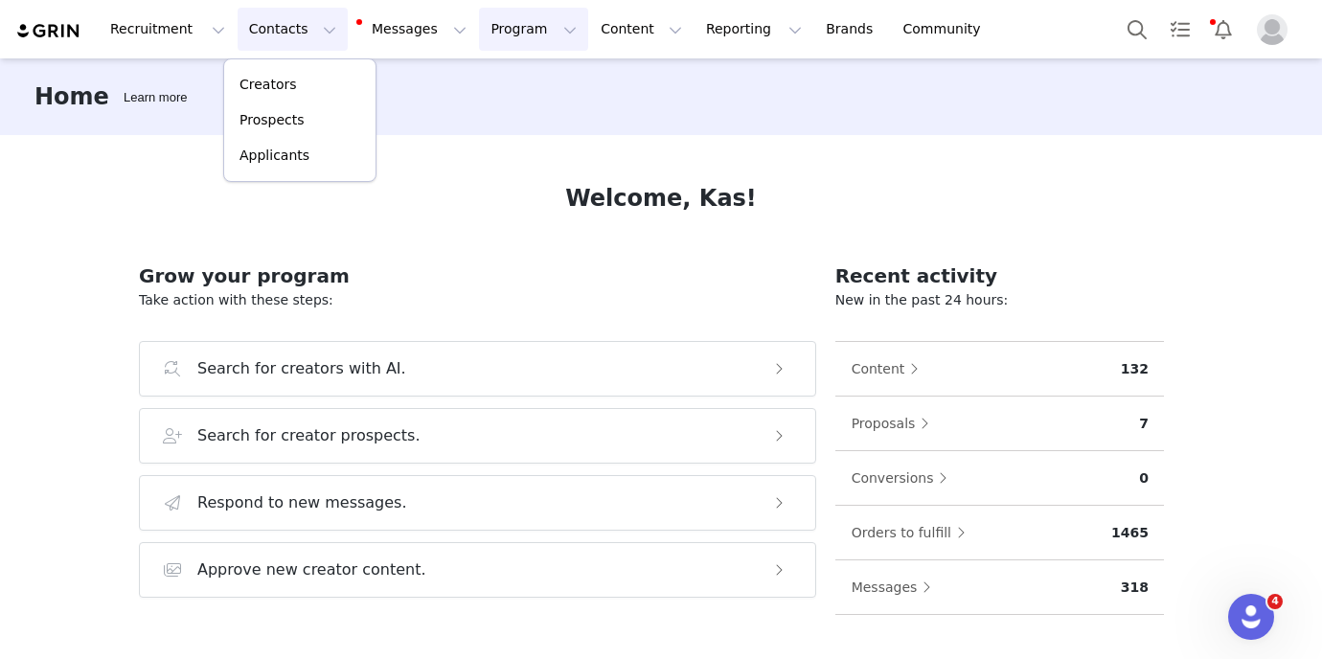
click at [479, 34] on button "Program Program" at bounding box center [533, 29] width 109 height 43
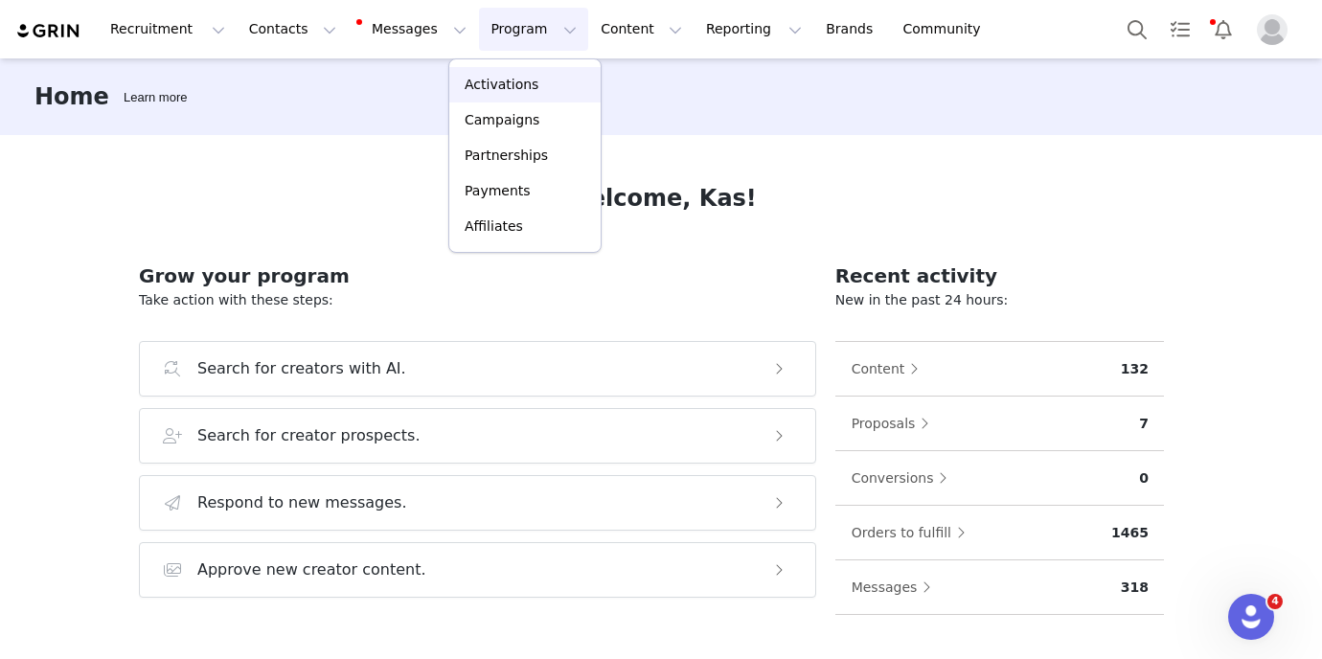
click at [498, 89] on p "Activations" at bounding box center [502, 85] width 74 height 20
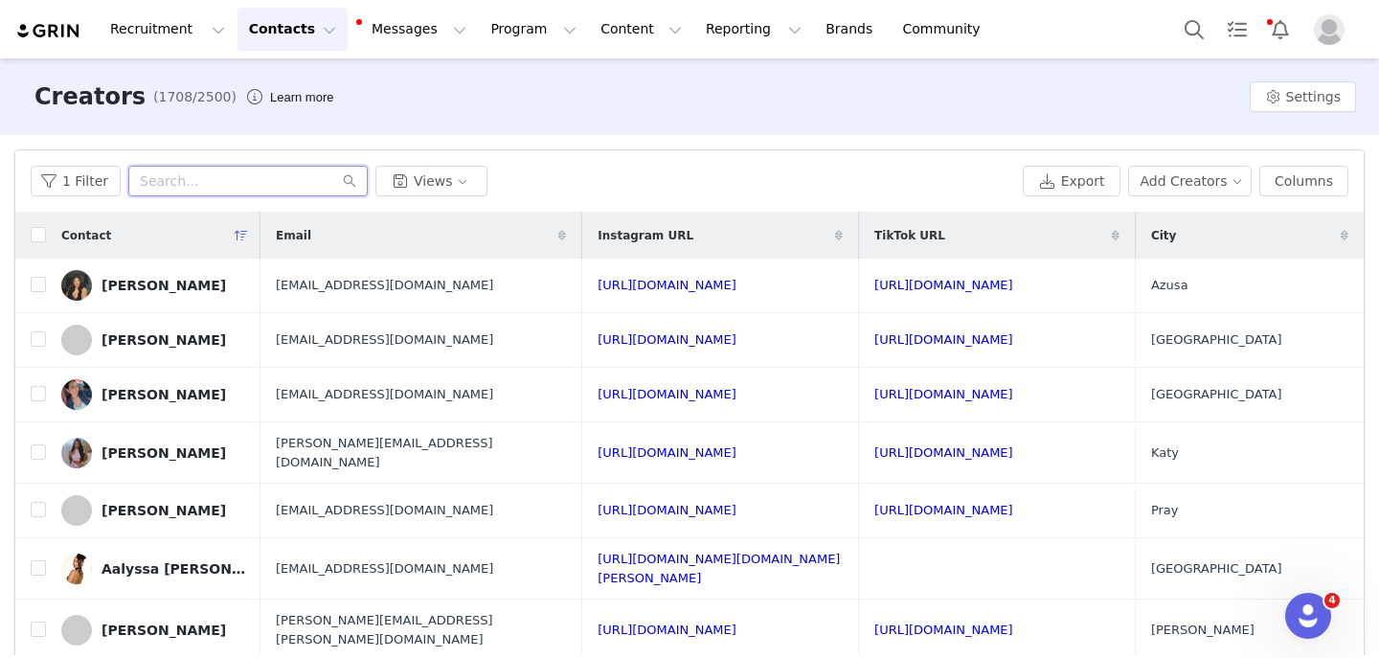
click at [164, 192] on input "text" at bounding box center [247, 181] width 239 height 31
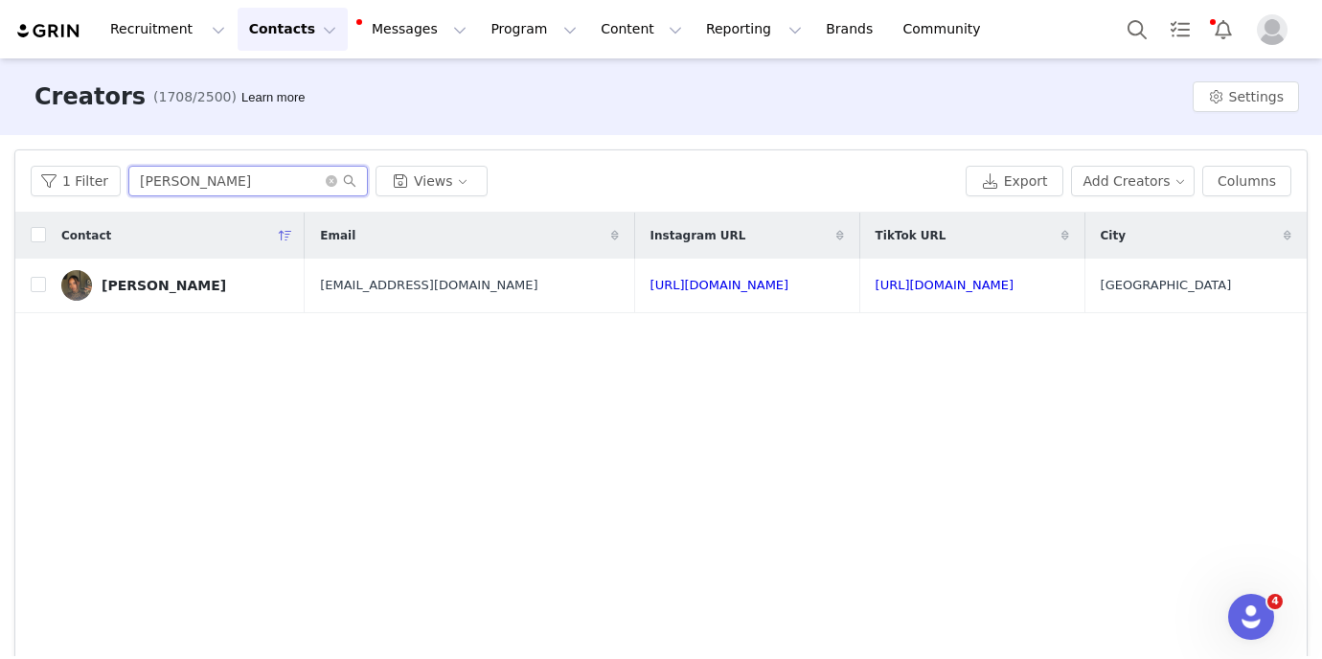
click at [253, 175] on input "[PERSON_NAME]" at bounding box center [247, 181] width 239 height 31
paste input "[EMAIL_ADDRESS][DOMAIN_NAME]"
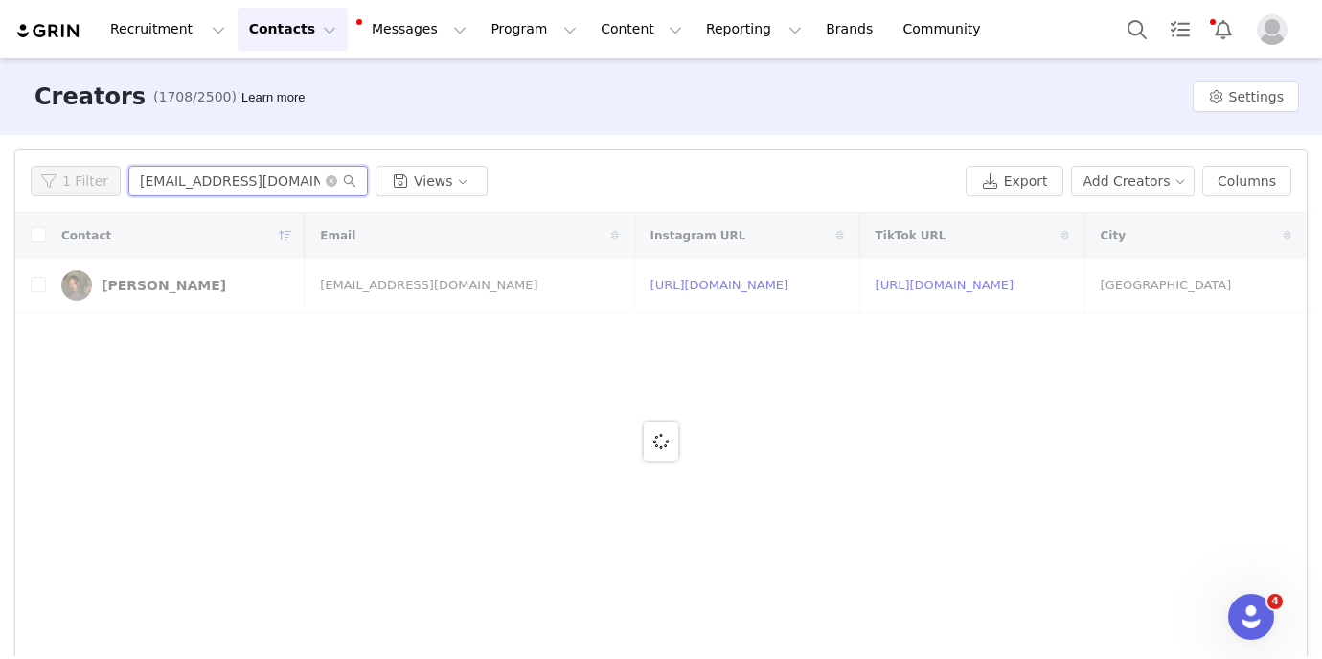
type input "[EMAIL_ADDRESS][DOMAIN_NAME]"
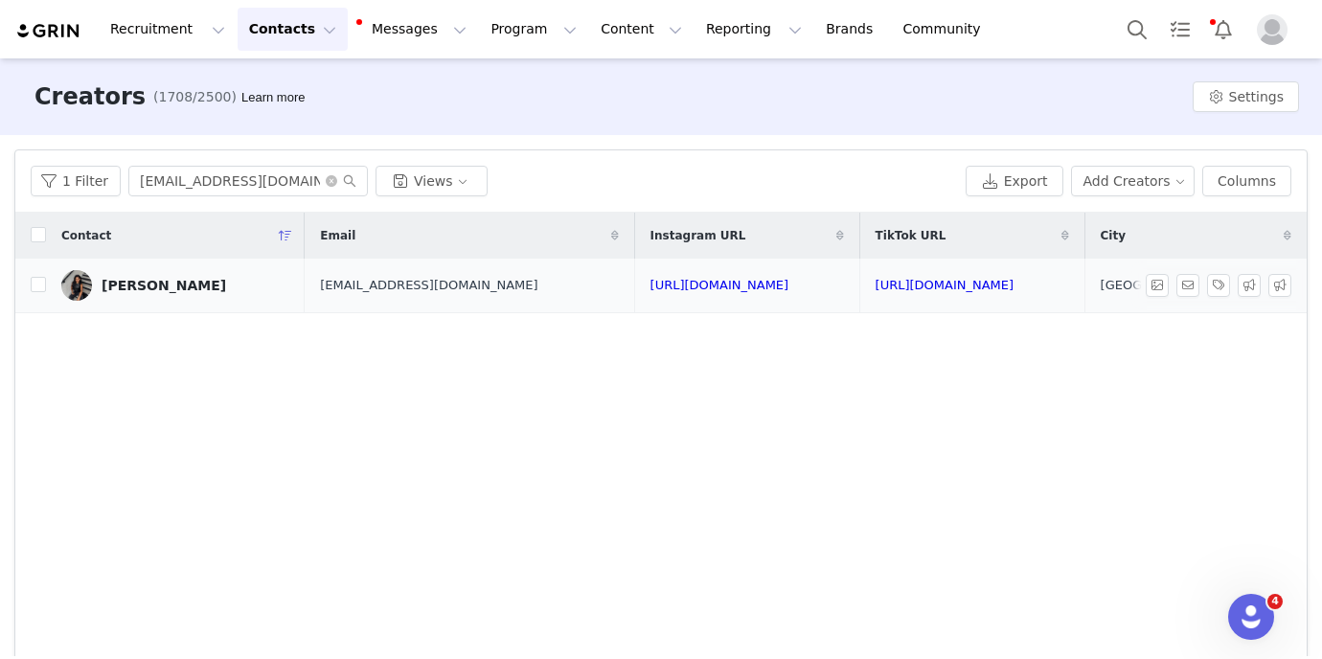
click at [634, 276] on td "[URL][DOMAIN_NAME]" at bounding box center [746, 286] width 225 height 55
click at [650, 290] on link "[URL][DOMAIN_NAME]" at bounding box center [719, 285] width 139 height 14
click at [912, 293] on td "[URL][DOMAIN_NAME]" at bounding box center [971, 286] width 225 height 55
click at [908, 286] on link "[URL][DOMAIN_NAME]" at bounding box center [944, 285] width 139 height 14
